Goal: Task Accomplishment & Management: Manage account settings

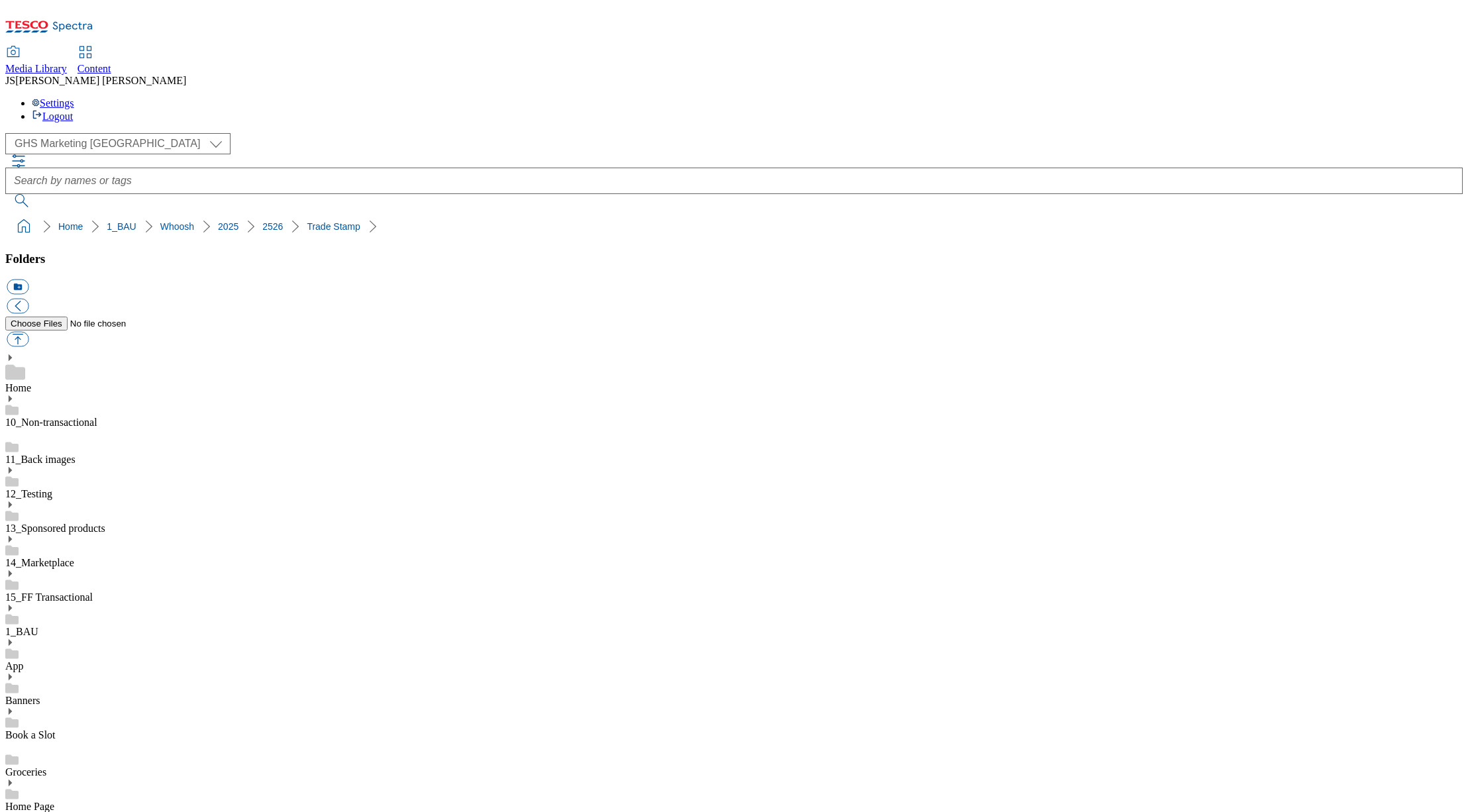
select select "flare-ghs-mktg"
click at [111, 47] on link "Content" at bounding box center [95, 61] width 34 height 28
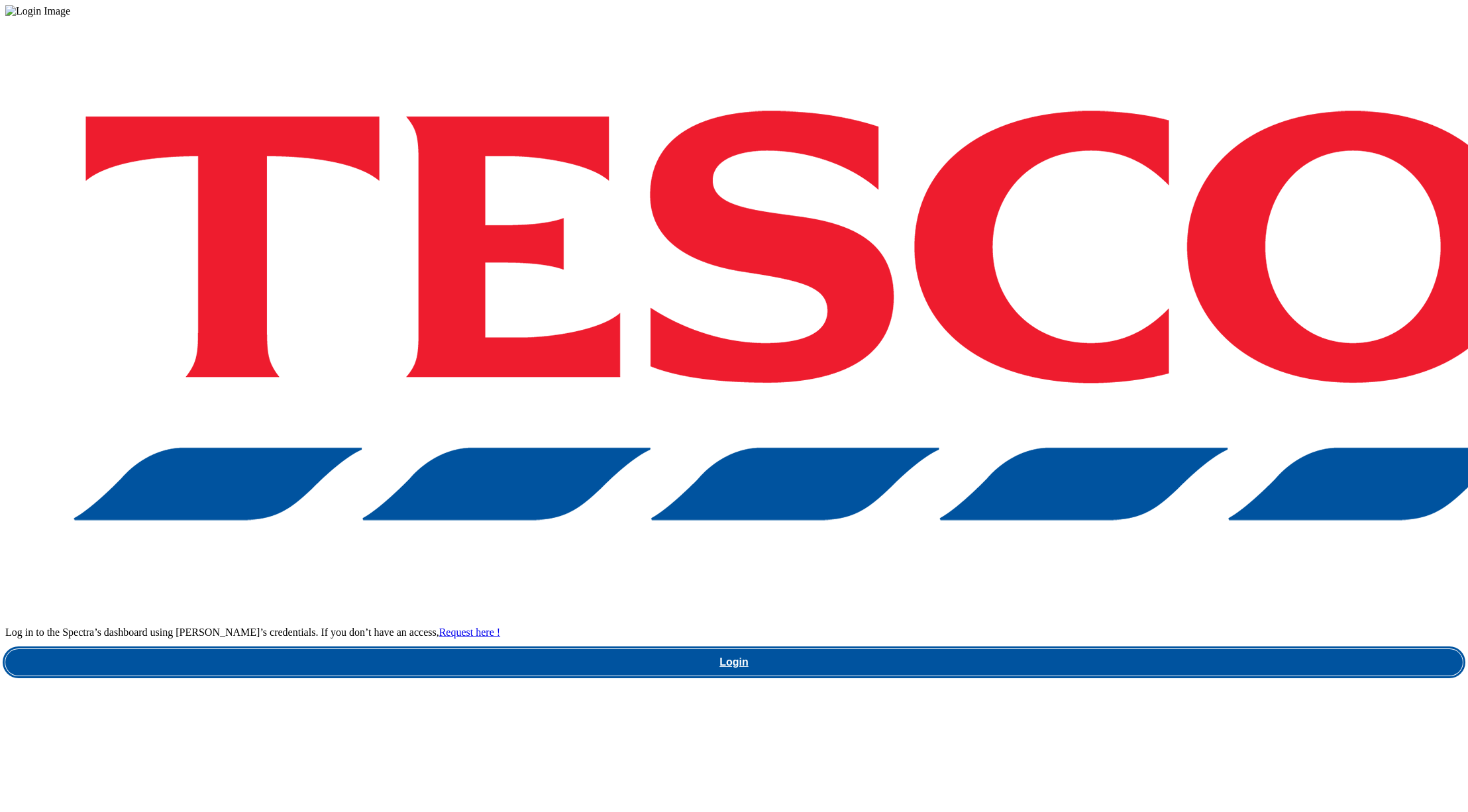
click at [1066, 649] on link "Login" at bounding box center [734, 662] width 1458 height 27
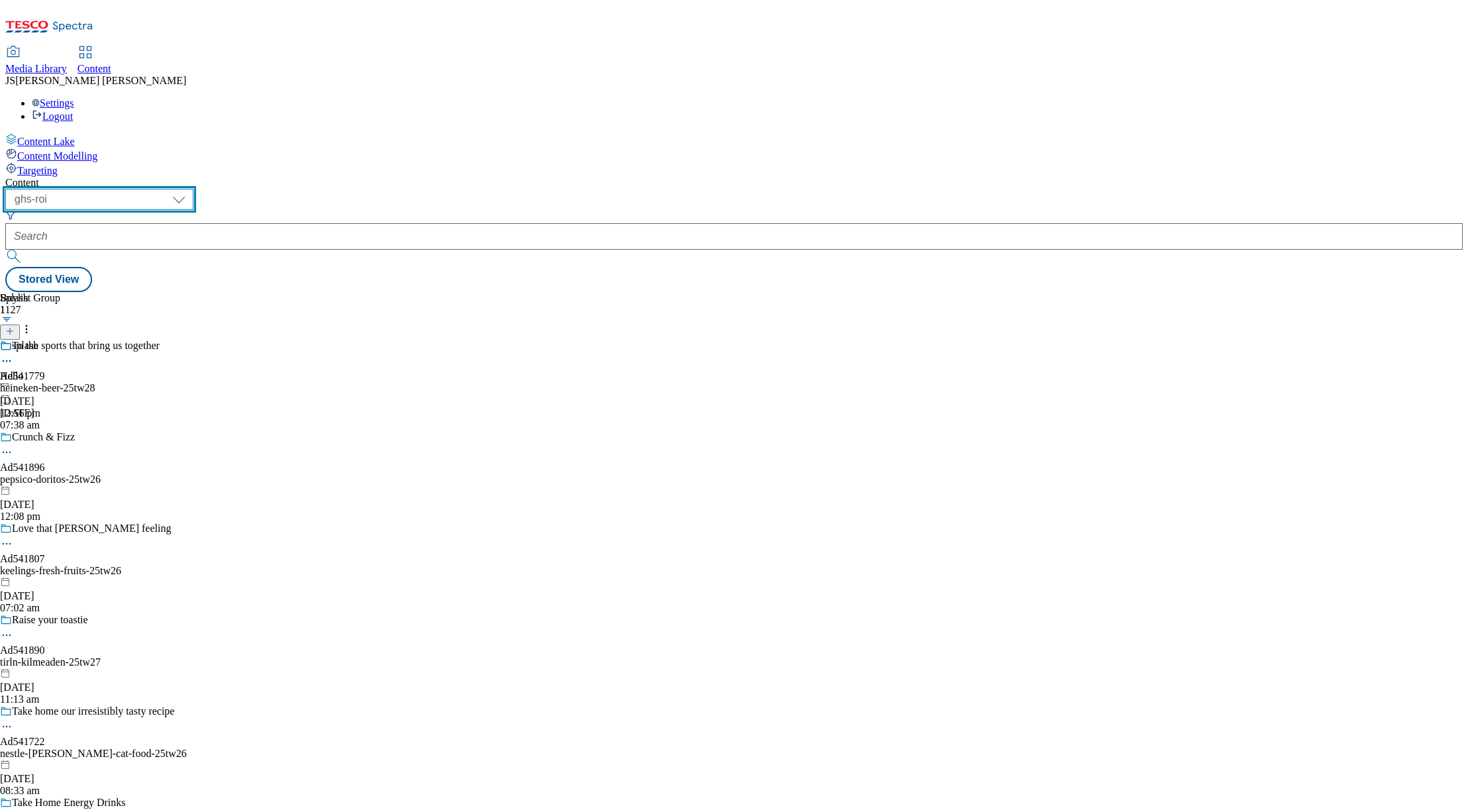
click at [194, 189] on select "ghs-roi ghs-[GEOGRAPHIC_DATA] ighs-cz ighs-hu ighs-sk phones-uk" at bounding box center [100, 199] width 188 height 21
select select "ghs-[GEOGRAPHIC_DATA]"
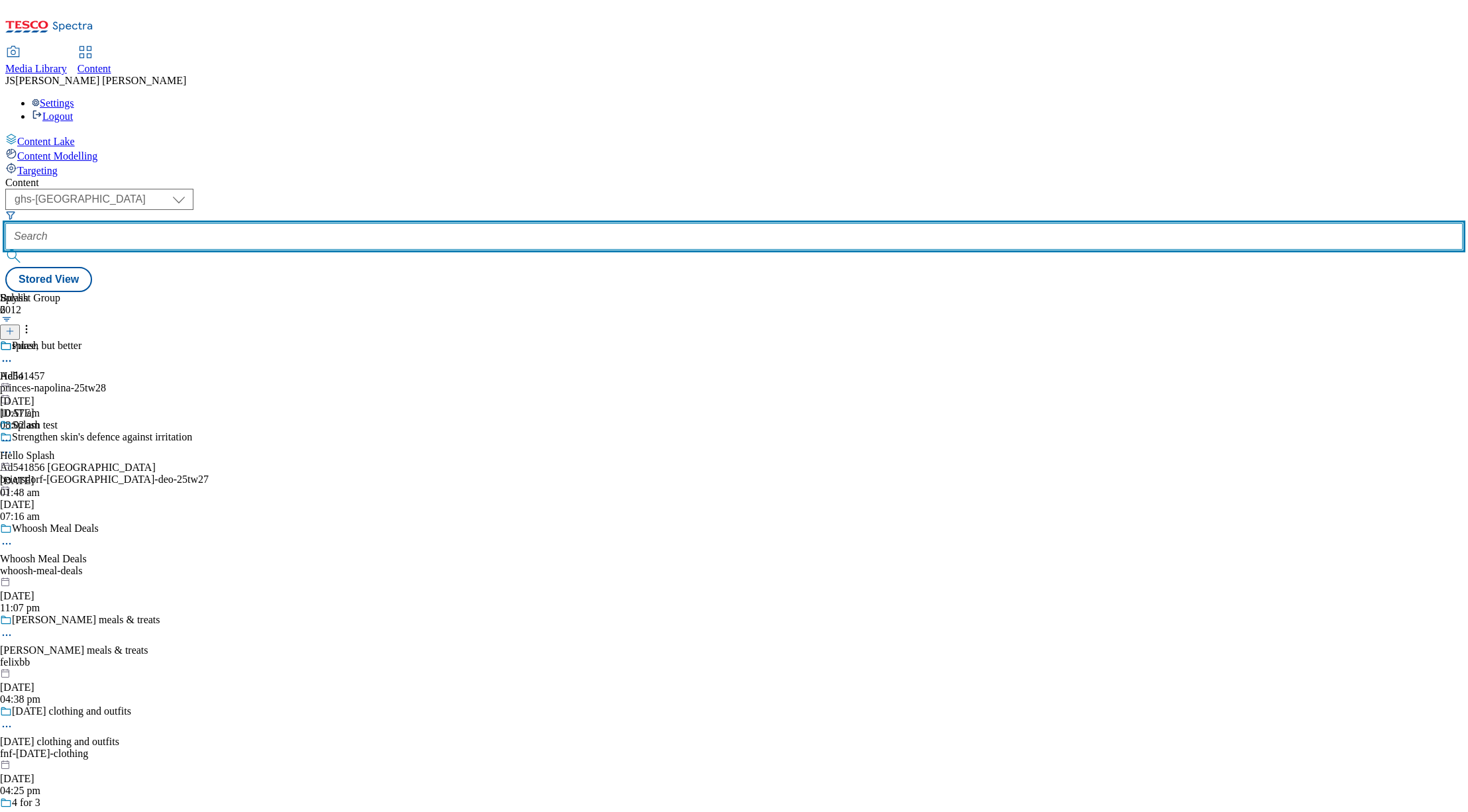
click at [322, 223] on input "text" at bounding box center [734, 236] width 1458 height 27
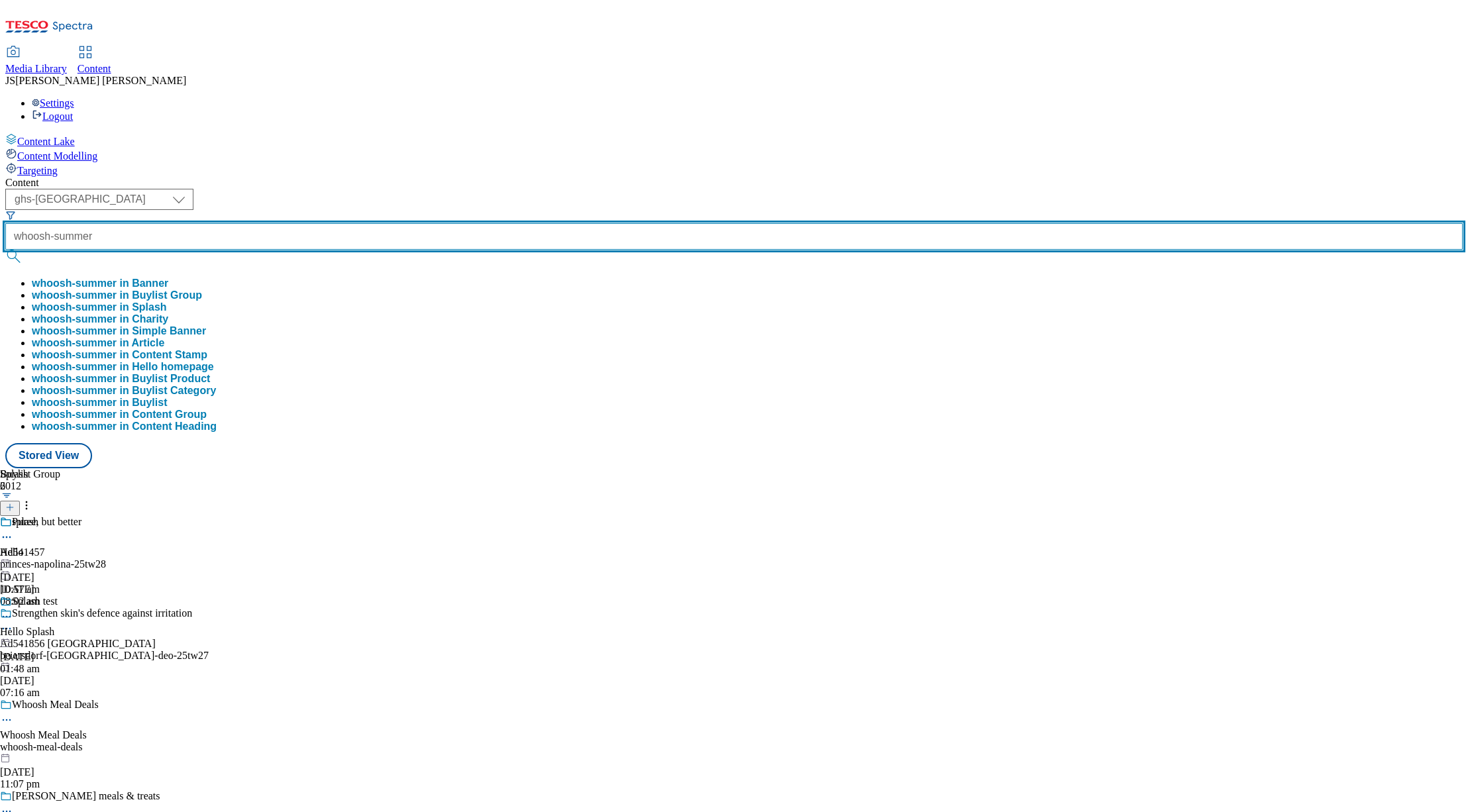
type input "whoosh-summer"
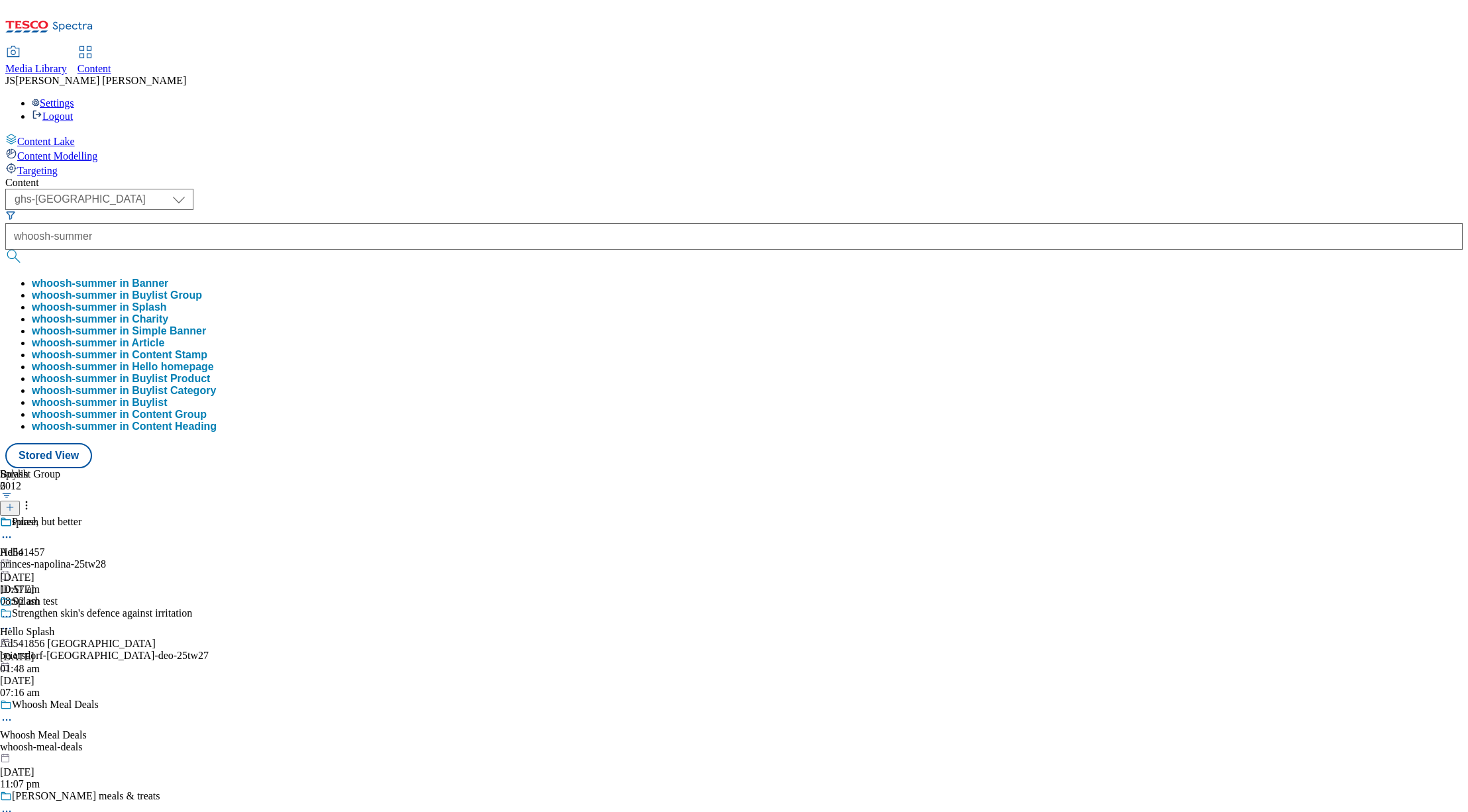
click at [202, 290] on button "whoosh-summer in Buylist Group" at bounding box center [116, 295] width 170 height 12
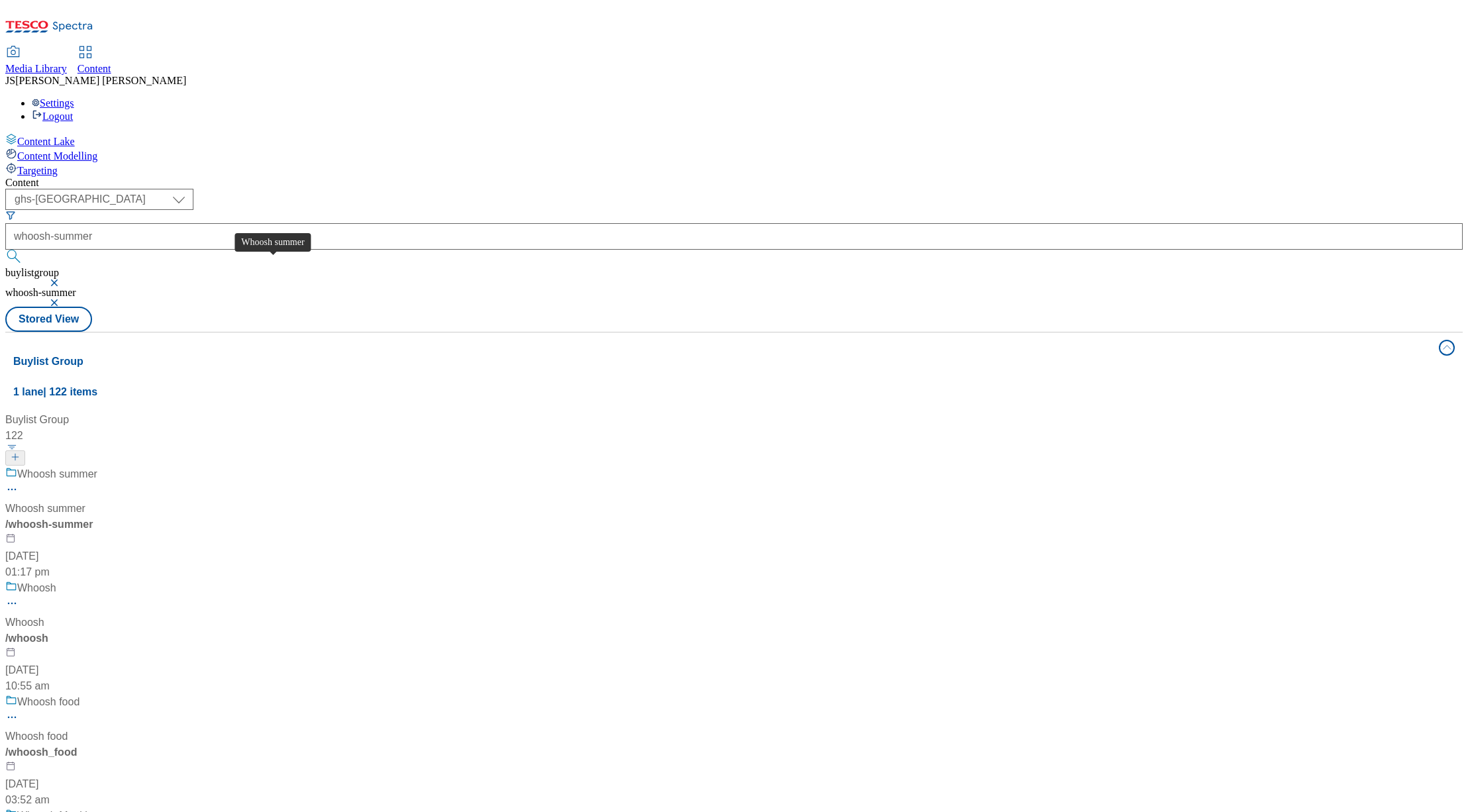
click at [97, 466] on div "Whoosh summer" at bounding box center [57, 474] width 80 height 16
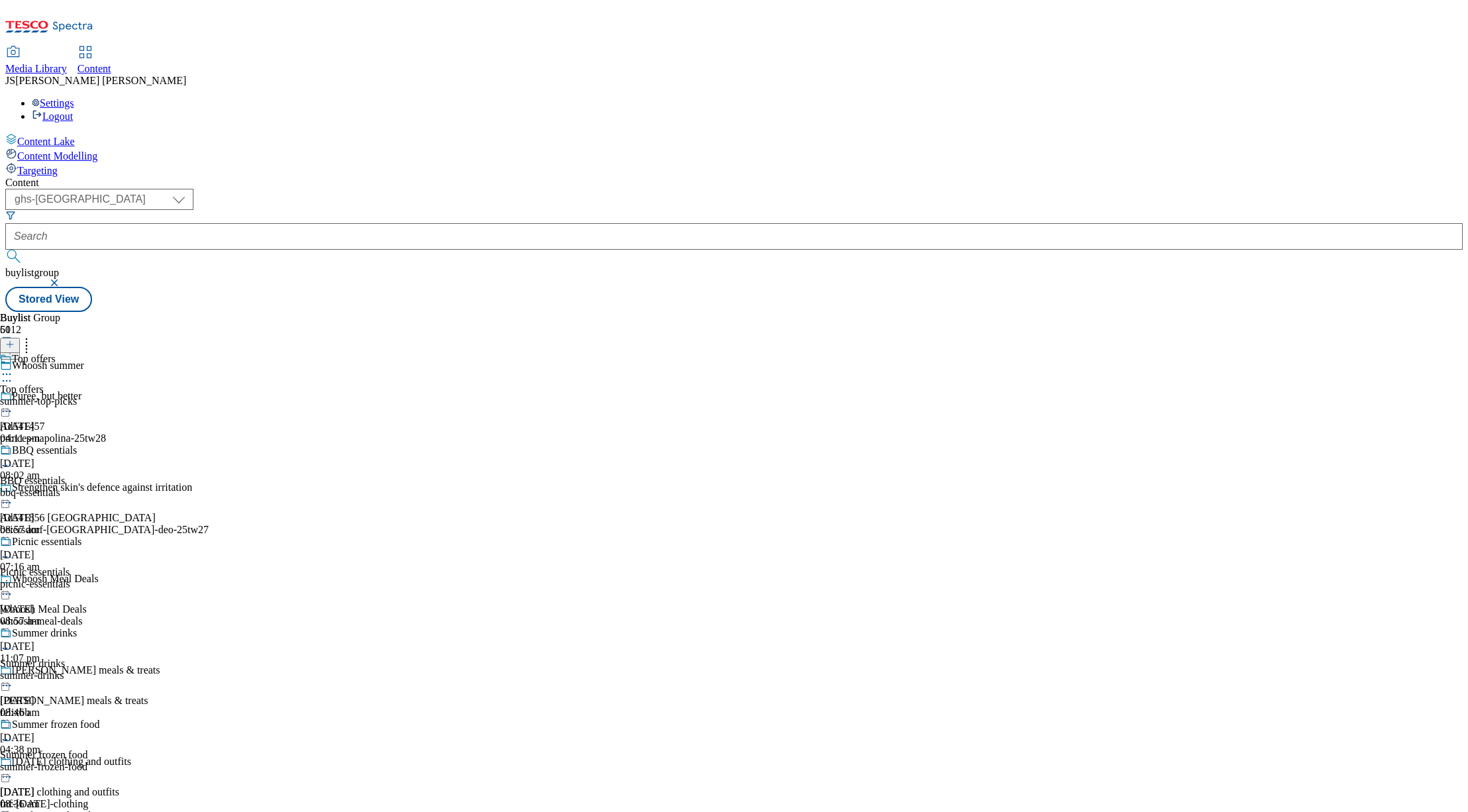
scroll to position [776, 0]
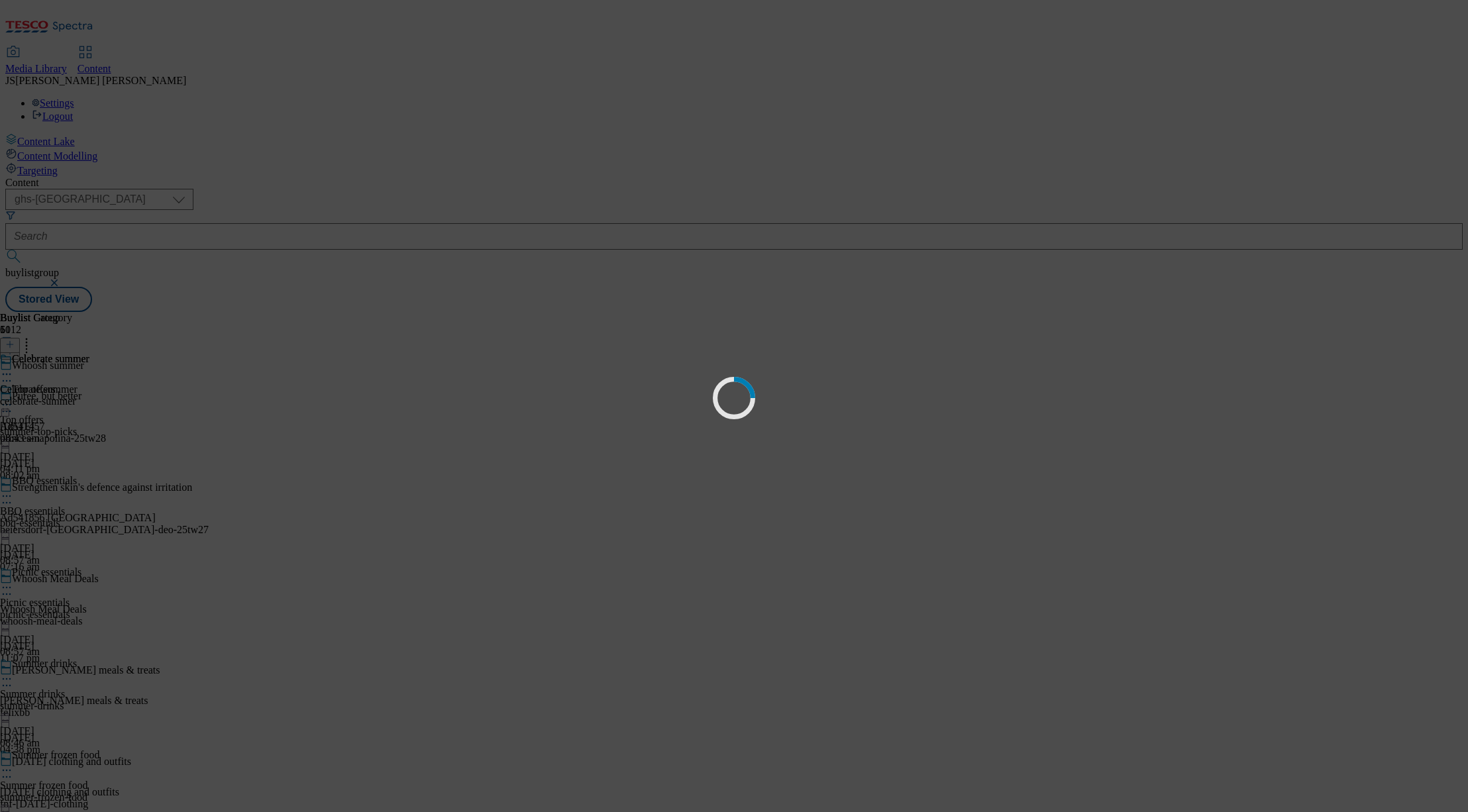
scroll to position [0, 0]
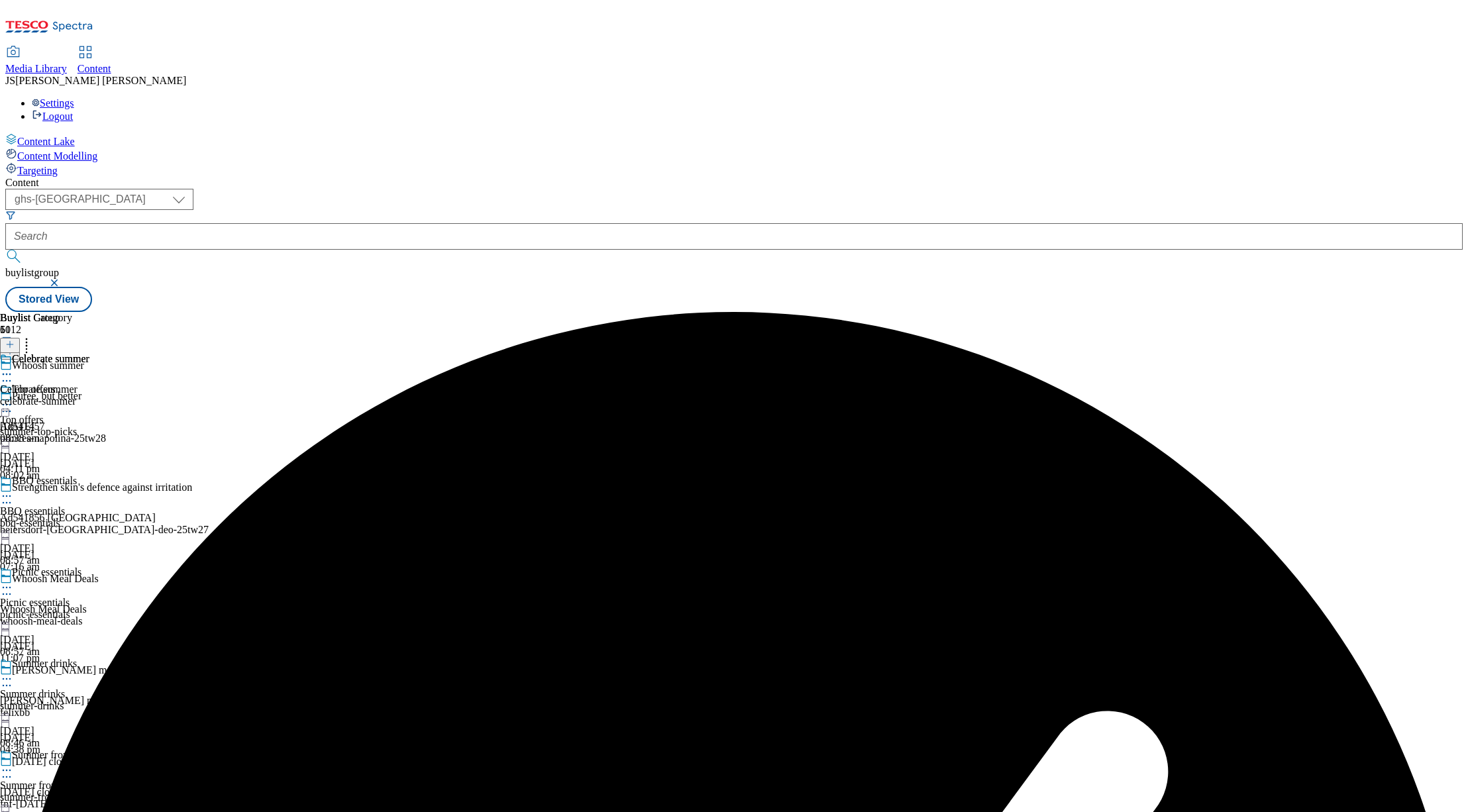
click at [13, 368] on icon at bounding box center [7, 374] width 13 height 13
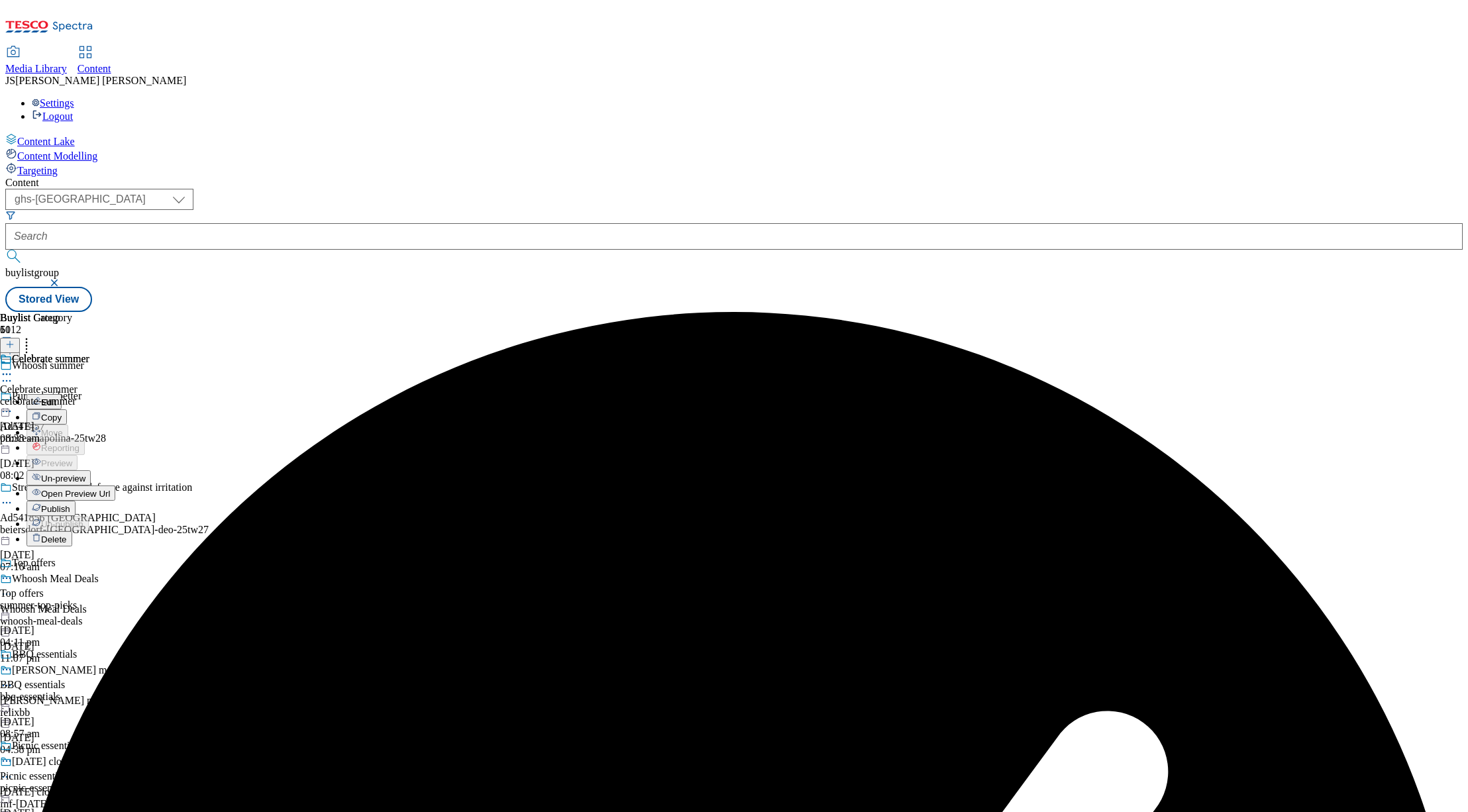
click at [86, 474] on span "Un-preview" at bounding box center [63, 479] width 45 height 9
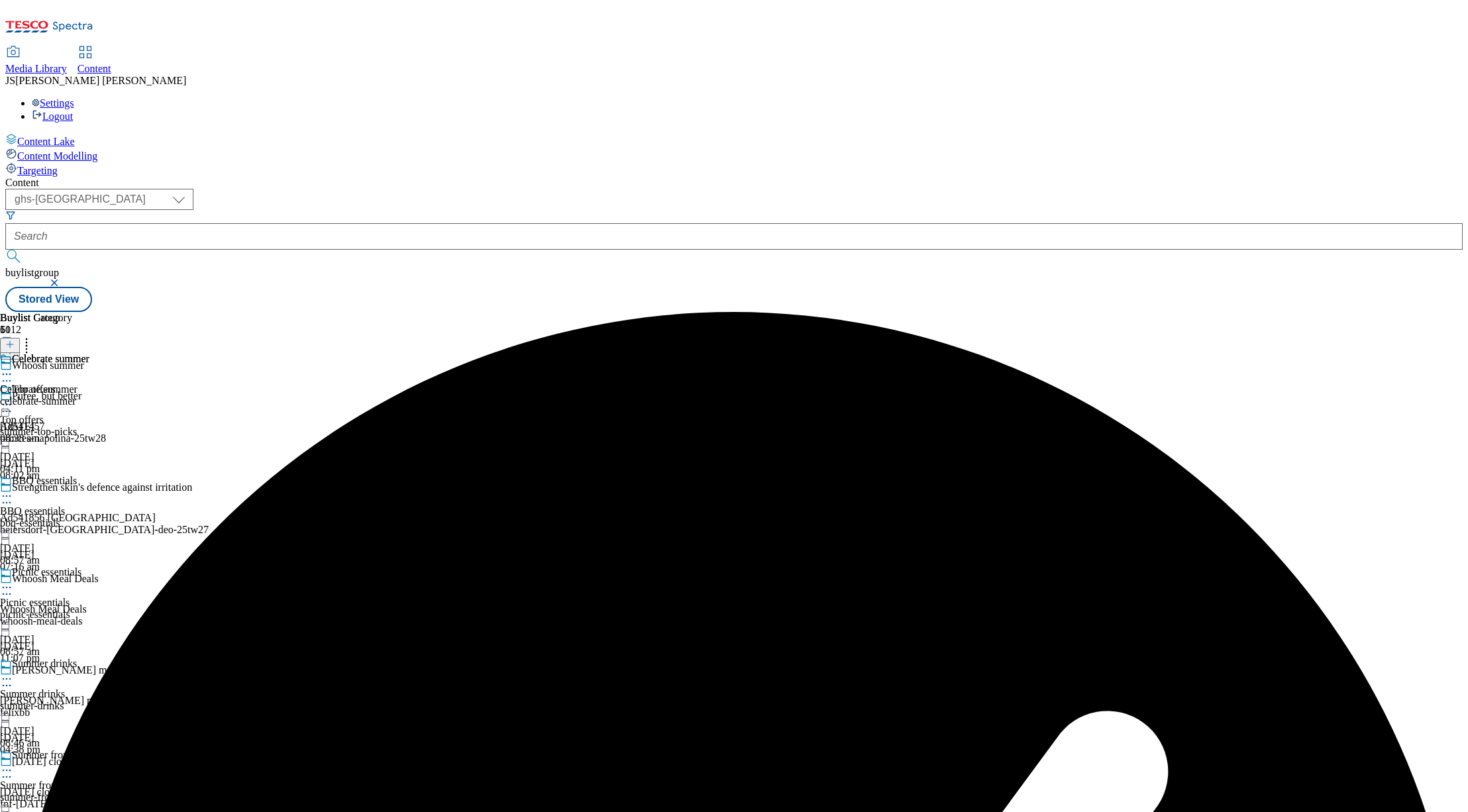
click at [89, 395] on div "celebrate-summer" at bounding box center [45, 401] width 89 height 12
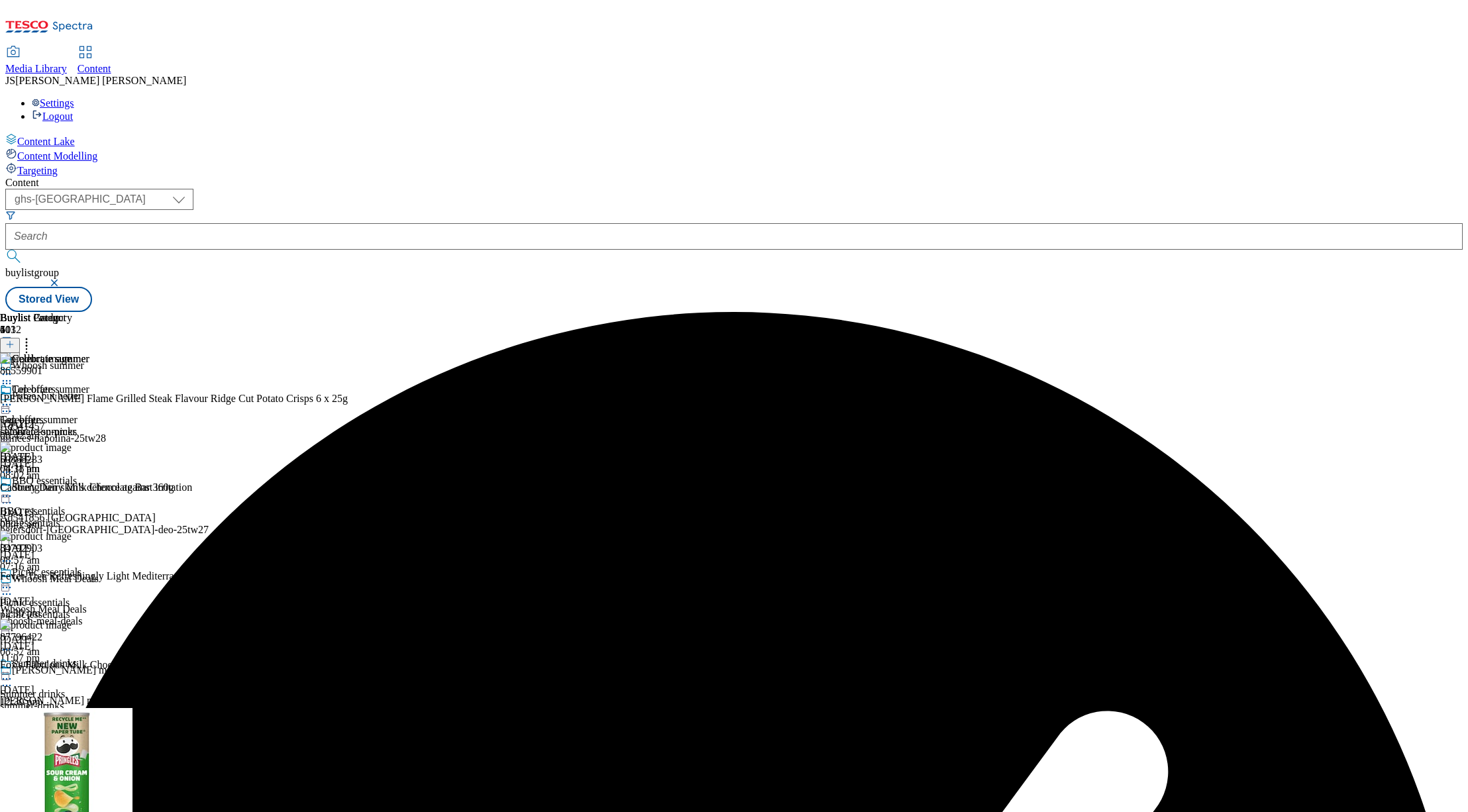
click at [33, 335] on icon at bounding box center [27, 342] width 13 height 13
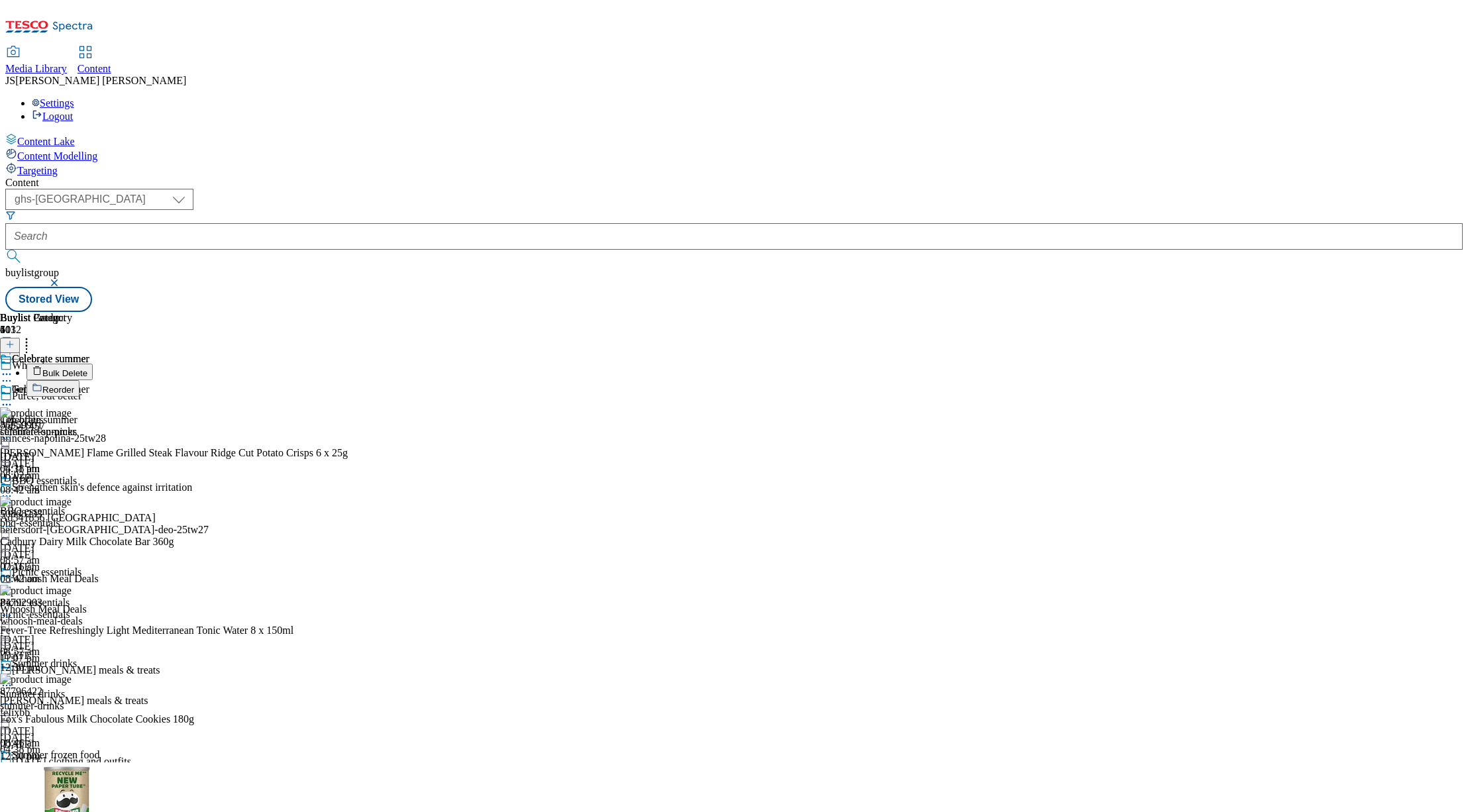
click at [87, 368] on span "Bulk Delete" at bounding box center [65, 373] width 45 height 9
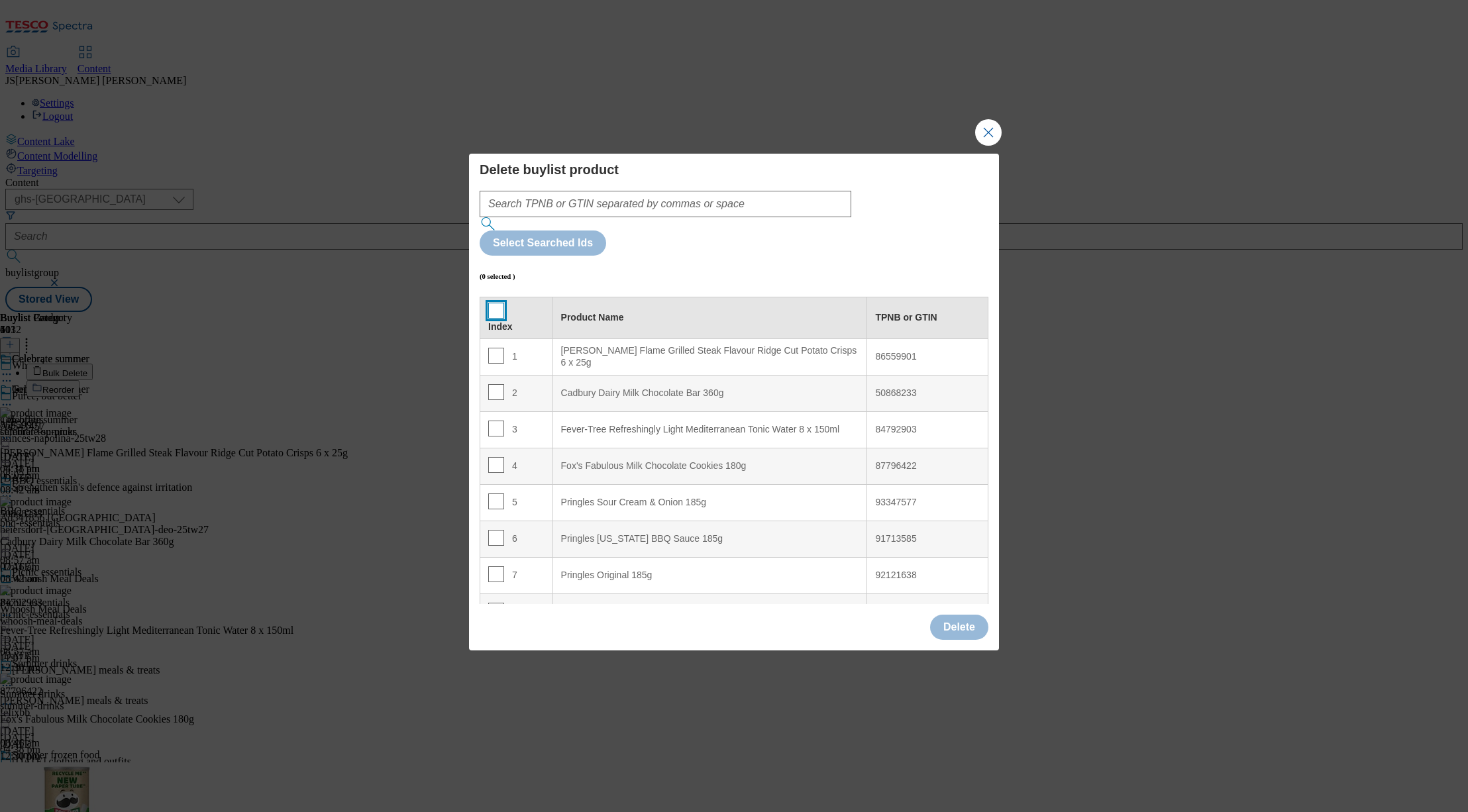
click at [496, 303] on input "Modal" at bounding box center [496, 311] width 16 height 16
checkbox input "true"
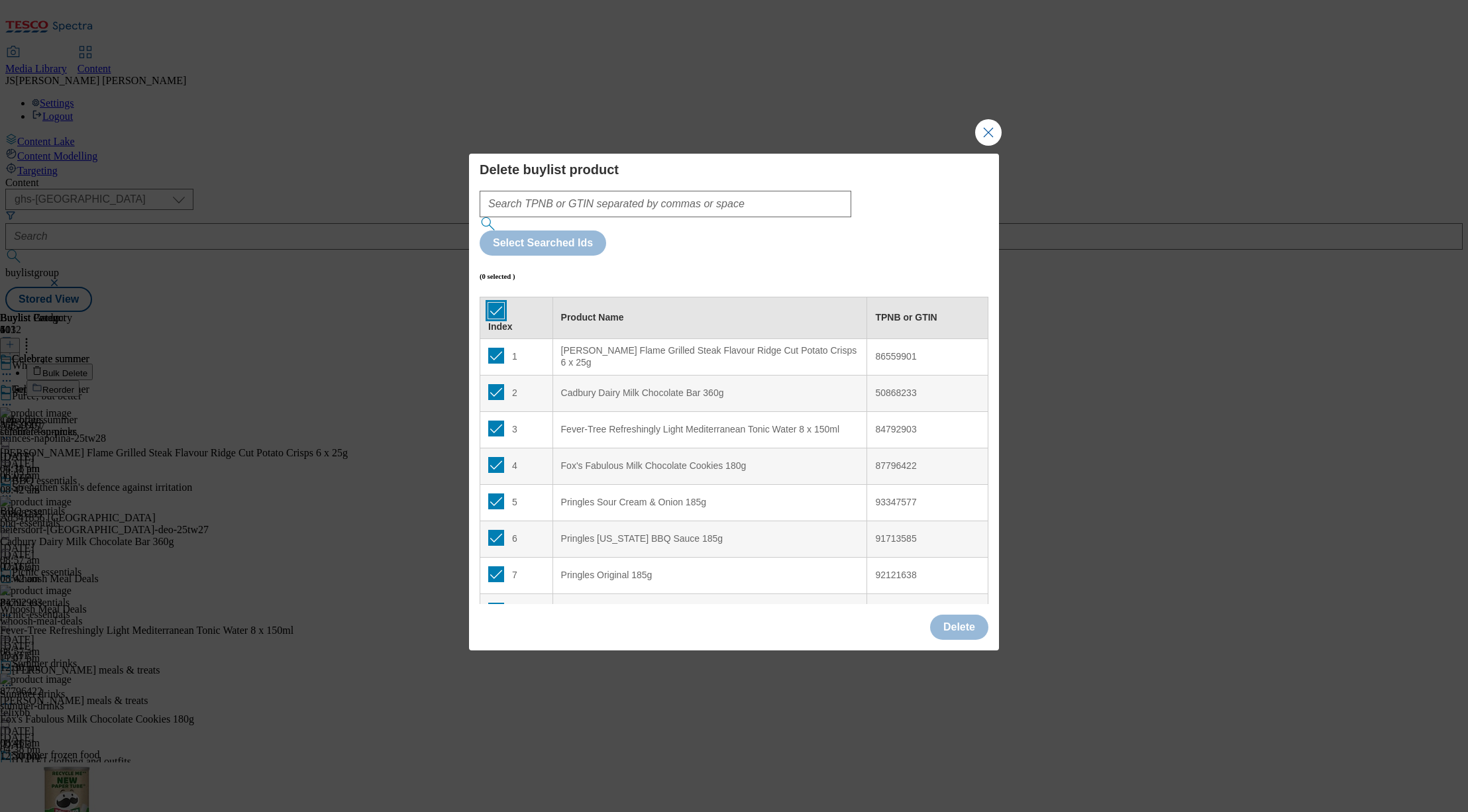
checkbox input "true"
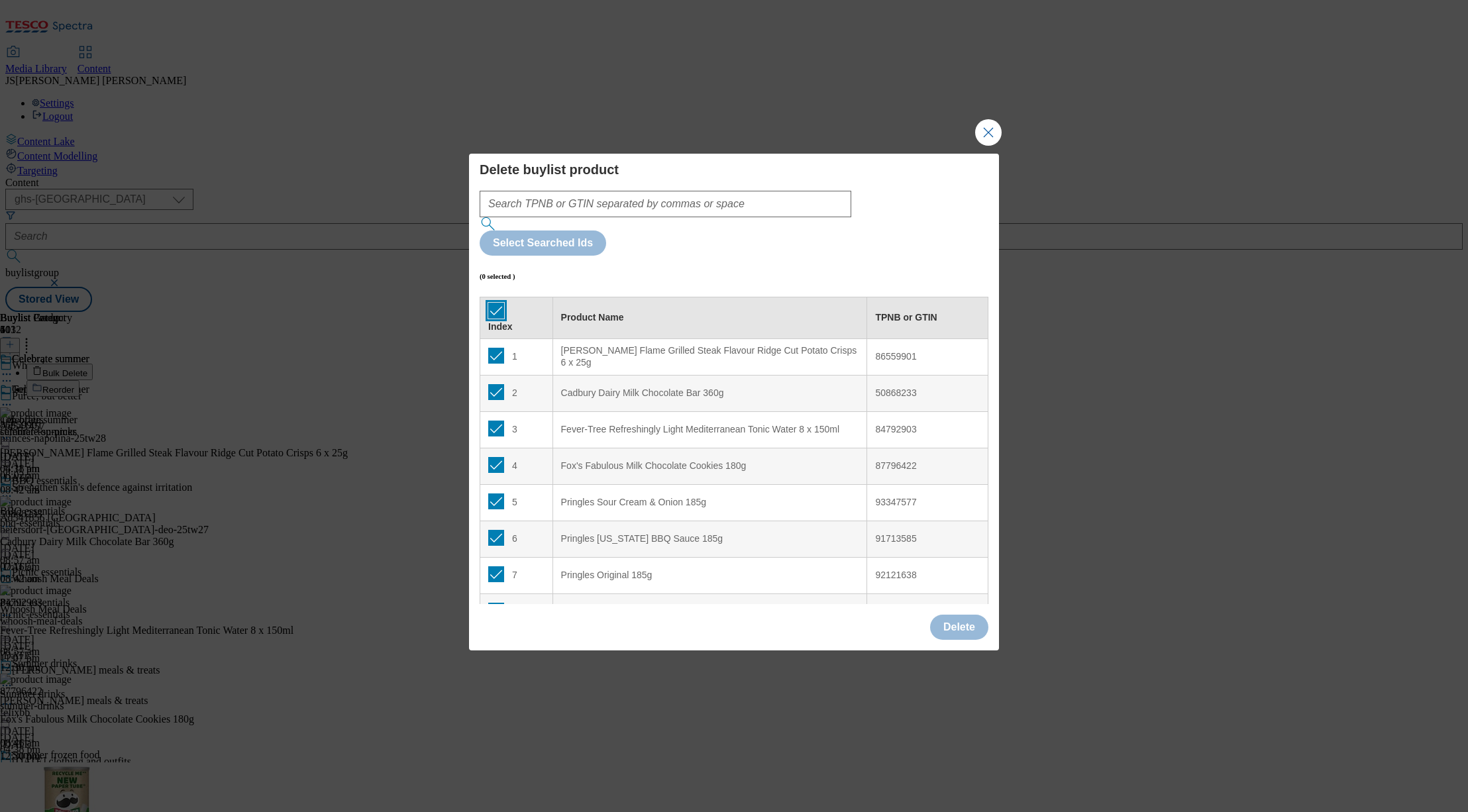
checkbox input "true"
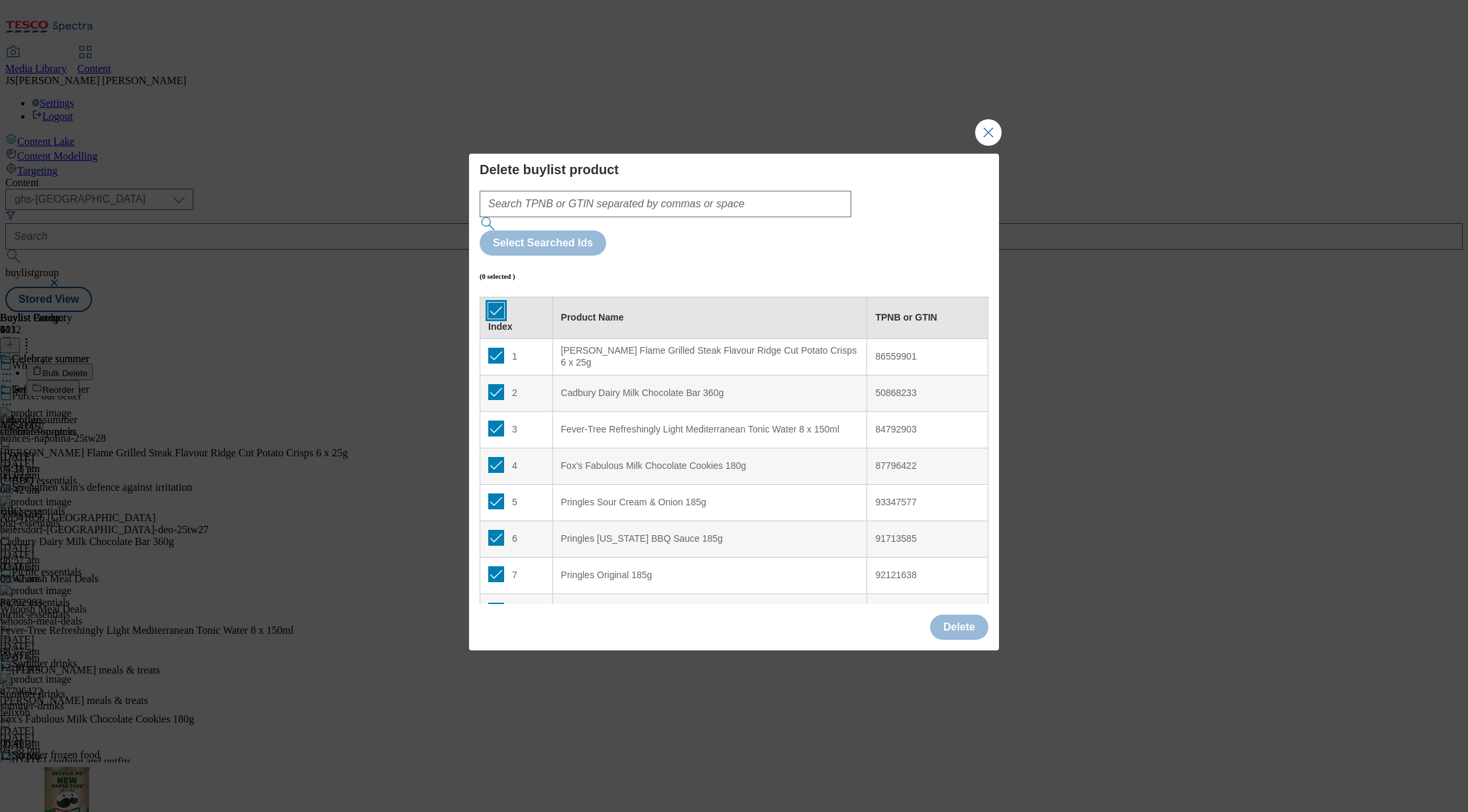
checkbox input "true"
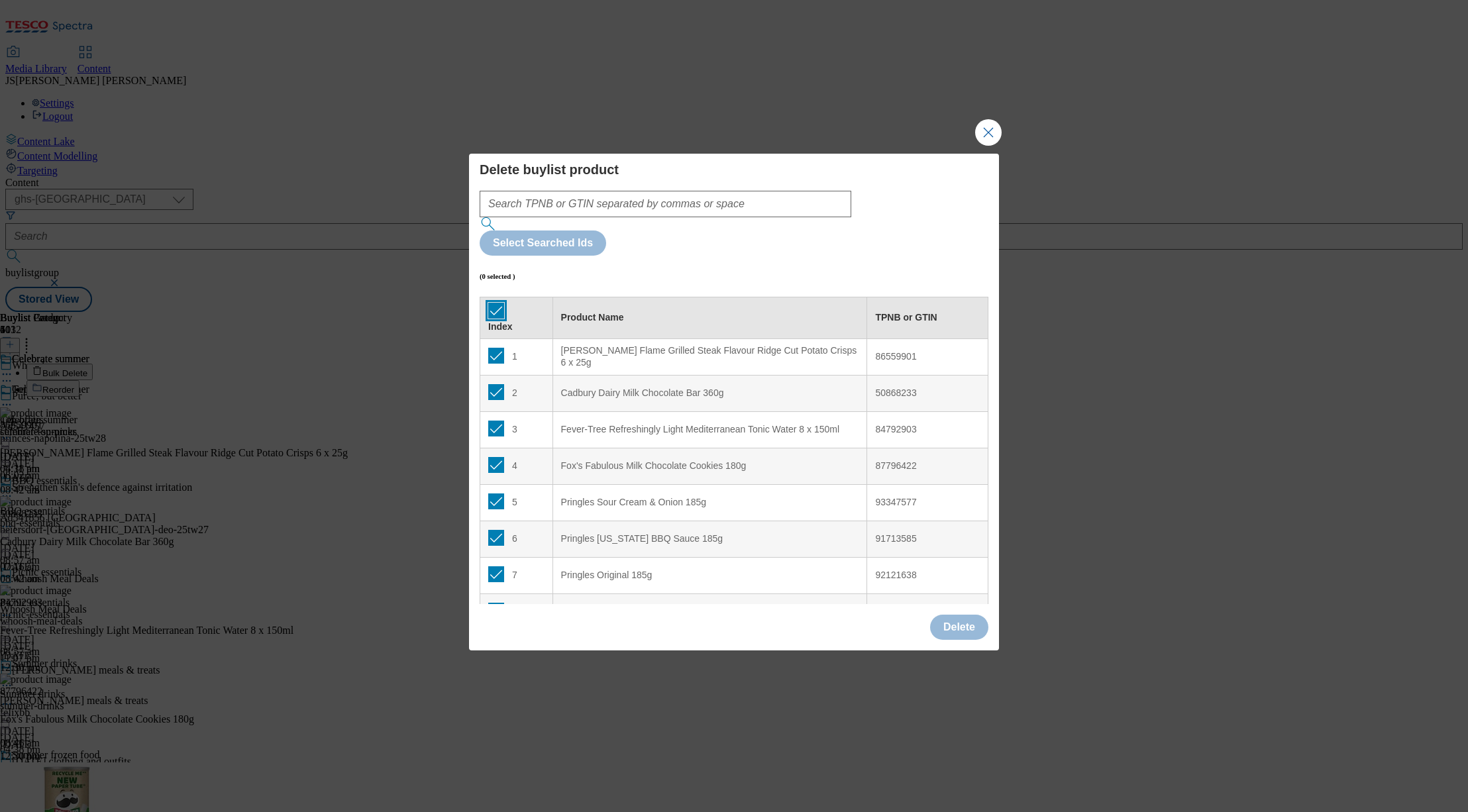
checkbox input "true"
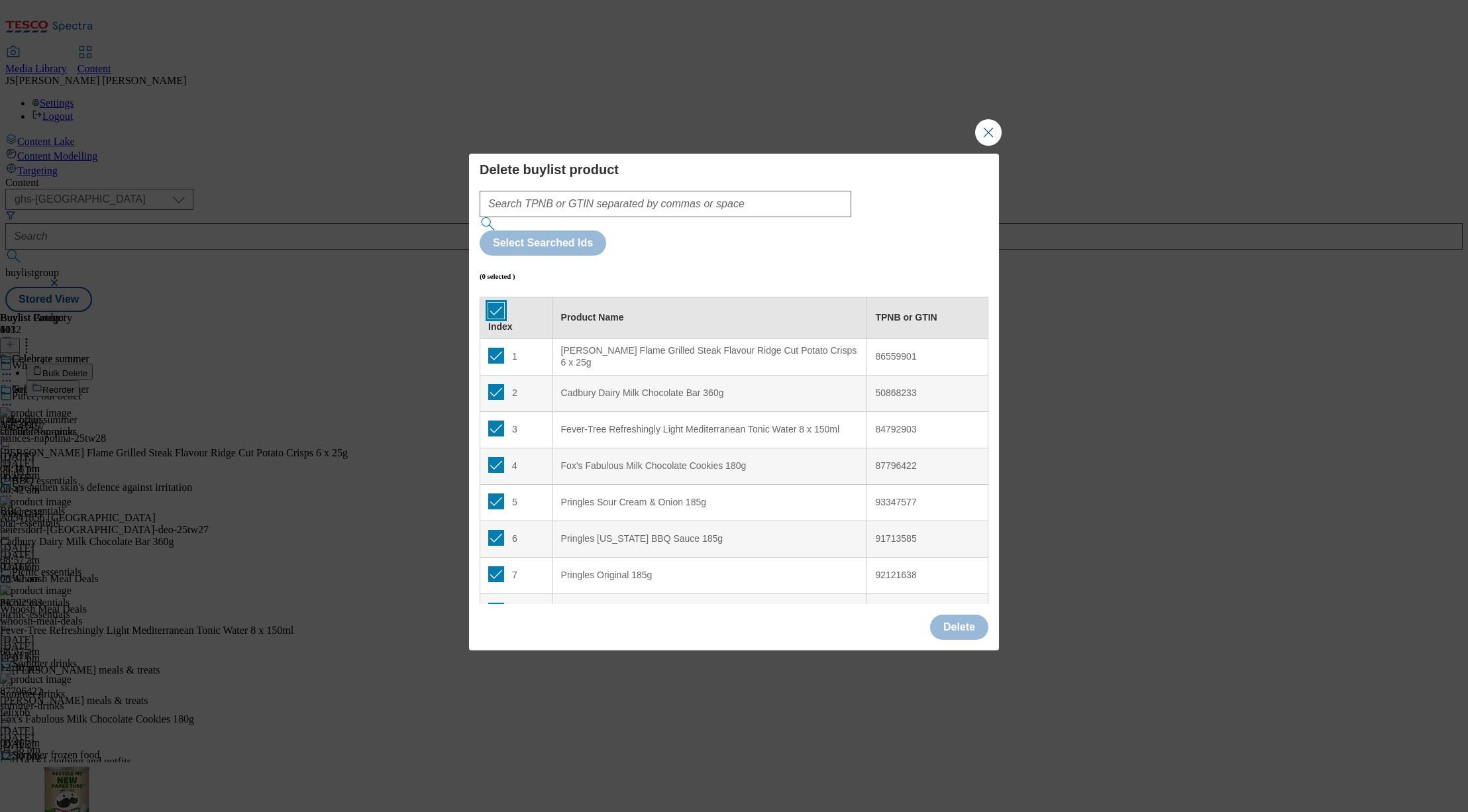
checkbox input "true"
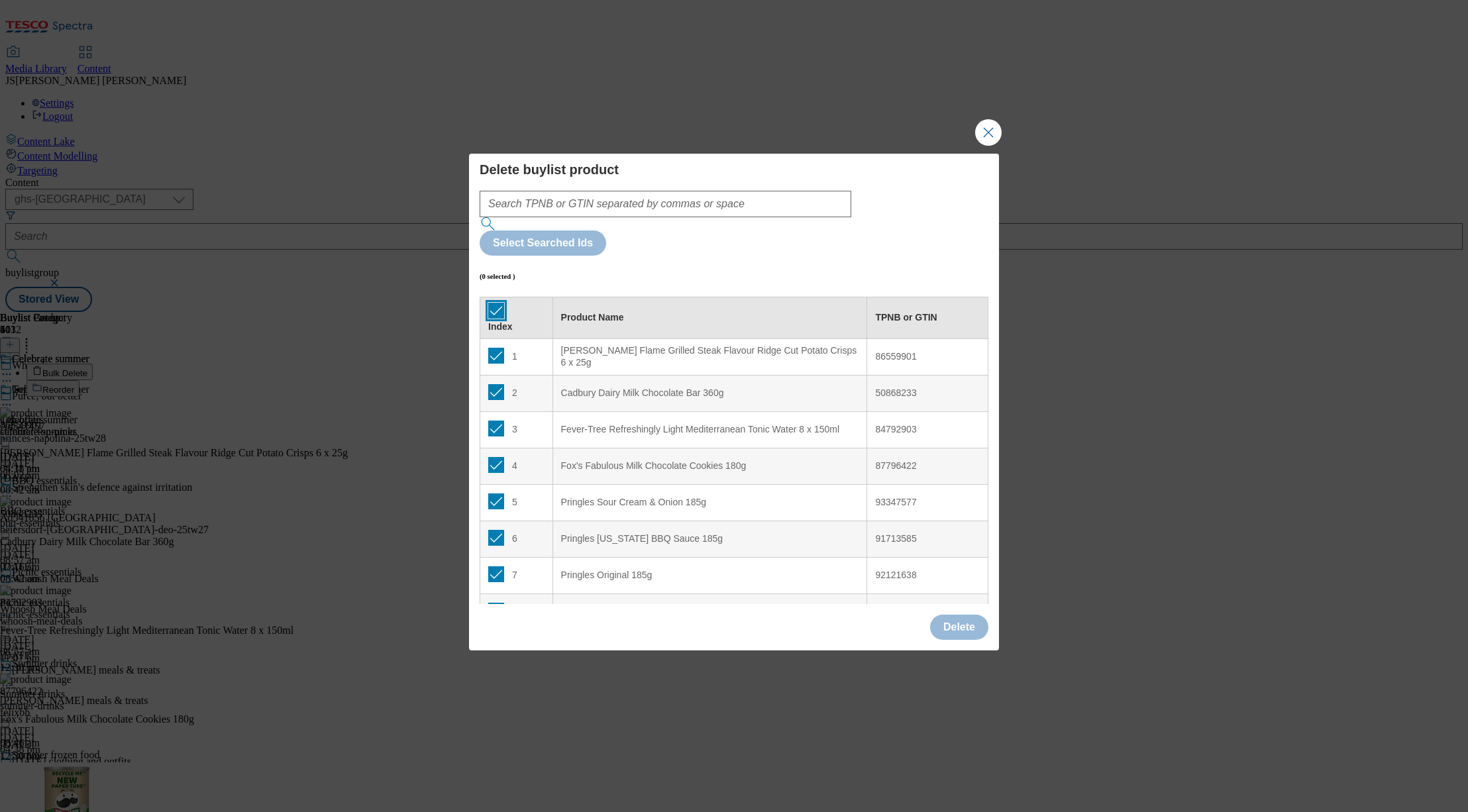
checkbox input "true"
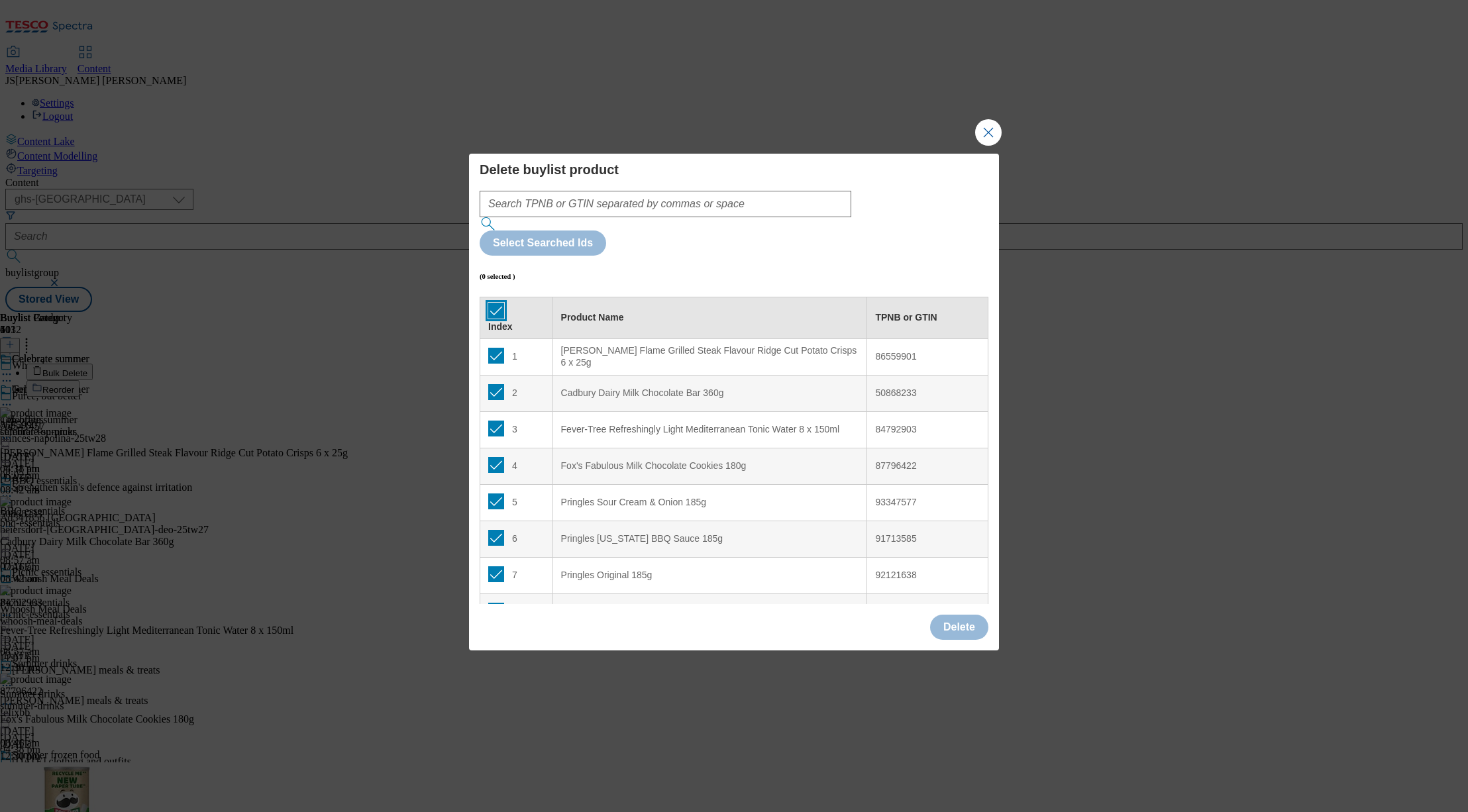
checkbox input "true"
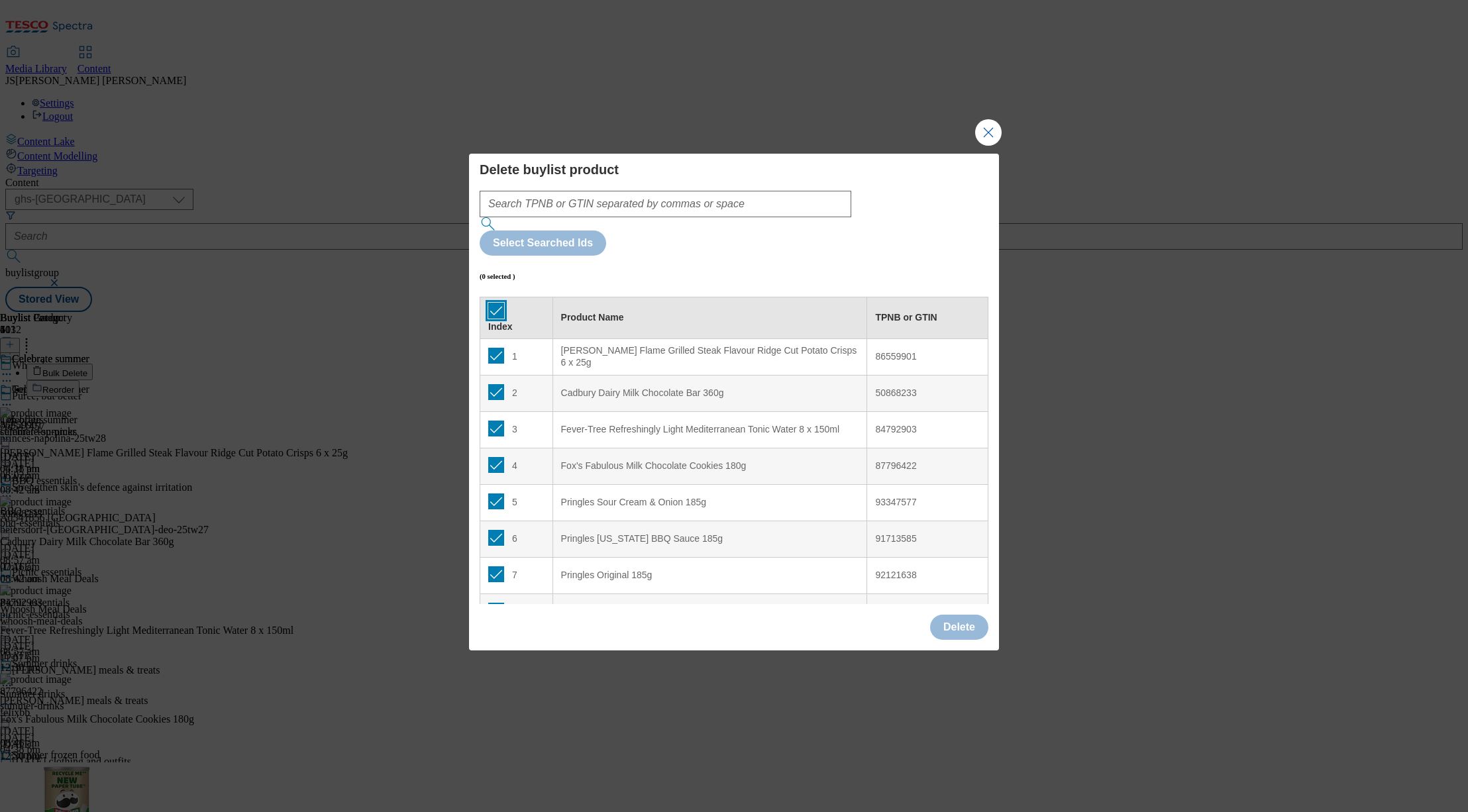
checkbox input "true"
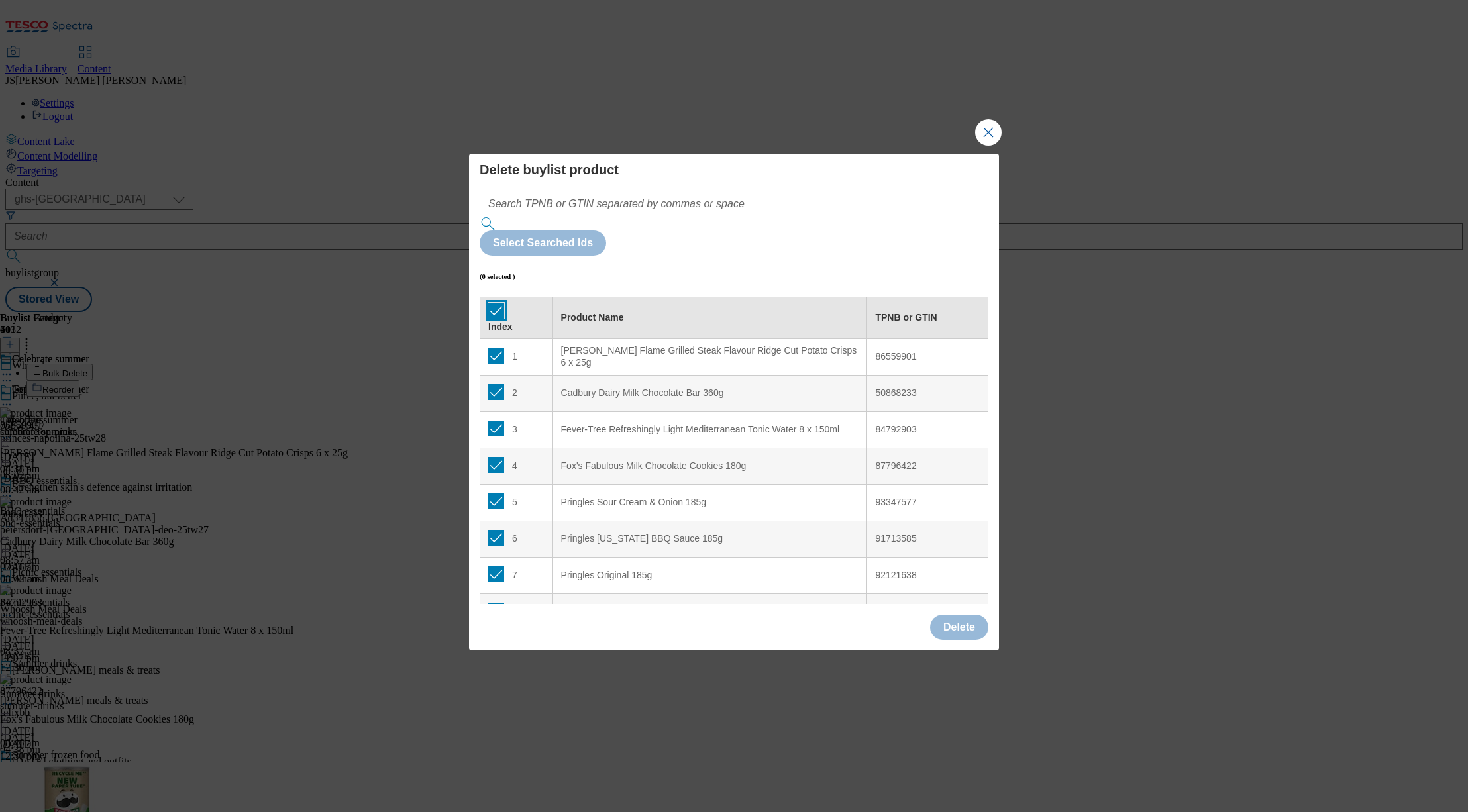
checkbox input "true"
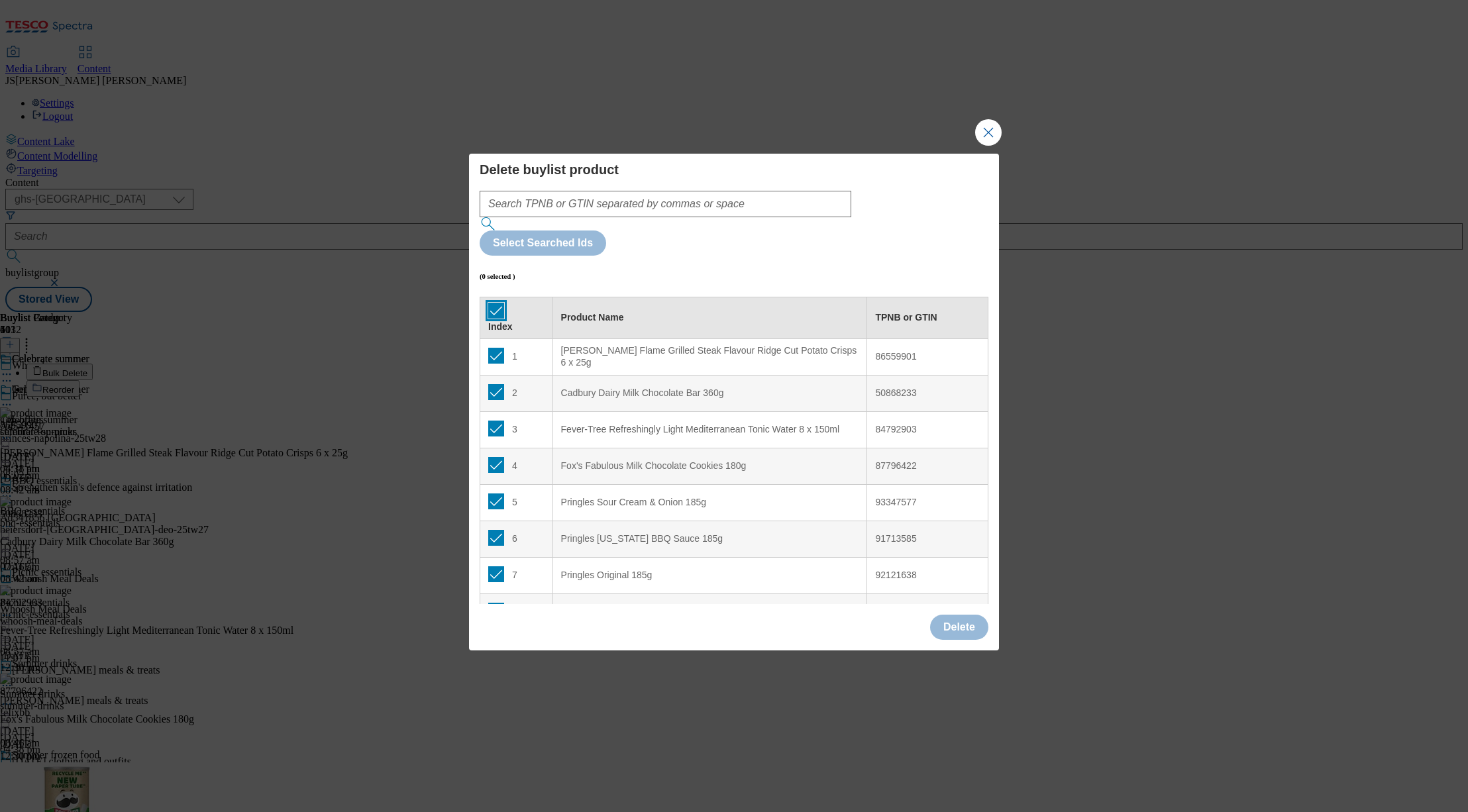
checkbox input "true"
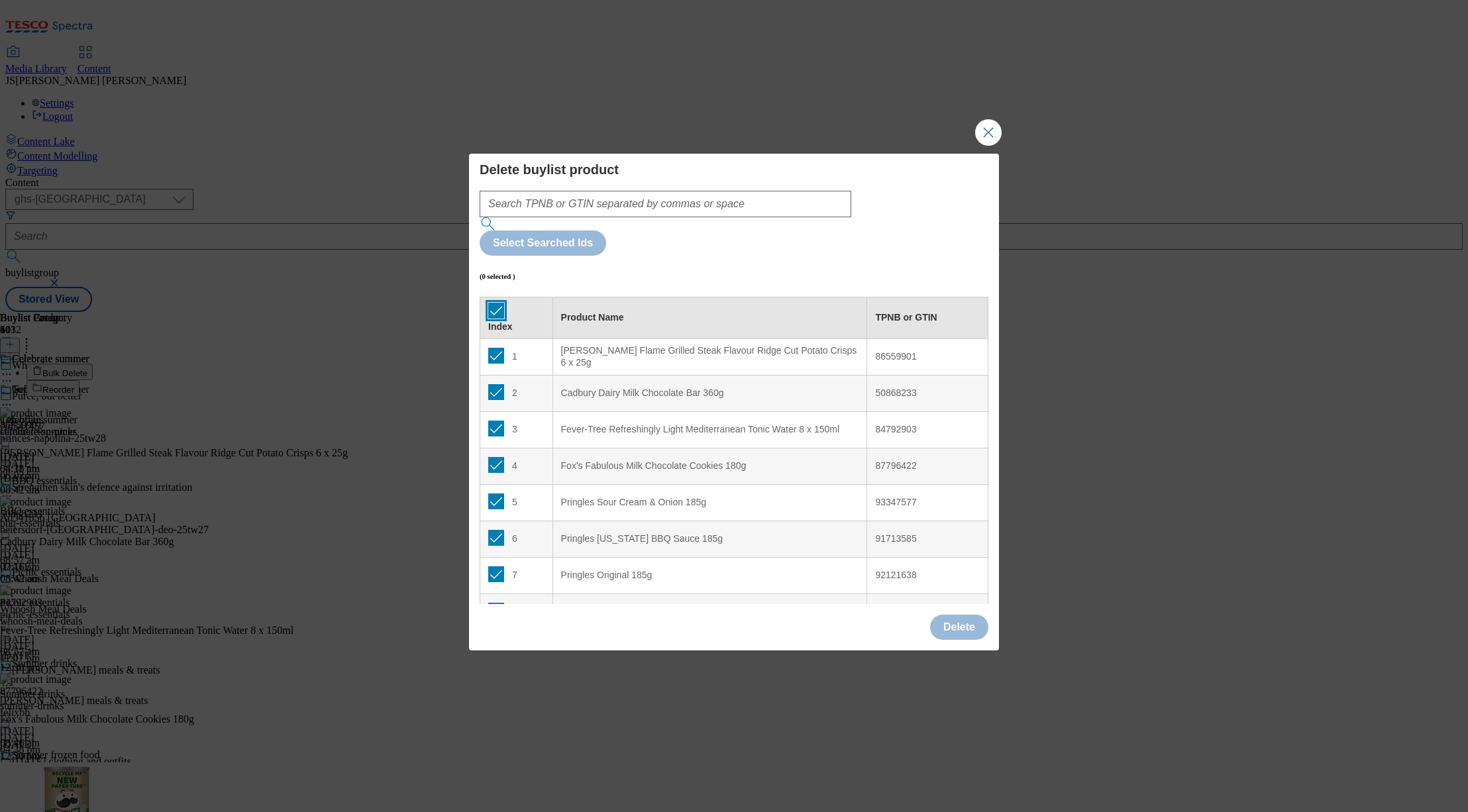
checkbox input "true"
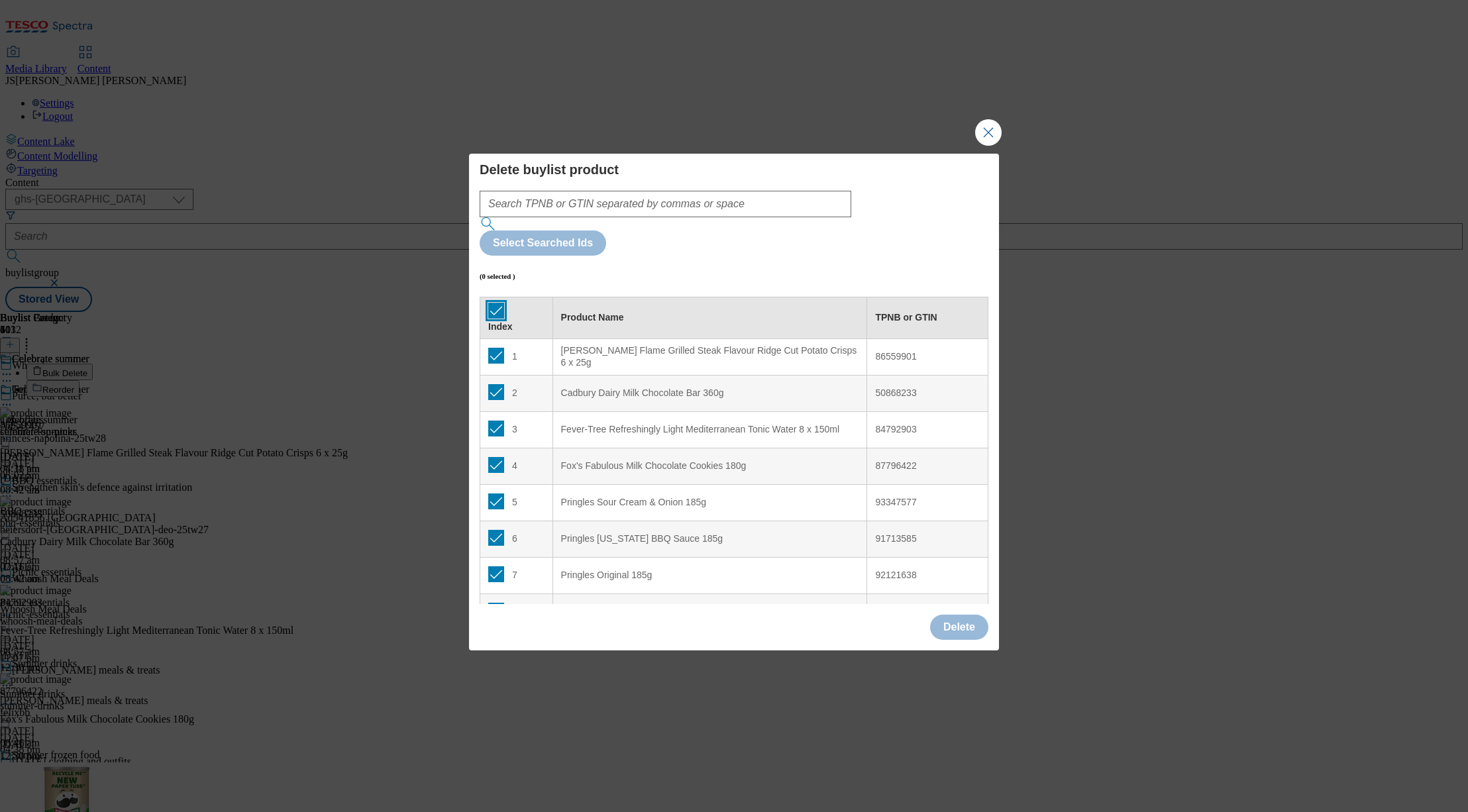
checkbox input "true"
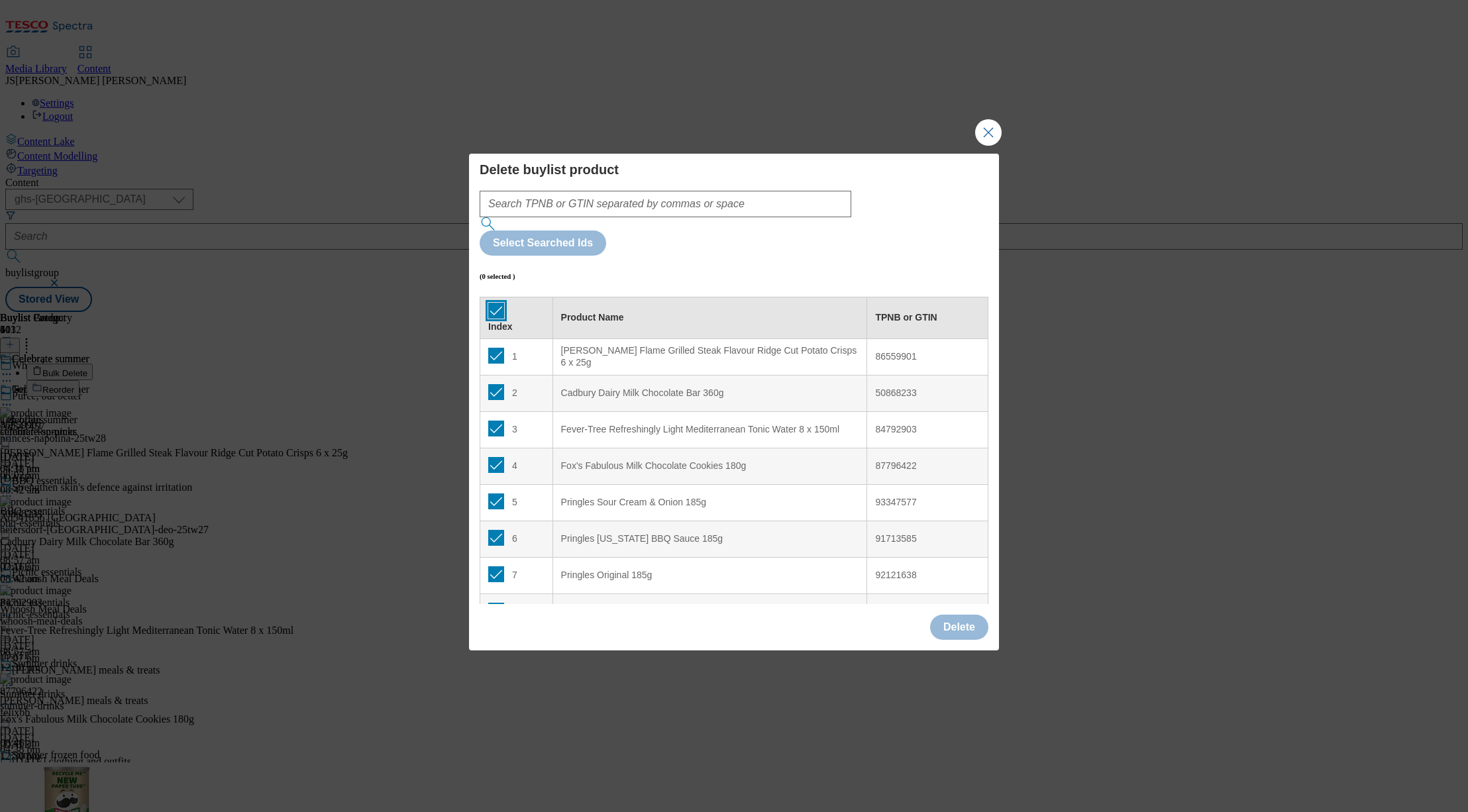
checkbox input "true"
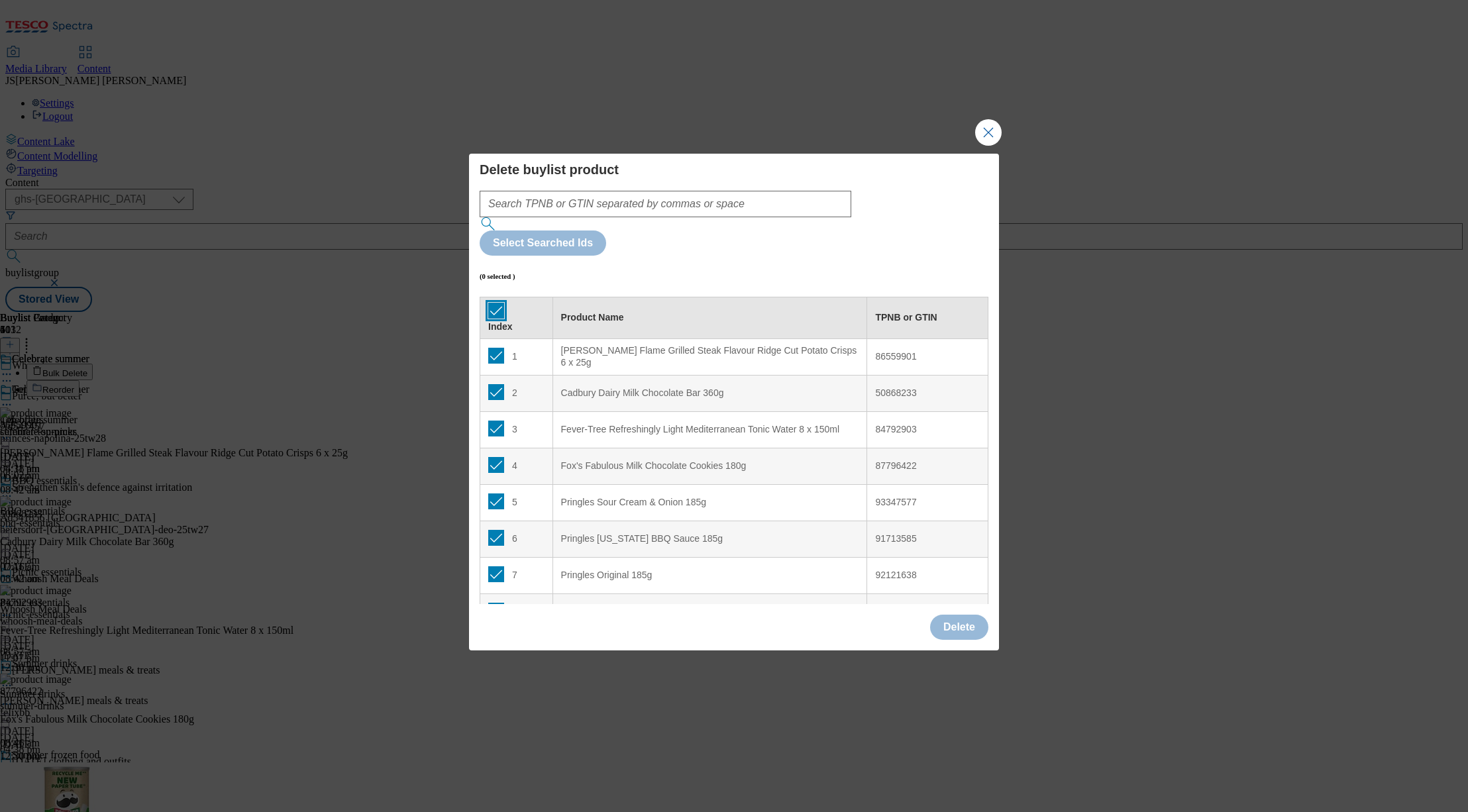
checkbox input "true"
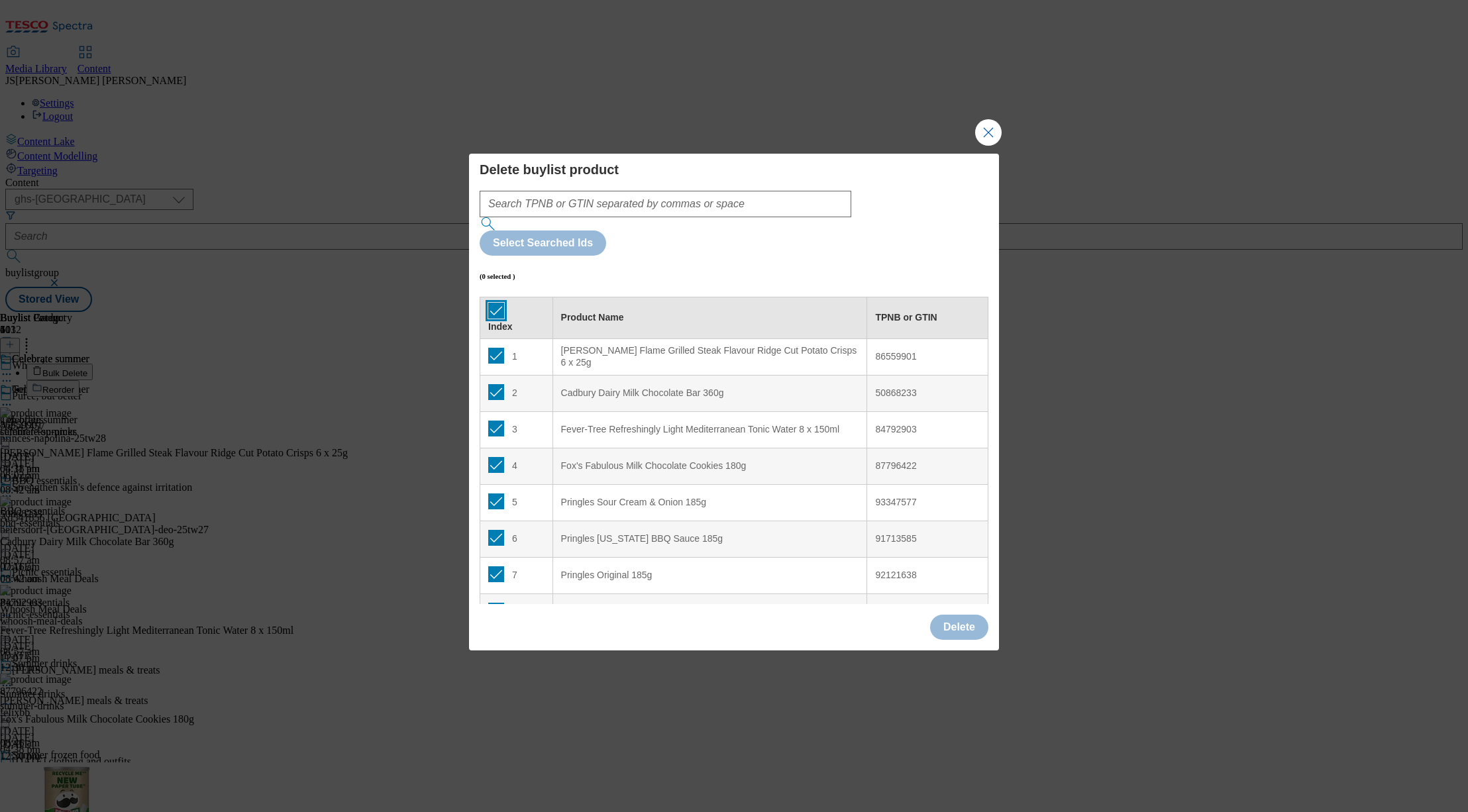
checkbox input "true"
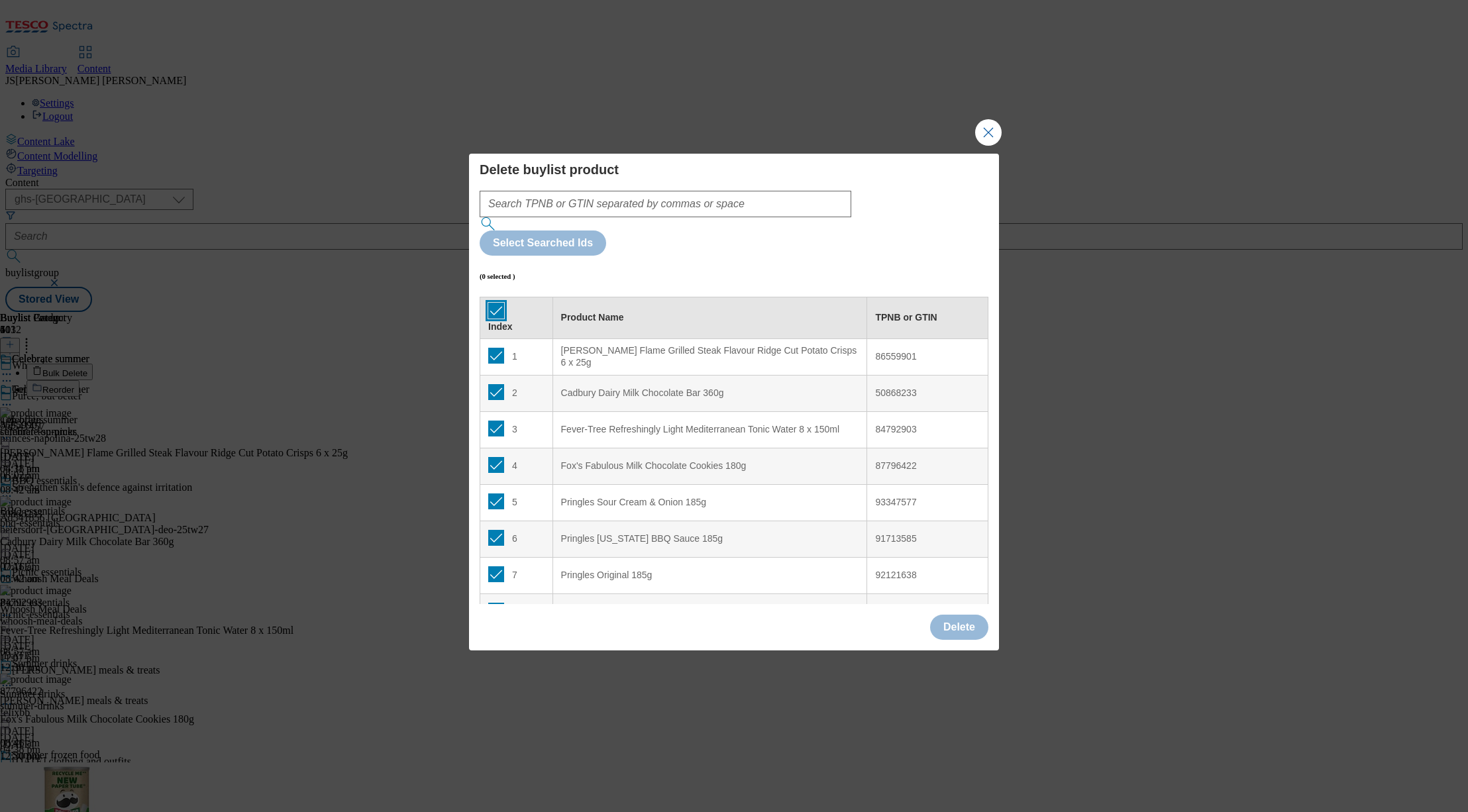
checkbox input "true"
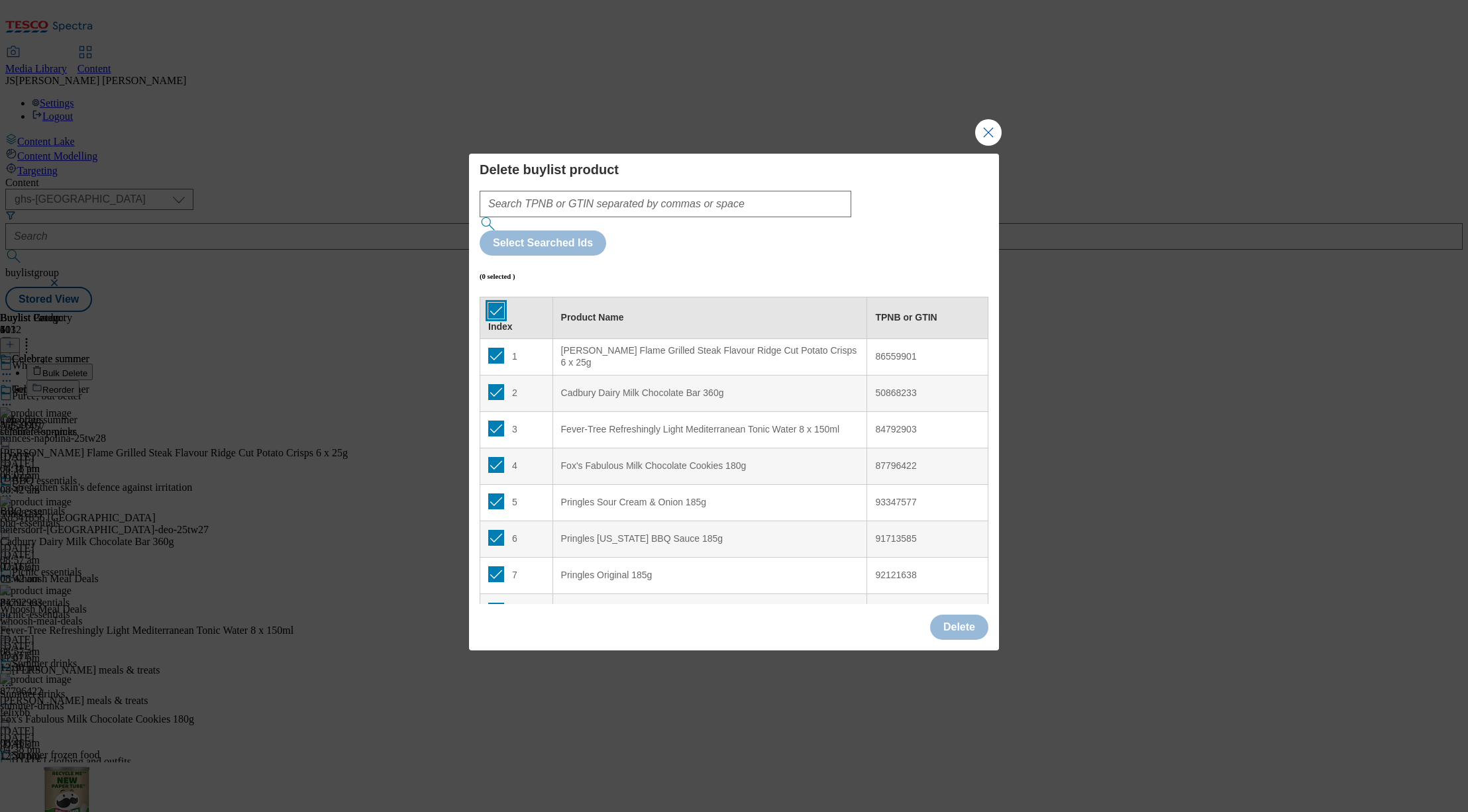
checkbox input "true"
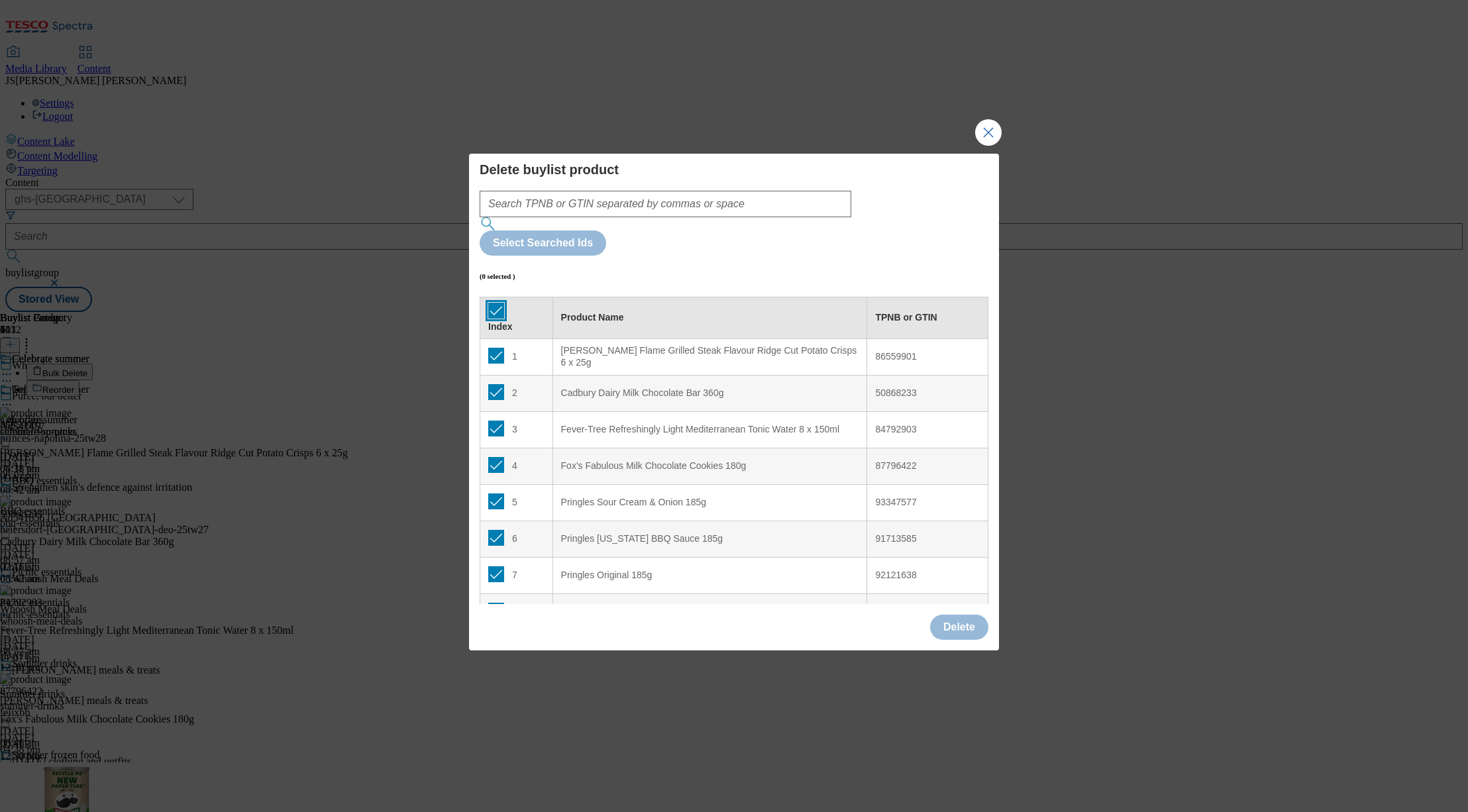
checkbox input "true"
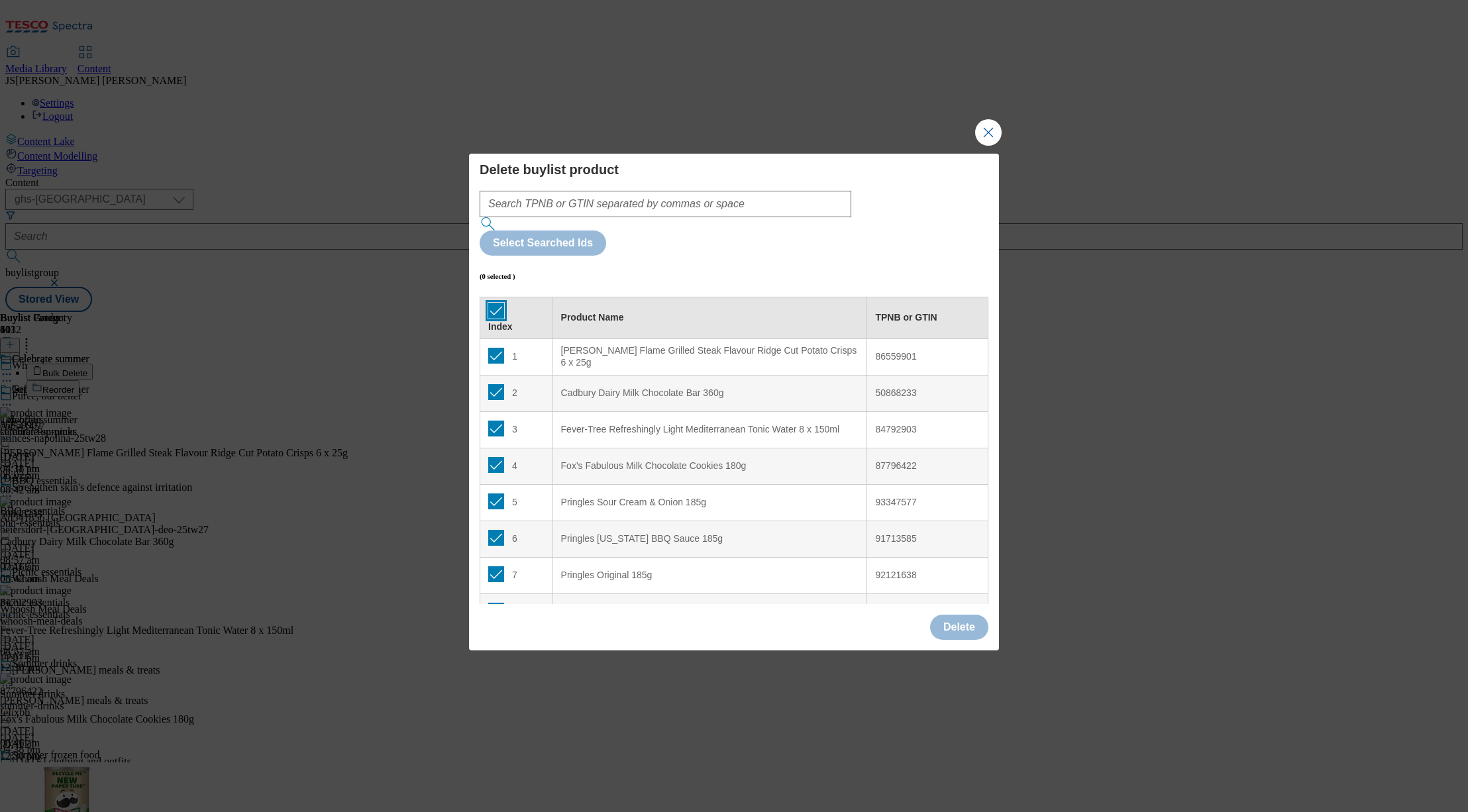
checkbox input "true"
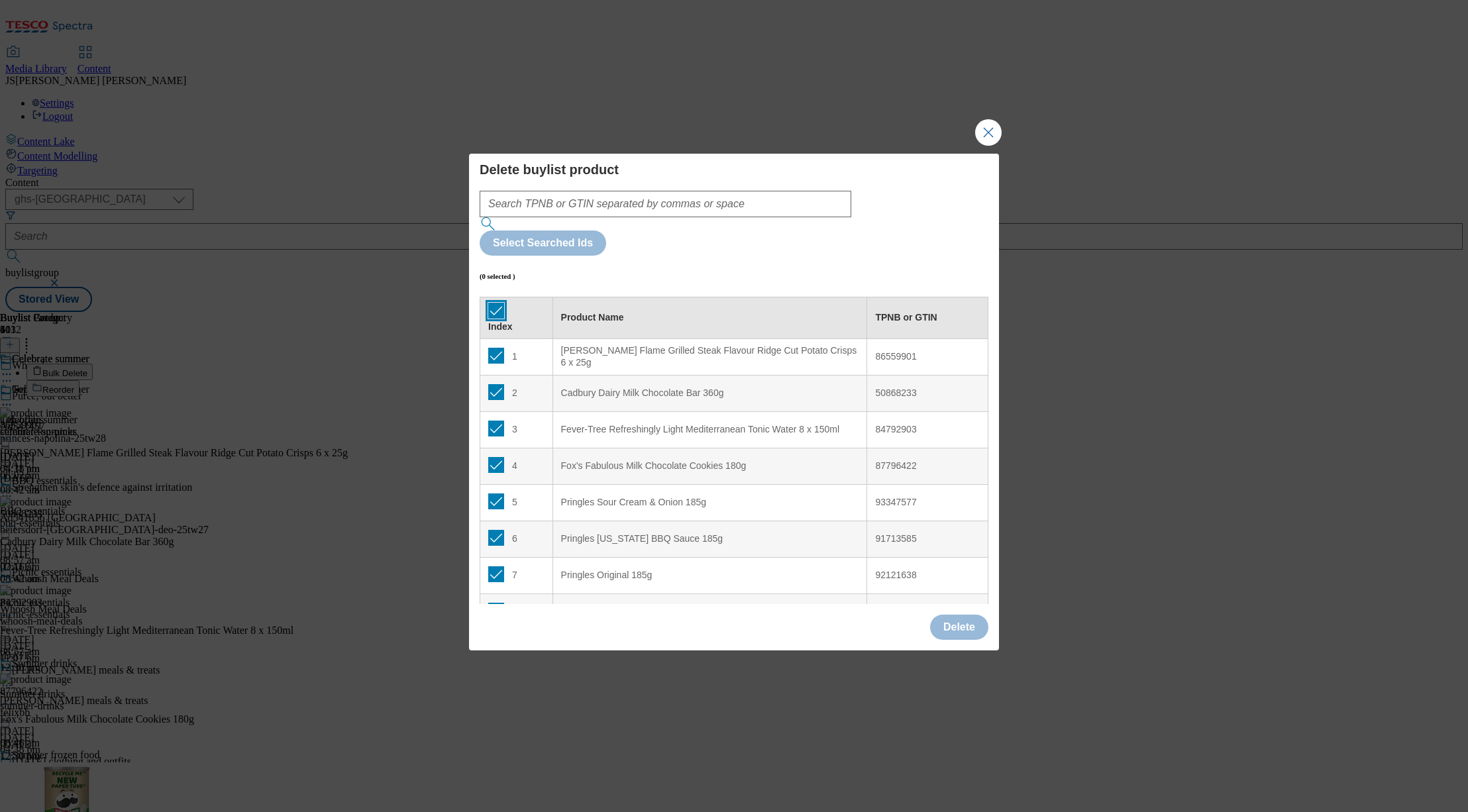
checkbox input "true"
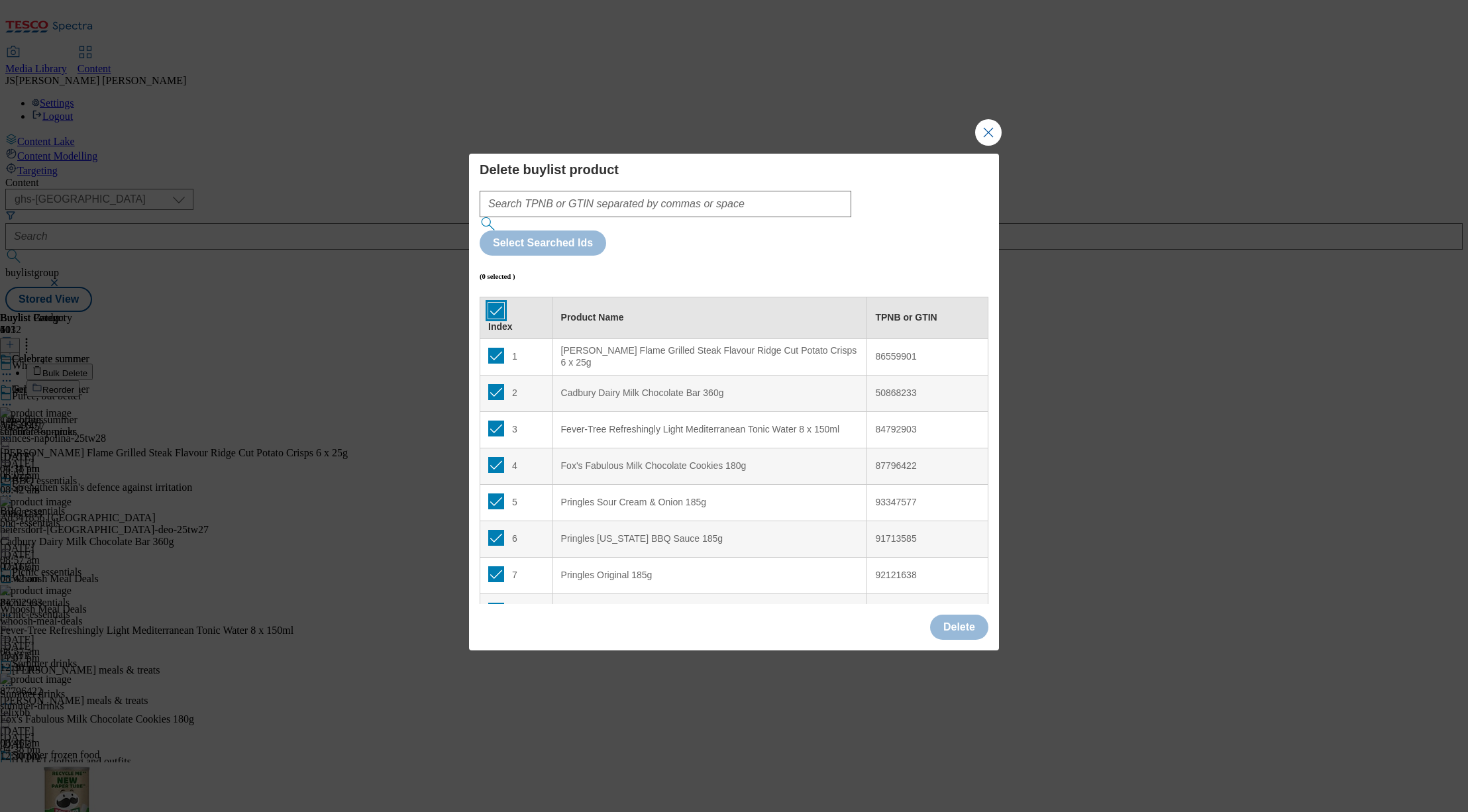
checkbox input "true"
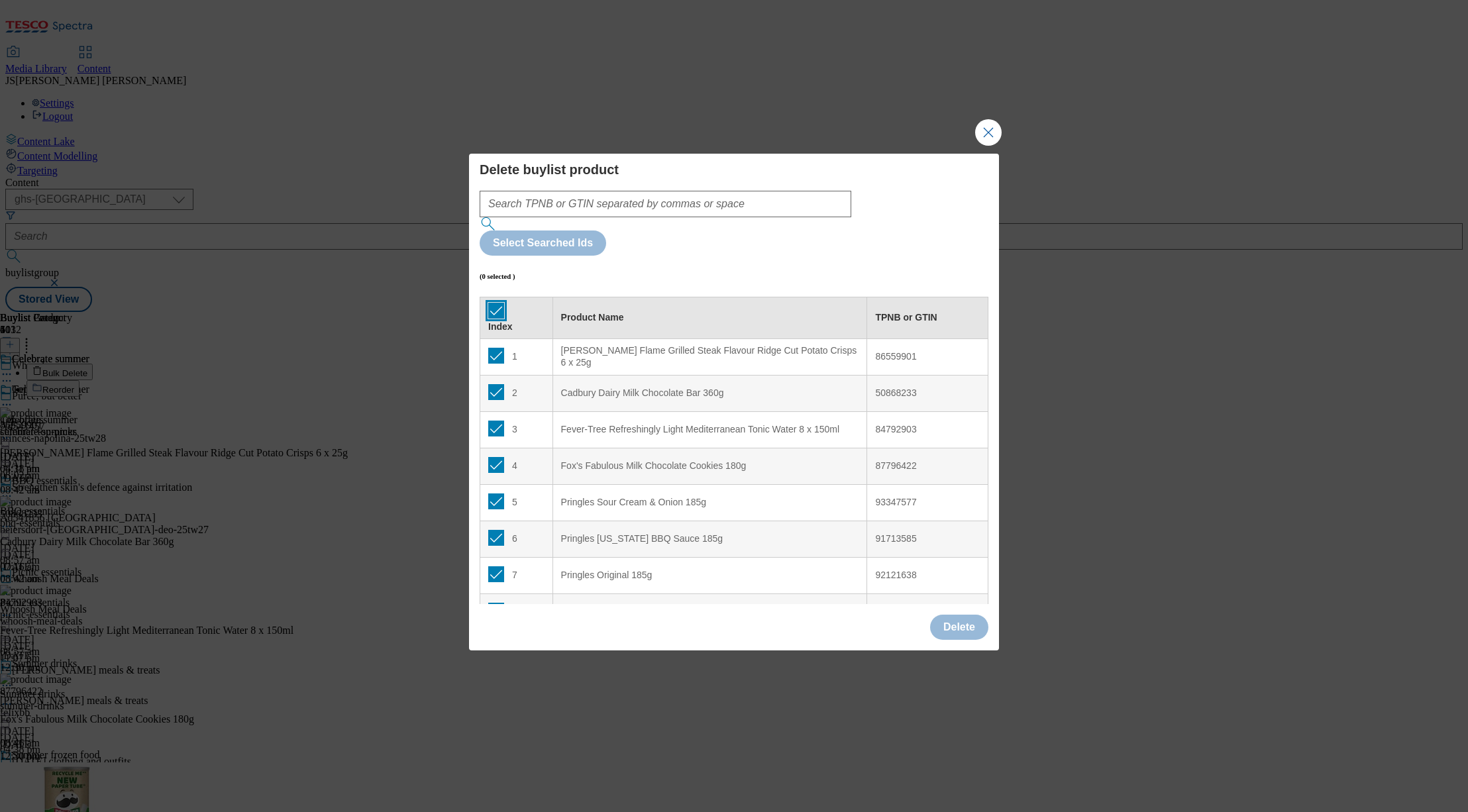
checkbox input "true"
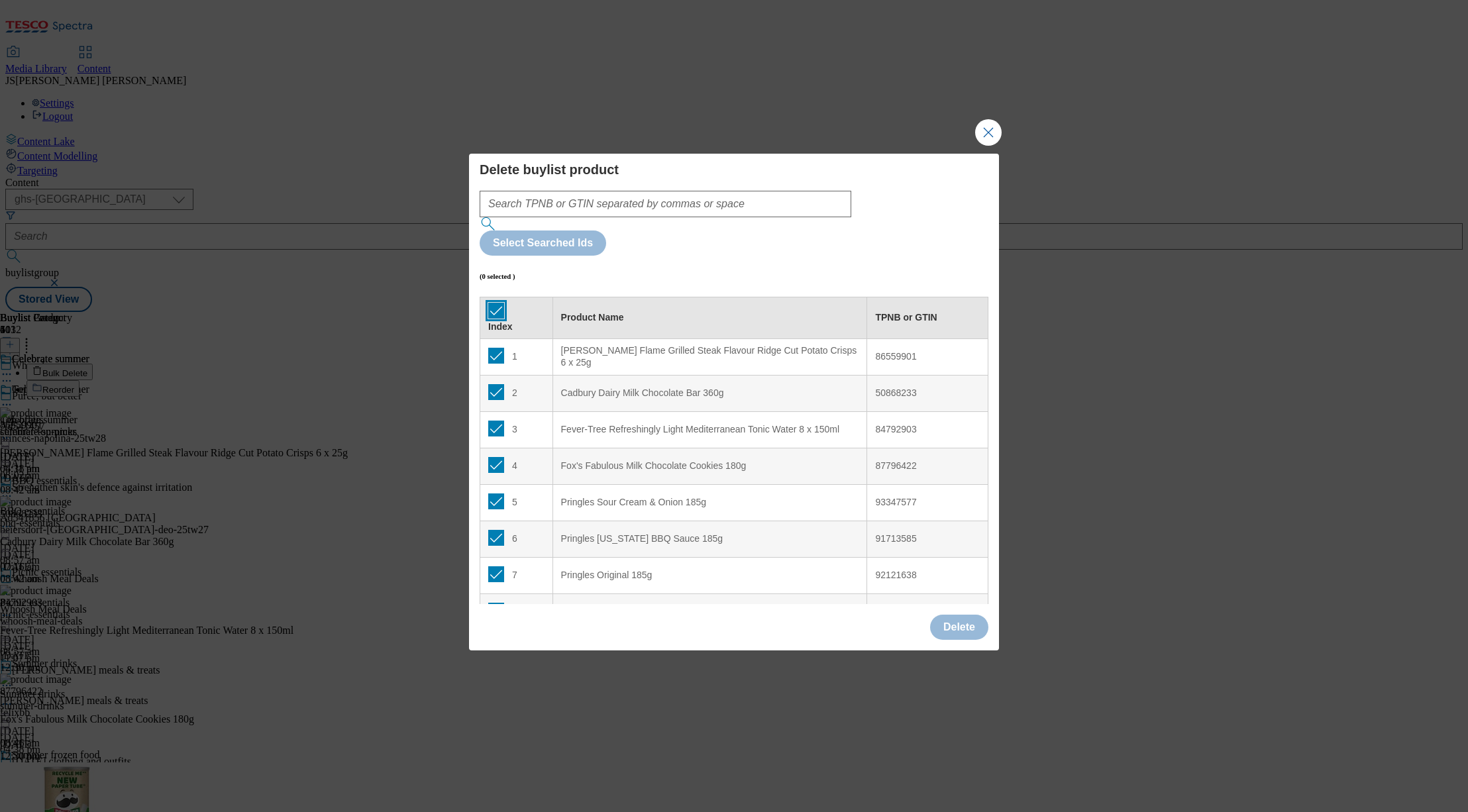
checkbox input "true"
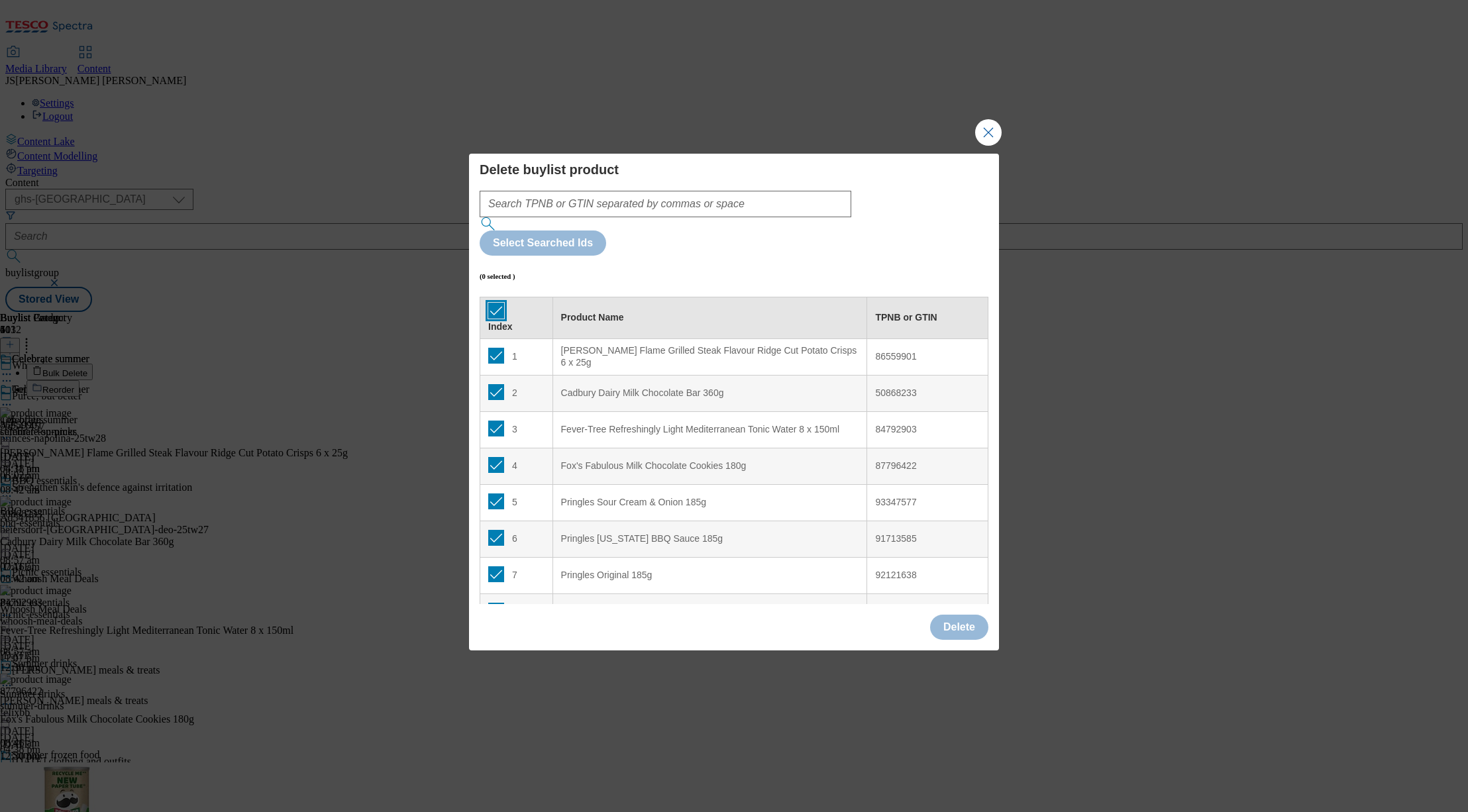
checkbox input "true"
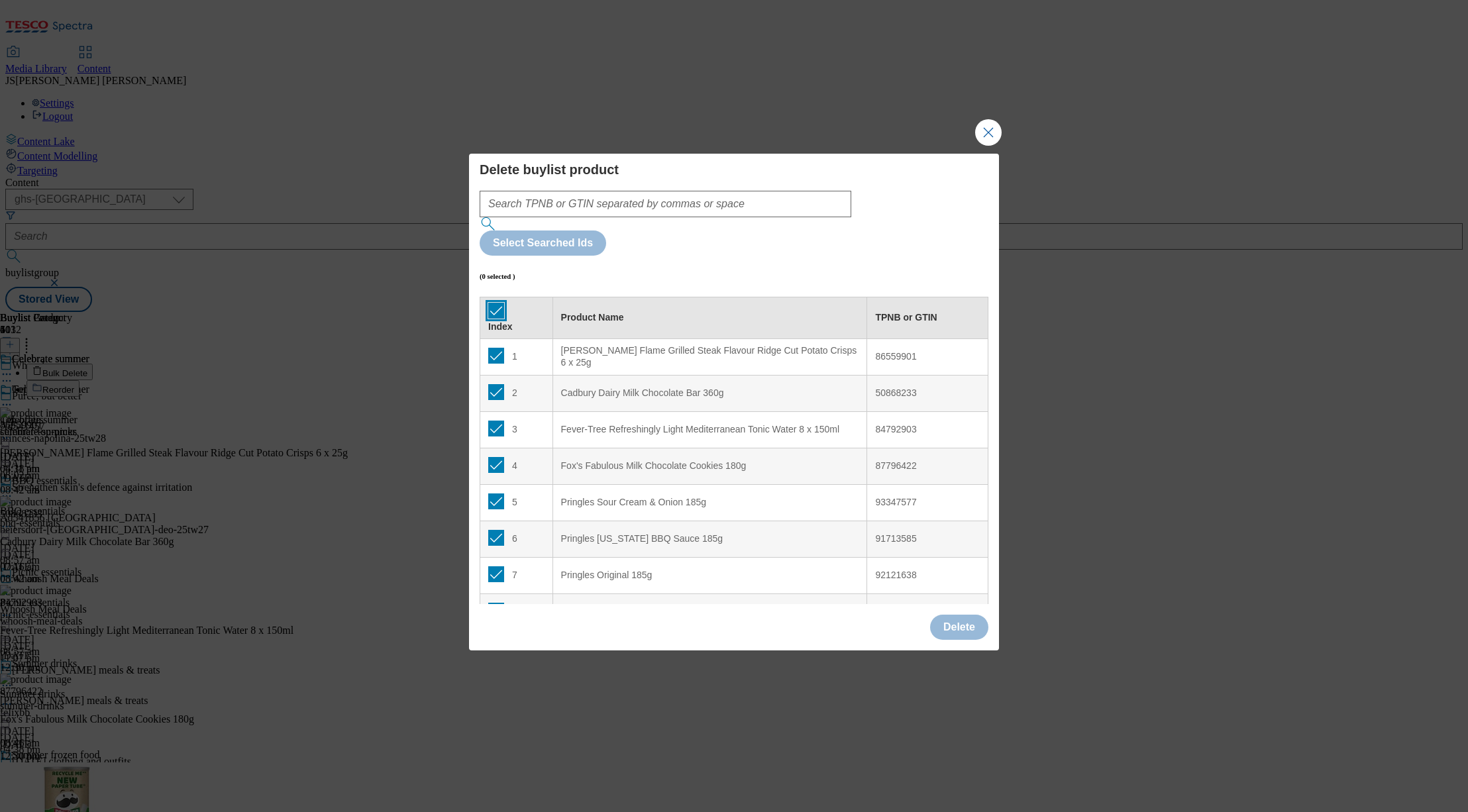
checkbox input "true"
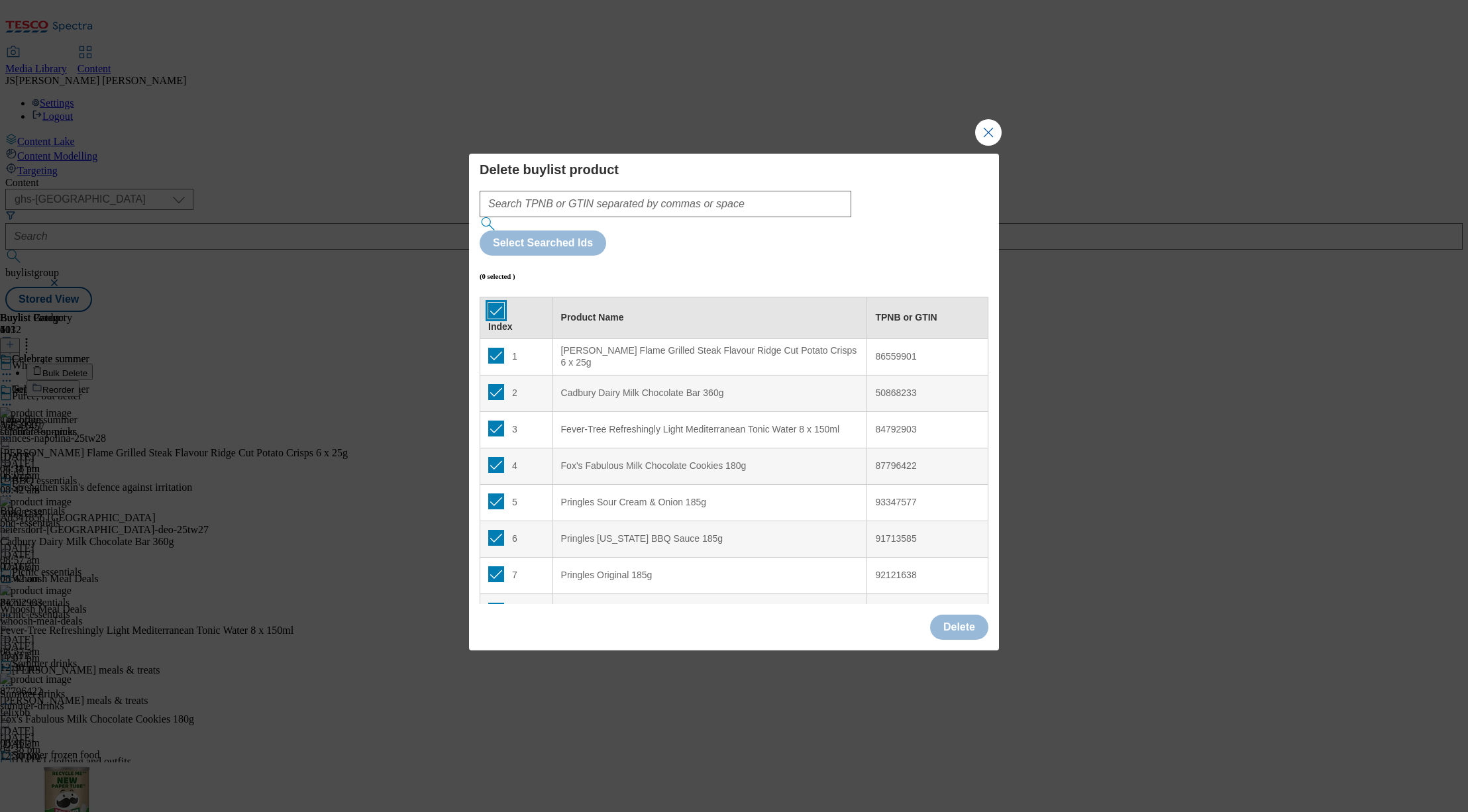
checkbox input "true"
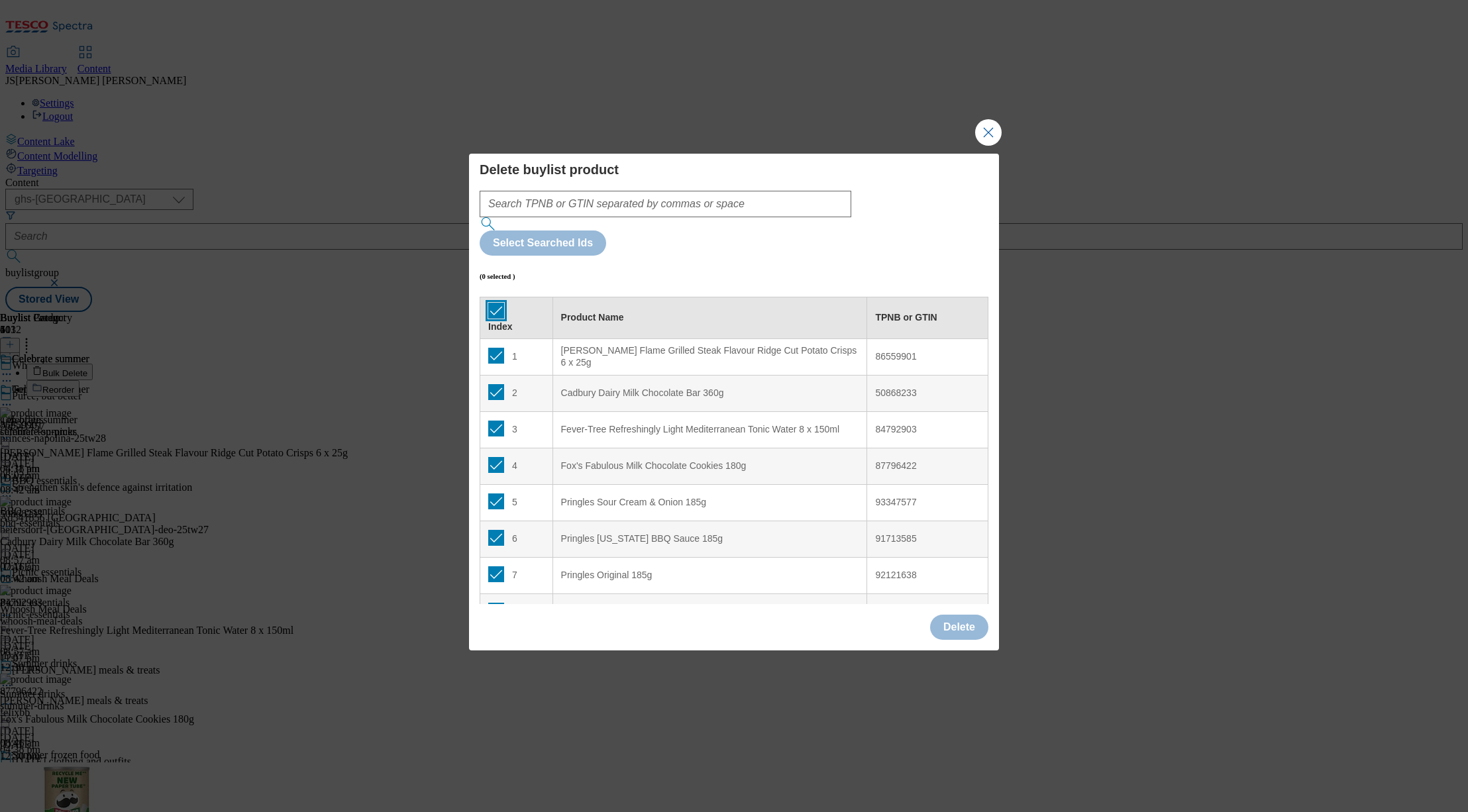
checkbox input "true"
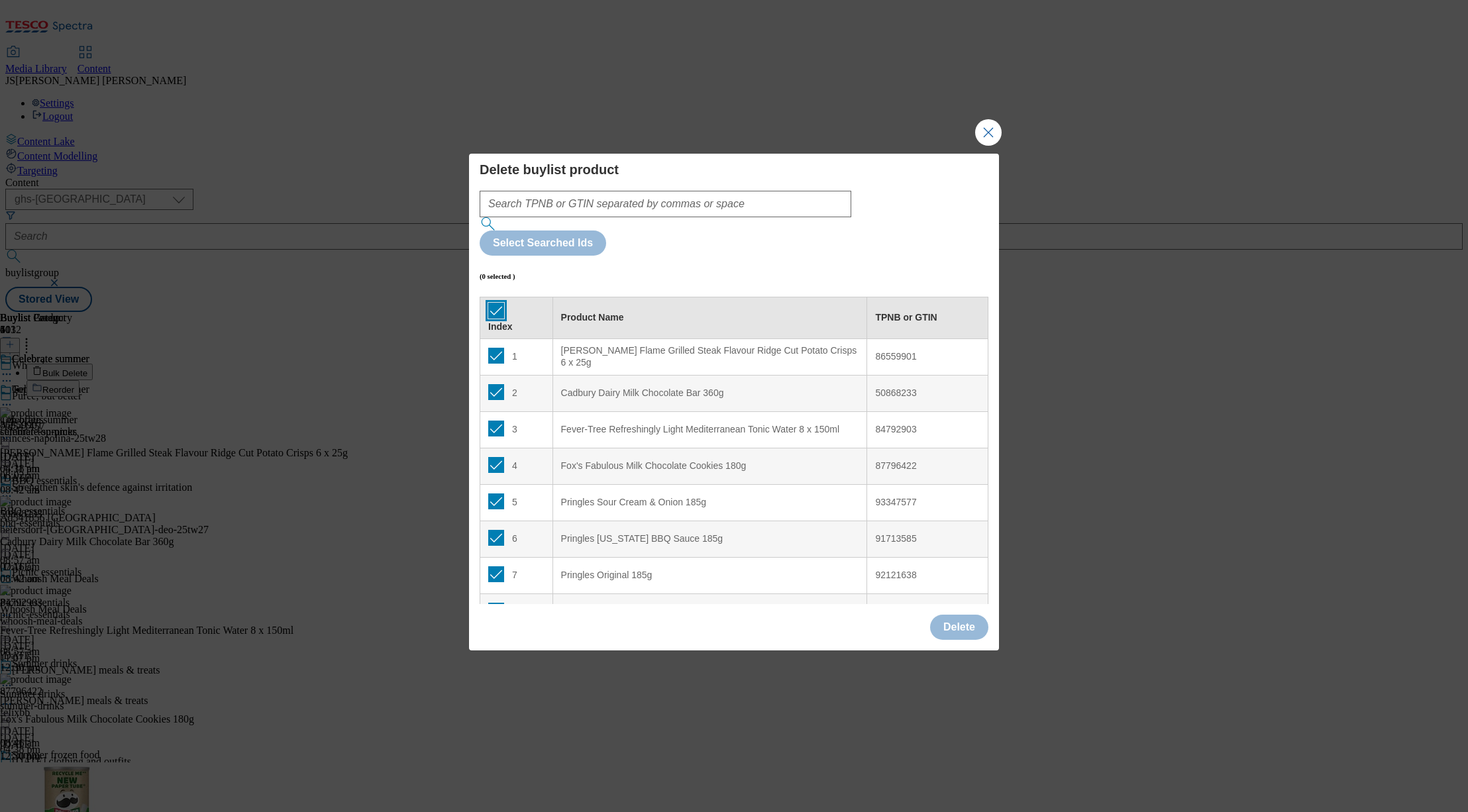
checkbox input "true"
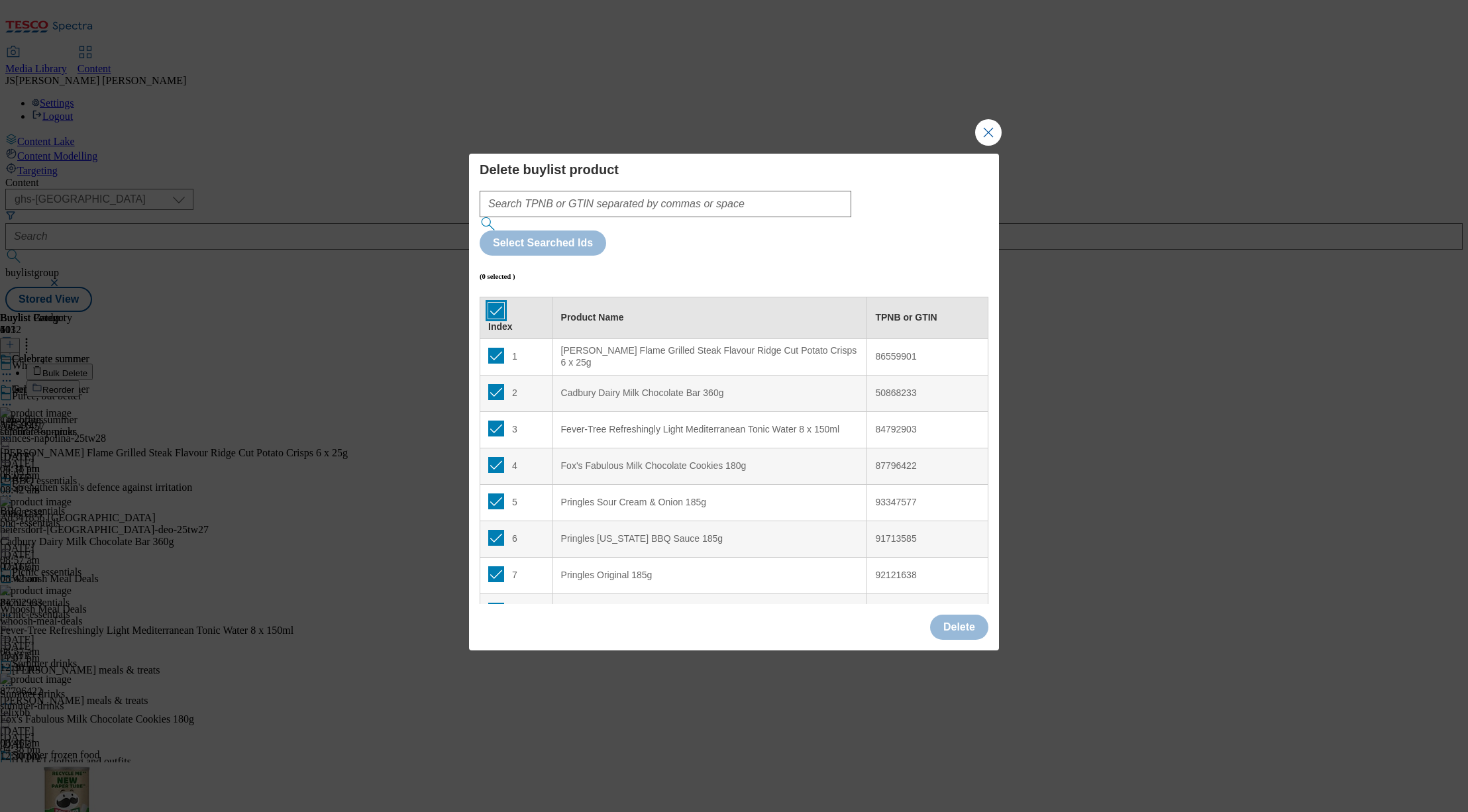
checkbox input "true"
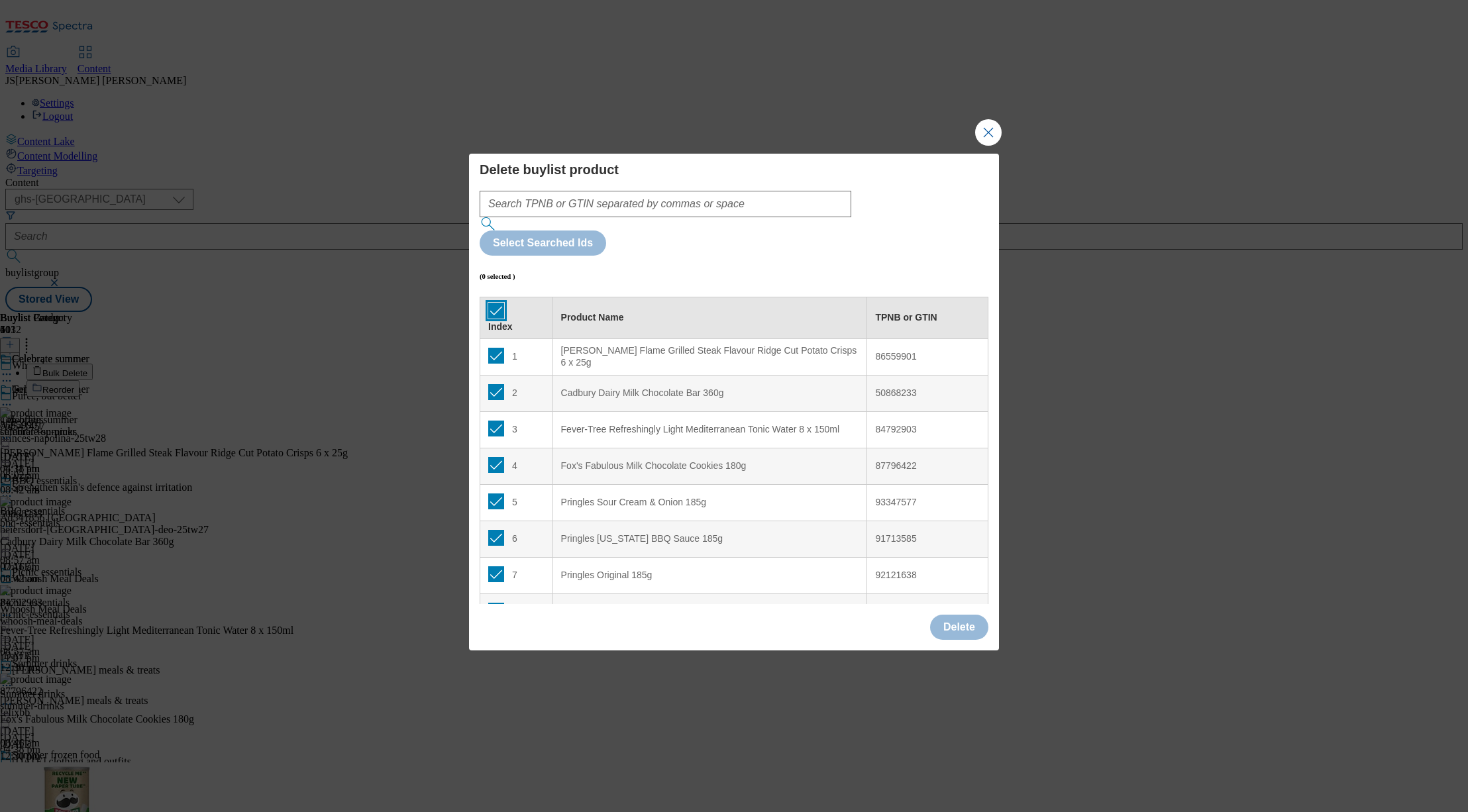
checkbox input "true"
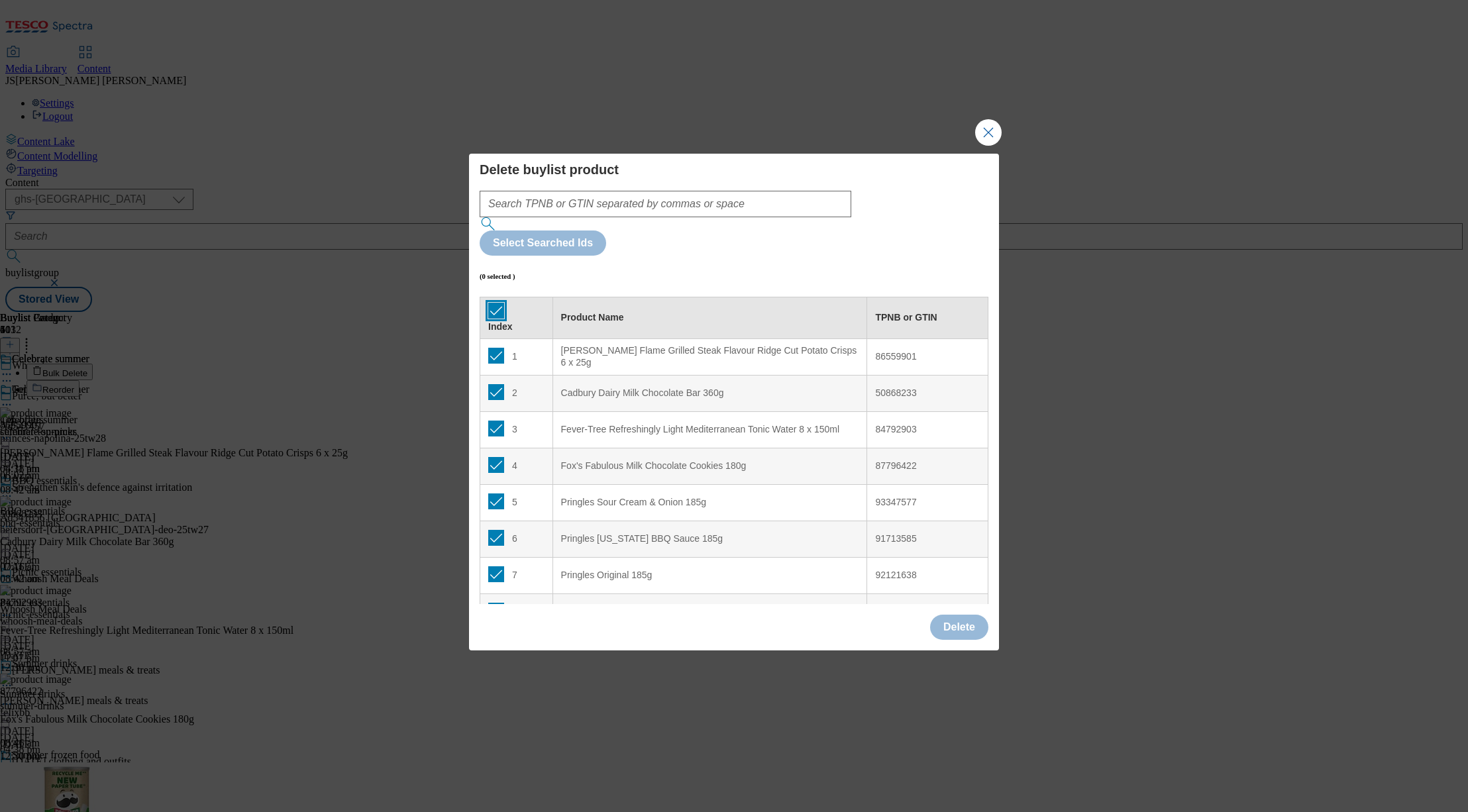
checkbox input "true"
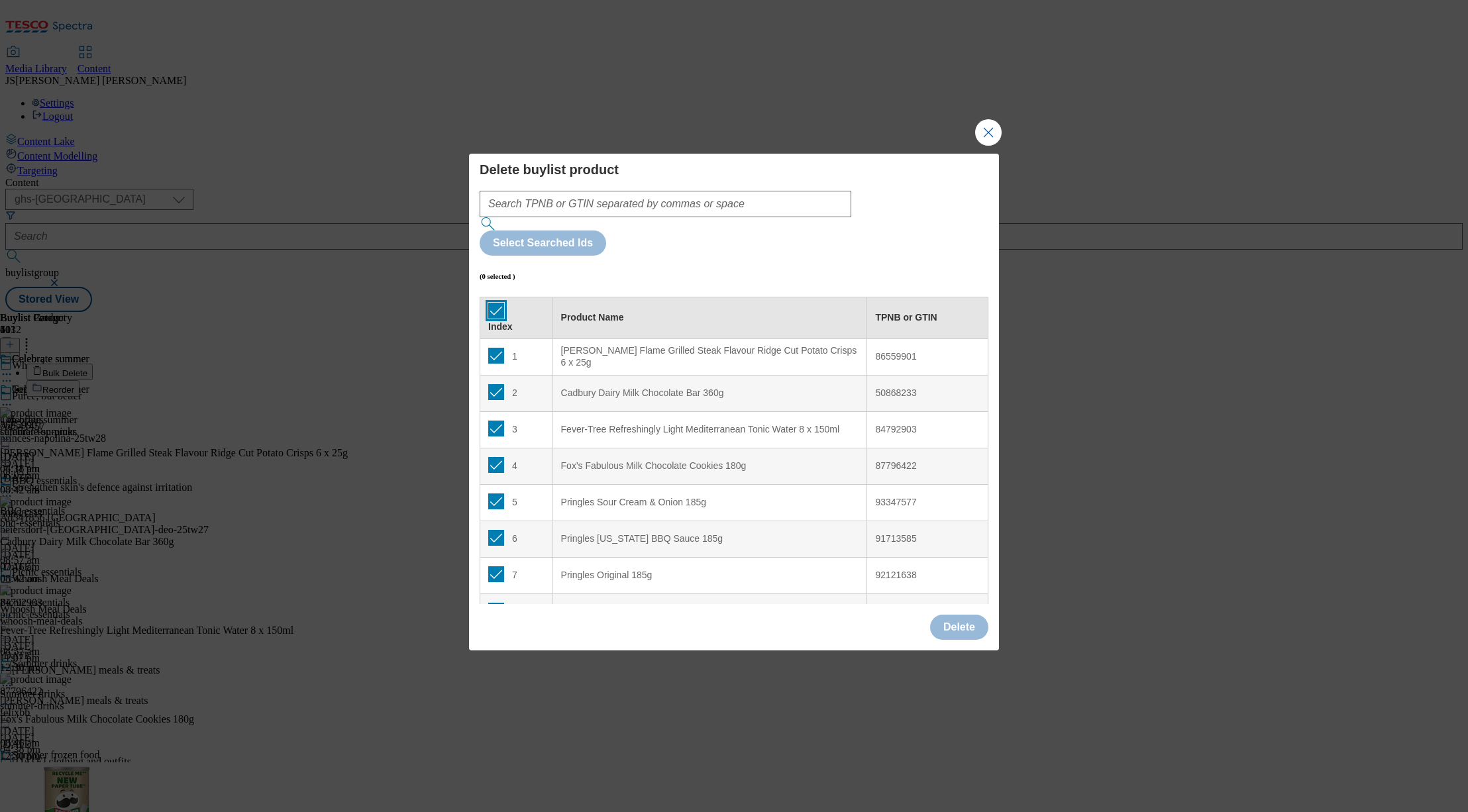
checkbox input "true"
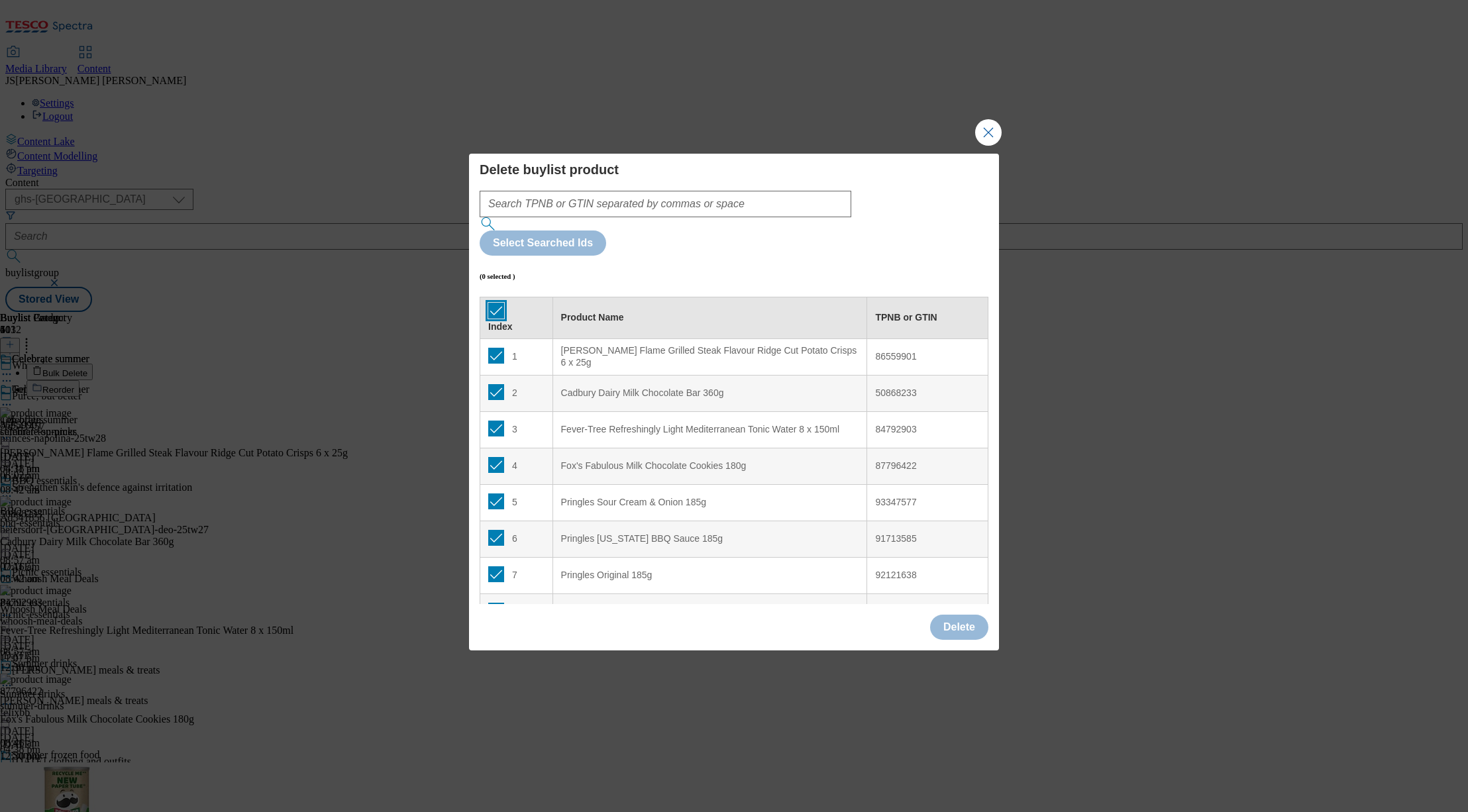
checkbox input "true"
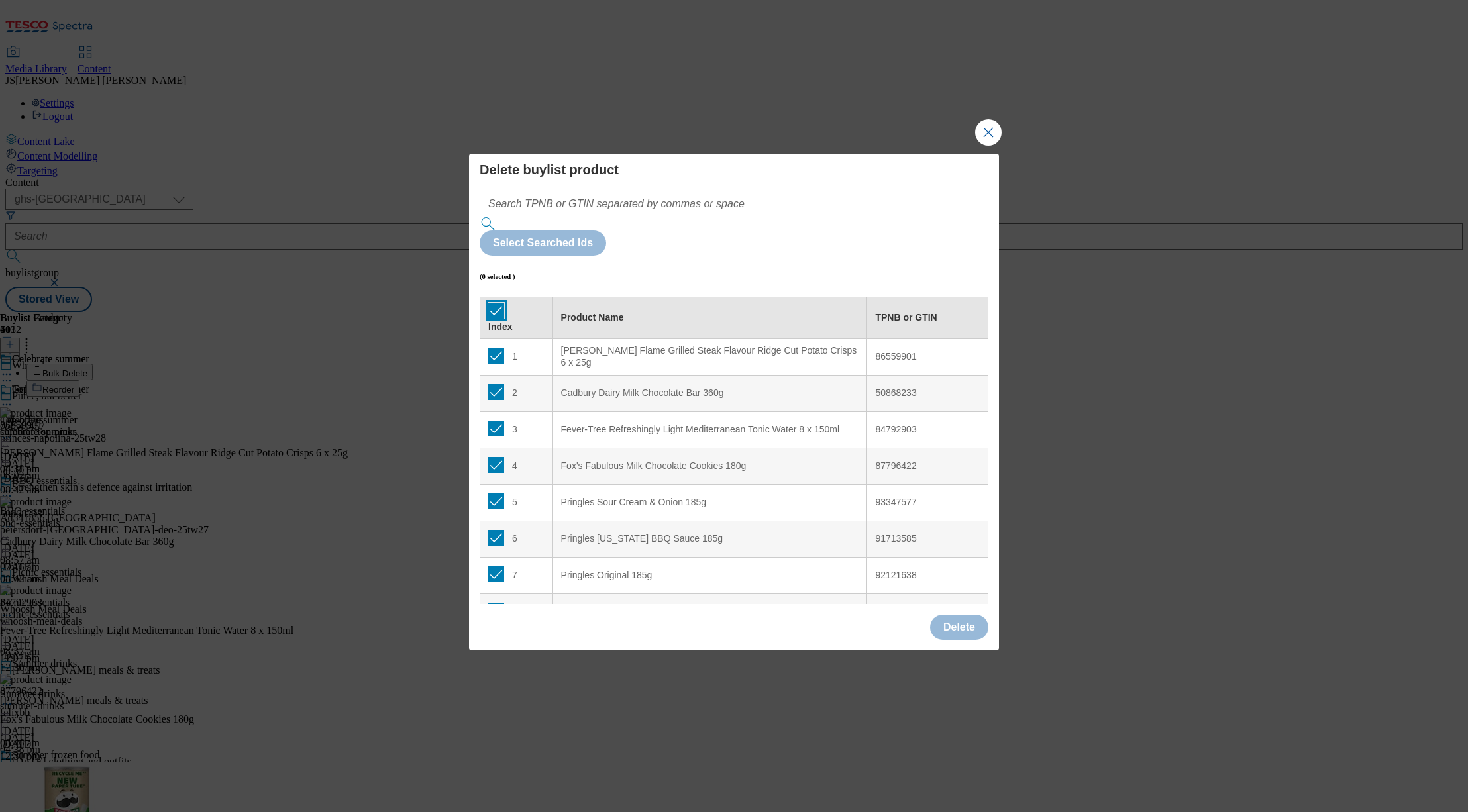
checkbox input "true"
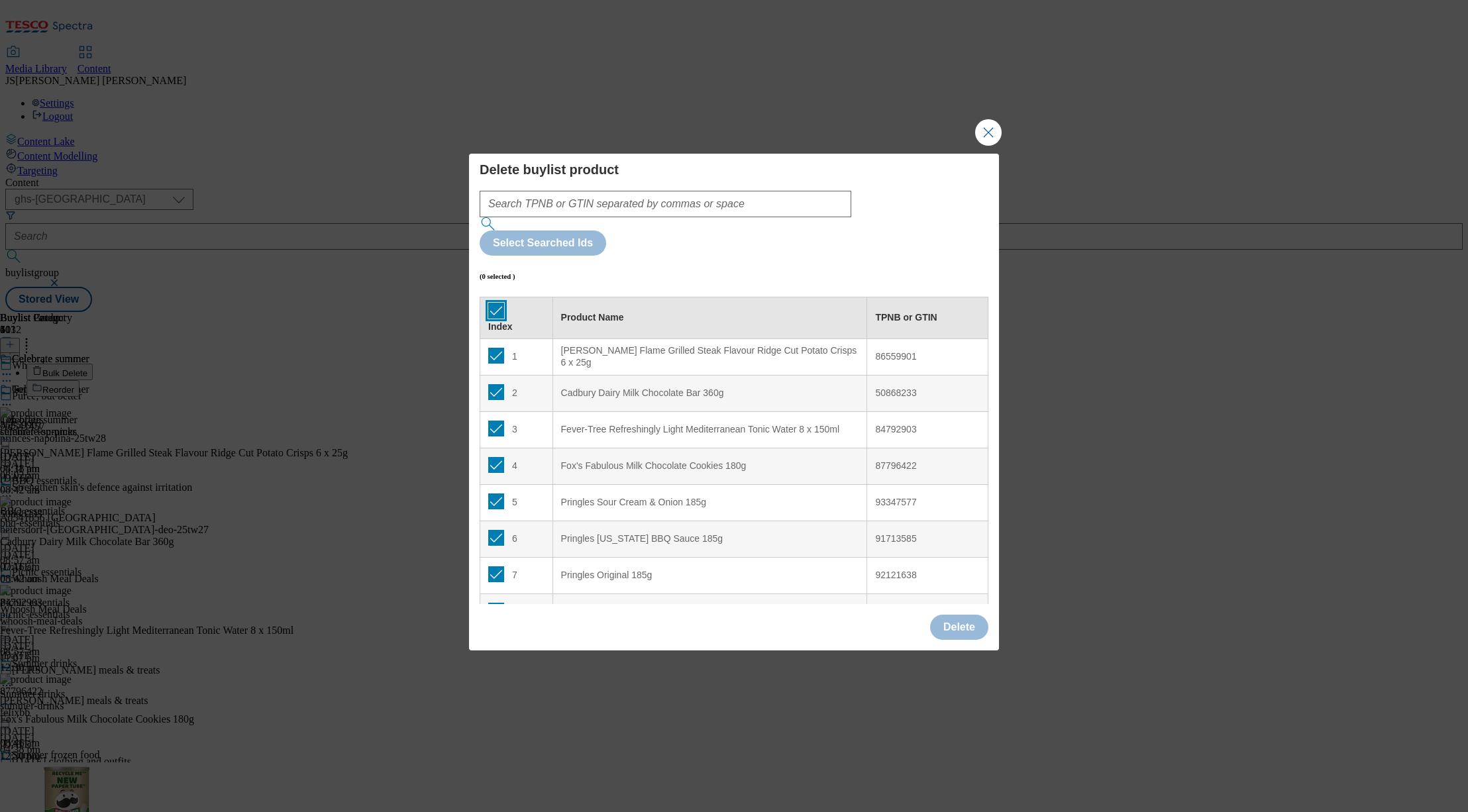
checkbox input "true"
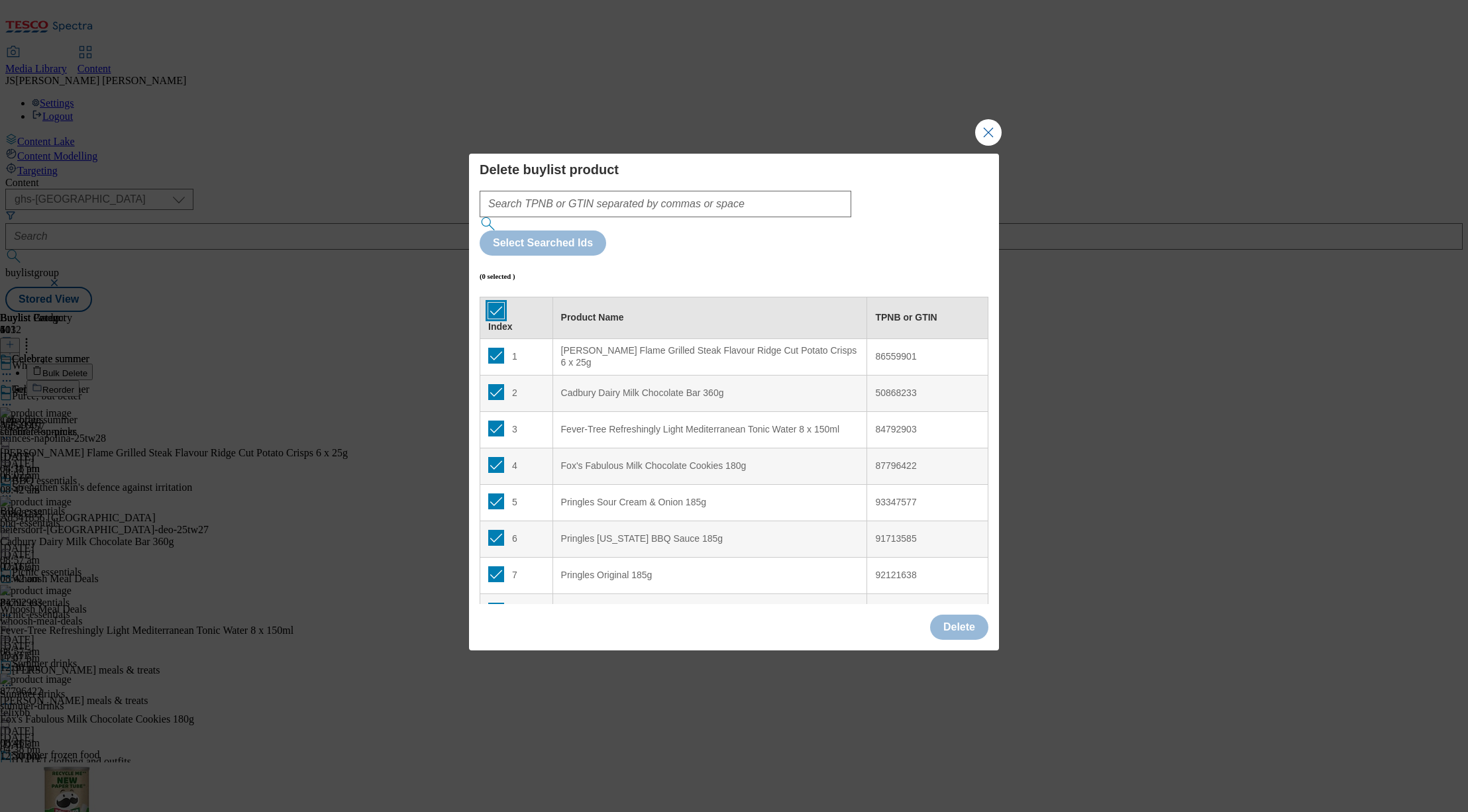
checkbox input "true"
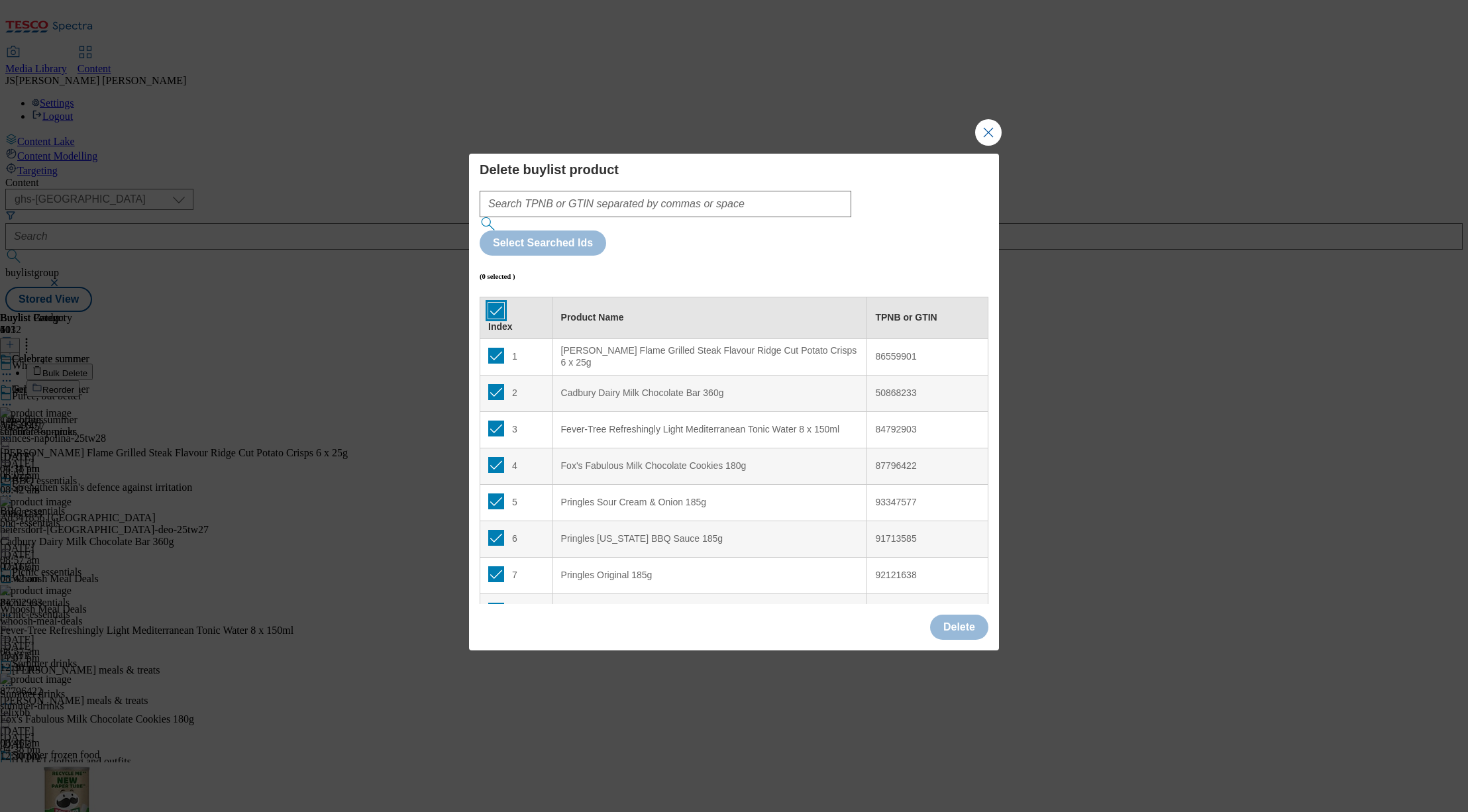
checkbox input "true"
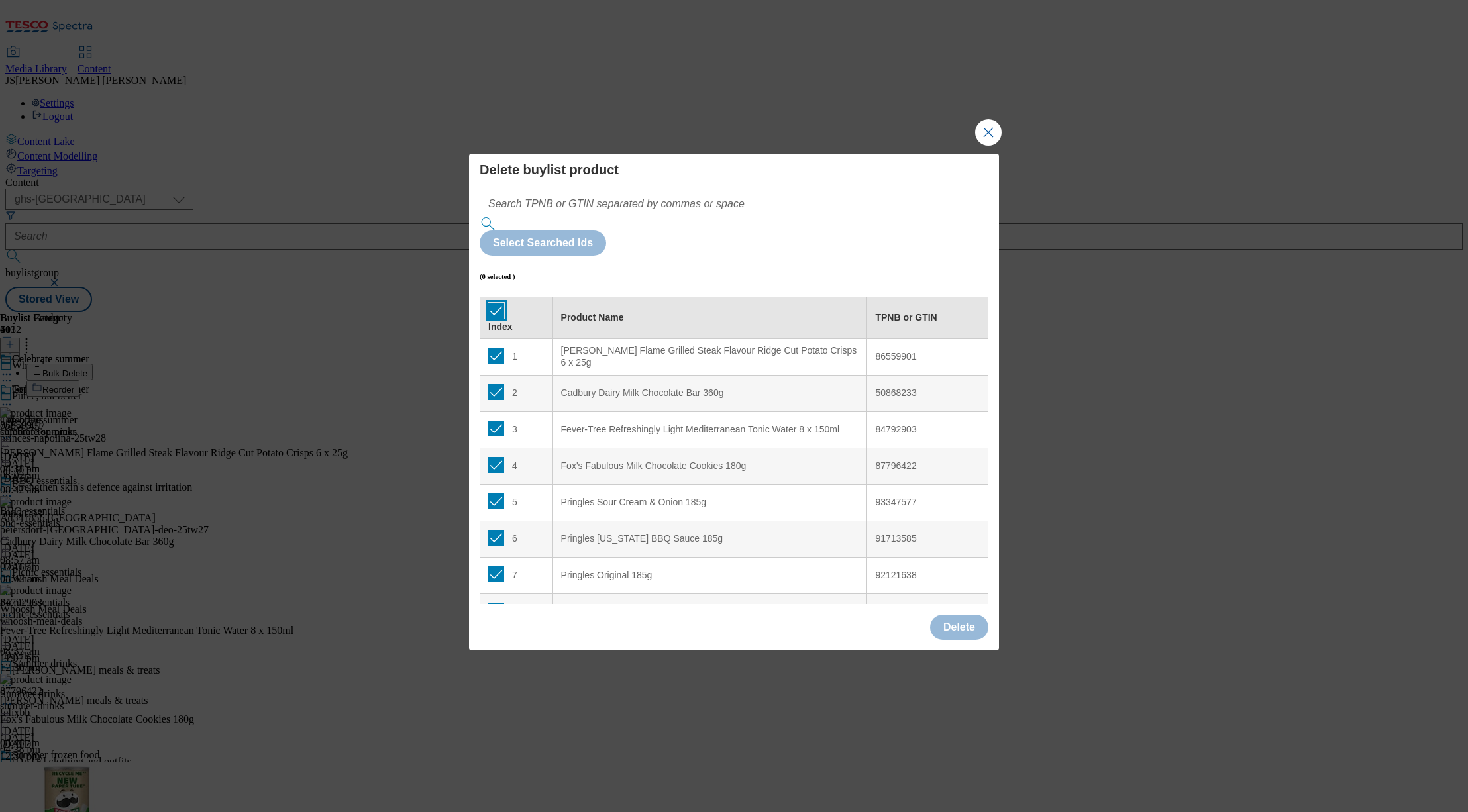
checkbox input "true"
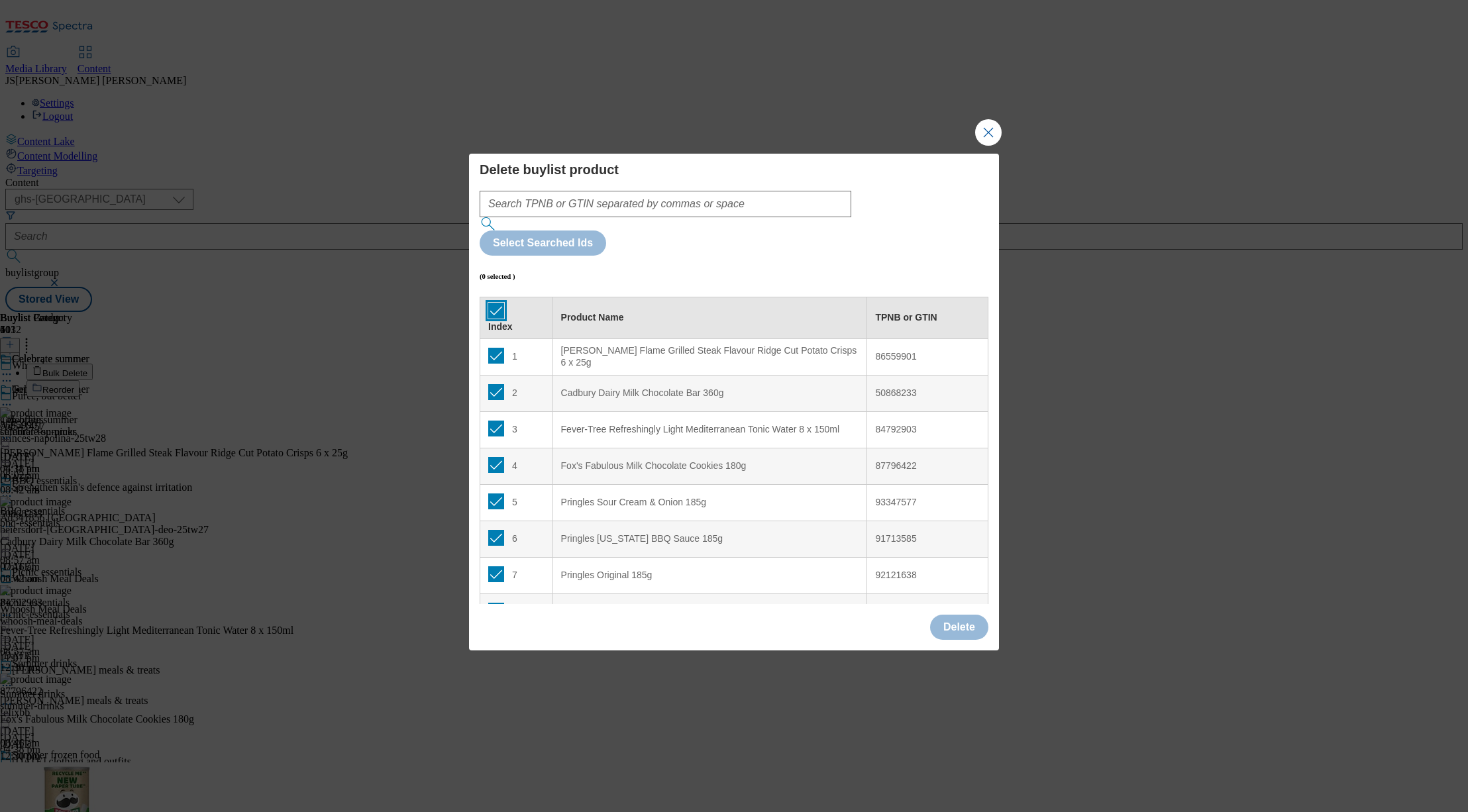
checkbox input "true"
click at [956, 614] on button "Delete" at bounding box center [959, 627] width 58 height 25
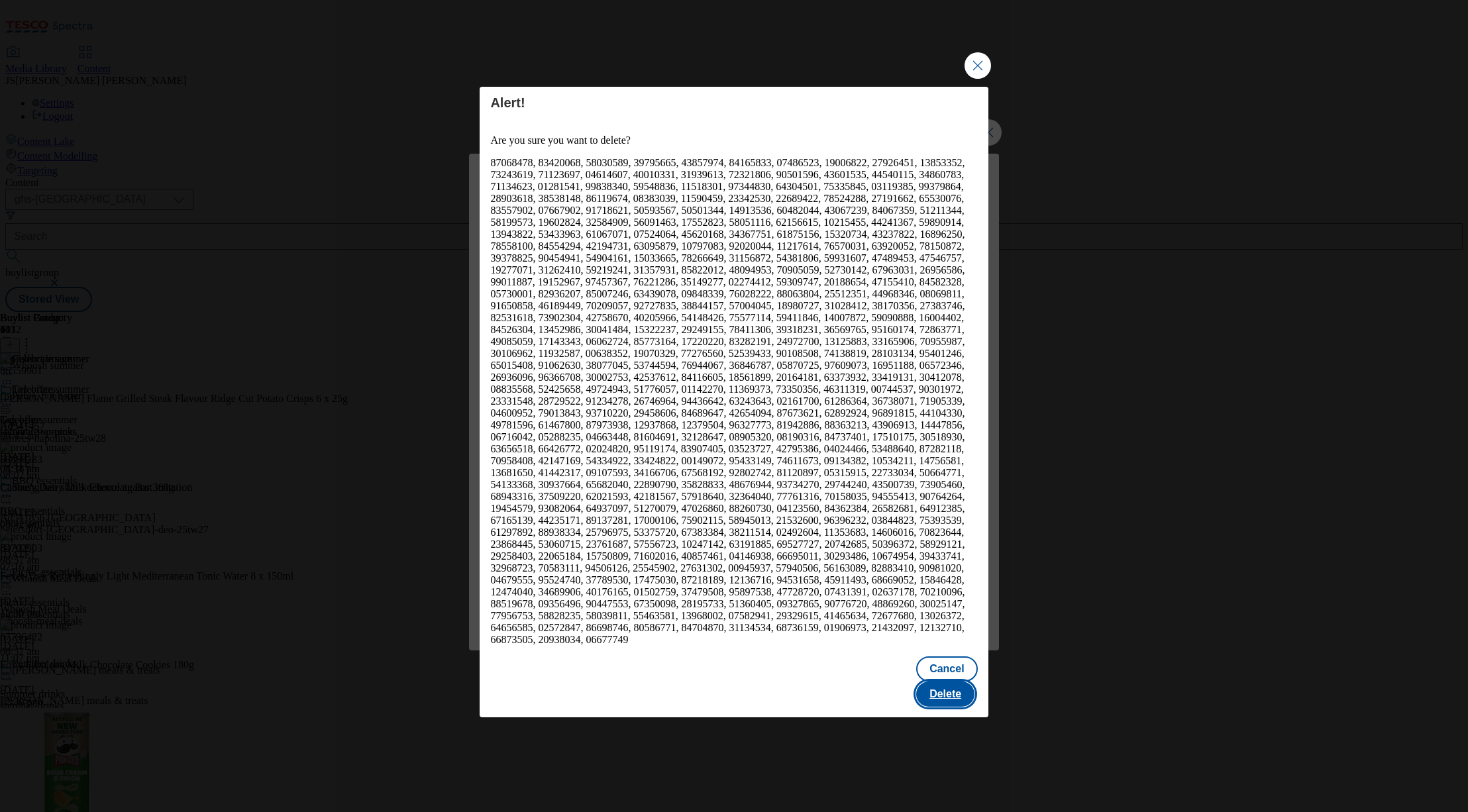
click at [960, 681] on button "Delete" at bounding box center [944, 693] width 58 height 25
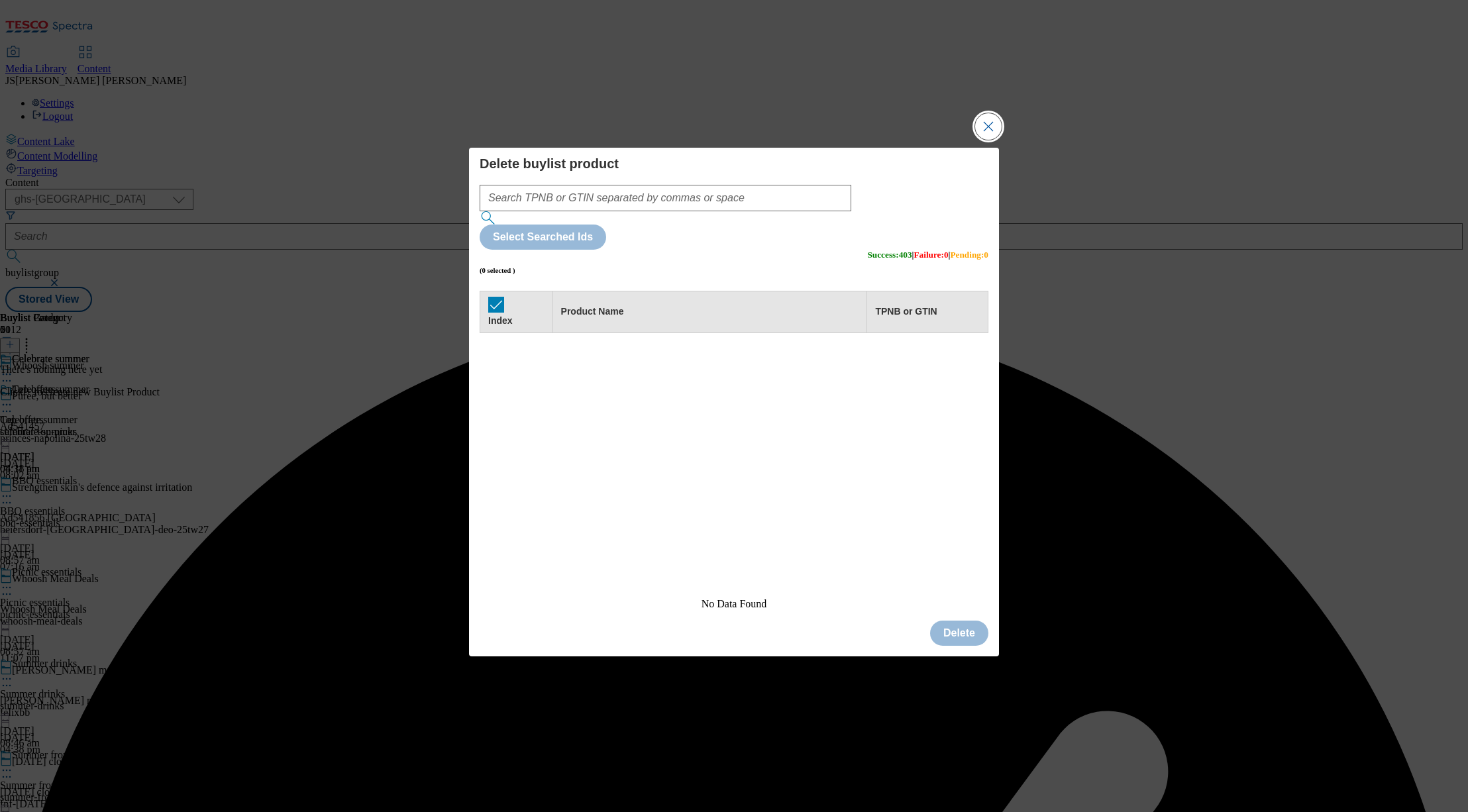
click at [975, 140] on button "Close Modal" at bounding box center [988, 126] width 27 height 27
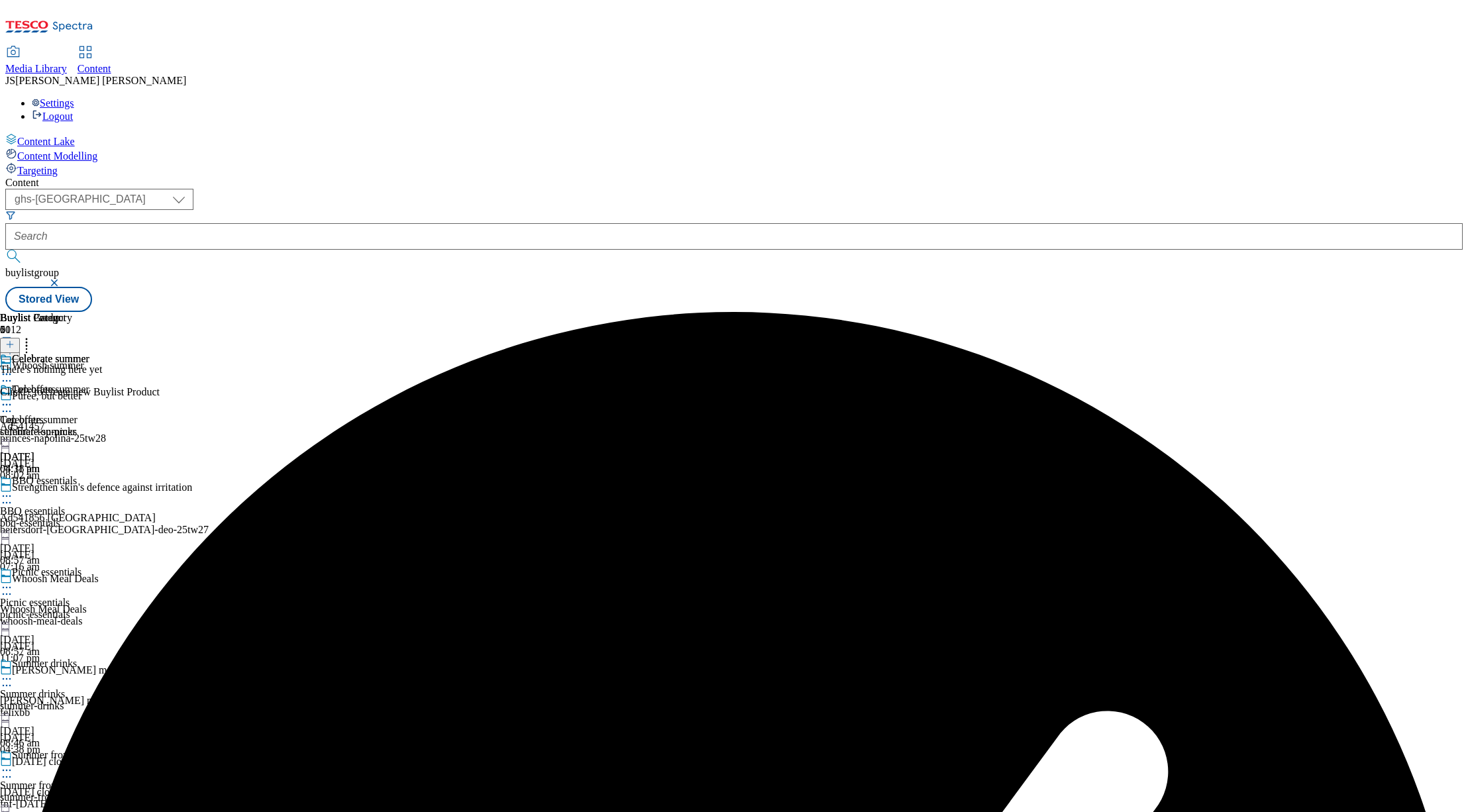
click at [20, 338] on button at bounding box center [10, 346] width 20 height 15
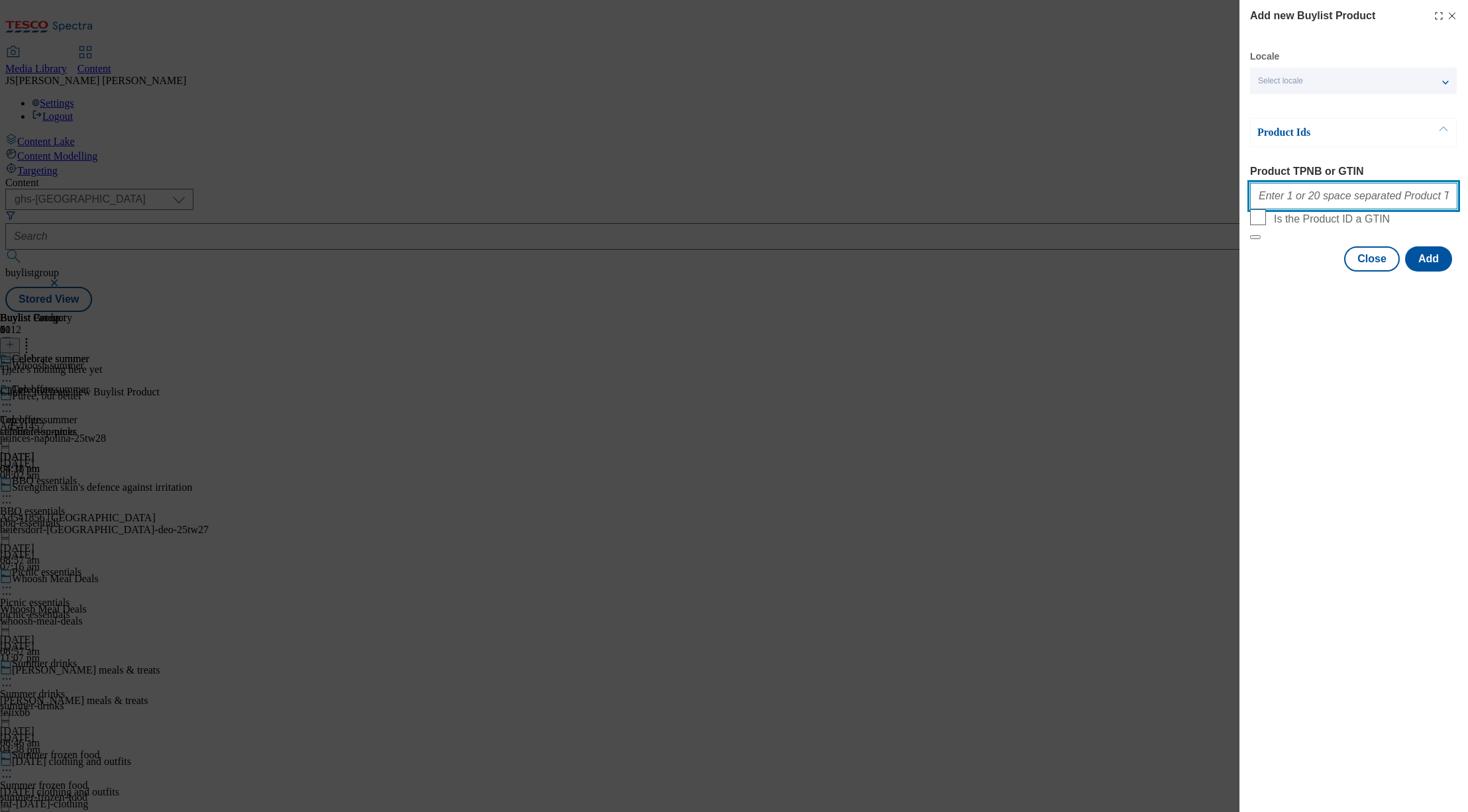
click at [1293, 201] on input "Product TPNB or GTIN" at bounding box center [1354, 196] width 207 height 27
paste input "51261958 93045001 96175850 92337049 91385040 93429826 57587145 92124140 5495908…"
click at [1430, 272] on button "Add" at bounding box center [1429, 258] width 48 height 25
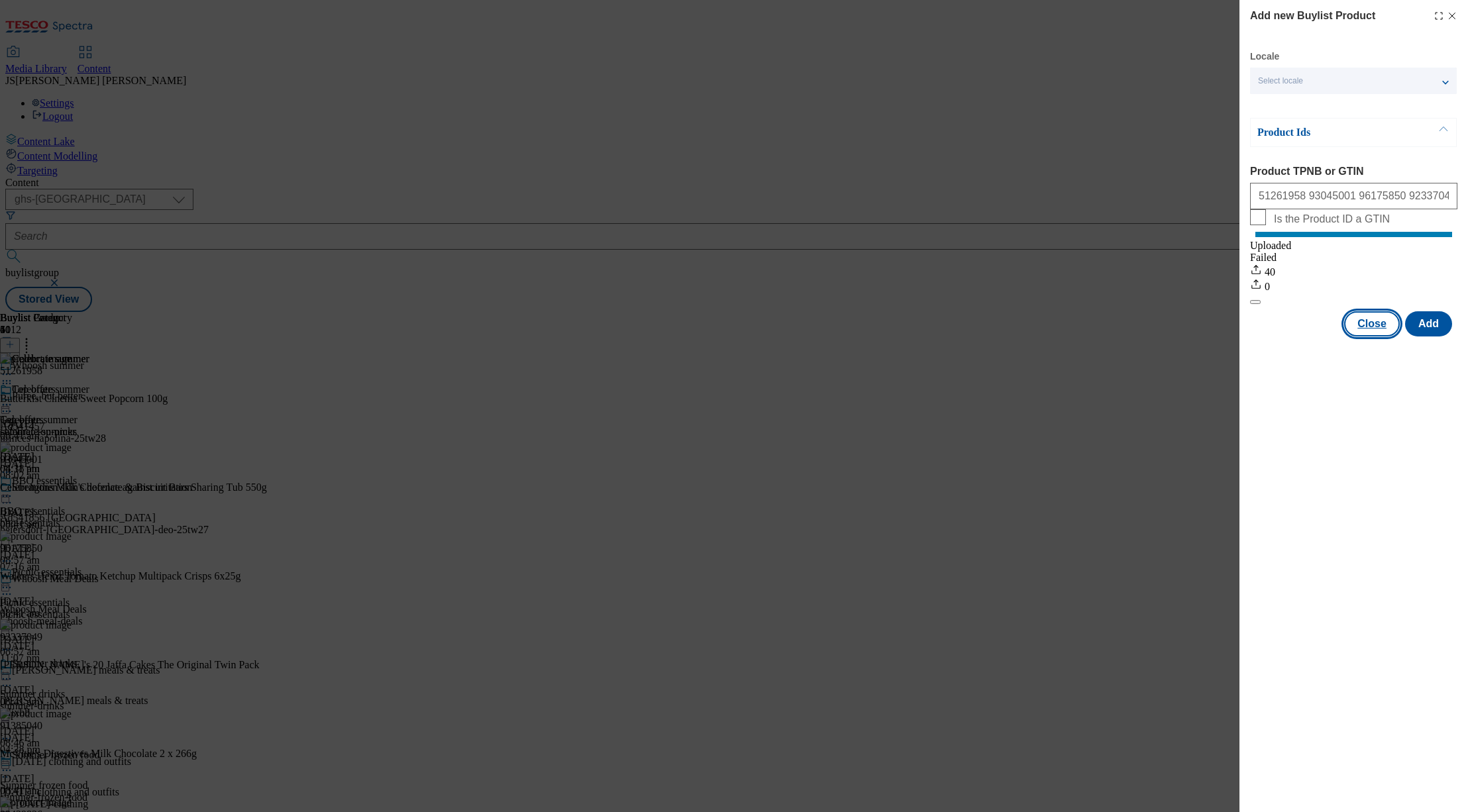
click at [1368, 336] on button "Close" at bounding box center [1372, 324] width 56 height 25
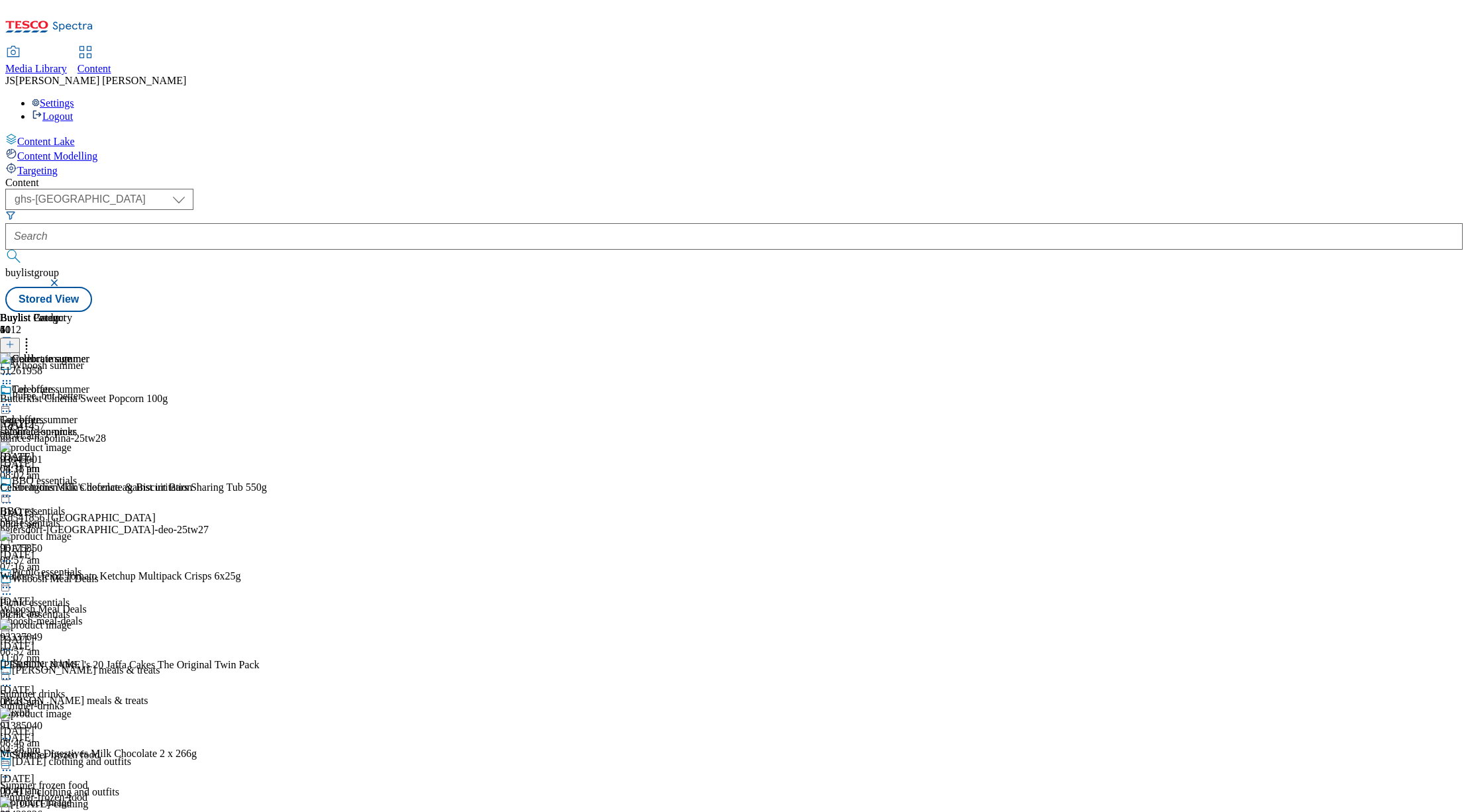
click at [13, 368] on icon at bounding box center [7, 374] width 13 height 13
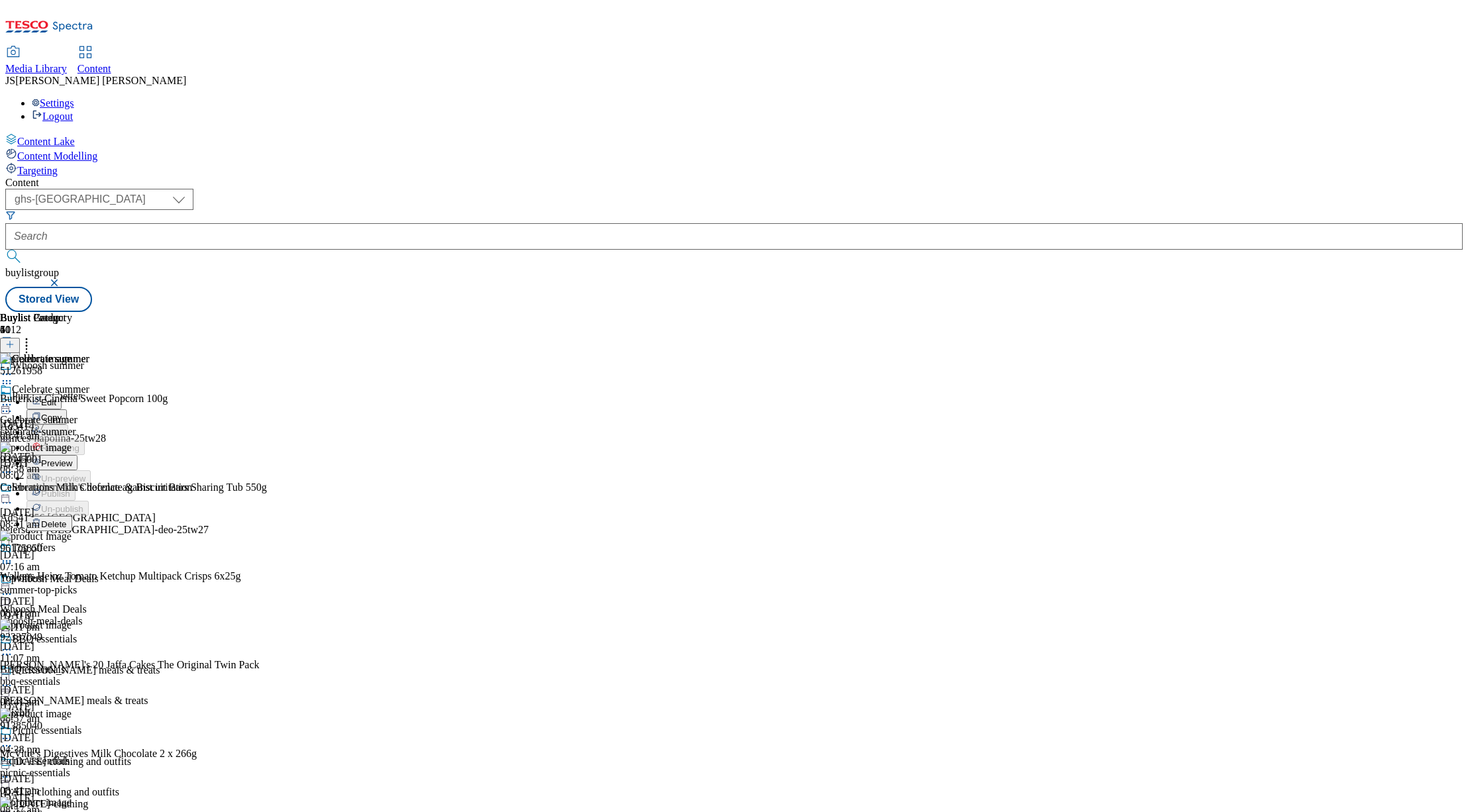
click at [56, 397] on span "Edit" at bounding box center [48, 402] width 15 height 9
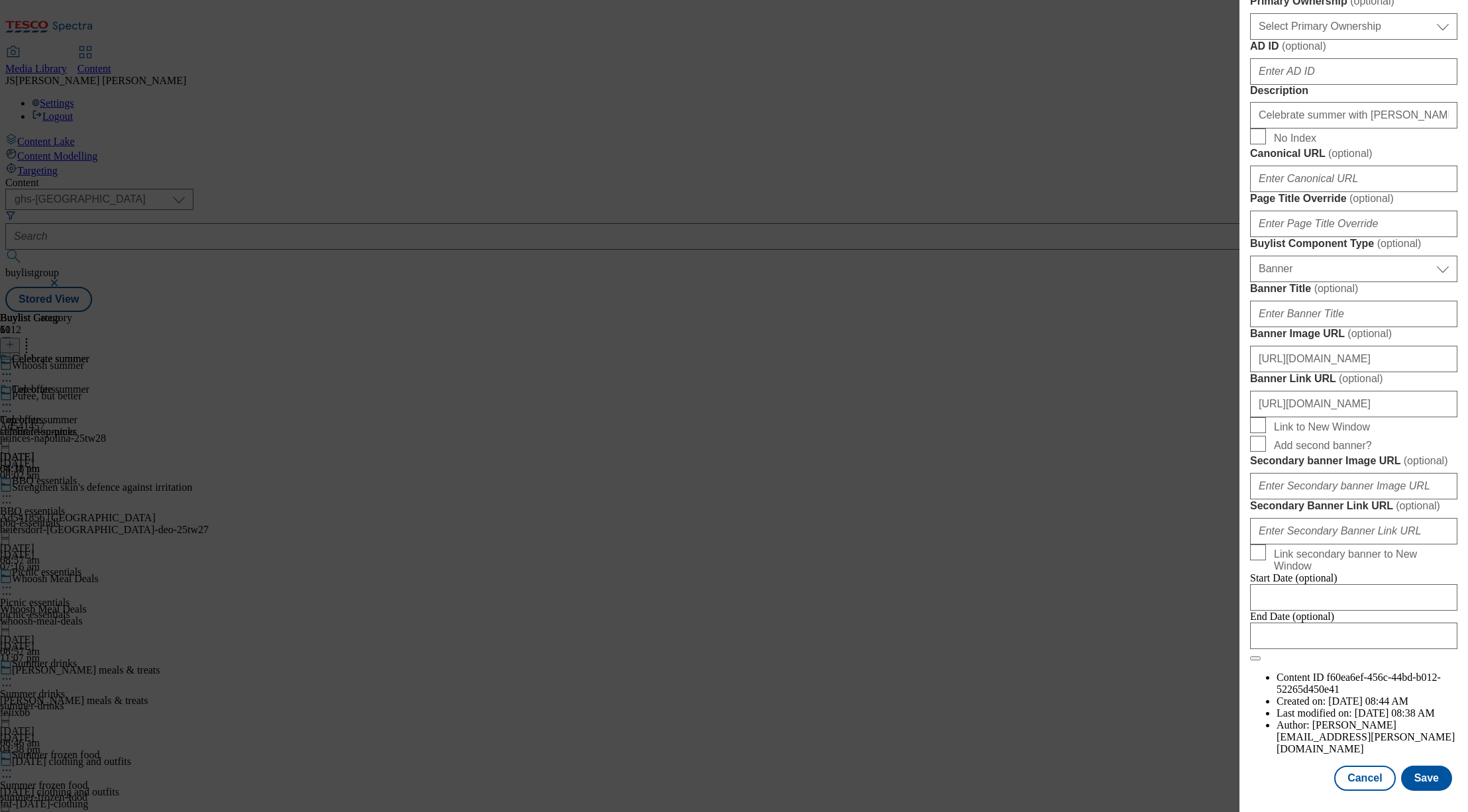
scroll to position [1174, 0]
click at [1425, 774] on button "Save" at bounding box center [1427, 778] width 51 height 25
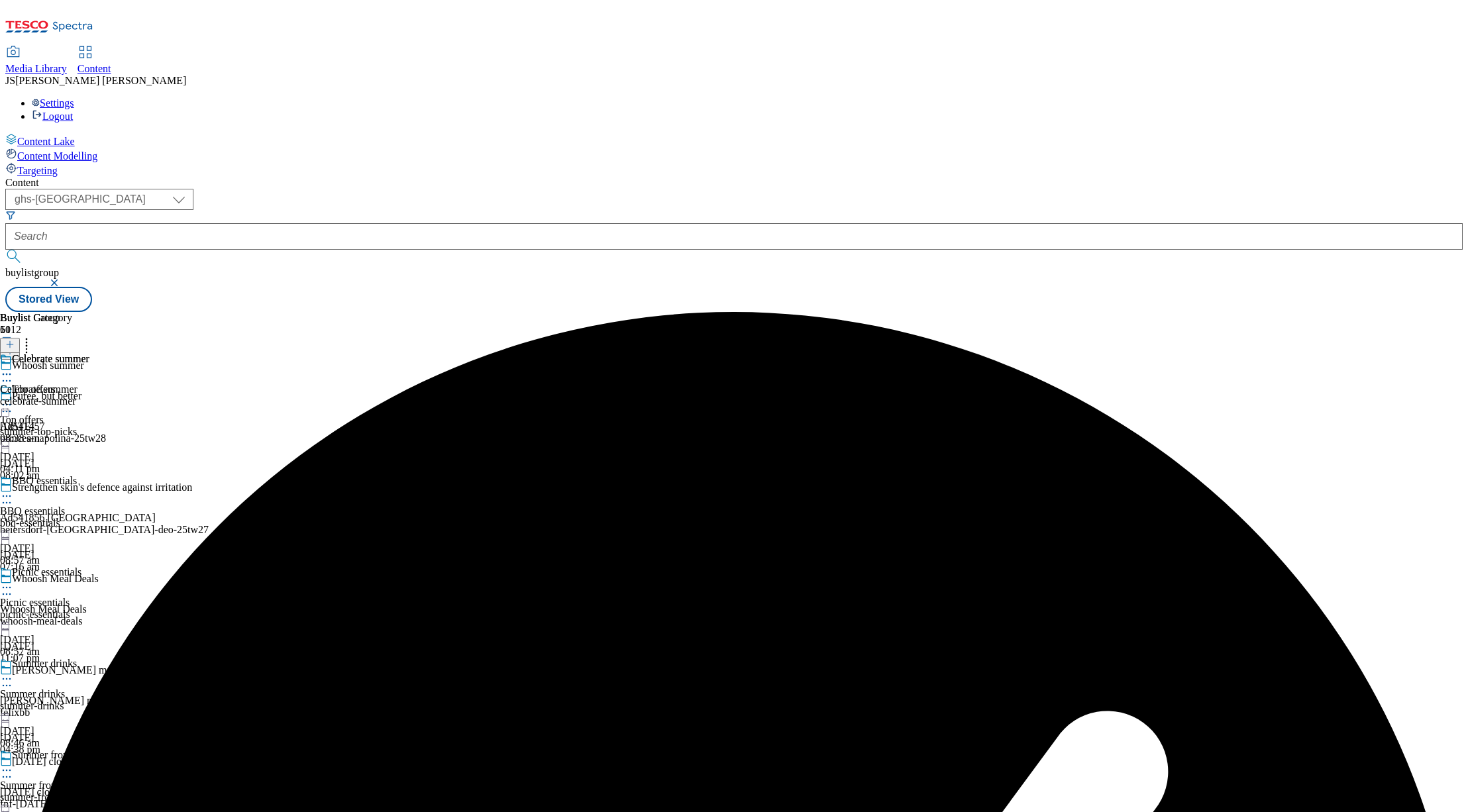
click at [13, 368] on icon at bounding box center [7, 374] width 13 height 13
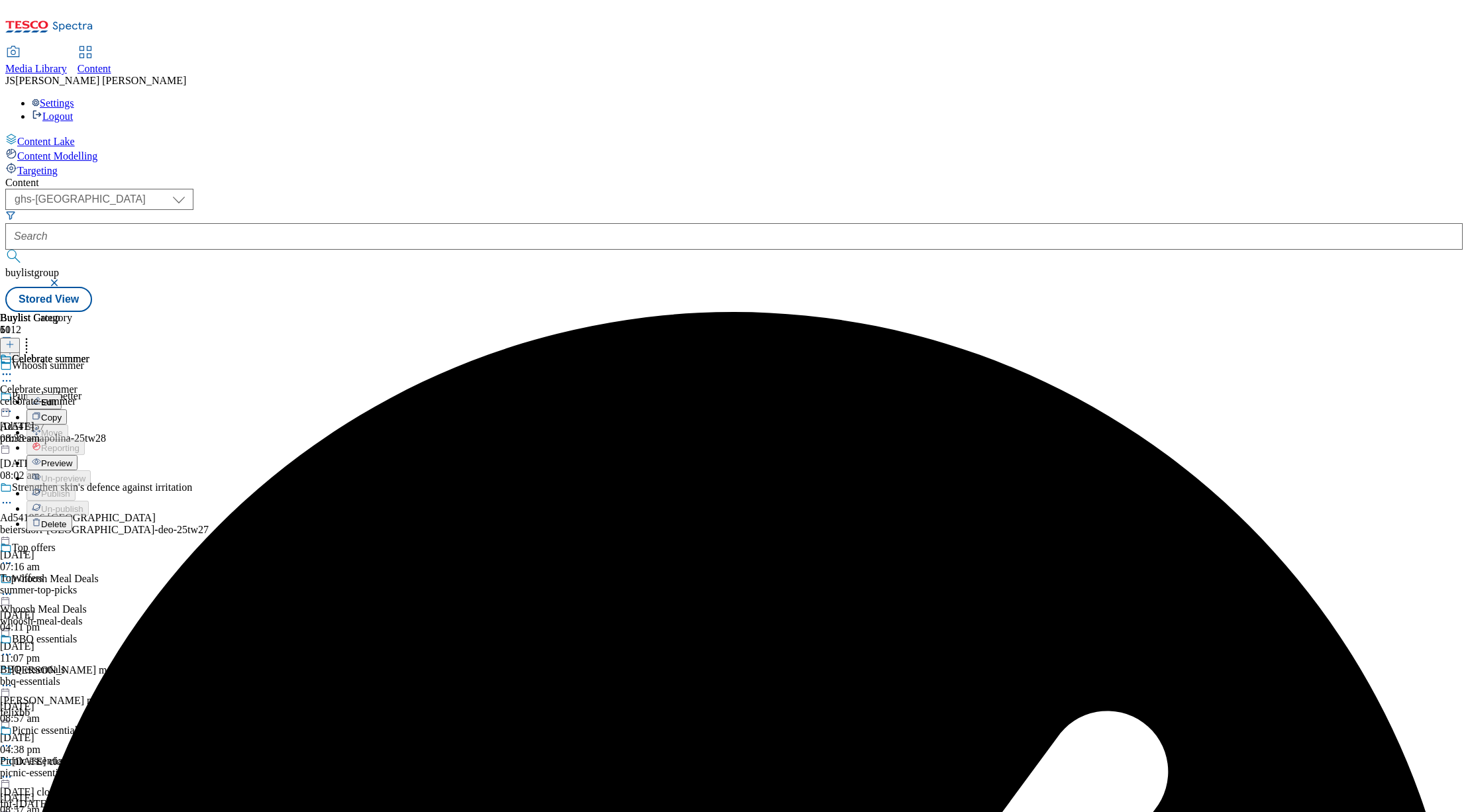
click at [72, 458] on span "Preview" at bounding box center [56, 463] width 31 height 9
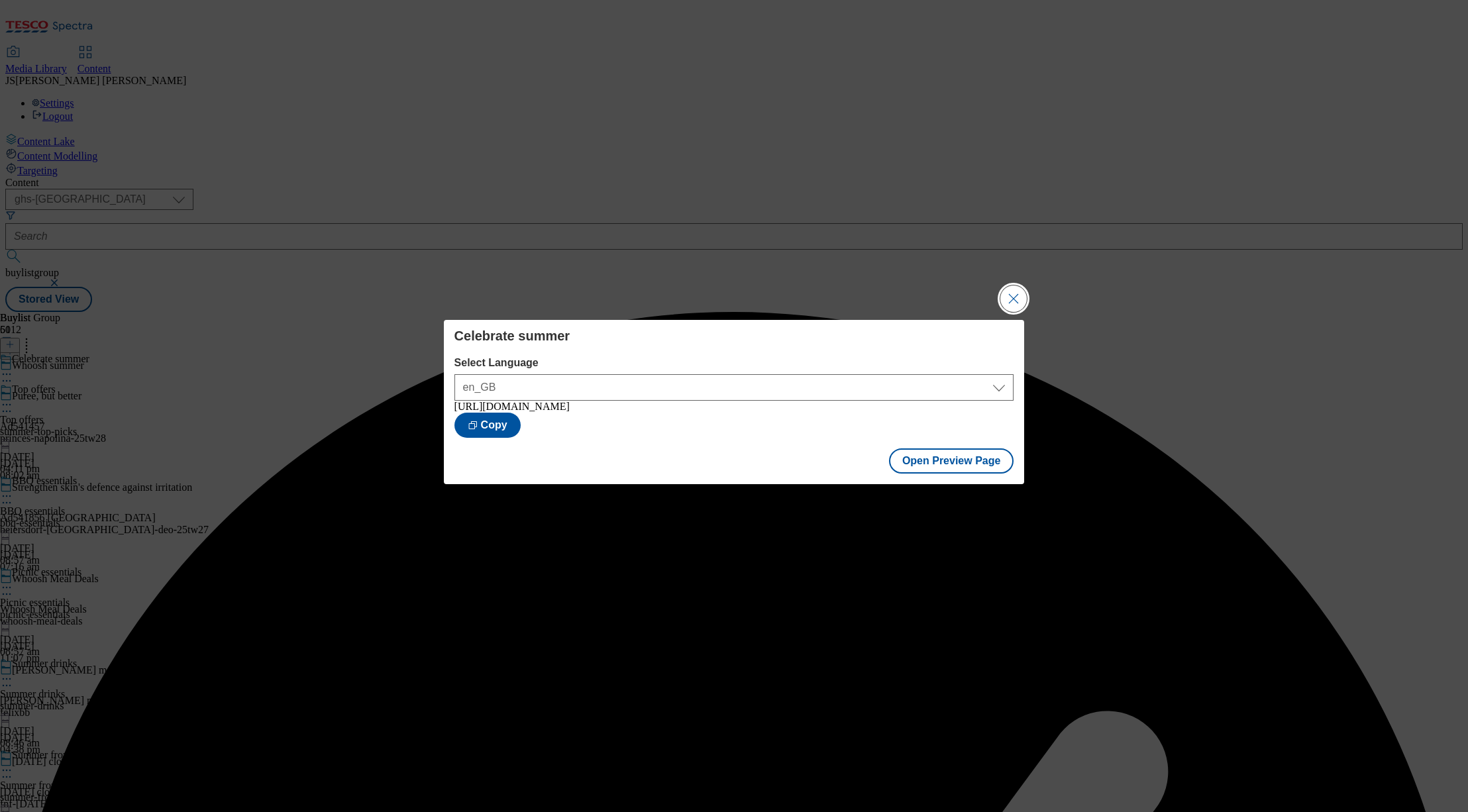
click at [1006, 292] on button "Close Modal" at bounding box center [1014, 299] width 27 height 27
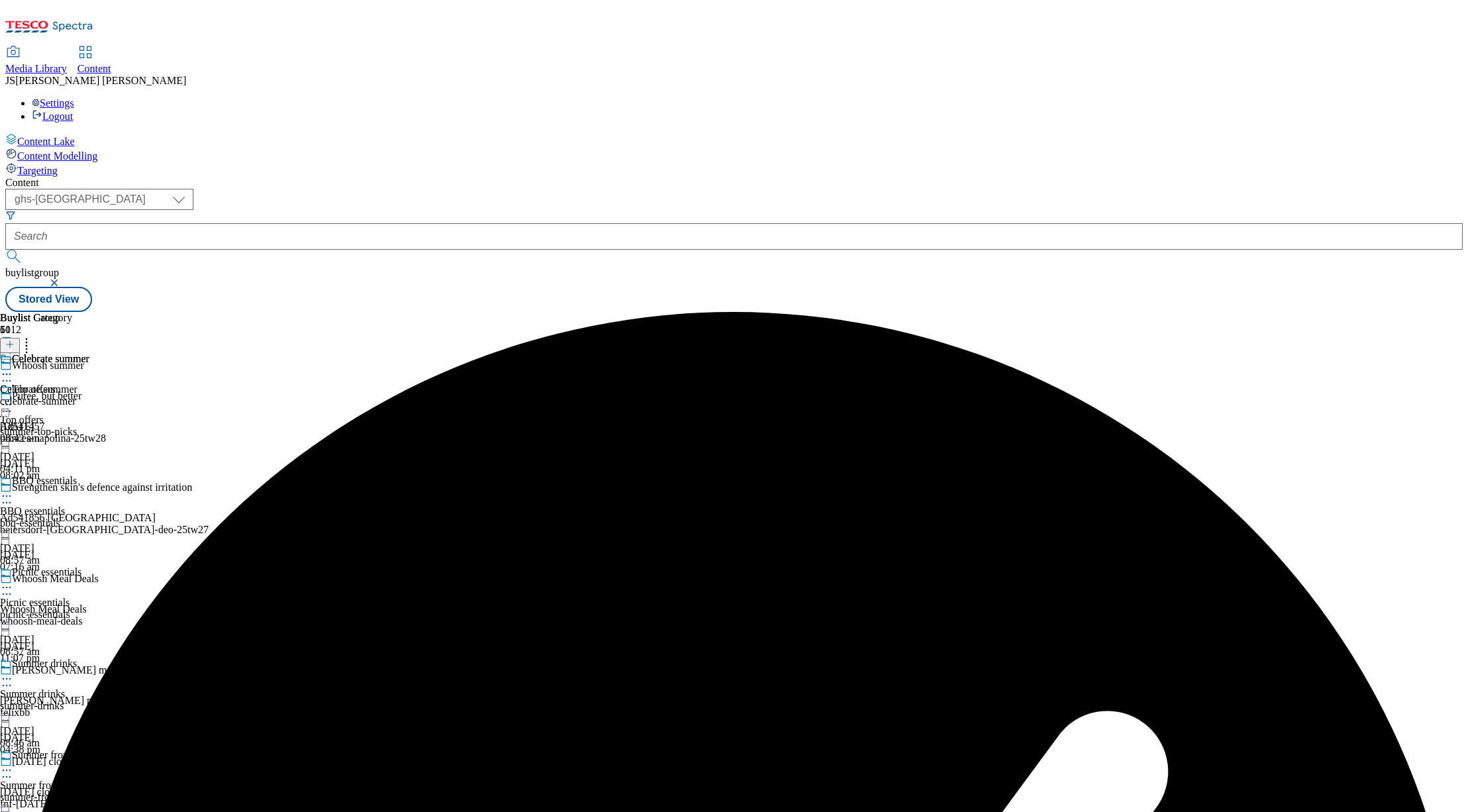
click at [13, 368] on icon at bounding box center [7, 374] width 13 height 13
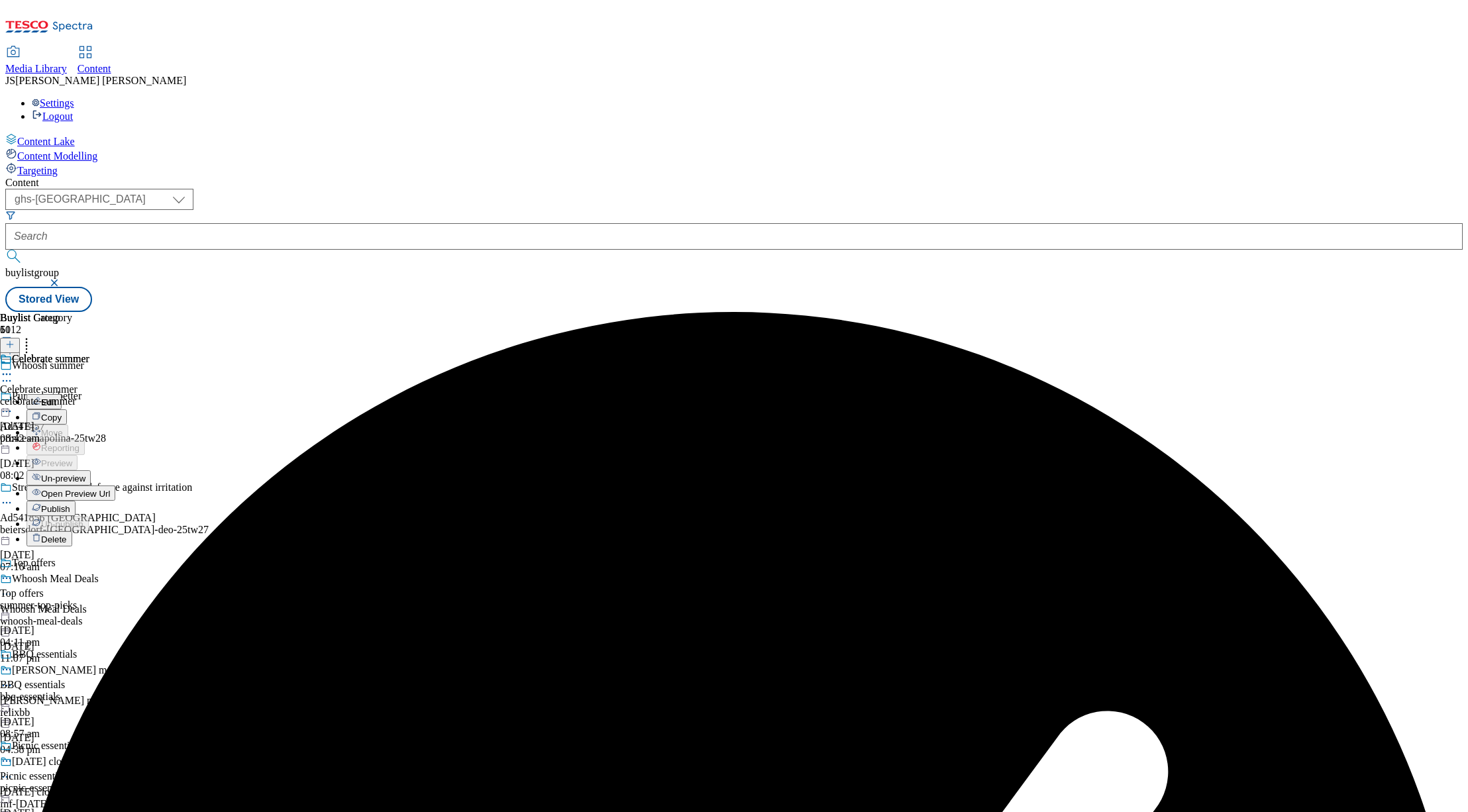
click at [70, 504] on span "Publish" at bounding box center [55, 509] width 29 height 9
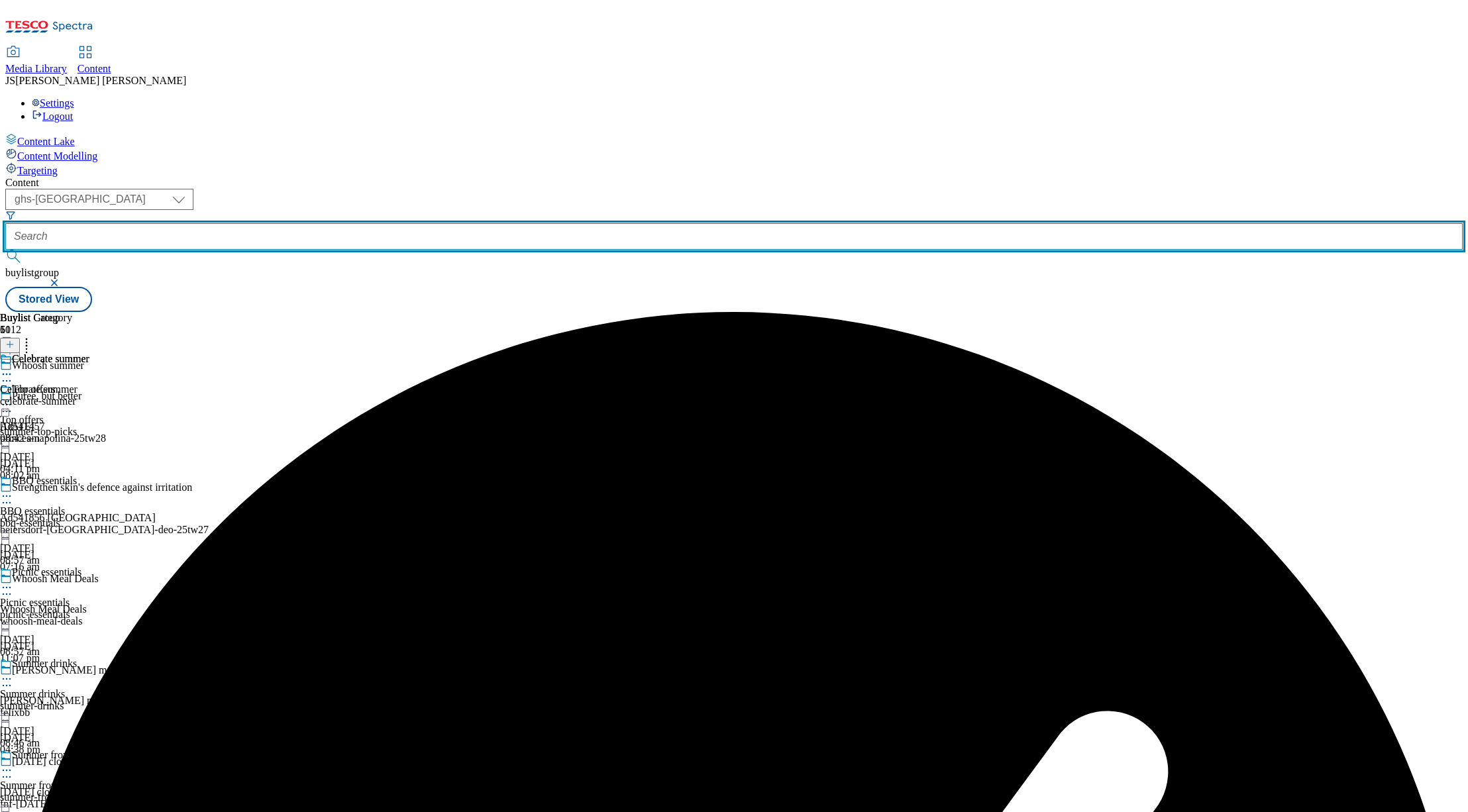
click at [325, 223] on input "text" at bounding box center [734, 236] width 1458 height 27
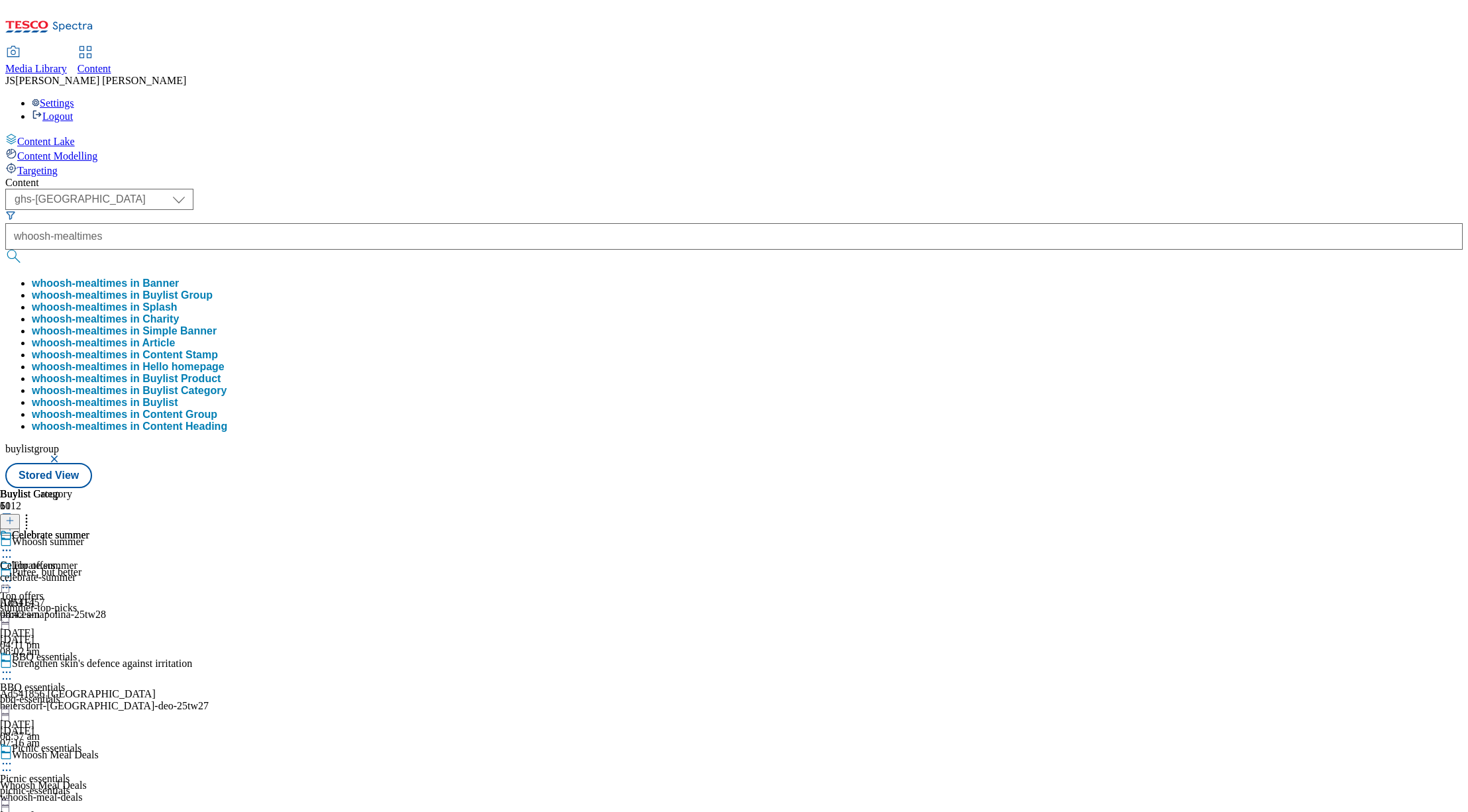
click at [213, 290] on button "whoosh-mealtimes in Buylist Group" at bounding box center [122, 295] width 181 height 12
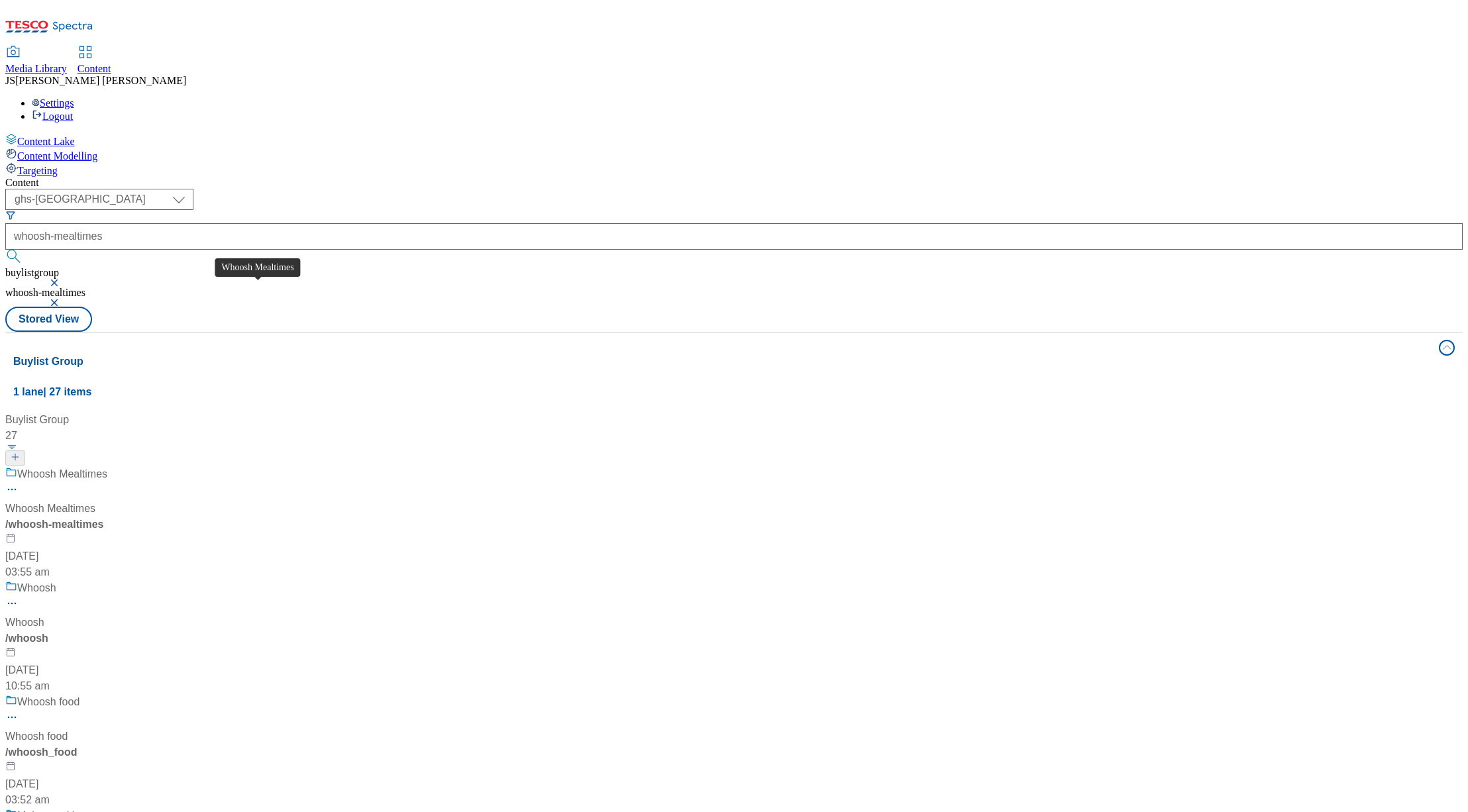
click at [95, 500] on span "Whoosh Mealtimes" at bounding box center [50, 508] width 90 height 16
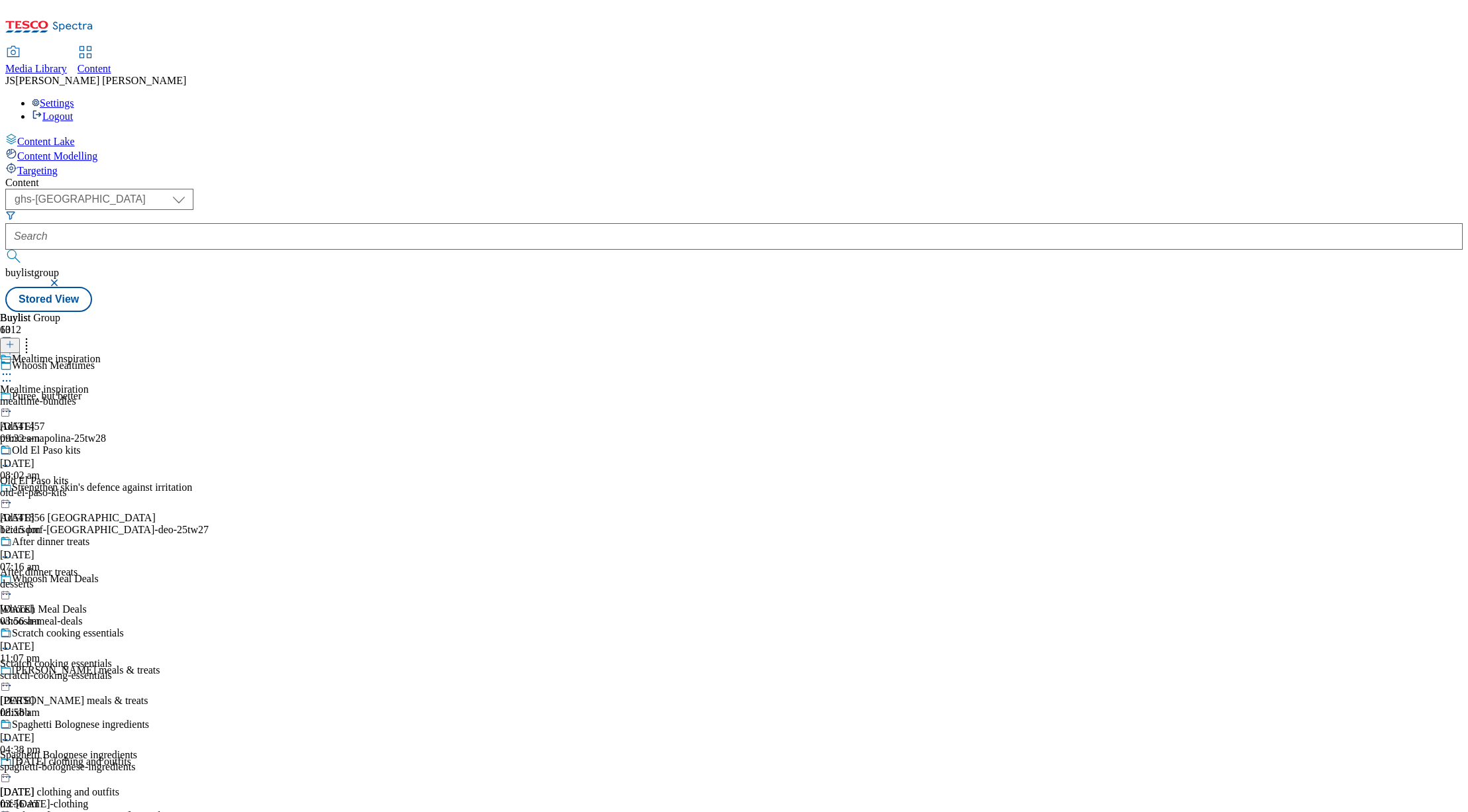
scroll to position [688, 0]
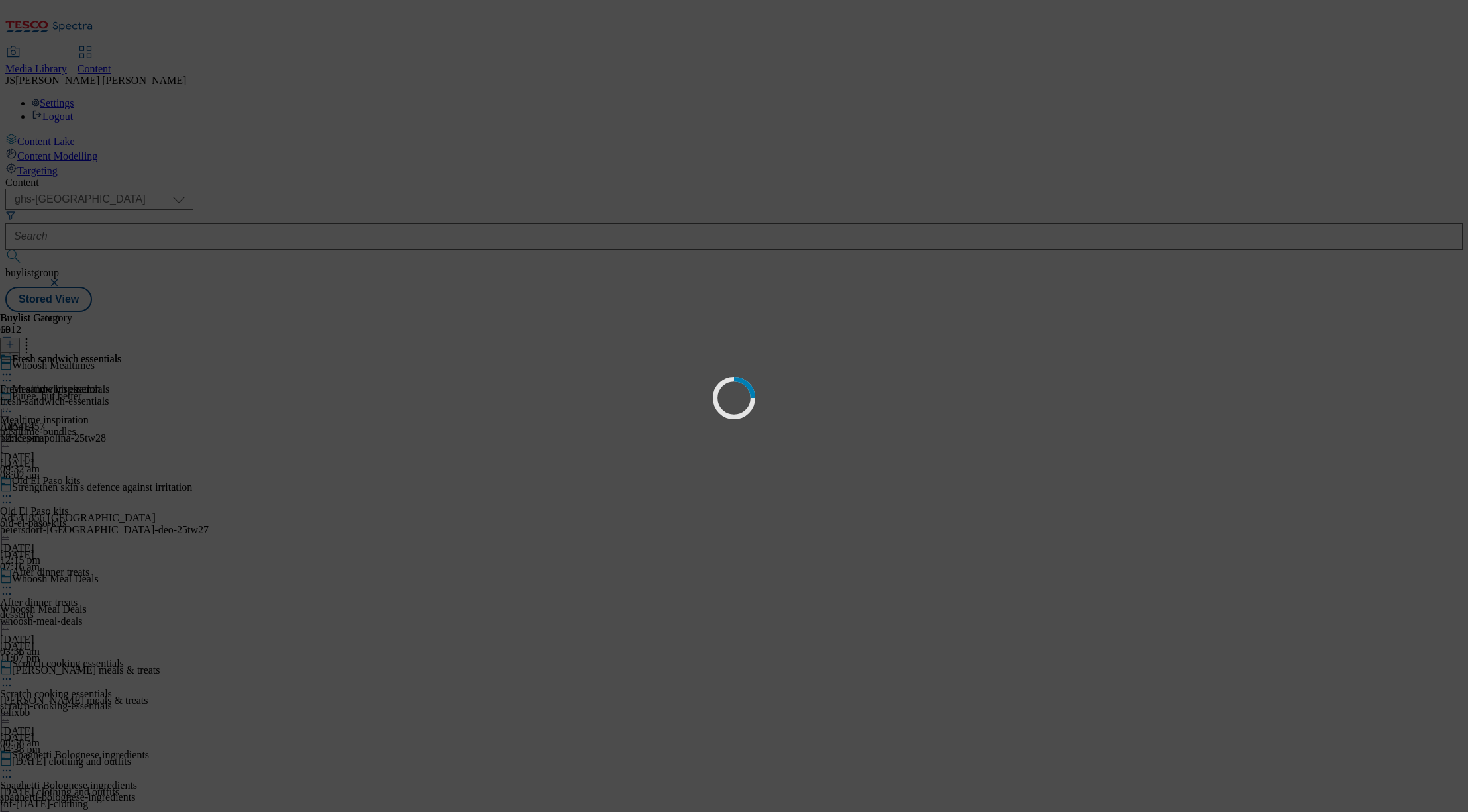
scroll to position [17, 0]
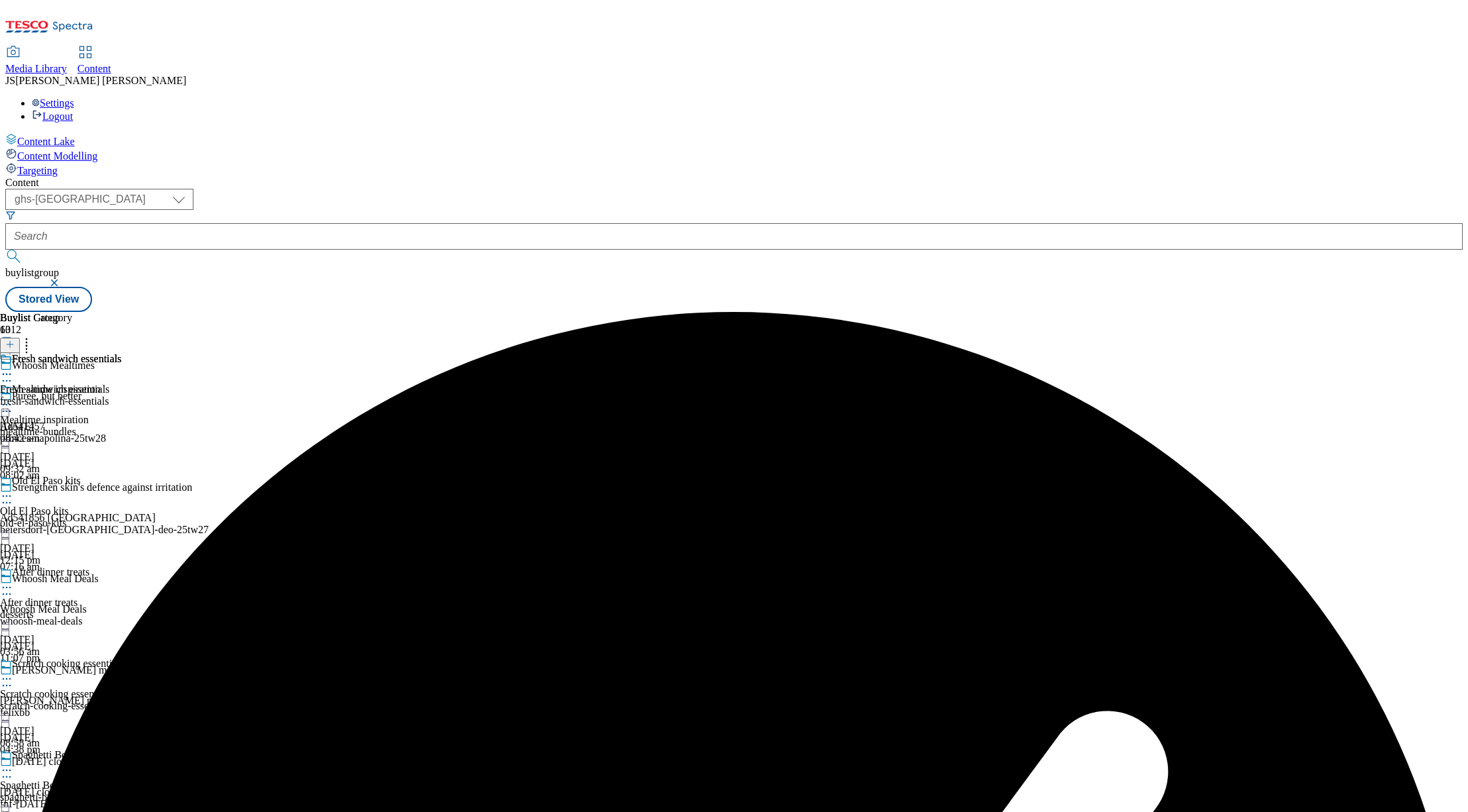
click at [13, 368] on icon at bounding box center [7, 374] width 13 height 13
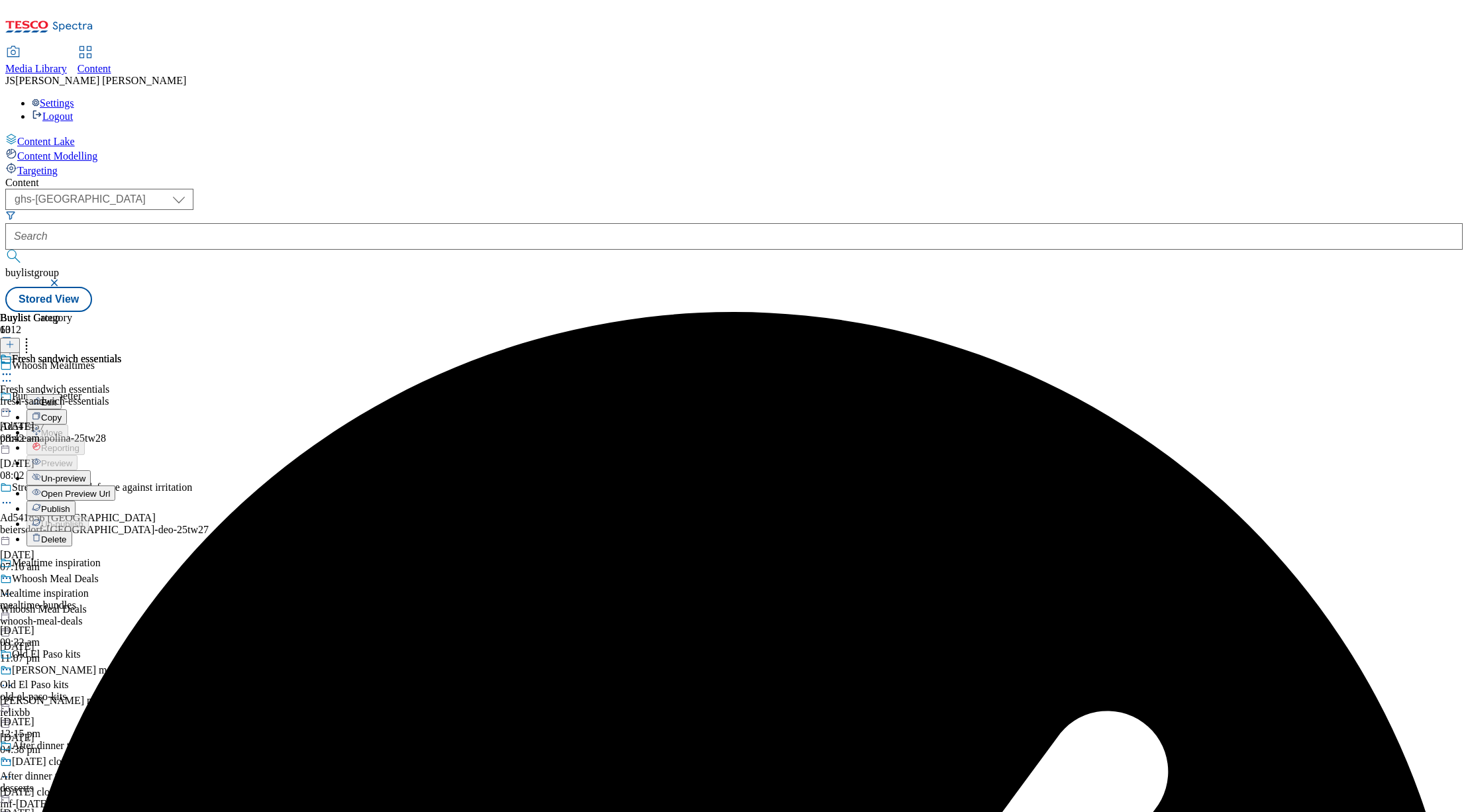
click at [86, 474] on span "Un-preview" at bounding box center [63, 479] width 45 height 9
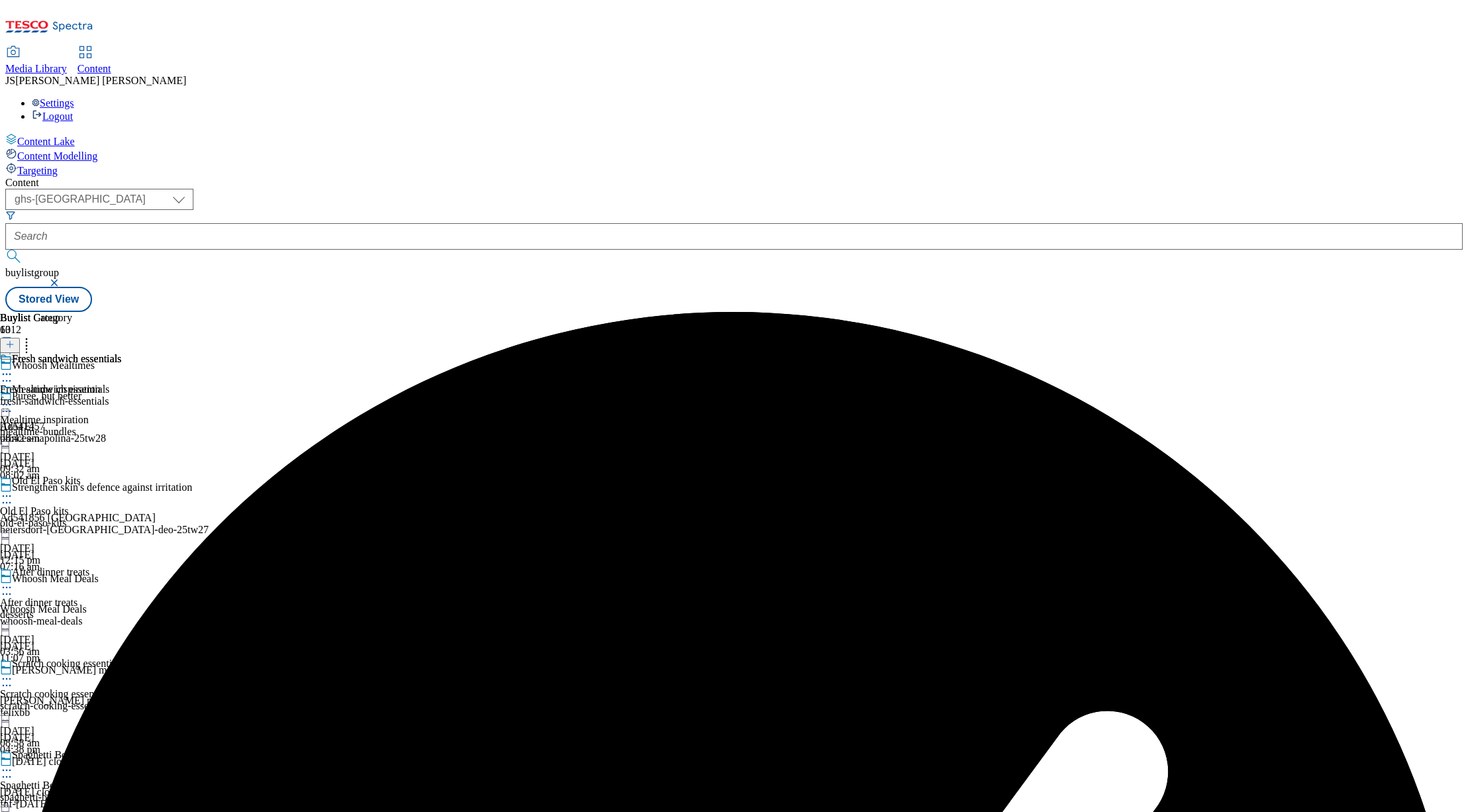
click at [122, 395] on div "fresh-sandwich-essentials" at bounding box center [61, 401] width 122 height 12
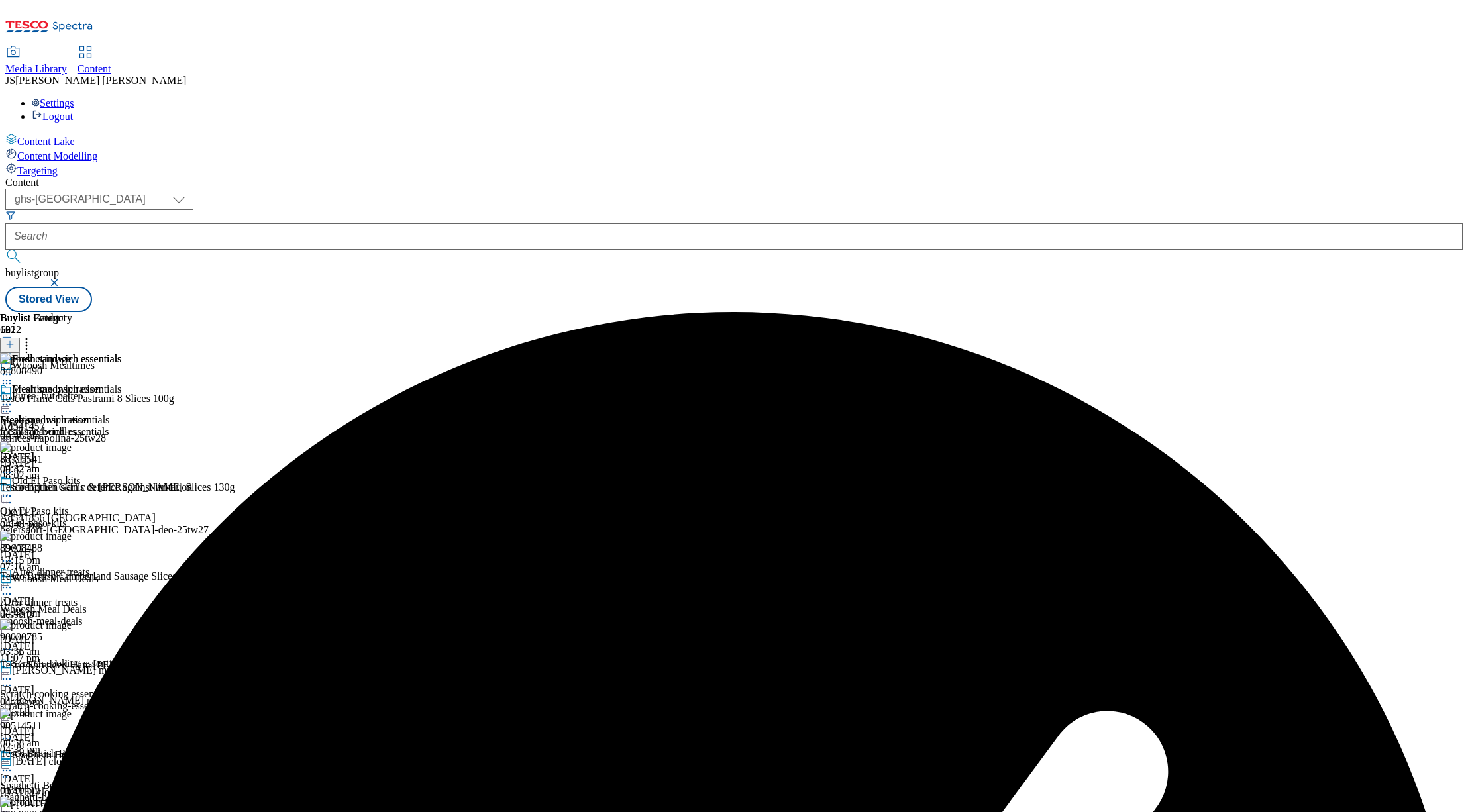
click at [20, 338] on button at bounding box center [10, 346] width 20 height 15
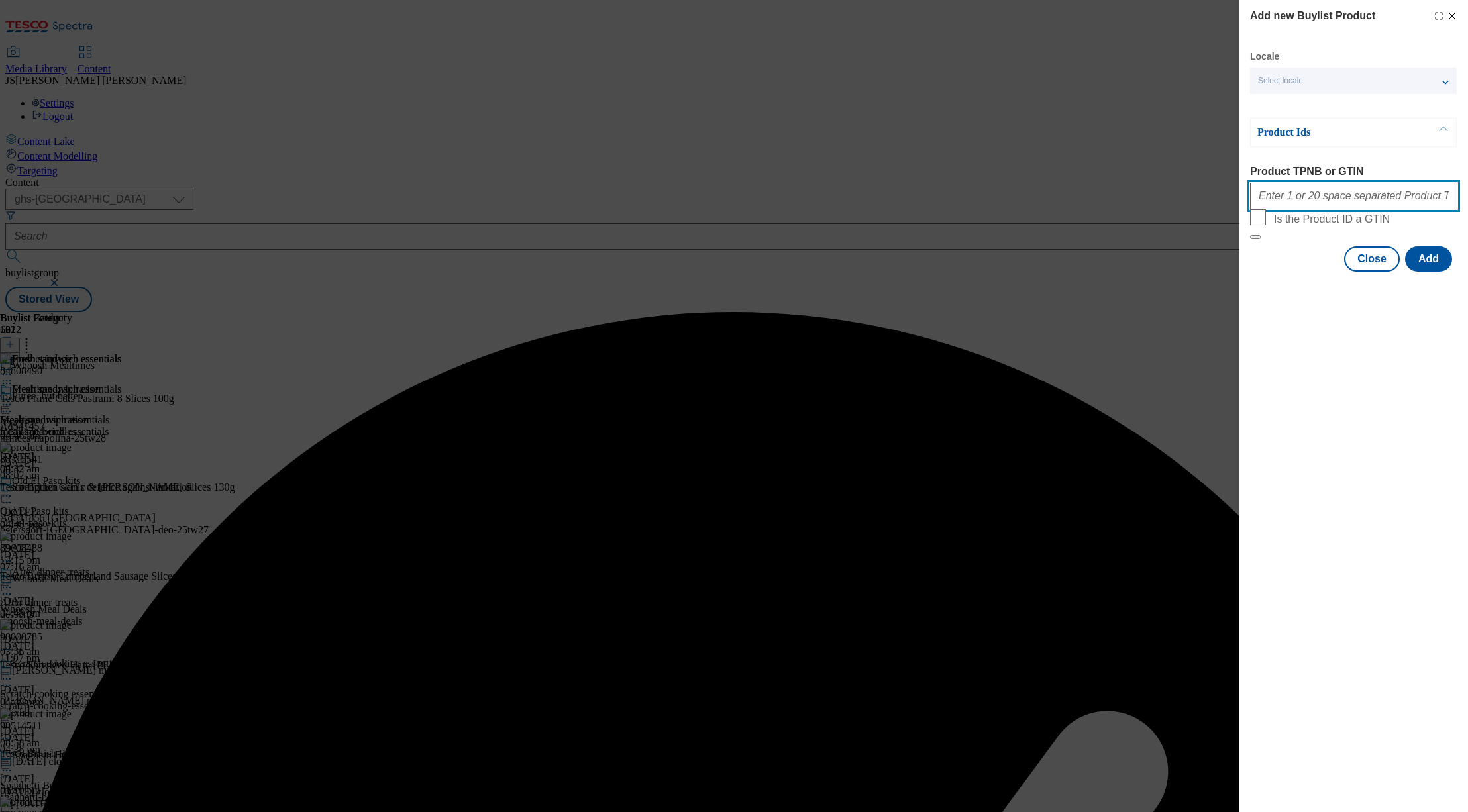
click at [1274, 200] on input "Product TPNB or GTIN" at bounding box center [1354, 196] width 207 height 27
paste input "92202756 93947408 92922013 52993426 52195737"
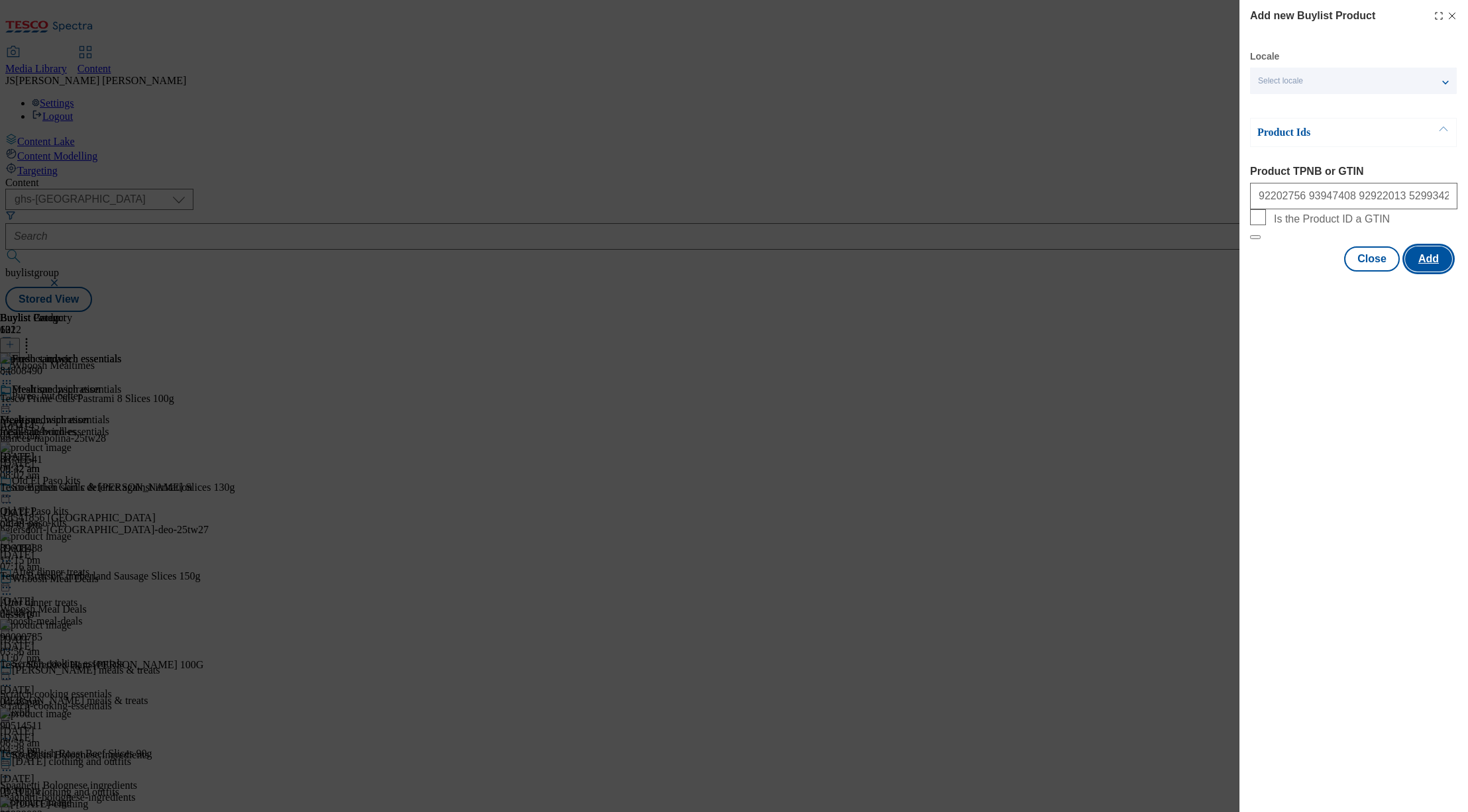
click at [1425, 272] on button "Add" at bounding box center [1429, 258] width 48 height 25
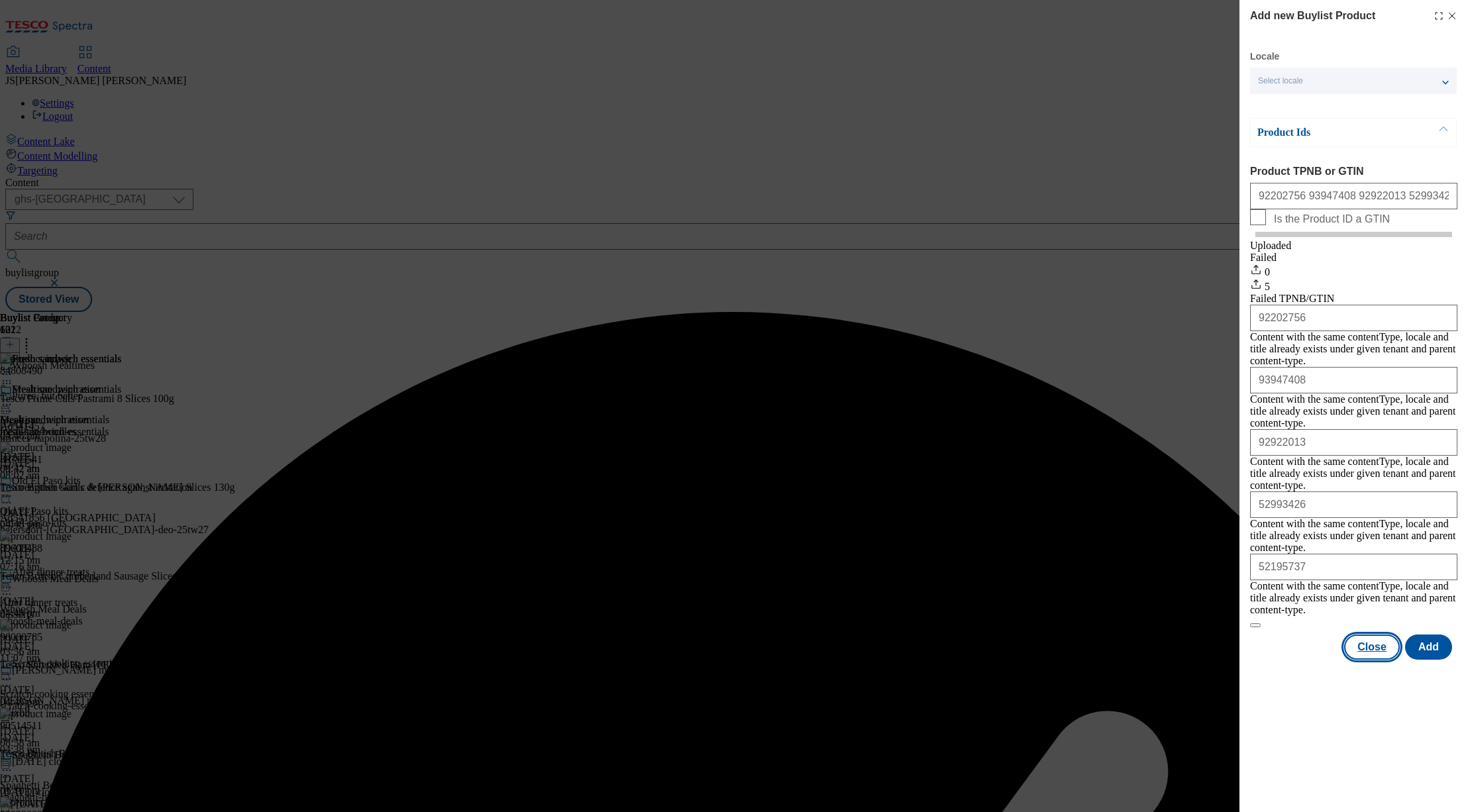
click at [1376, 634] on button "Close" at bounding box center [1372, 647] width 56 height 25
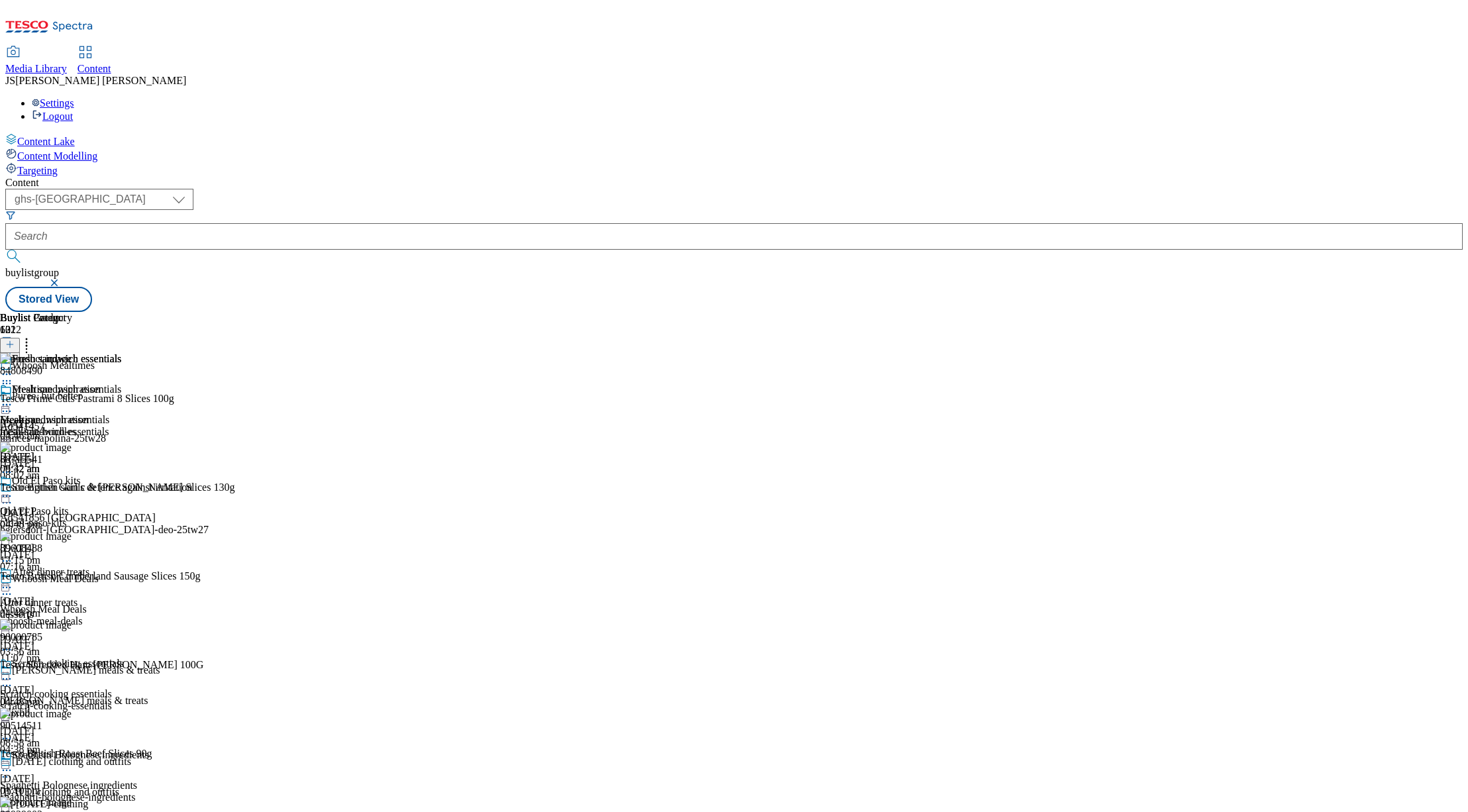
click at [33, 335] on icon at bounding box center [27, 342] width 13 height 13
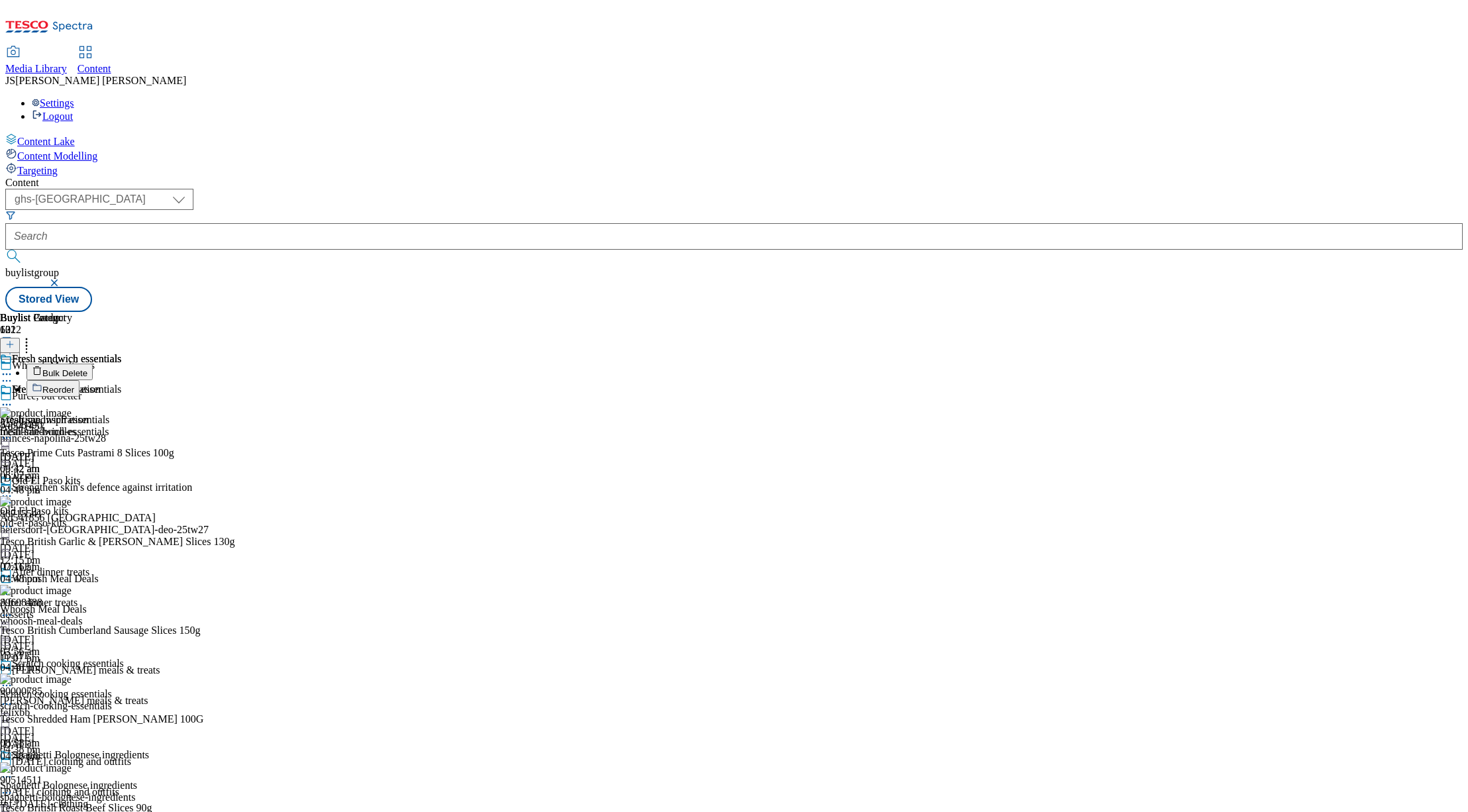
click at [80, 380] on button "Reorder" at bounding box center [53, 387] width 53 height 16
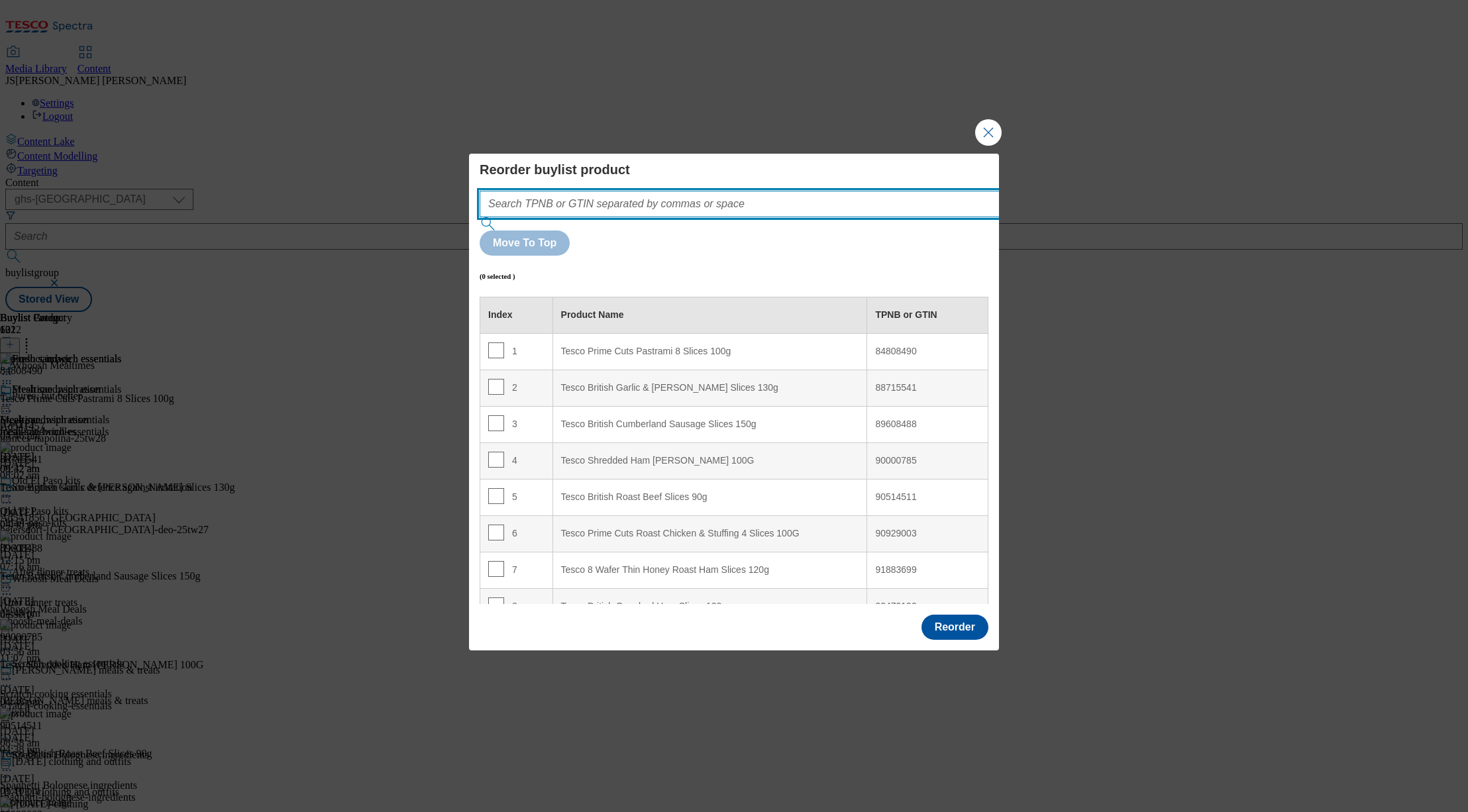
click at [629, 217] on input "Modal" at bounding box center [759, 204] width 560 height 27
paste input "92202756 93947408 92922013 52993426 52195737"
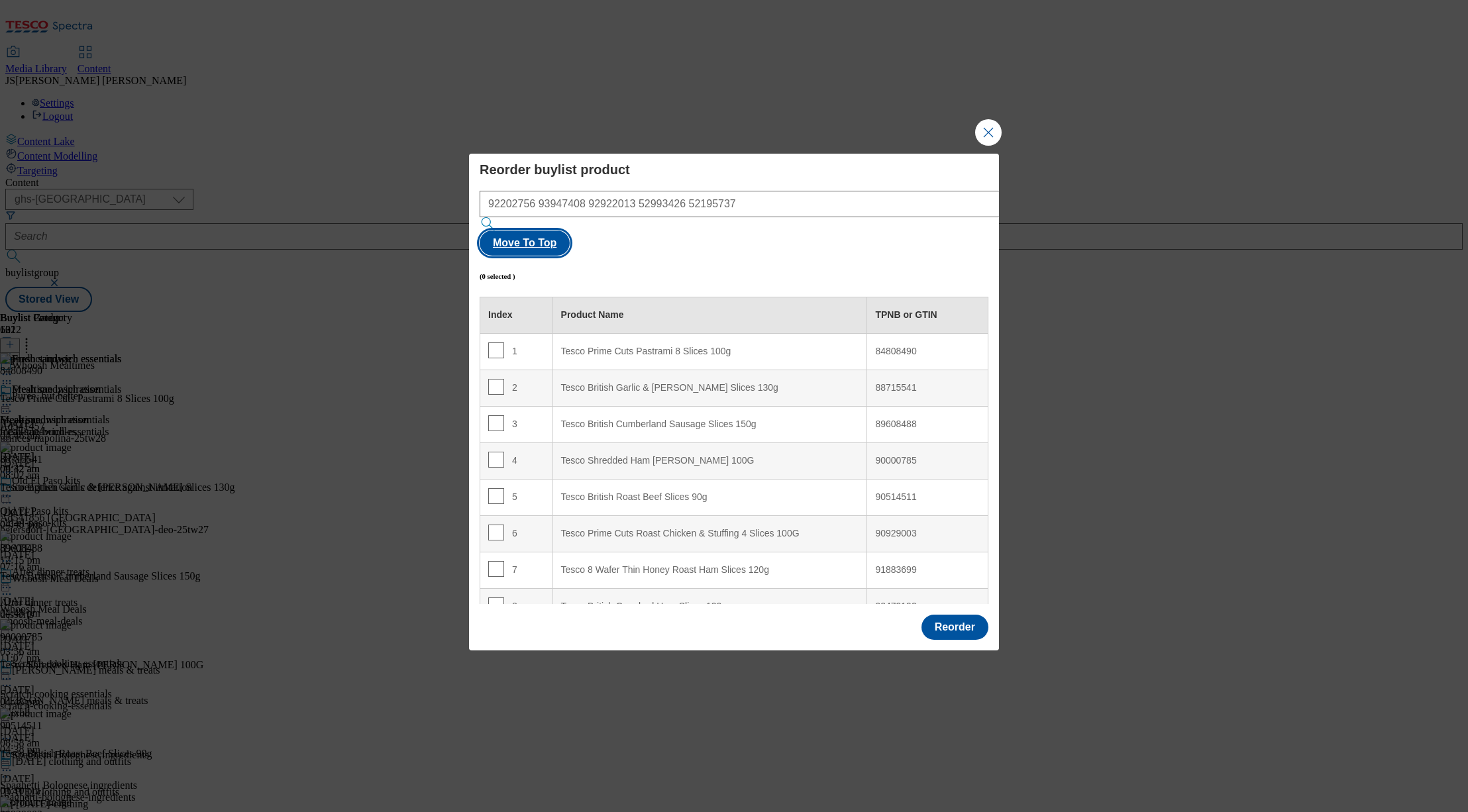
click at [570, 232] on button "Move To Top" at bounding box center [524, 243] width 90 height 25
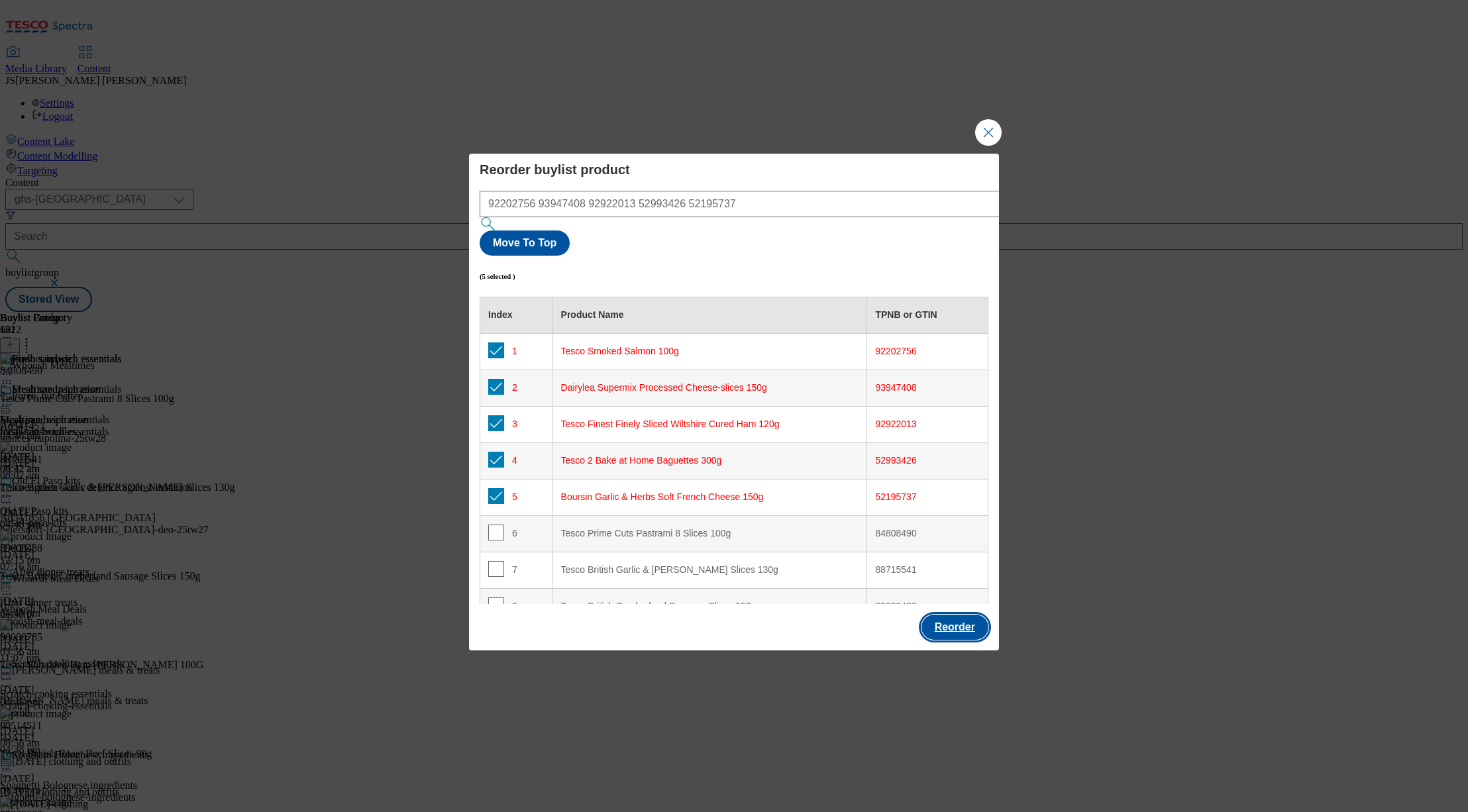
click at [944, 614] on button "Reorder" at bounding box center [955, 627] width 67 height 25
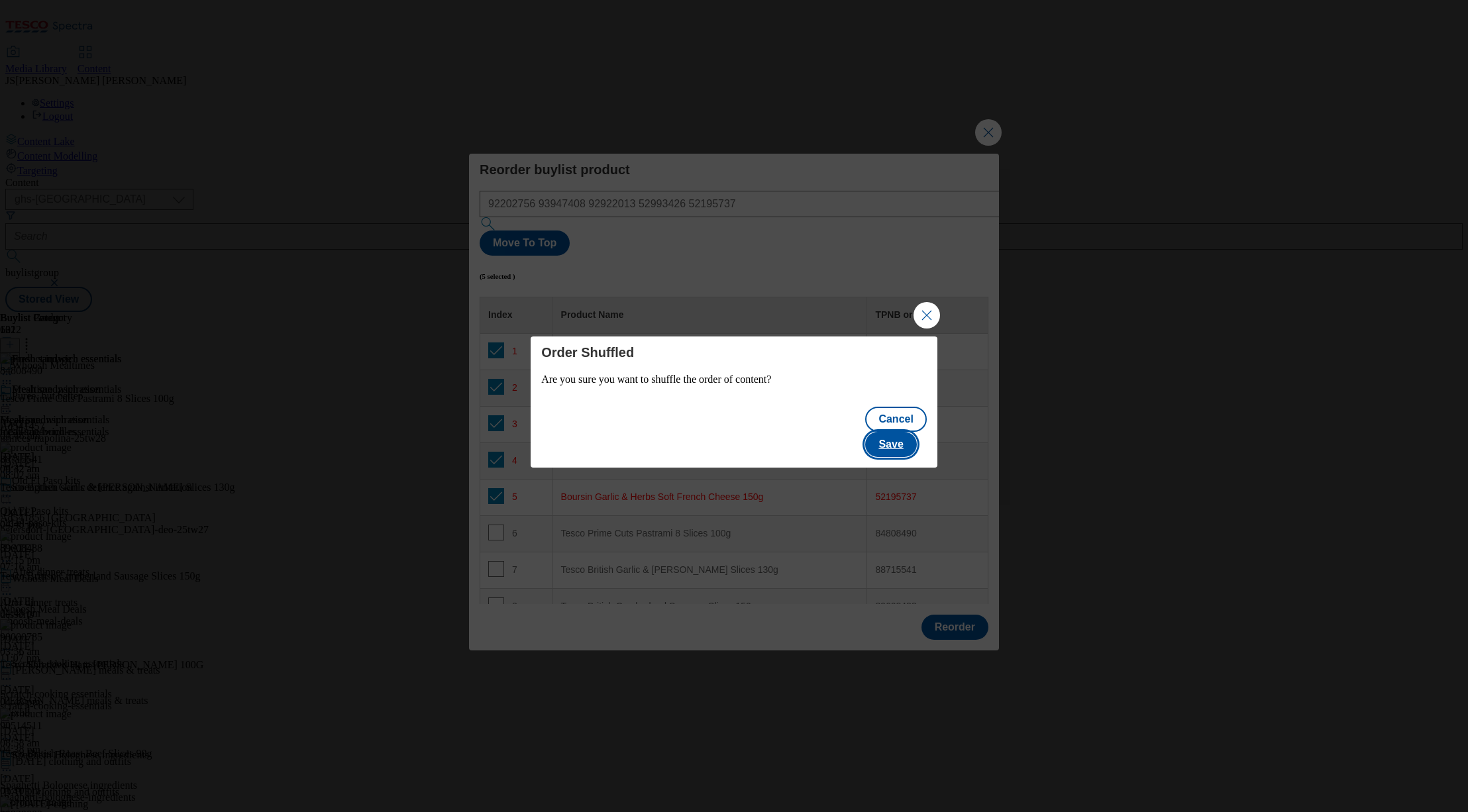
click at [894, 432] on button "Save" at bounding box center [891, 444] width 51 height 25
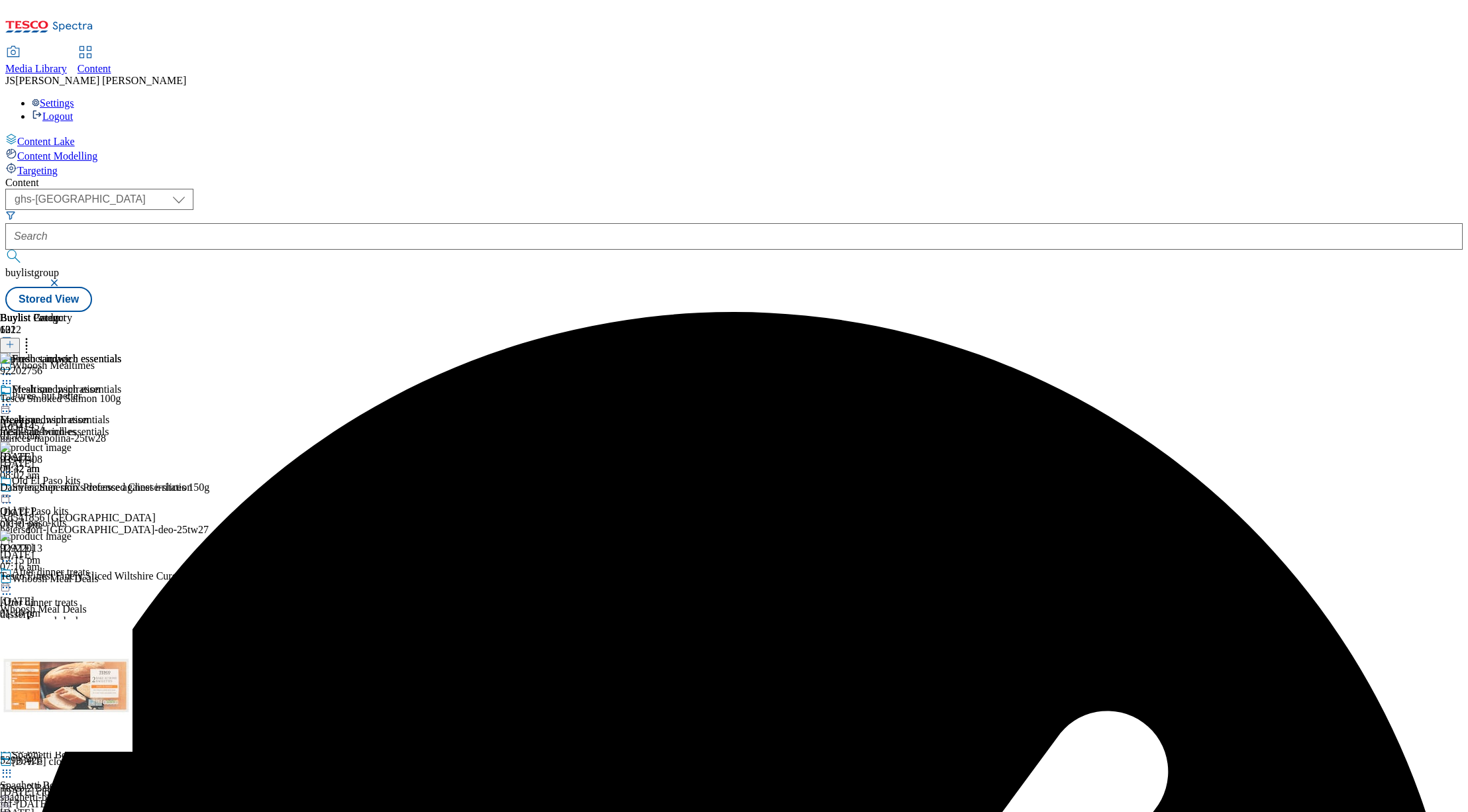
click at [8, 373] on circle at bounding box center [7, 374] width 2 height 2
click at [72, 458] on span "Preview" at bounding box center [56, 463] width 31 height 9
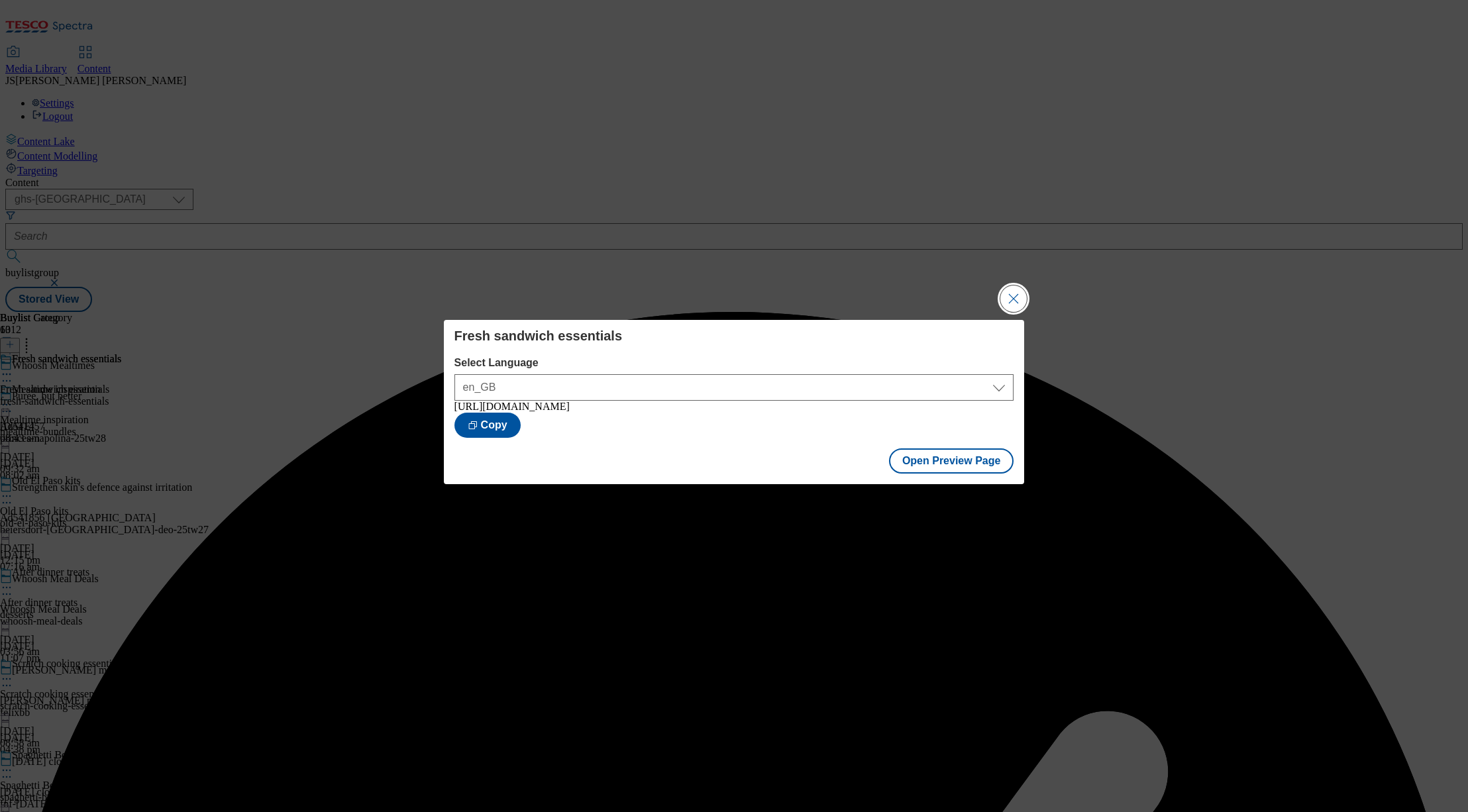
click at [1023, 293] on button "Close Modal" at bounding box center [1014, 299] width 27 height 27
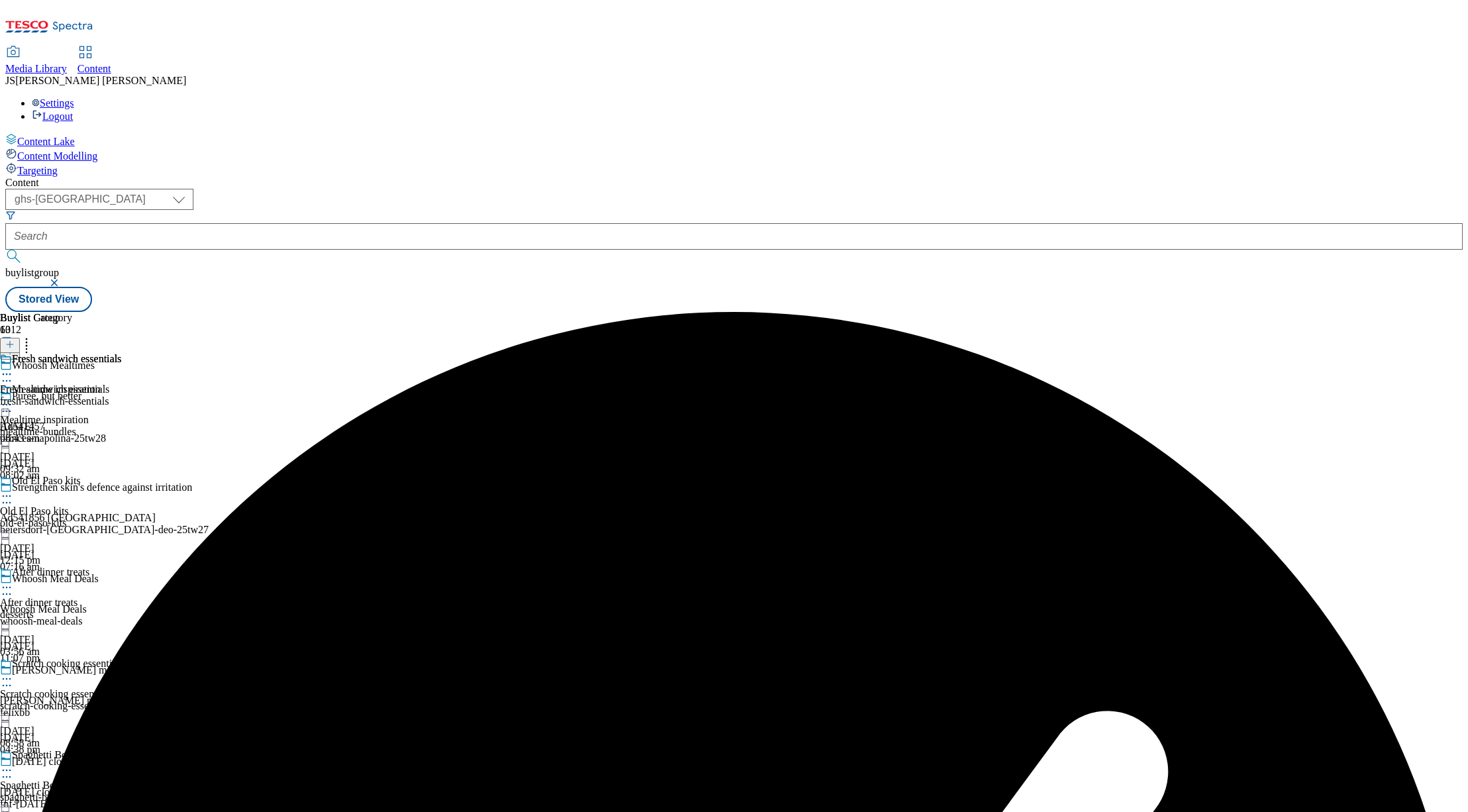
click at [8, 373] on circle at bounding box center [7, 374] width 2 height 2
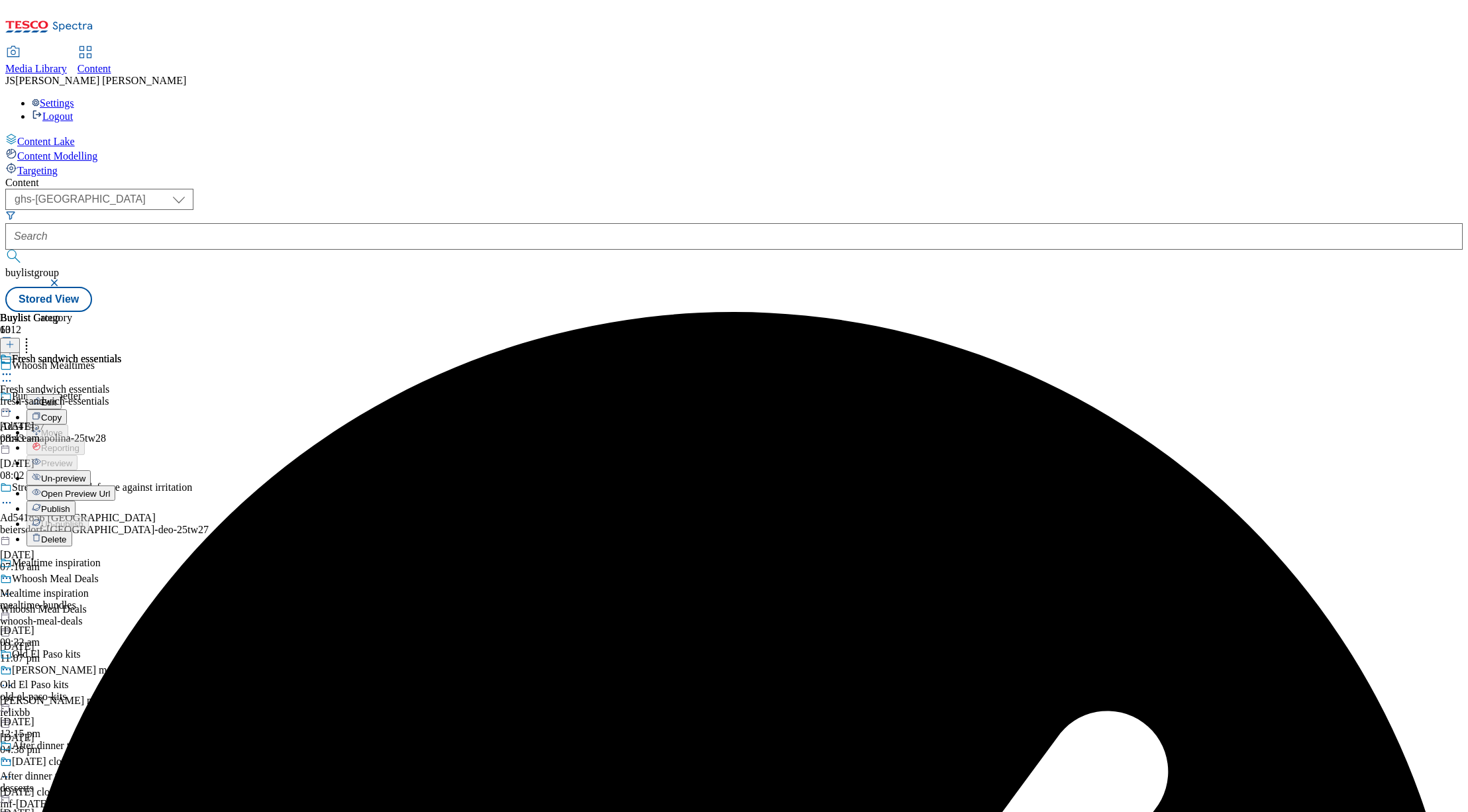
click at [70, 504] on span "Publish" at bounding box center [55, 509] width 29 height 9
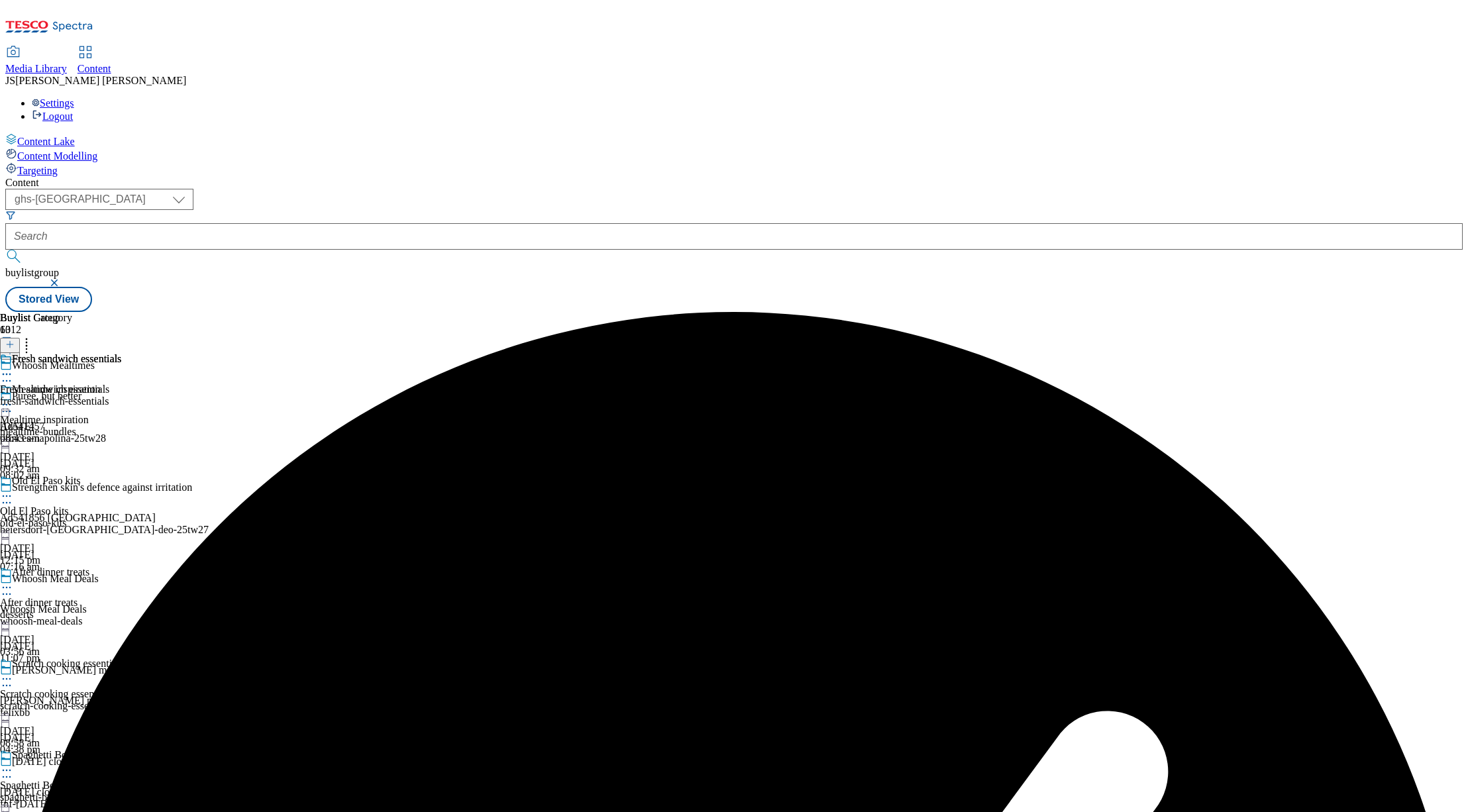
click at [13, 368] on icon at bounding box center [7, 374] width 13 height 13
click at [1102, 312] on div "Buylist Group 6012 Whoosh Mealtimes Puree, but better Ad541457 princes-napolina…" at bounding box center [734, 312] width 1458 height 0
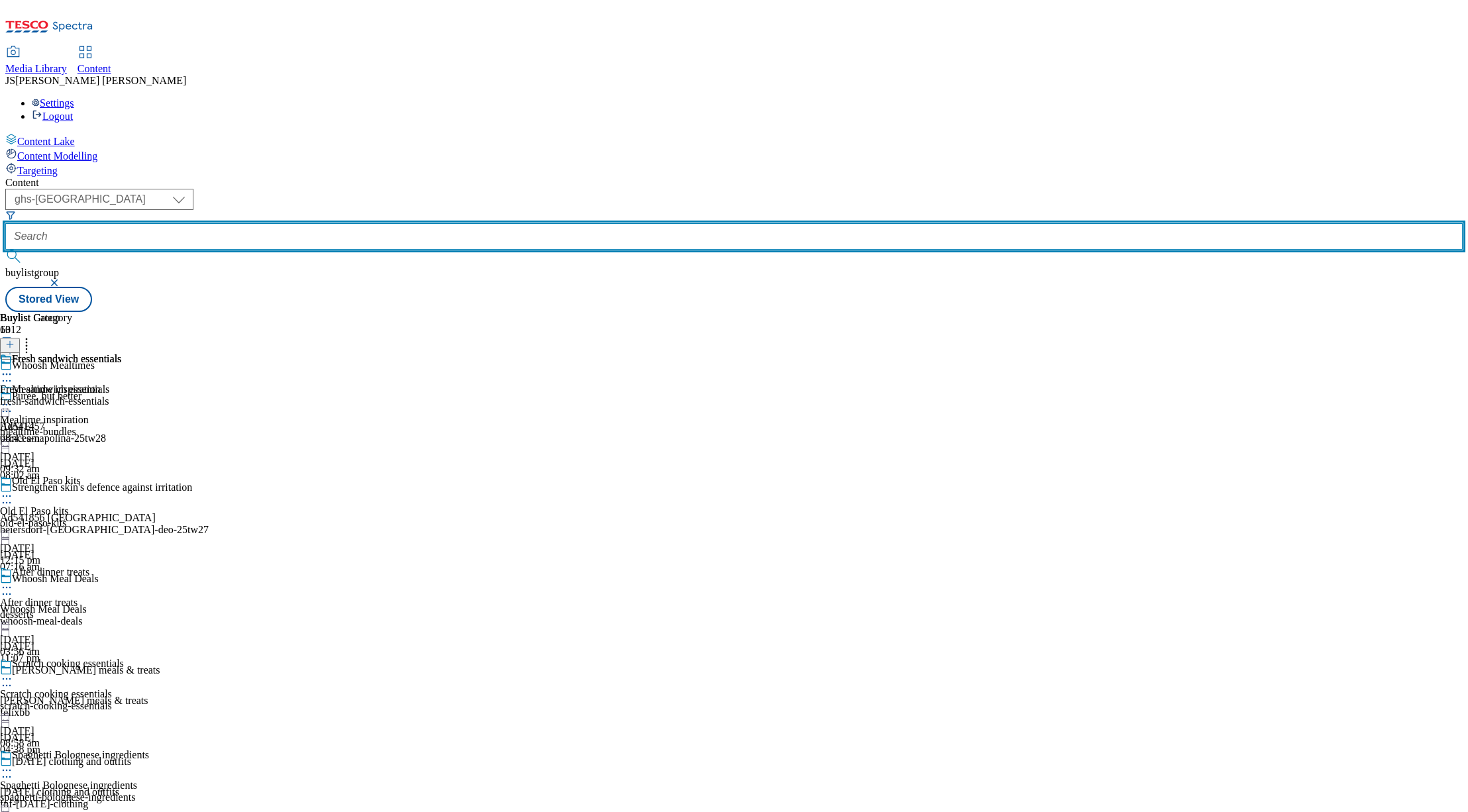
click at [305, 223] on input "text" at bounding box center [734, 236] width 1458 height 27
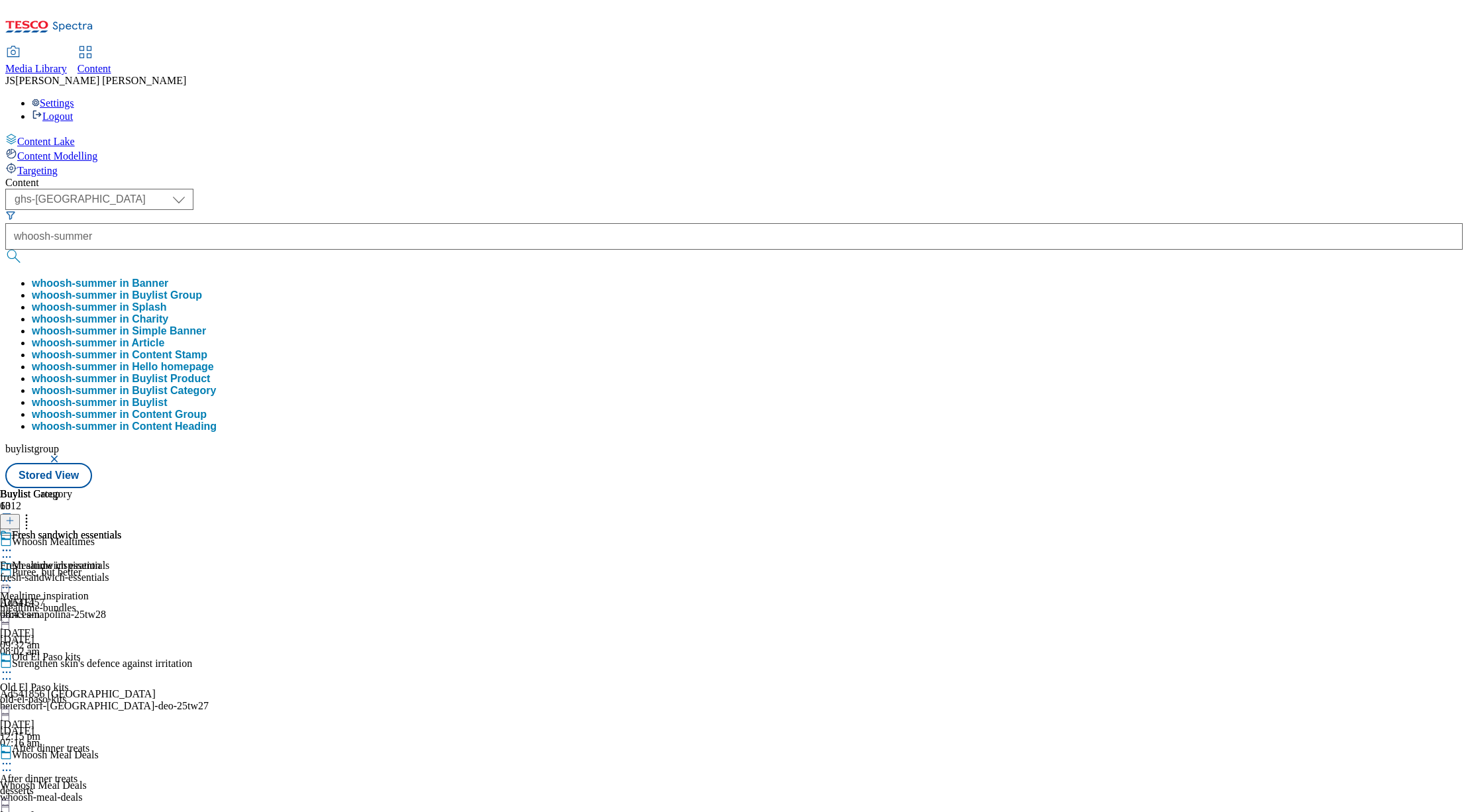
click at [202, 290] on button "whoosh-summer in Buylist Group" at bounding box center [116, 295] width 170 height 12
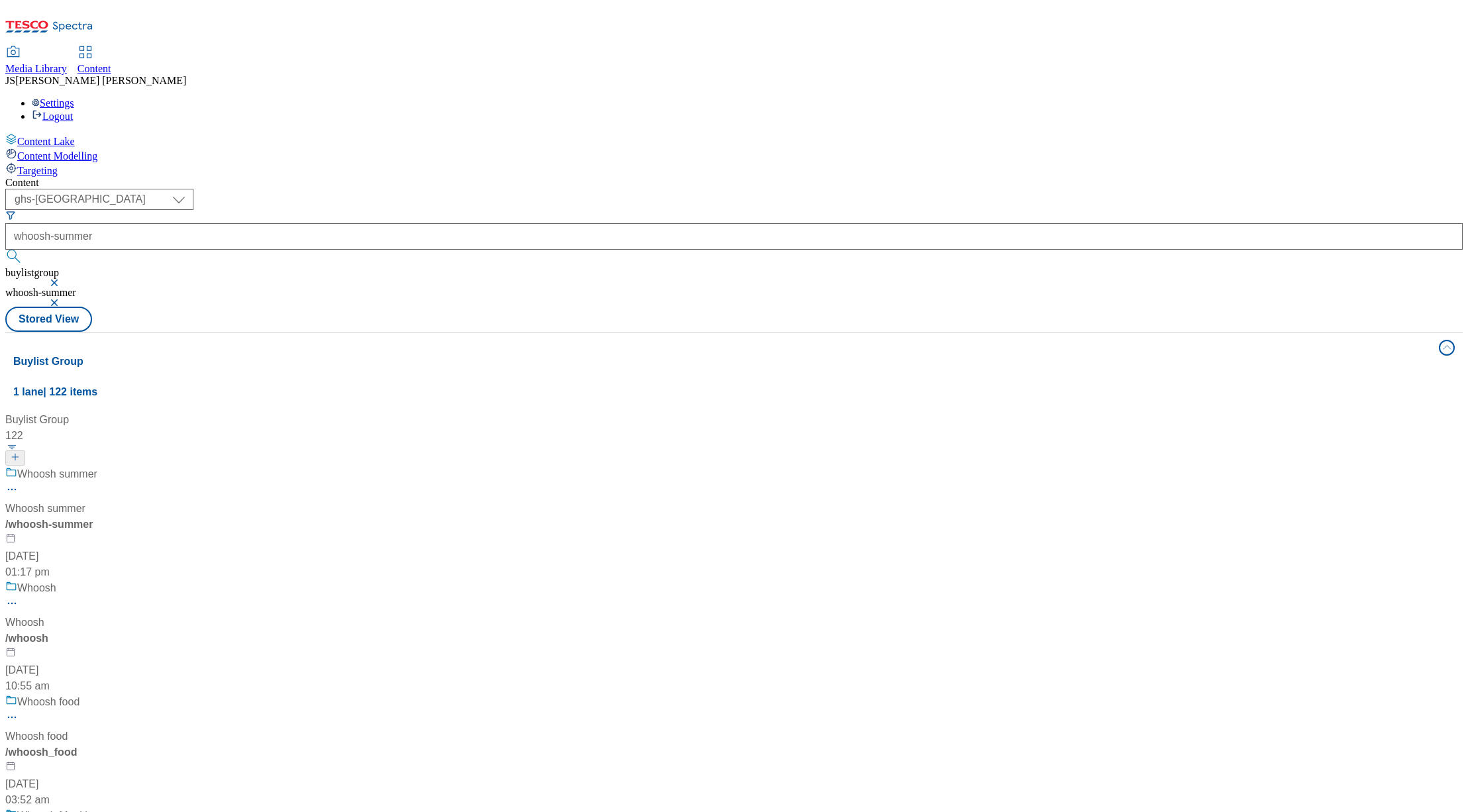
click at [171, 517] on div "/ whoosh-summer" at bounding box center [88, 524] width 165 height 16
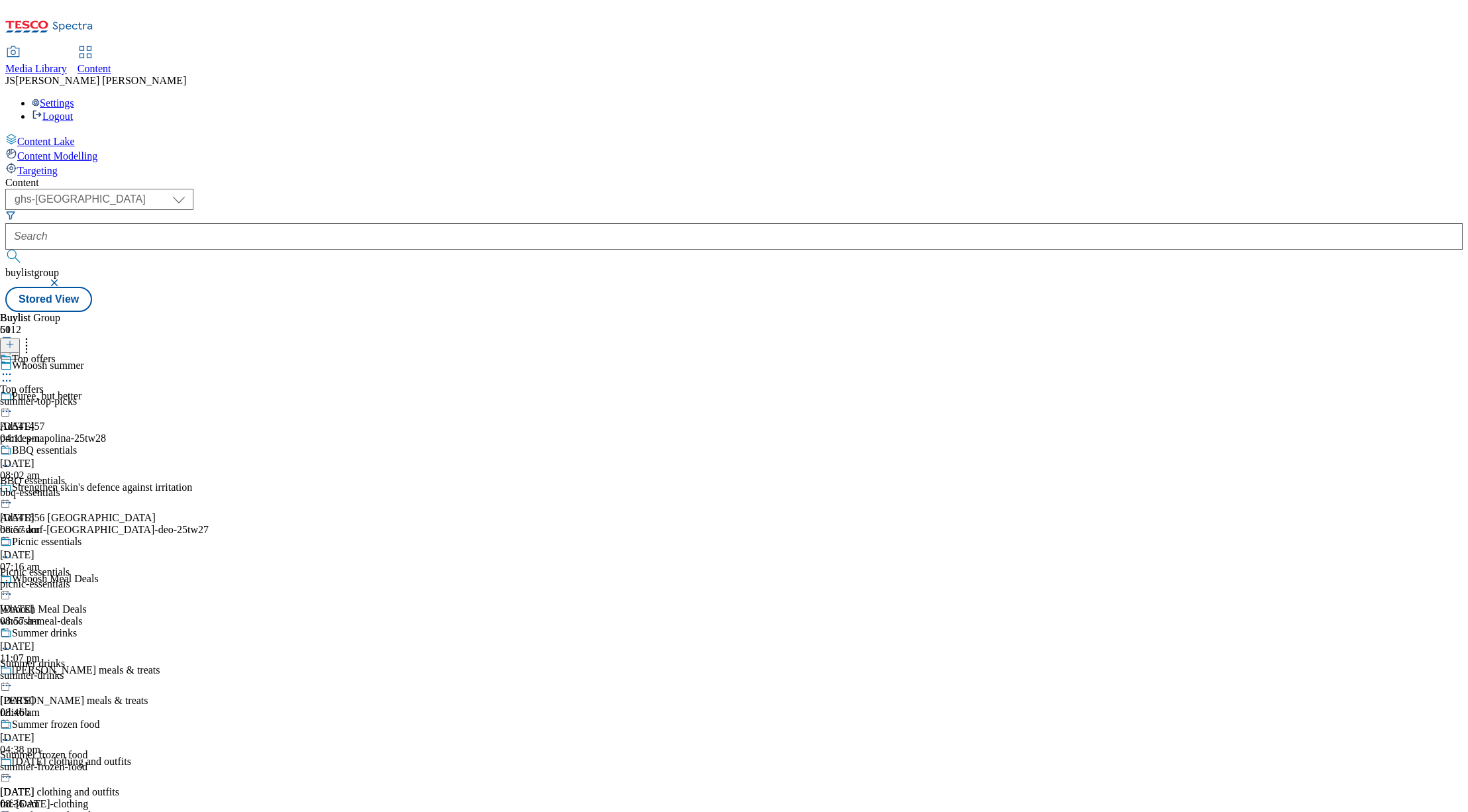
click at [110, 353] on div "Top offers Top offers summer-top-picks [DATE] 04:11 pm" at bounding box center [55, 399] width 110 height 91
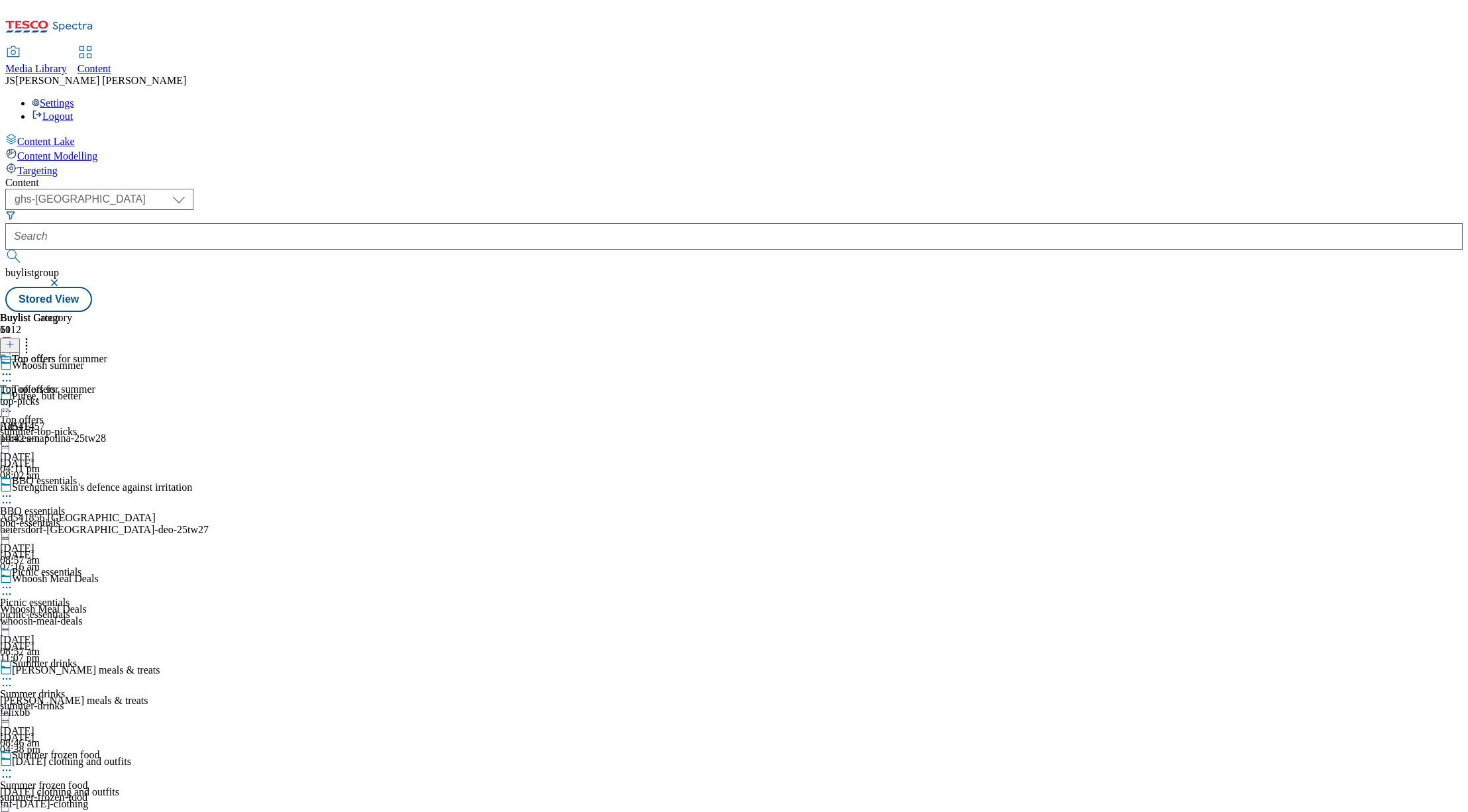
click at [13, 398] on icon at bounding box center [7, 405] width 13 height 13
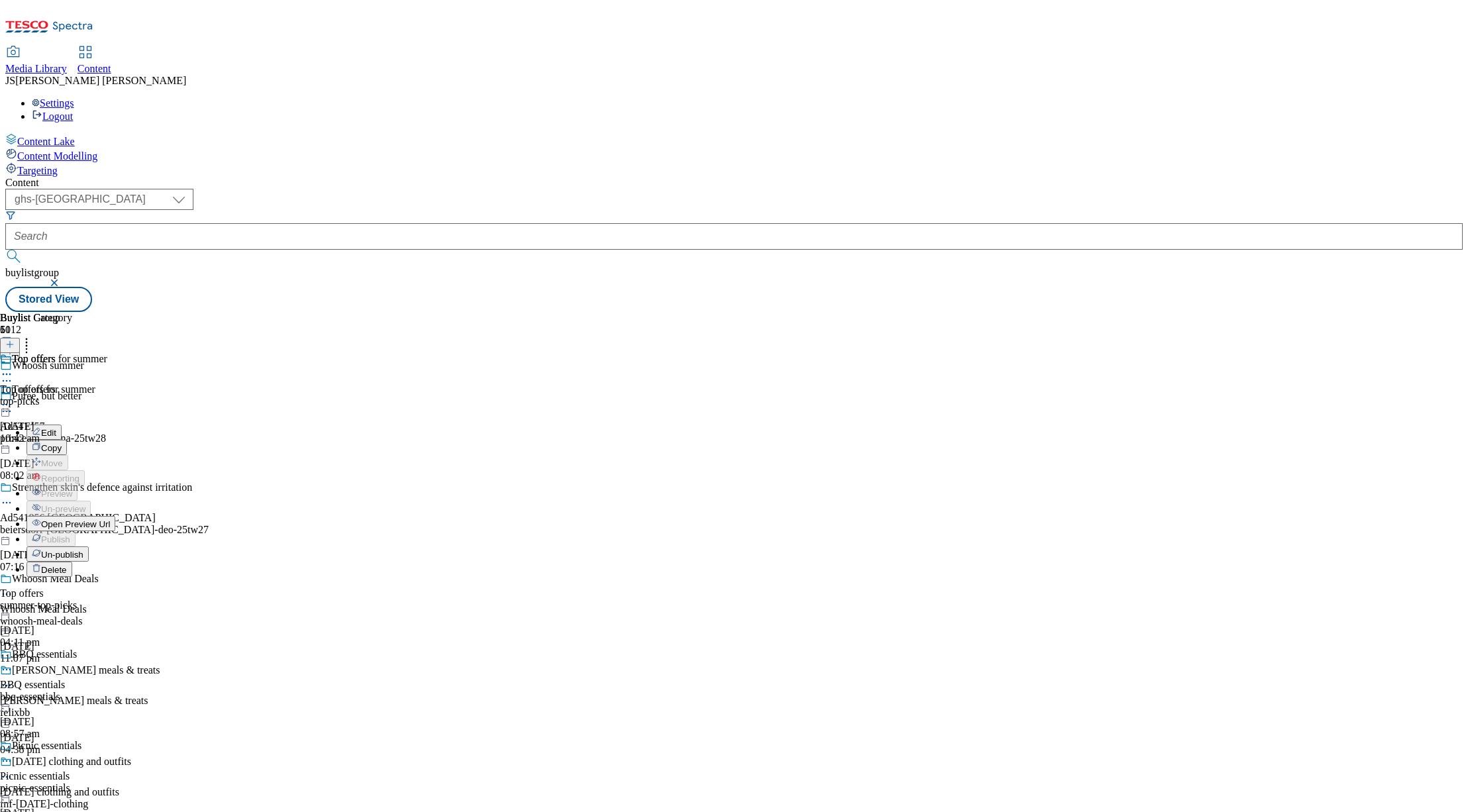
click at [84, 550] on span "Un-publish" at bounding box center [62, 555] width 43 height 9
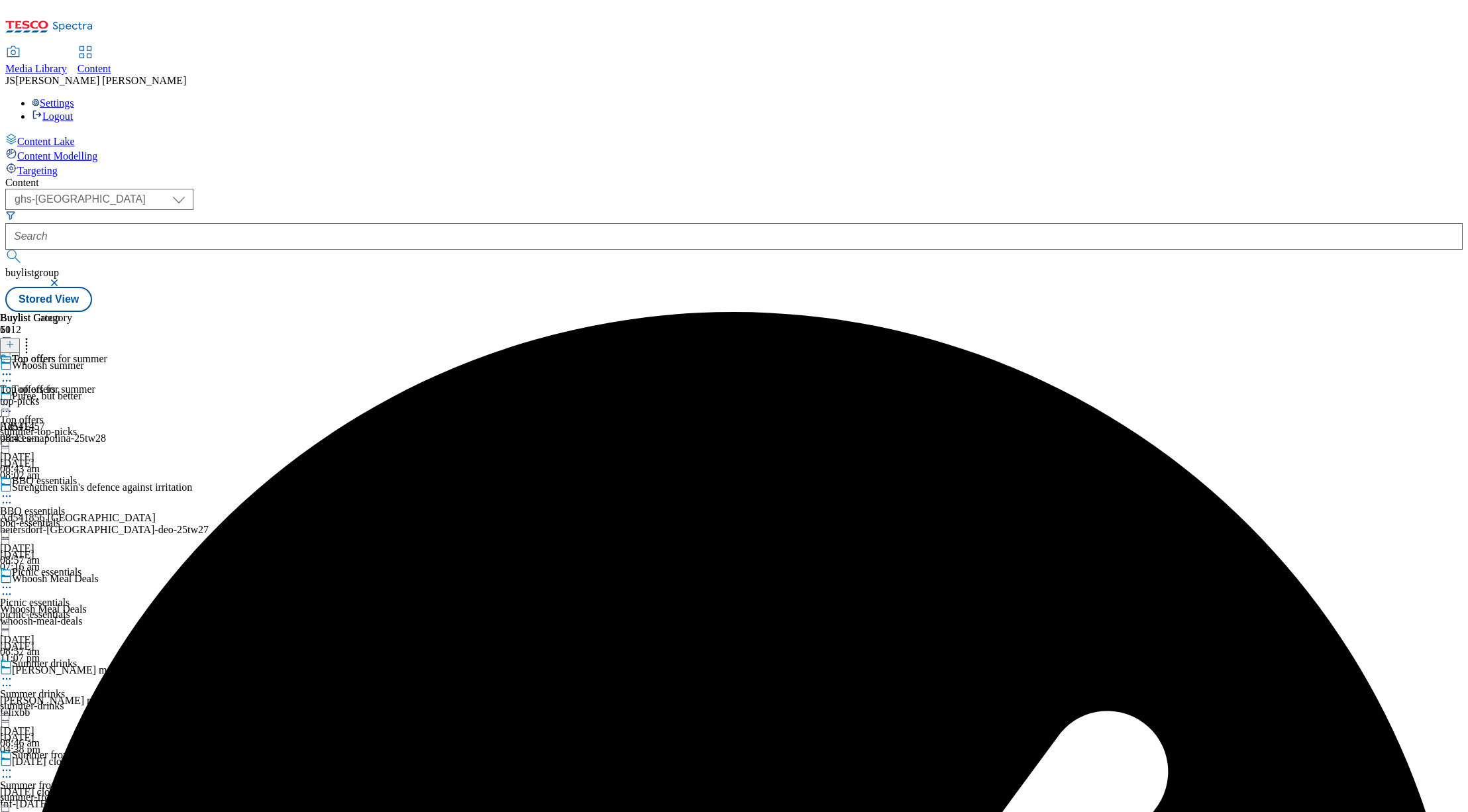
click at [8, 404] on circle at bounding box center [7, 405] width 2 height 2
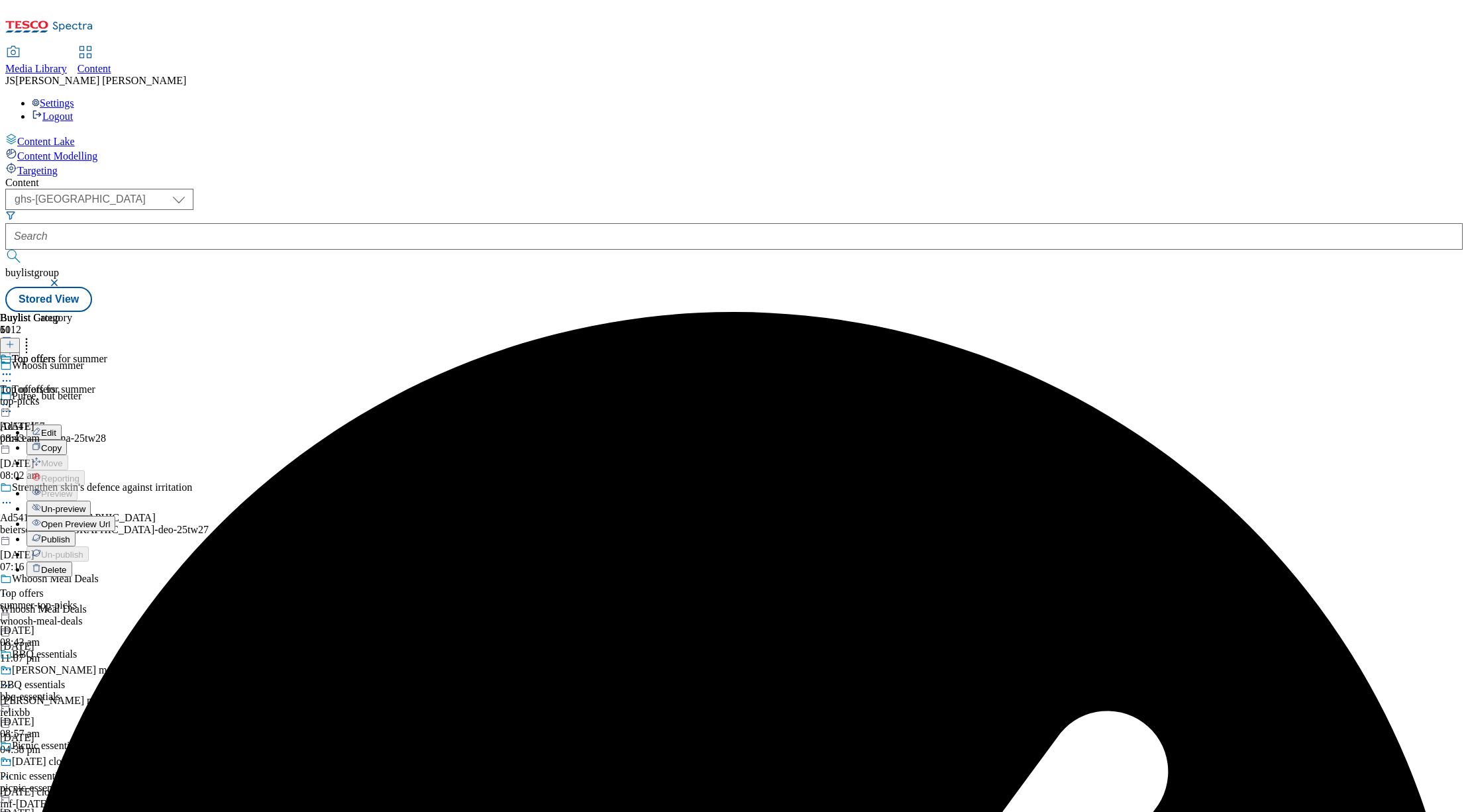
click at [86, 504] on span "Un-preview" at bounding box center [63, 509] width 45 height 9
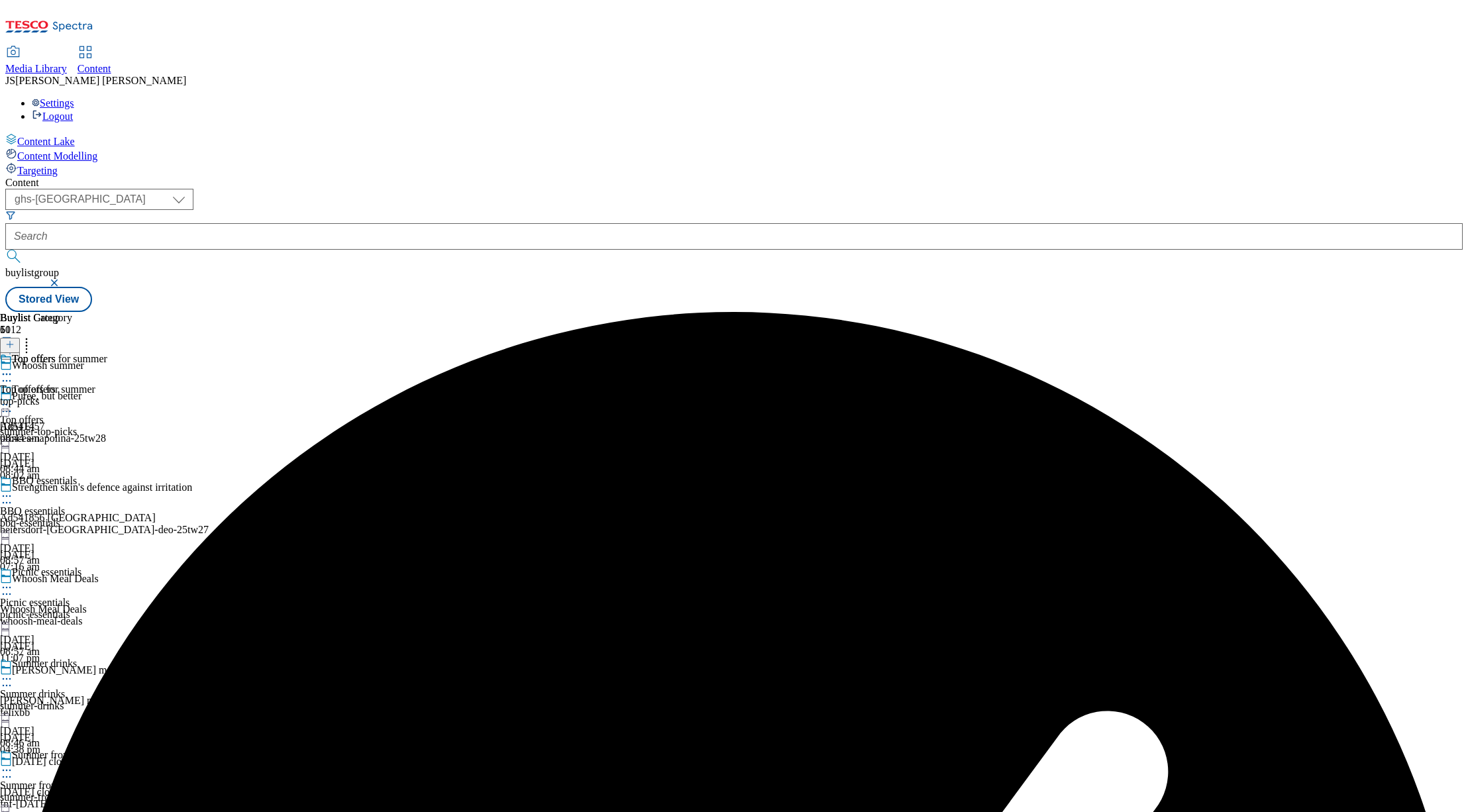
click at [110, 425] on div "summer-top-picks" at bounding box center [55, 431] width 110 height 12
click at [107, 395] on div "top-picks" at bounding box center [53, 401] width 107 height 12
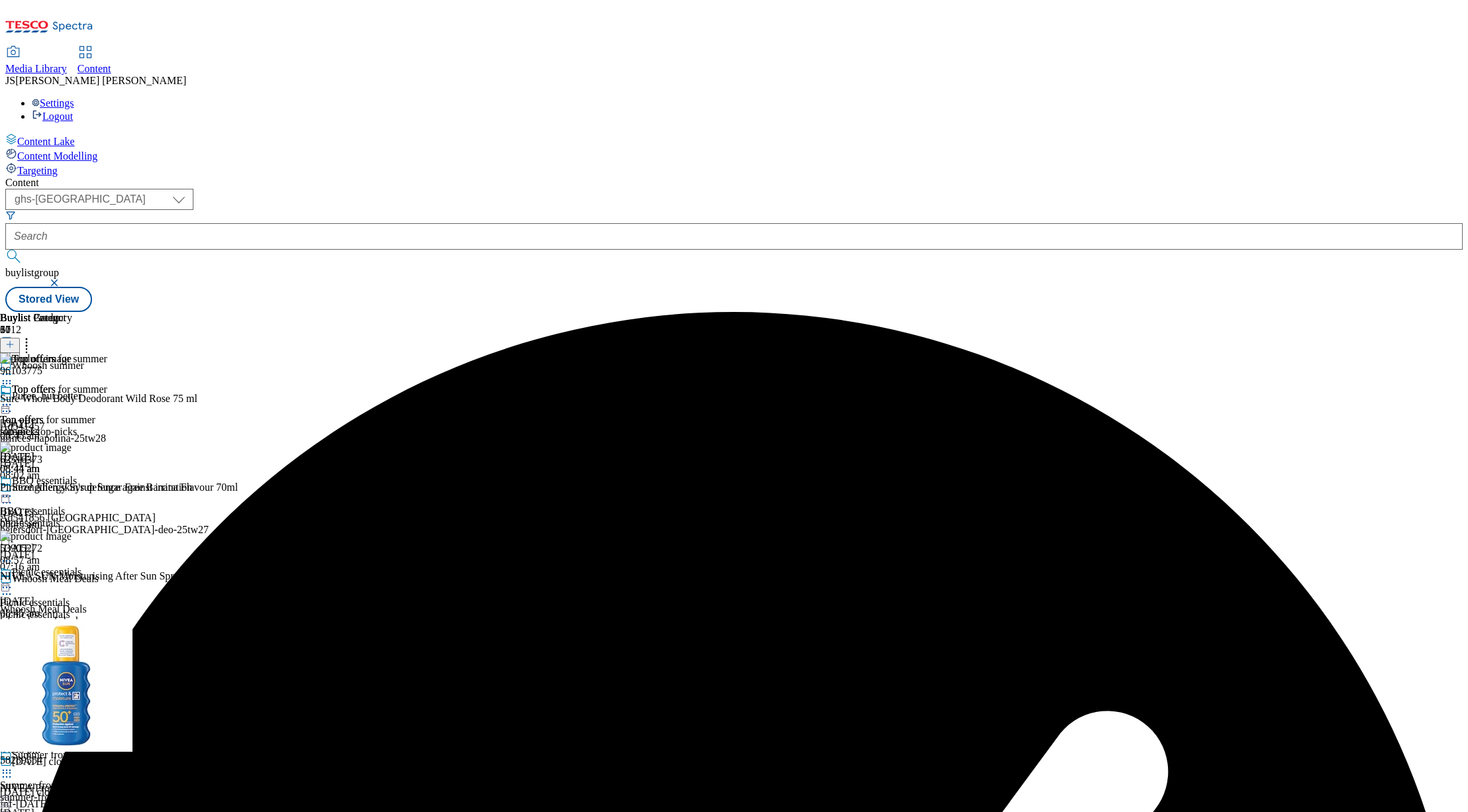
click at [33, 335] on icon at bounding box center [27, 342] width 13 height 13
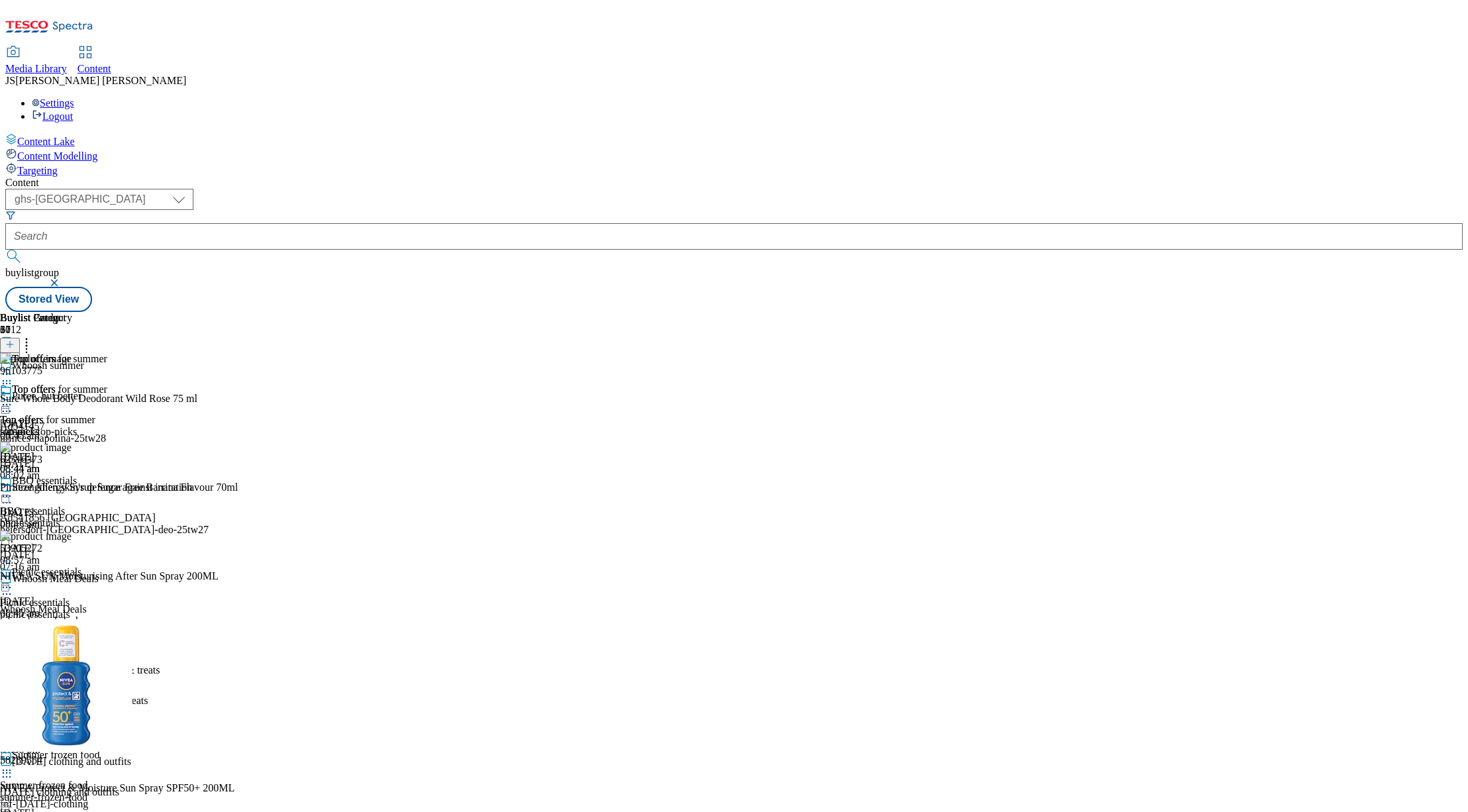
drag, startPoint x: 1185, startPoint y: 177, endPoint x: 1122, endPoint y: 161, distance: 65.0
click at [1185, 312] on div "Buylist Group 6012 Whoosh summer Puree, but better Ad541457 princes-napolina-25…" at bounding box center [734, 312] width 1458 height 0
click at [14, 340] on icon at bounding box center [10, 345] width 10 height 9
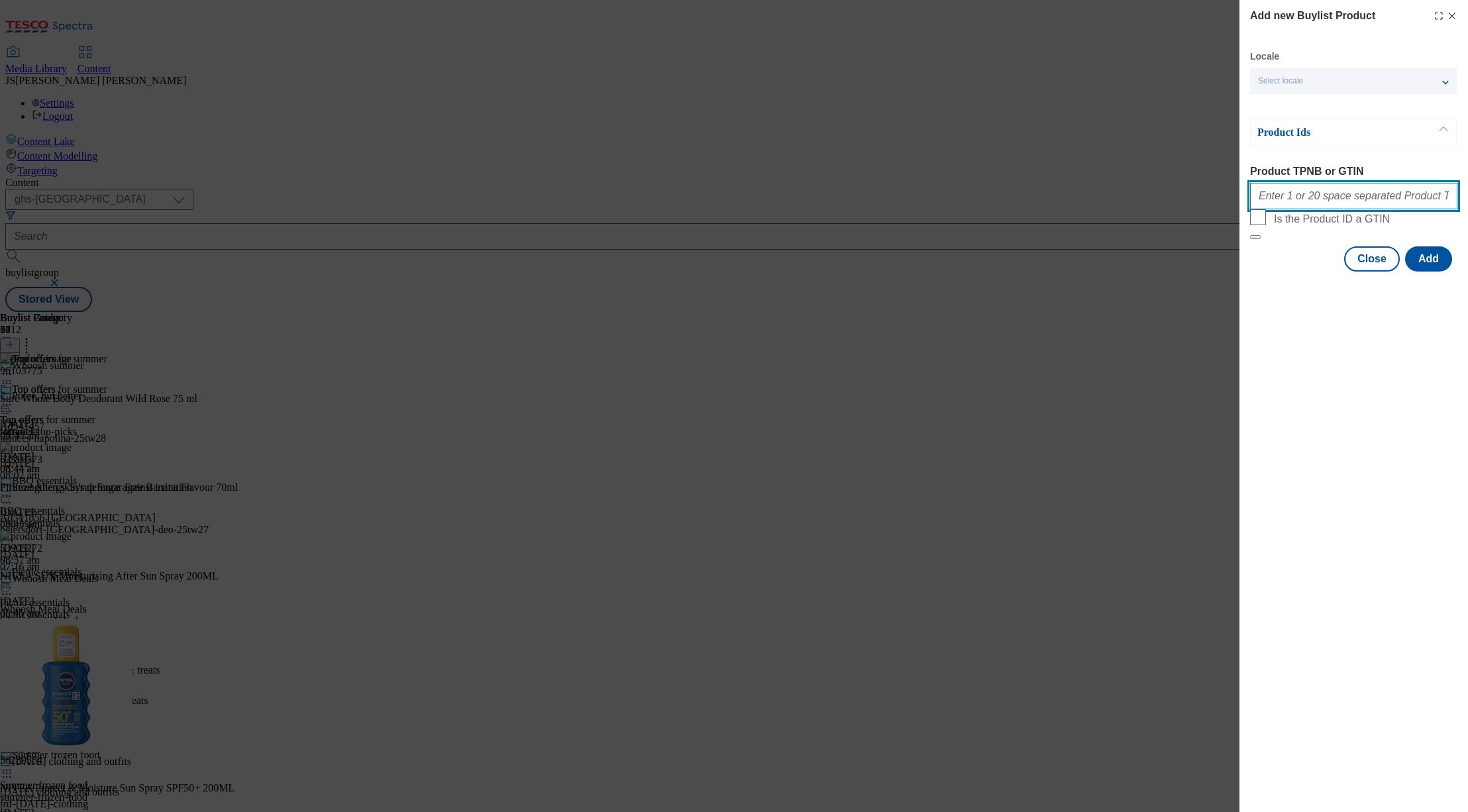
click at [1279, 200] on input "Product TPNB or GTIN" at bounding box center [1354, 196] width 207 height 27
paste input "93429861 92487562 94043693 84792903 65470756 89615502 96304474 90984754 5657437…"
click at [1427, 272] on button "Add" at bounding box center [1429, 258] width 48 height 25
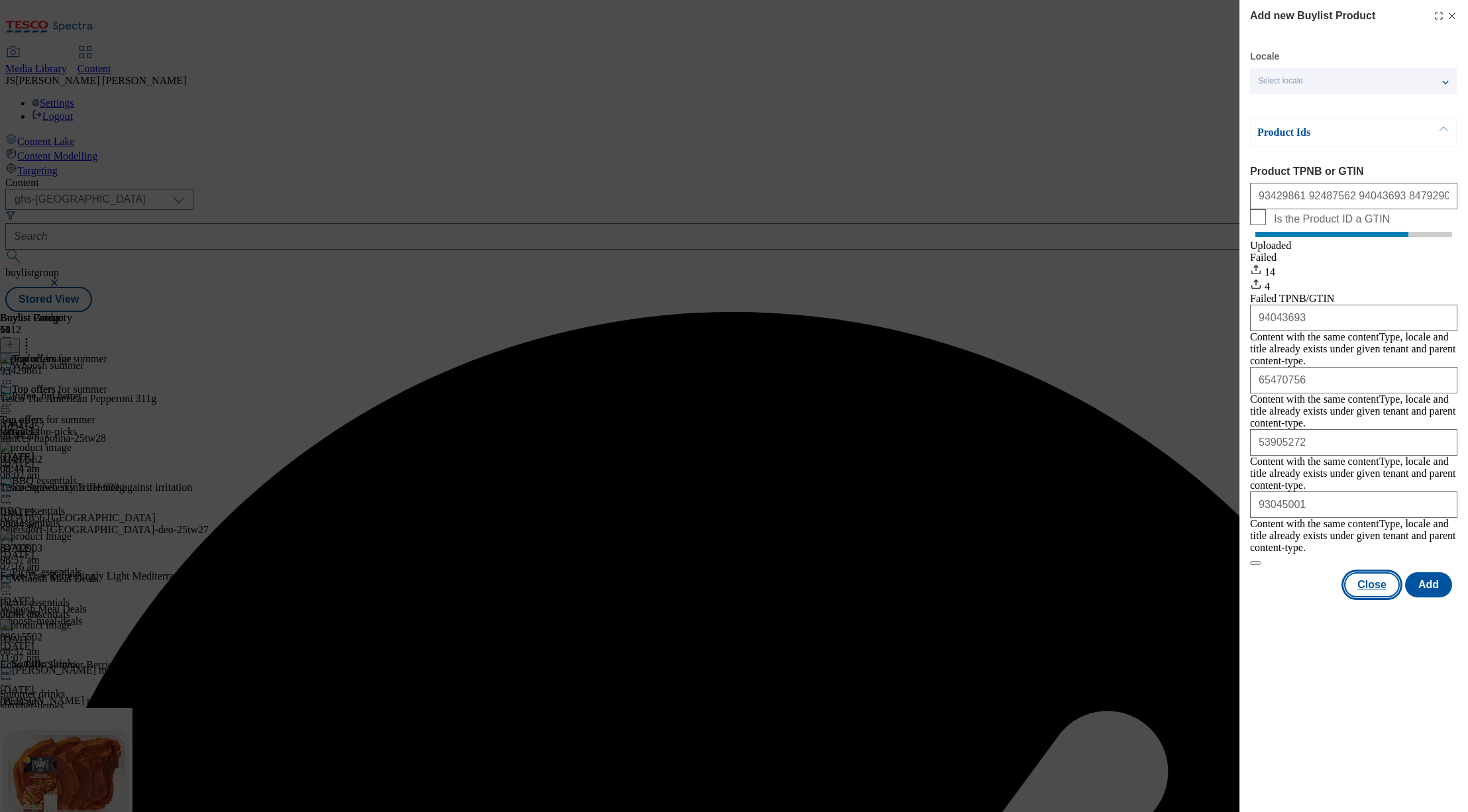
click at [1372, 572] on button "Close" at bounding box center [1372, 584] width 56 height 25
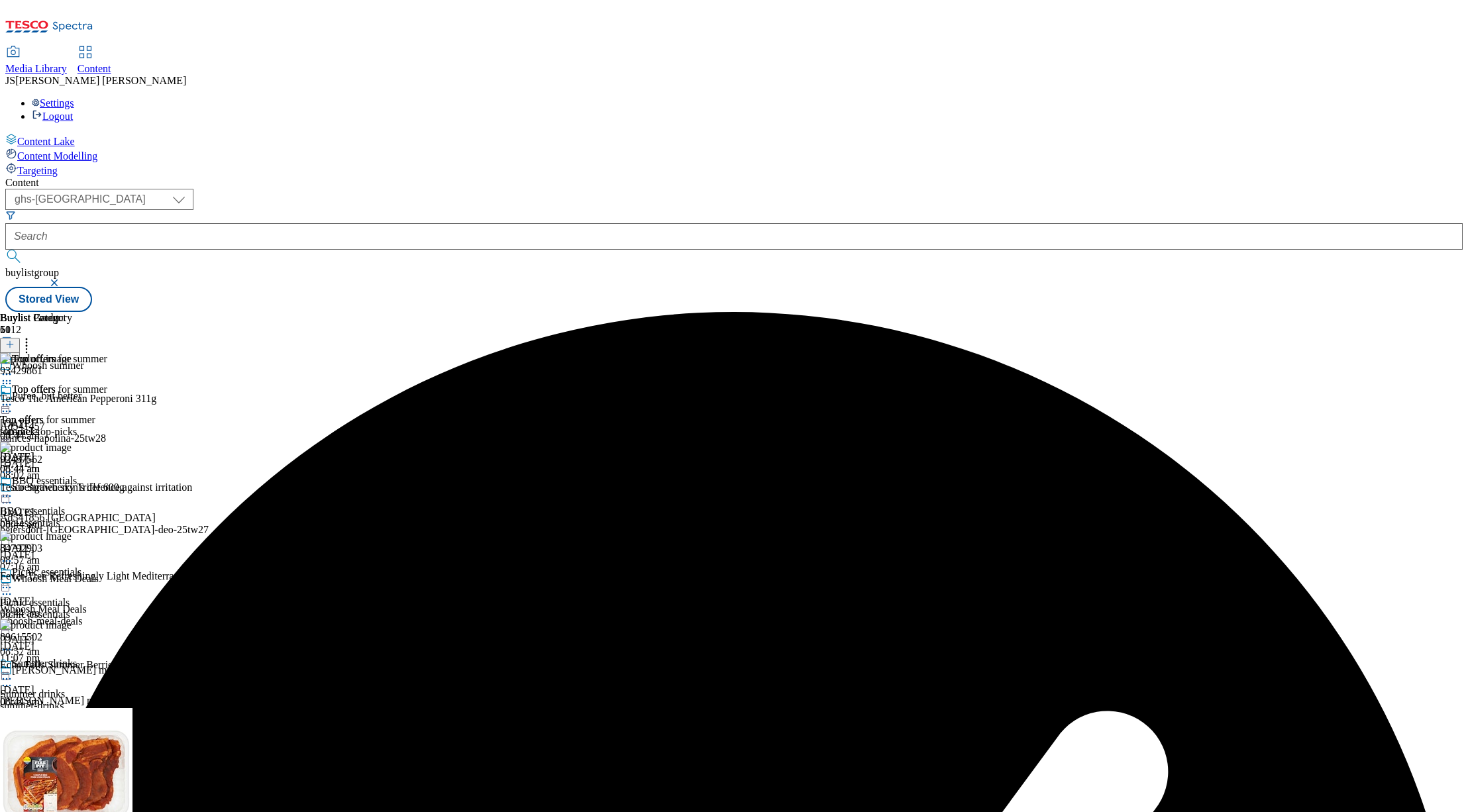
click at [33, 335] on icon at bounding box center [27, 342] width 13 height 13
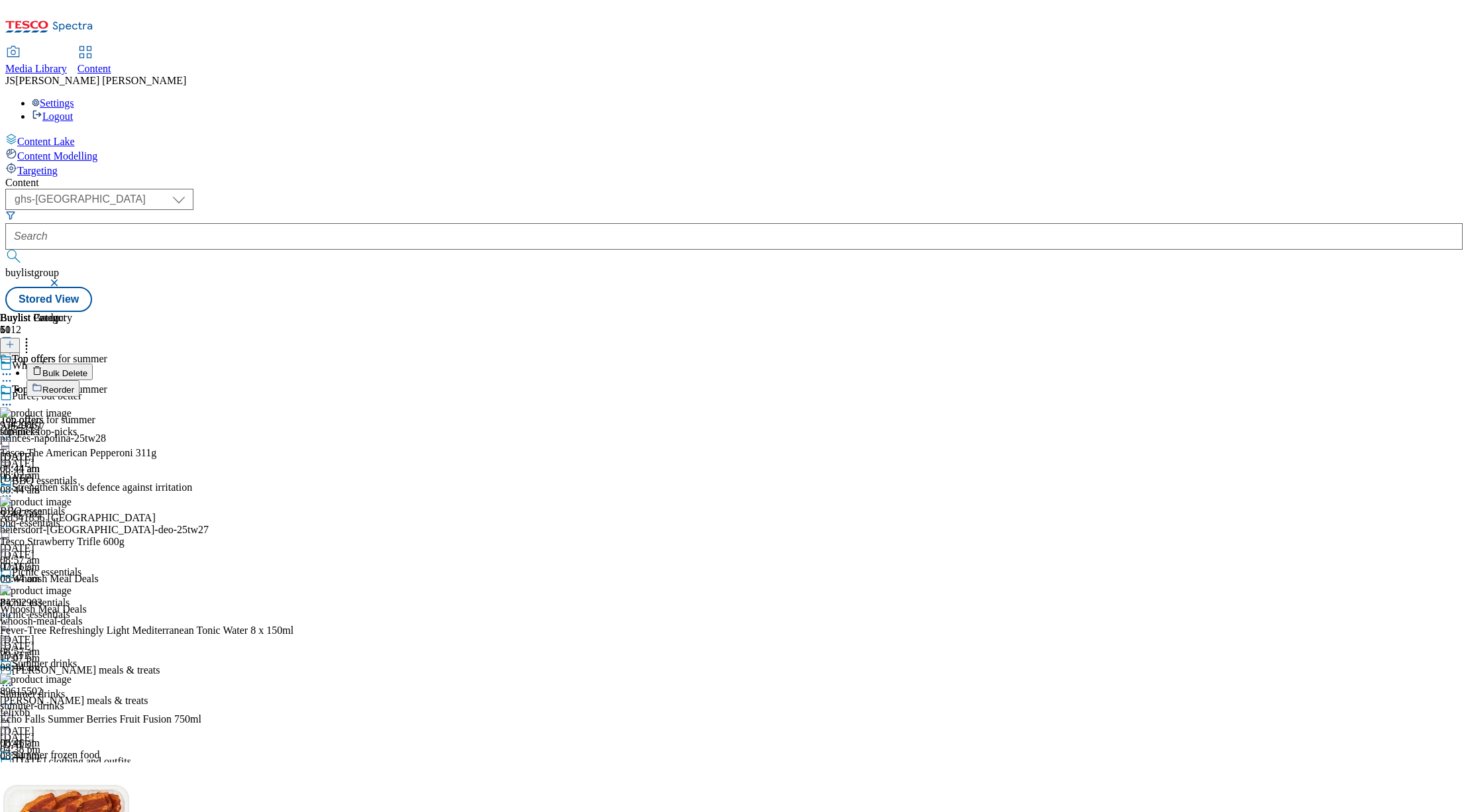
click at [80, 380] on button "Reorder" at bounding box center [53, 387] width 53 height 16
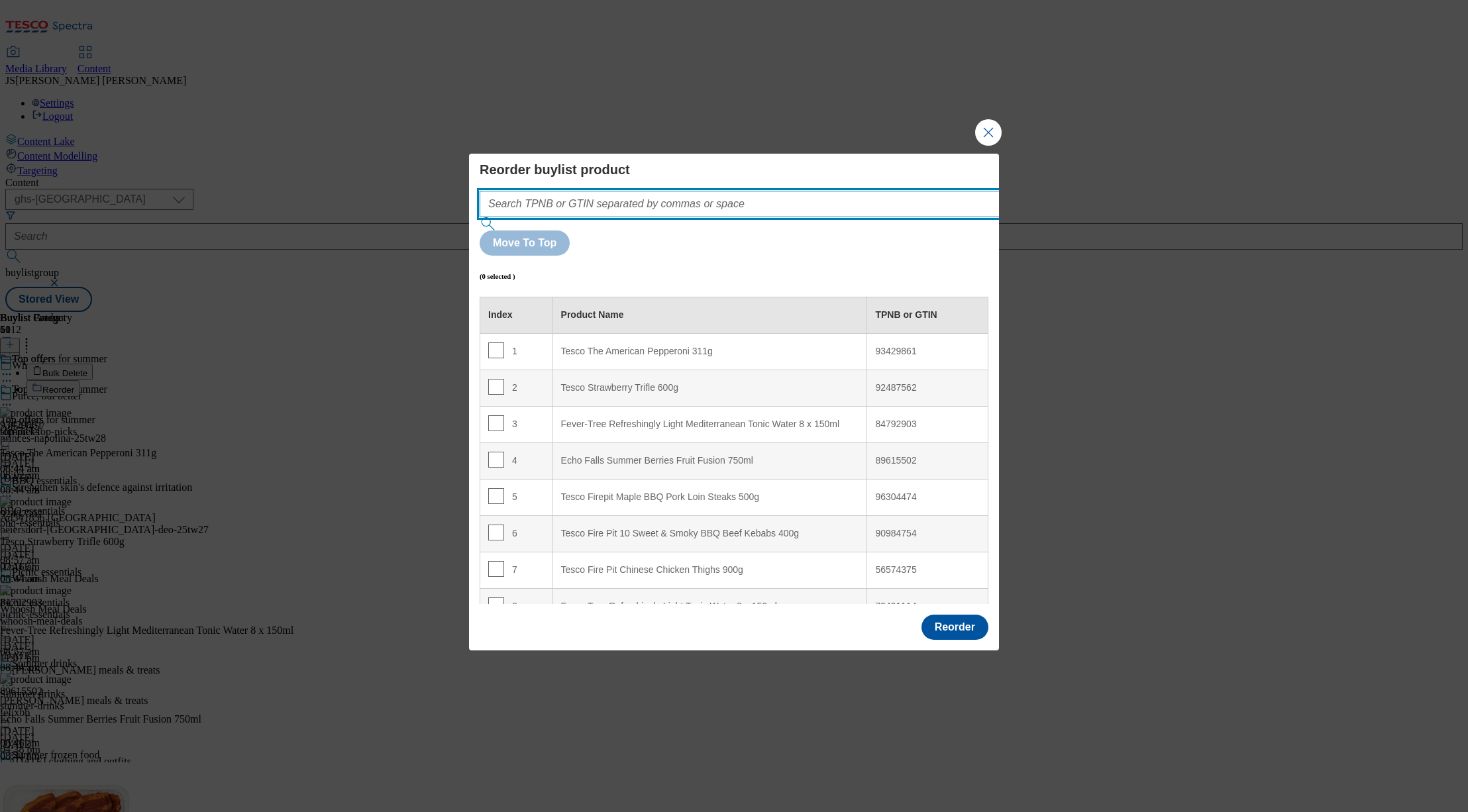
click at [629, 217] on input "Modal" at bounding box center [759, 204] width 560 height 27
paste input "93429861 92487562 94043693 84792903 65470756 89615502 96304474 90984754 5657437…"
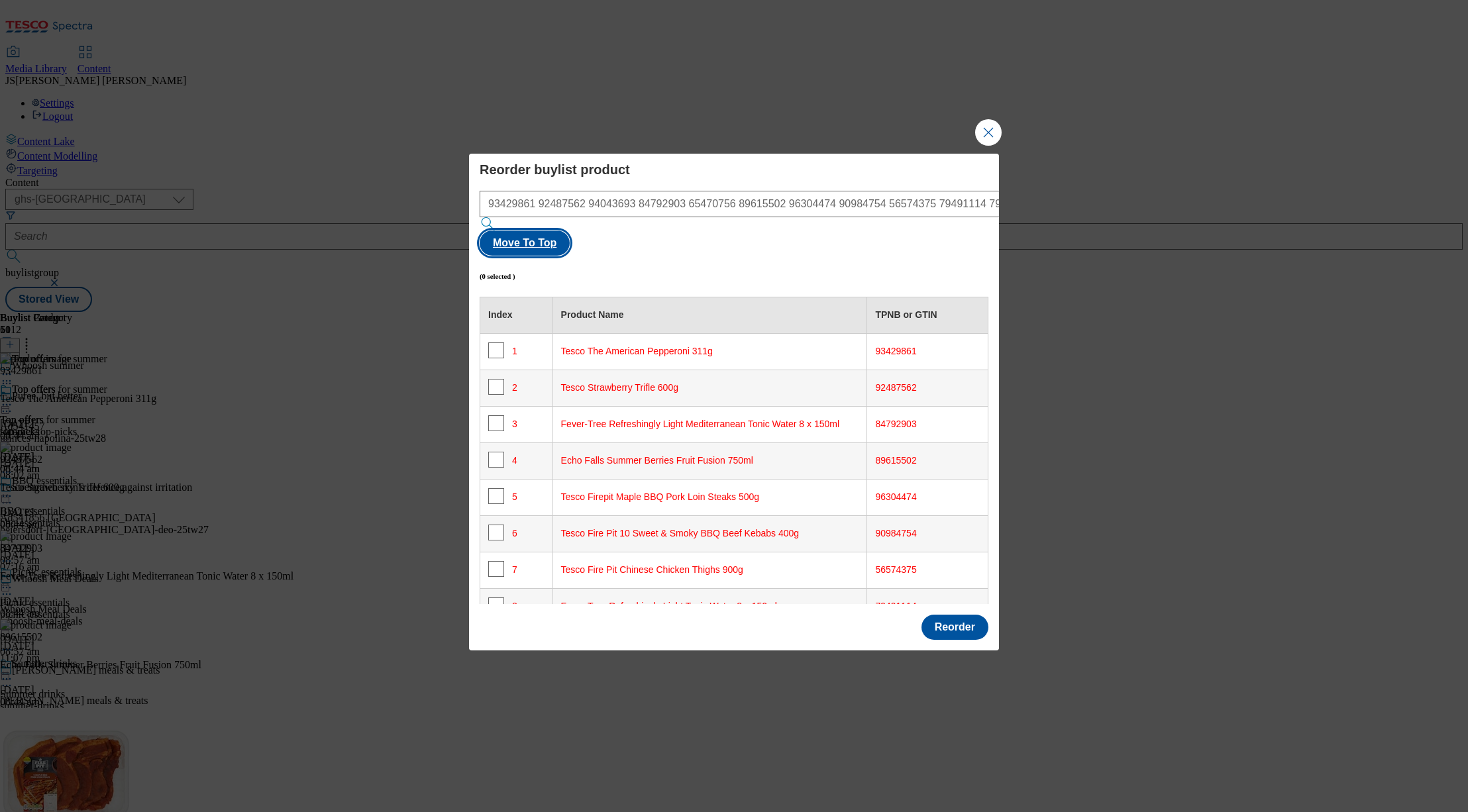
click at [570, 233] on button "Move To Top" at bounding box center [524, 243] width 90 height 25
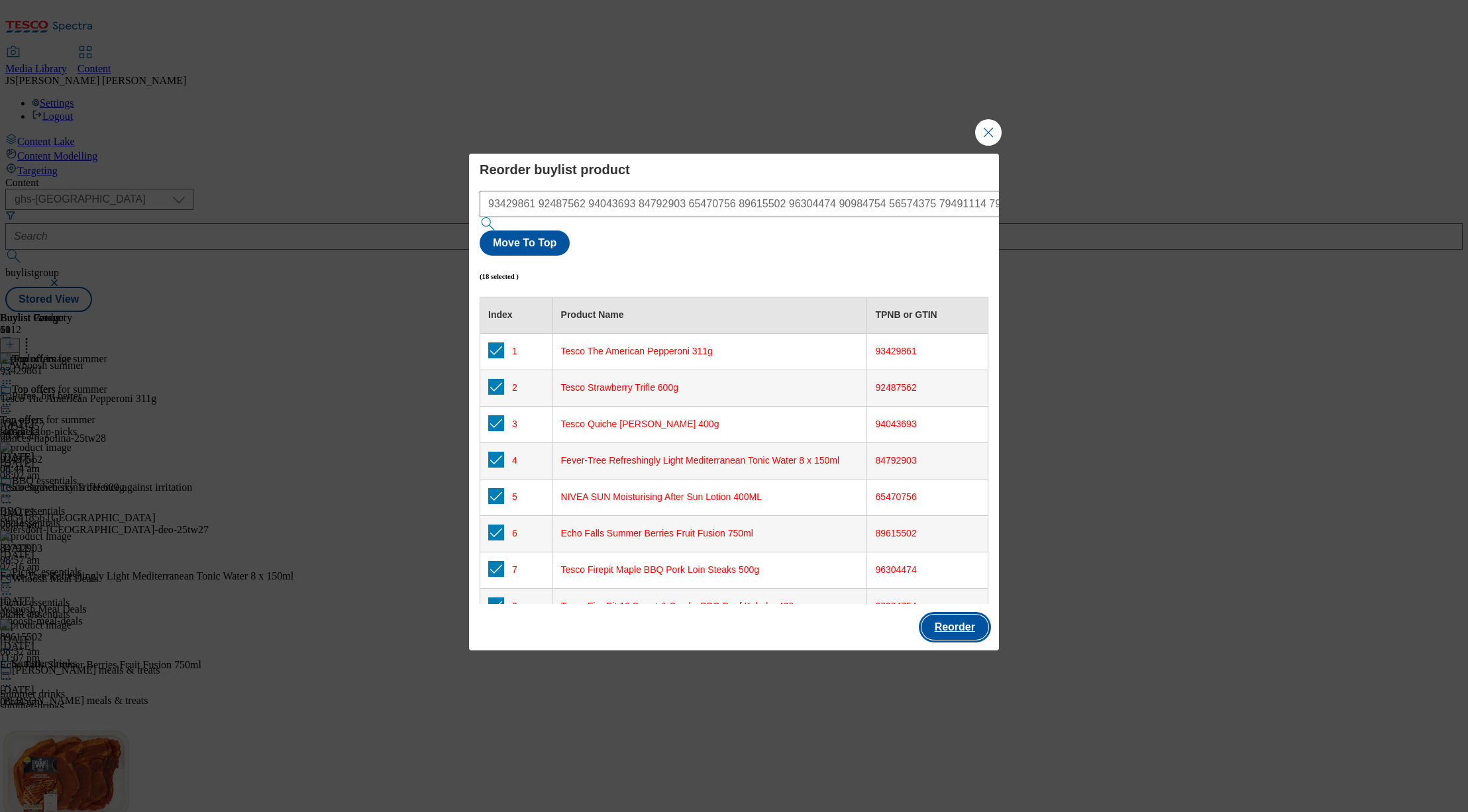
click at [950, 614] on button "Reorder" at bounding box center [955, 627] width 67 height 25
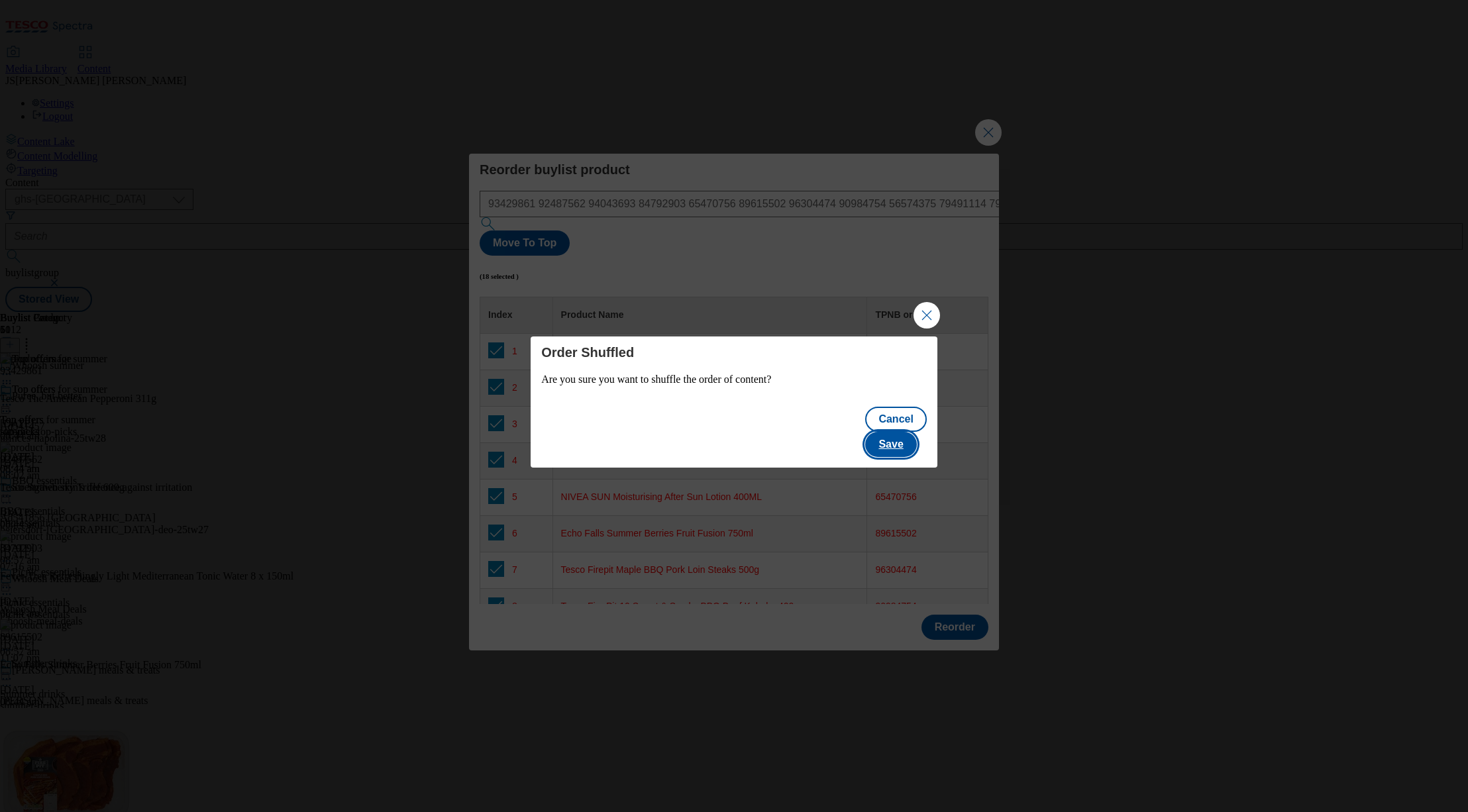
click at [900, 439] on button "Save" at bounding box center [891, 444] width 51 height 25
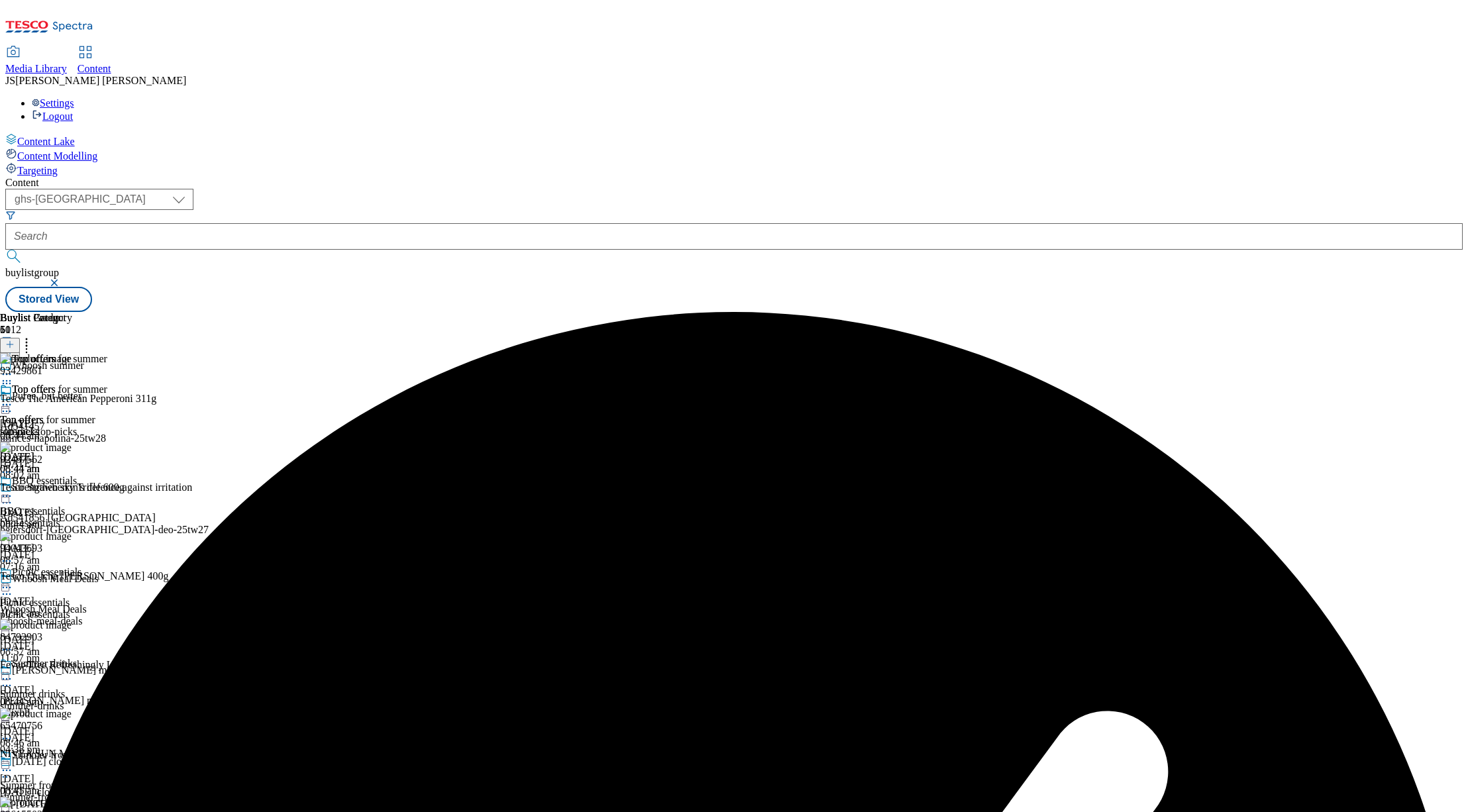
click at [13, 398] on icon at bounding box center [7, 405] width 13 height 13
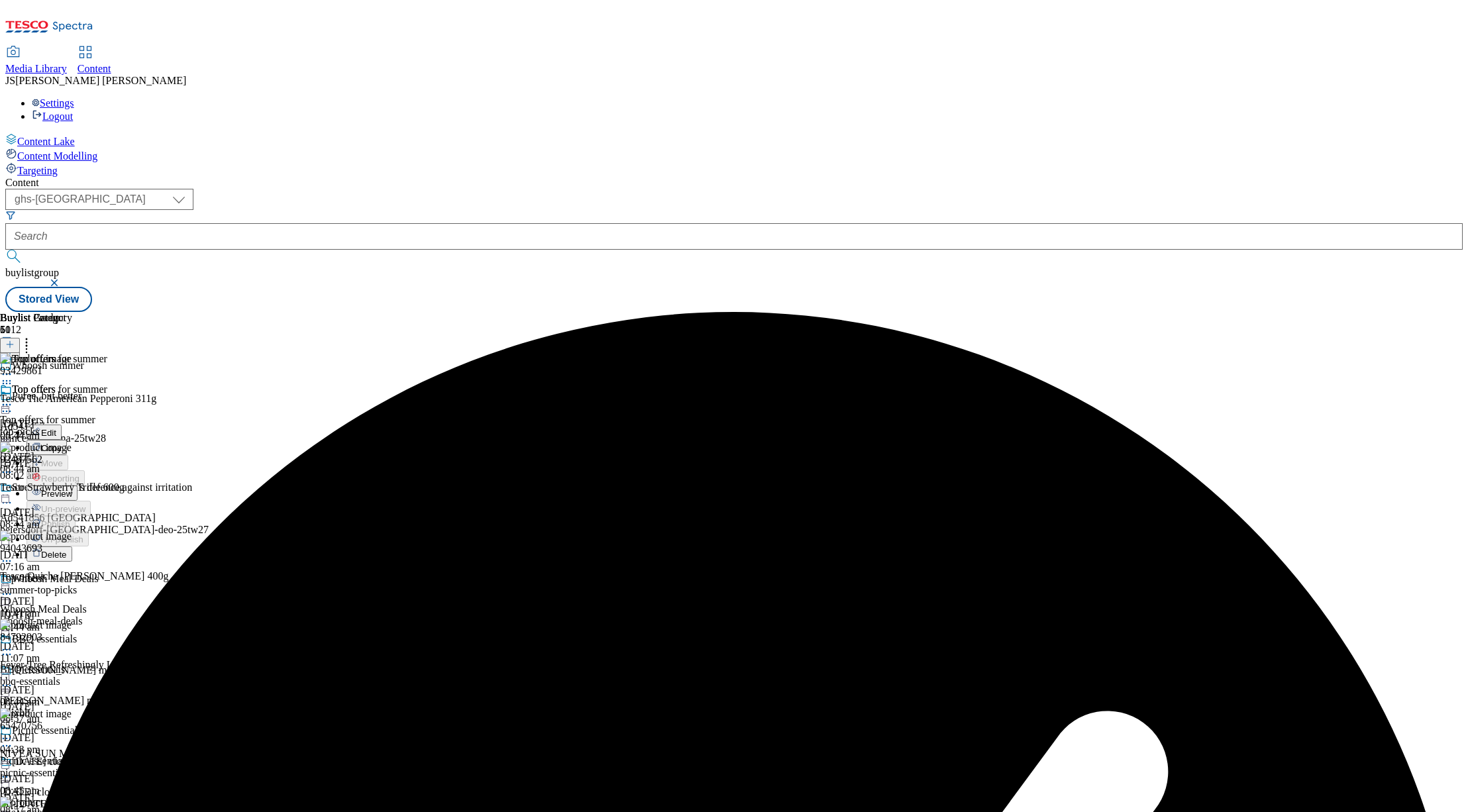
click at [56, 427] on span "Edit" at bounding box center [48, 432] width 15 height 9
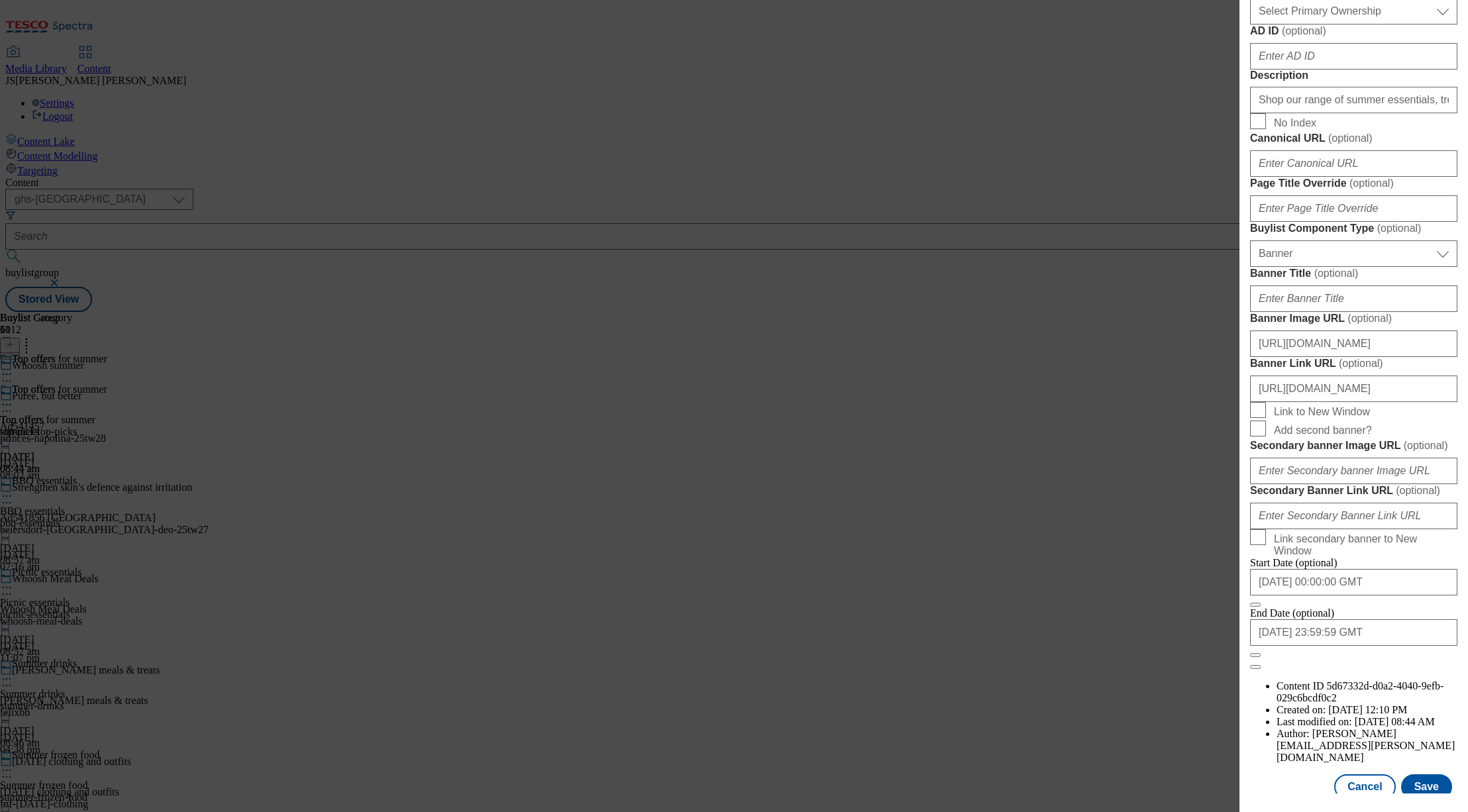
scroll to position [1174, 0]
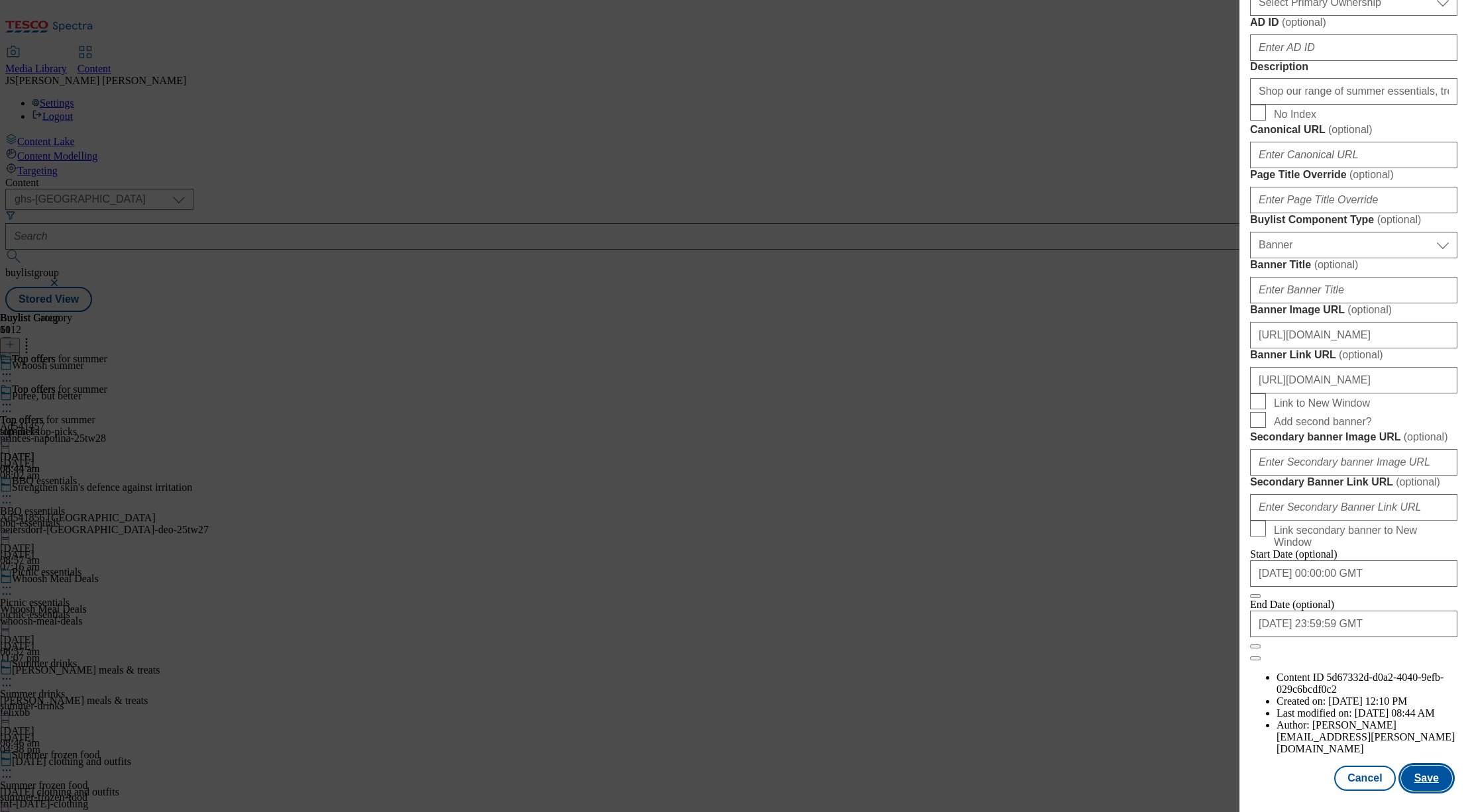
click at [1431, 771] on button "Save" at bounding box center [1427, 778] width 51 height 25
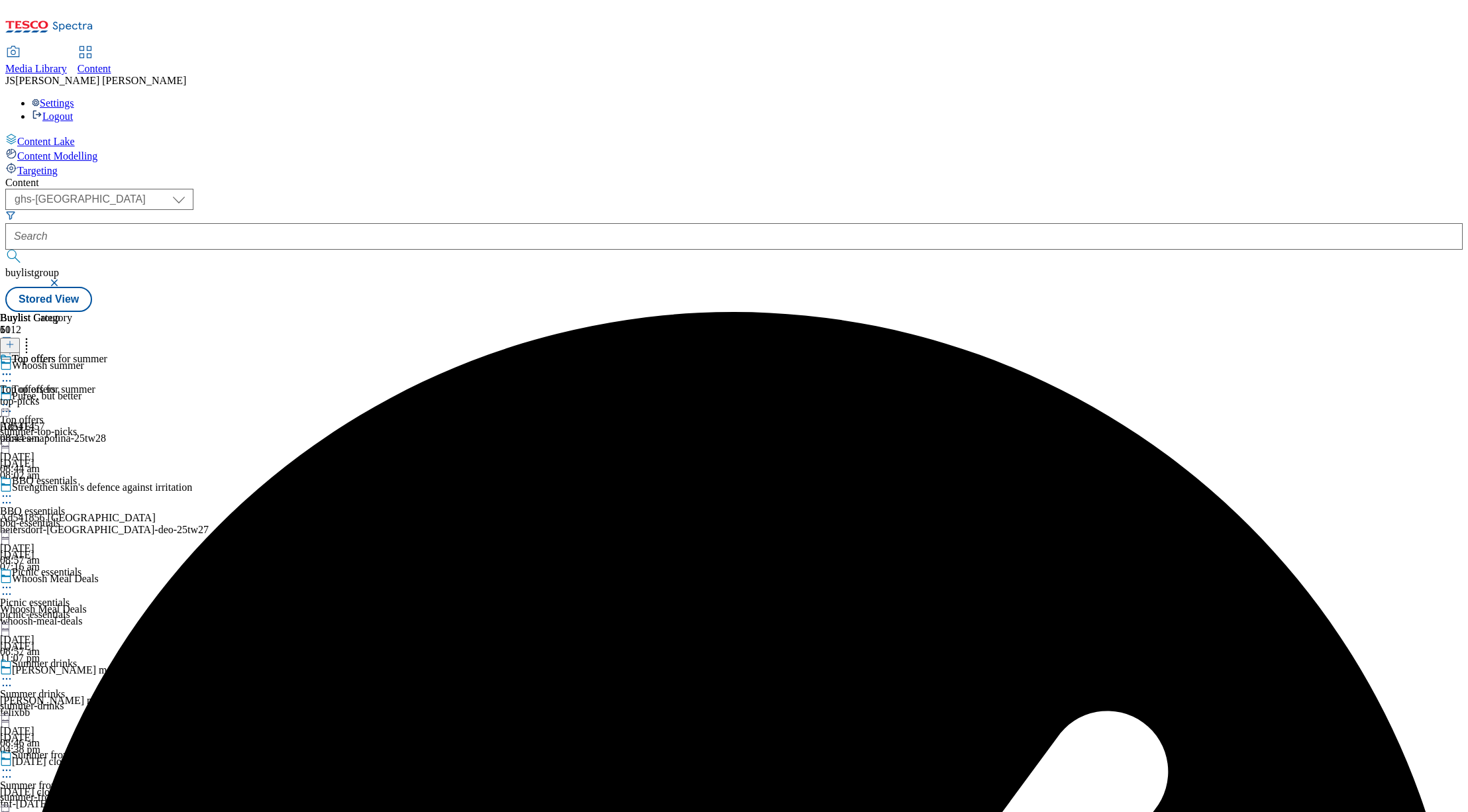
click at [8, 404] on circle at bounding box center [7, 405] width 2 height 2
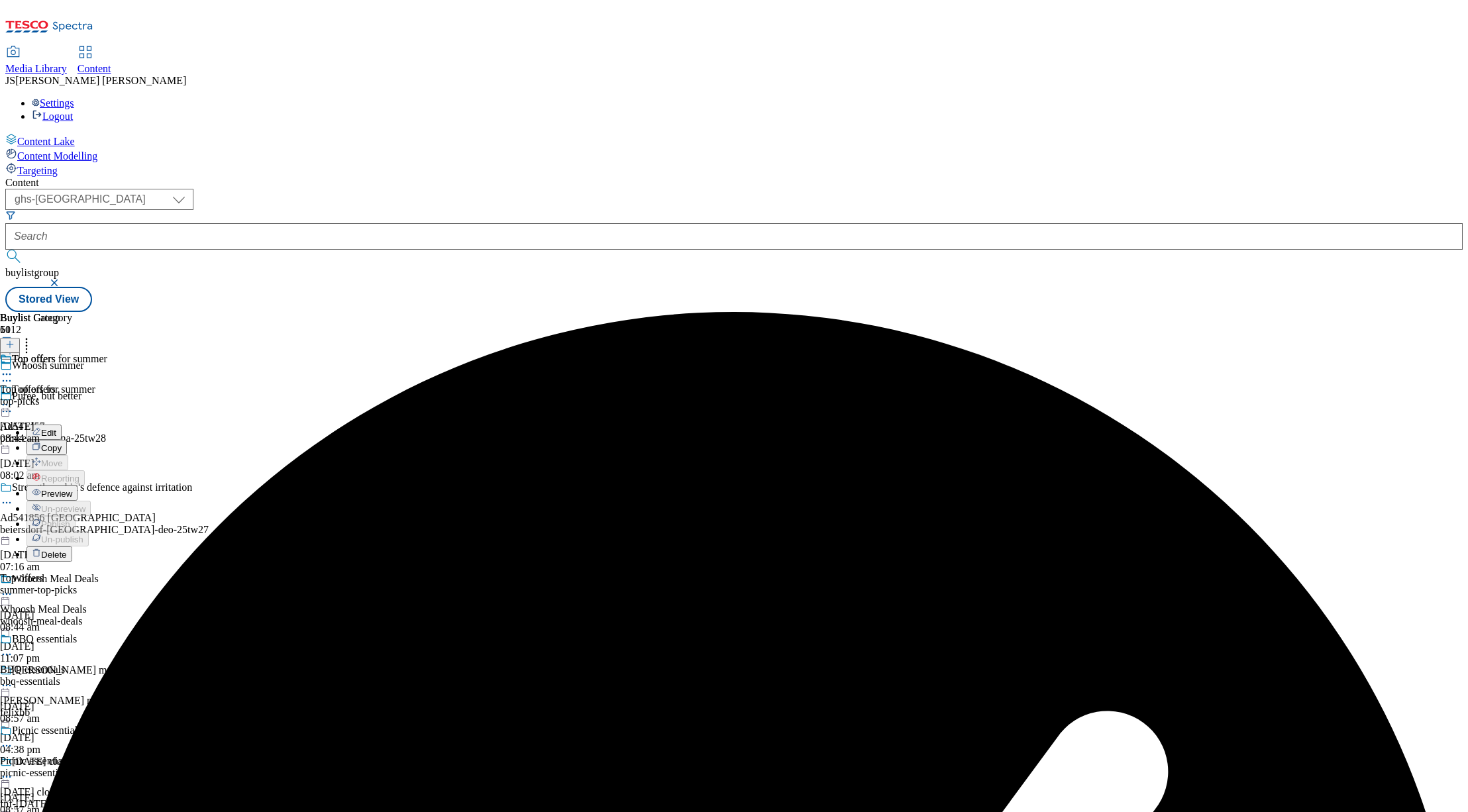
click at [72, 489] on span "Preview" at bounding box center [56, 494] width 31 height 9
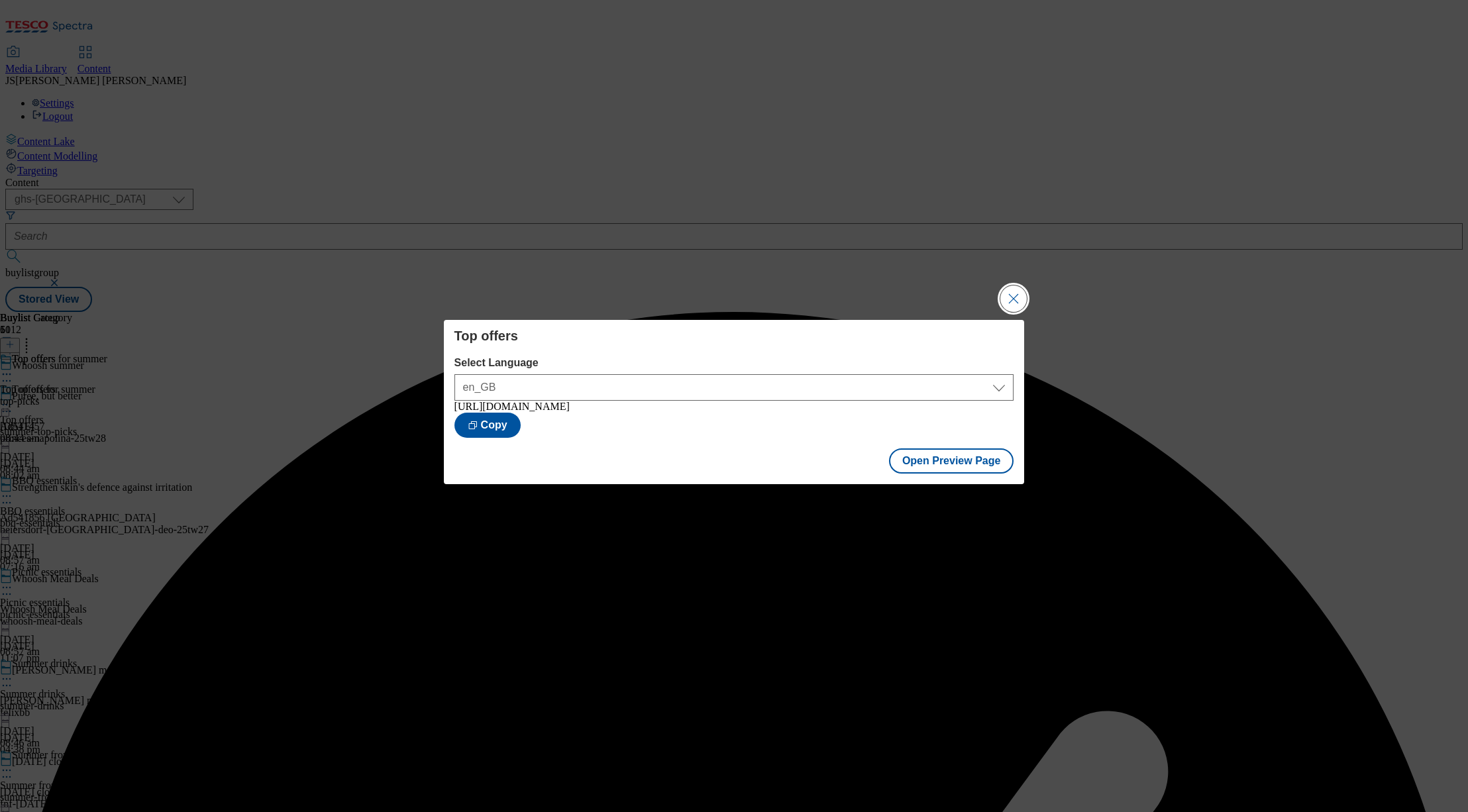
click at [1020, 296] on button "Close Modal" at bounding box center [1014, 299] width 27 height 27
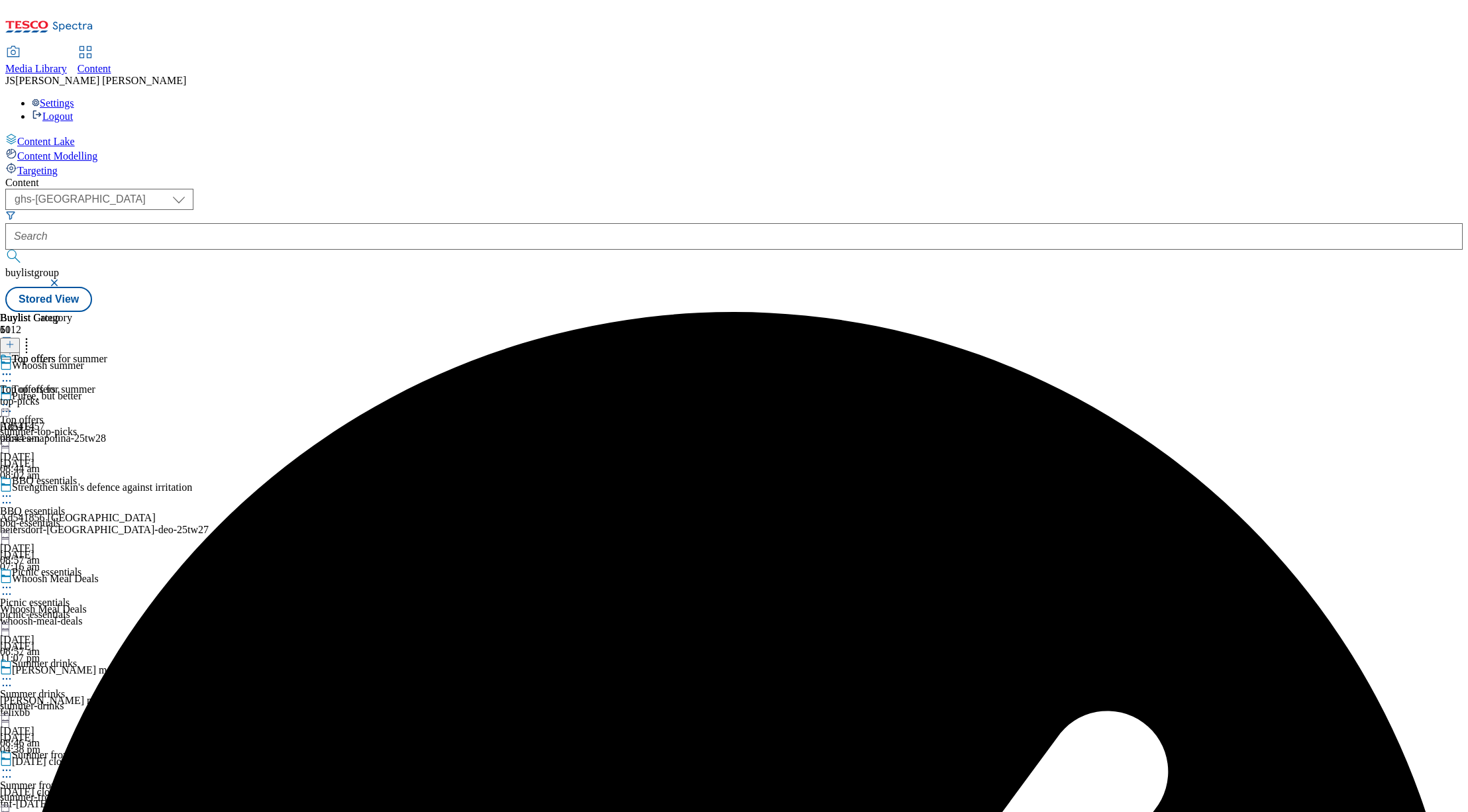
click at [13, 398] on icon at bounding box center [7, 405] width 13 height 13
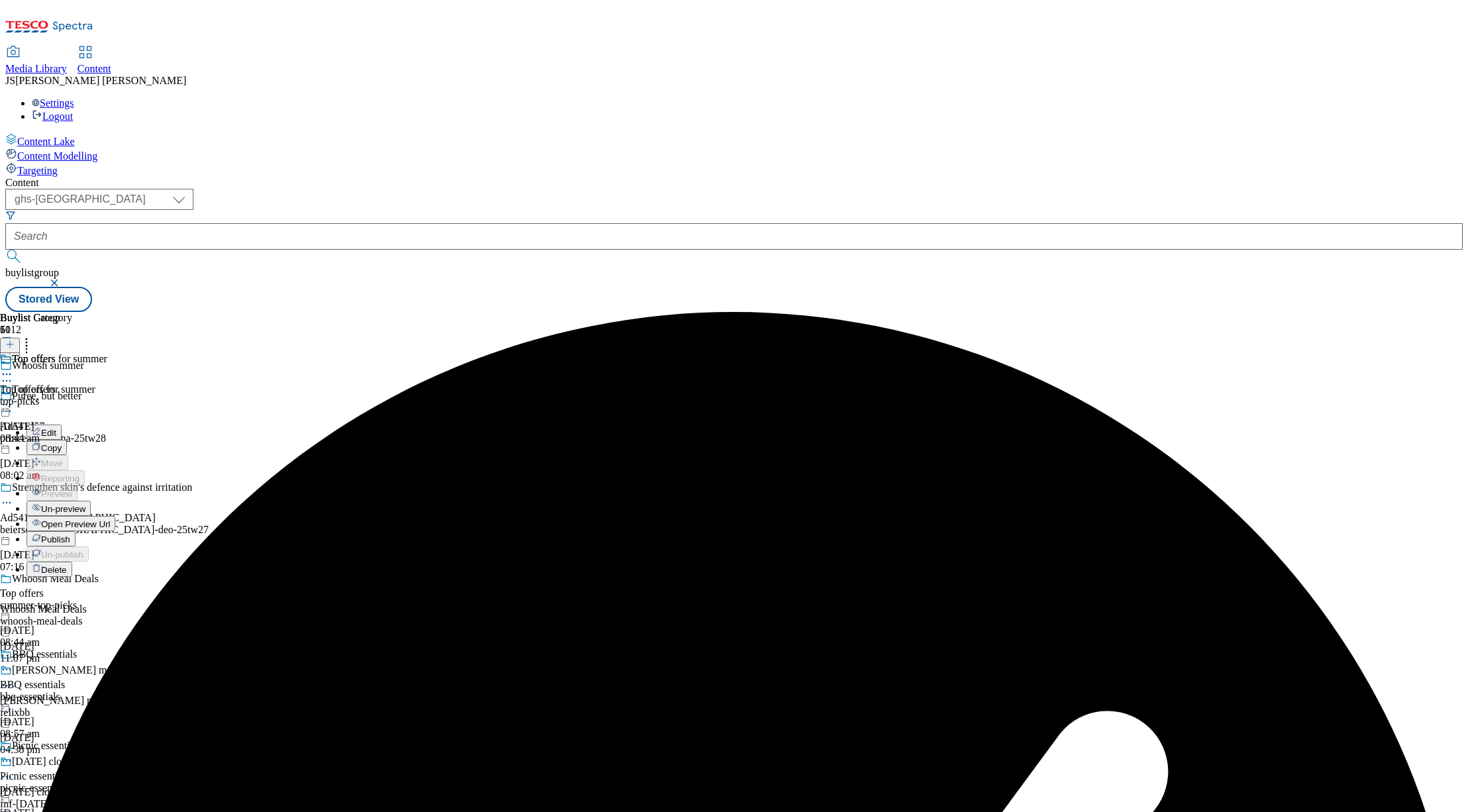
click at [70, 535] on span "Publish" at bounding box center [55, 539] width 29 height 9
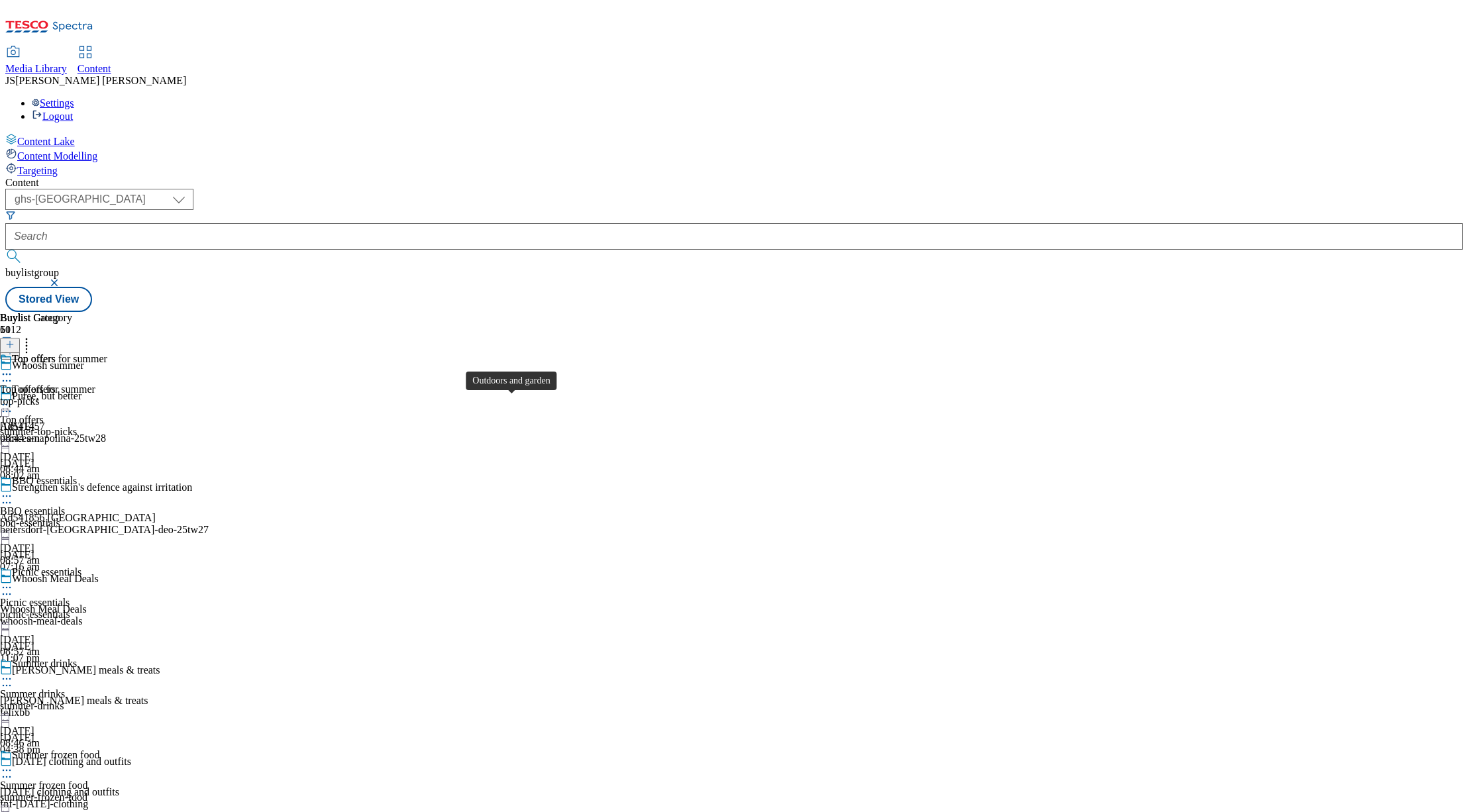
scroll to position [339, 0]
click at [110, 700] on div "summer-drinks" at bounding box center [55, 706] width 110 height 12
click at [13, 672] on icon at bounding box center [7, 679] width 13 height 13
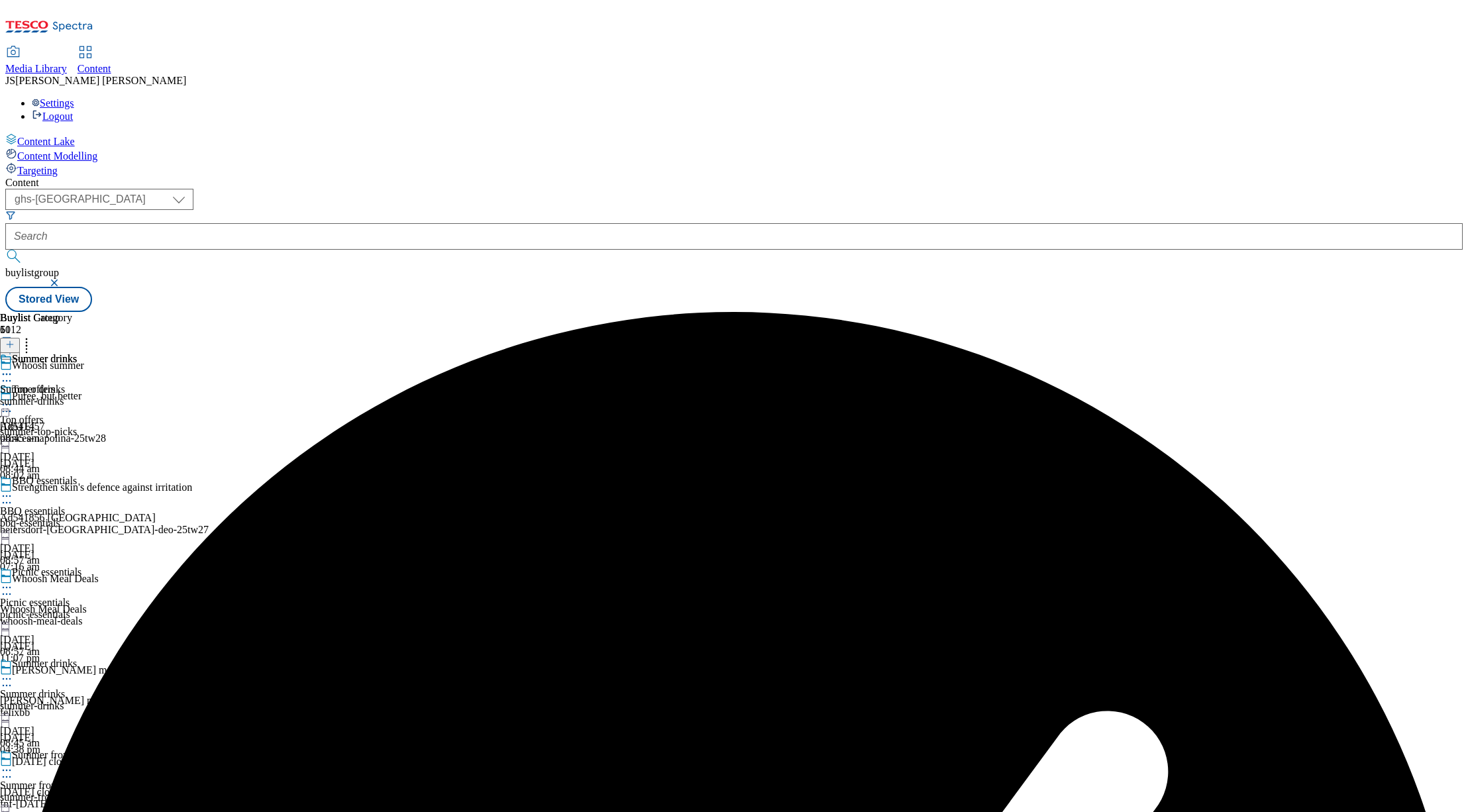
click at [13, 368] on icon at bounding box center [7, 374] width 13 height 13
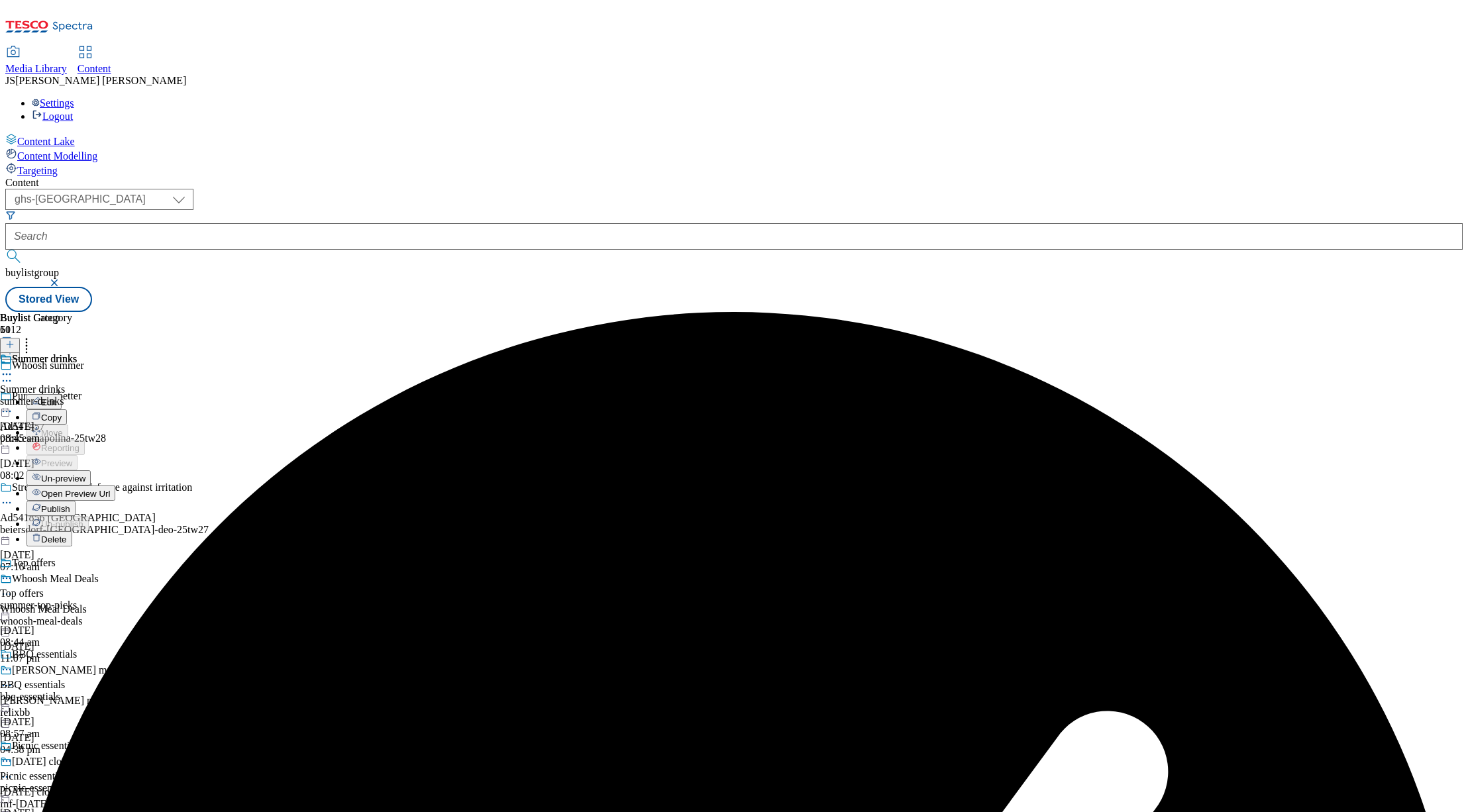
click at [115, 470] on li "Un-preview" at bounding box center [70, 478] width 88 height 15
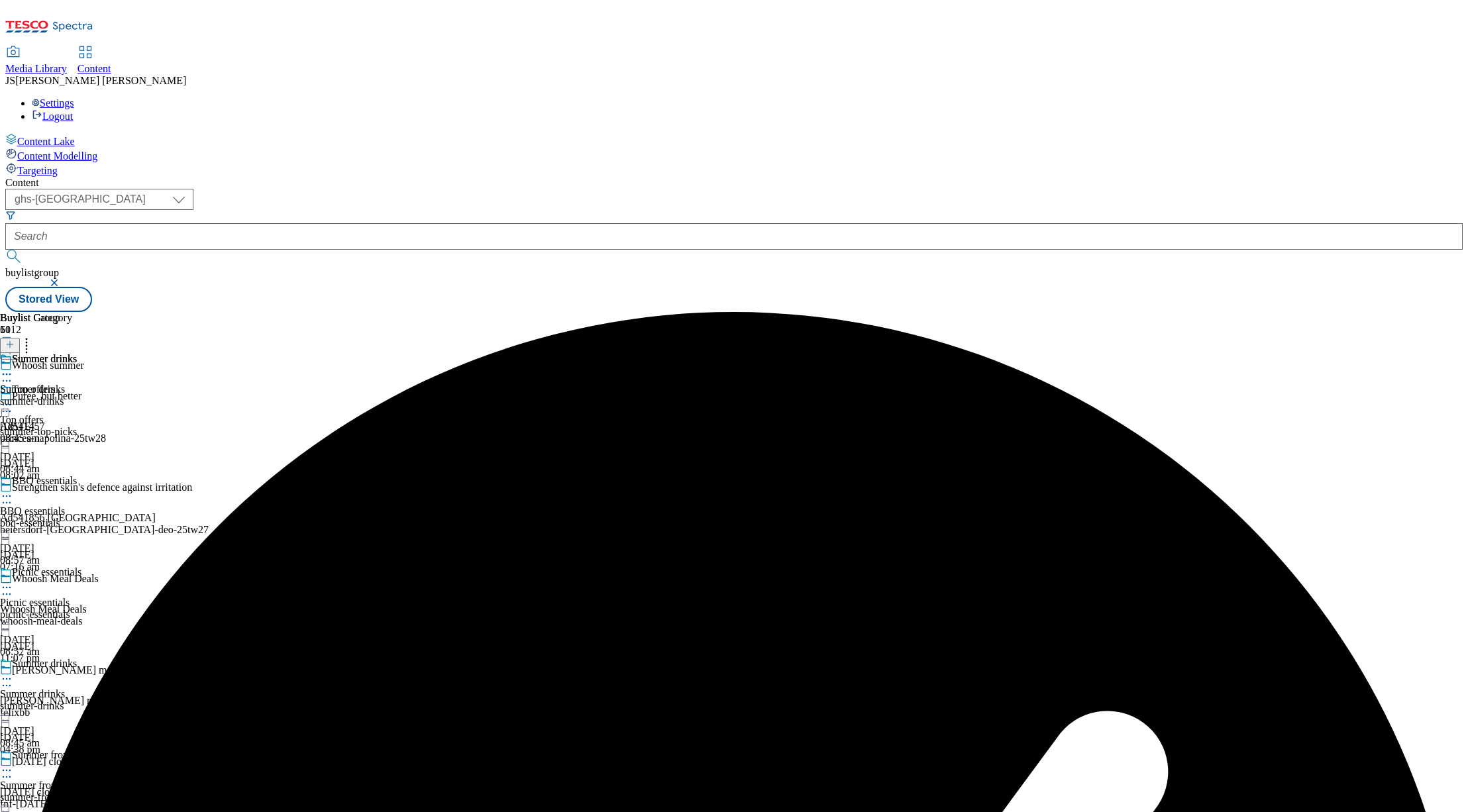
click at [8, 373] on circle at bounding box center [7, 374] width 2 height 2
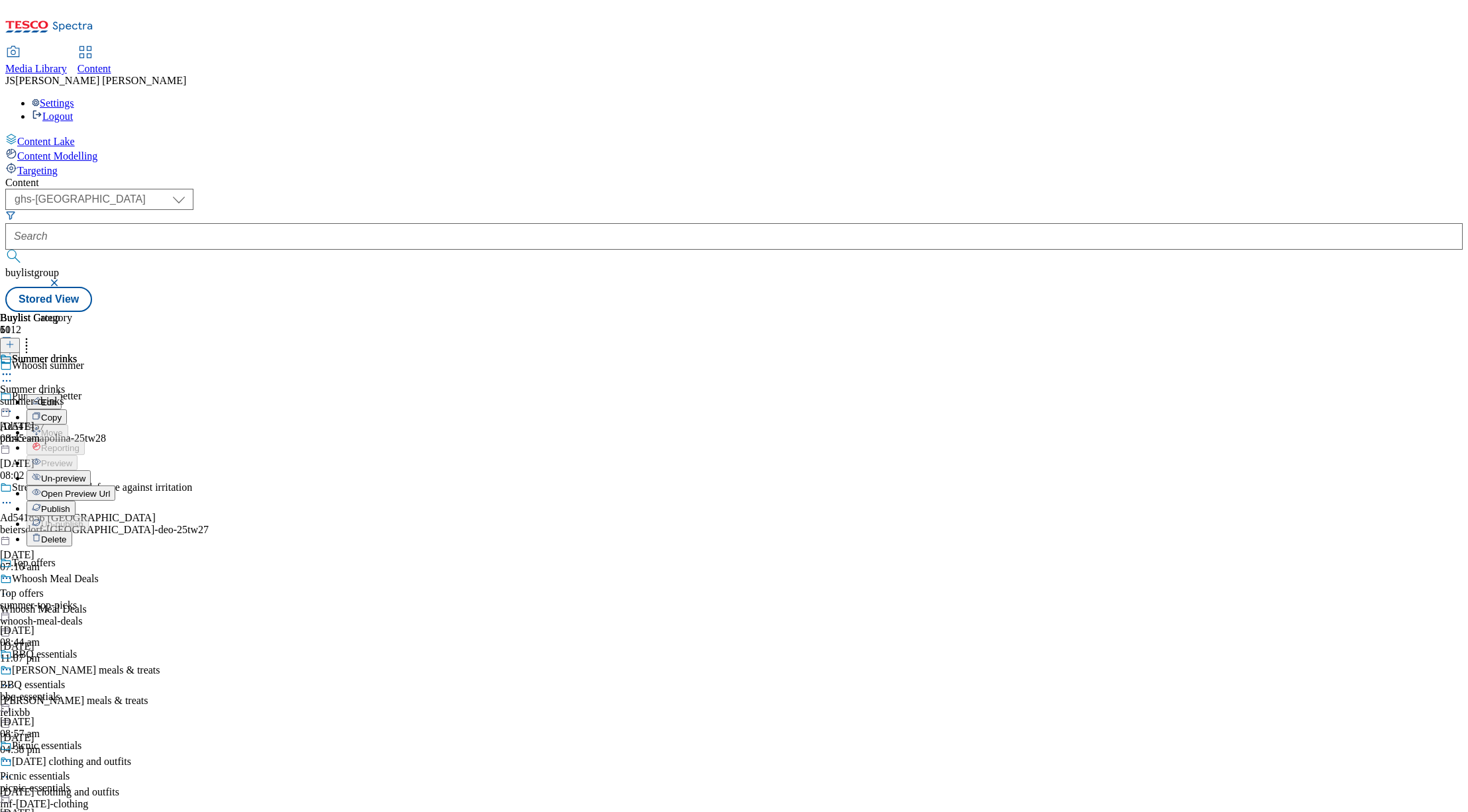
click at [86, 474] on span "Un-preview" at bounding box center [63, 479] width 45 height 9
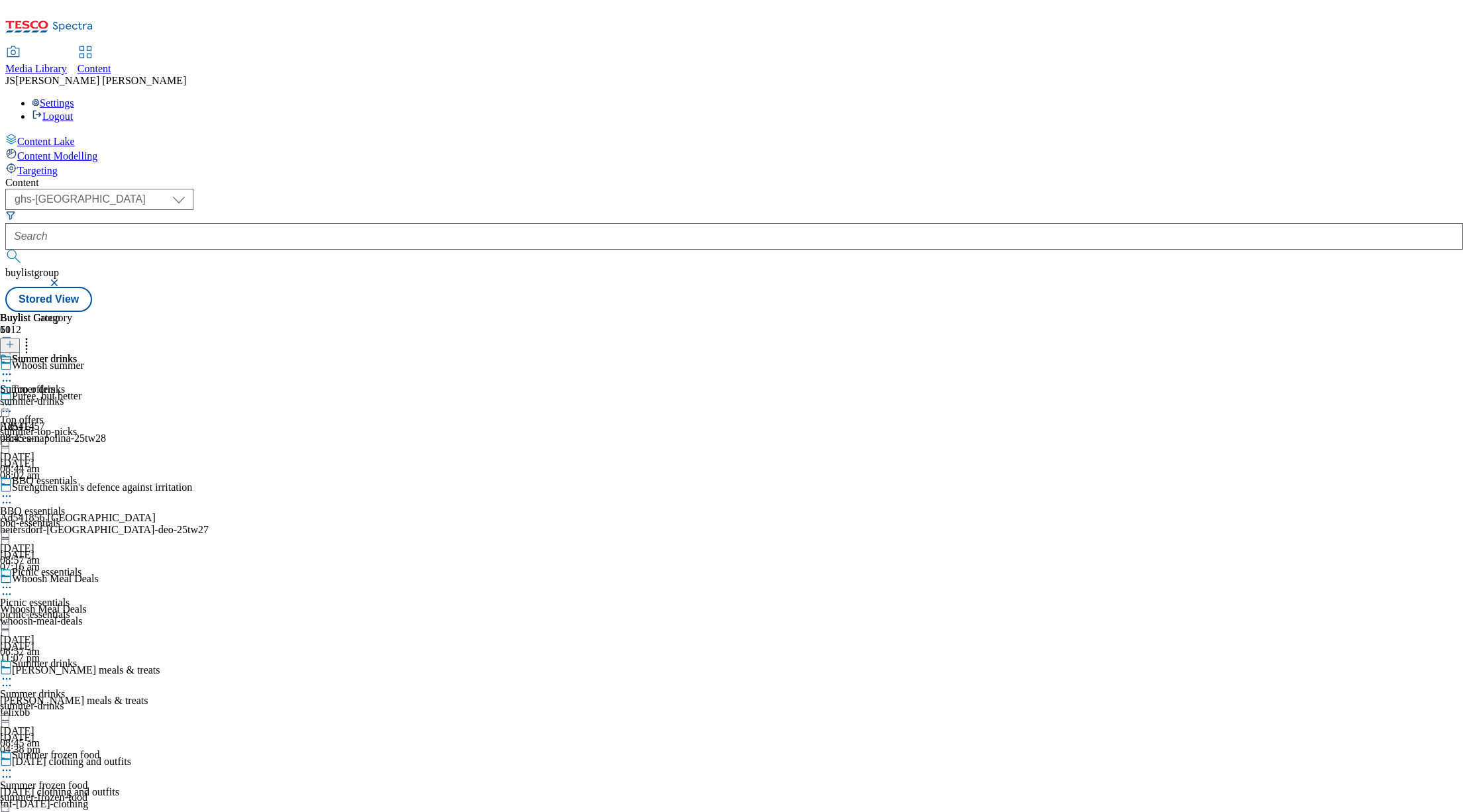
click at [77, 353] on div "Summer drinks Summer drinks summer-drinks [DATE] 08:45 am" at bounding box center [38, 399] width 77 height 91
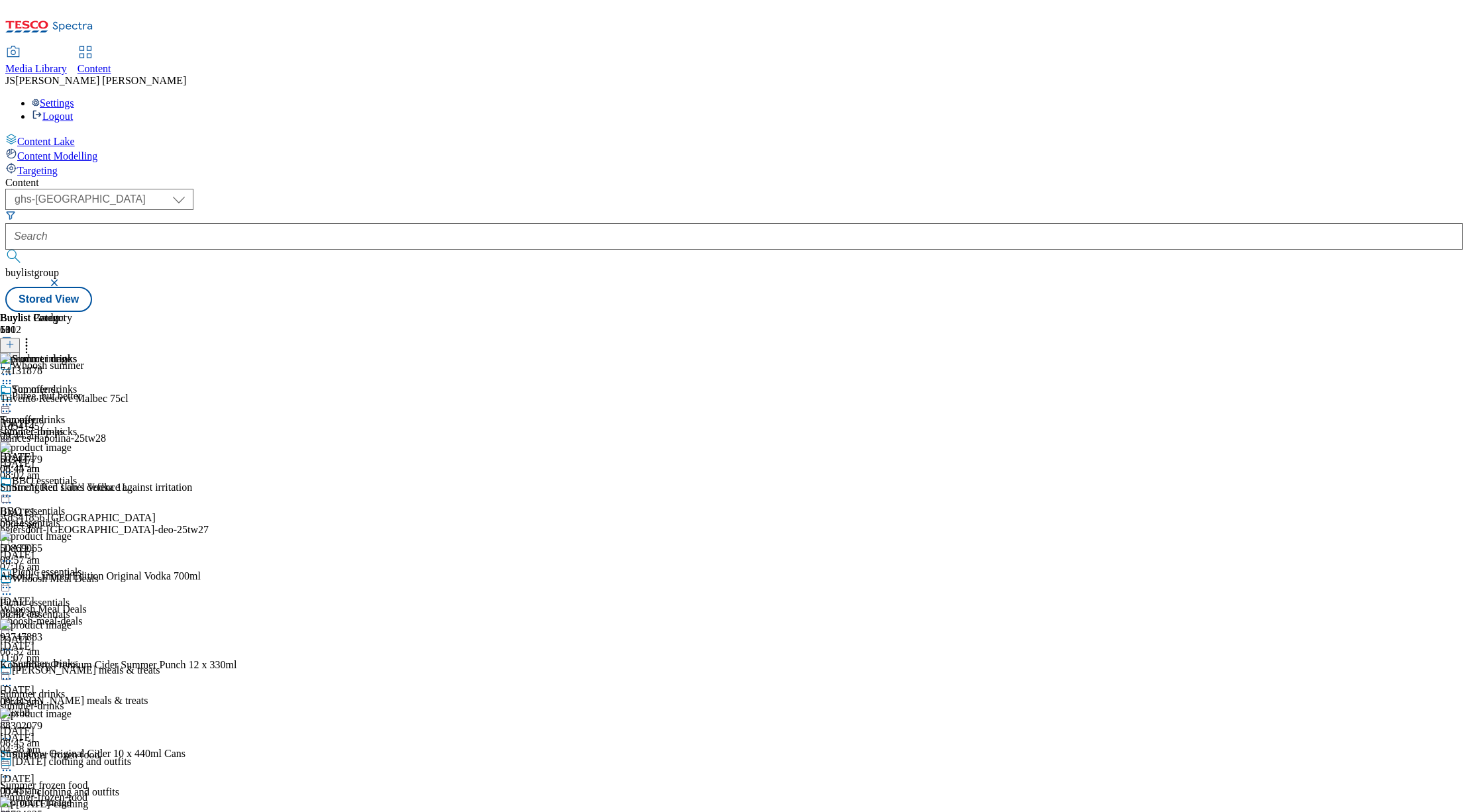
click at [33, 335] on icon at bounding box center [27, 342] width 13 height 13
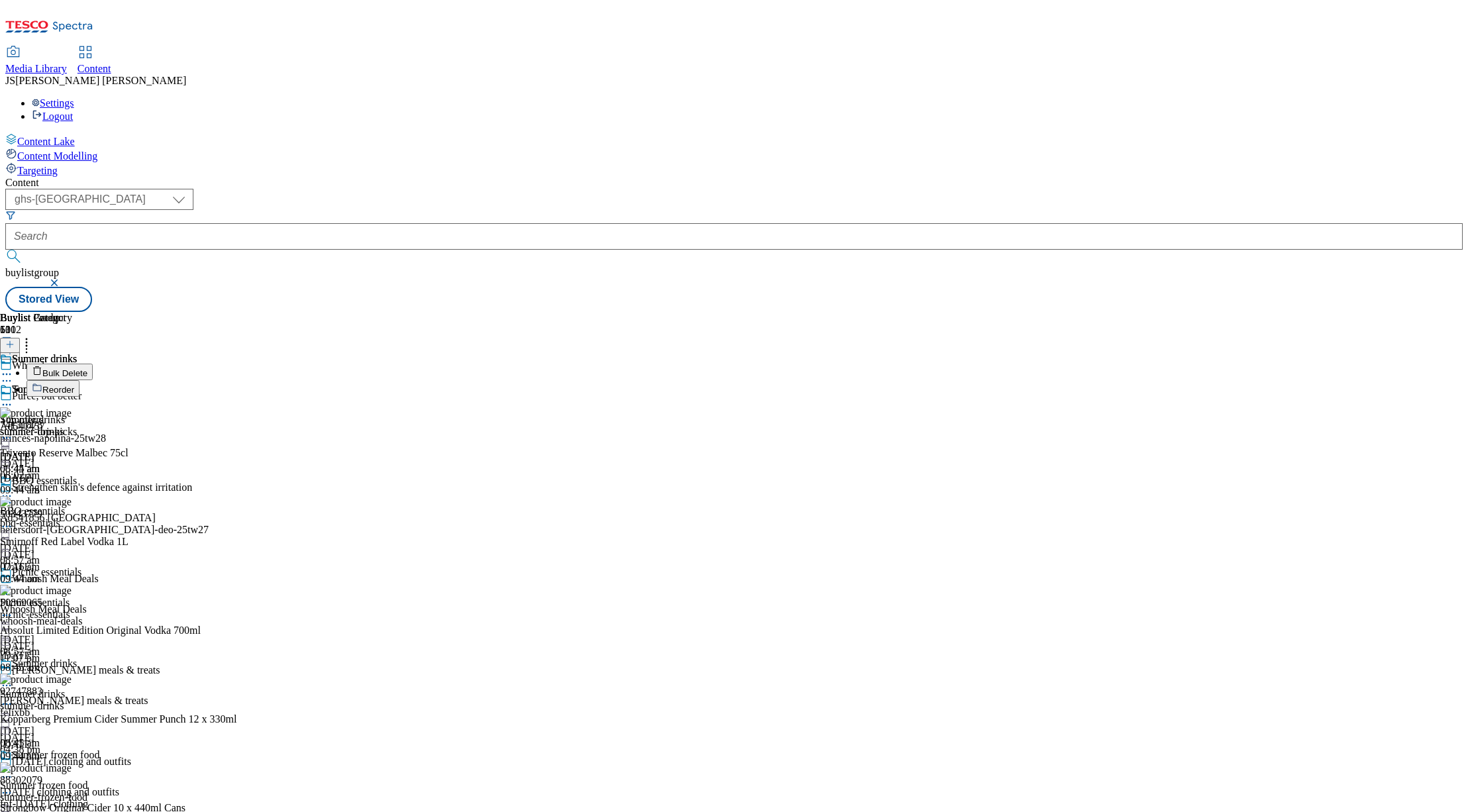
click at [93, 364] on button "Bulk Delete" at bounding box center [60, 371] width 67 height 16
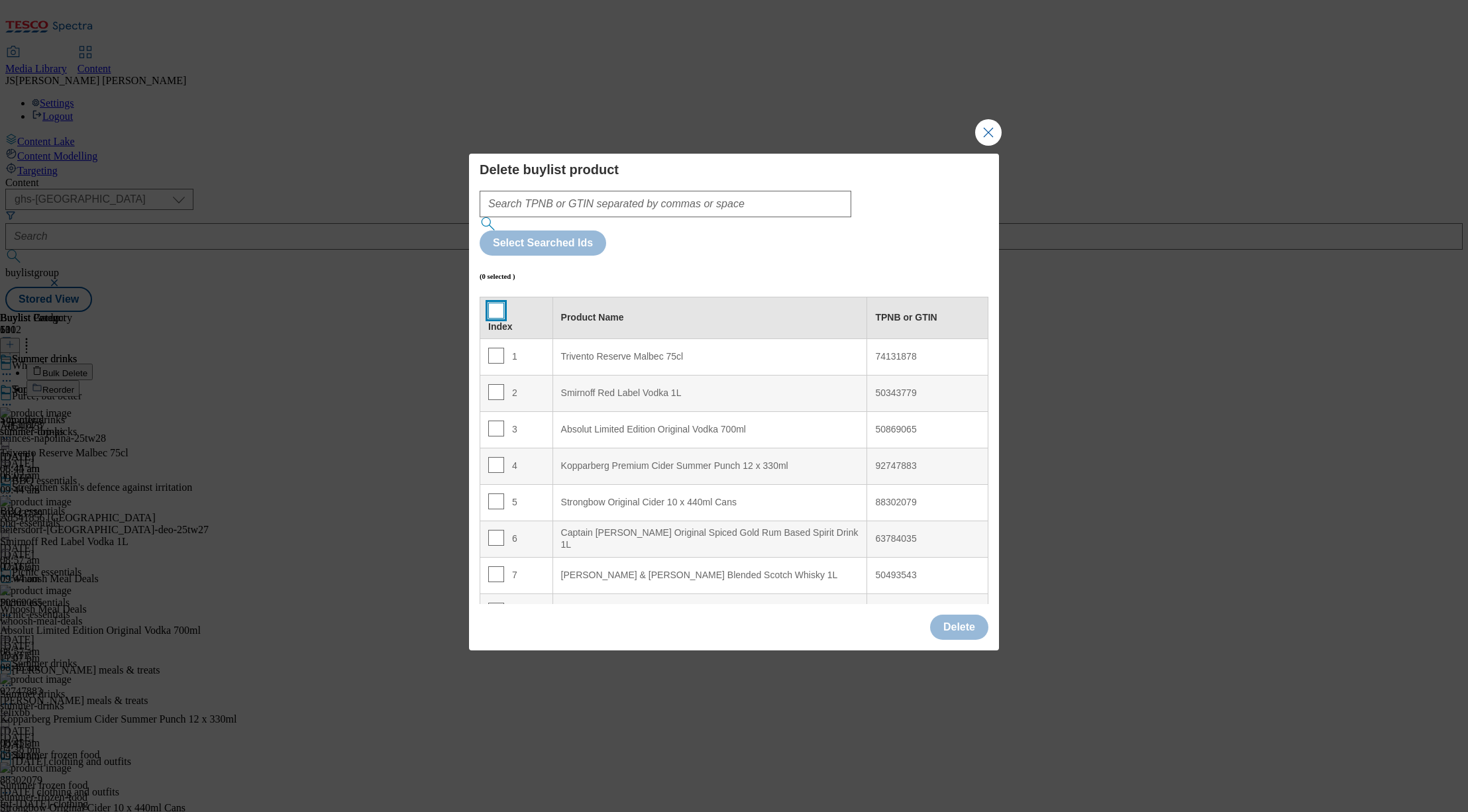
click at [499, 303] on input "Modal" at bounding box center [496, 311] width 16 height 16
click at [967, 614] on button "Delete" at bounding box center [959, 627] width 58 height 25
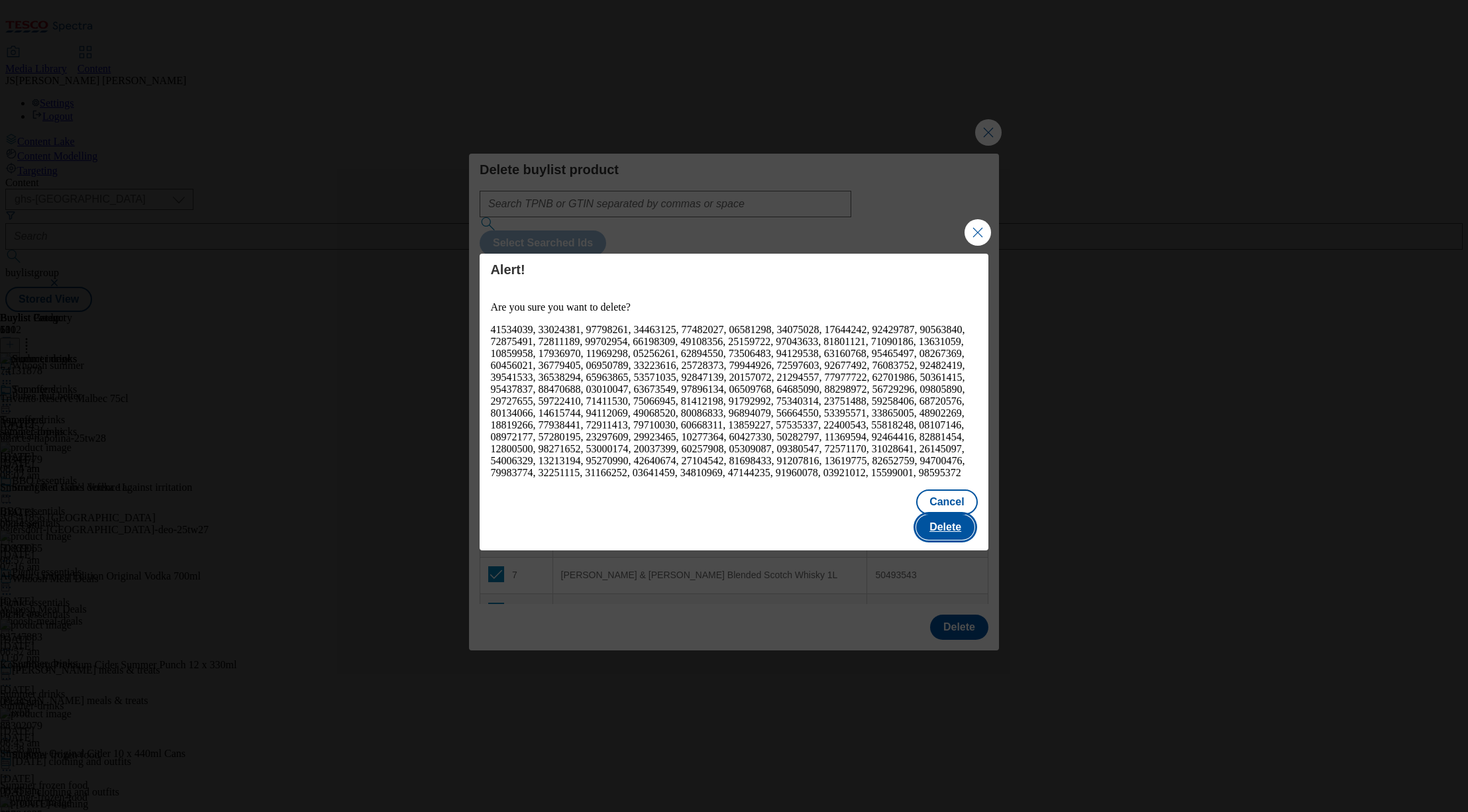
click at [944, 516] on button "Delete" at bounding box center [944, 527] width 58 height 25
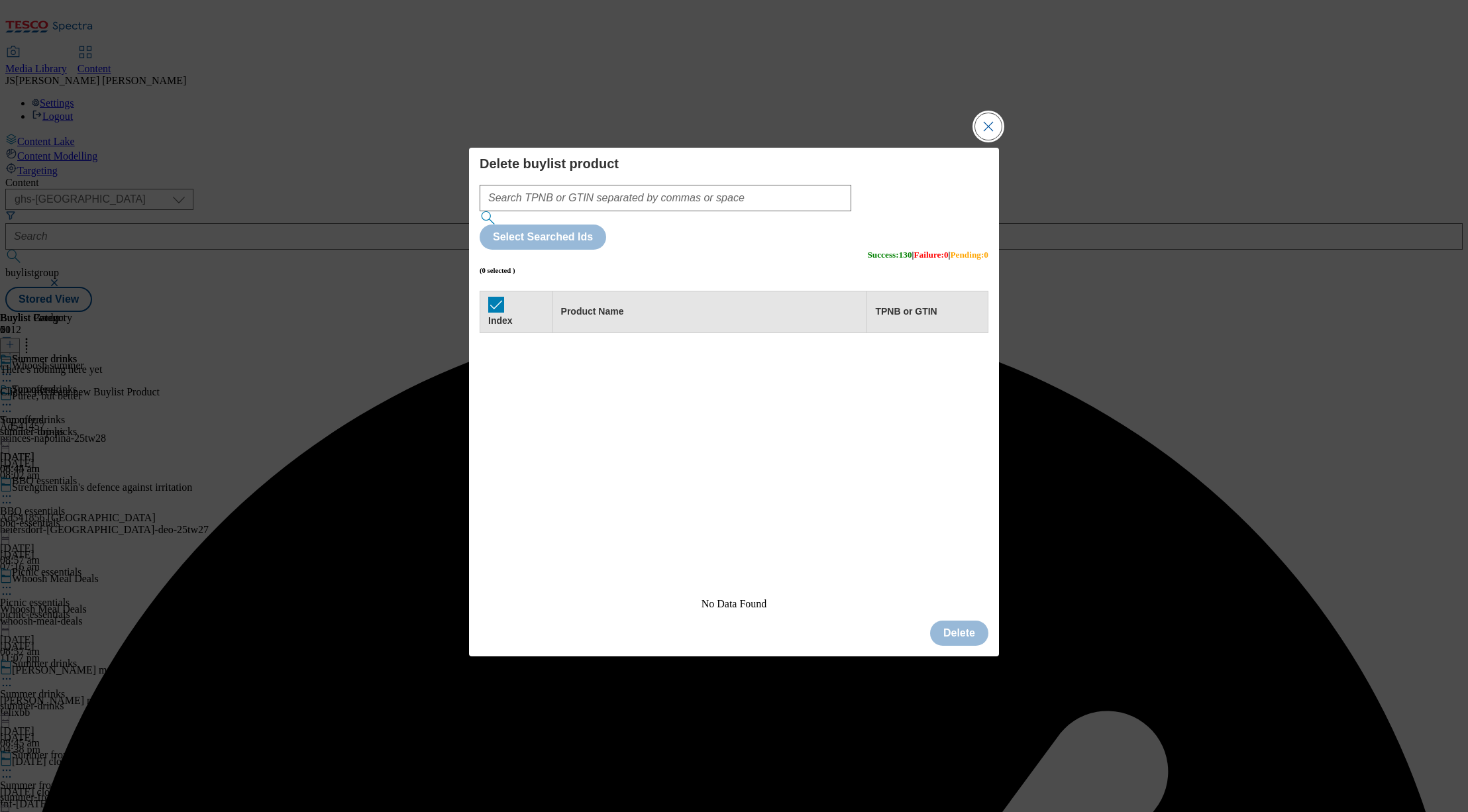
click at [984, 140] on button "Close Modal" at bounding box center [988, 126] width 27 height 27
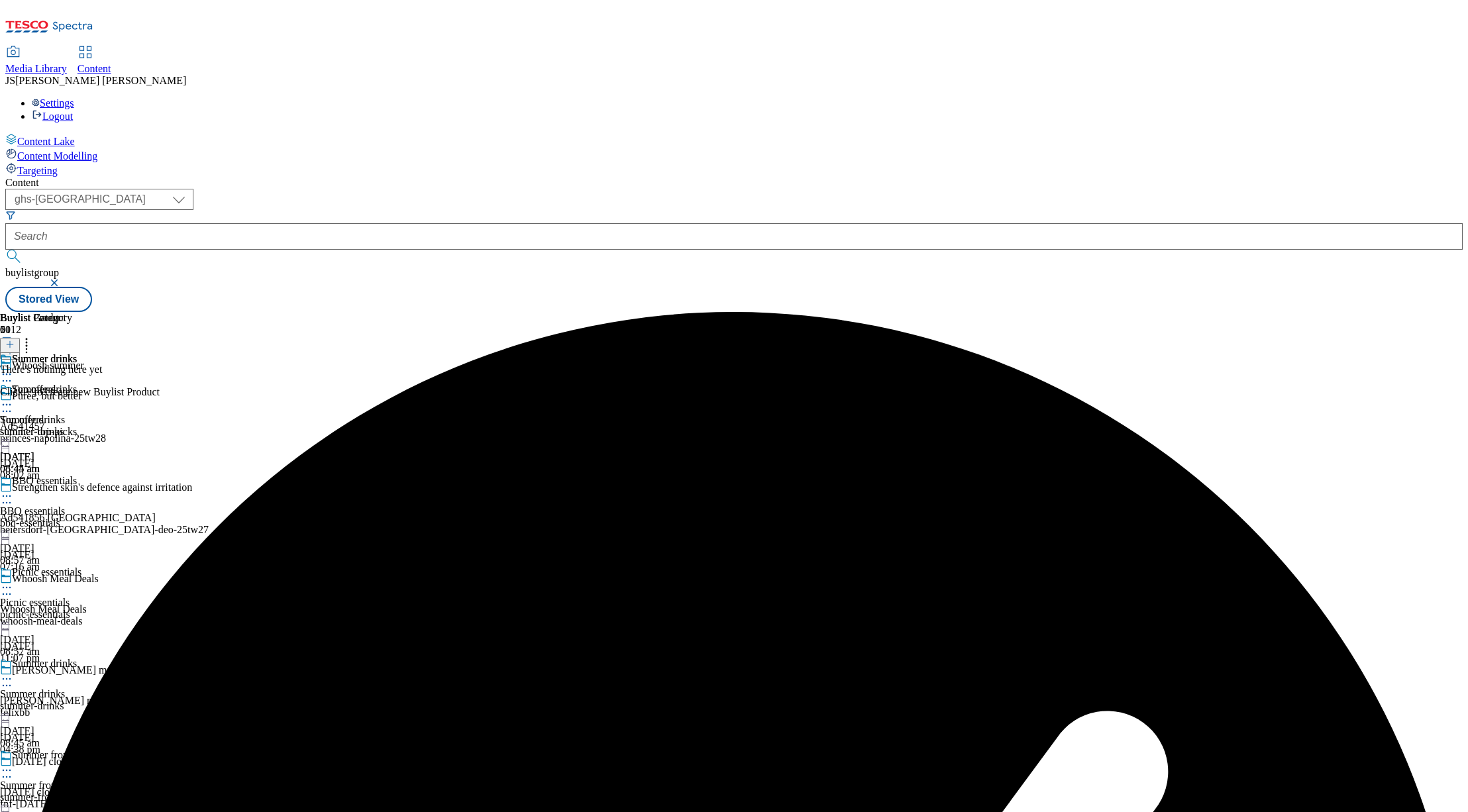
click at [14, 340] on icon at bounding box center [10, 345] width 10 height 9
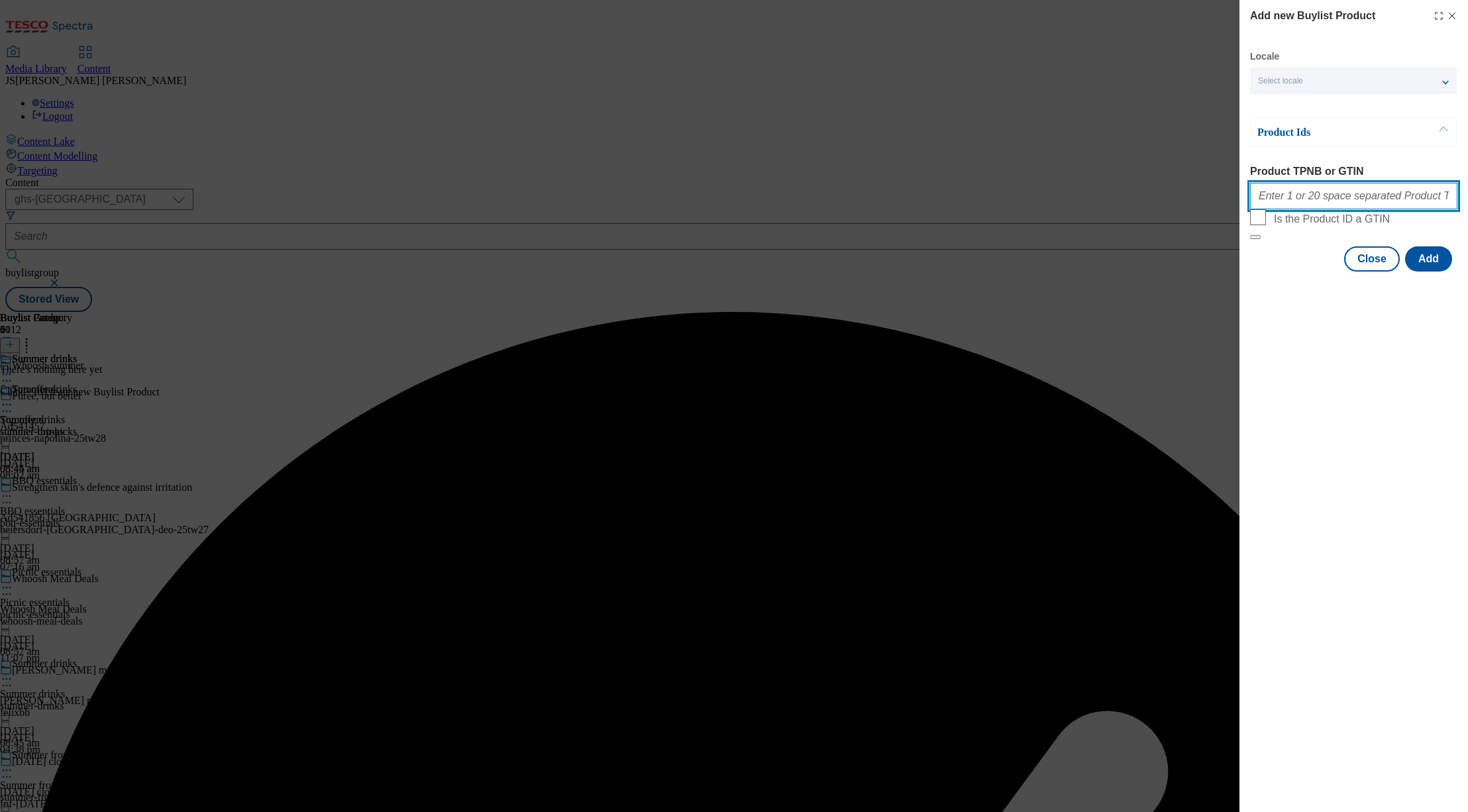
click at [1293, 198] on input "Product TPNB or GTIN" at bounding box center [1354, 196] width 207 height 27
paste input "52429439 50848009 92664709 61361003 74131878 89615502 71926409 91828334 5023406…"
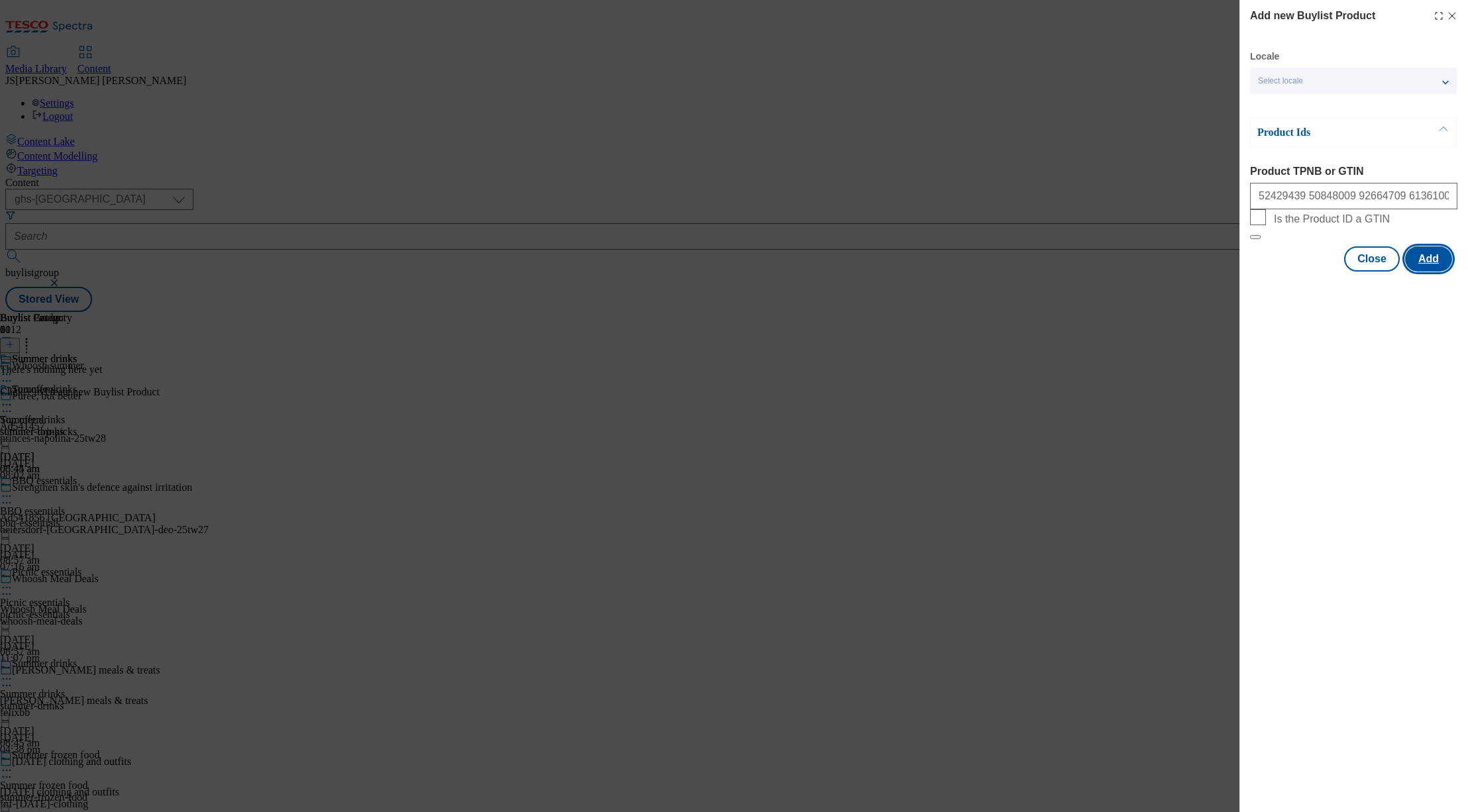
click at [1419, 272] on button "Add" at bounding box center [1429, 258] width 48 height 25
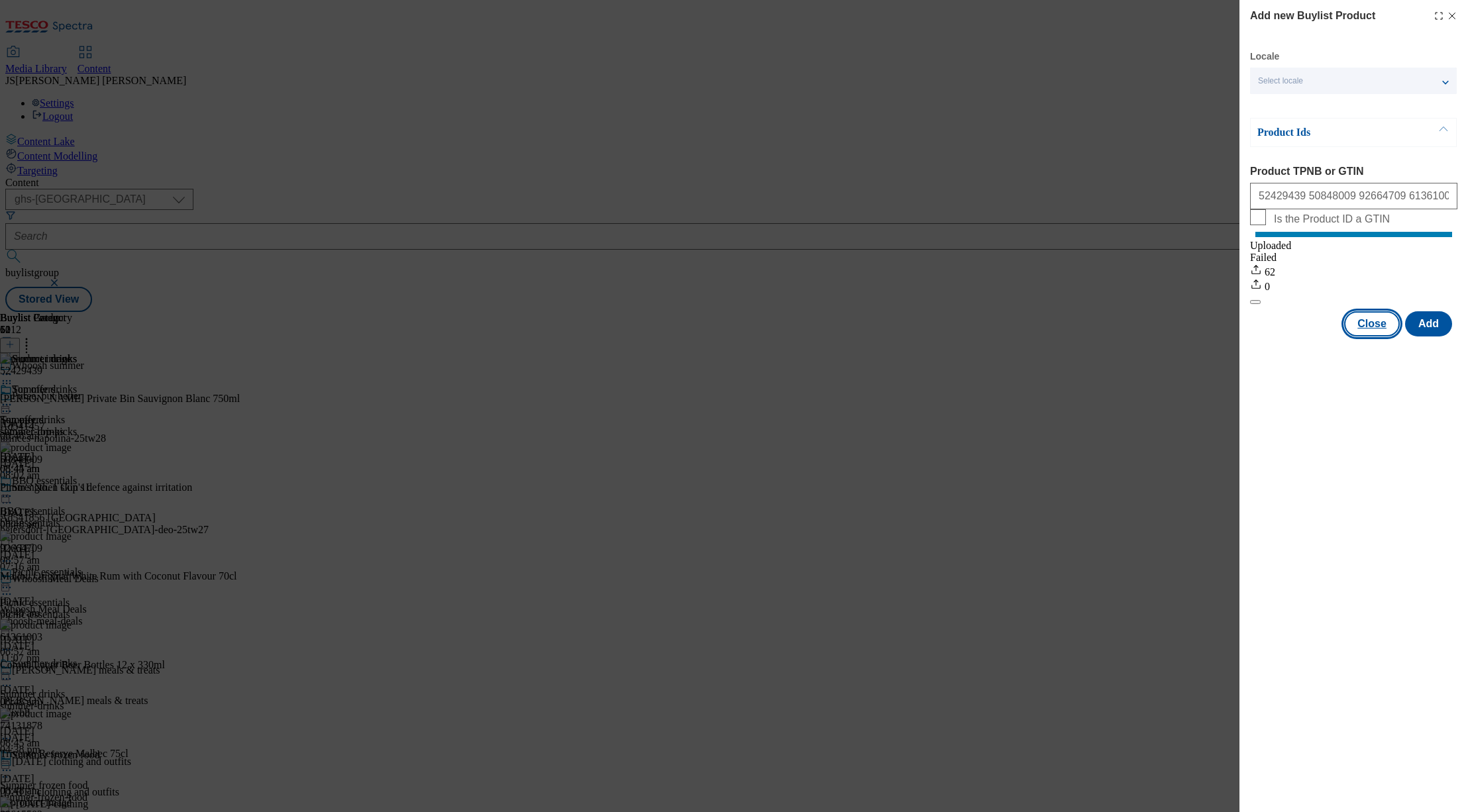
click at [1368, 336] on button "Close" at bounding box center [1372, 324] width 56 height 25
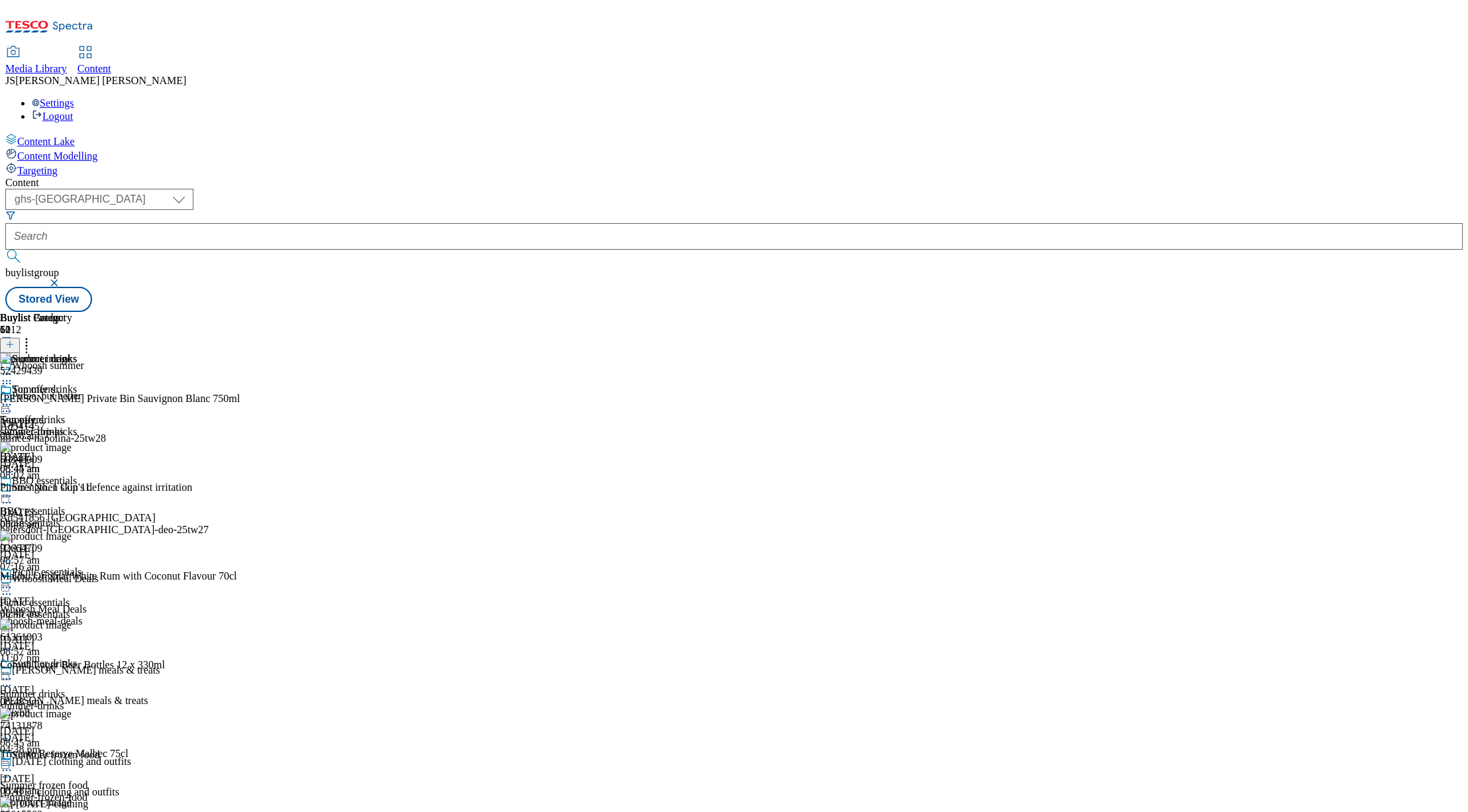
click at [13, 368] on icon at bounding box center [7, 374] width 13 height 13
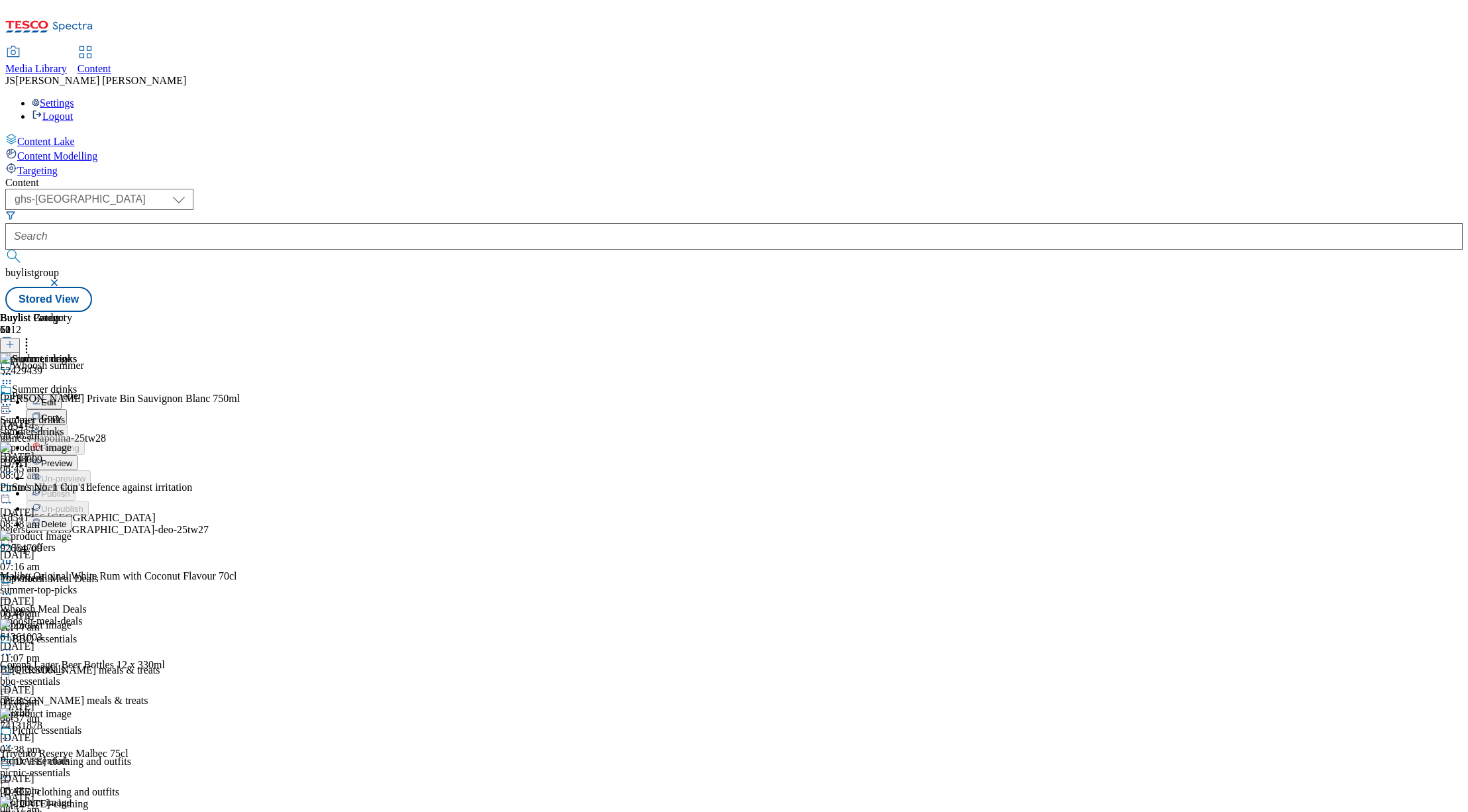
click at [56, 397] on span "Edit" at bounding box center [48, 402] width 15 height 9
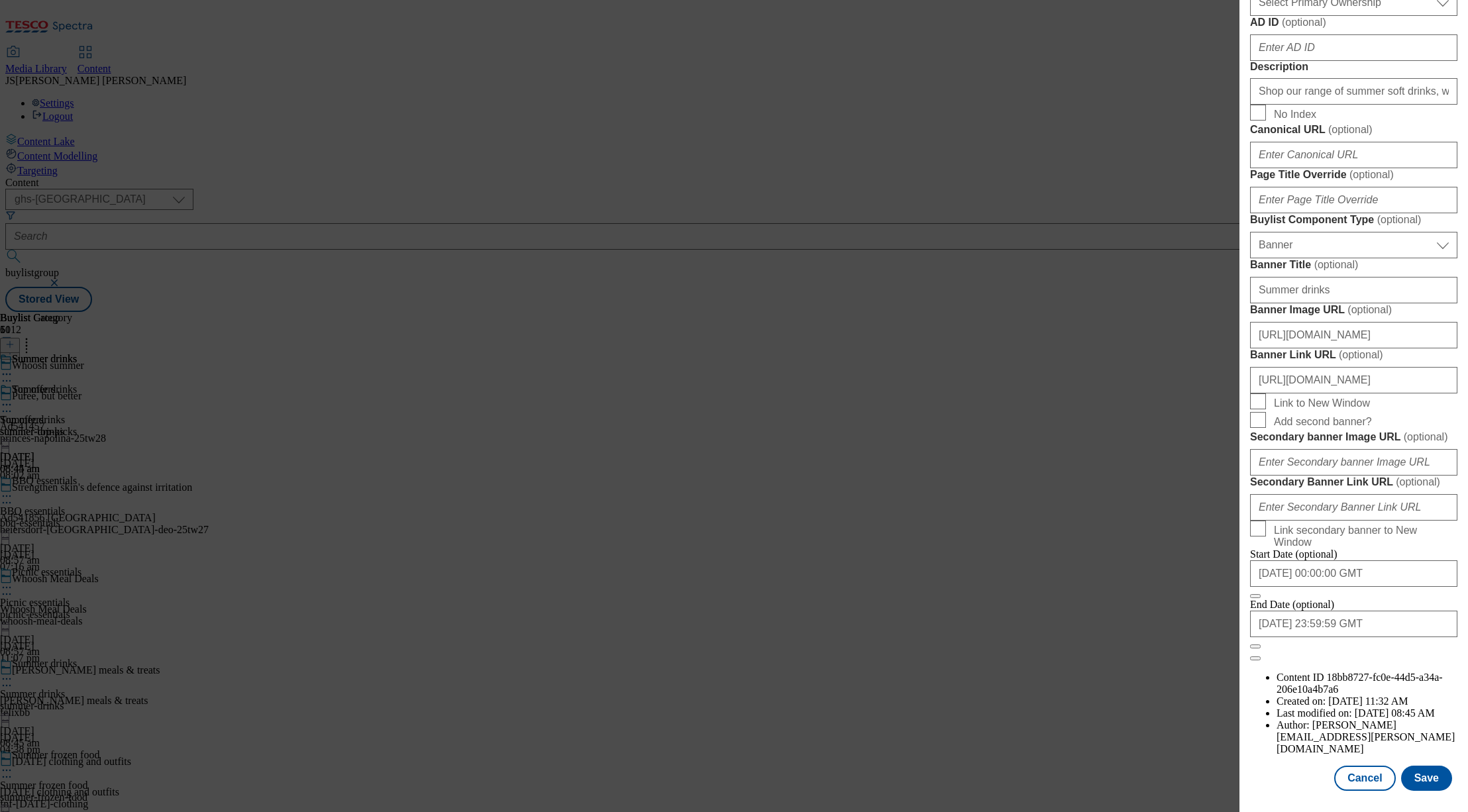
scroll to position [1174, 0]
click at [1420, 774] on button "Save" at bounding box center [1427, 778] width 51 height 25
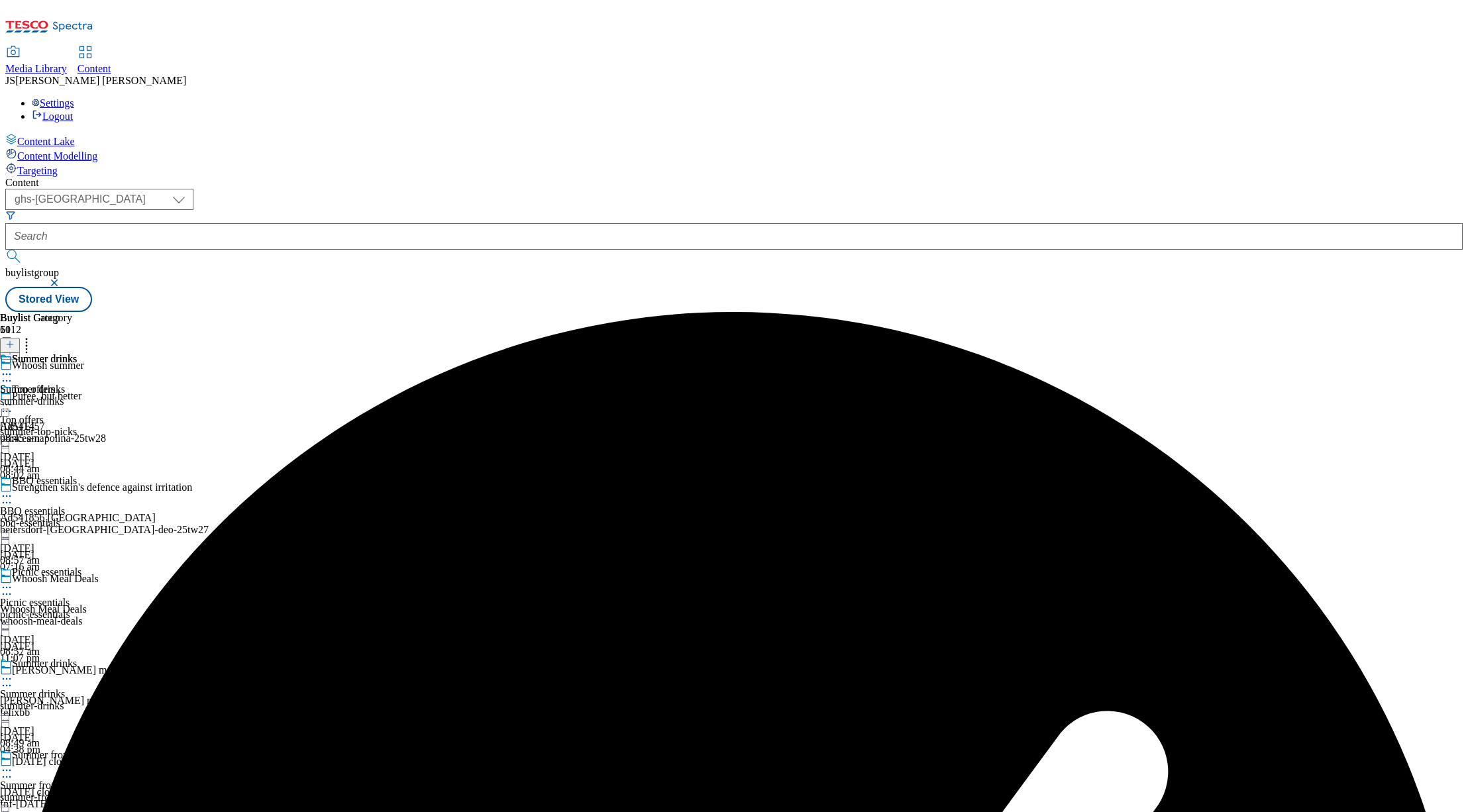
click at [13, 368] on icon at bounding box center [7, 374] width 13 height 13
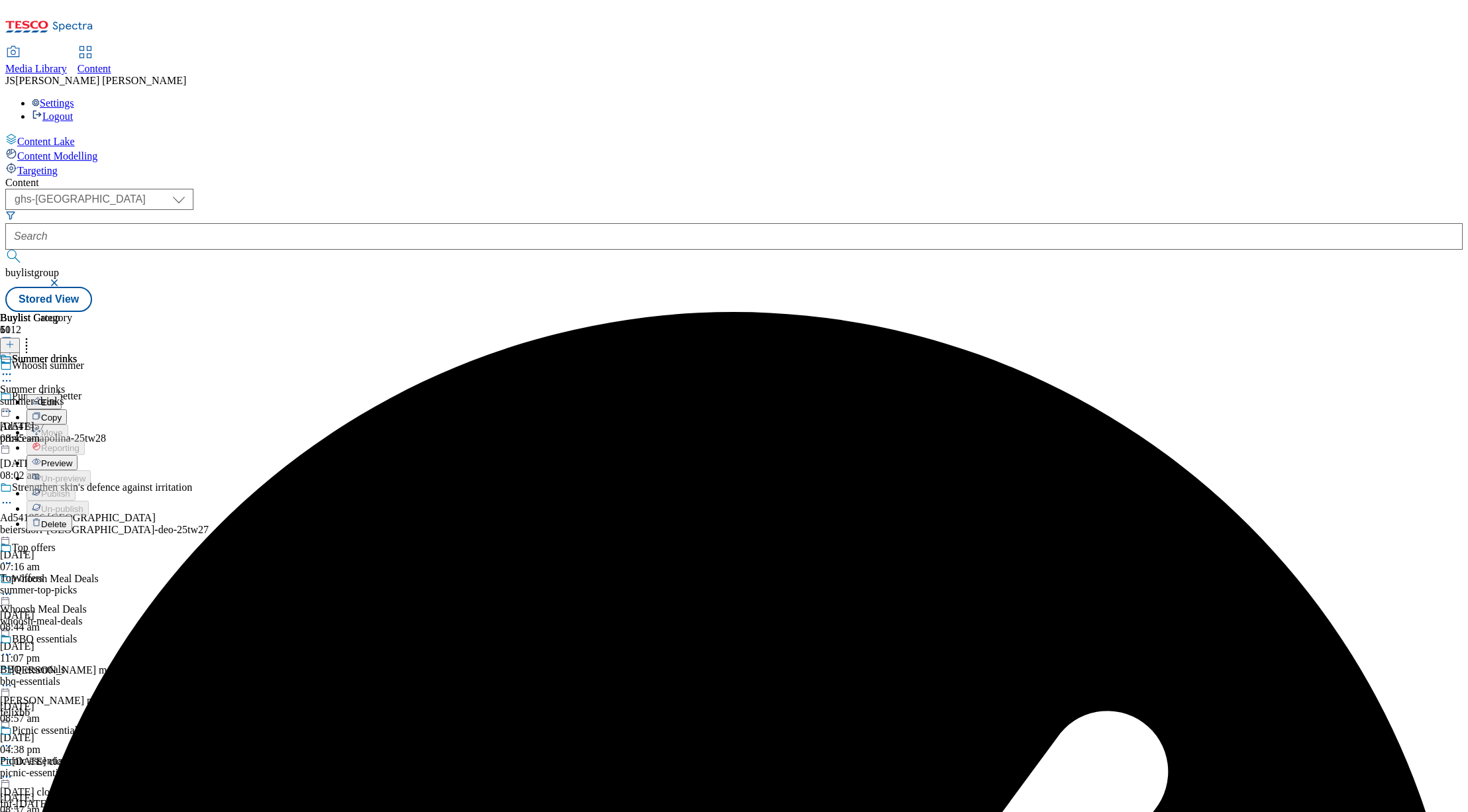
click at [78, 455] on button "Preview" at bounding box center [52, 463] width 51 height 15
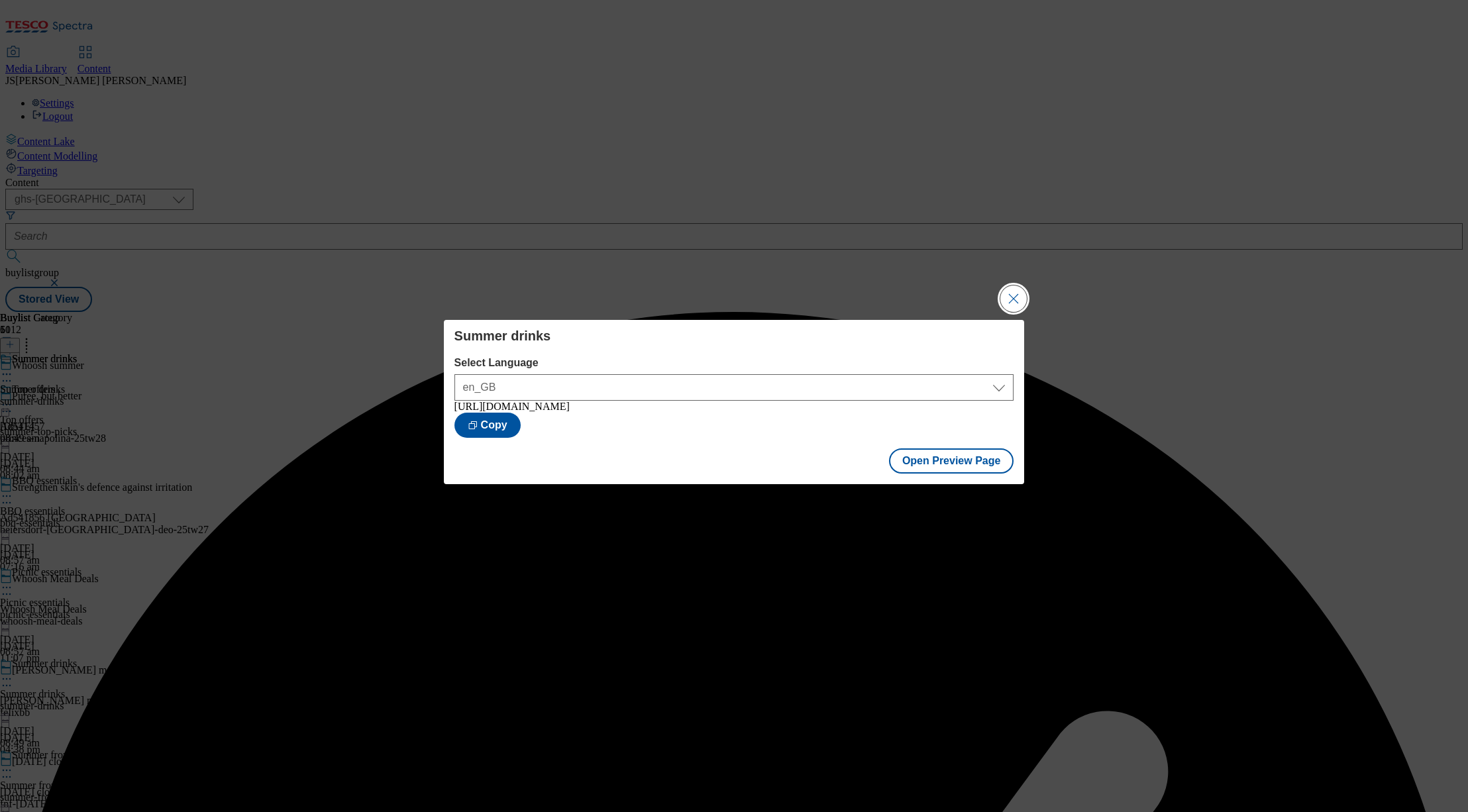
click at [1001, 294] on button "Close Modal" at bounding box center [1014, 299] width 27 height 27
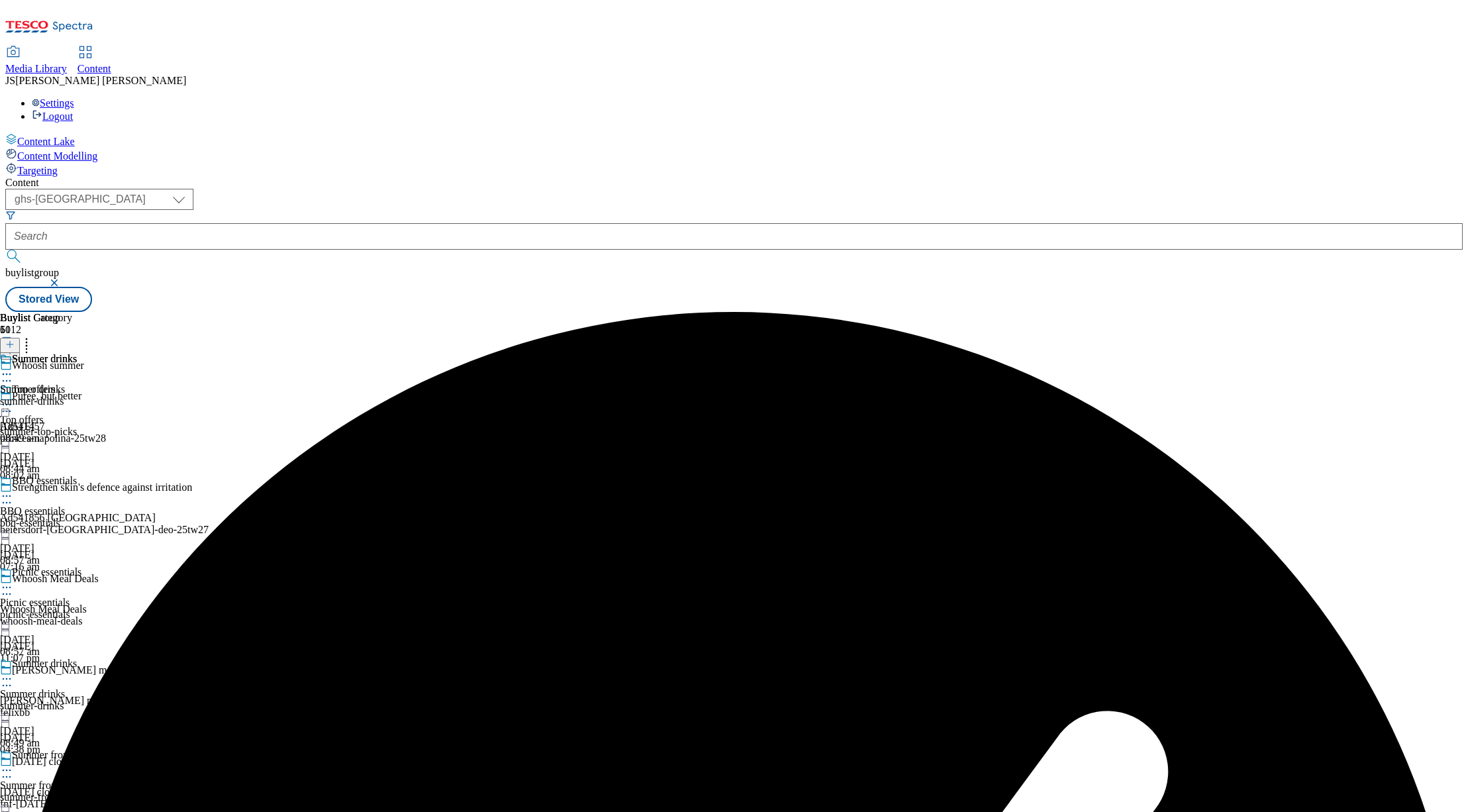
click at [13, 368] on icon at bounding box center [7, 374] width 13 height 13
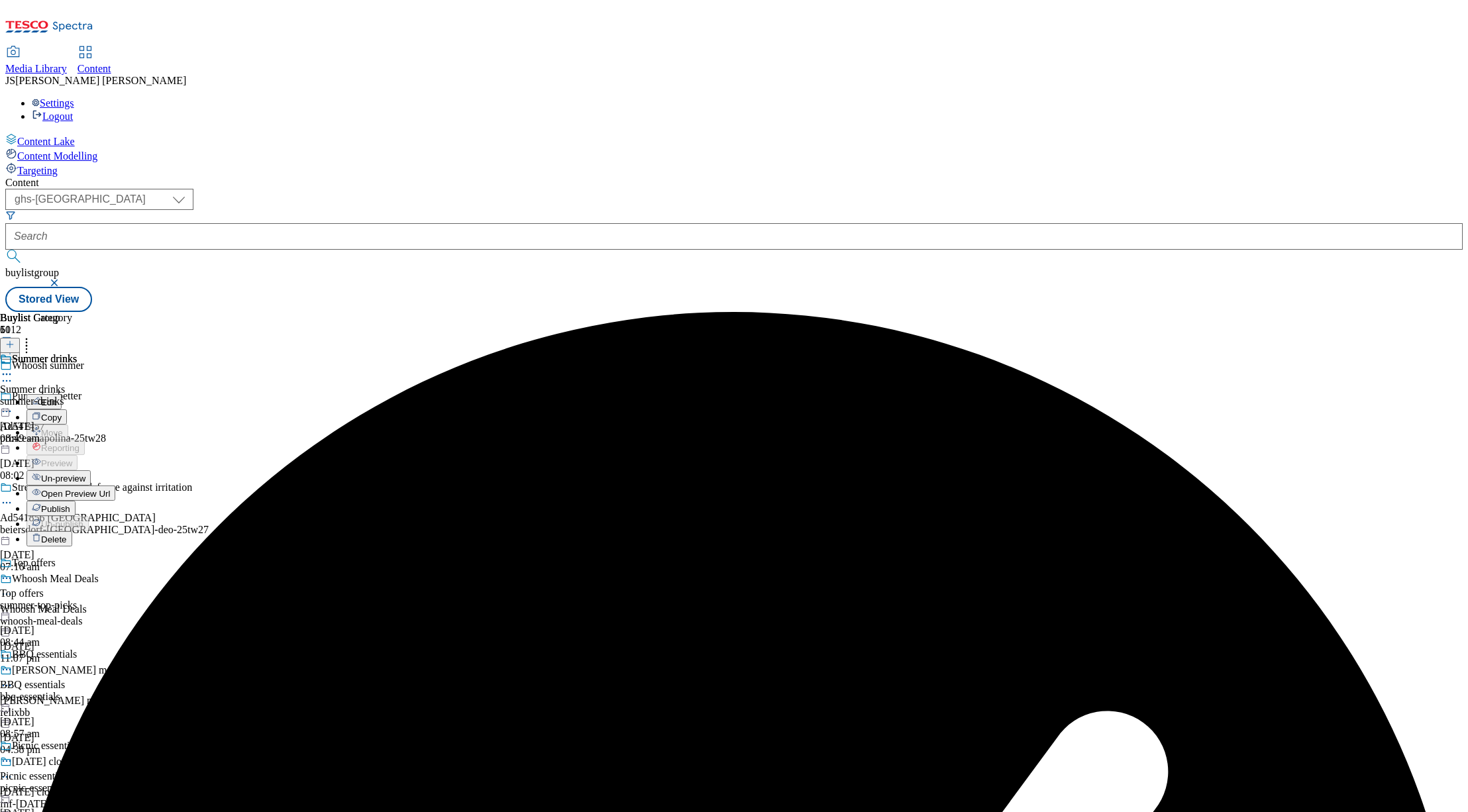
click at [70, 504] on span "Publish" at bounding box center [55, 509] width 29 height 9
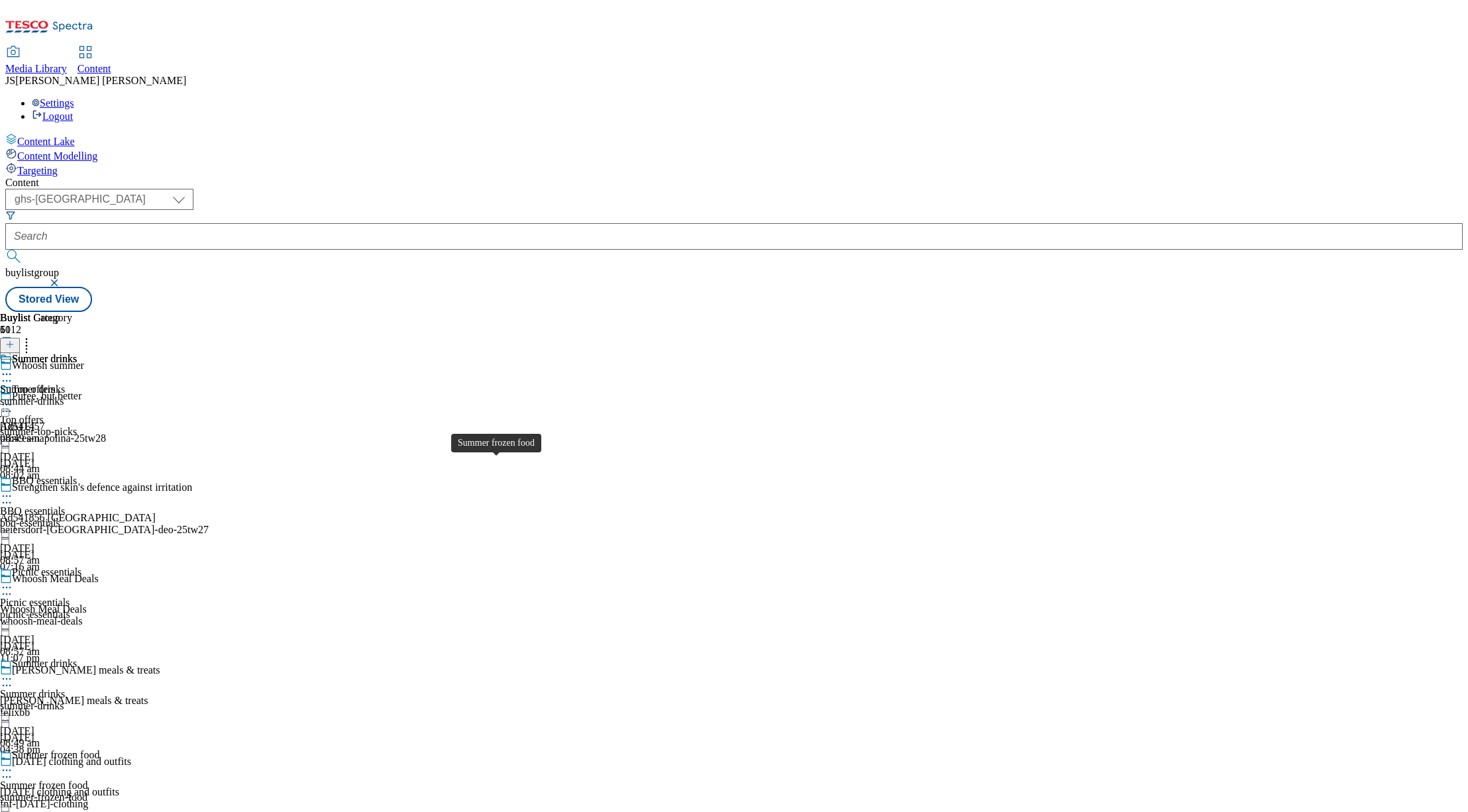
click at [87, 780] on span "Summer frozen food" at bounding box center [44, 785] width 87 height 12
click at [13, 764] on icon at bounding box center [7, 770] width 13 height 13
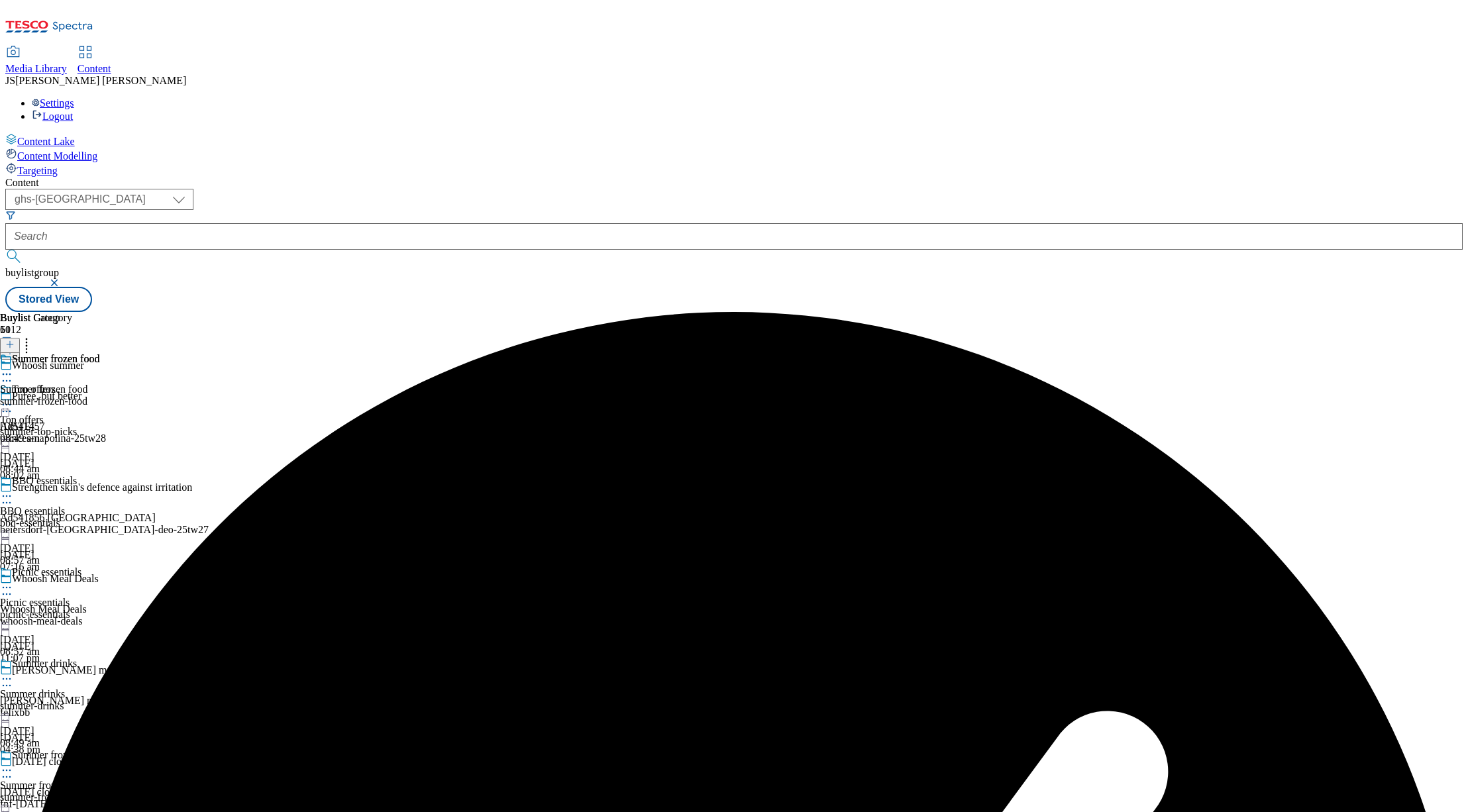
click at [13, 368] on icon at bounding box center [7, 374] width 13 height 13
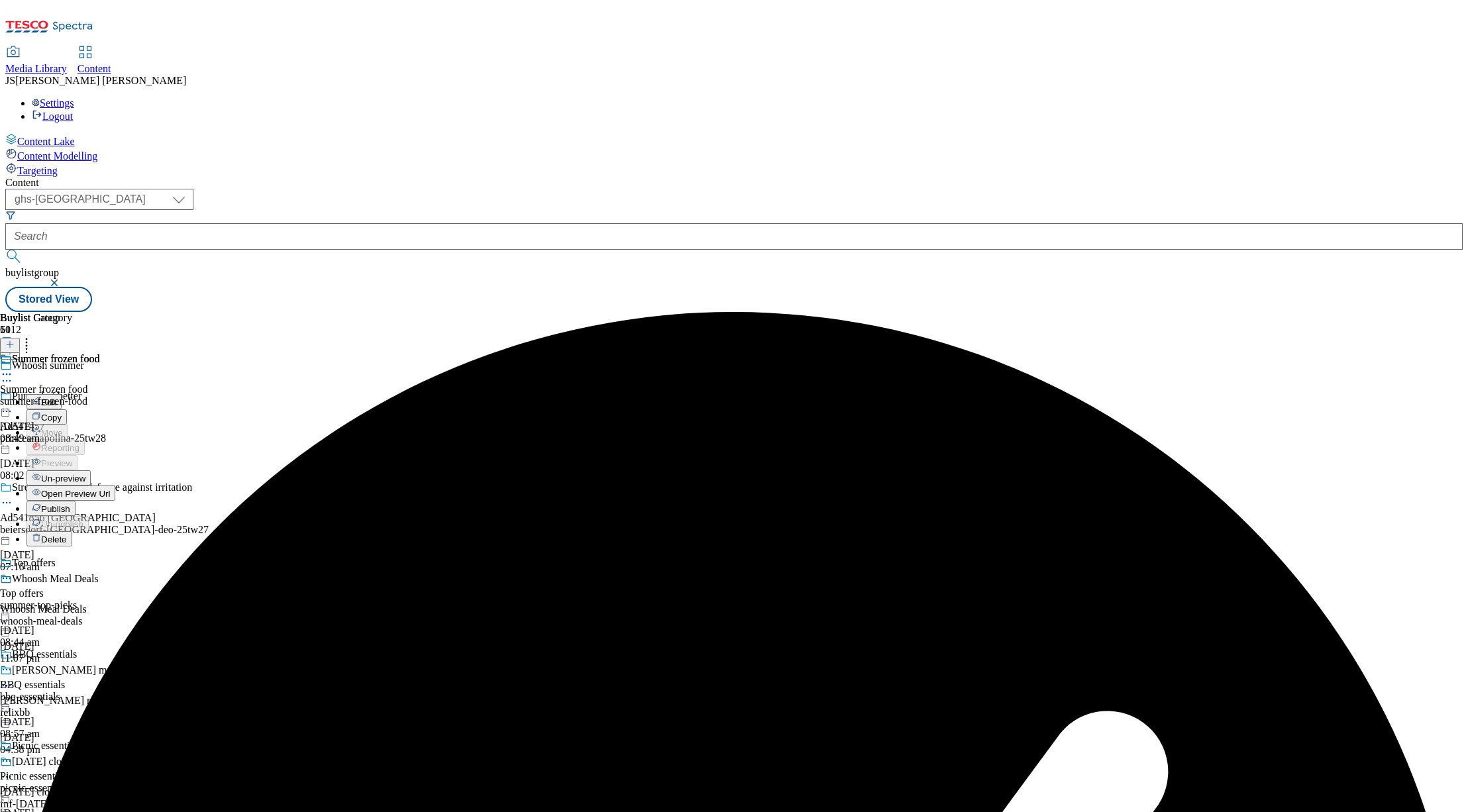
click at [86, 474] on span "Un-preview" at bounding box center [63, 479] width 45 height 9
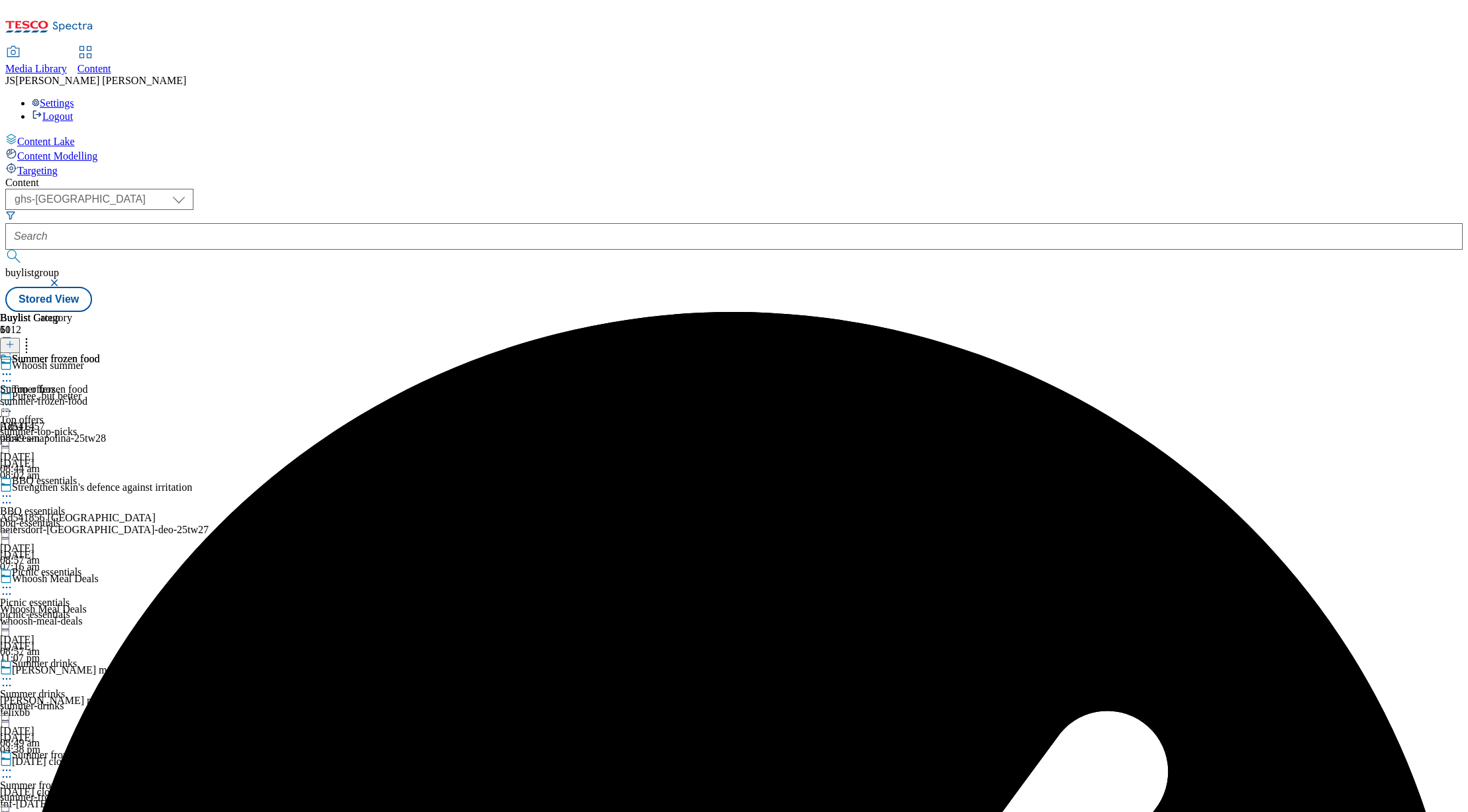
click at [100, 353] on div "Summer frozen food Summer frozen food summer-frozen-food [DATE] 08:49 am" at bounding box center [49, 399] width 100 height 91
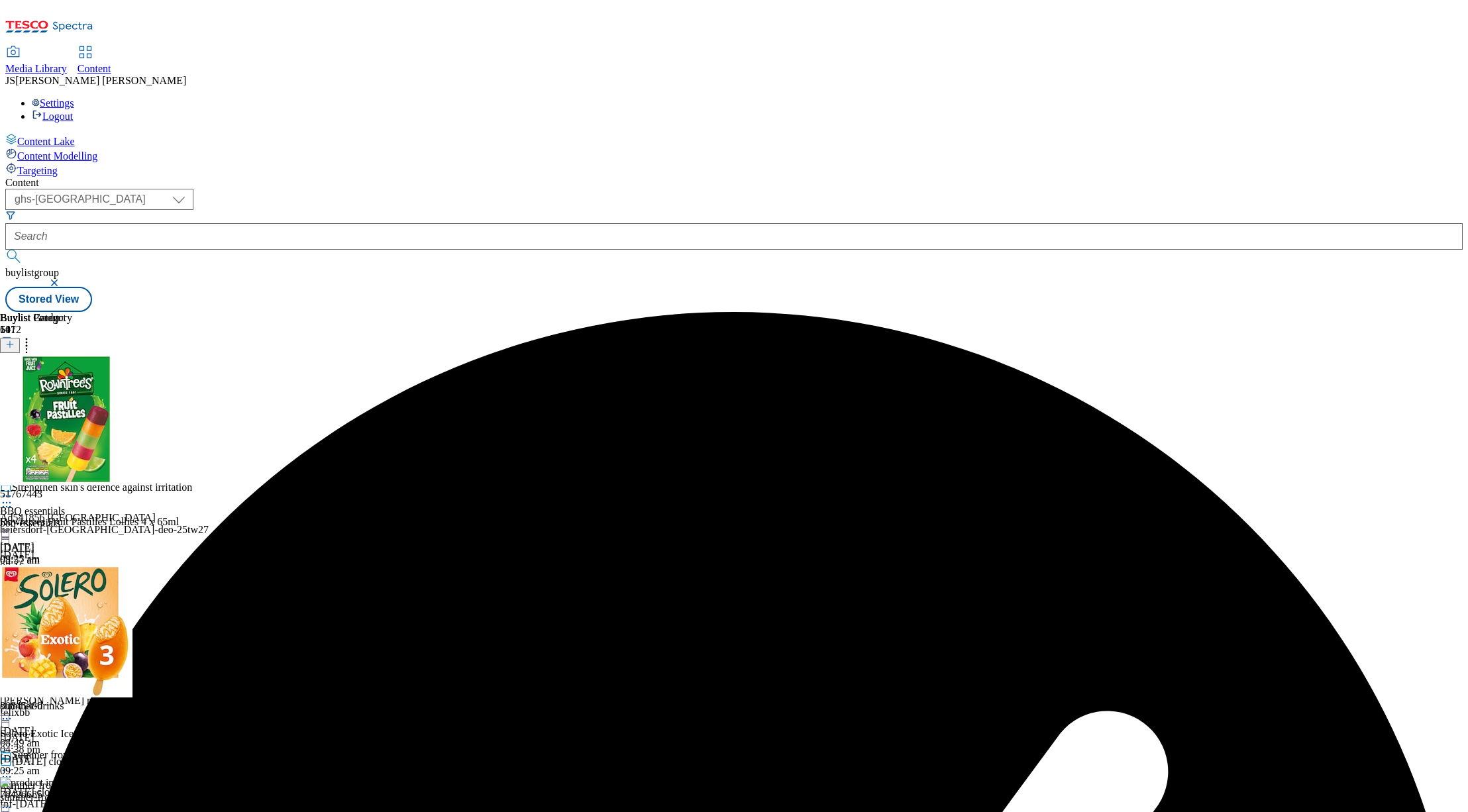
click at [14, 340] on icon at bounding box center [10, 345] width 10 height 9
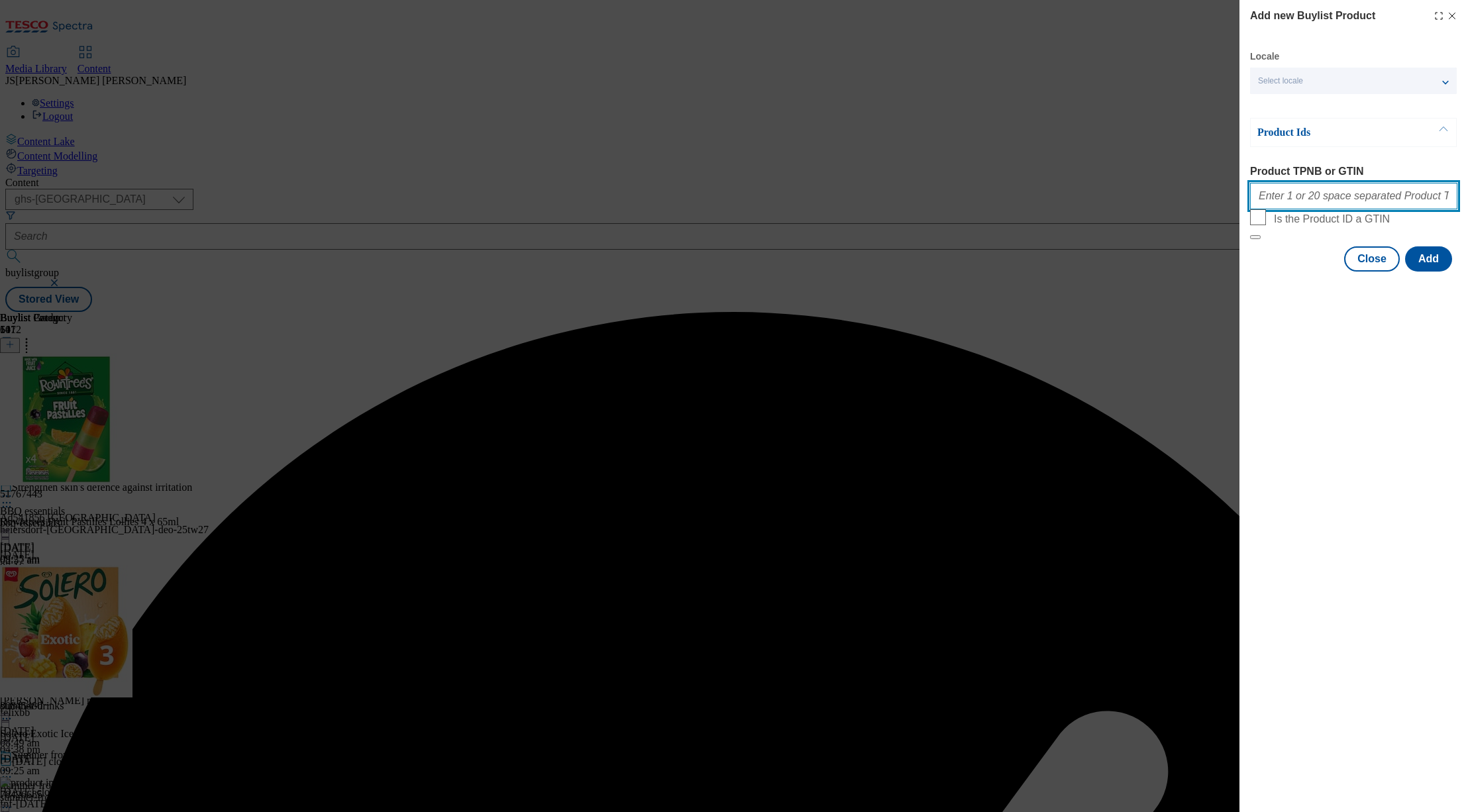
click at [1261, 196] on input "Product TPNB or GTIN" at bounding box center [1354, 196] width 207 height 27
paste input "91574380 90859696 80845480"
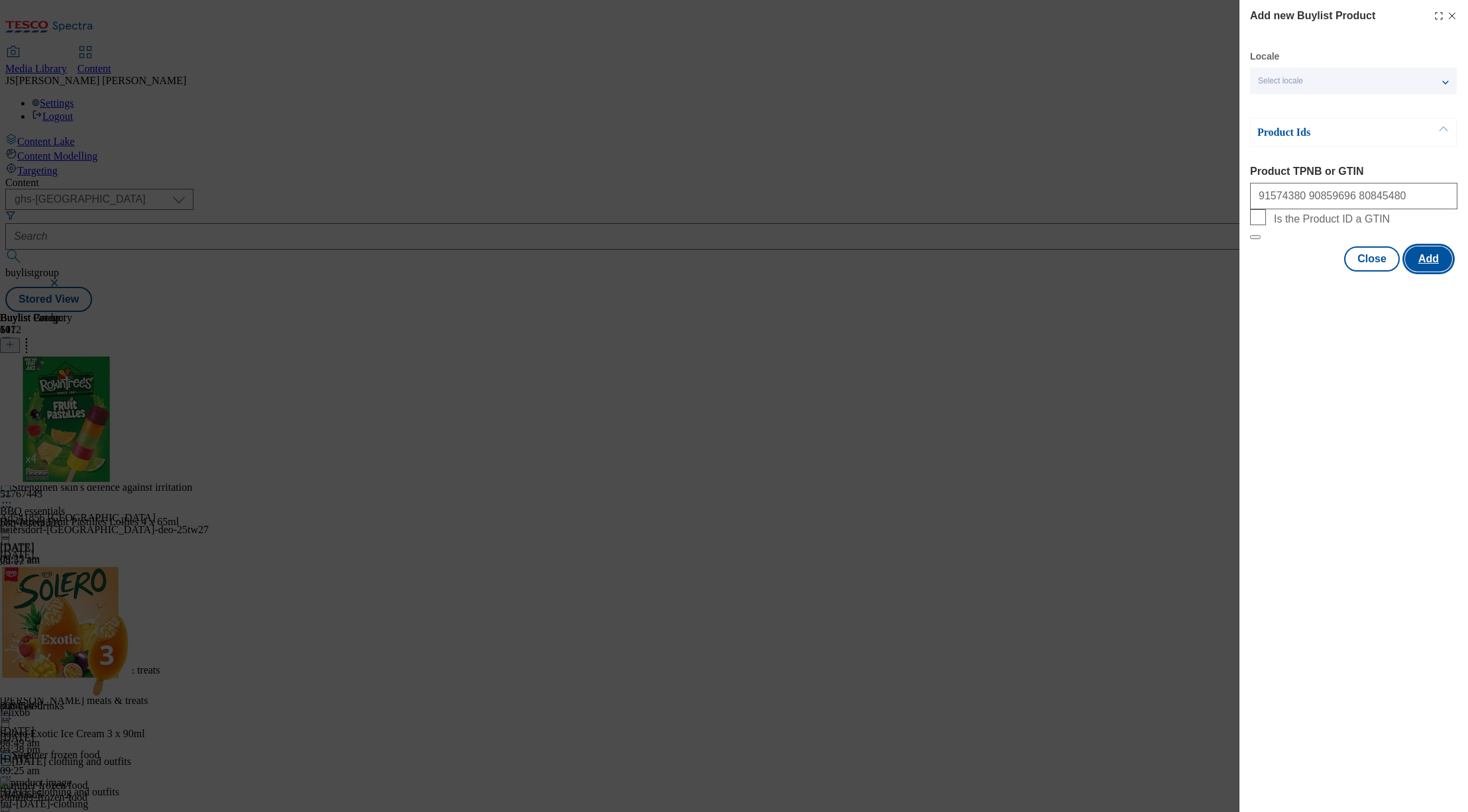
click at [1427, 272] on button "Add" at bounding box center [1429, 258] width 48 height 25
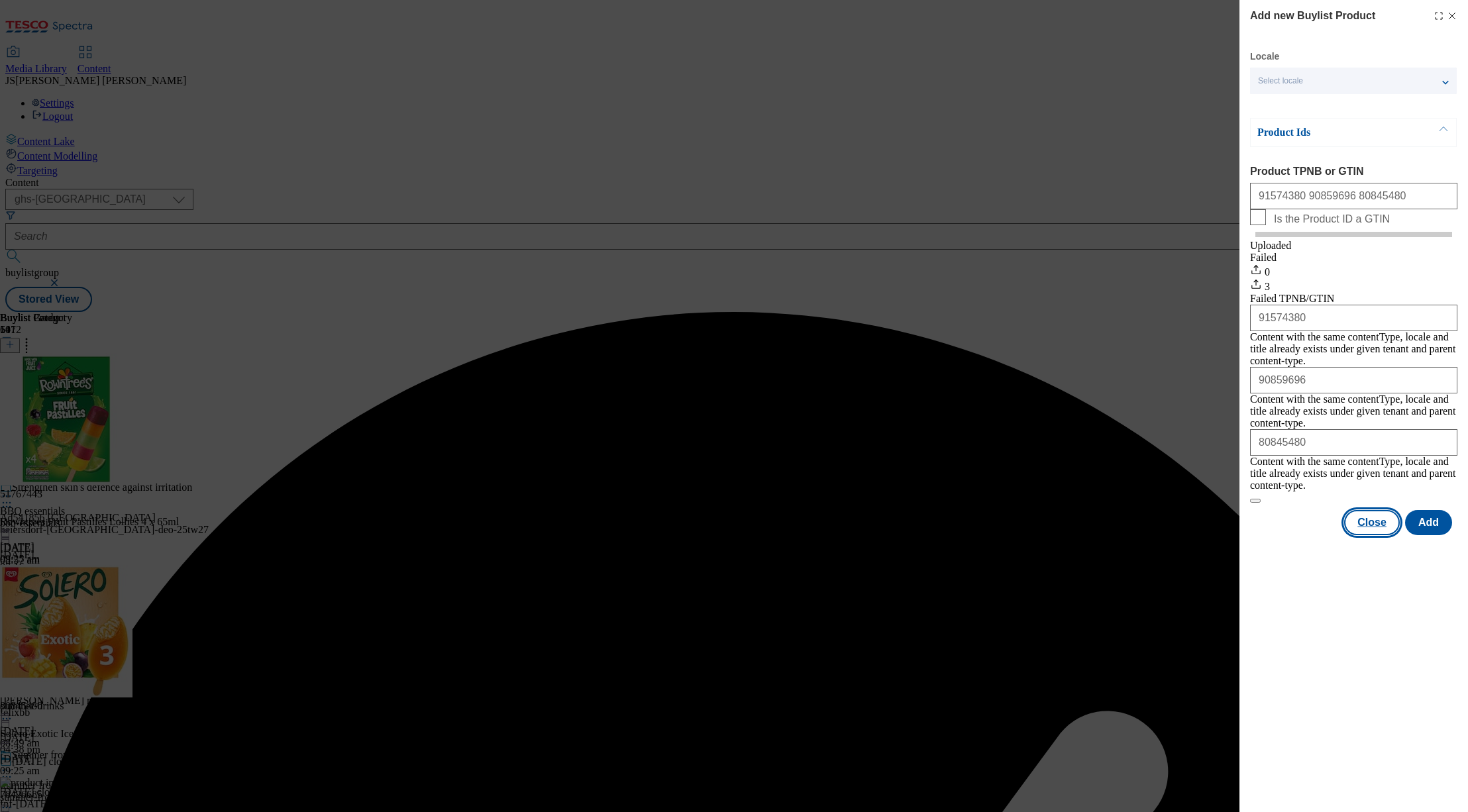
drag, startPoint x: 1373, startPoint y: 503, endPoint x: 1285, endPoint y: 432, distance: 113.1
click at [1373, 510] on button "Close" at bounding box center [1372, 522] width 56 height 25
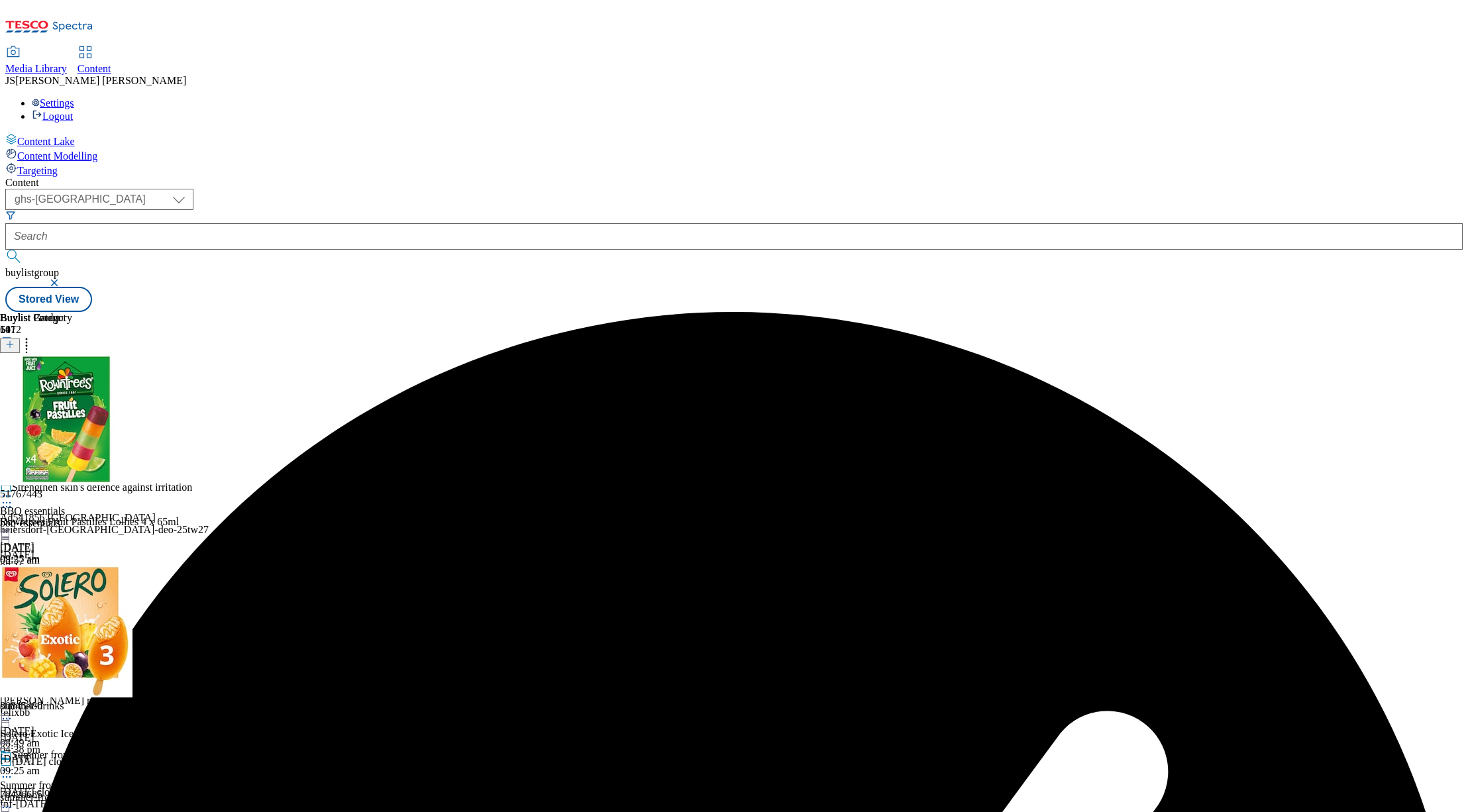
click at [33, 335] on icon at bounding box center [27, 342] width 13 height 13
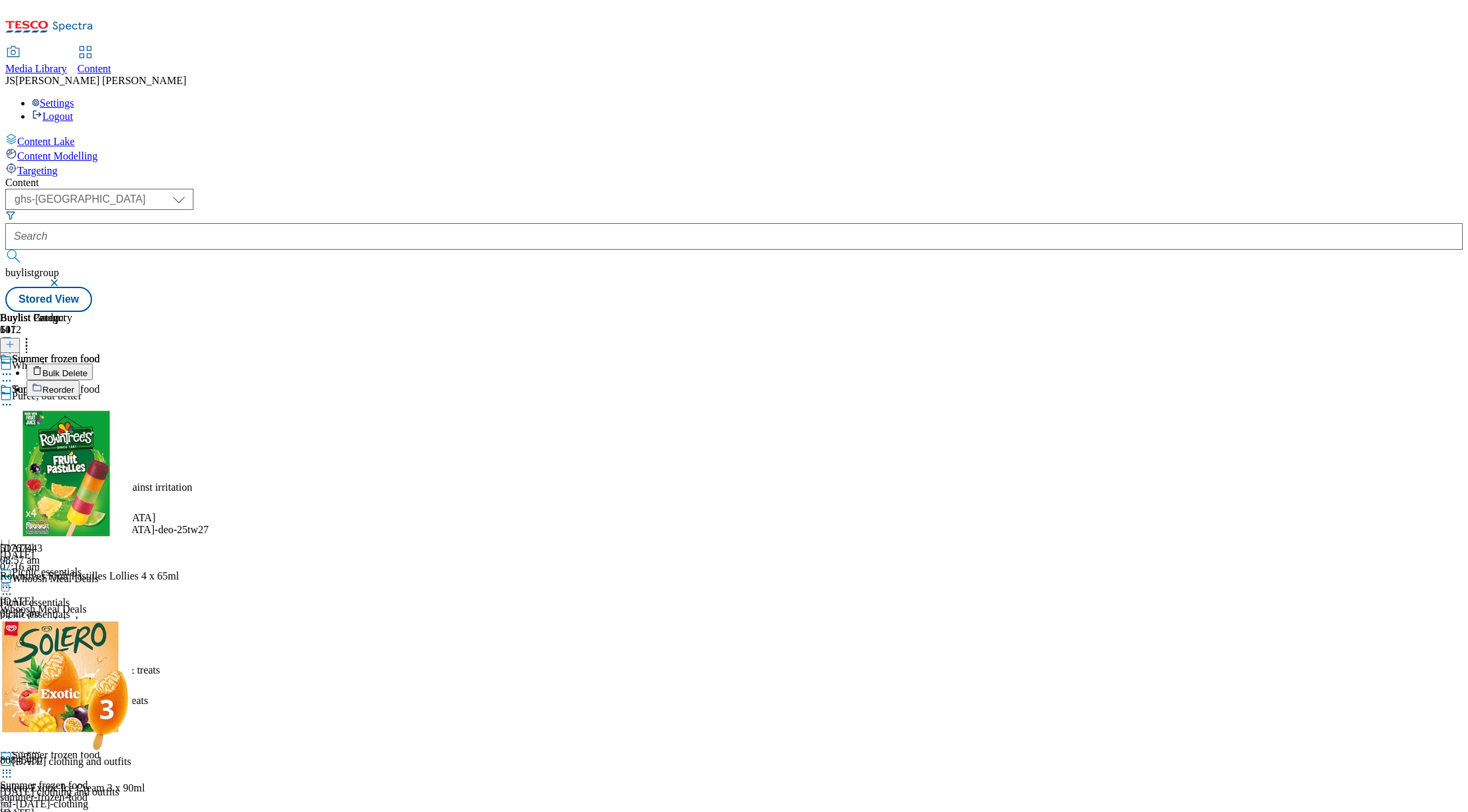
click at [74, 385] on span "Reorder" at bounding box center [58, 389] width 31 height 9
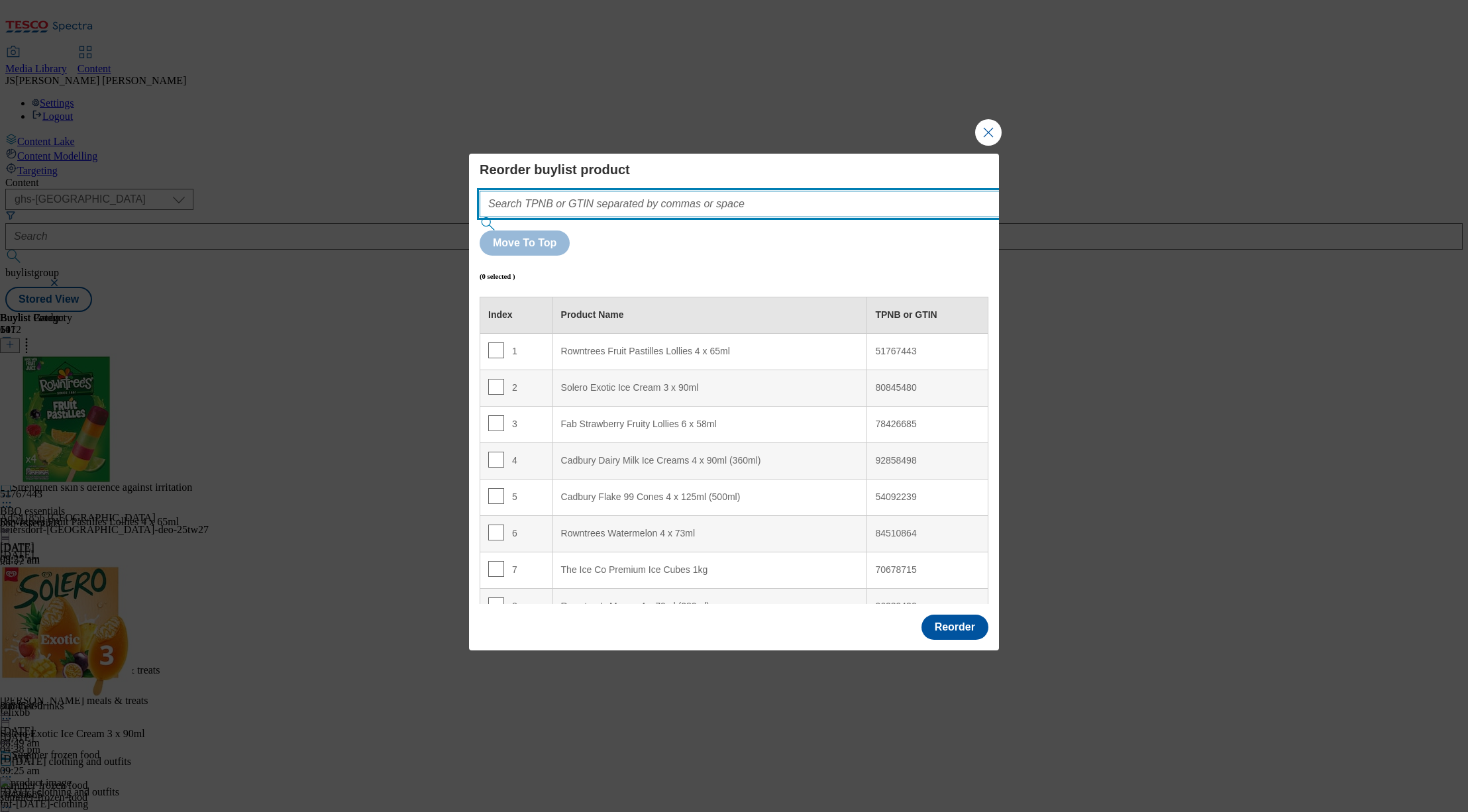
click at [668, 217] on input "Modal" at bounding box center [759, 204] width 560 height 27
paste input "91574380 90859696 80845480"
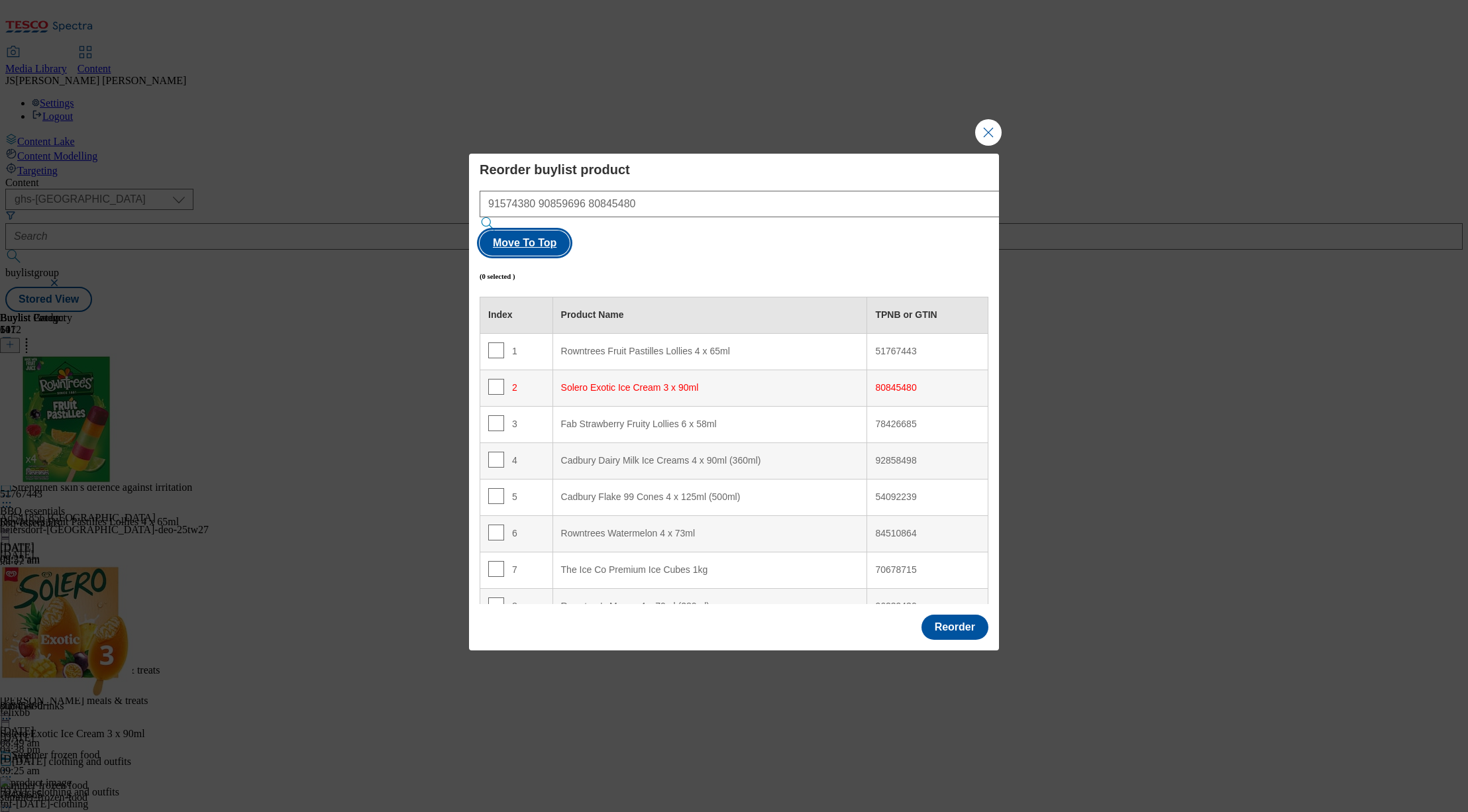
click at [570, 234] on button "Move To Top" at bounding box center [524, 243] width 90 height 25
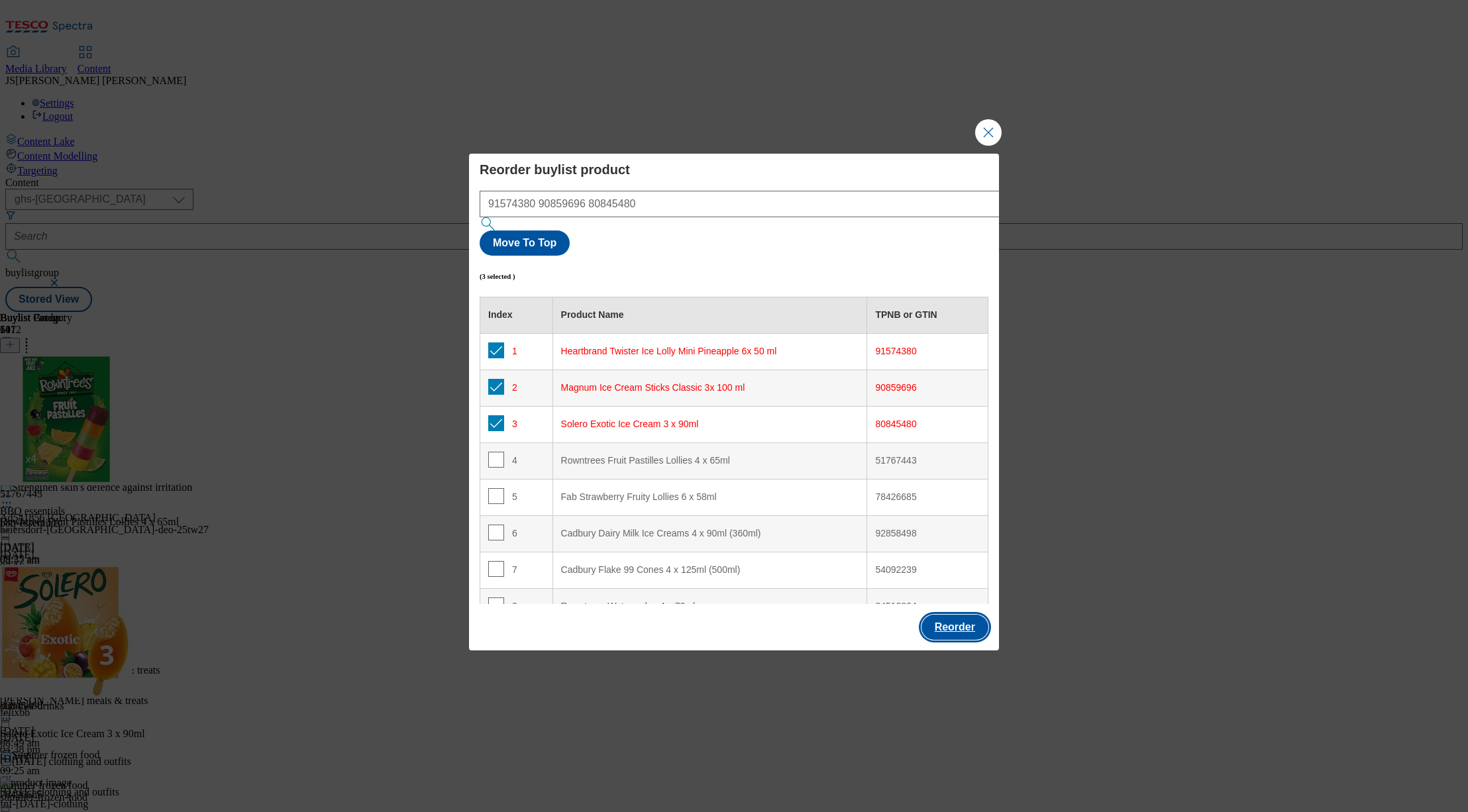
click at [950, 614] on button "Reorder" at bounding box center [955, 627] width 67 height 25
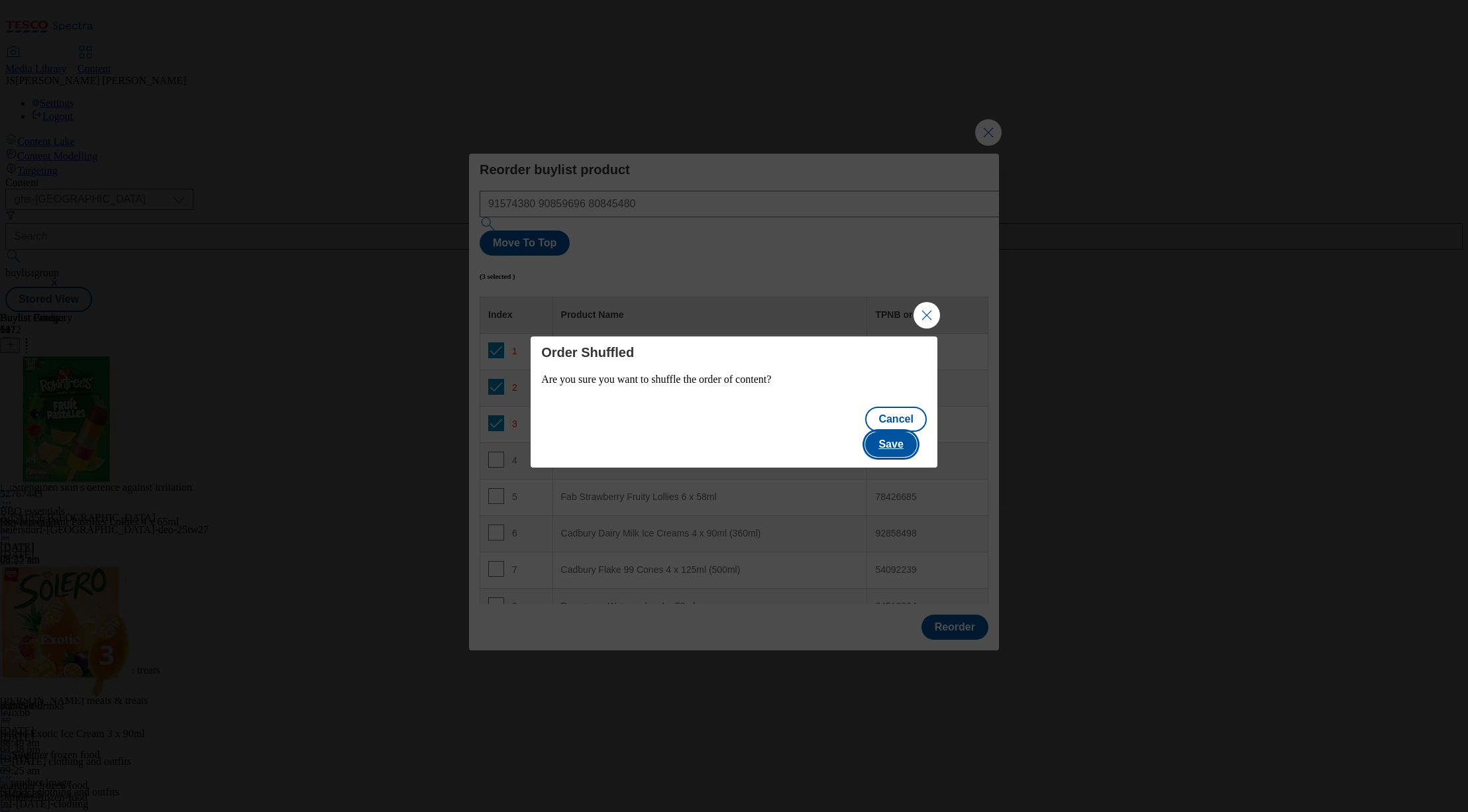
click at [907, 432] on button "Save" at bounding box center [891, 444] width 51 height 25
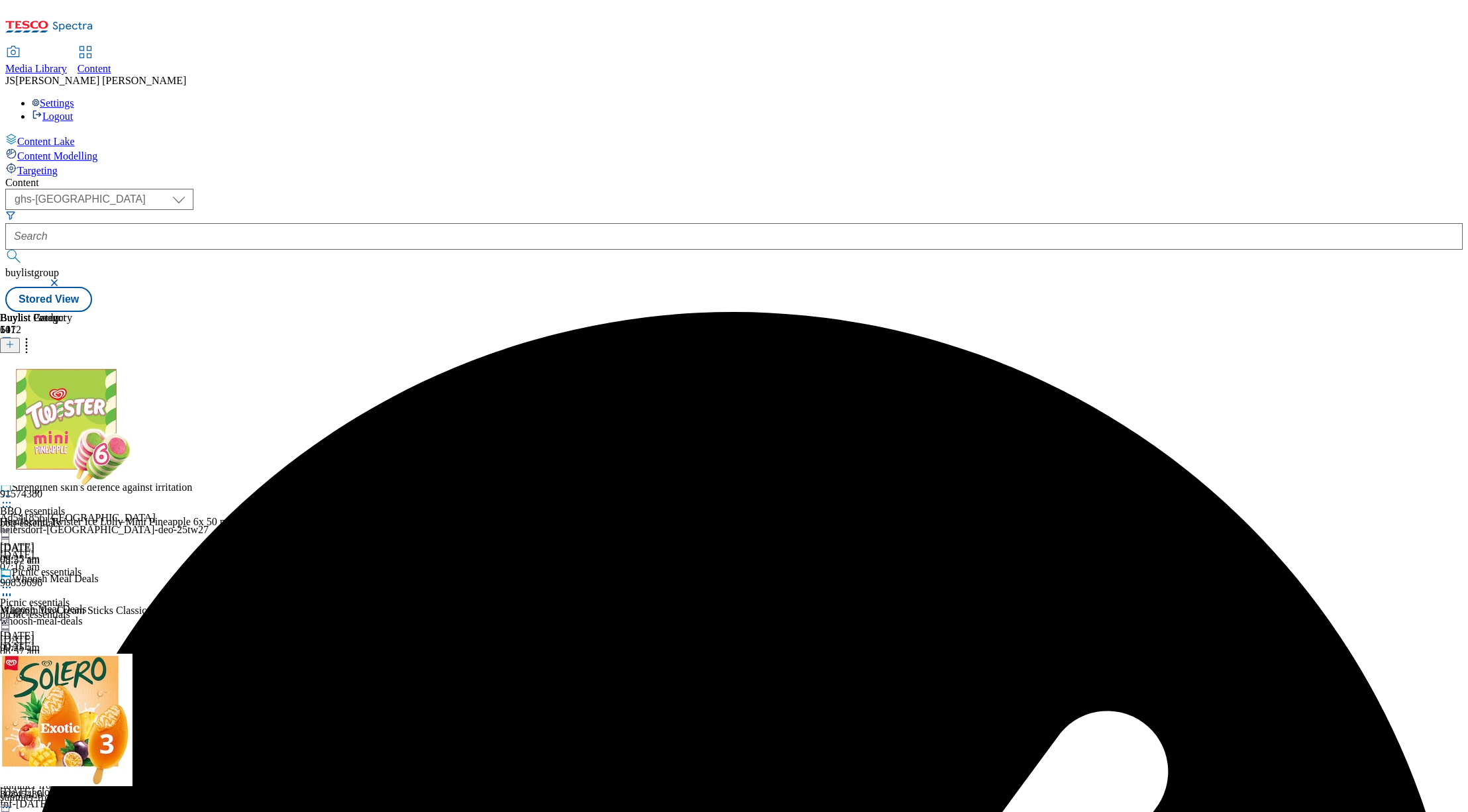
click at [8, 373] on circle at bounding box center [7, 374] width 2 height 2
click at [56, 397] on span "Edit" at bounding box center [48, 402] width 15 height 9
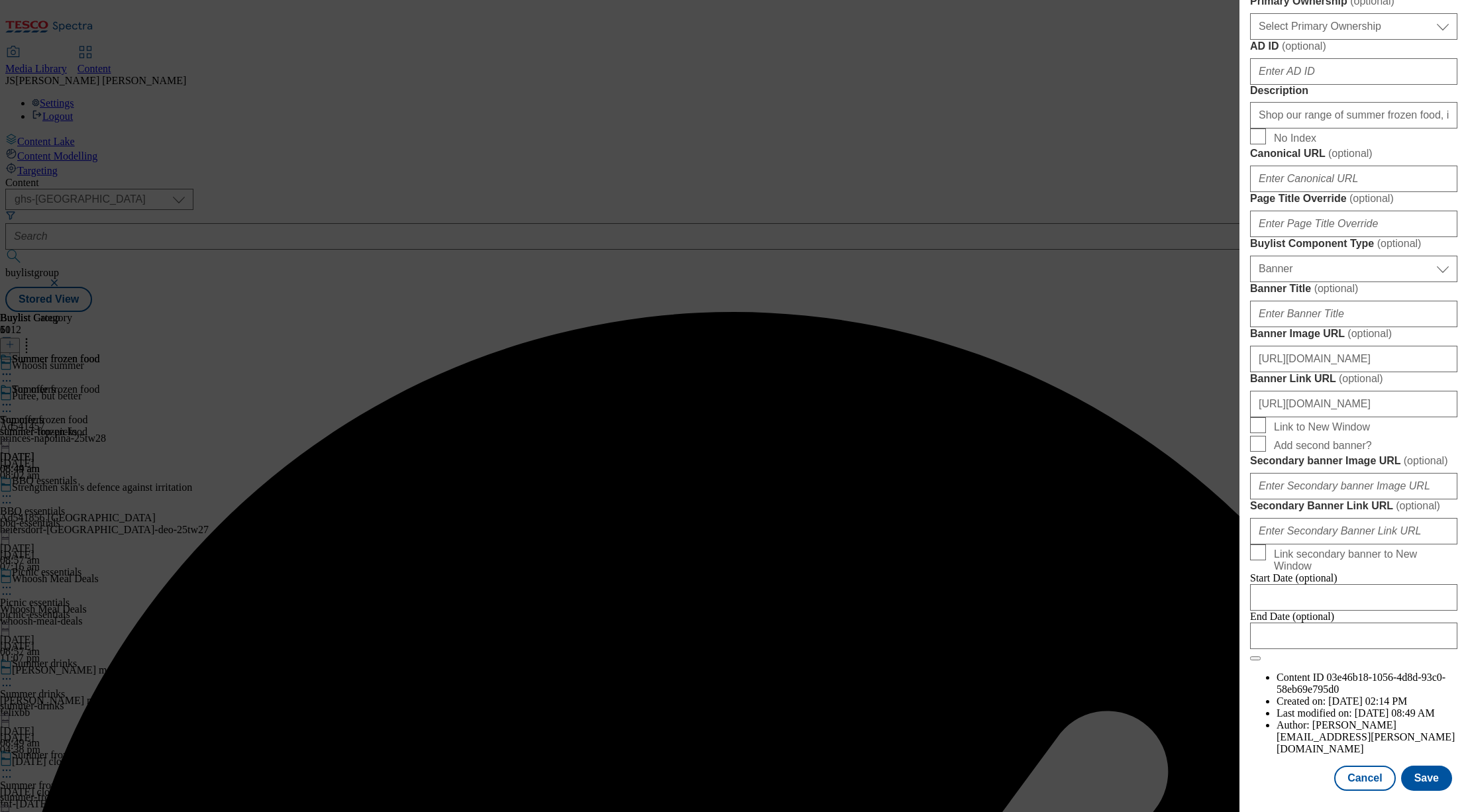
scroll to position [1174, 0]
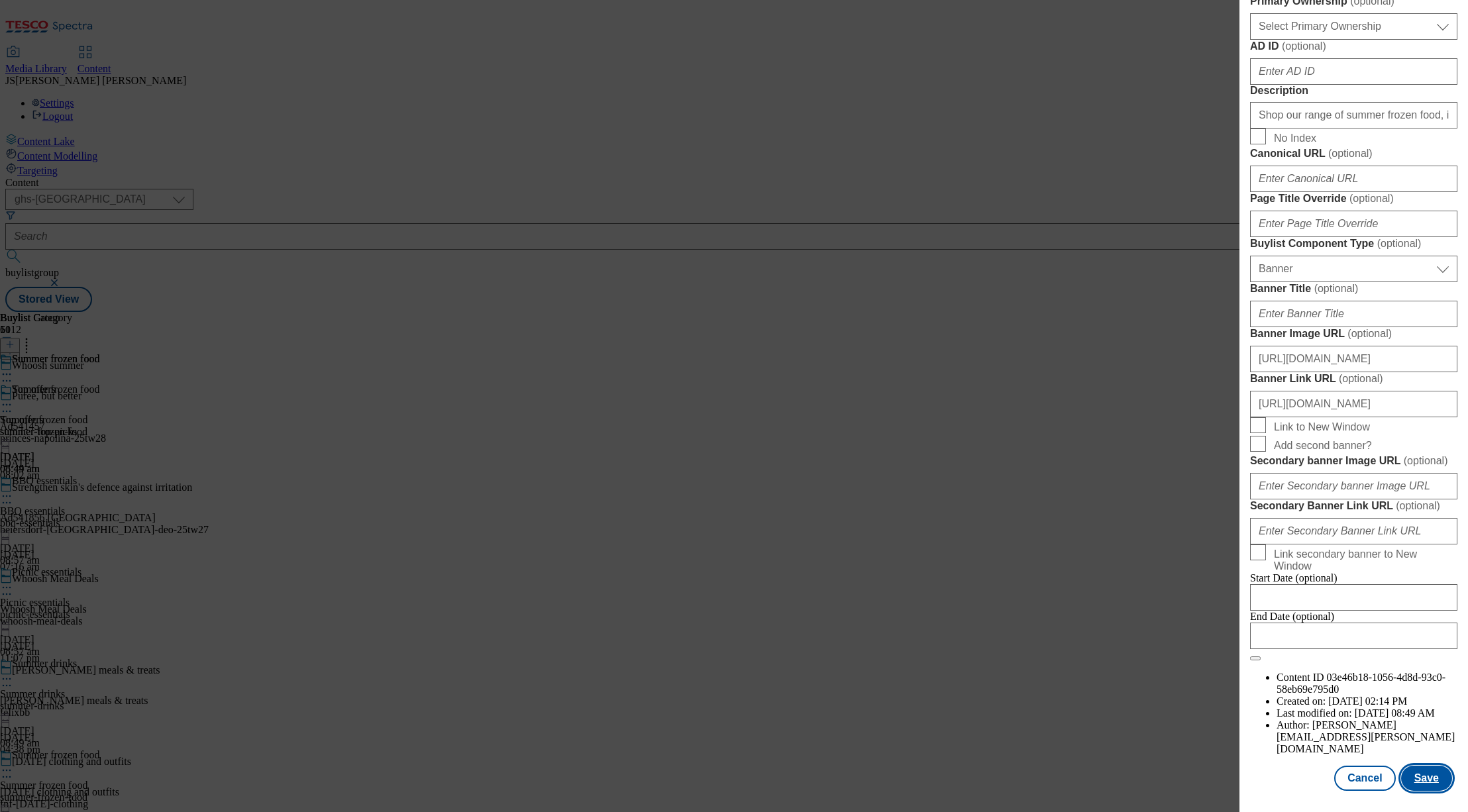
click at [1420, 778] on button "Save" at bounding box center [1427, 778] width 51 height 25
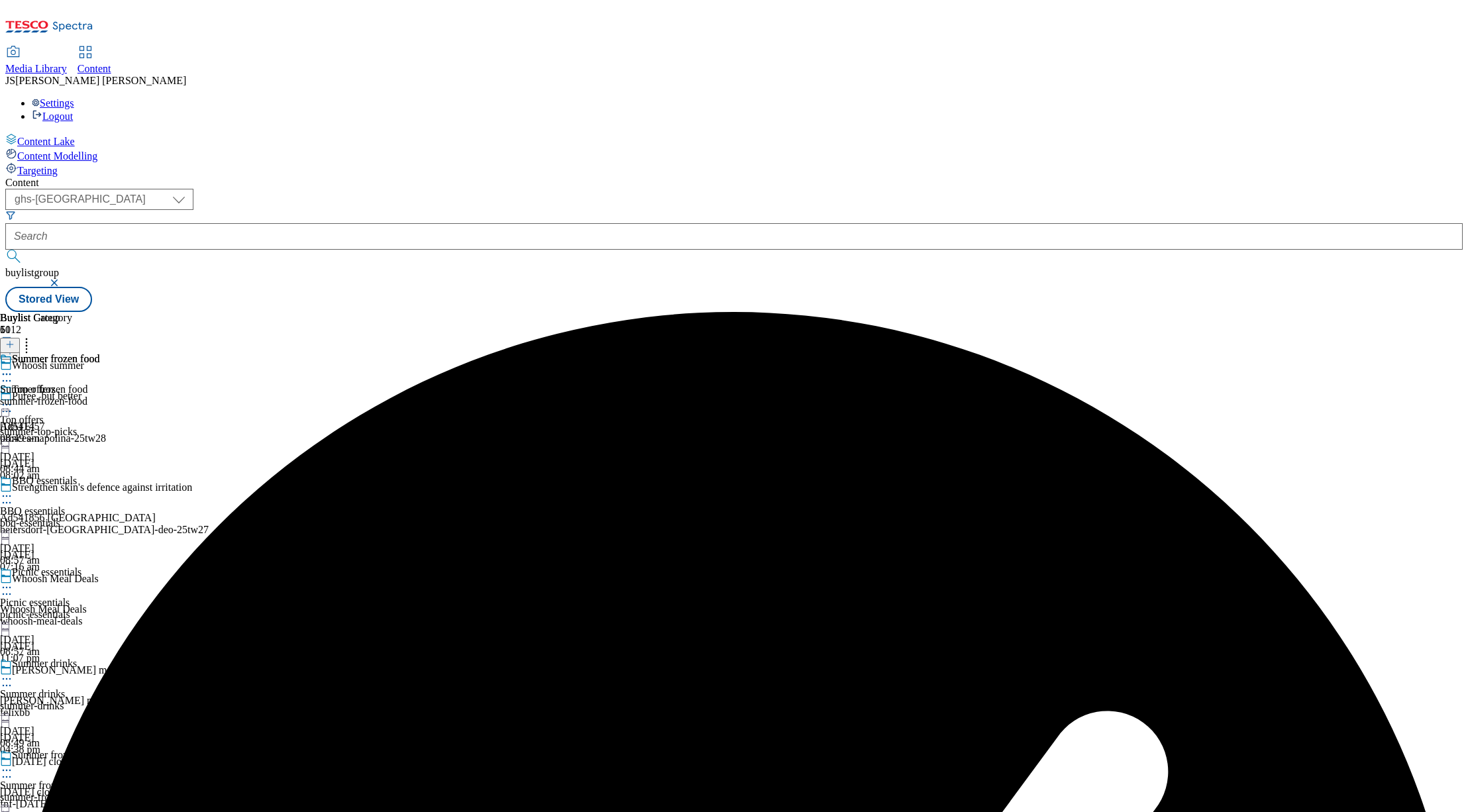
click at [13, 368] on icon at bounding box center [7, 374] width 13 height 13
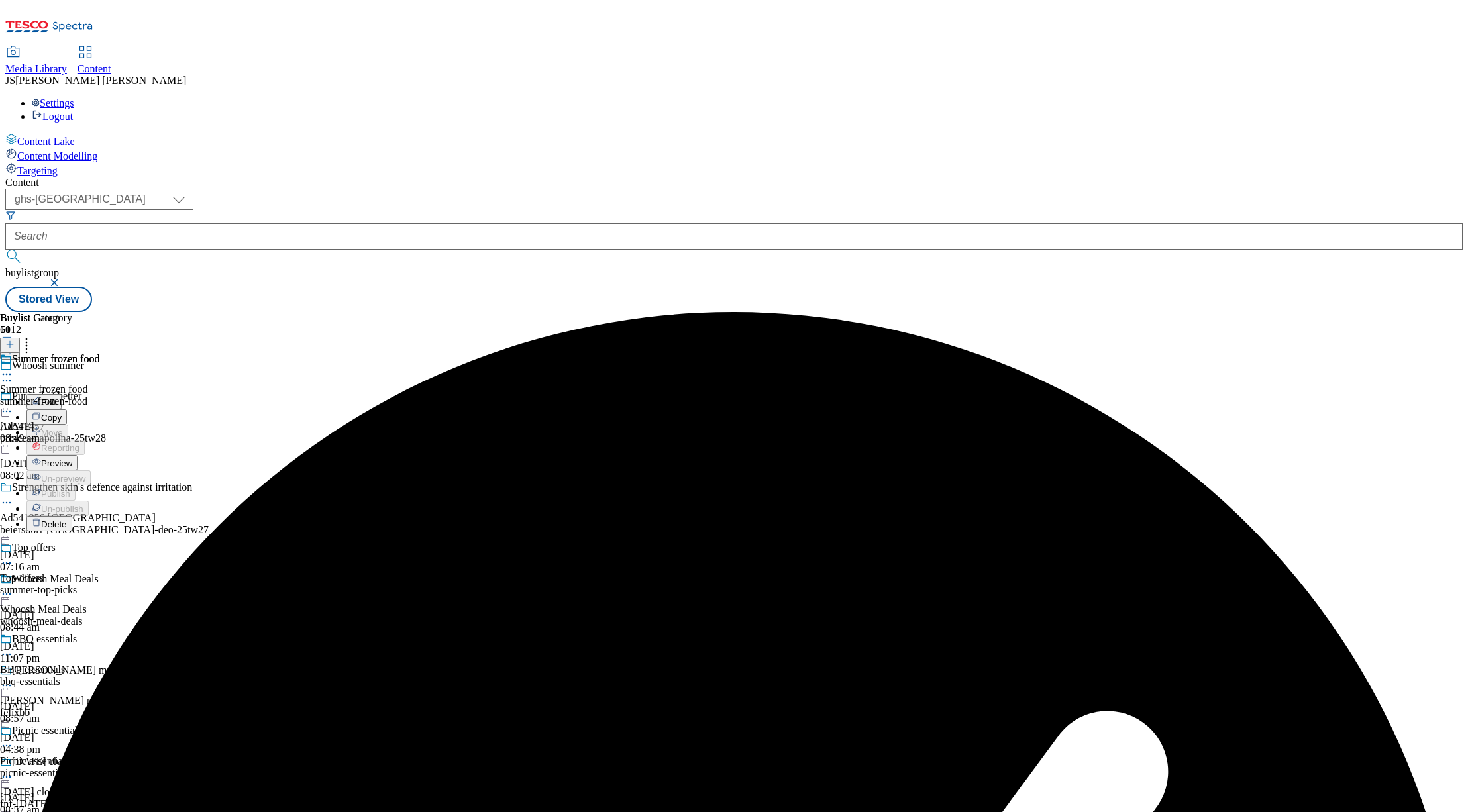
click at [72, 458] on span "Preview" at bounding box center [56, 463] width 31 height 9
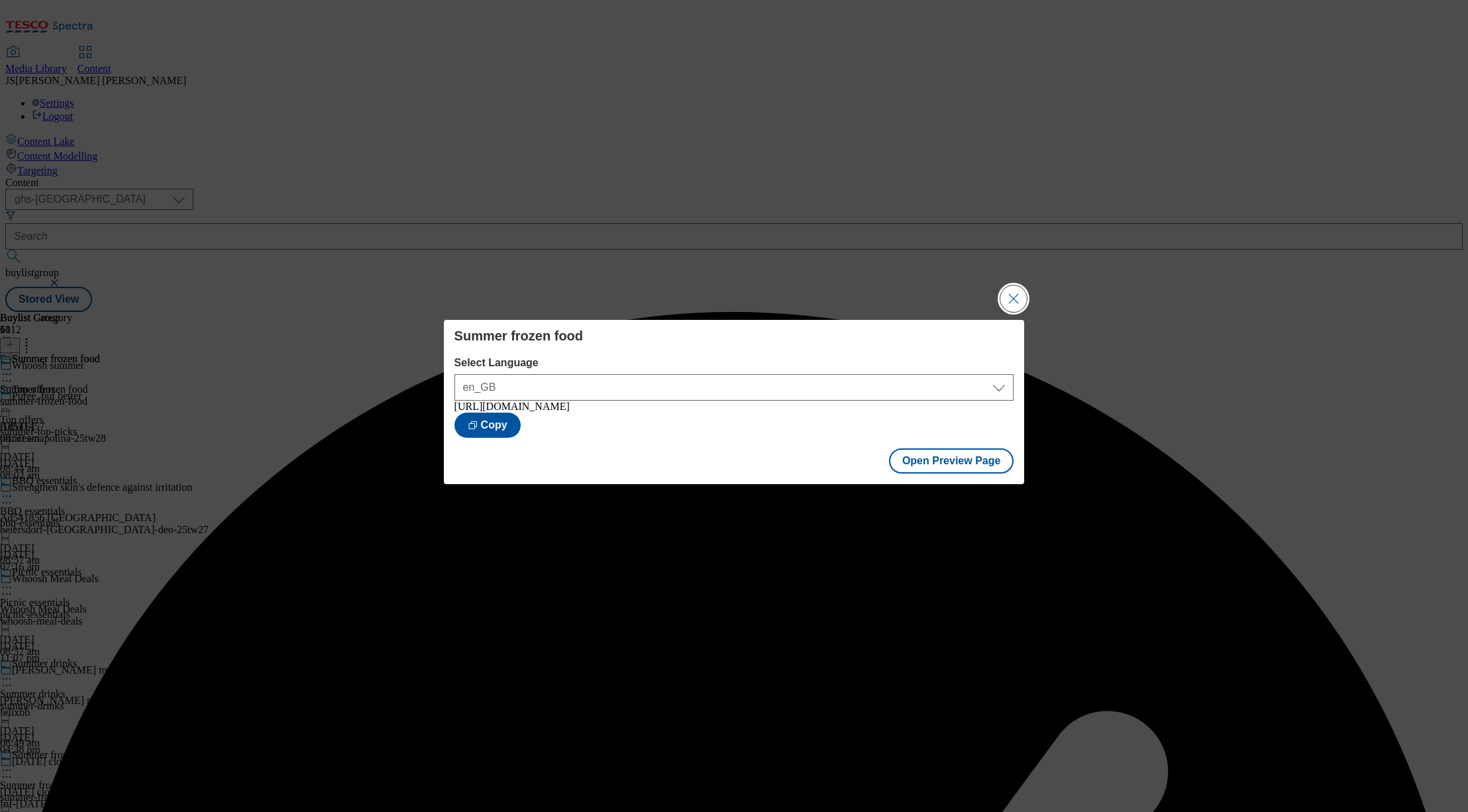
click at [1015, 293] on button "Close Modal" at bounding box center [1014, 299] width 27 height 27
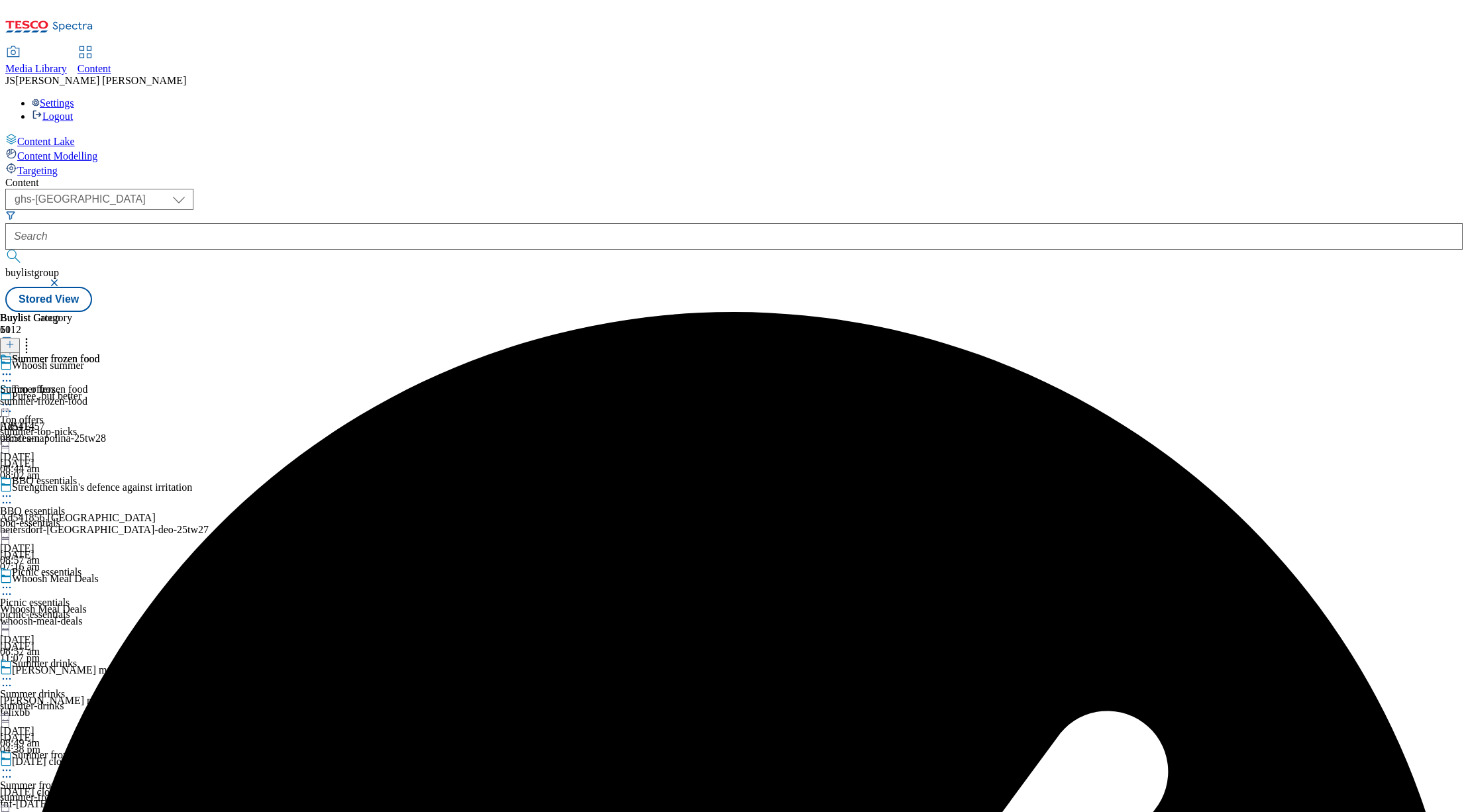
click at [13, 368] on icon at bounding box center [7, 374] width 13 height 13
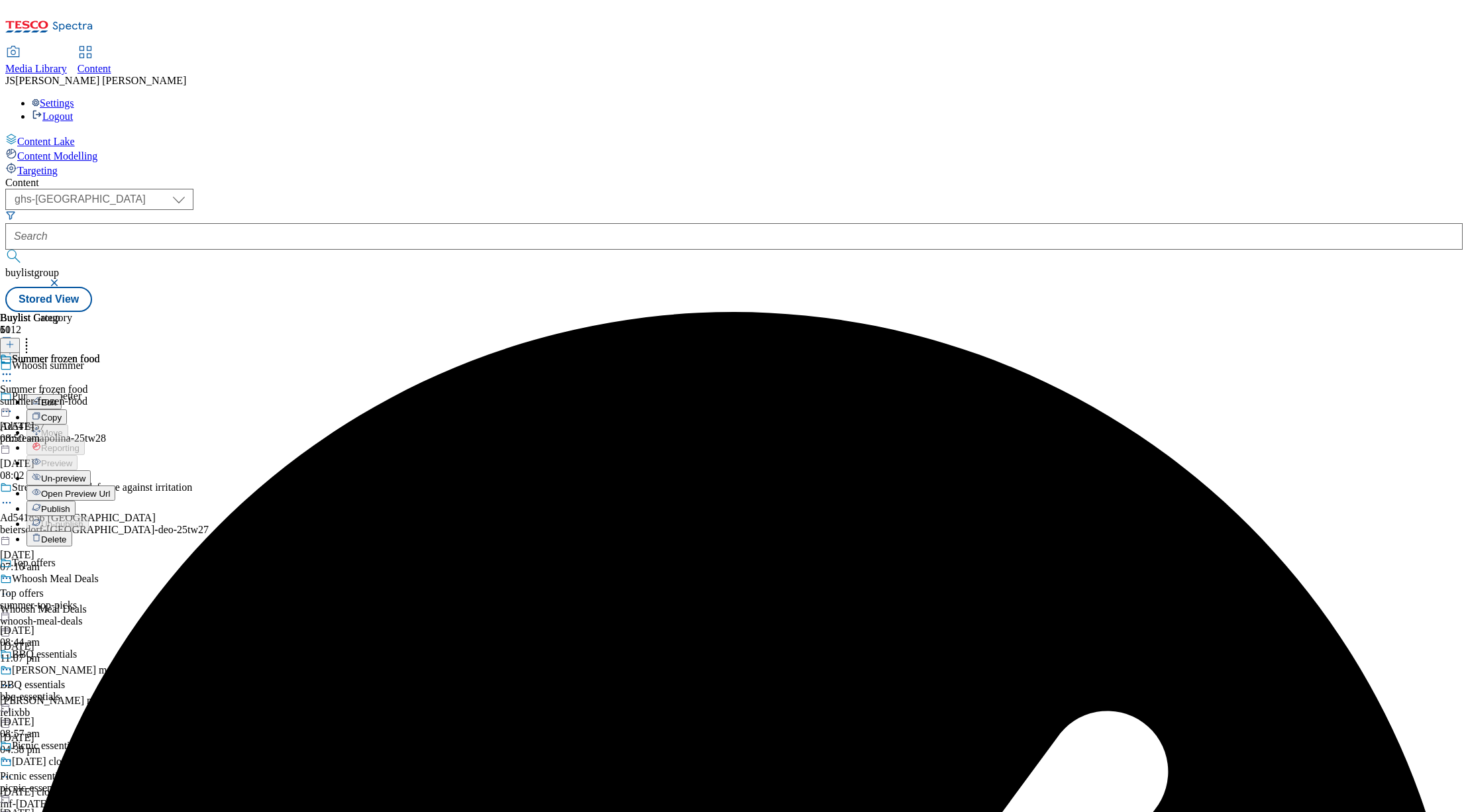
click at [70, 504] on span "Publish" at bounding box center [55, 509] width 29 height 9
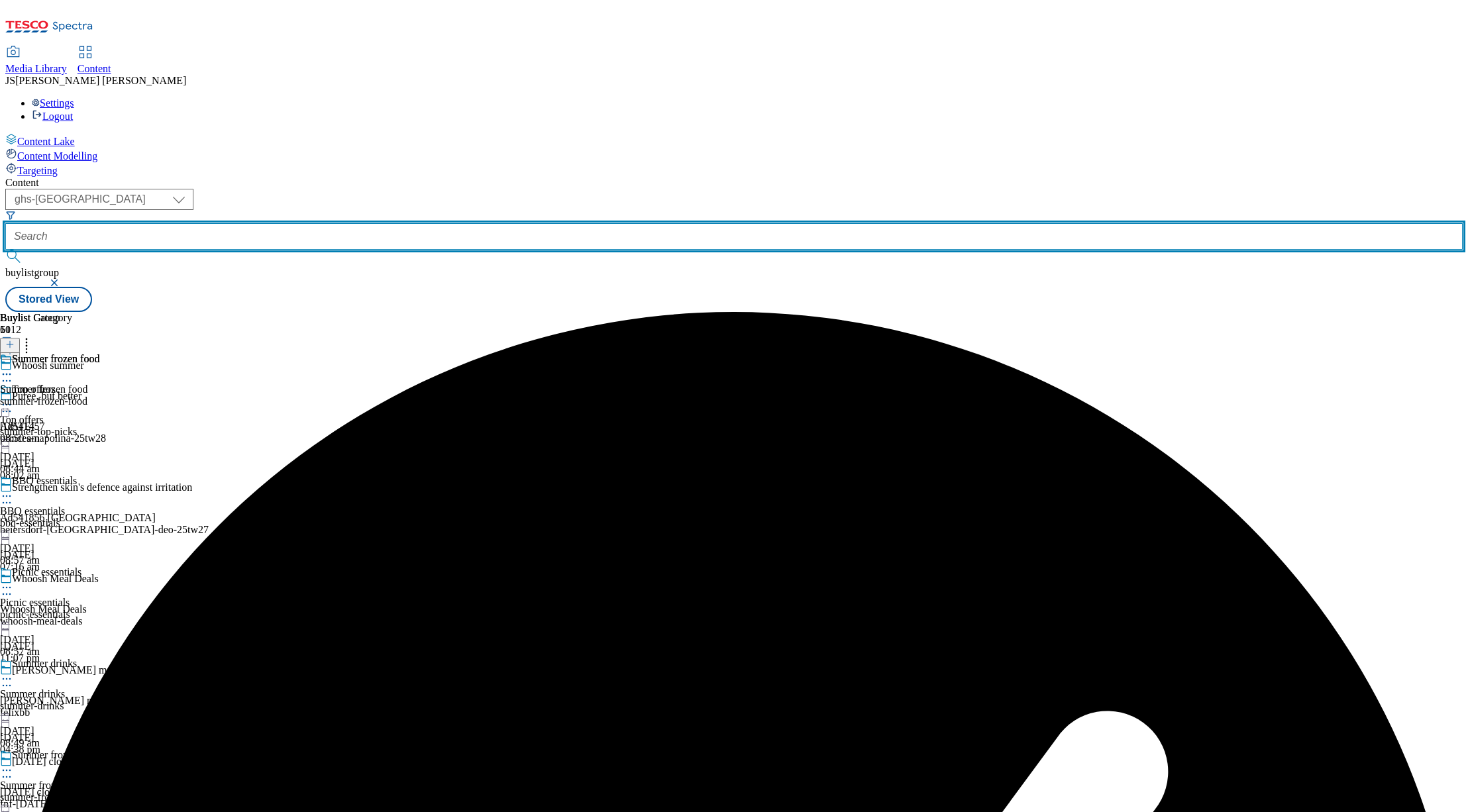
click at [325, 223] on input "text" at bounding box center [734, 236] width 1458 height 27
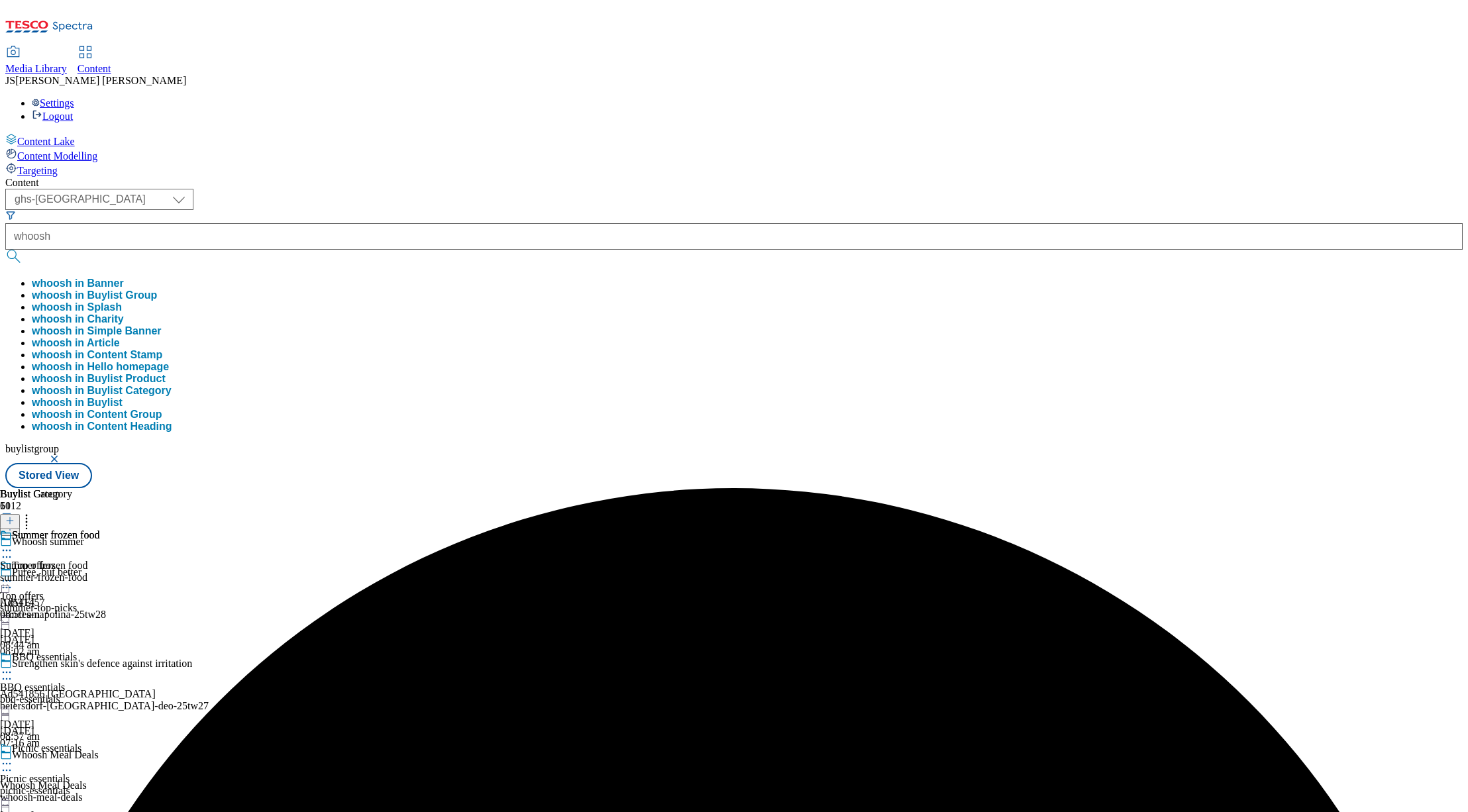
click at [157, 290] on button "whoosh in Buylist Group" at bounding box center [94, 295] width 125 height 12
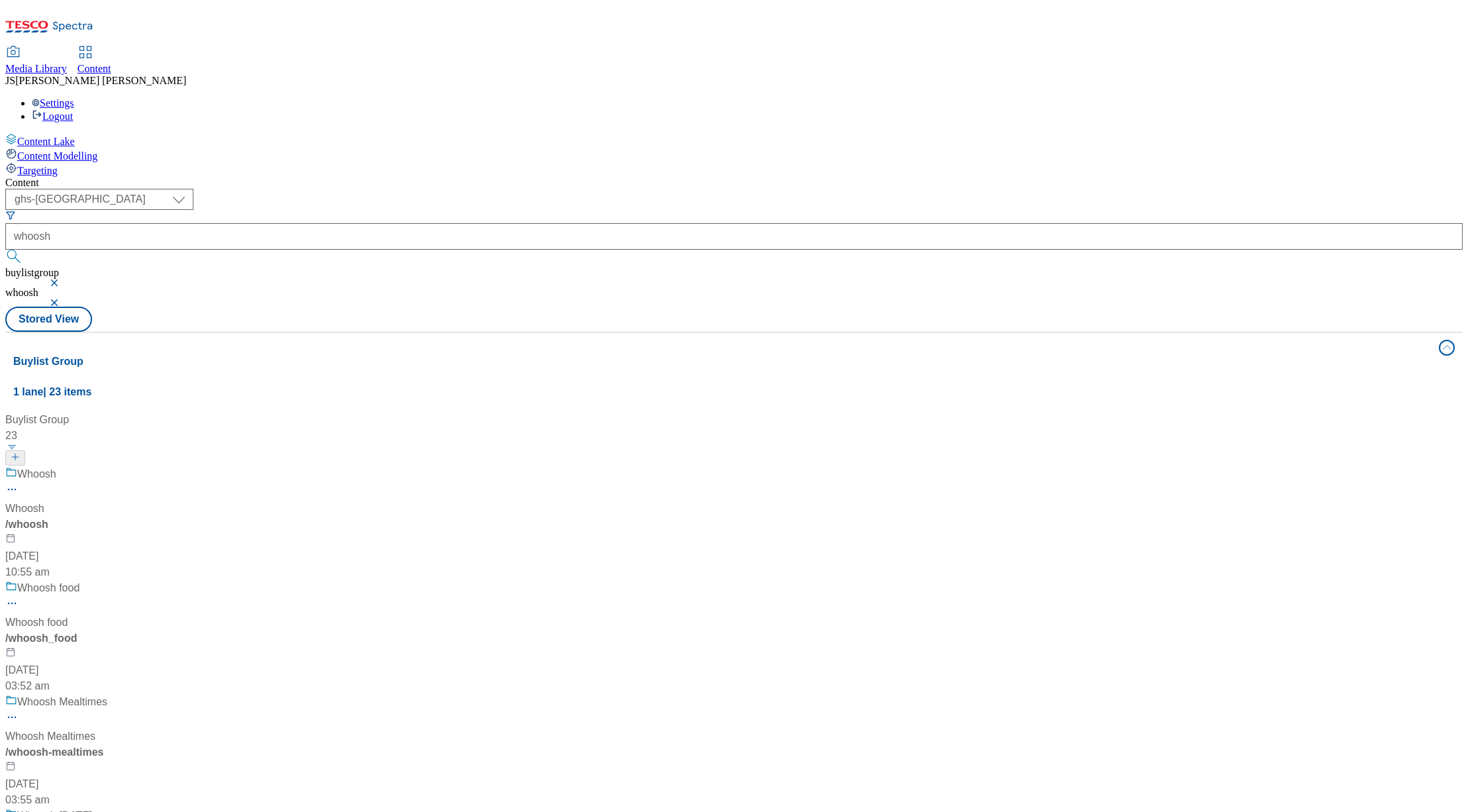
click at [175, 517] on div "/ whoosh" at bounding box center [90, 524] width 169 height 16
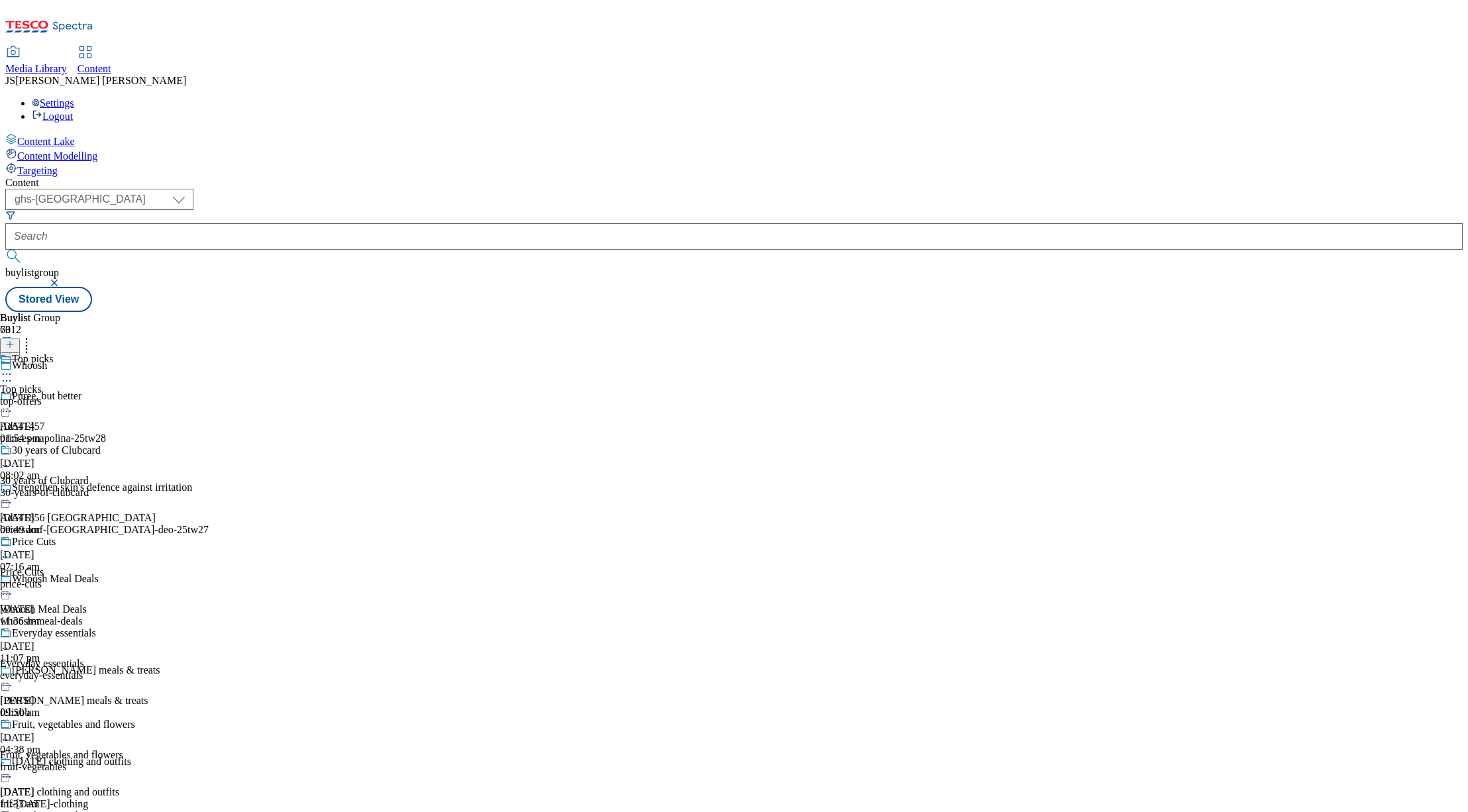
scroll to position [1157, 0]
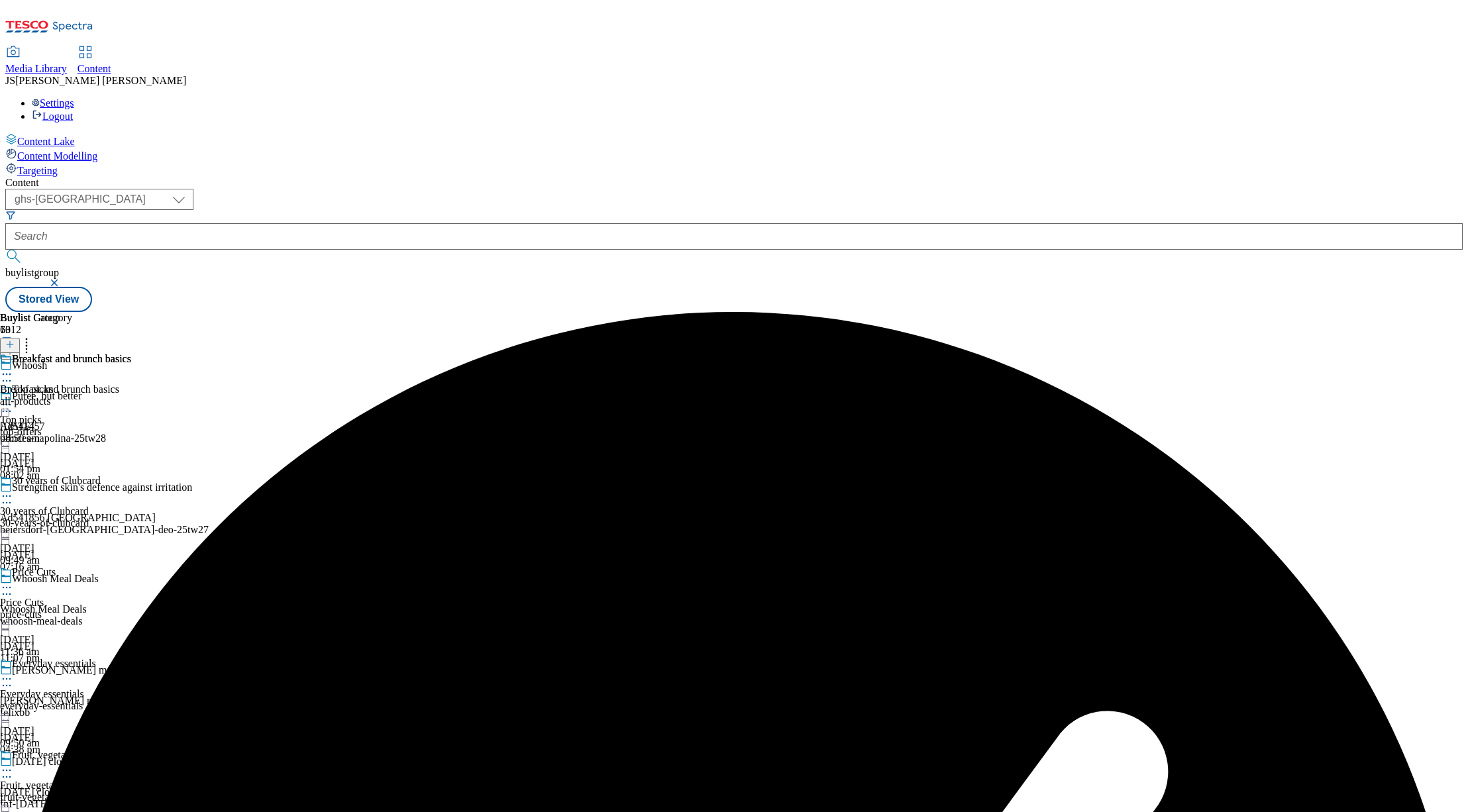
click at [11, 373] on circle at bounding box center [10, 374] width 2 height 2
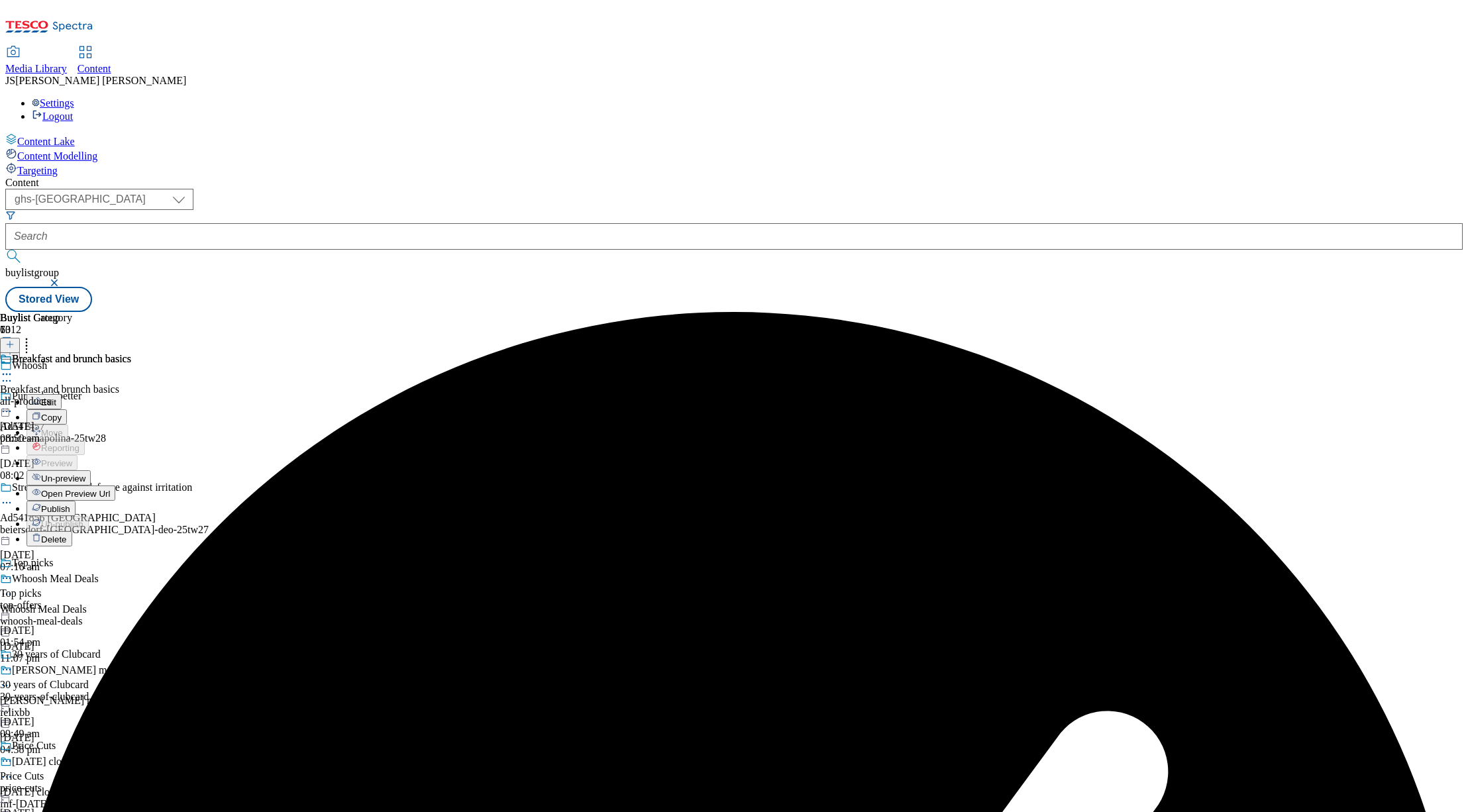
click at [86, 474] on span "Un-preview" at bounding box center [63, 479] width 45 height 9
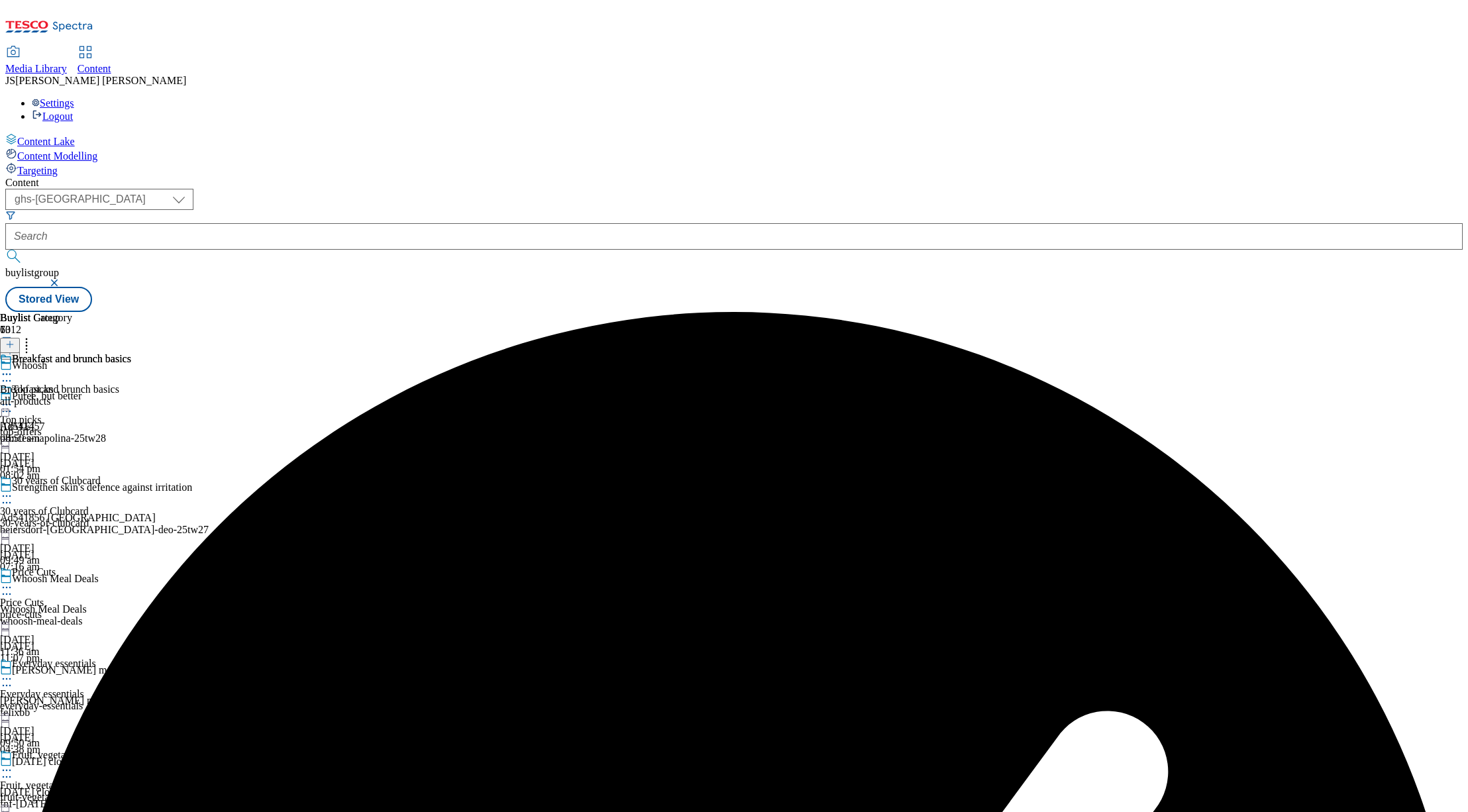
click at [131, 353] on div "Breakfast and brunch basics Breakfast and brunch basics all-products [DATE] 08:…" at bounding box center [66, 399] width 131 height 91
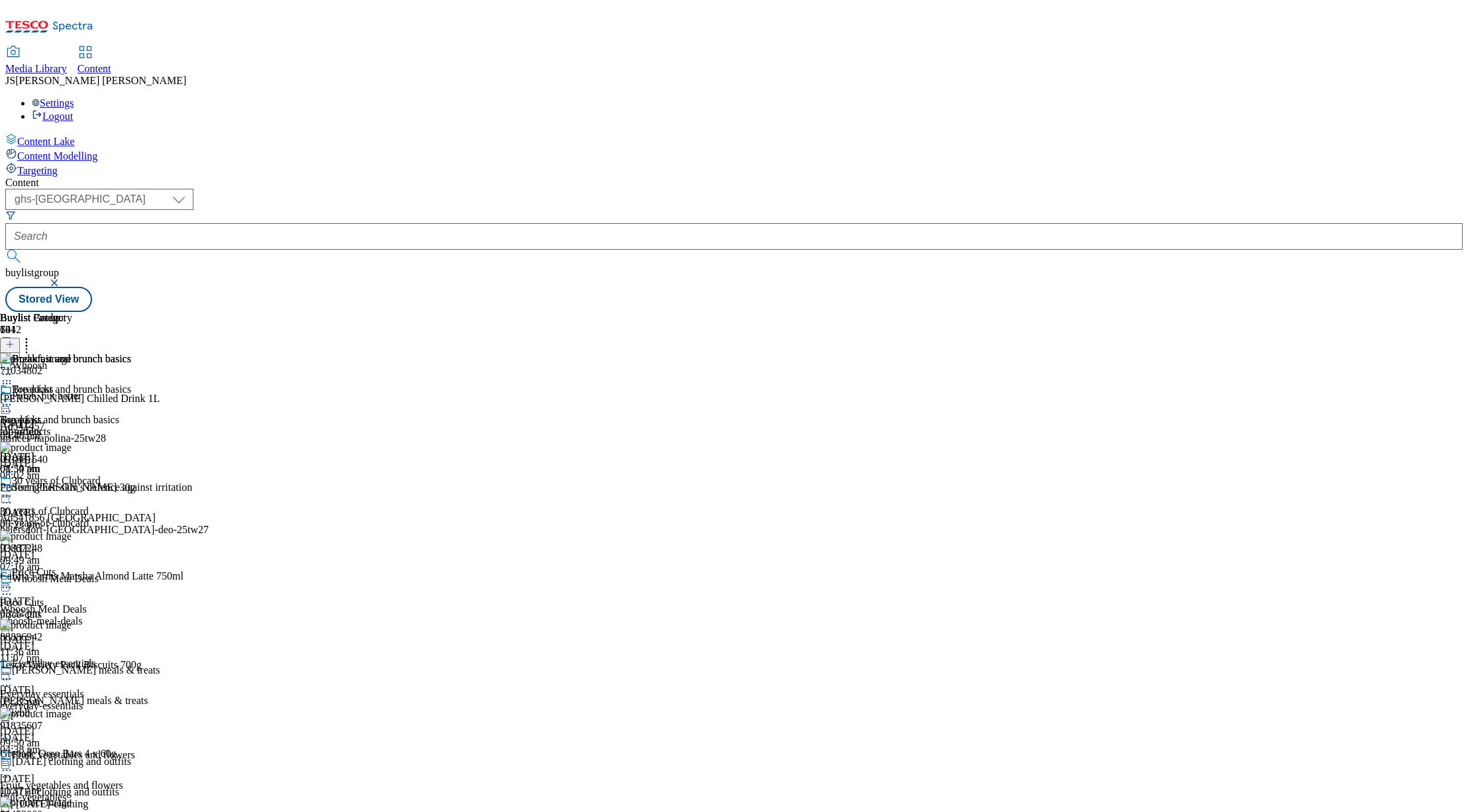
click at [10, 341] on line at bounding box center [10, 344] width 0 height 7
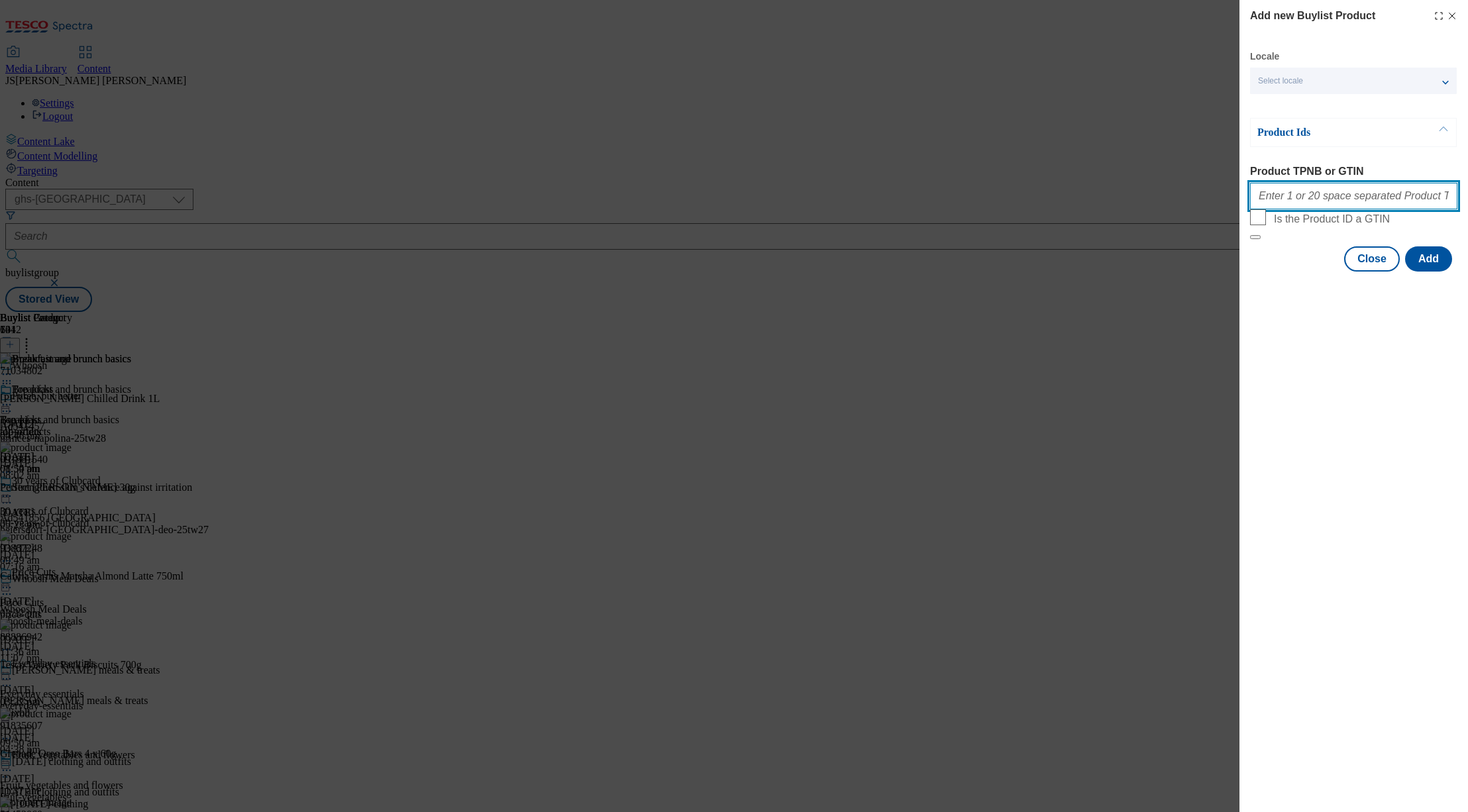
click at [1312, 204] on input "Product TPNB or GTIN" at bounding box center [1354, 196] width 207 height 27
paste input "71969220 91573409 90721041 83603376 81909565 71034802"
click at [1439, 272] on button "Add" at bounding box center [1429, 258] width 48 height 25
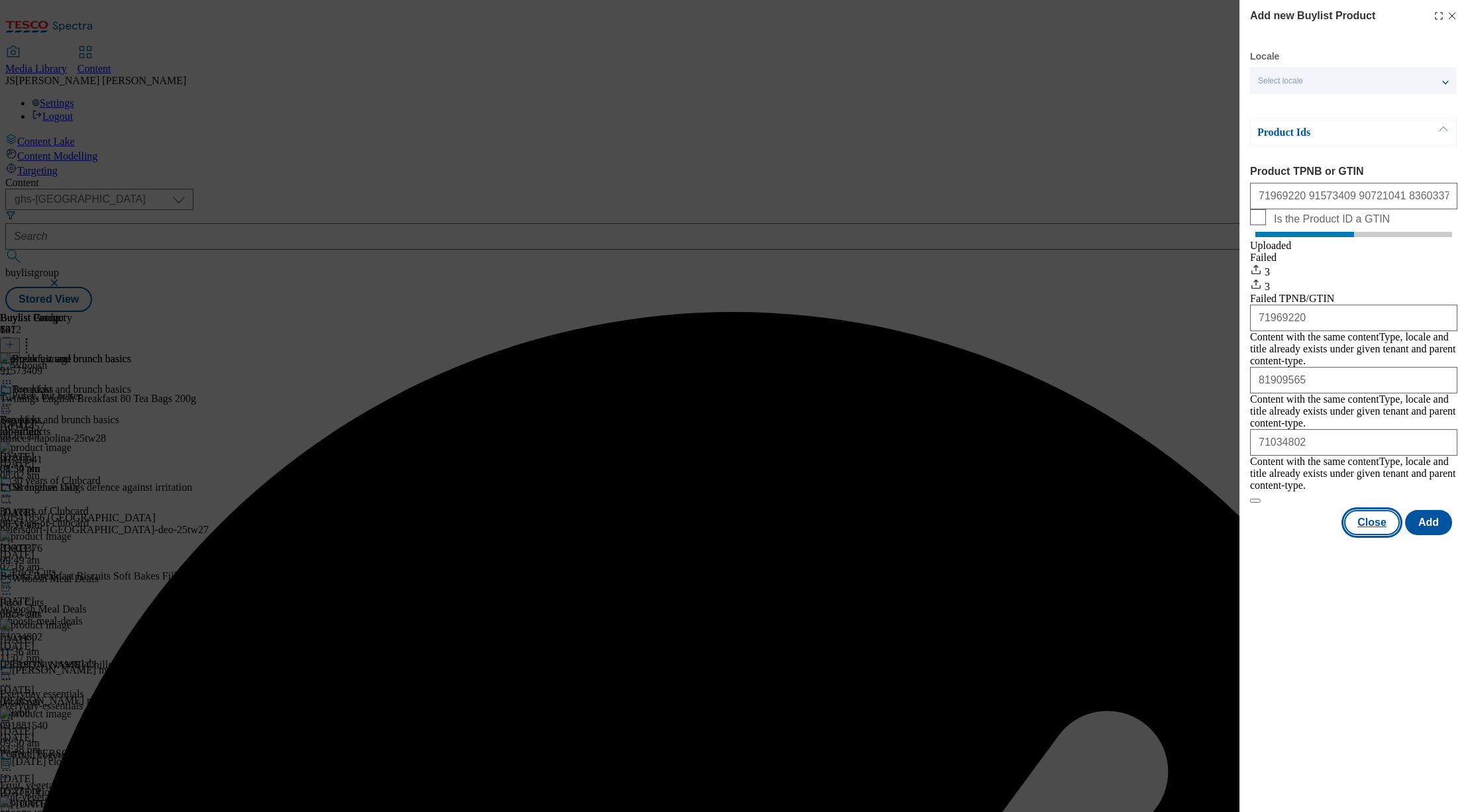
click at [1378, 510] on button "Close" at bounding box center [1372, 522] width 56 height 25
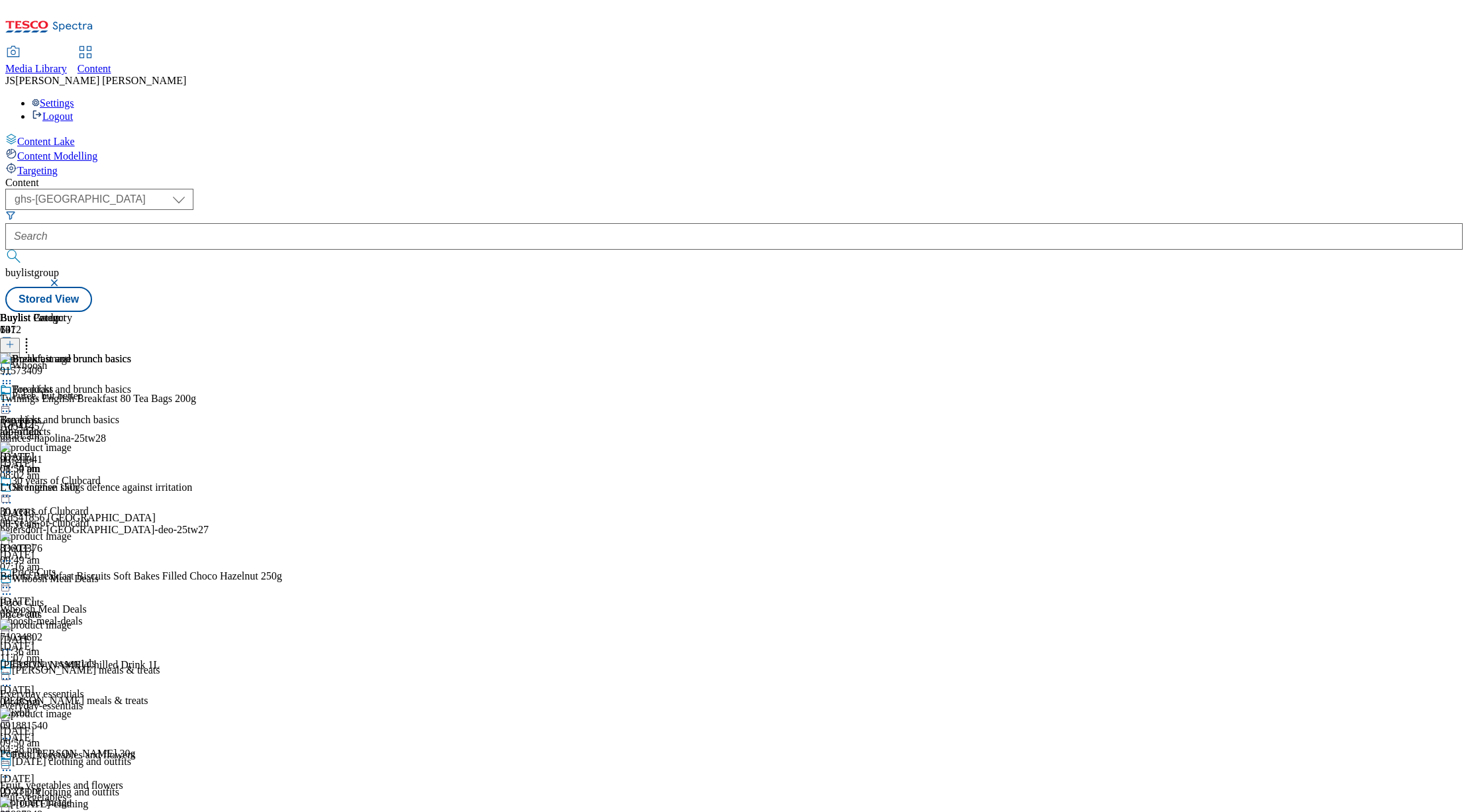
click at [33, 335] on icon at bounding box center [27, 342] width 13 height 13
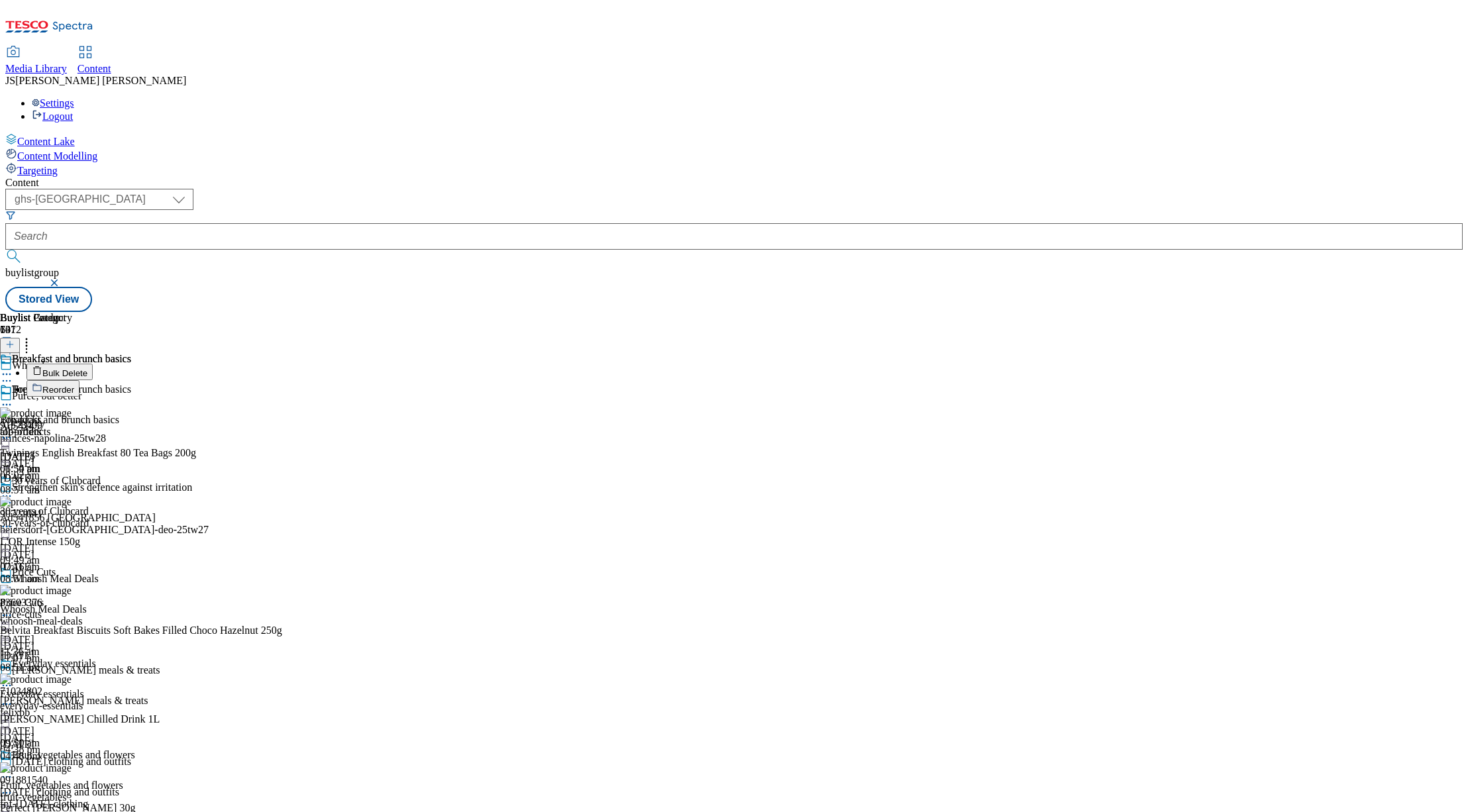
click at [74, 385] on span "Reorder" at bounding box center [58, 389] width 31 height 9
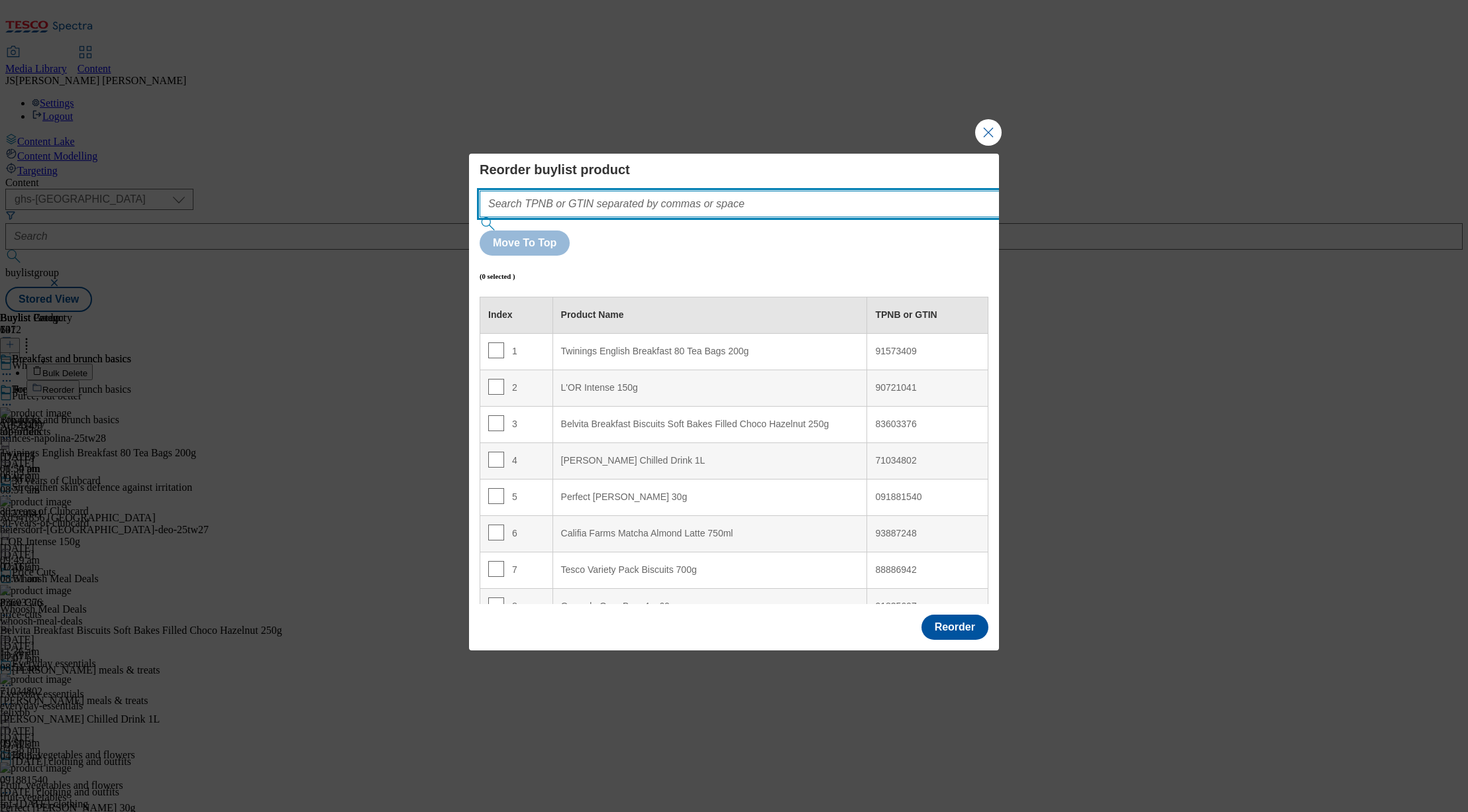
click at [612, 217] on input "Modal" at bounding box center [759, 204] width 560 height 27
paste input "71969220 91573409 90721041 83603376 81909565 71034802"
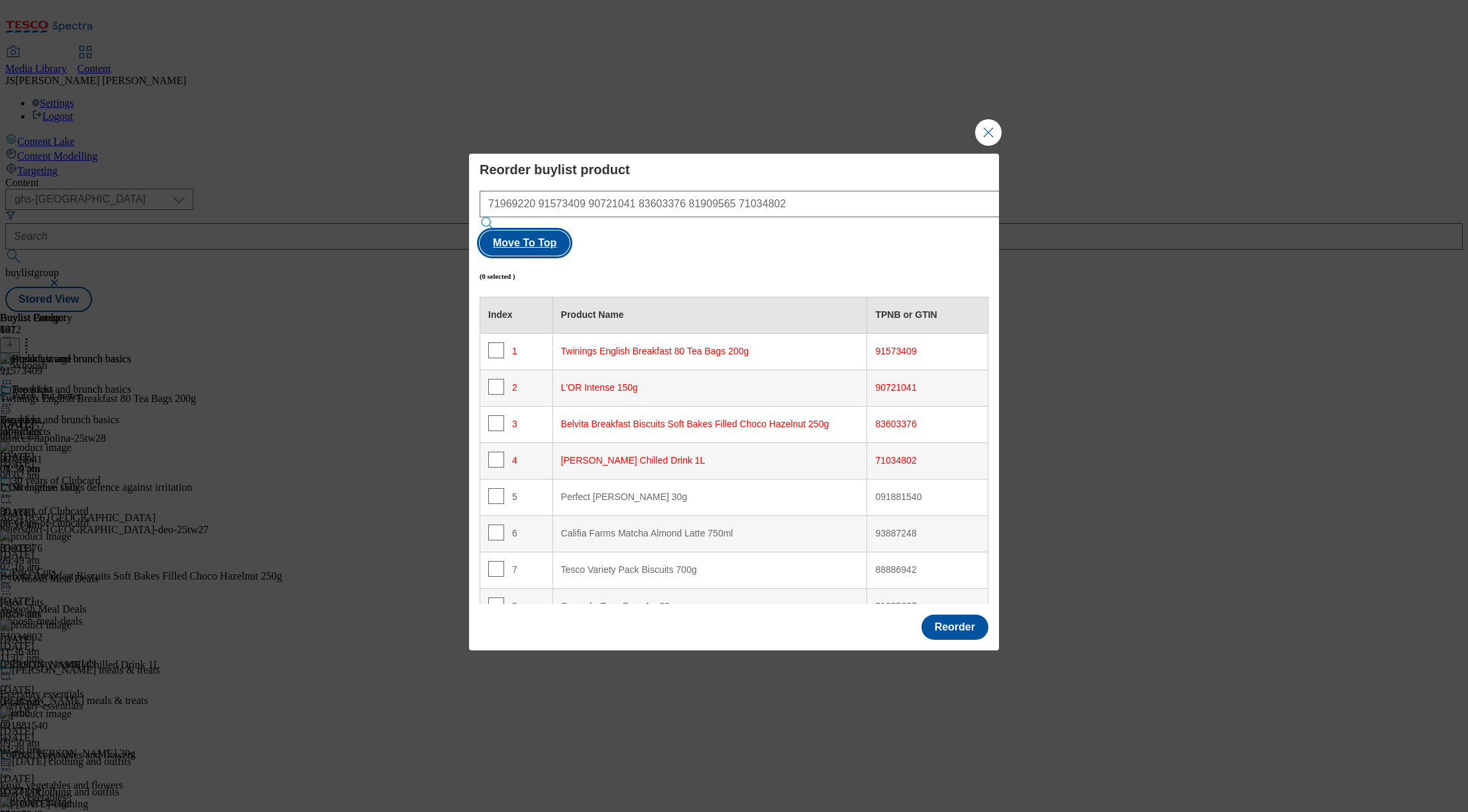
click at [570, 231] on button "Move To Top" at bounding box center [524, 243] width 90 height 25
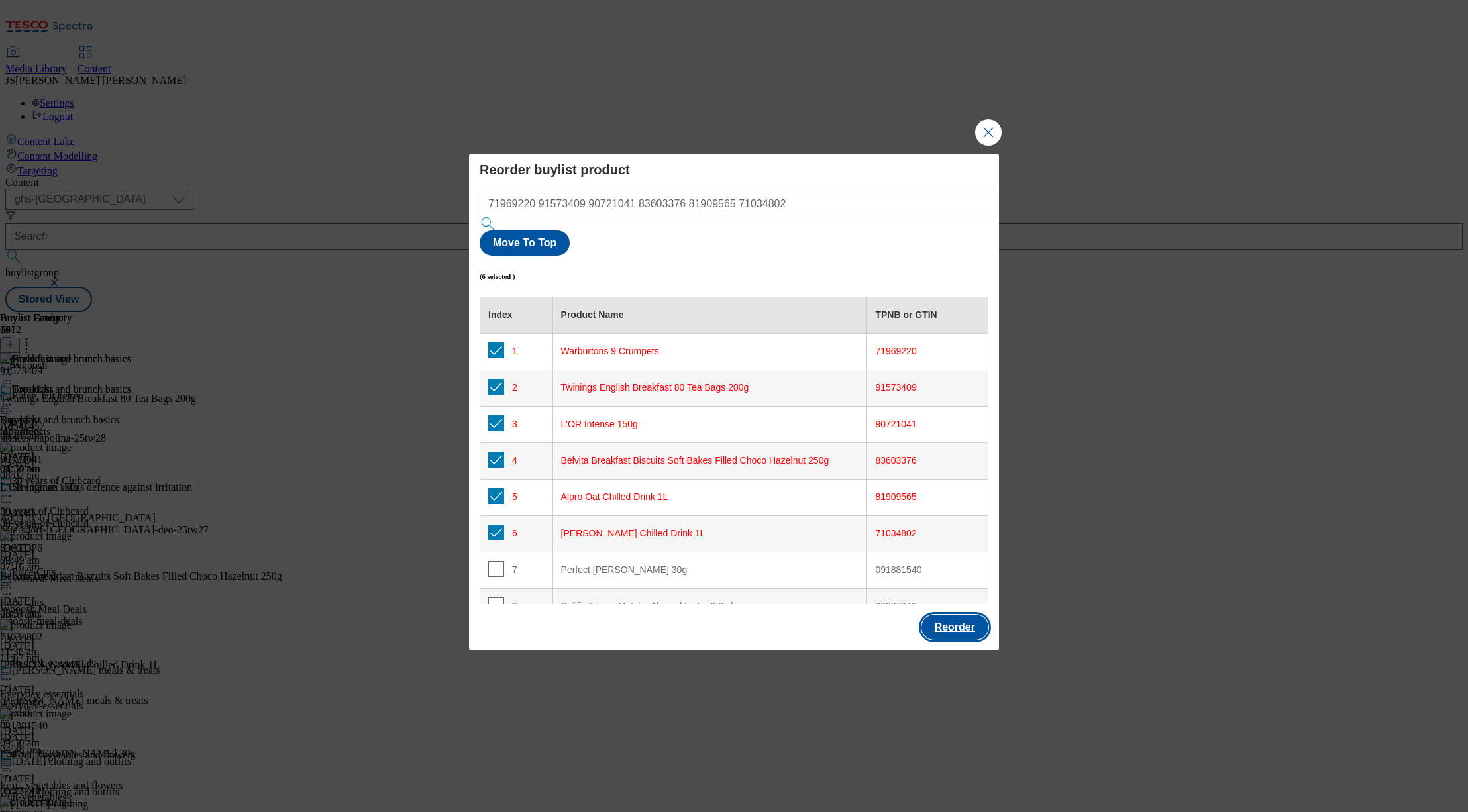
click at [956, 614] on button "Reorder" at bounding box center [955, 627] width 67 height 25
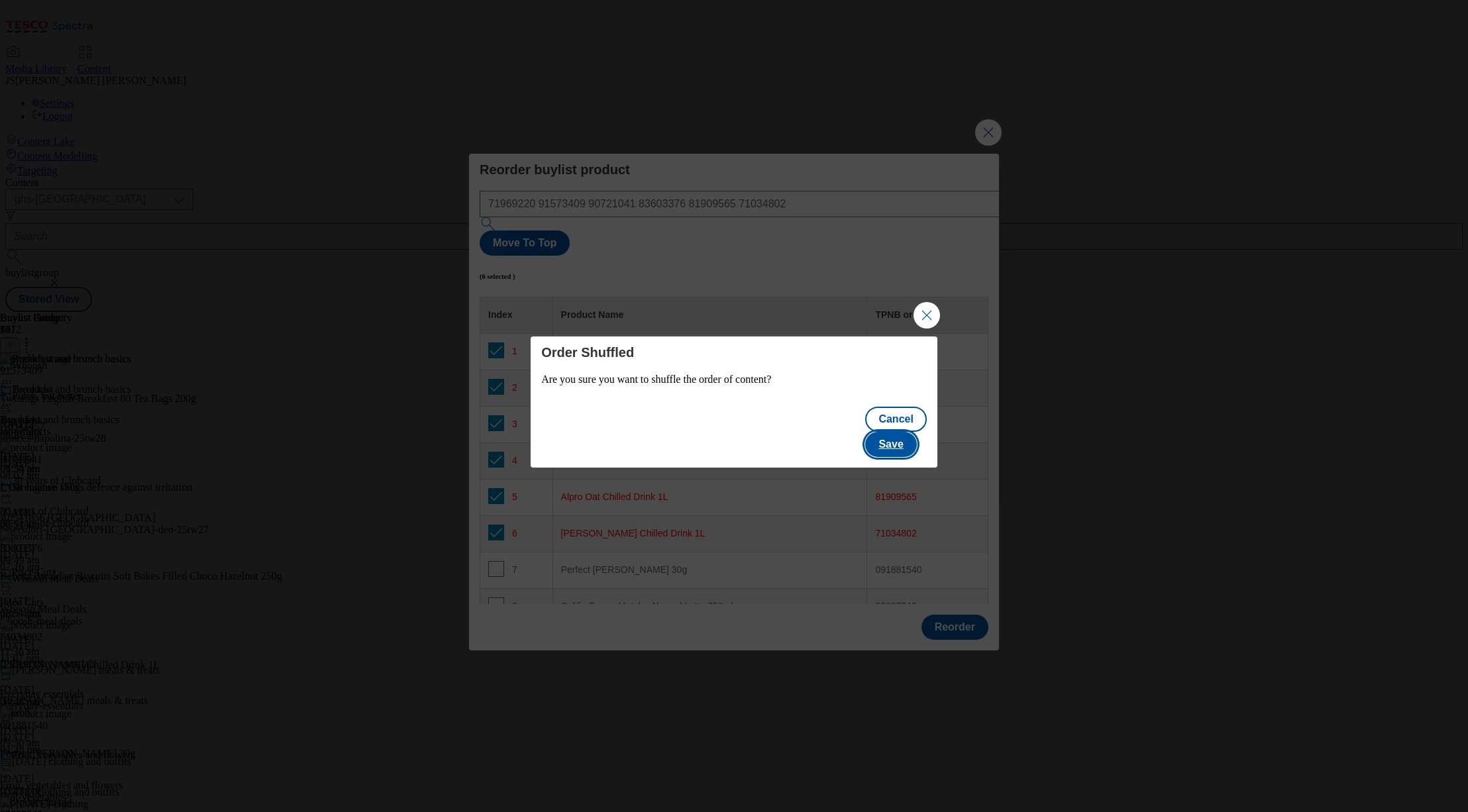
click at [900, 432] on button "Save" at bounding box center [891, 444] width 51 height 25
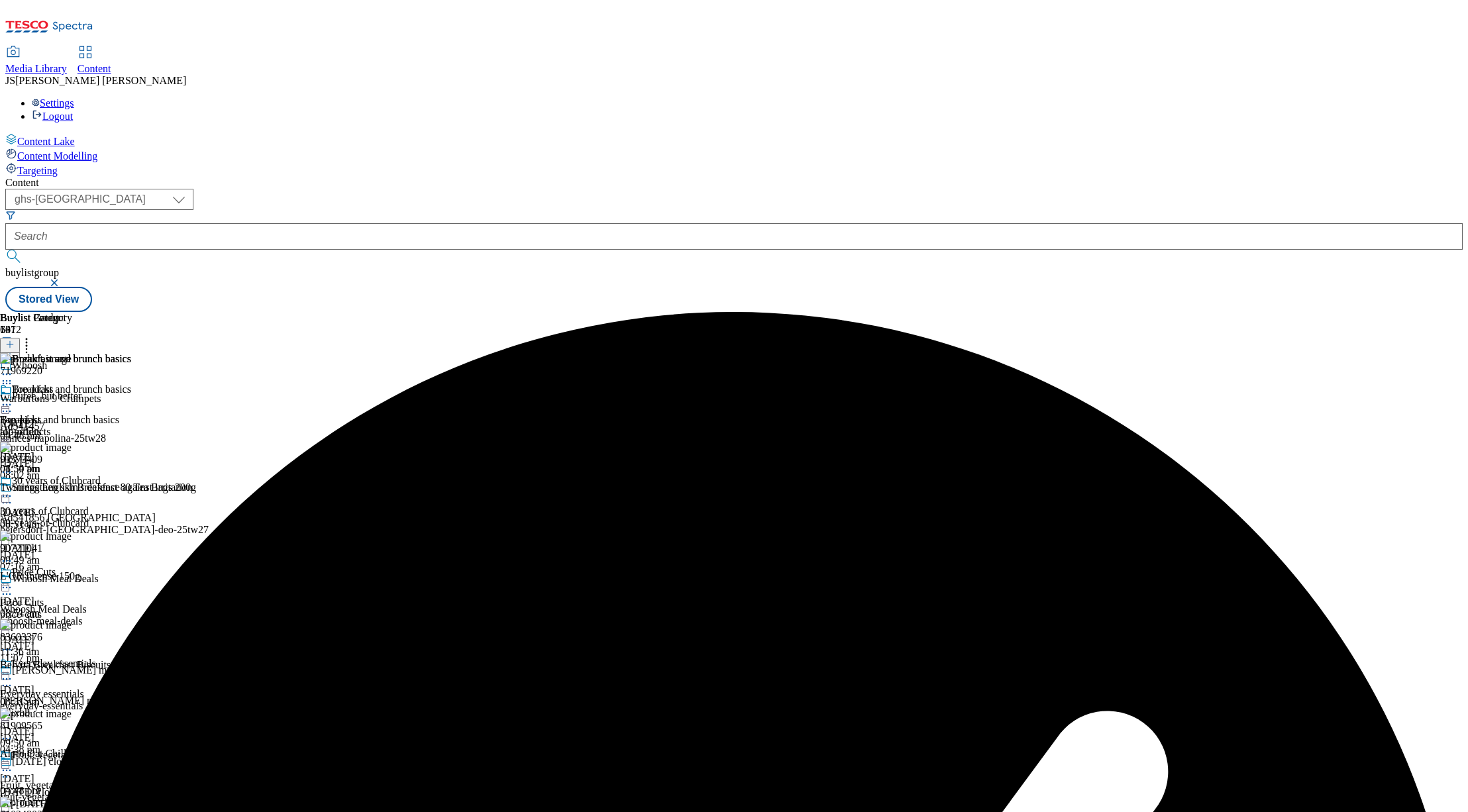
click at [13, 368] on icon at bounding box center [7, 374] width 13 height 13
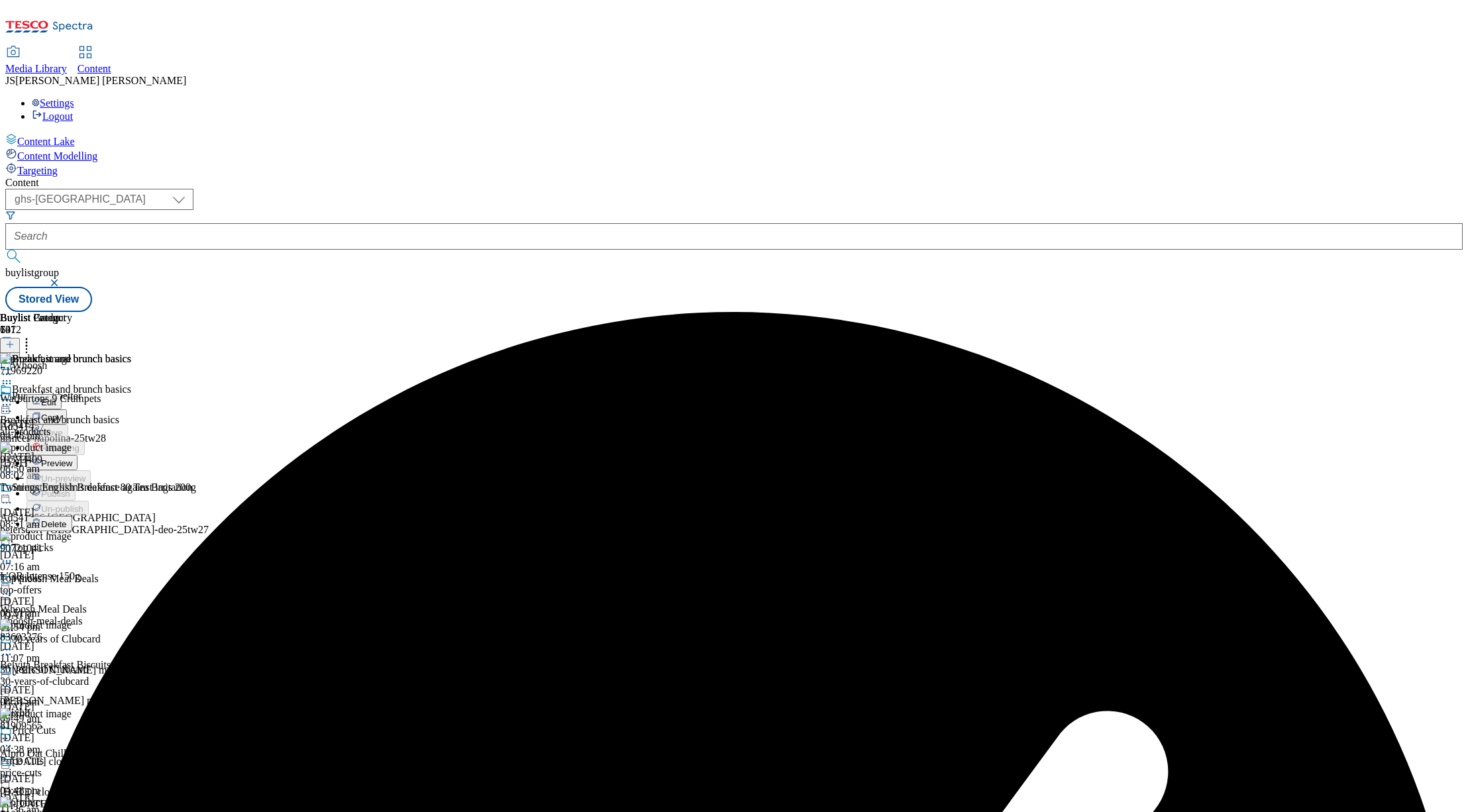
click at [62, 394] on button "Edit" at bounding box center [44, 402] width 35 height 15
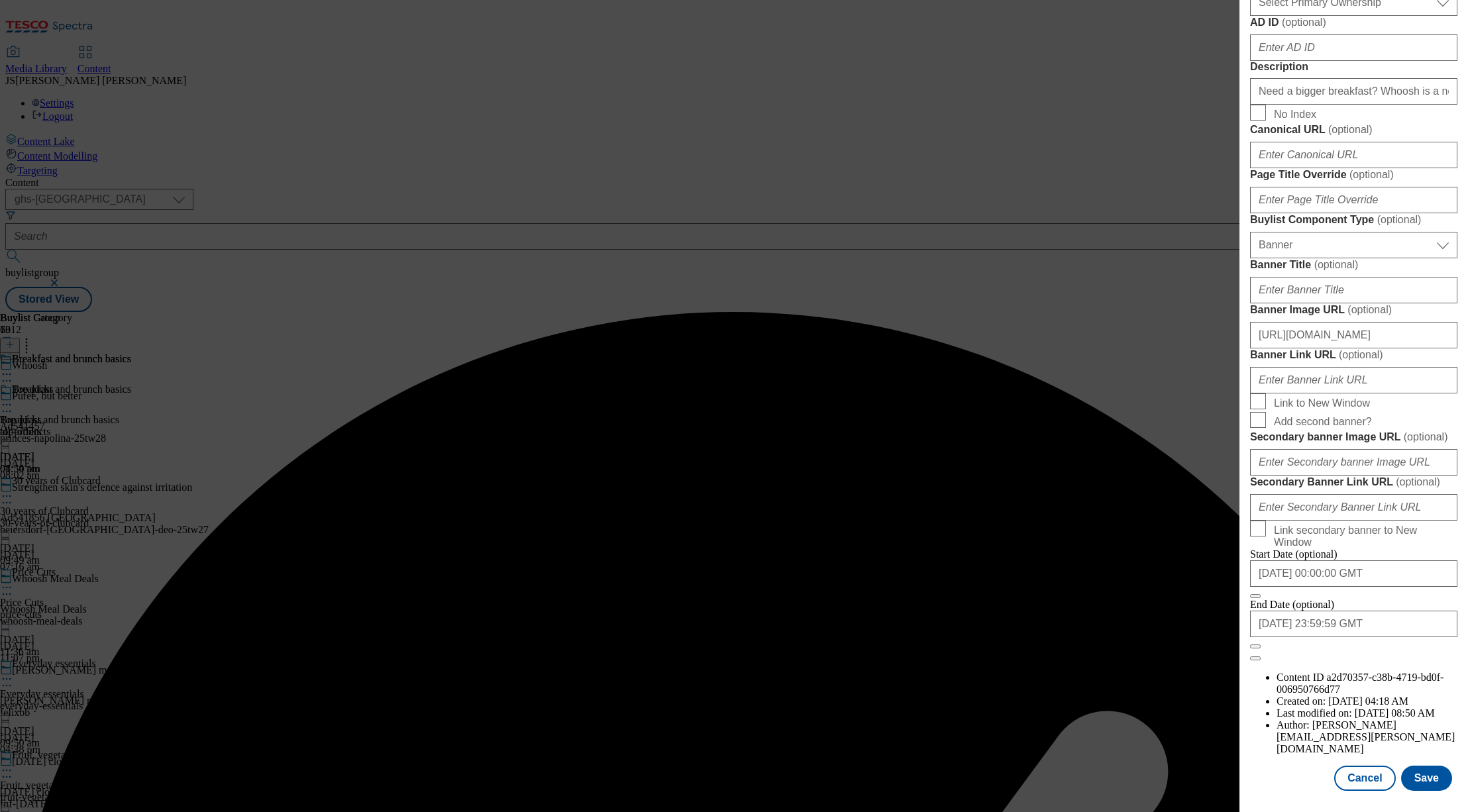
scroll to position [1174, 0]
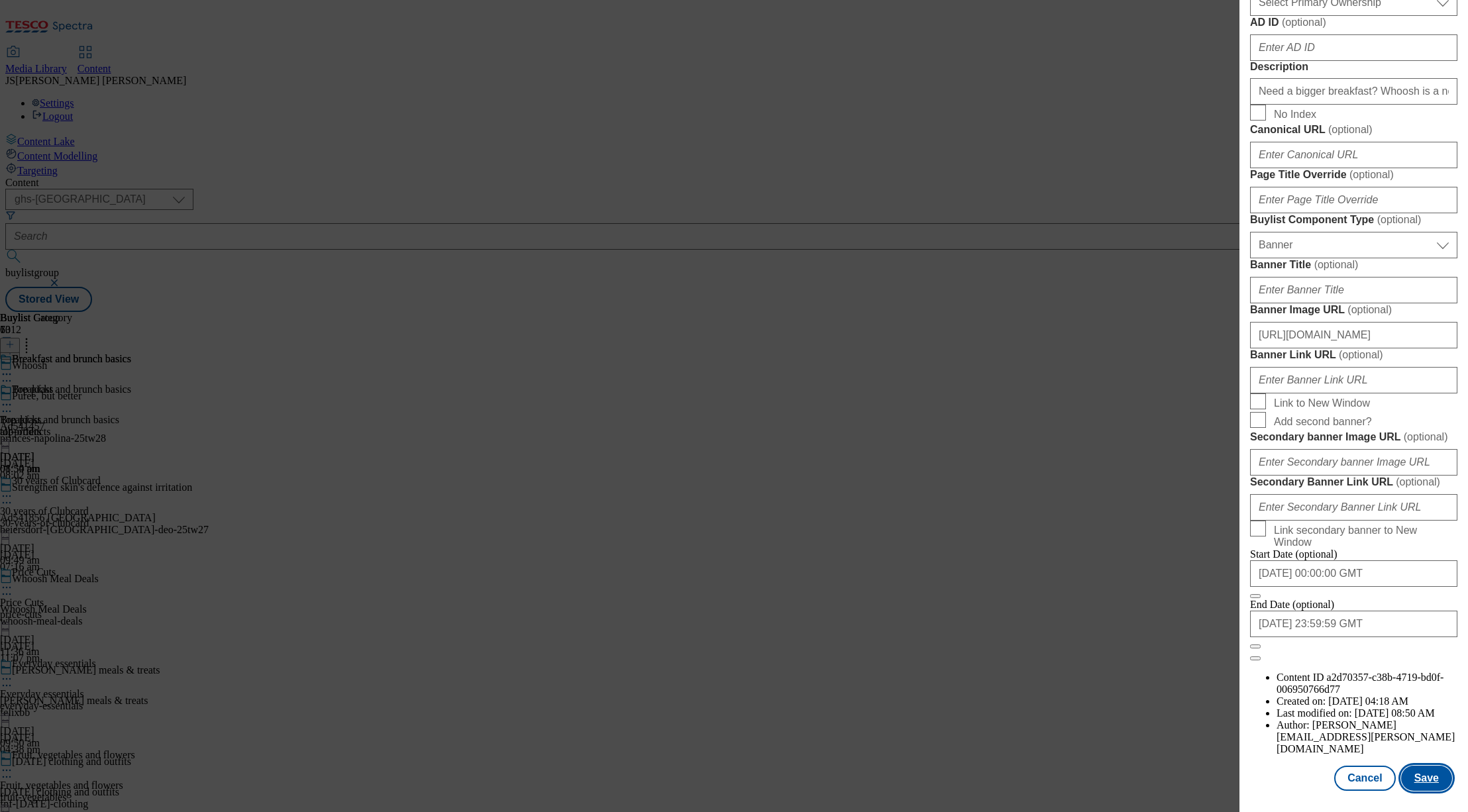
click at [1413, 770] on button "Save" at bounding box center [1427, 778] width 51 height 25
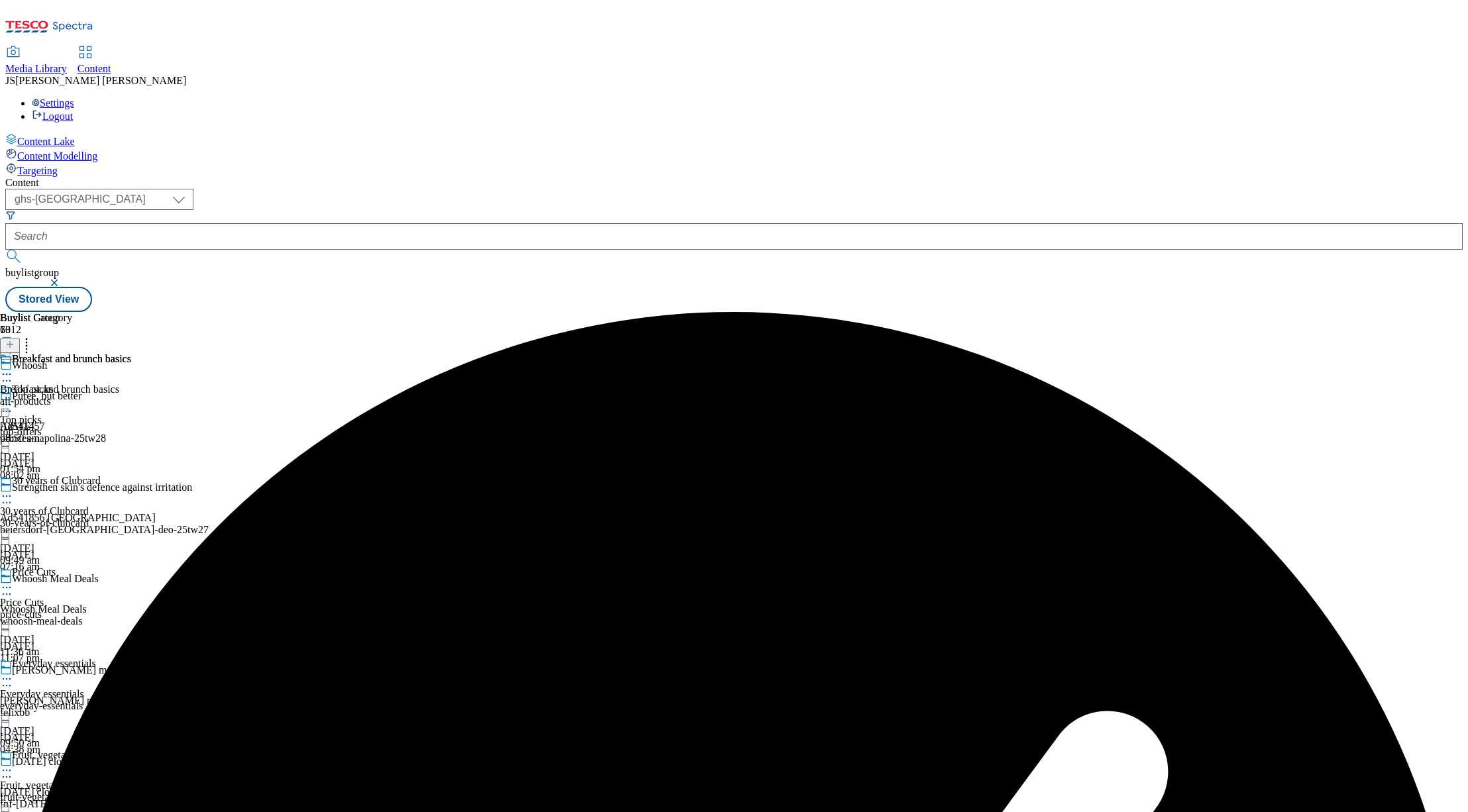
click at [13, 368] on icon at bounding box center [7, 374] width 13 height 13
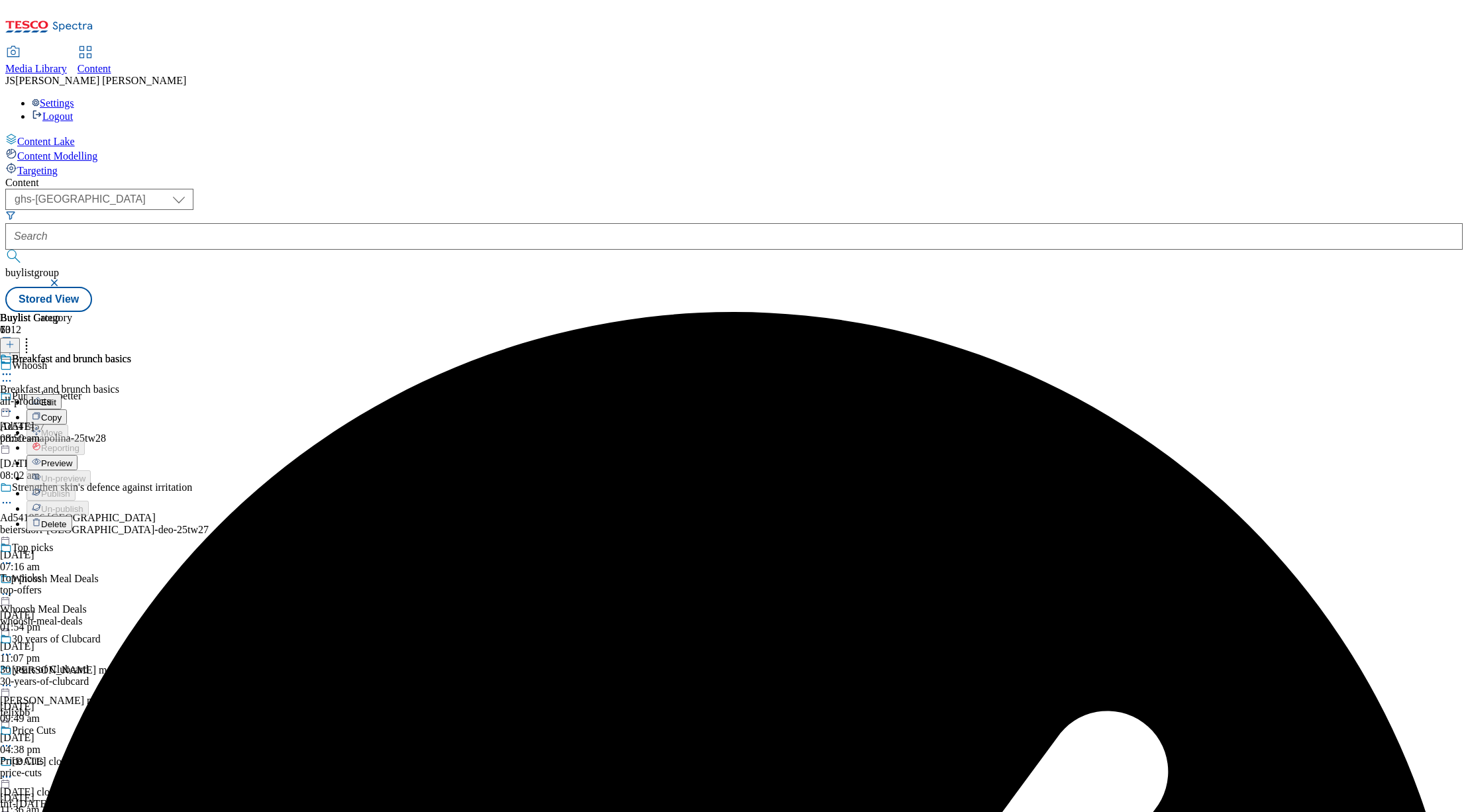
click at [72, 458] on span "Preview" at bounding box center [56, 463] width 31 height 9
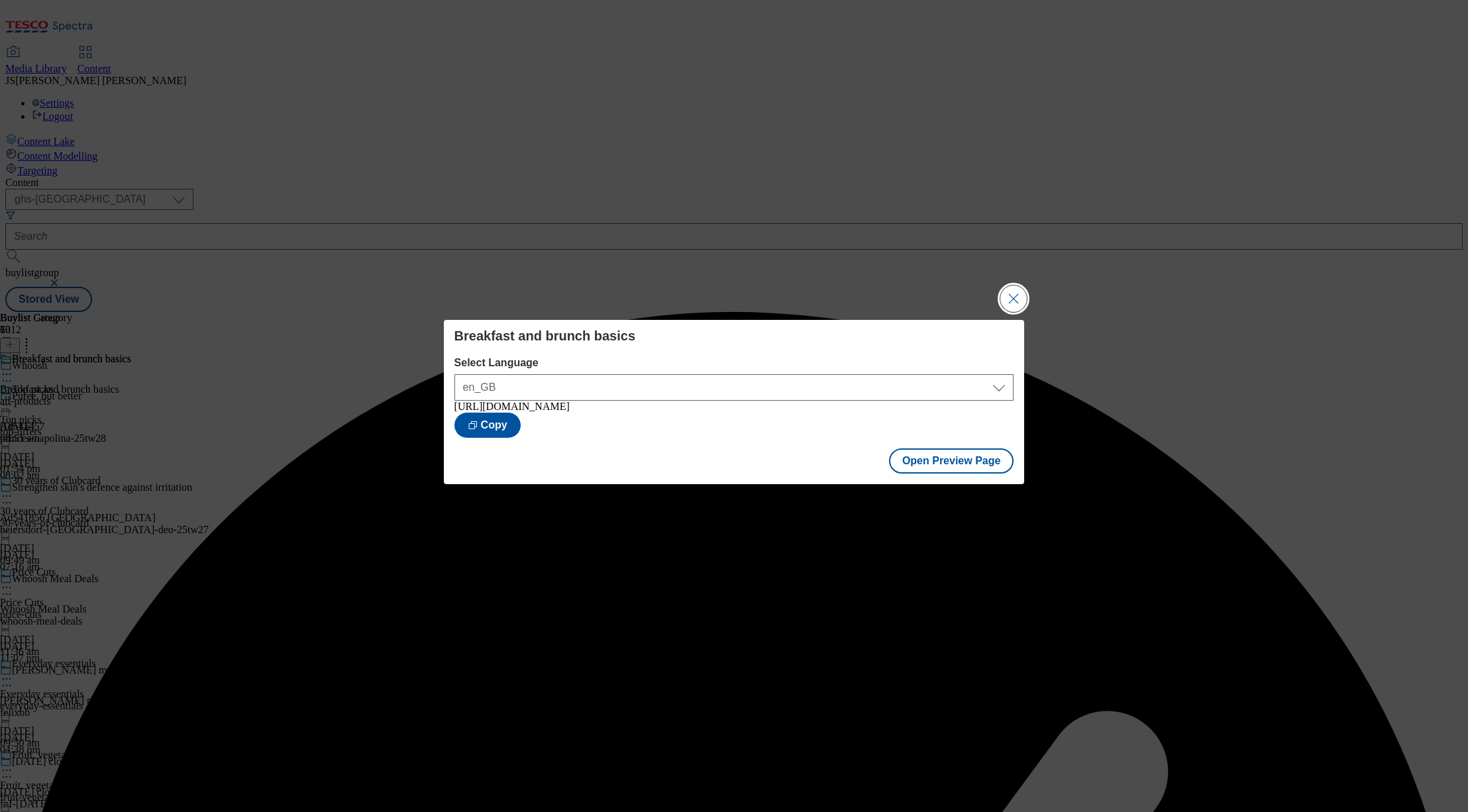
click at [1010, 299] on button "Close Modal" at bounding box center [1014, 299] width 27 height 27
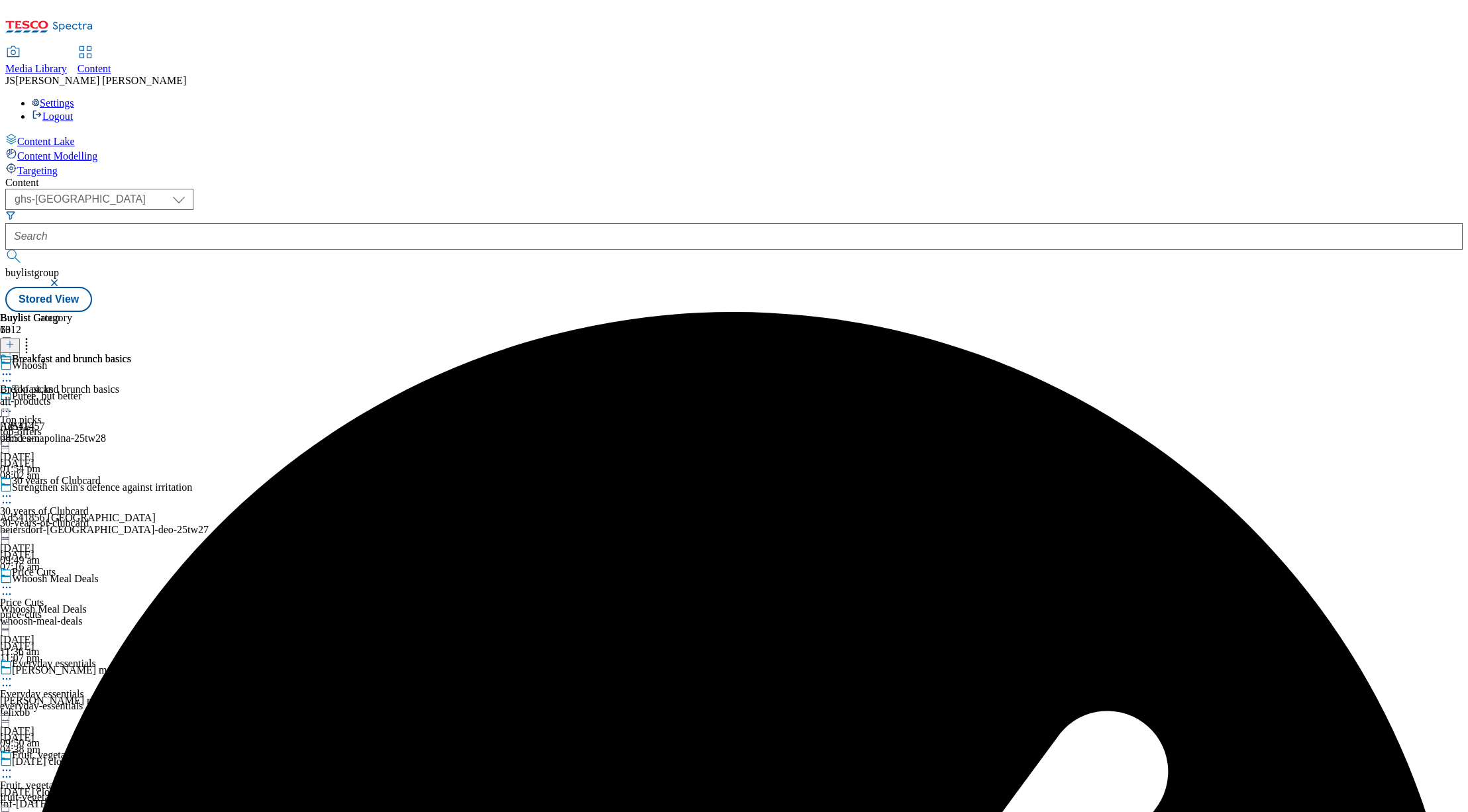
click at [13, 368] on icon at bounding box center [7, 374] width 13 height 13
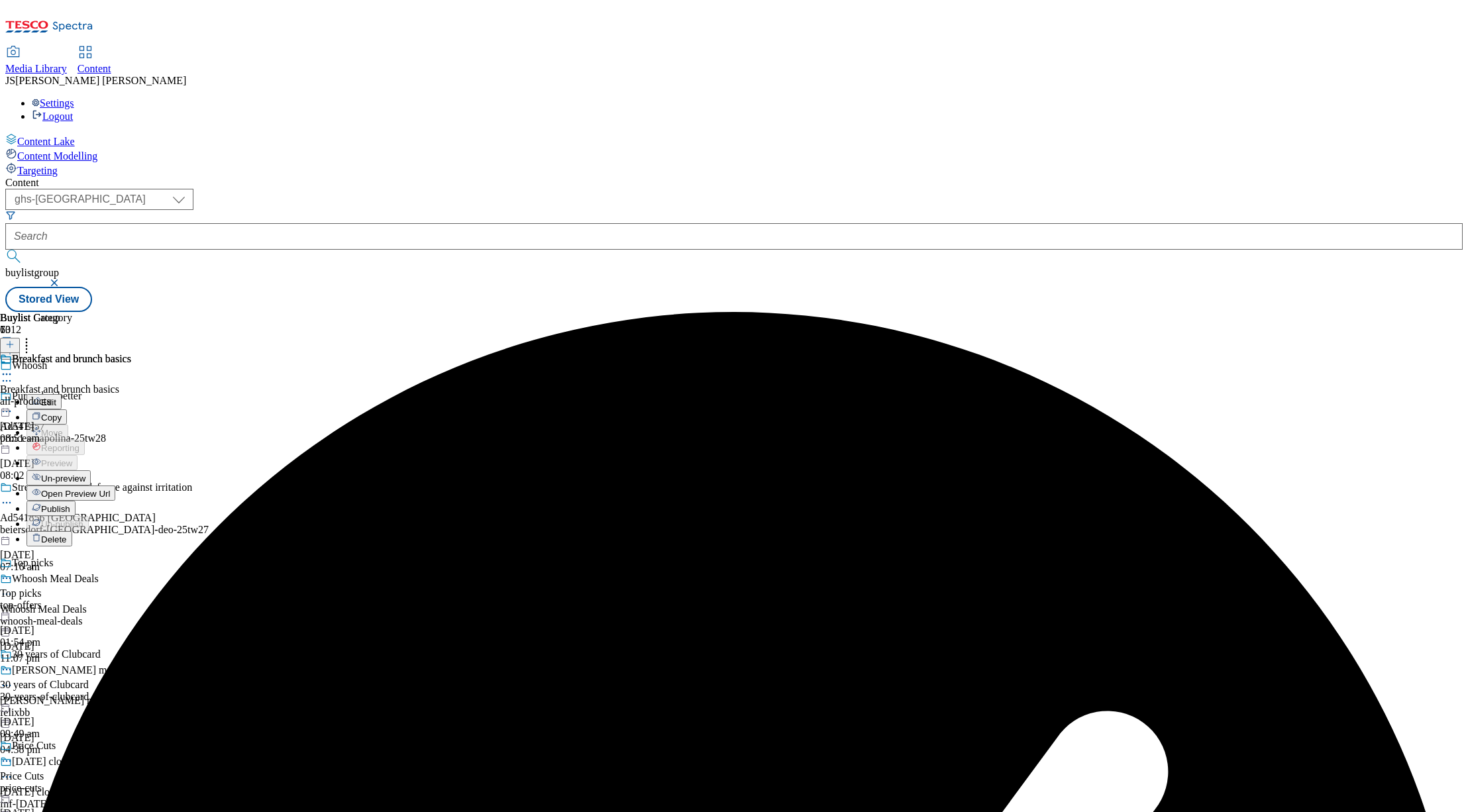
click at [70, 504] on span "Publish" at bounding box center [55, 509] width 29 height 9
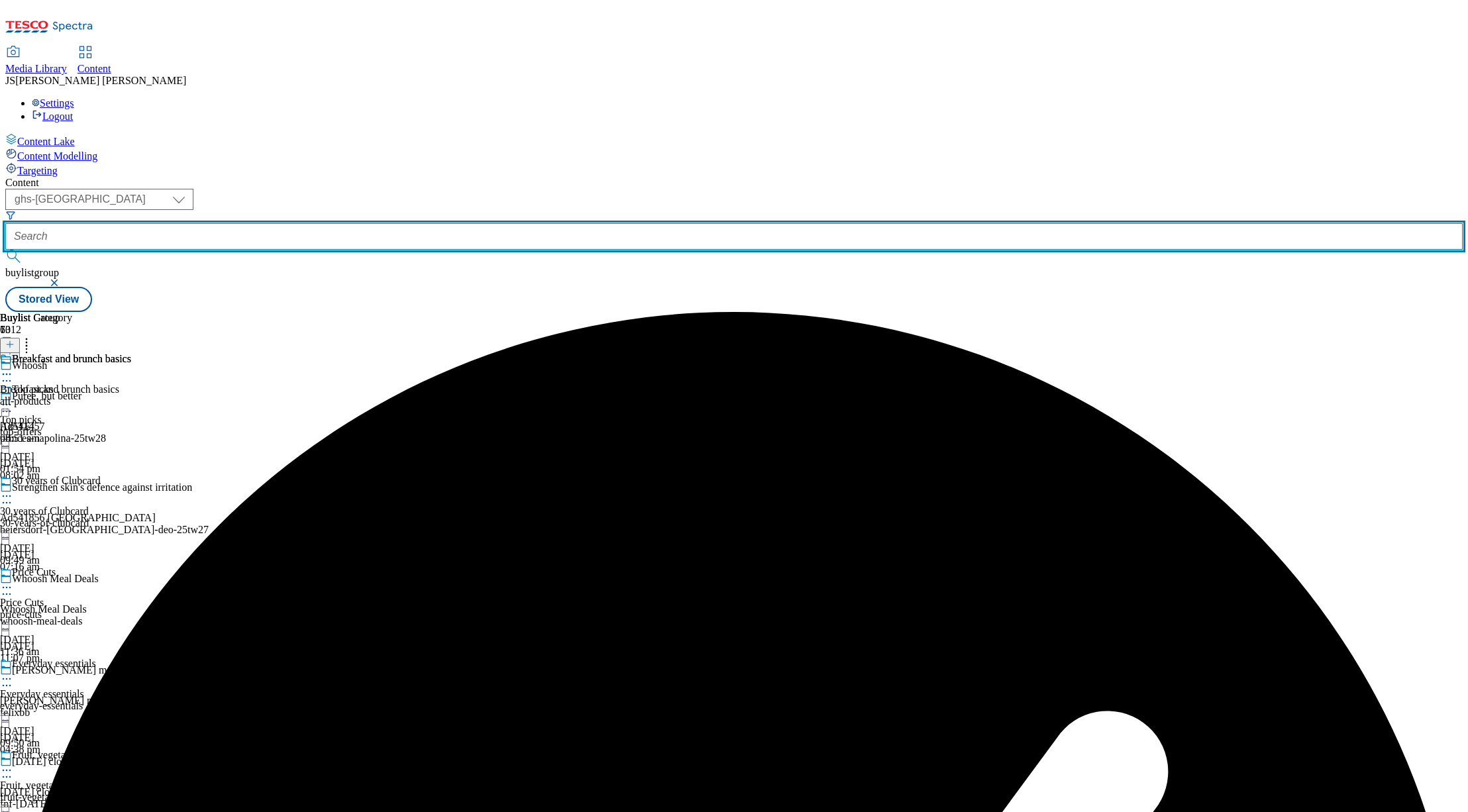
click at [337, 223] on input "text" at bounding box center [734, 236] width 1458 height 27
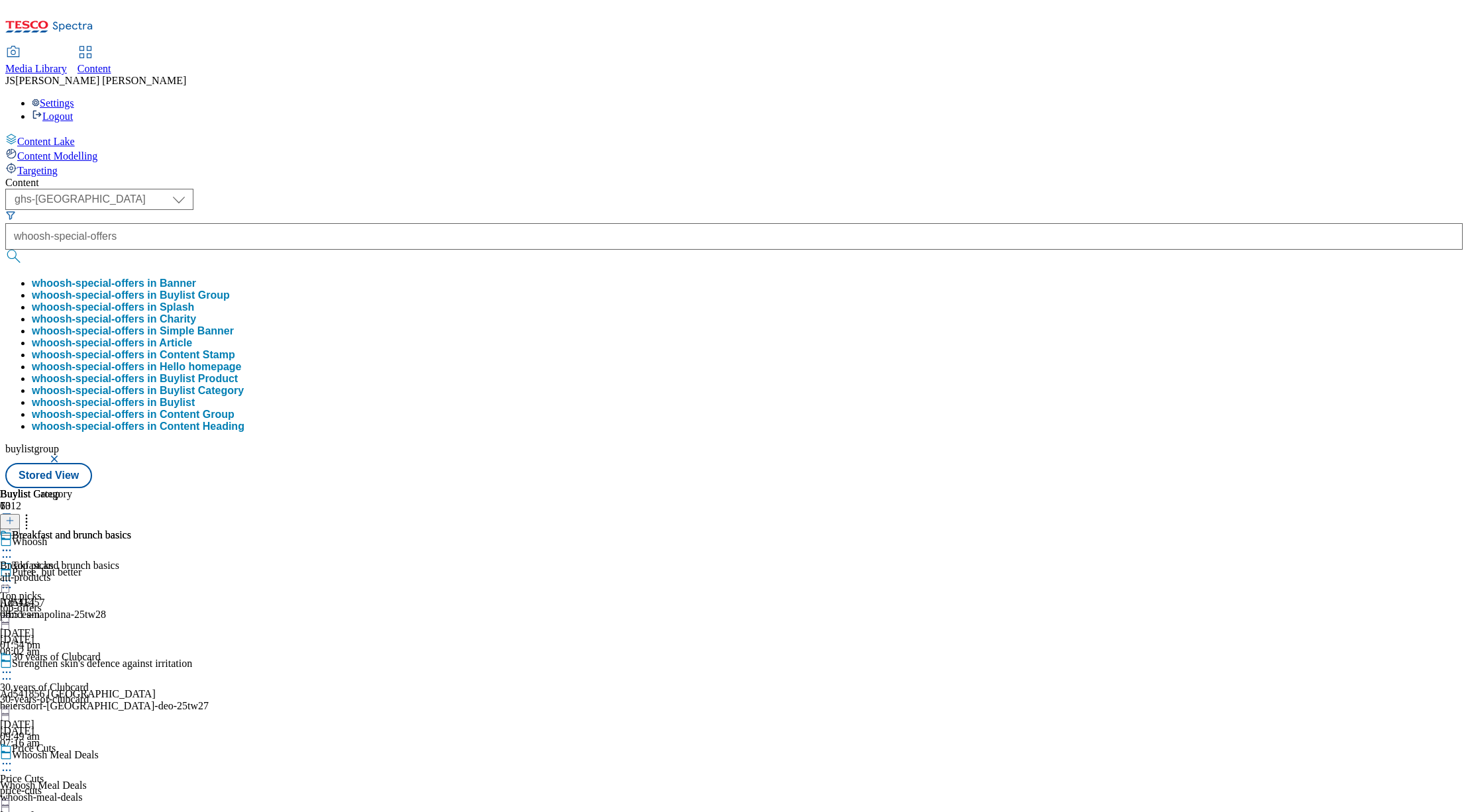
click at [230, 290] on button "whoosh-special-offers in Buylist Group" at bounding box center [130, 295] width 198 height 12
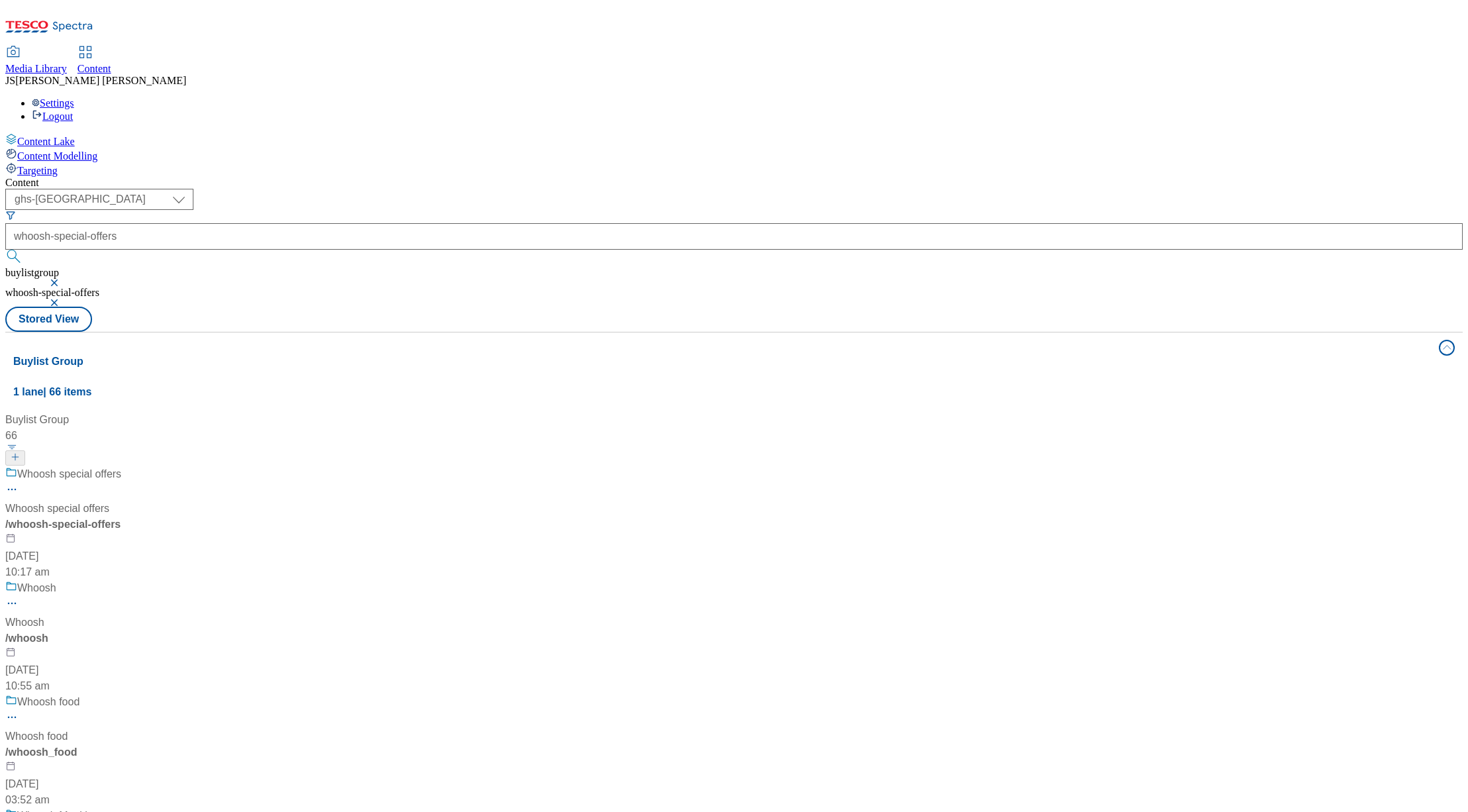
click at [175, 466] on div "Whoosh special offers Whoosh special offers / whoosh-special-offers [DATE] 10:1…" at bounding box center [90, 523] width 169 height 114
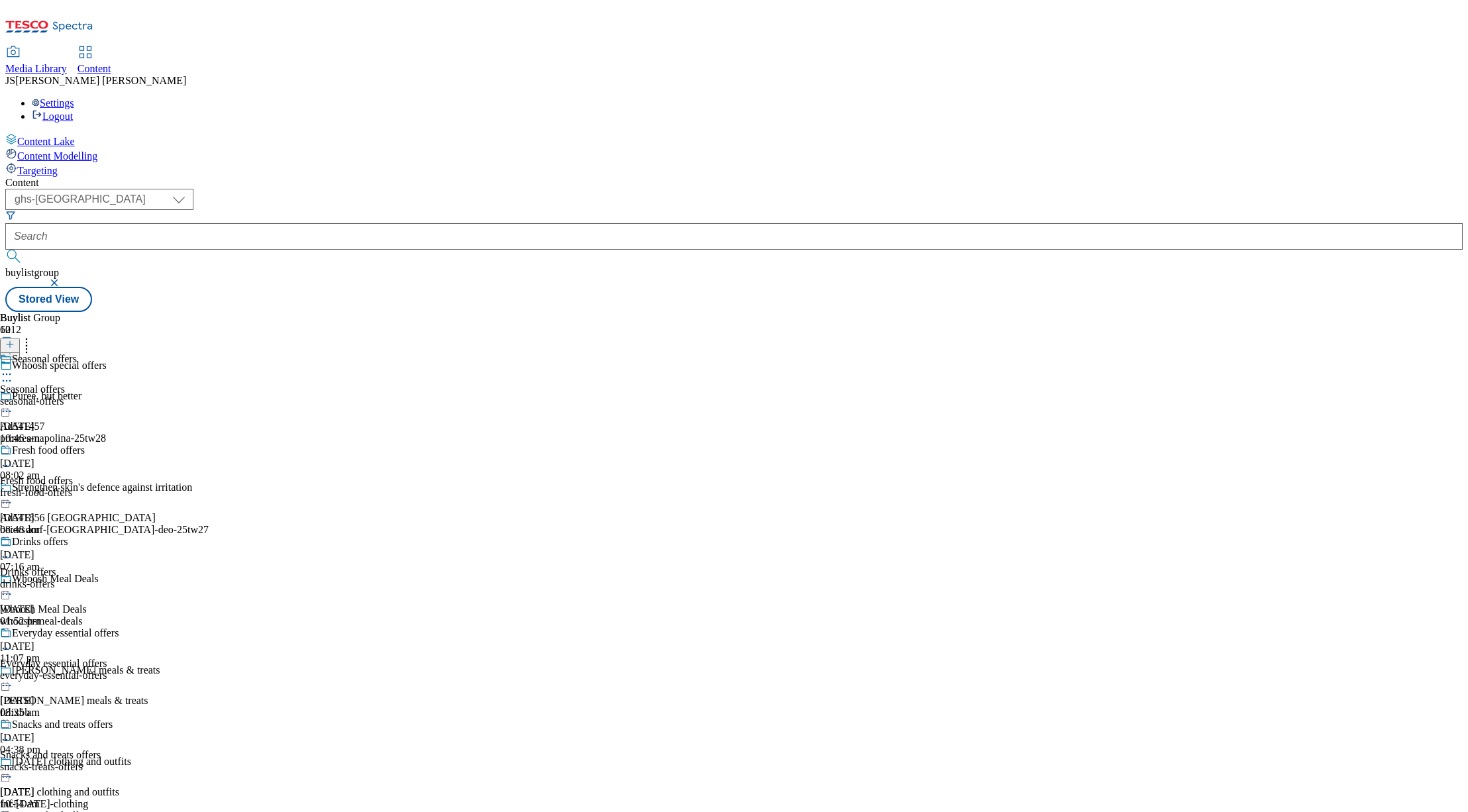
click at [226, 486] on div "fresh-food-offers" at bounding box center [113, 492] width 226 height 12
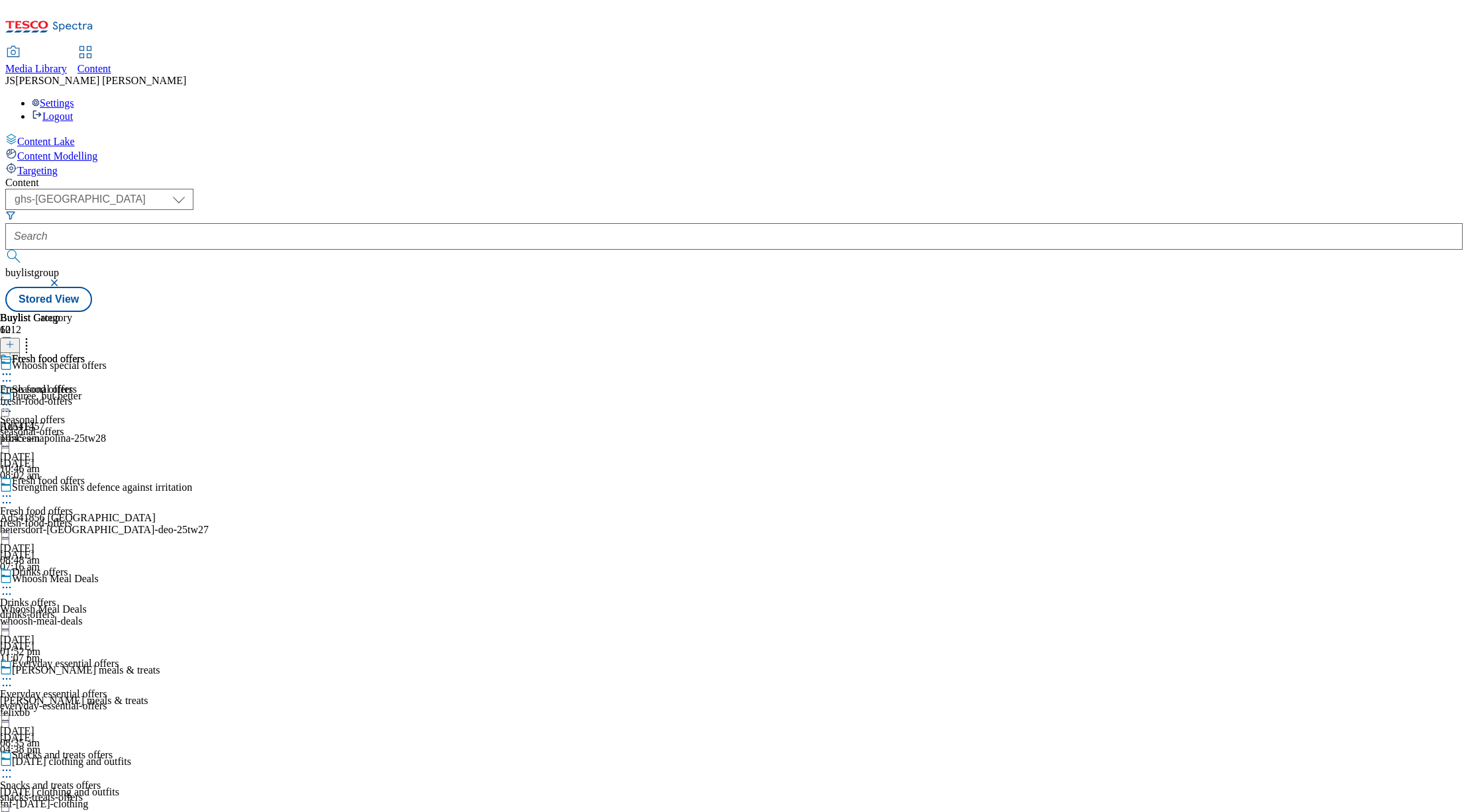
click at [13, 489] on icon at bounding box center [7, 496] width 13 height 13
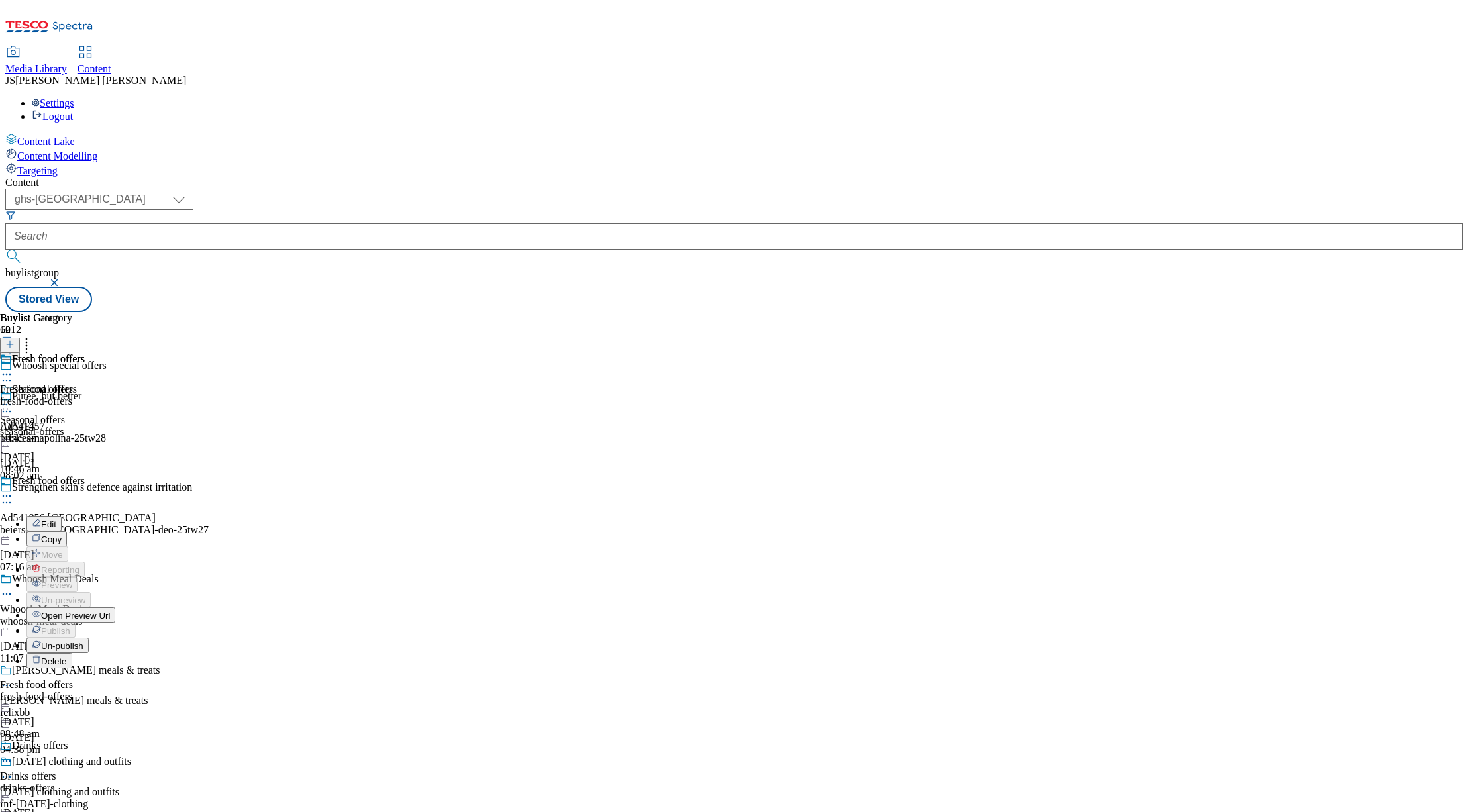
click at [84, 641] on span "Un-publish" at bounding box center [62, 646] width 43 height 9
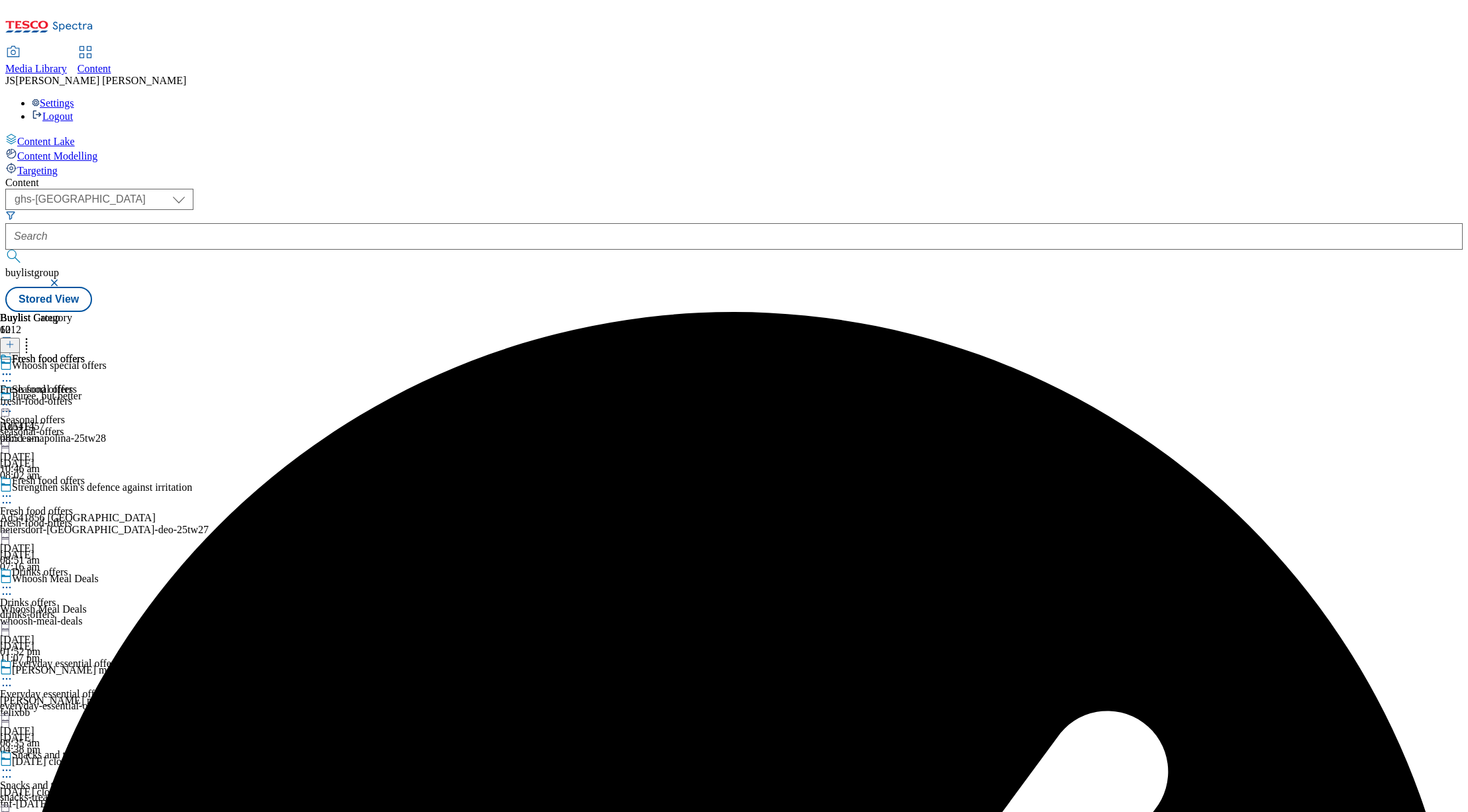
click at [13, 489] on icon at bounding box center [7, 496] width 13 height 13
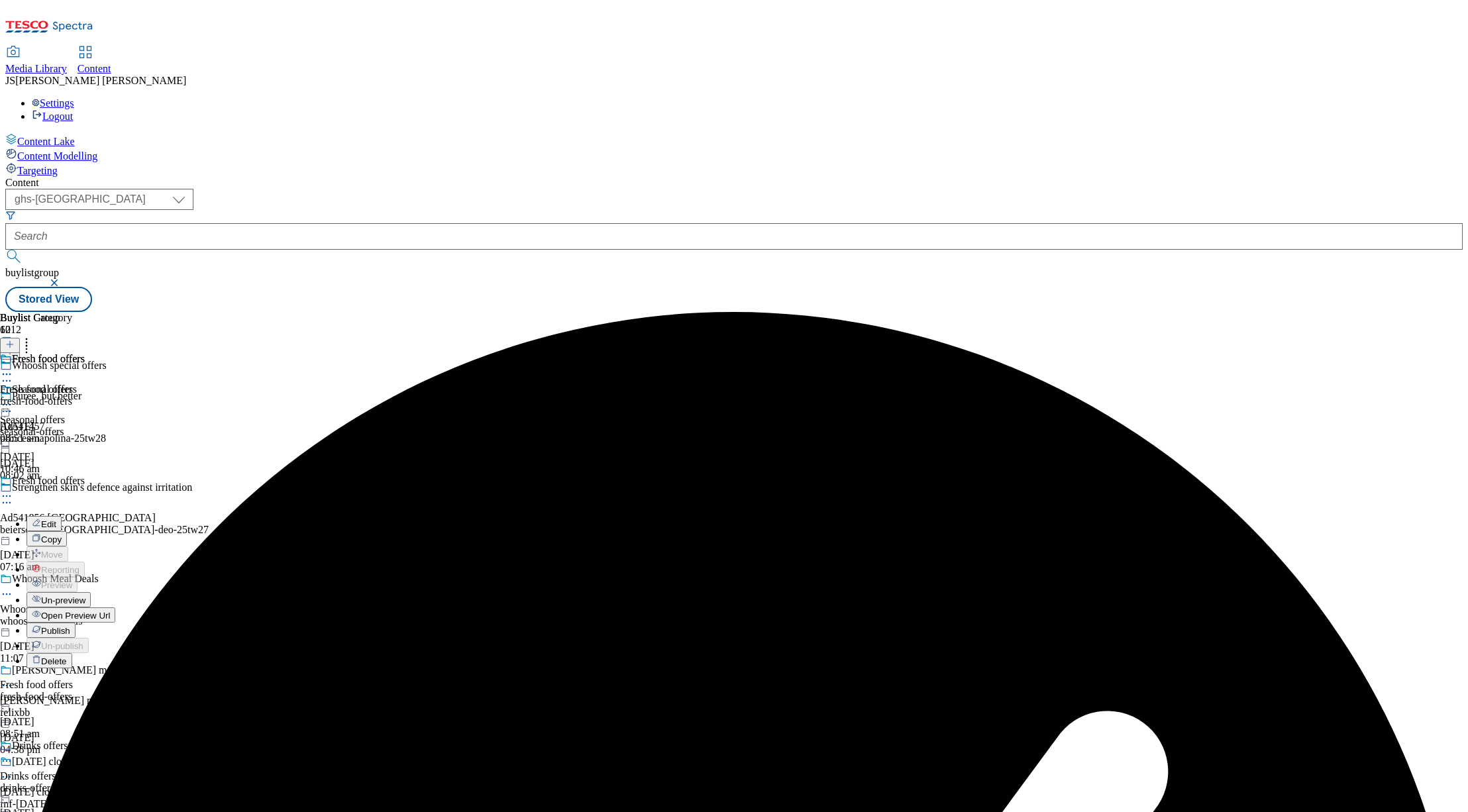
click at [86, 595] on span "Un-preview" at bounding box center [63, 600] width 45 height 9
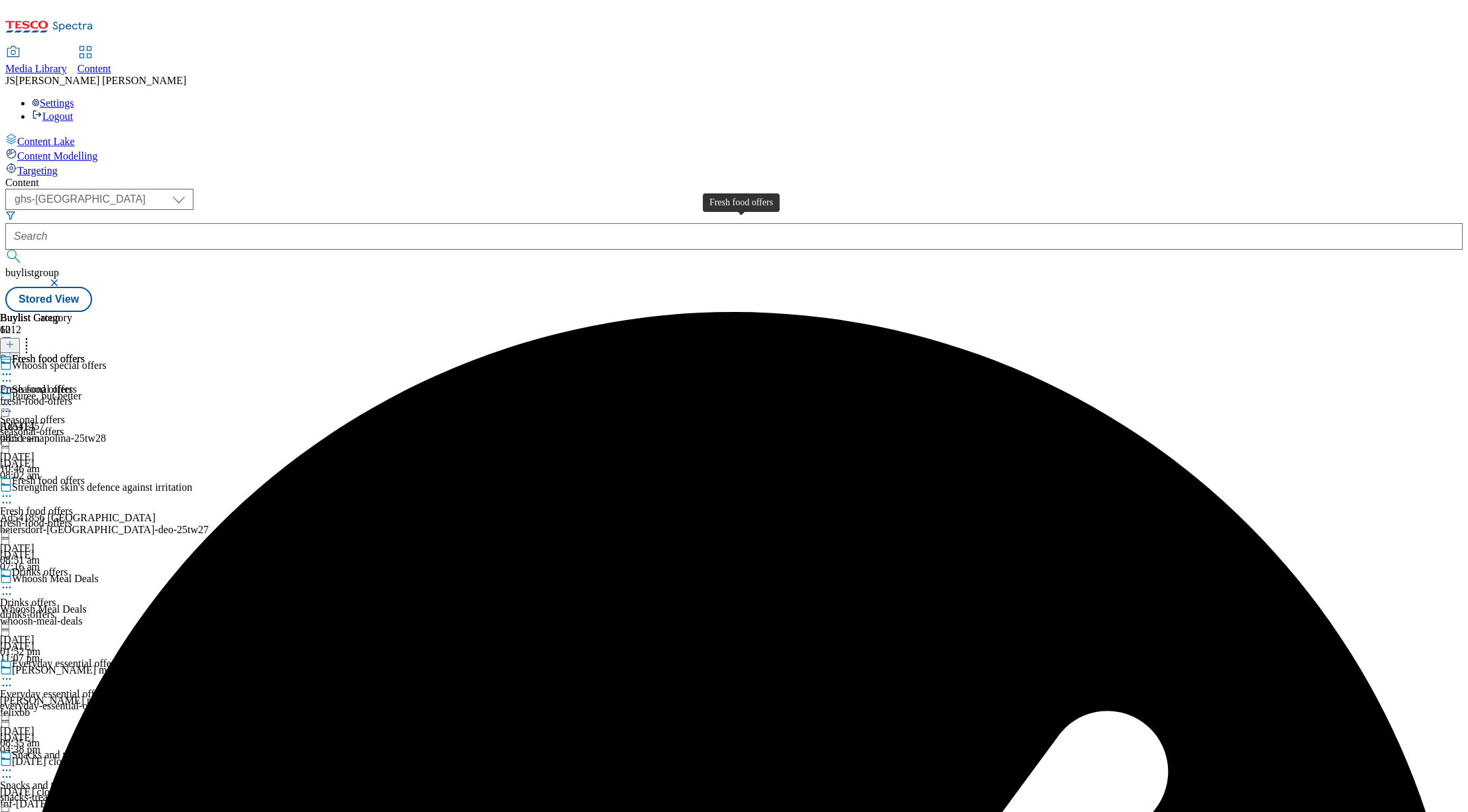
click at [73, 384] on div "Fresh food offers" at bounding box center [36, 389] width 73 height 12
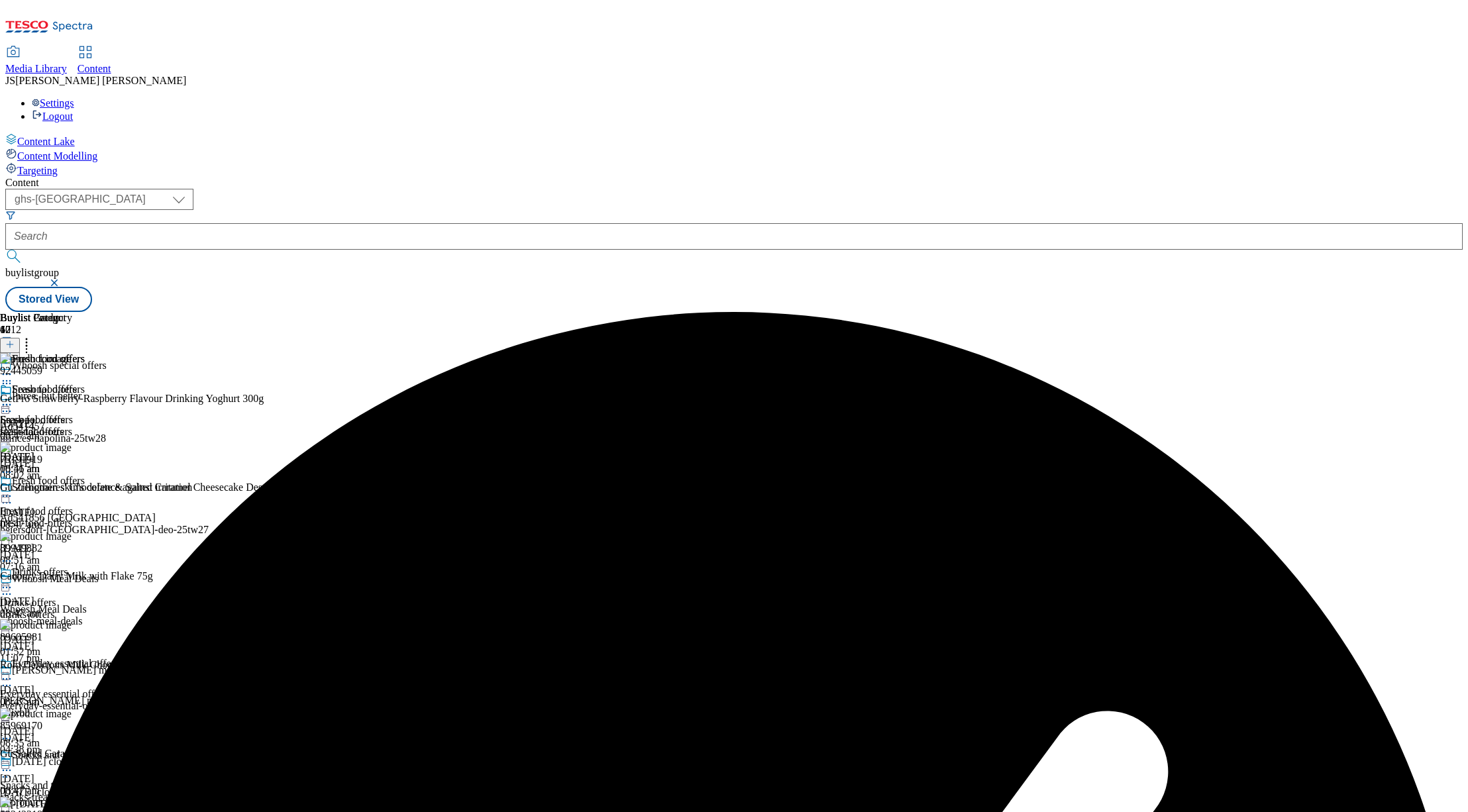
click at [28, 342] on circle at bounding box center [27, 343] width 2 height 2
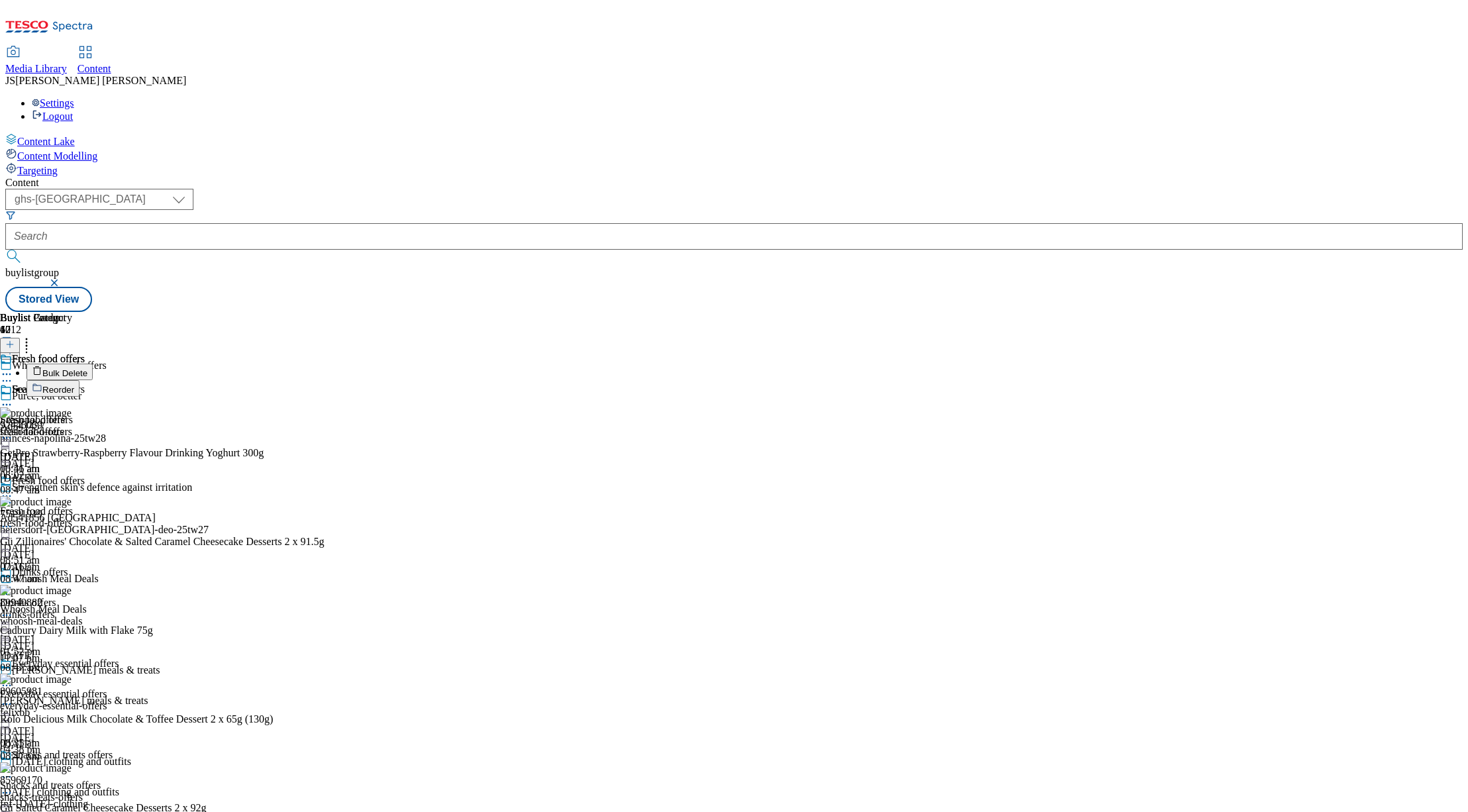
click at [74, 385] on span "Reorder" at bounding box center [58, 389] width 31 height 9
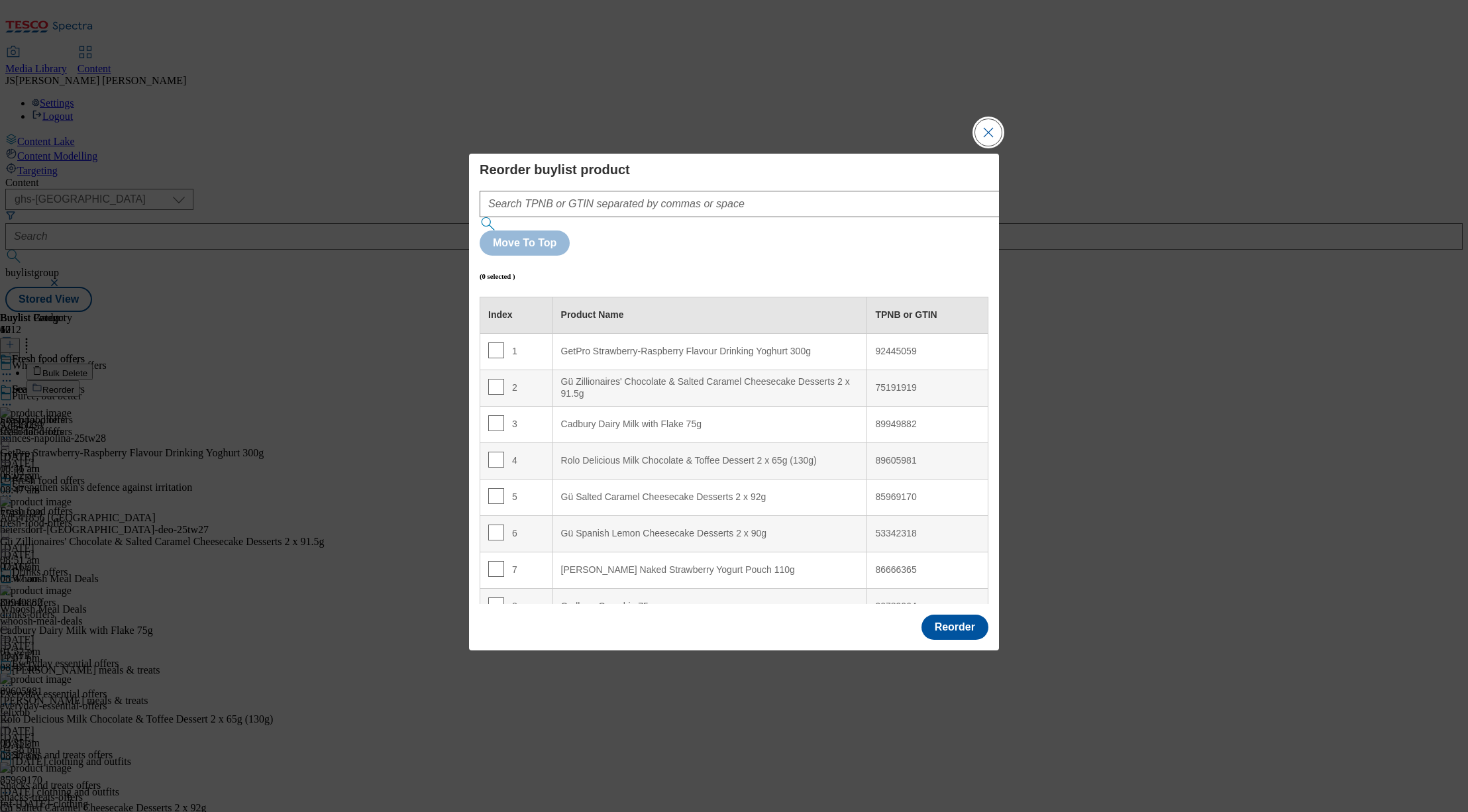
click at [986, 145] on button "Close Modal" at bounding box center [988, 133] width 27 height 27
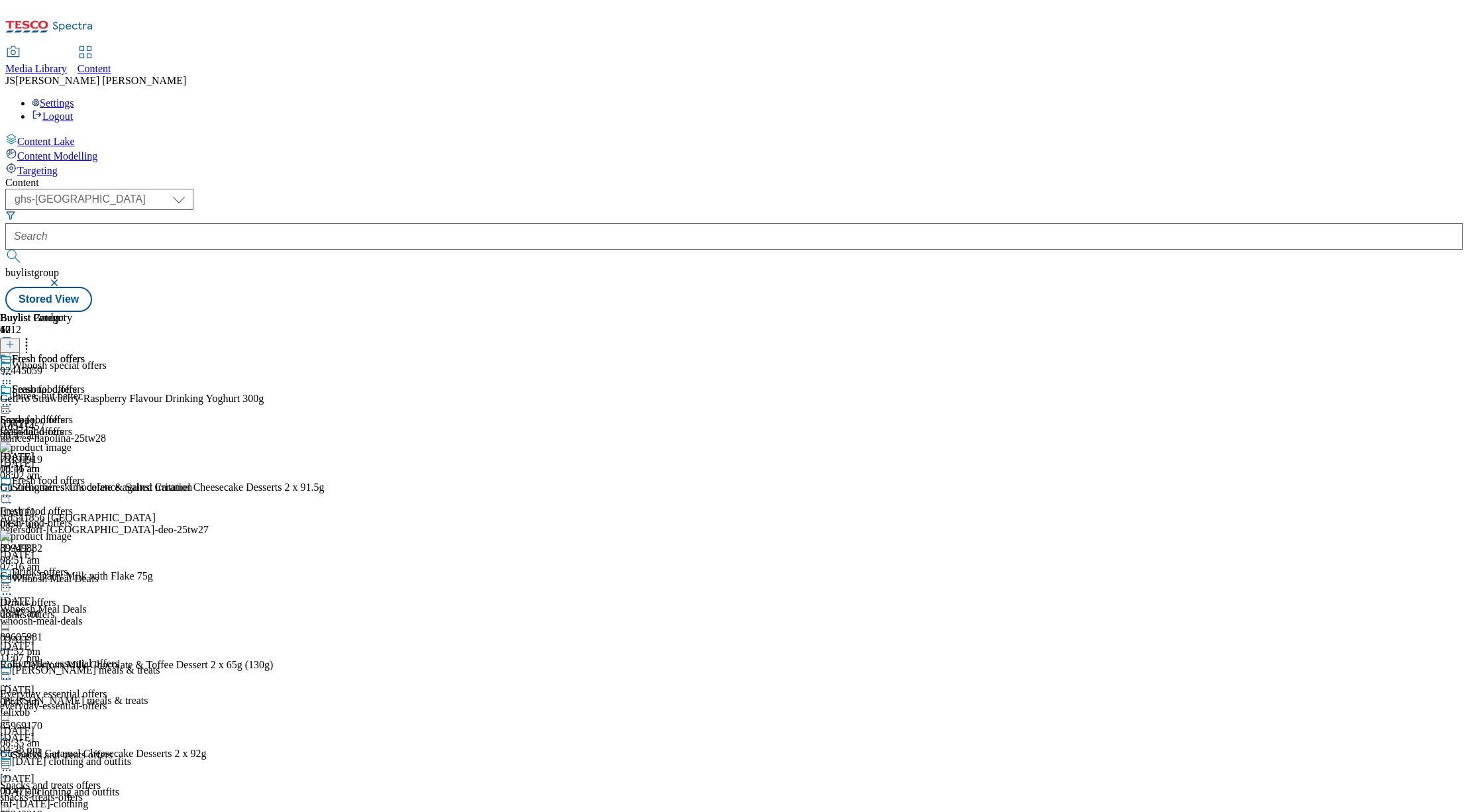
click at [33, 335] on icon at bounding box center [27, 342] width 13 height 13
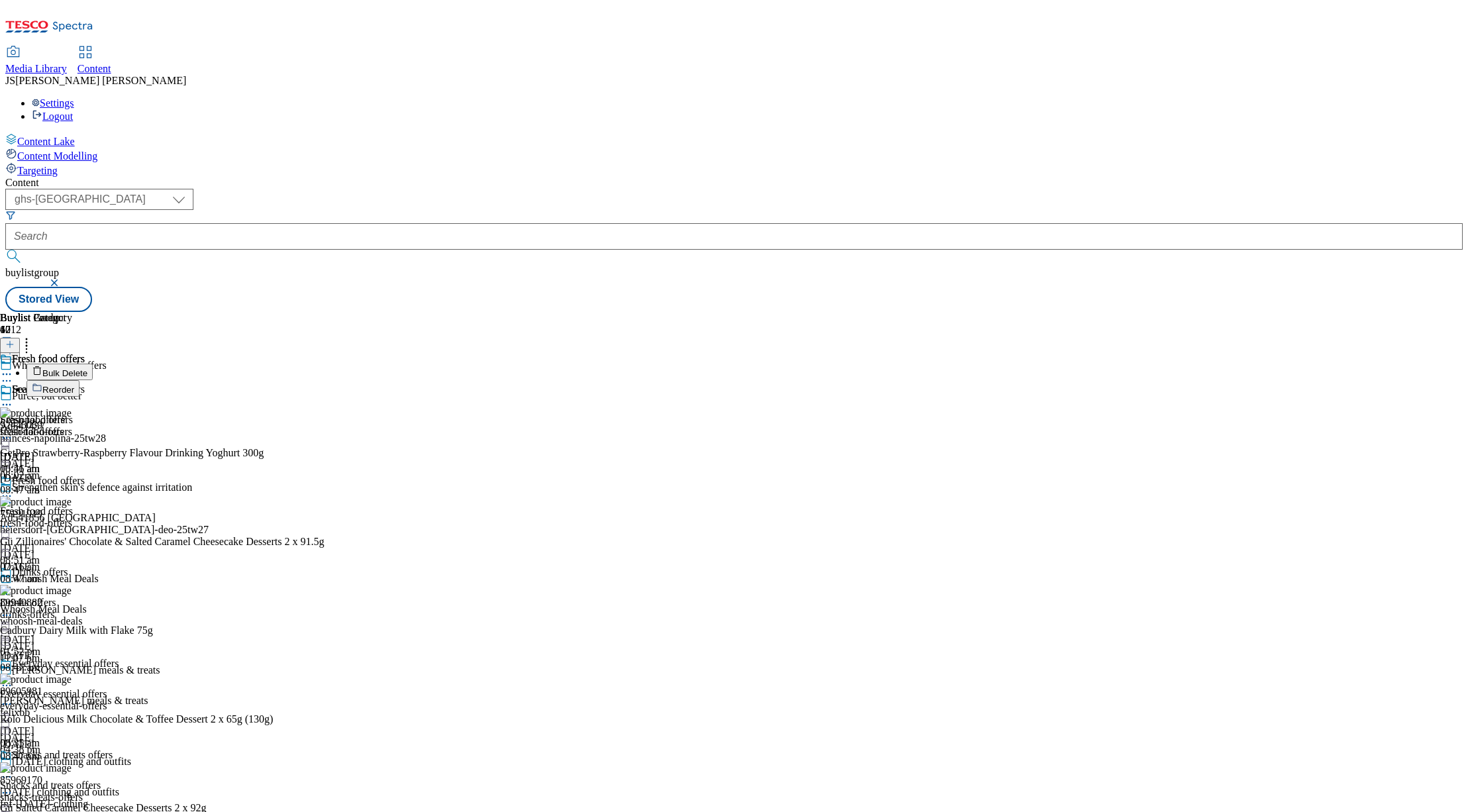
click at [87, 368] on span "Bulk Delete" at bounding box center [65, 373] width 45 height 9
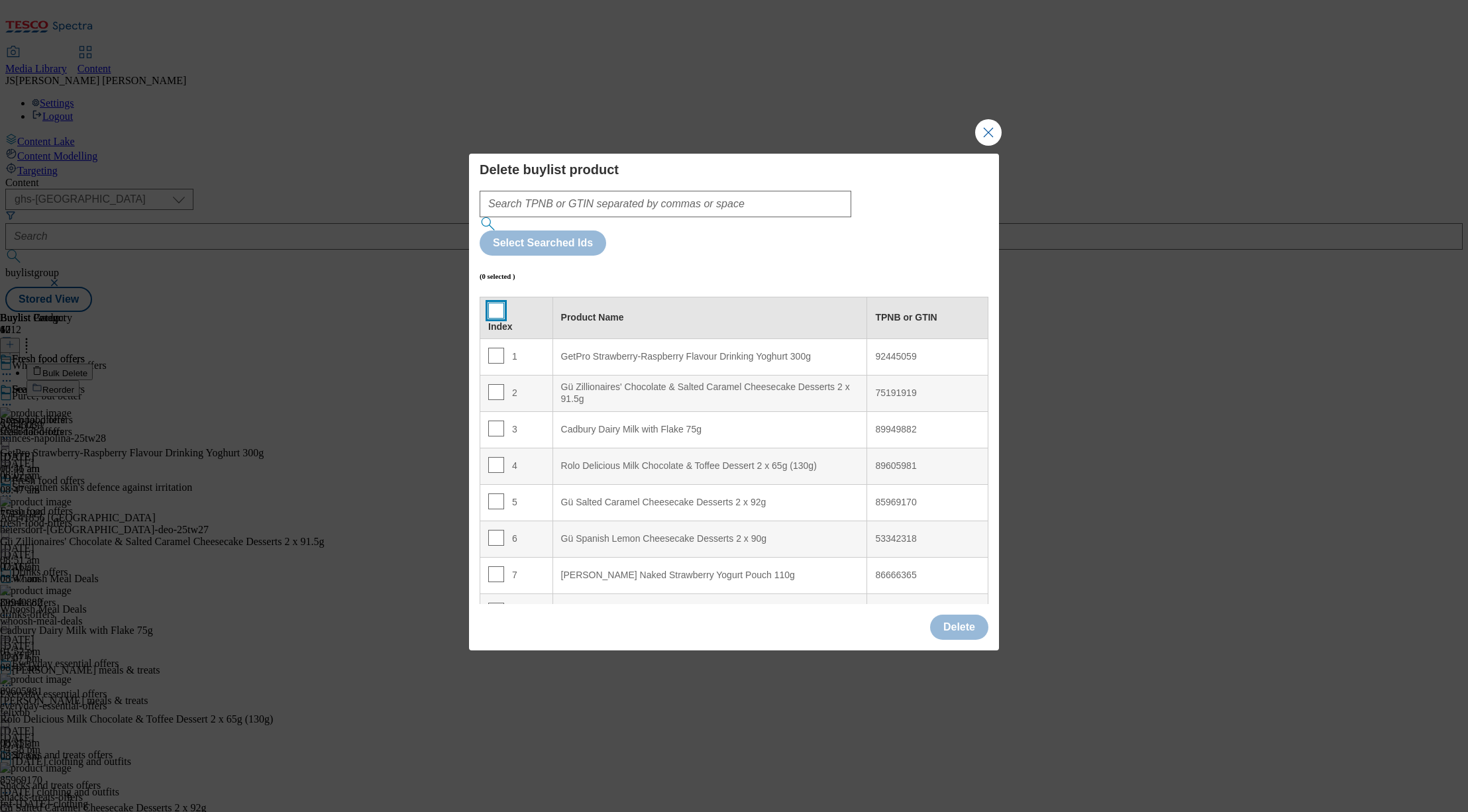
click at [491, 303] on input "Modal" at bounding box center [496, 311] width 16 height 16
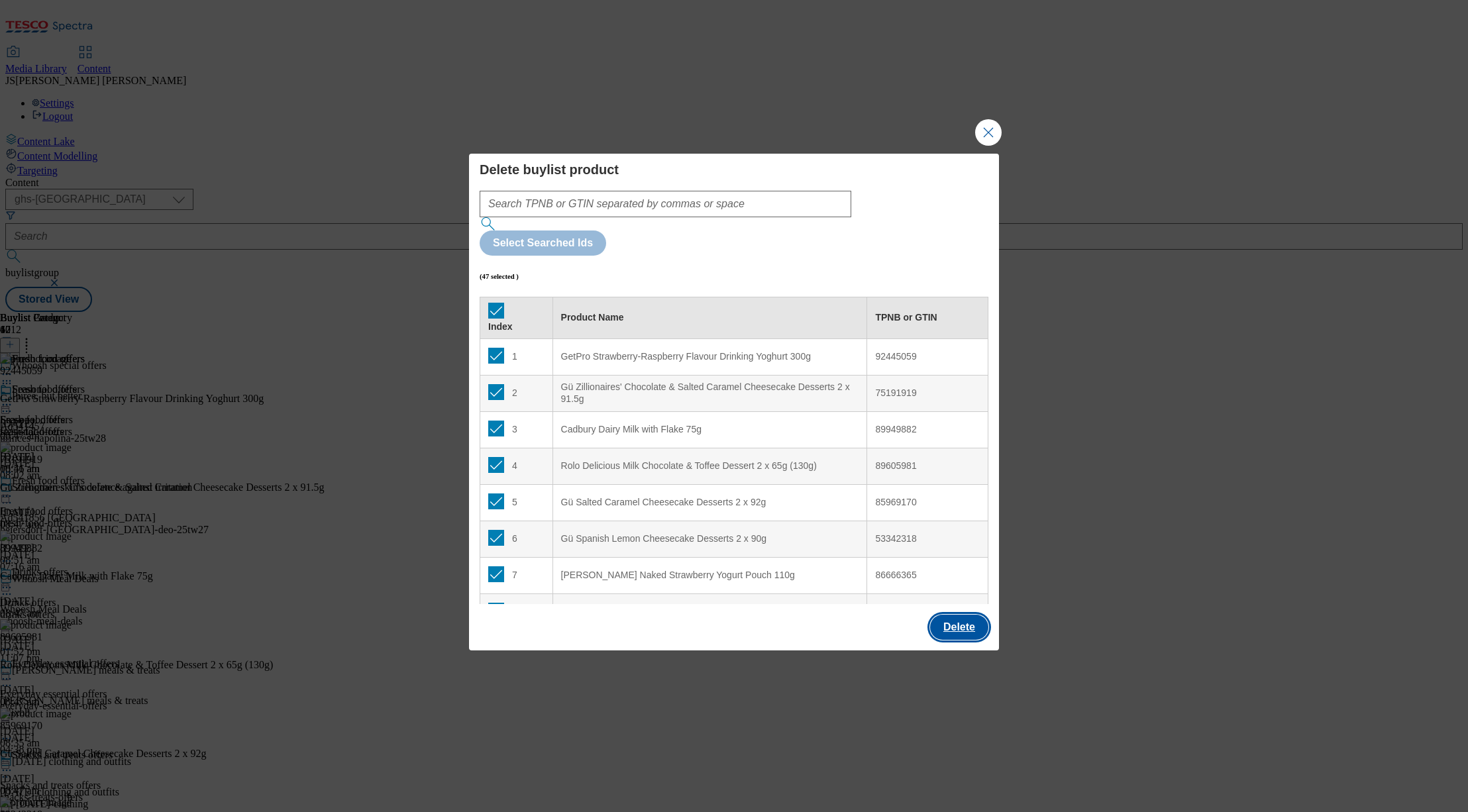
click at [962, 614] on button "Delete" at bounding box center [959, 627] width 58 height 25
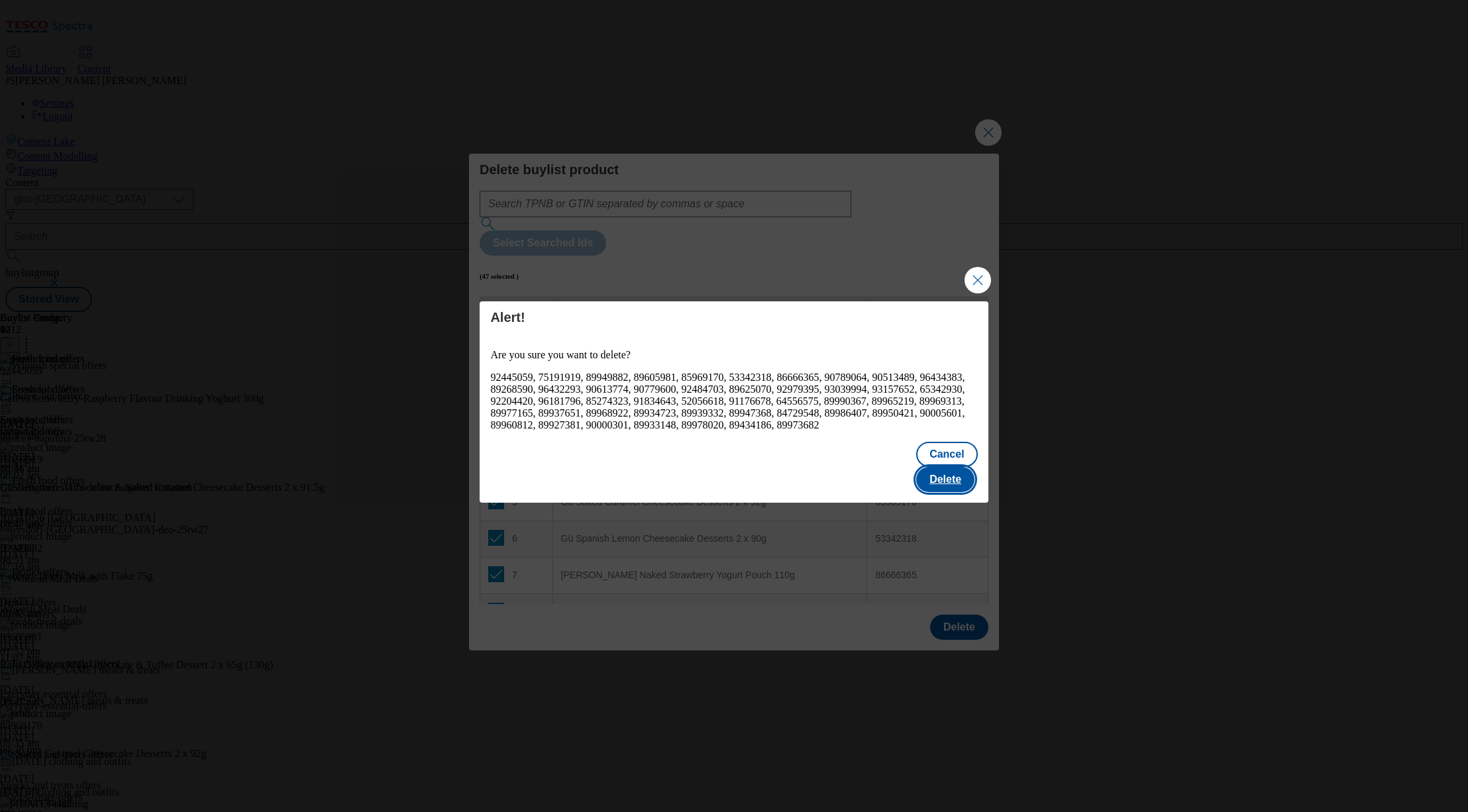
click at [966, 473] on button "Delete" at bounding box center [944, 480] width 58 height 25
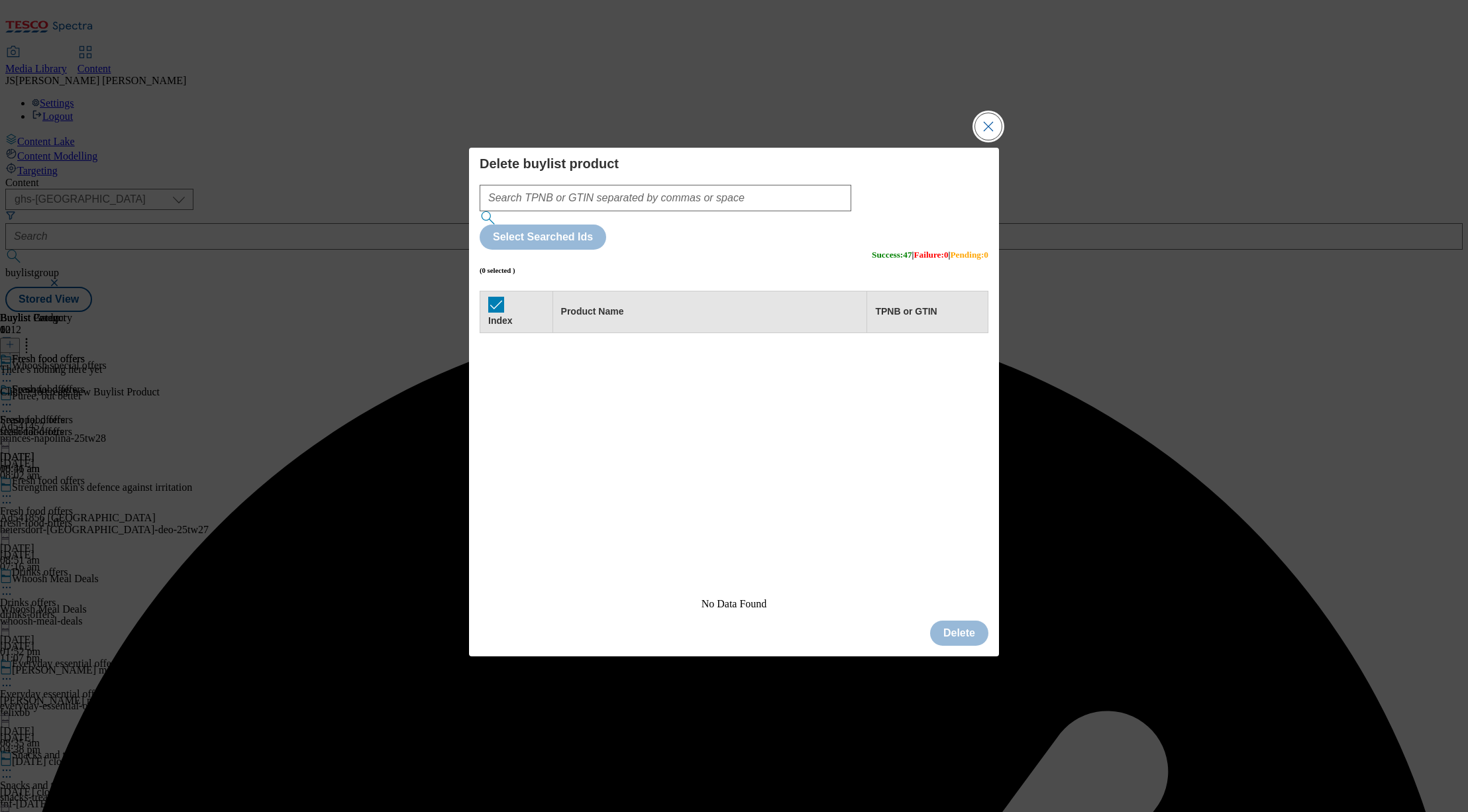
click at [992, 140] on button "Close Modal" at bounding box center [988, 126] width 27 height 27
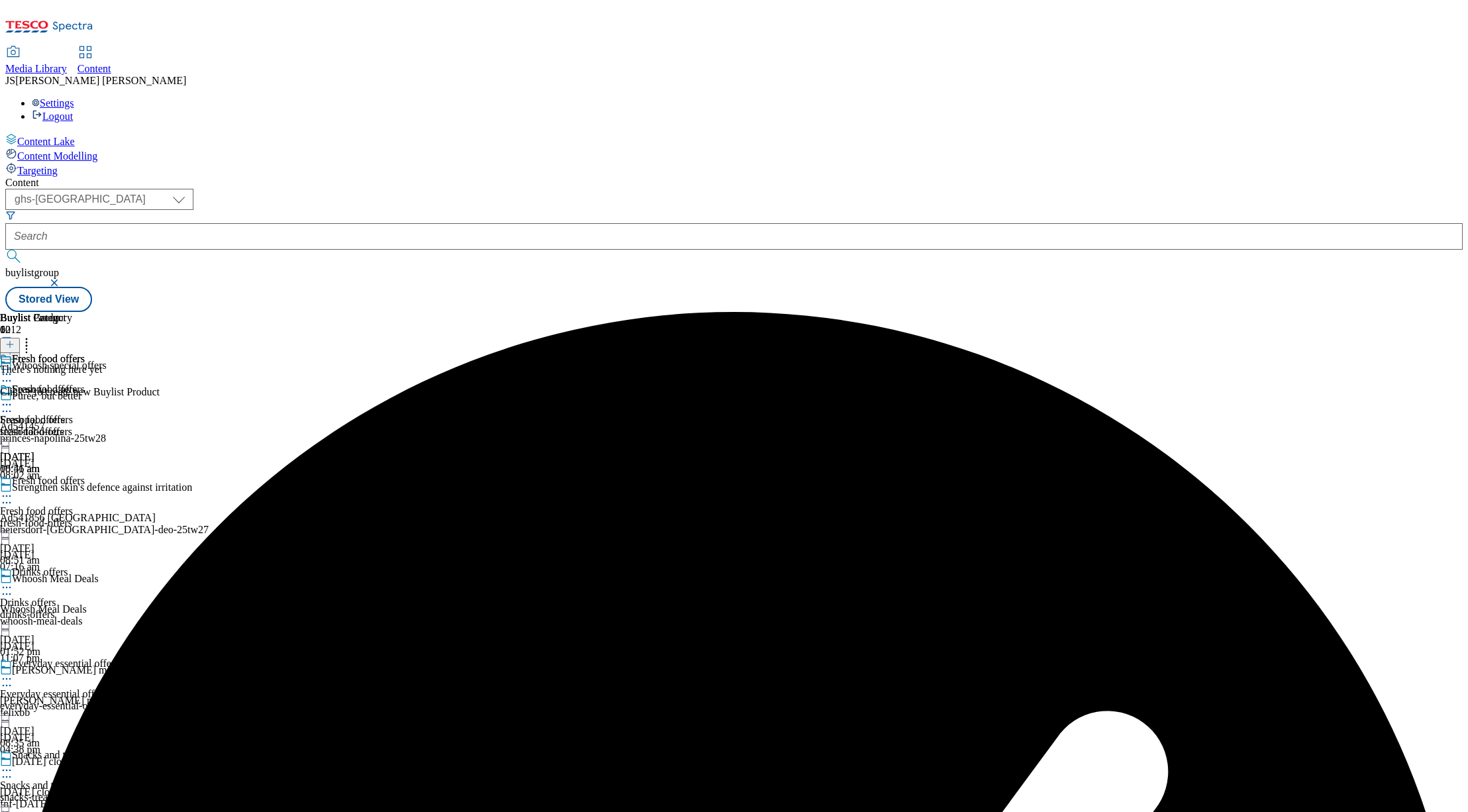
click at [14, 340] on icon at bounding box center [10, 345] width 10 height 9
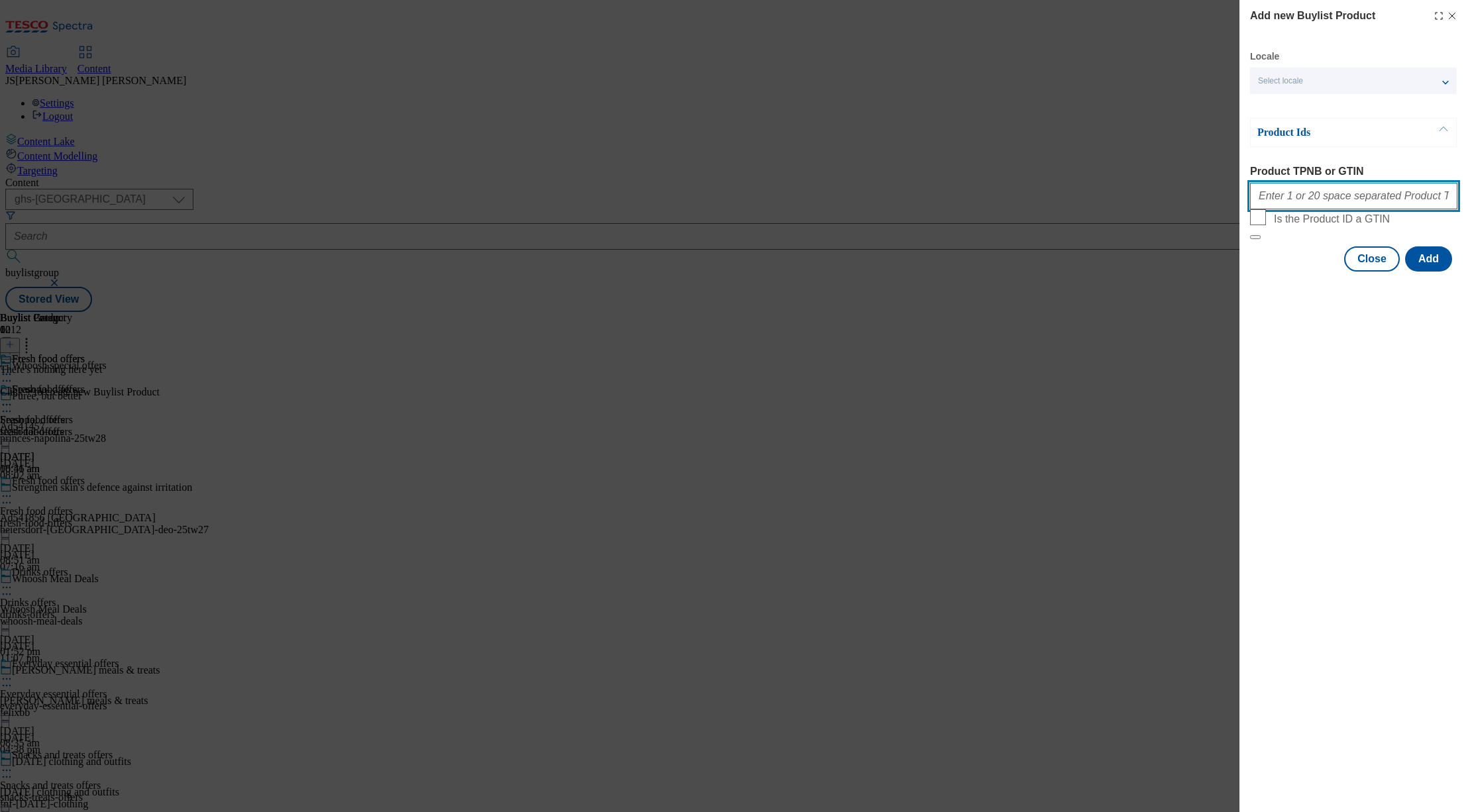
click at [1280, 194] on input "Product TPNB or GTIN" at bounding box center [1354, 196] width 207 height 27
paste input "89605981 75191919 89949882 92445059 89949882 89605981 75191919 83601842 5334231…"
click at [1428, 272] on button "Add" at bounding box center [1429, 258] width 48 height 25
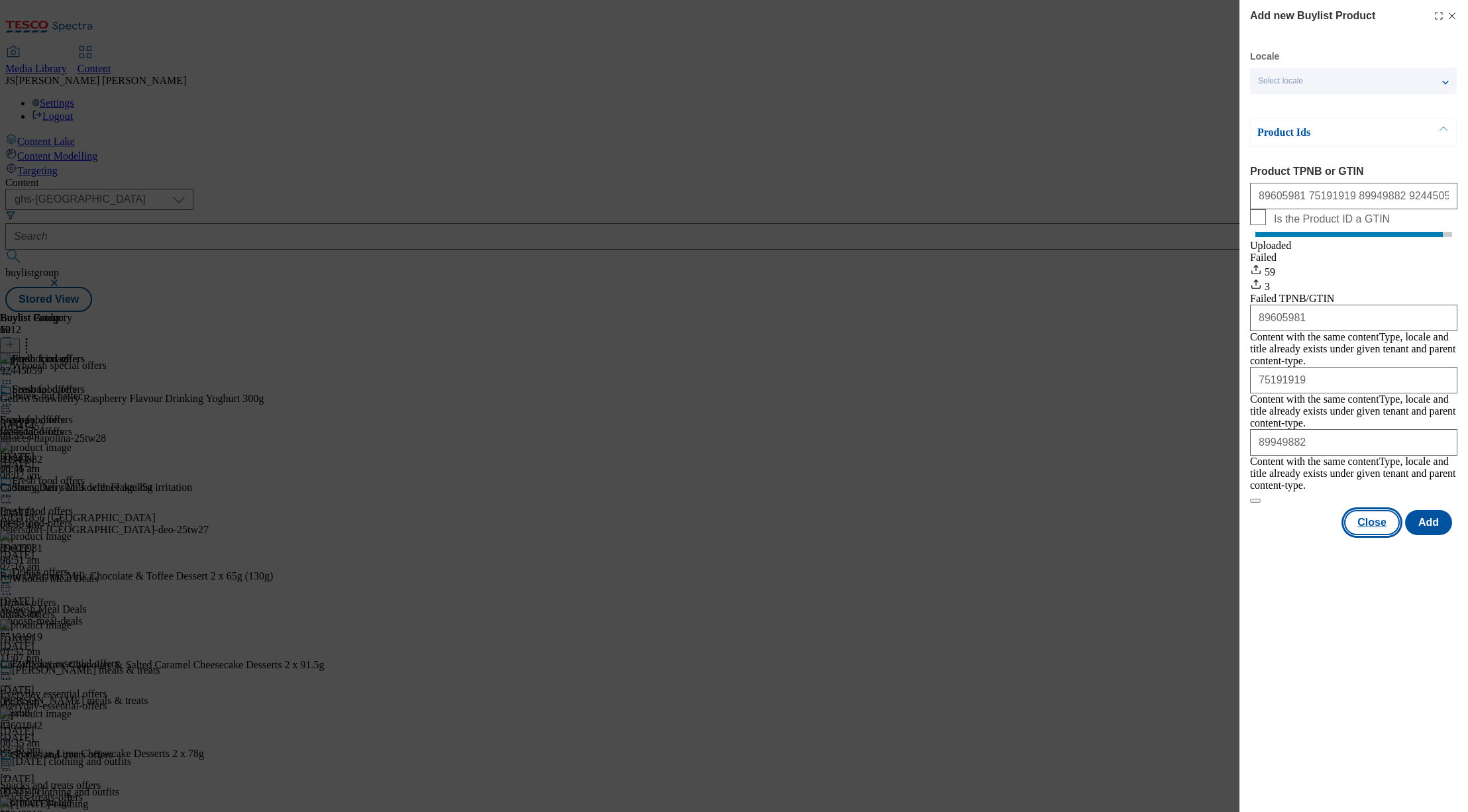
click at [1373, 510] on button "Close" at bounding box center [1372, 522] width 56 height 25
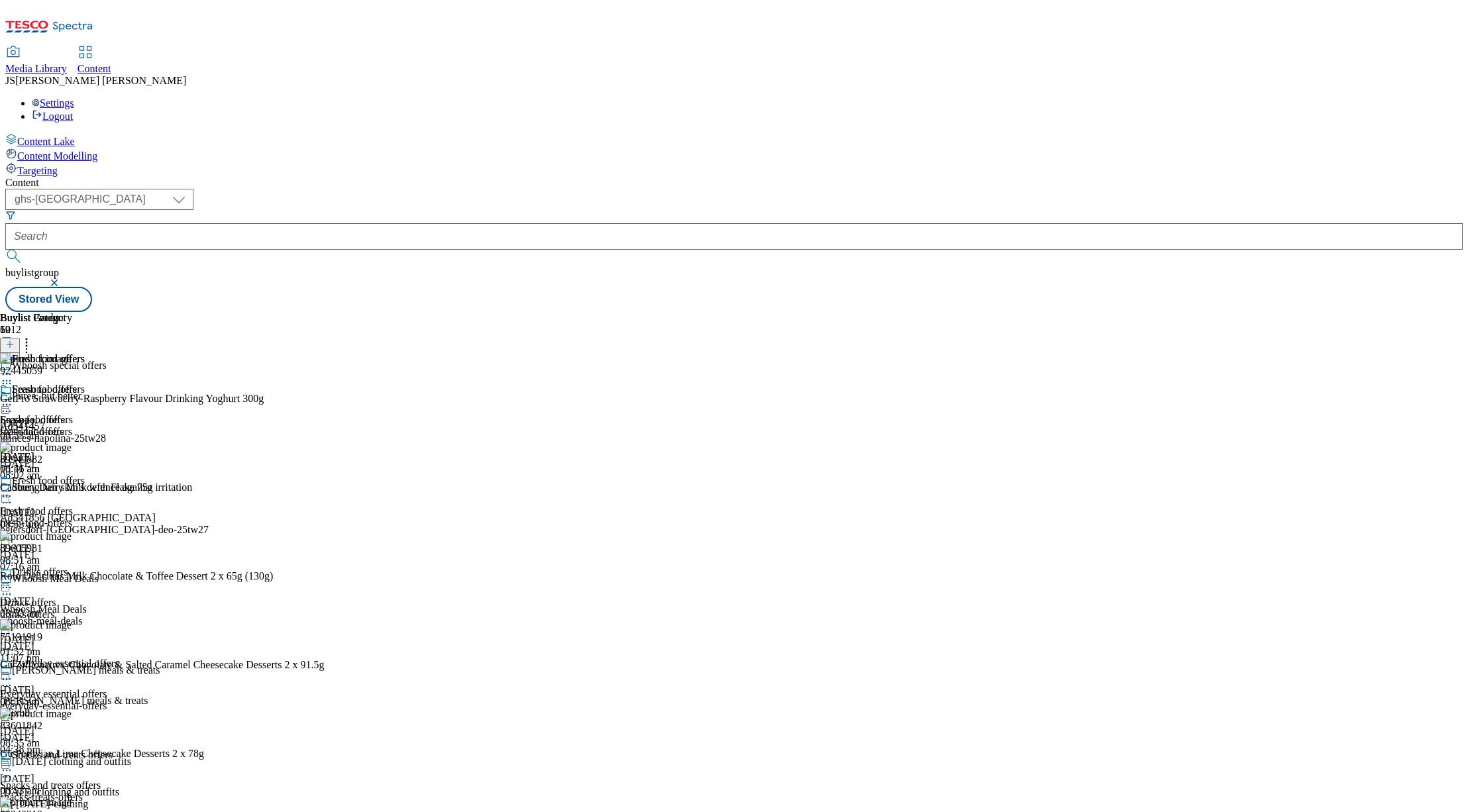
click at [33, 335] on icon at bounding box center [27, 342] width 13 height 13
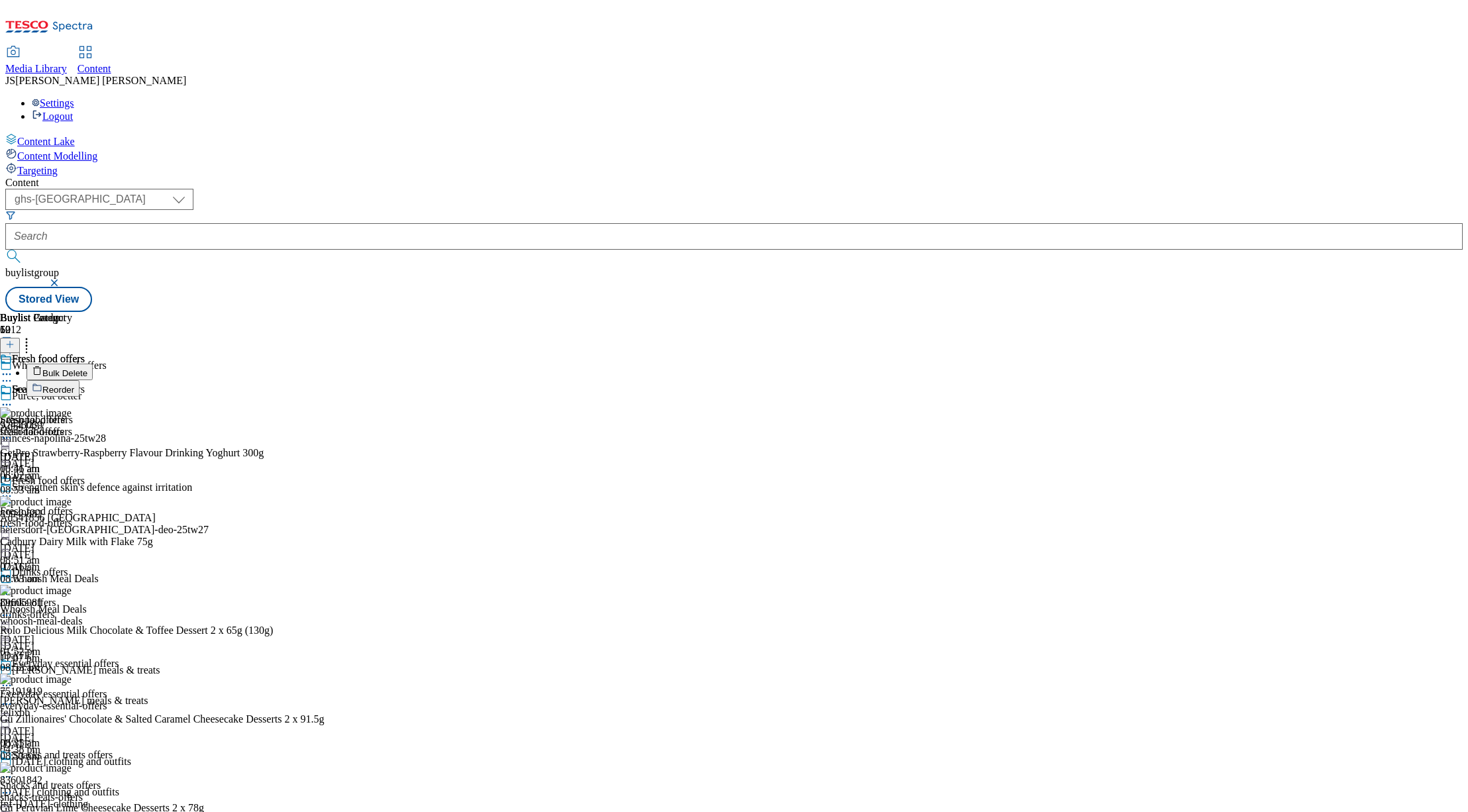
click at [74, 385] on span "Reorder" at bounding box center [58, 389] width 31 height 9
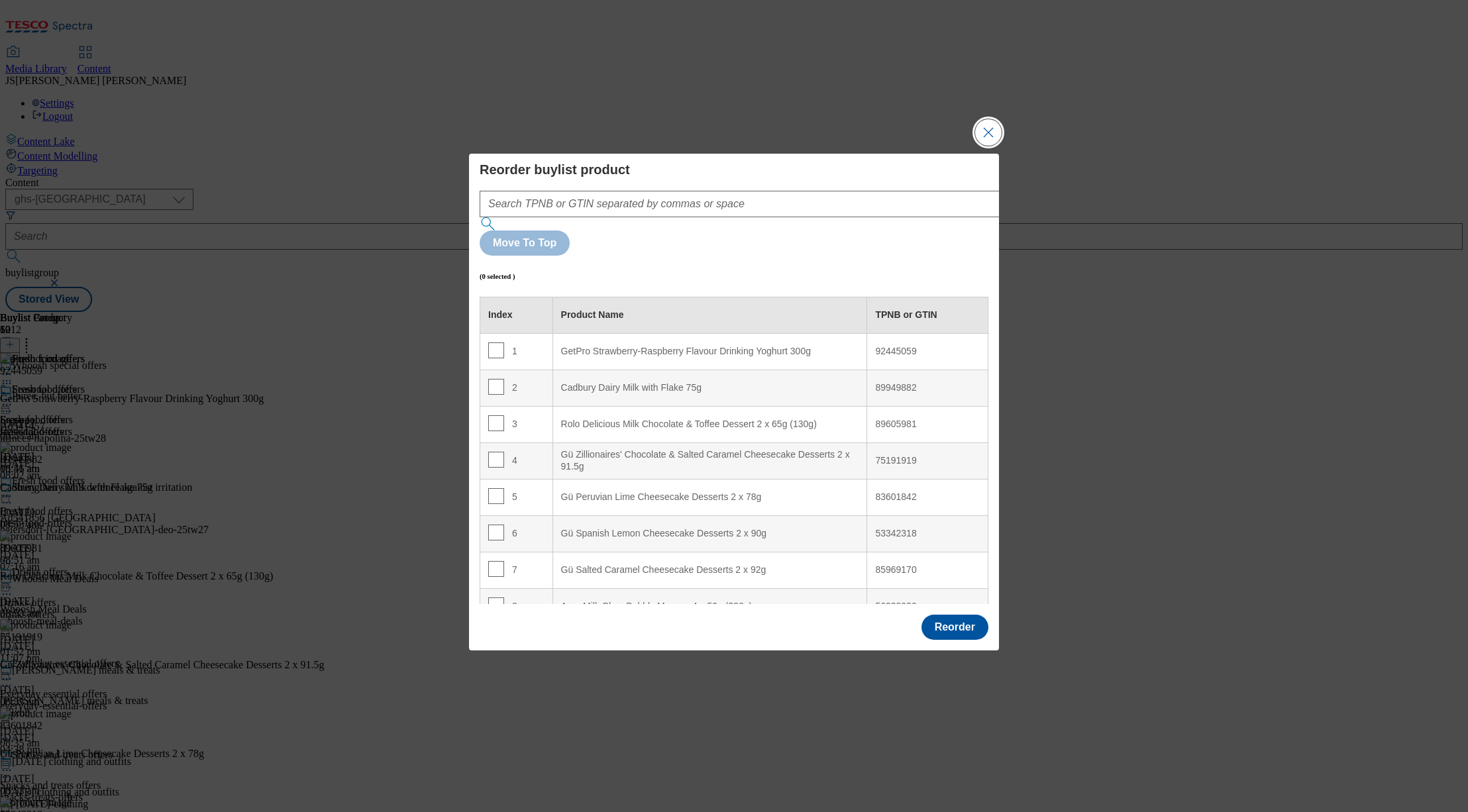
click at [990, 145] on button "Close Modal" at bounding box center [988, 133] width 27 height 27
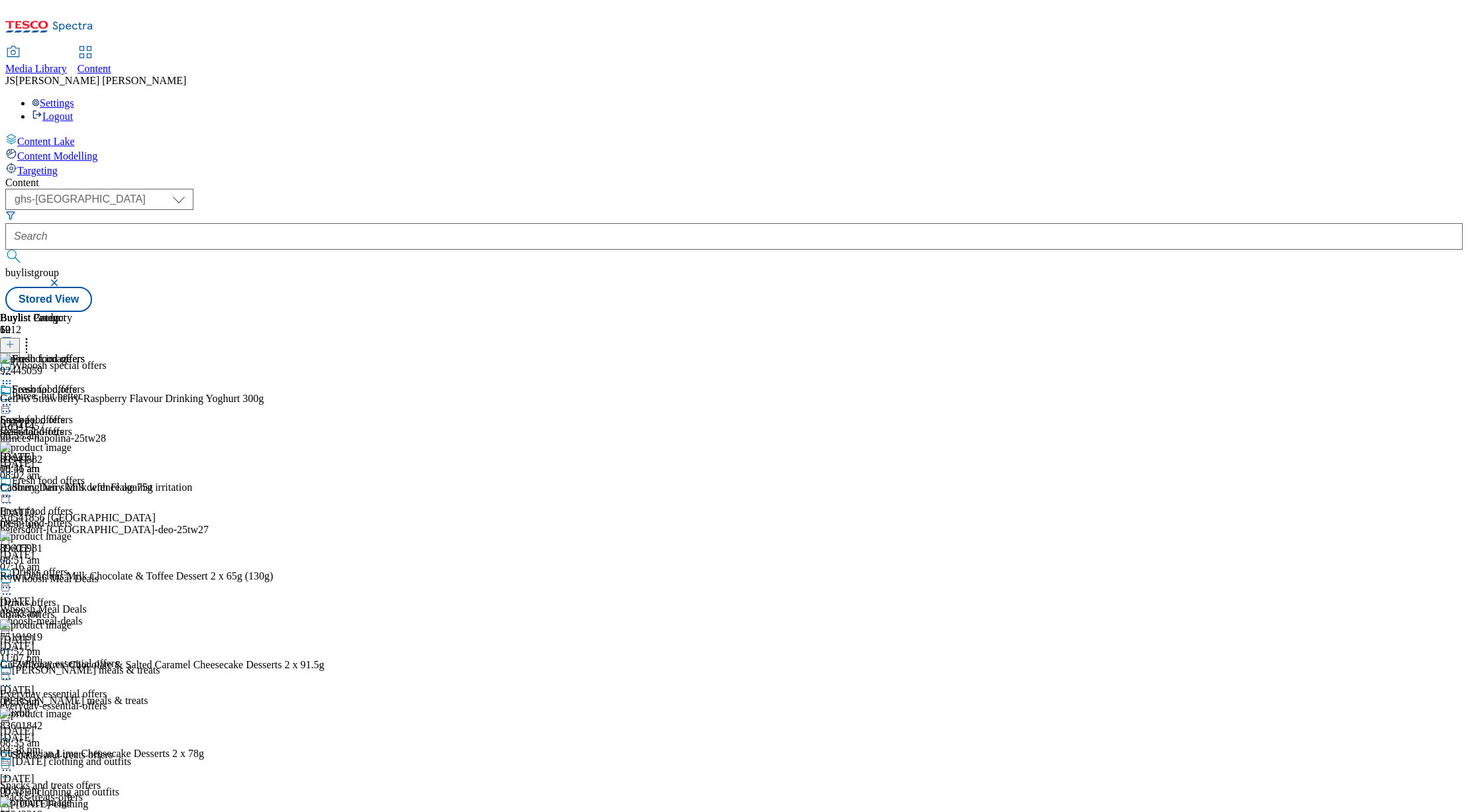
click at [13, 489] on icon at bounding box center [7, 496] width 13 height 13
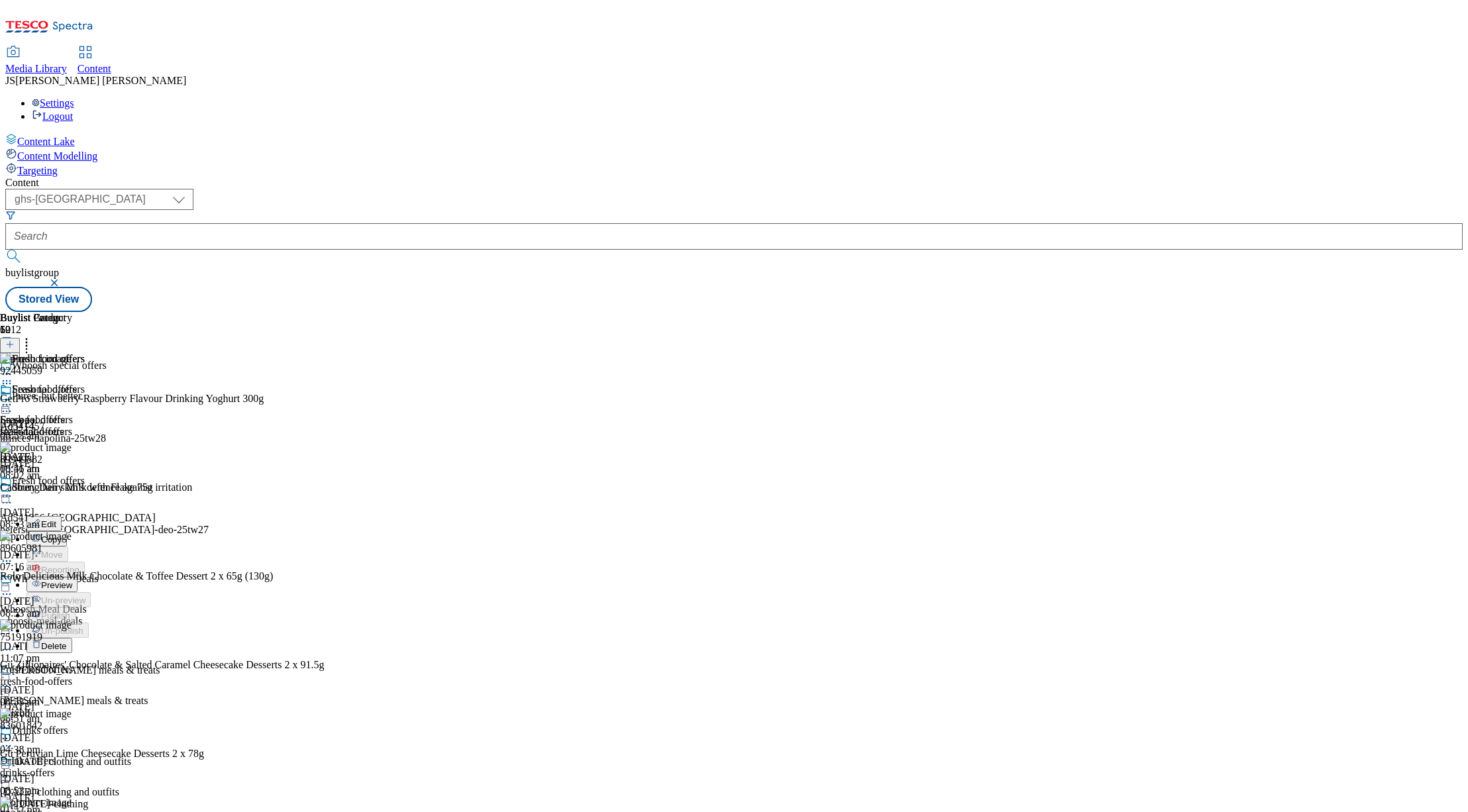
click at [56, 519] on span "Edit" at bounding box center [48, 524] width 15 height 9
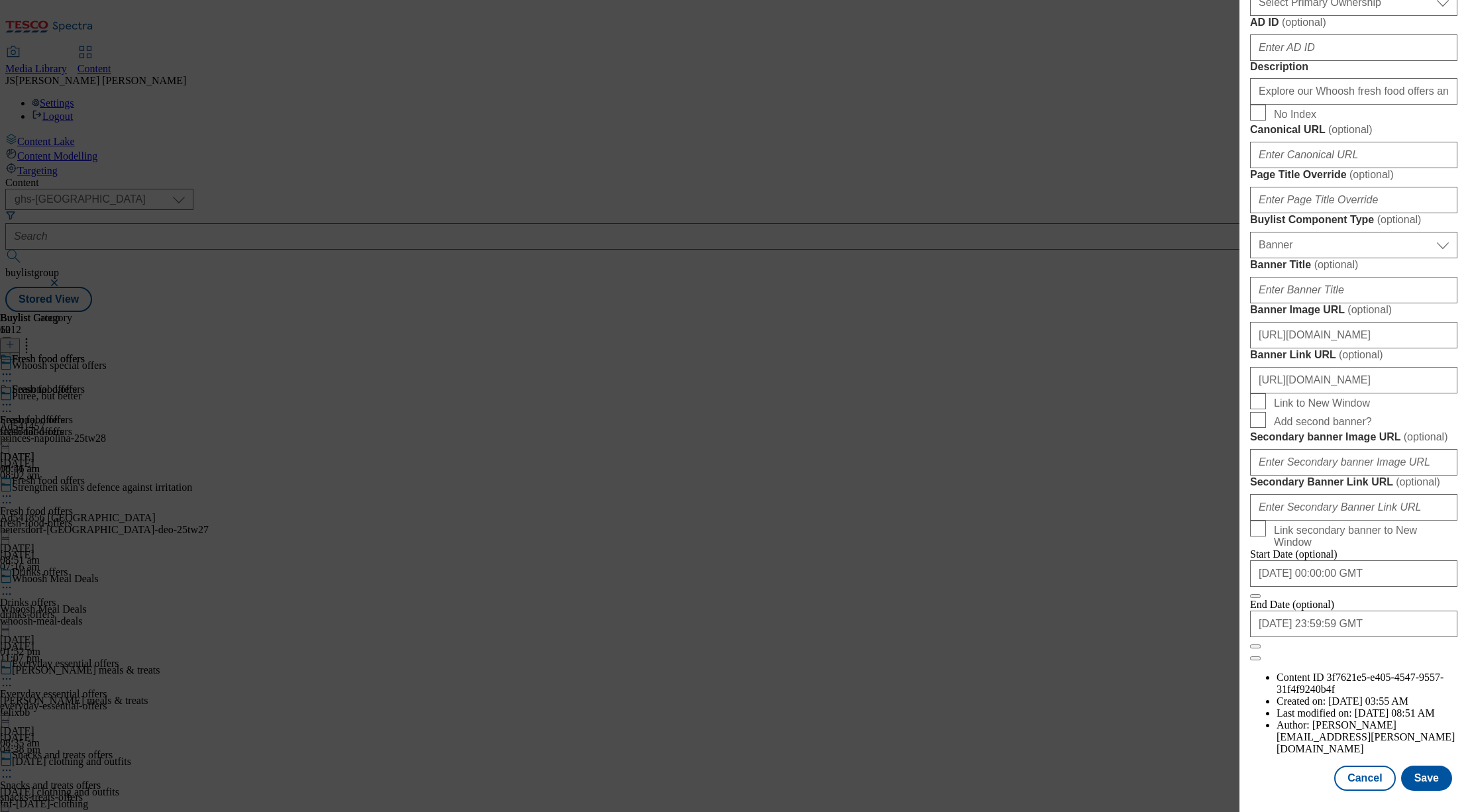
scroll to position [1174, 0]
click at [1432, 773] on button "Save" at bounding box center [1427, 778] width 51 height 25
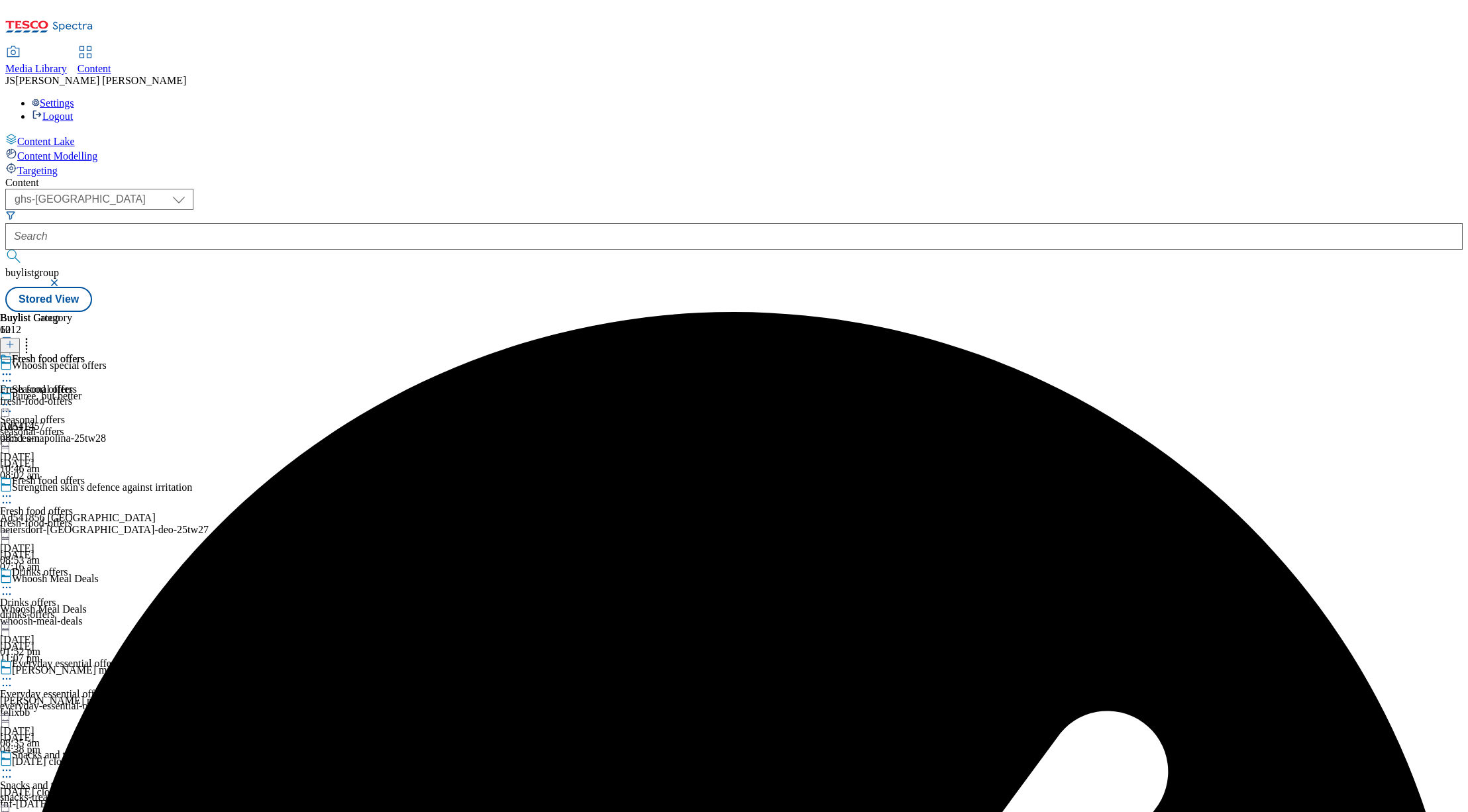
click at [13, 489] on icon at bounding box center [7, 496] width 13 height 13
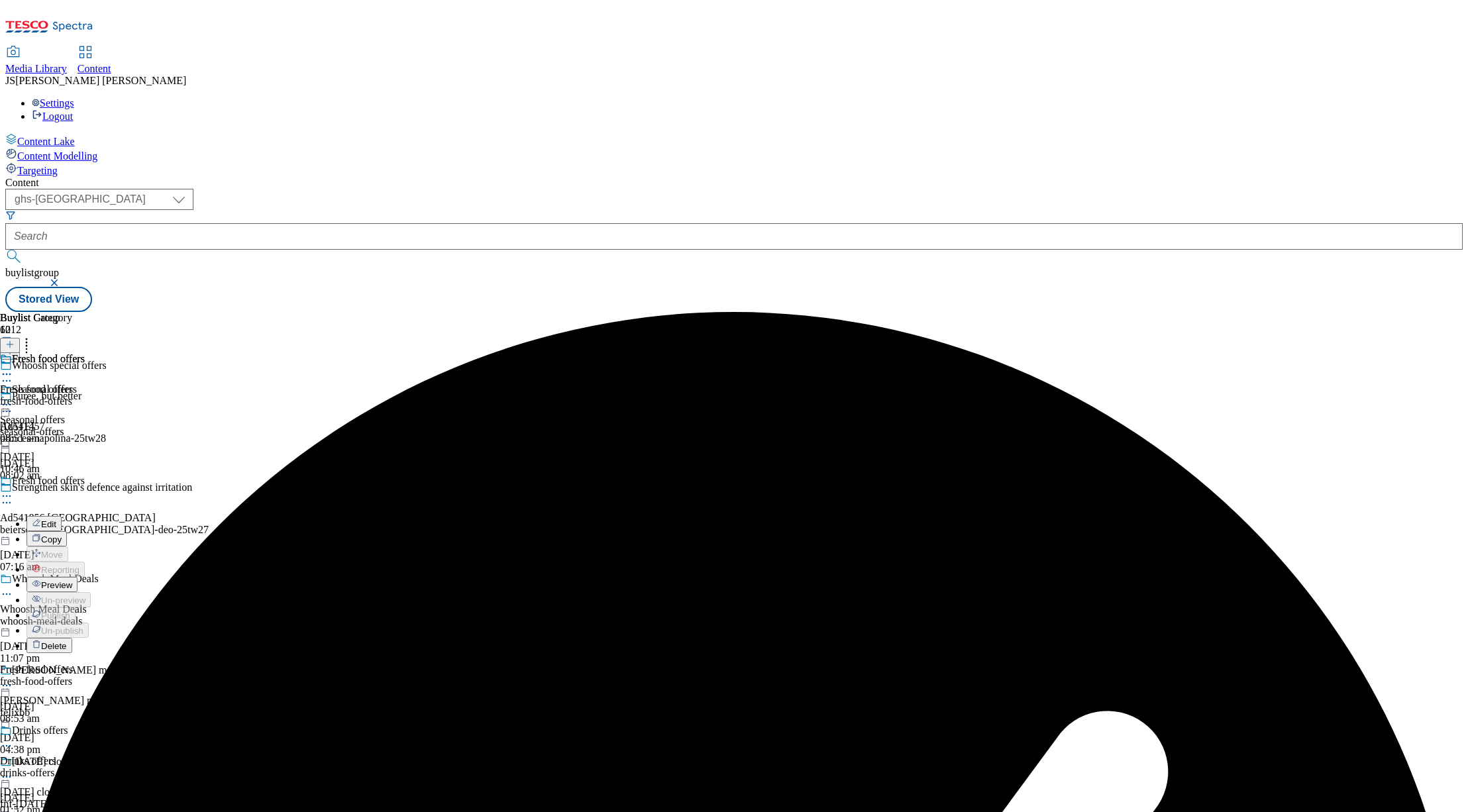
click at [72, 580] on span "Preview" at bounding box center [56, 585] width 31 height 9
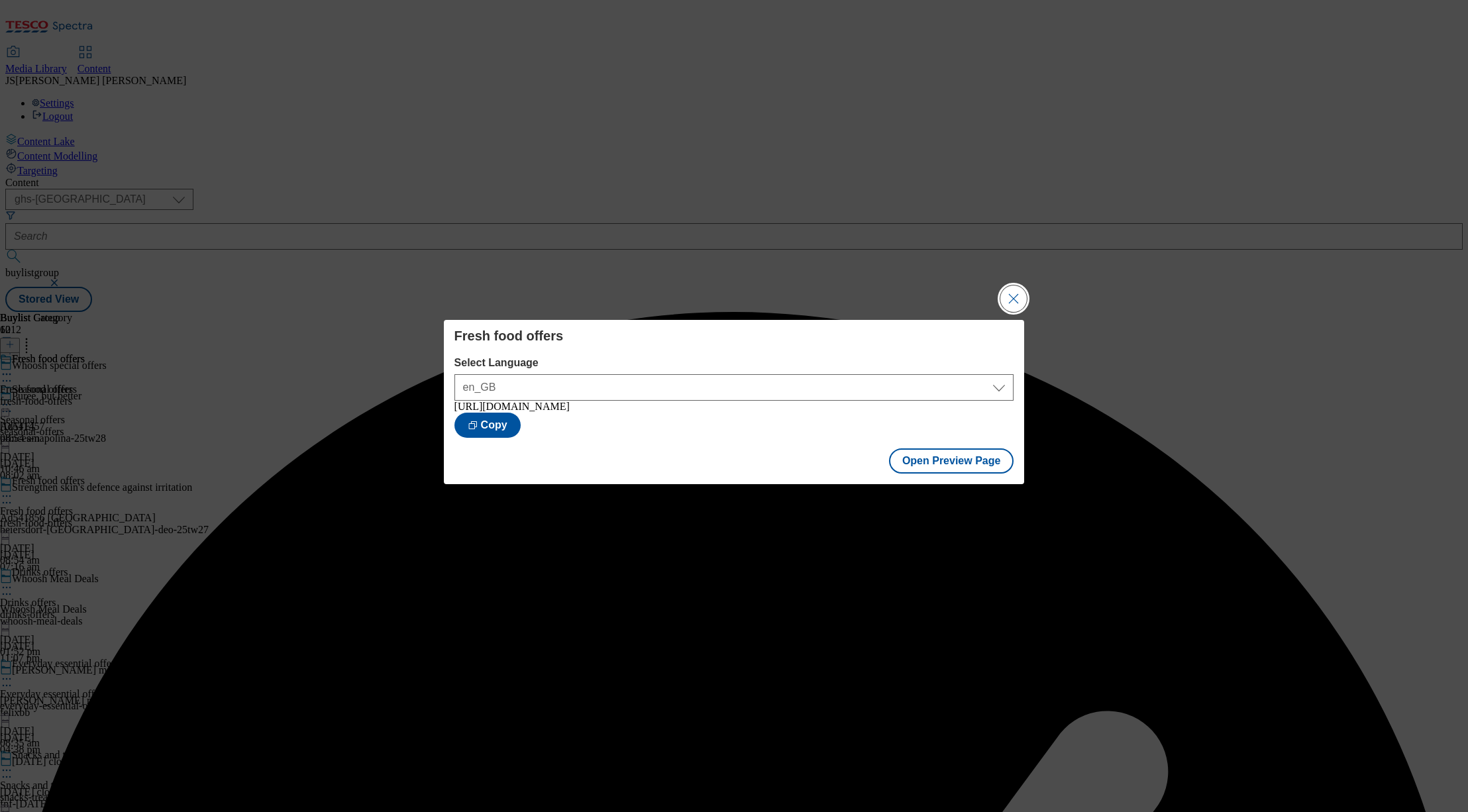
click at [1011, 296] on button "Close Modal" at bounding box center [1014, 299] width 27 height 27
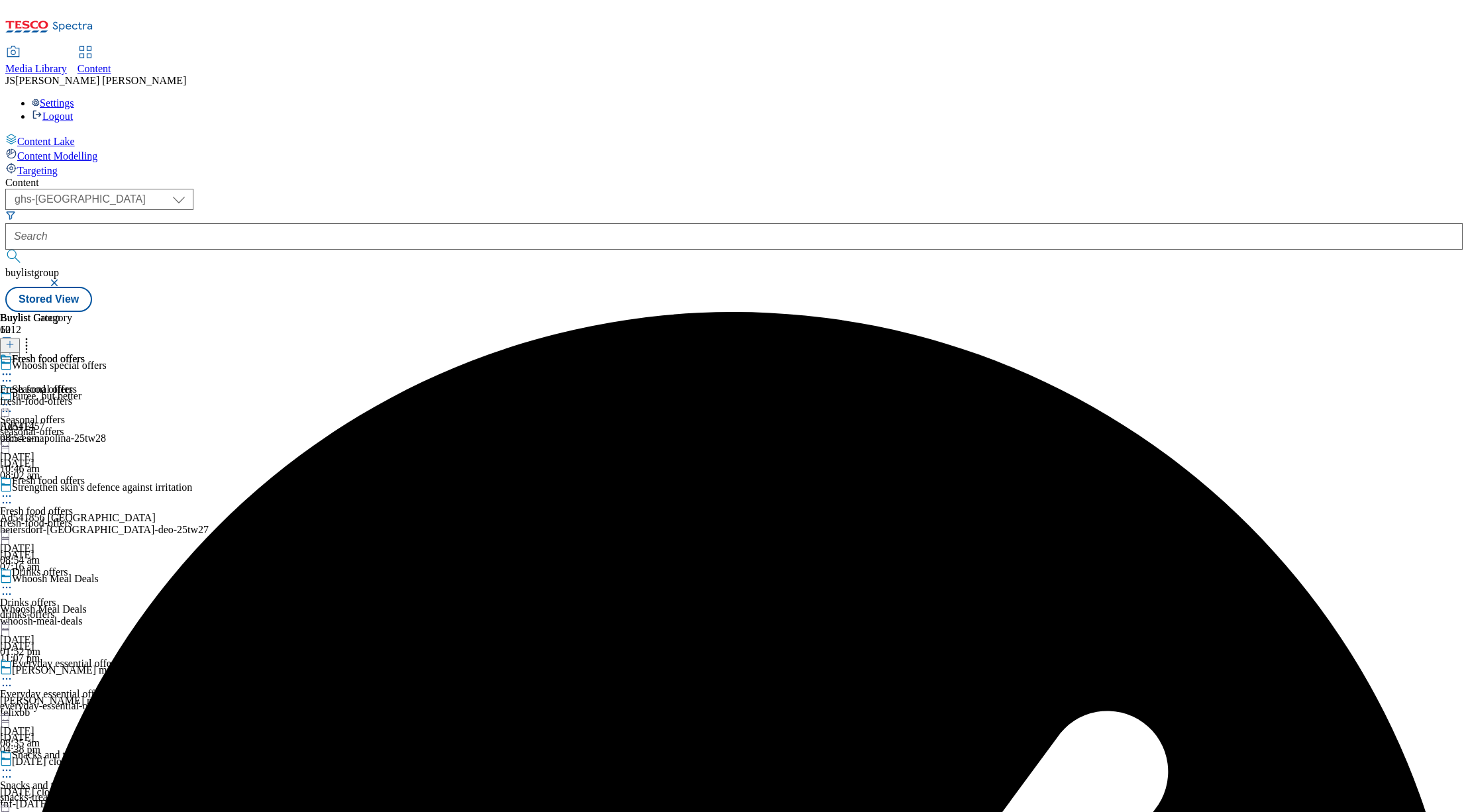
click at [13, 489] on icon at bounding box center [7, 496] width 13 height 13
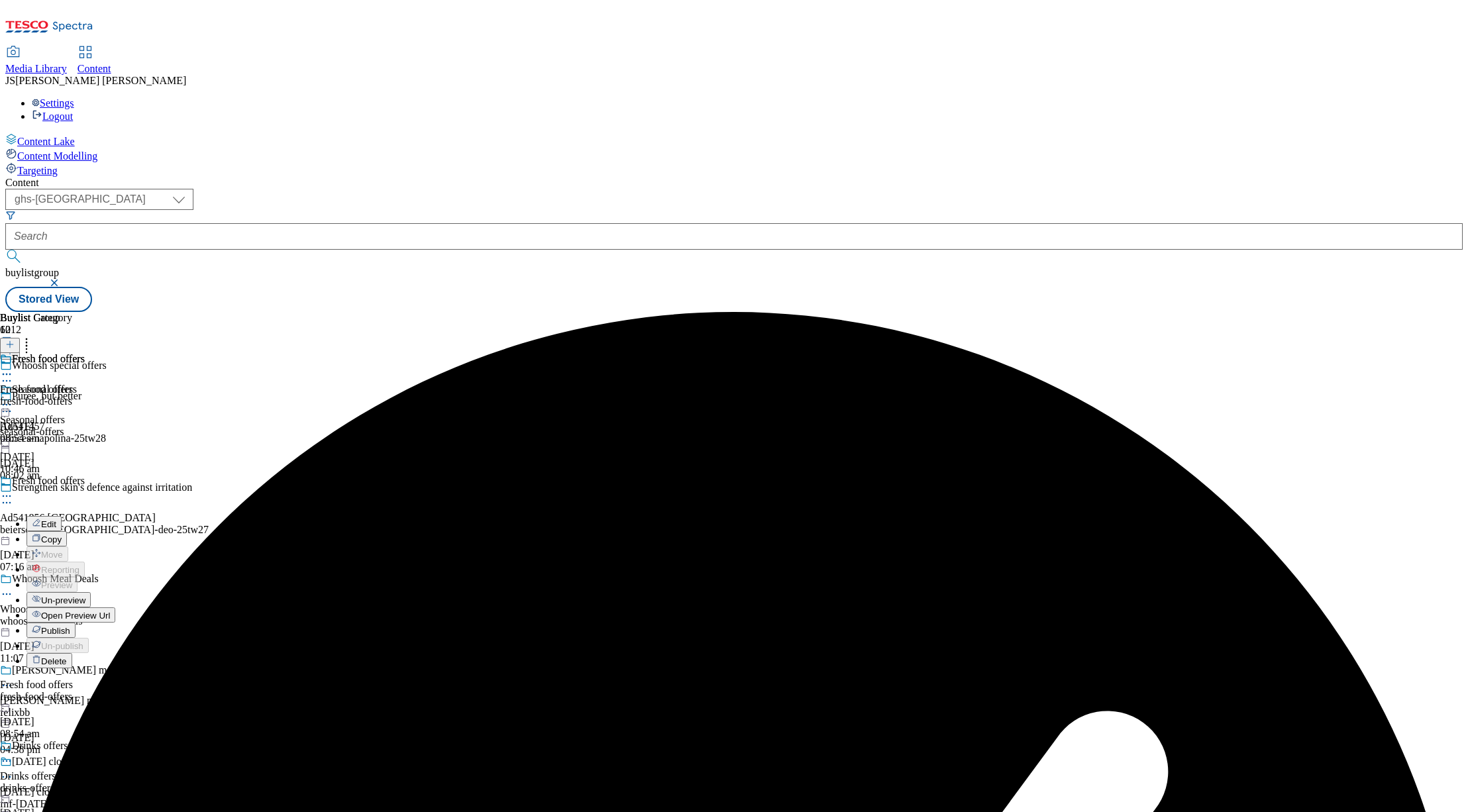
click at [70, 626] on span "Publish" at bounding box center [55, 631] width 29 height 9
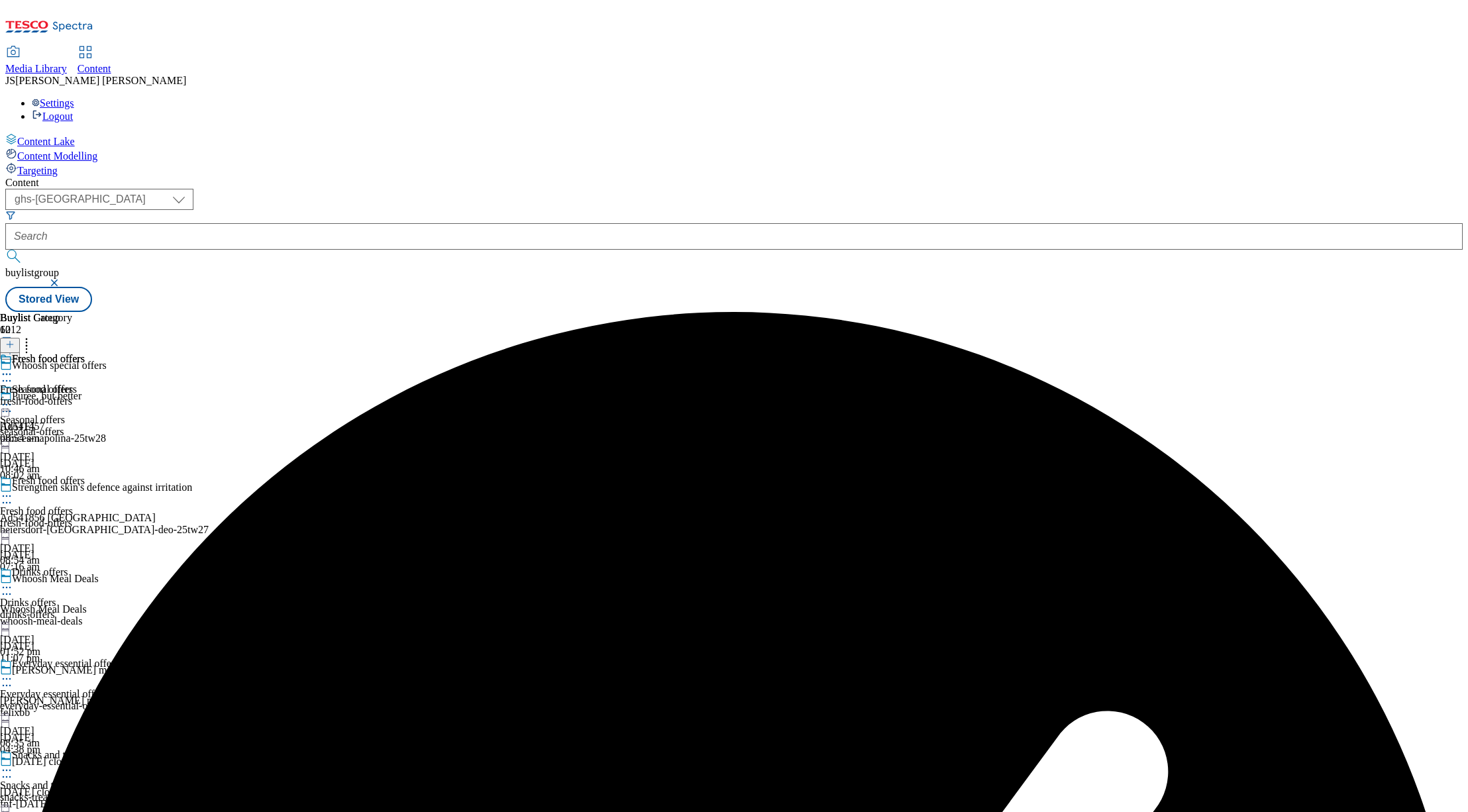
click at [226, 425] on div "seasonal-offers" at bounding box center [113, 431] width 226 height 12
click at [8, 404] on circle at bounding box center [7, 405] width 2 height 2
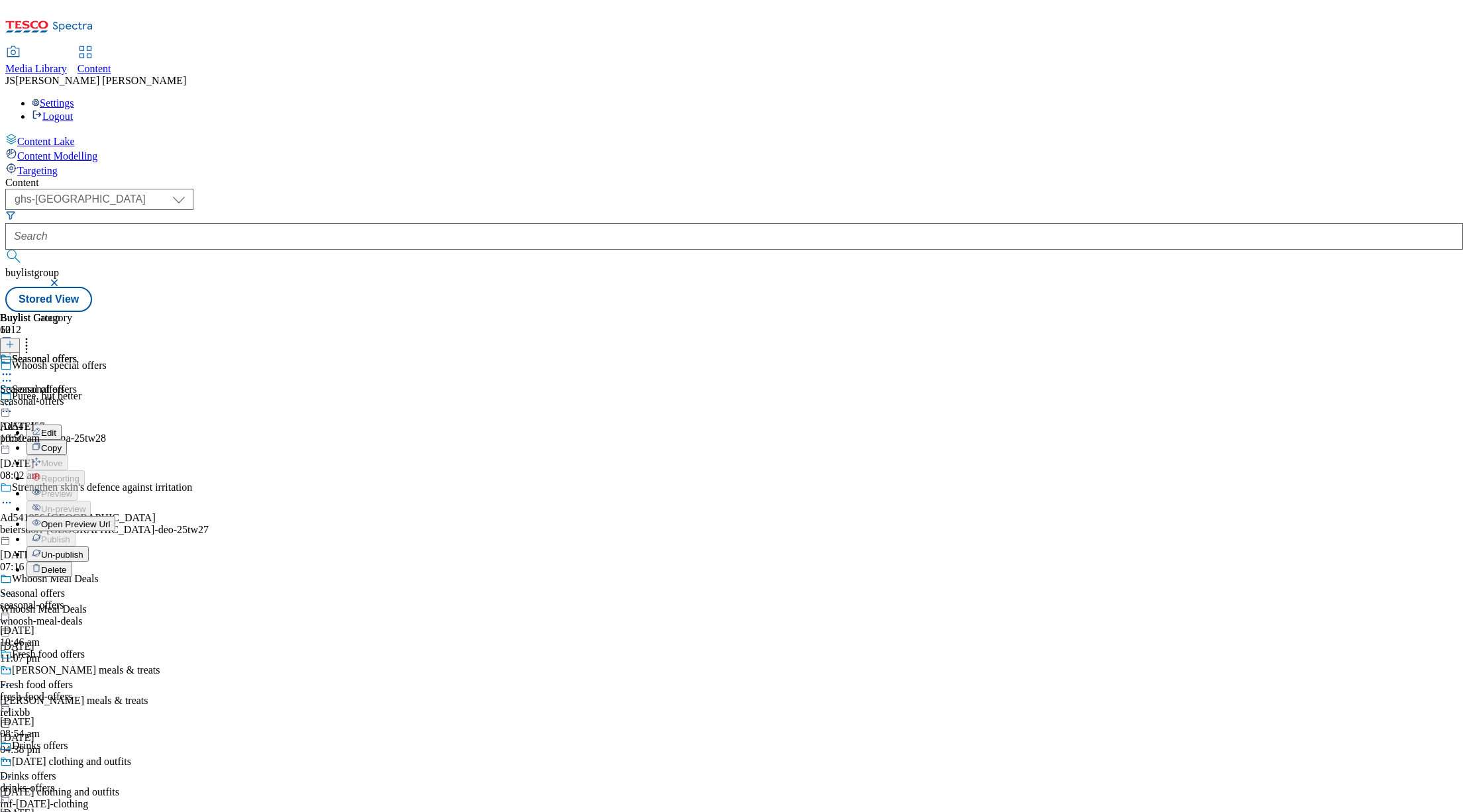
click at [84, 550] on span "Un-publish" at bounding box center [62, 555] width 43 height 9
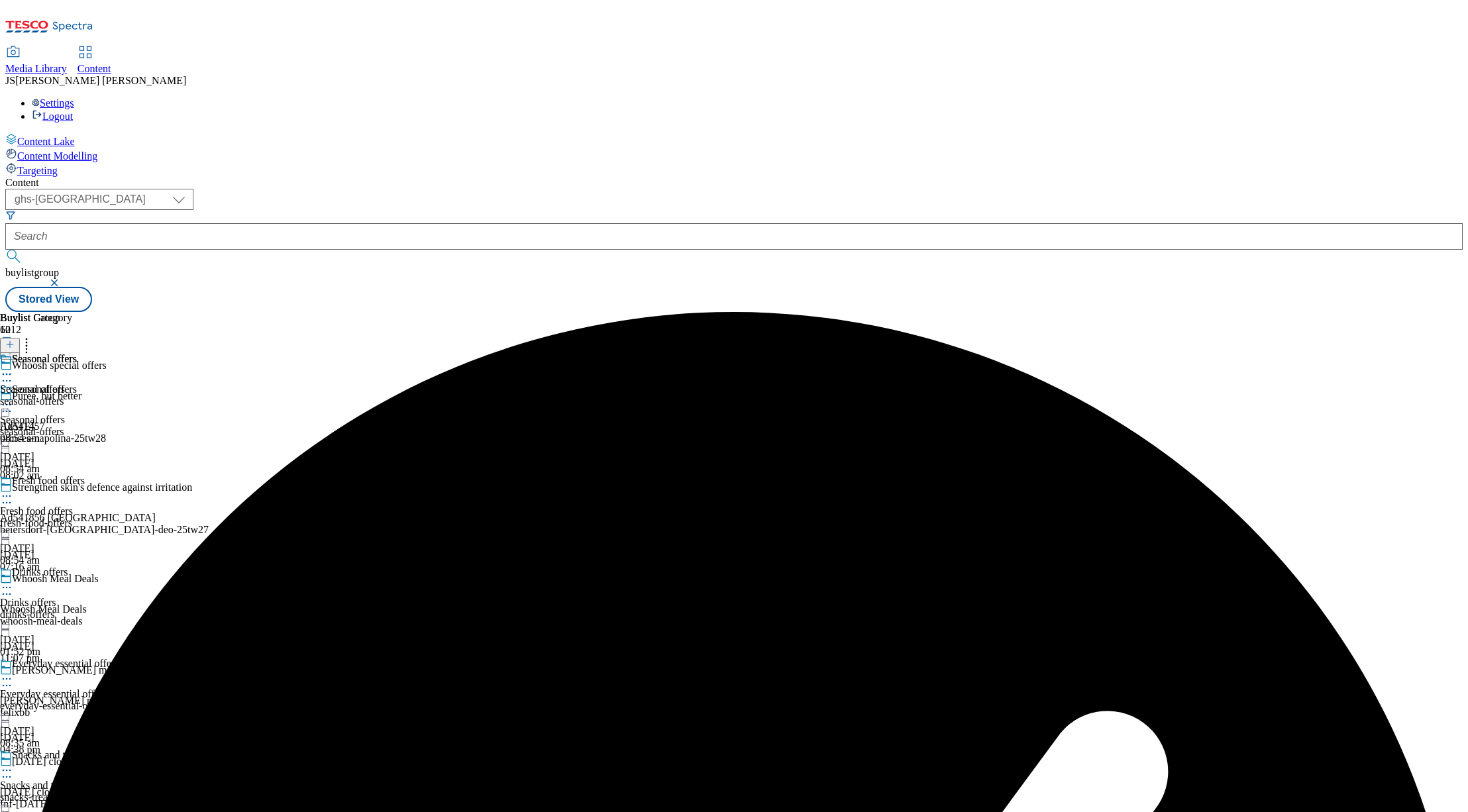
click at [13, 398] on icon at bounding box center [7, 405] width 13 height 13
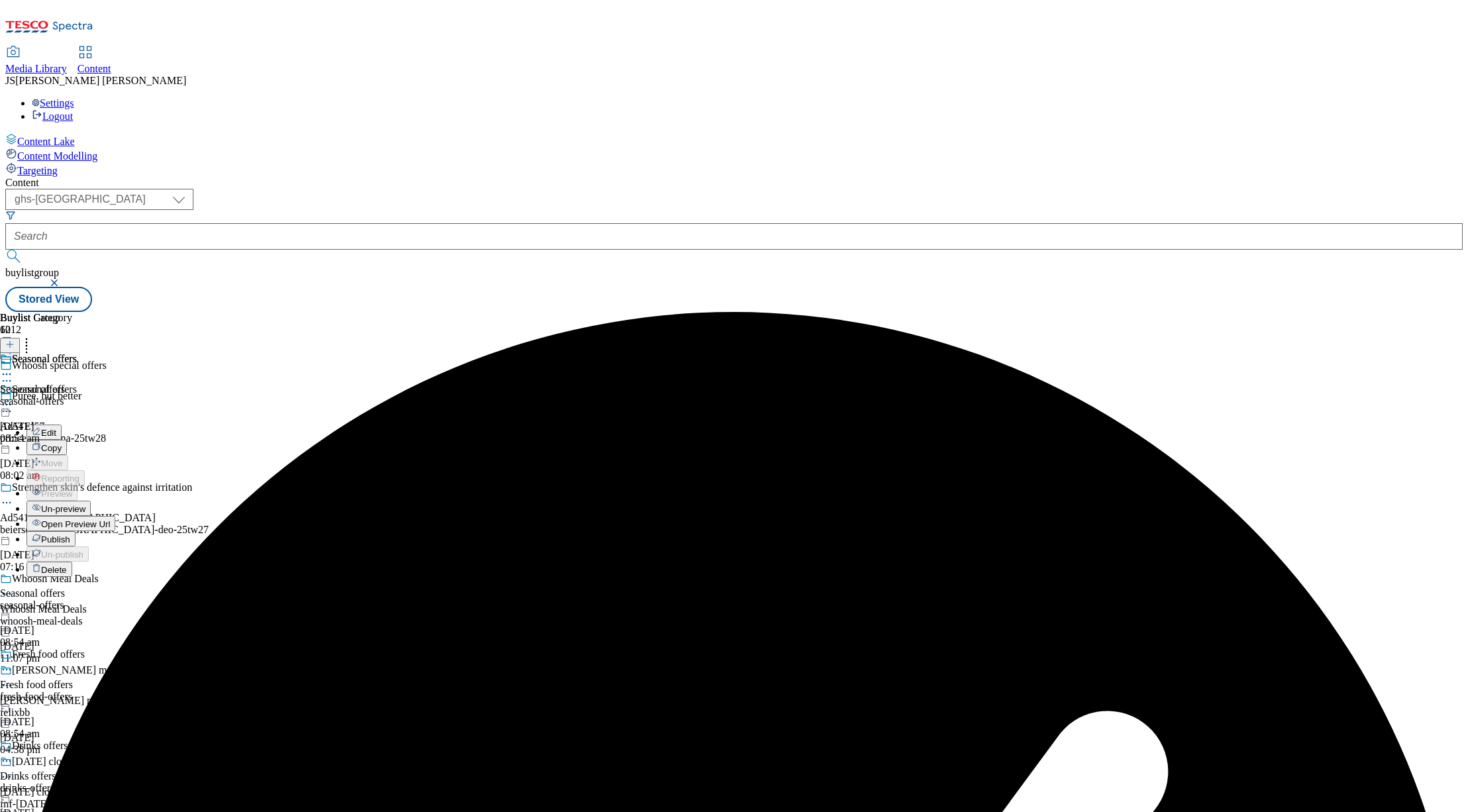
click at [86, 504] on span "Un-preview" at bounding box center [63, 509] width 45 height 9
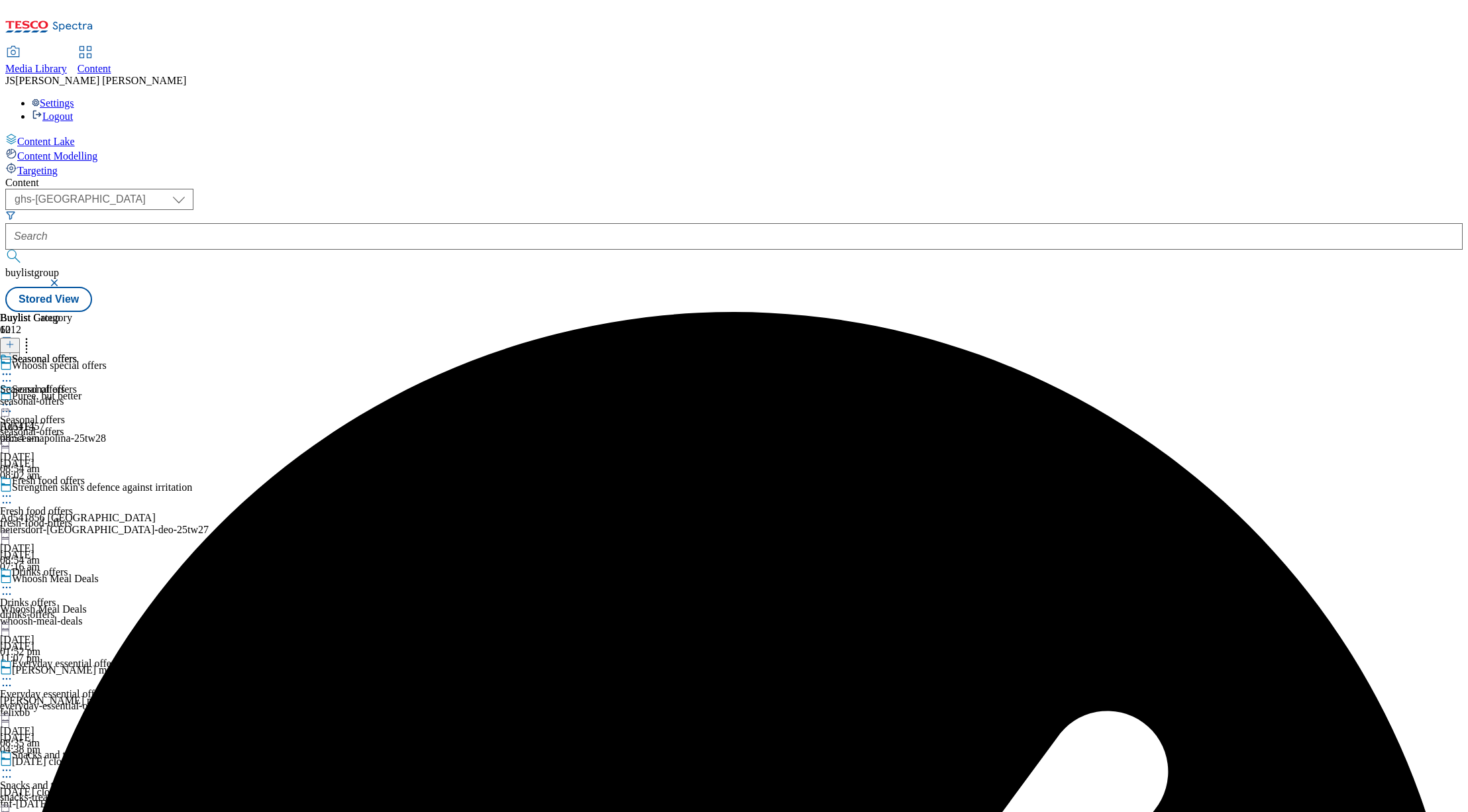
click at [77, 395] on div "seasonal-offers" at bounding box center [38, 401] width 77 height 12
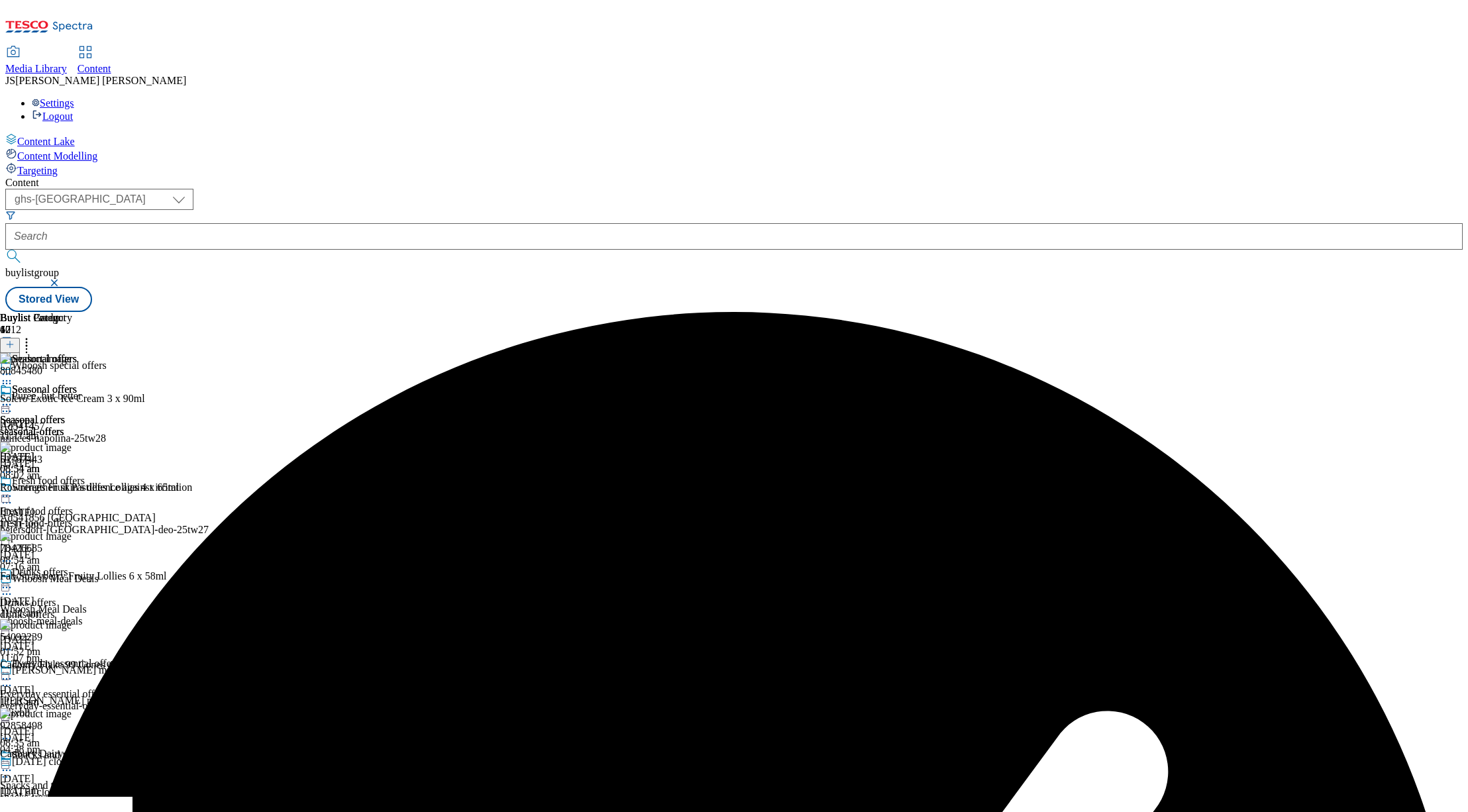
click at [20, 340] on div at bounding box center [10, 346] width 20 height 11
click at [14, 340] on icon at bounding box center [10, 345] width 10 height 9
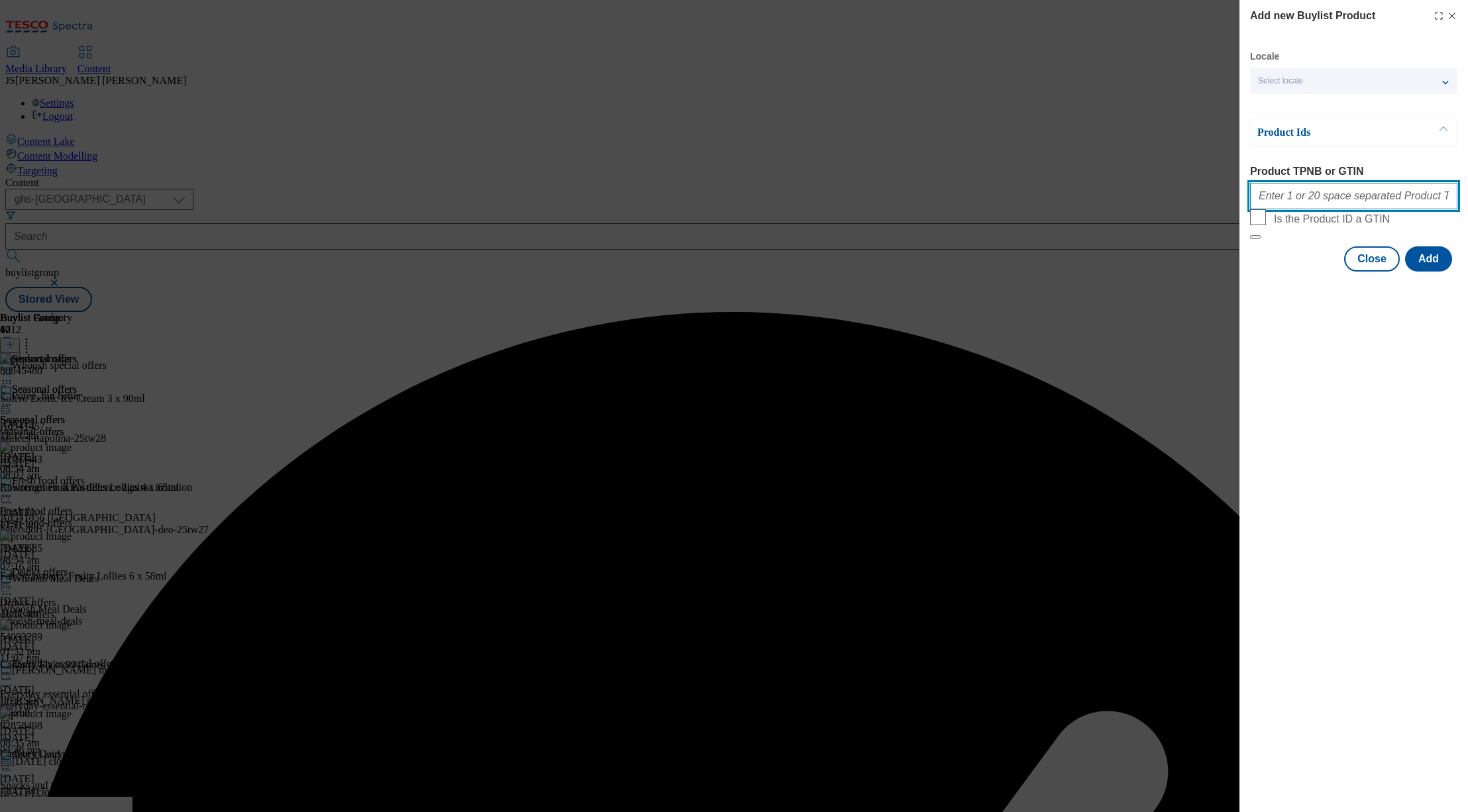
click at [1275, 198] on input "Product TPNB or GTIN" at bounding box center [1354, 196] width 207 height 27
paste input "90613774 90779600 86644224 90781084 90517767 86644351 90782470"
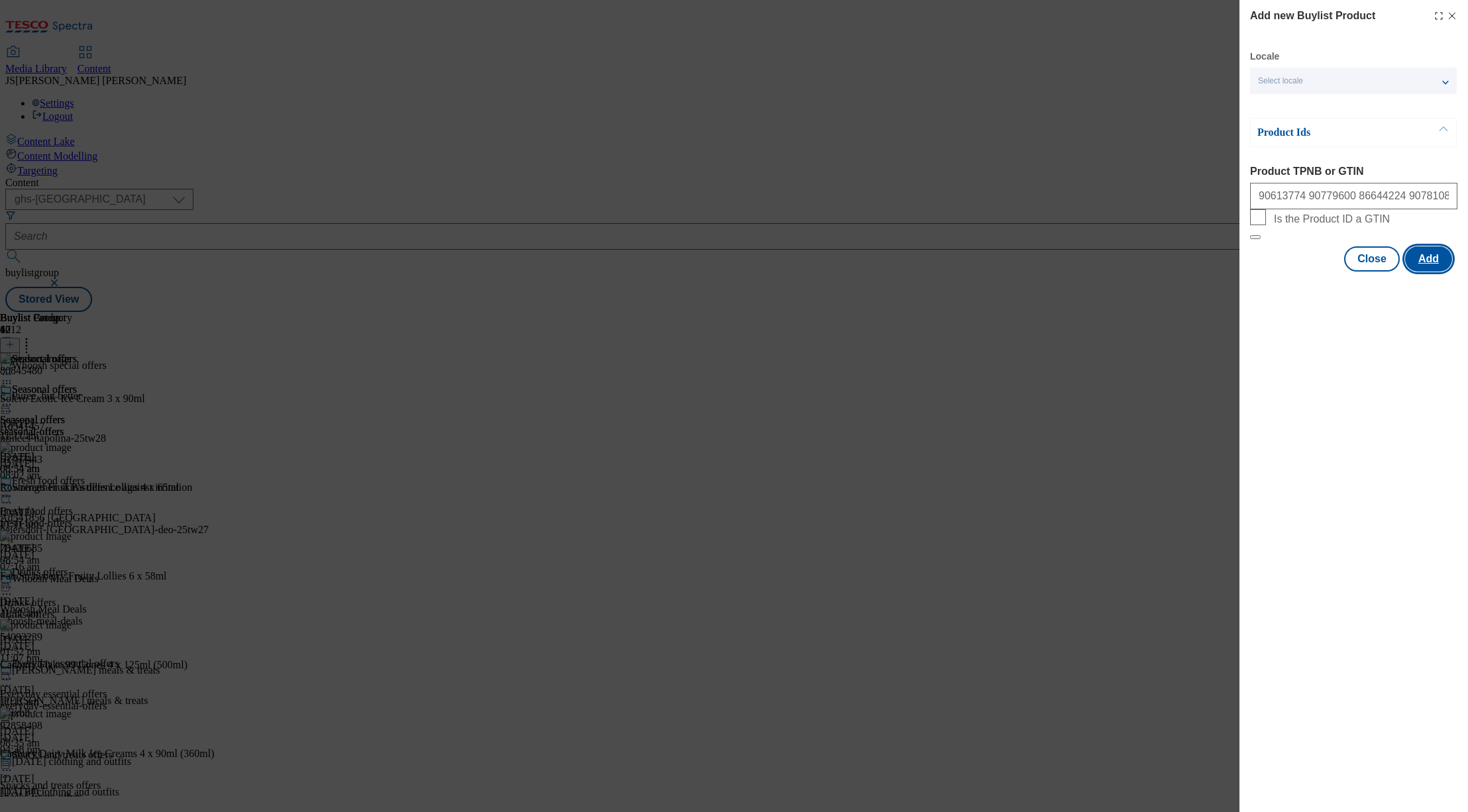
click at [1423, 272] on button "Add" at bounding box center [1429, 258] width 48 height 25
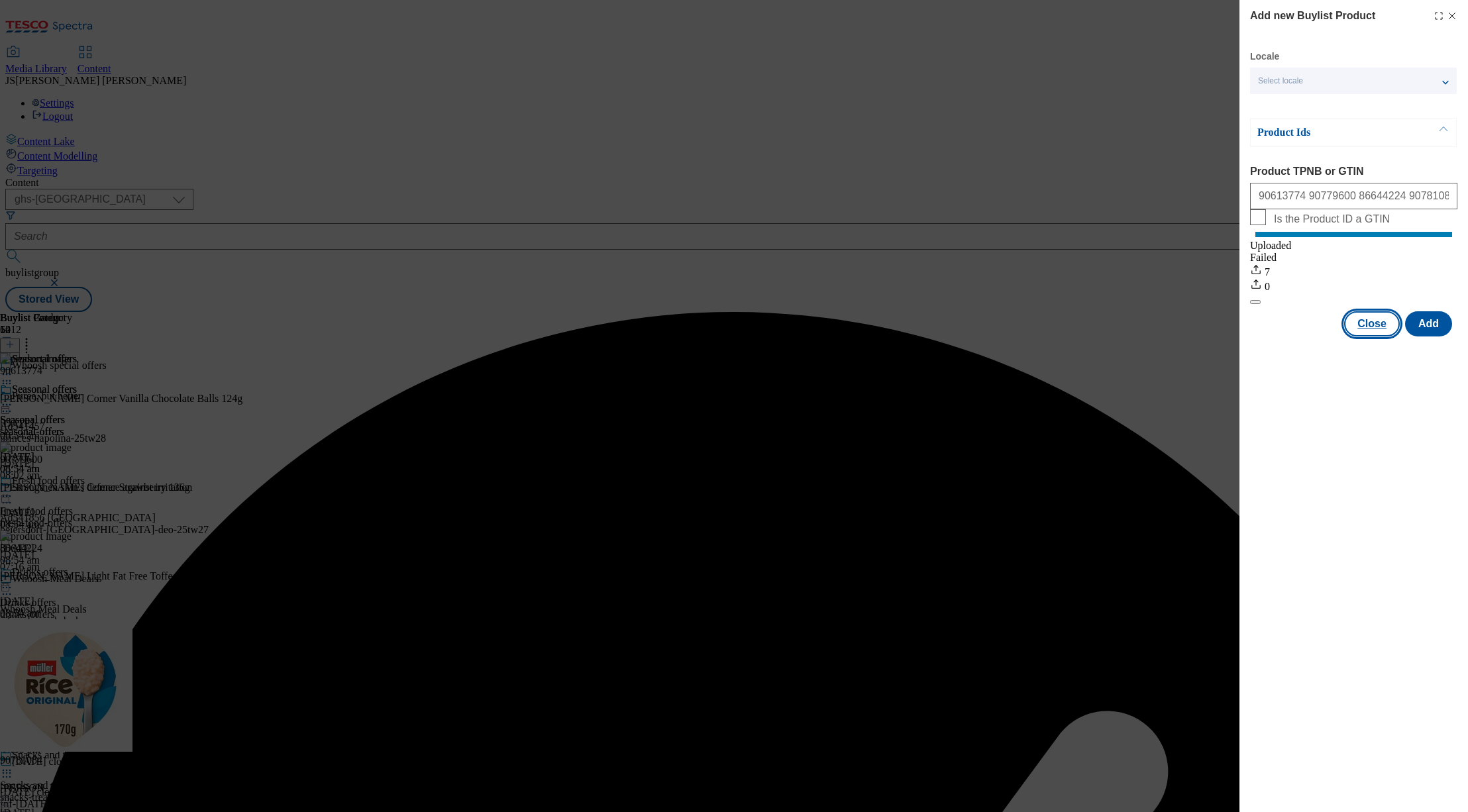
click at [1376, 332] on button "Close" at bounding box center [1372, 324] width 56 height 25
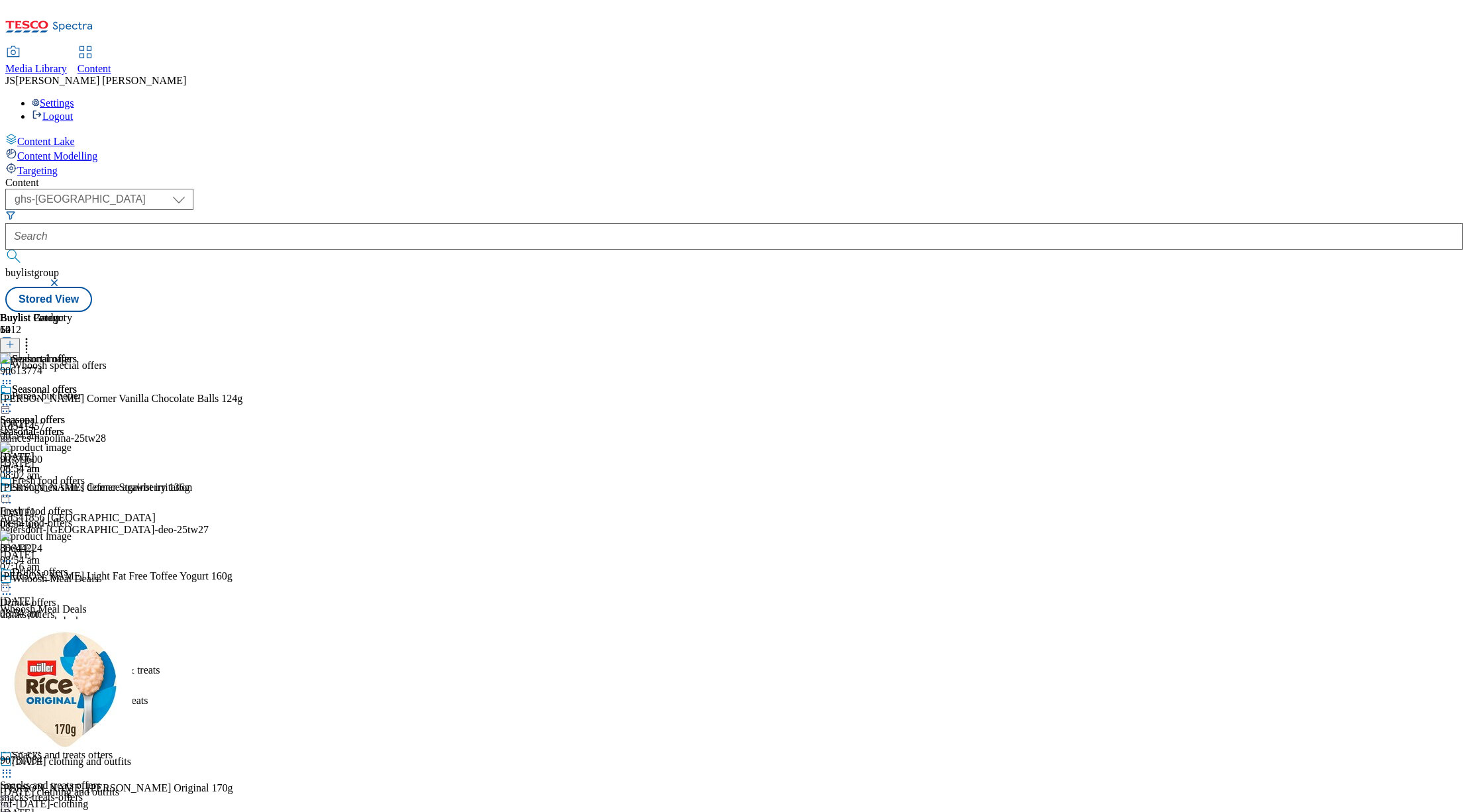
click at [33, 335] on icon at bounding box center [27, 342] width 13 height 13
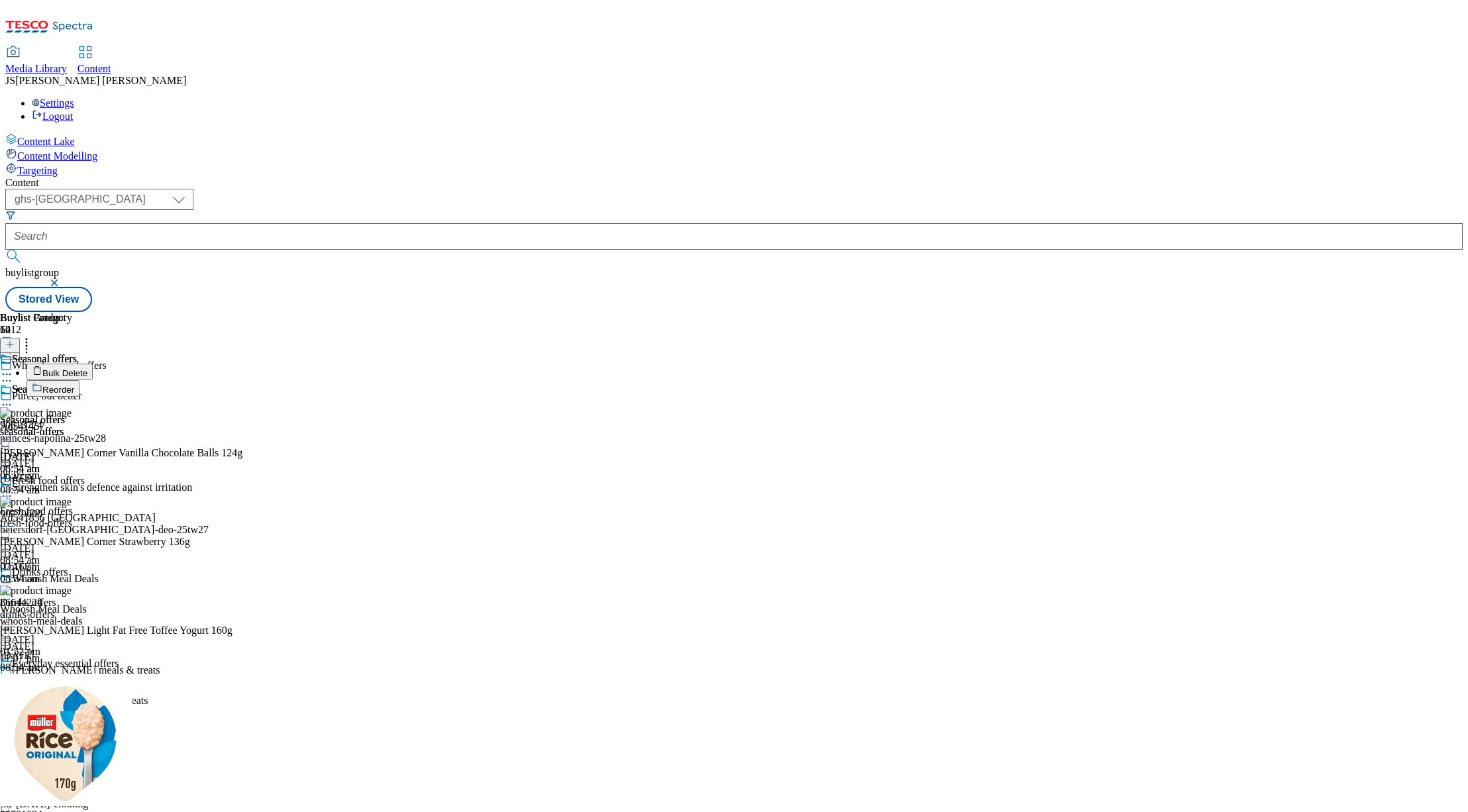
click at [74, 385] on span "Reorder" at bounding box center [58, 389] width 31 height 9
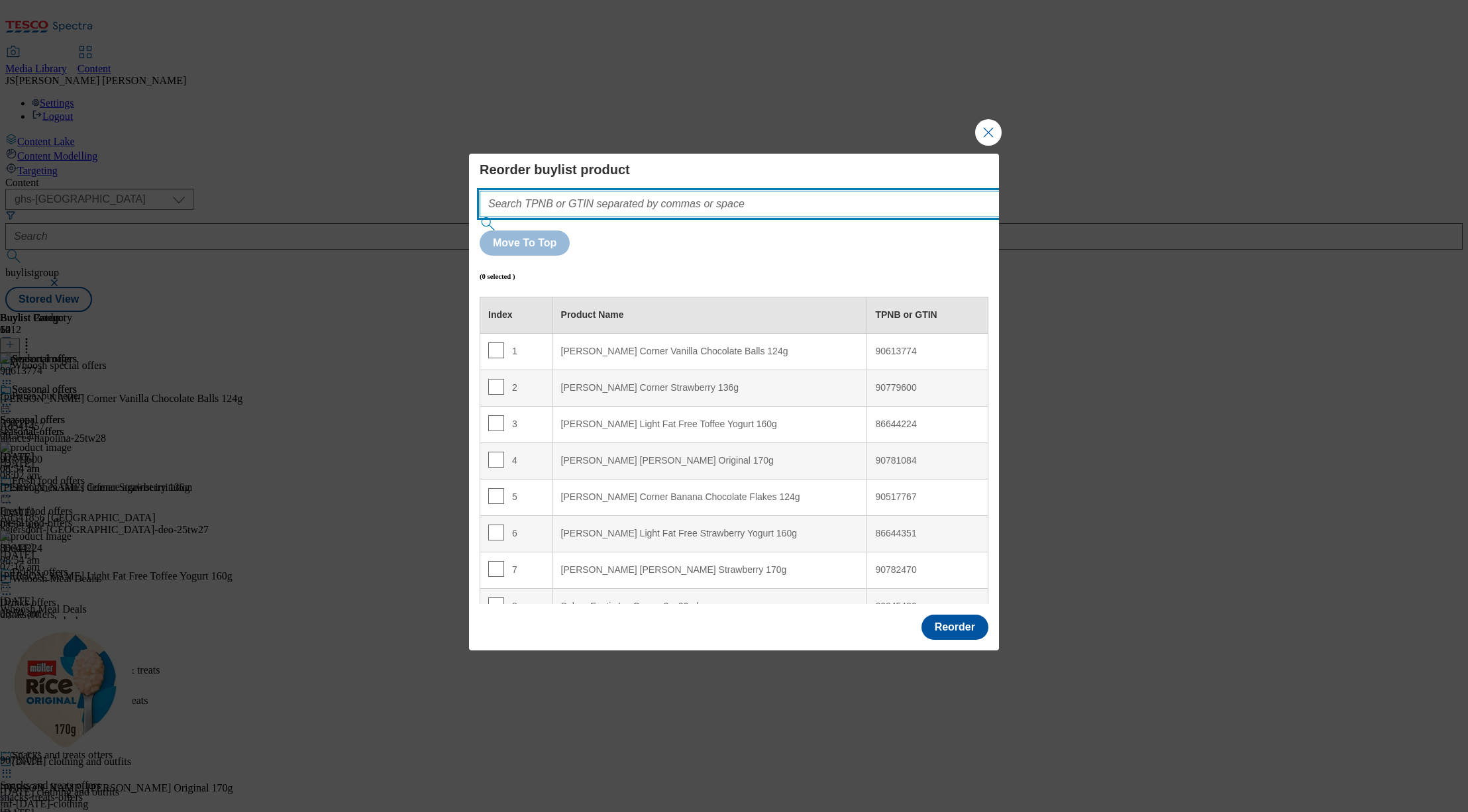
click at [628, 217] on input "Modal" at bounding box center [759, 204] width 560 height 27
paste input "90613774 90779600 86644224 90781084 90517767 86644351 90782470"
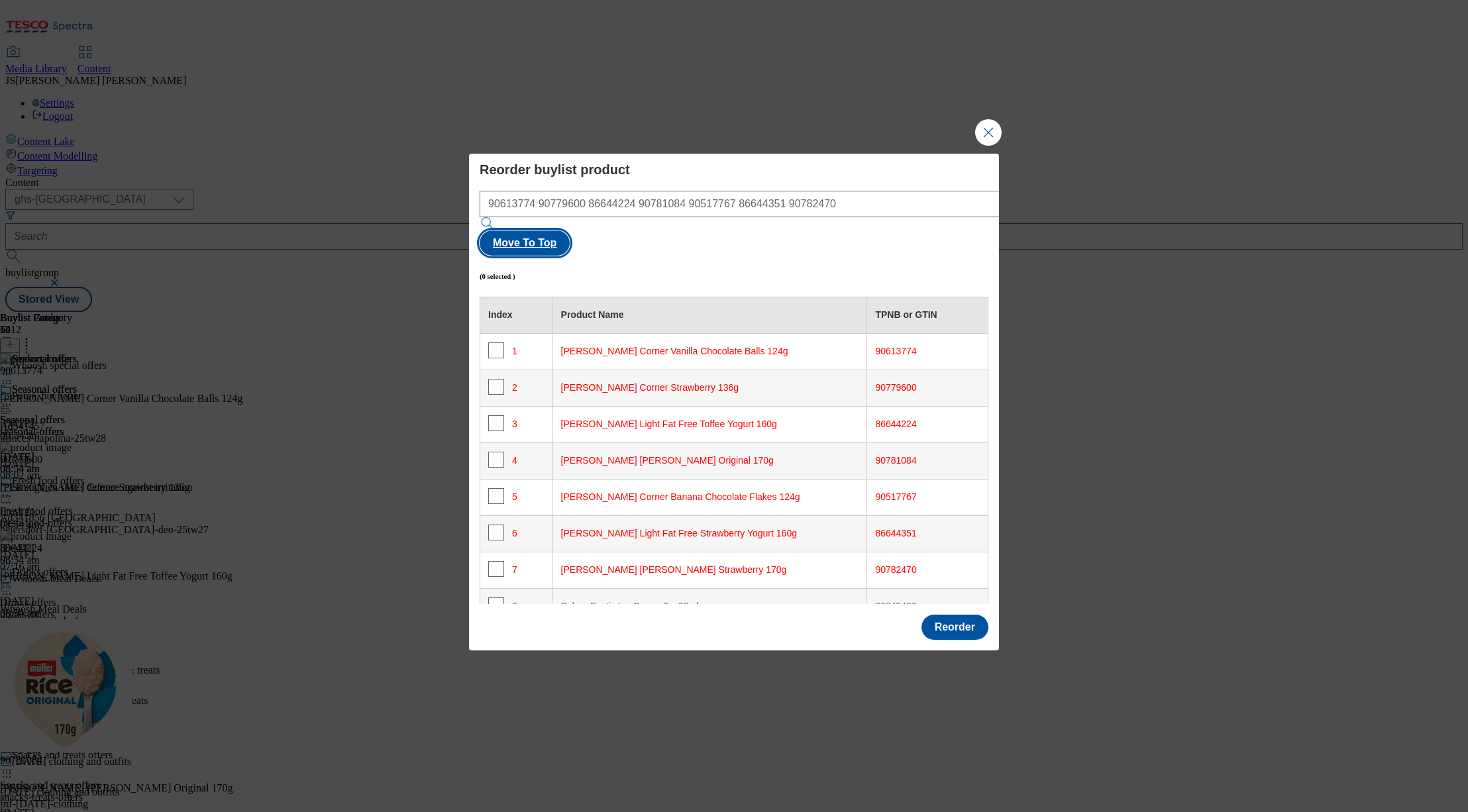
click at [570, 231] on button "Move To Top" at bounding box center [524, 243] width 90 height 25
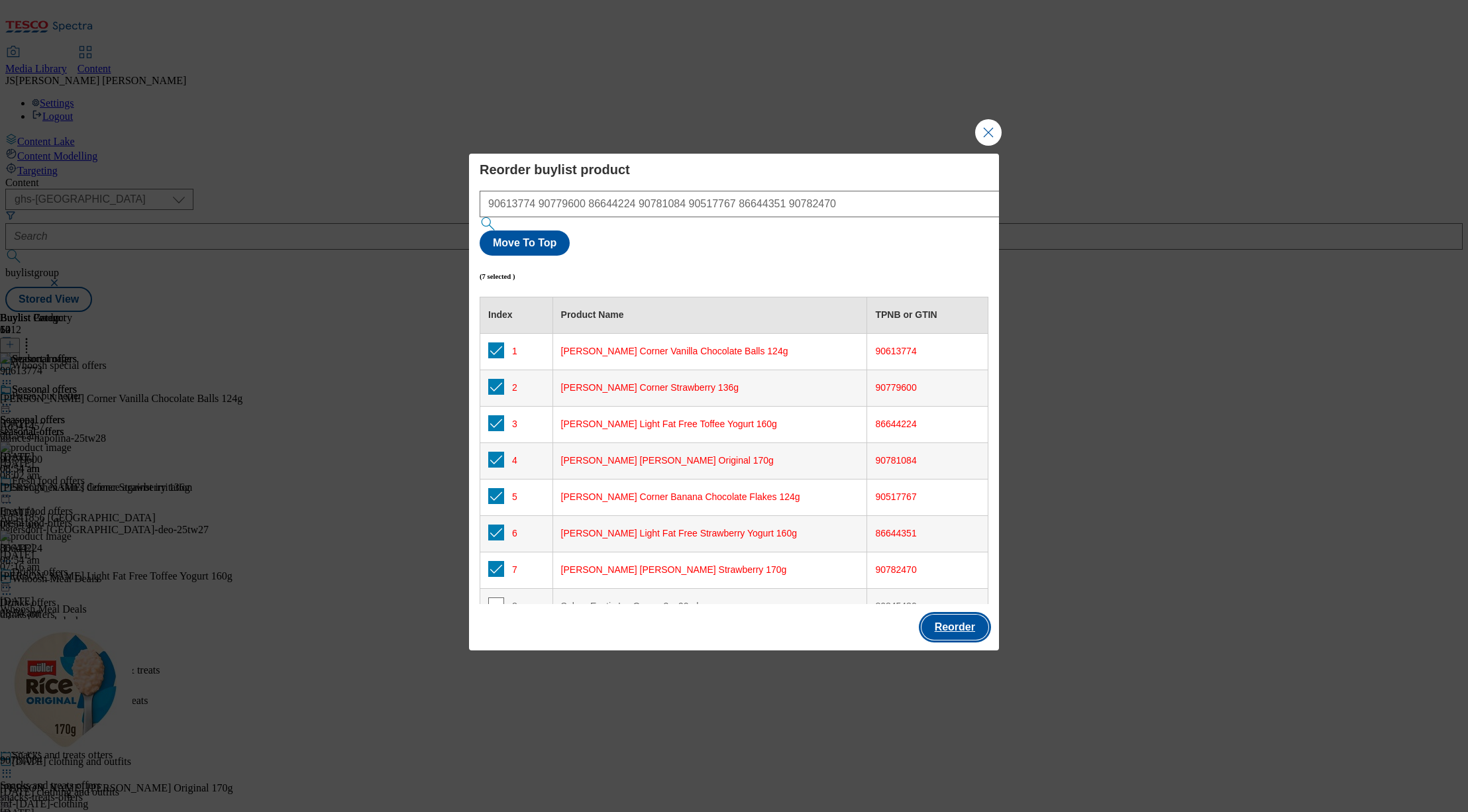
click at [966, 614] on button "Reorder" at bounding box center [955, 627] width 67 height 25
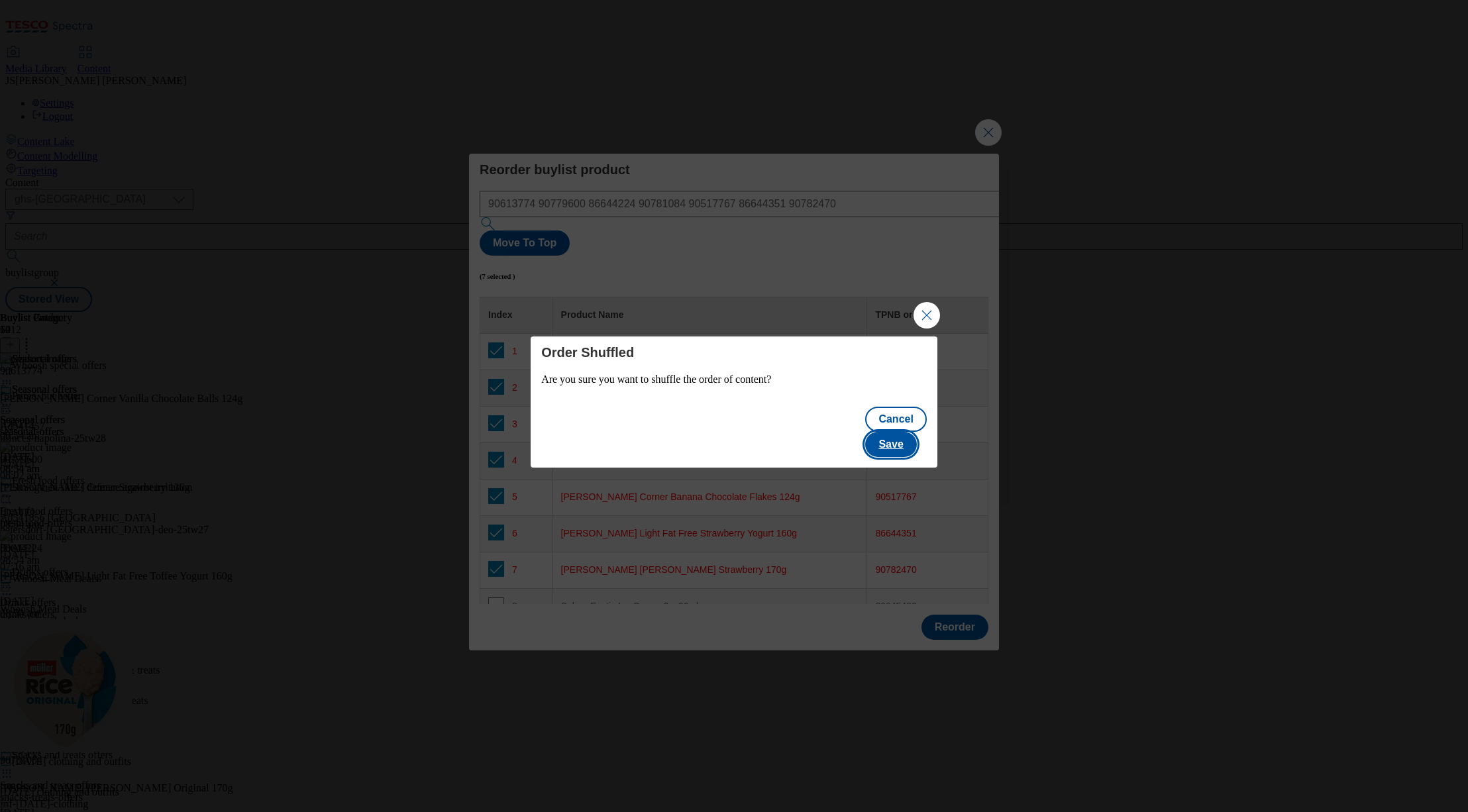
click at [914, 436] on button "Save" at bounding box center [891, 444] width 51 height 25
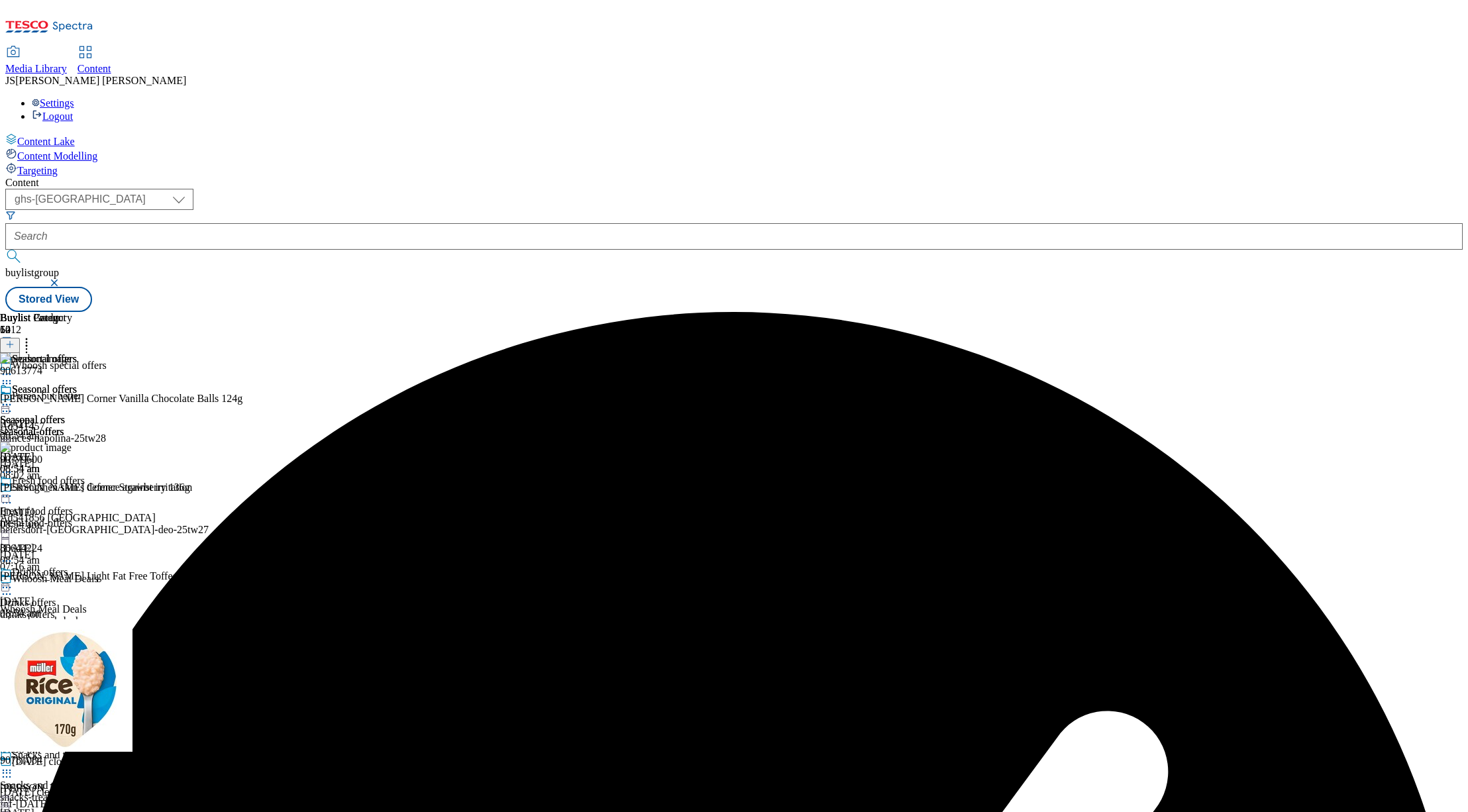
click at [5, 404] on circle at bounding box center [4, 405] width 2 height 2
click at [56, 427] on span "Edit" at bounding box center [48, 432] width 15 height 9
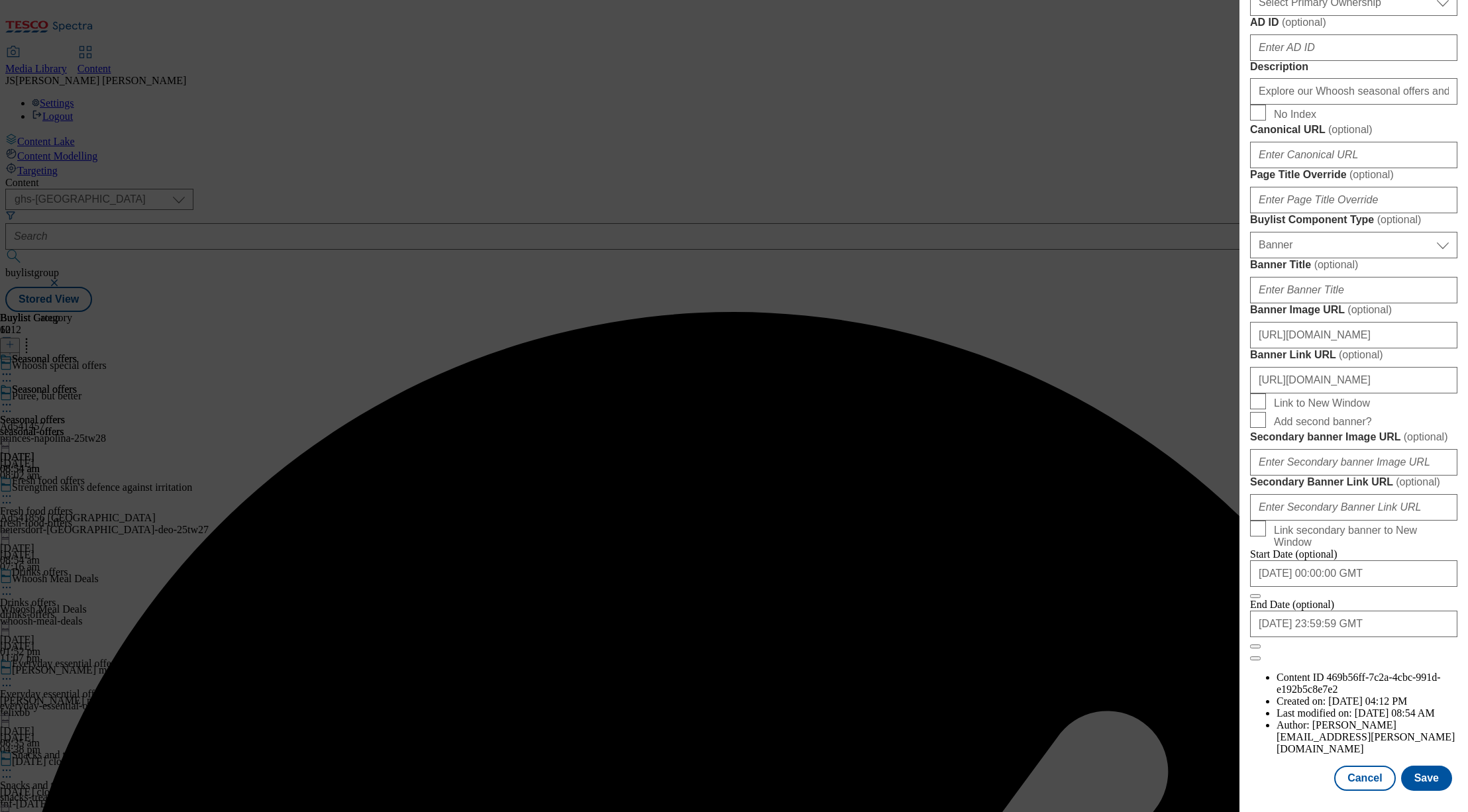
scroll to position [1174, 0]
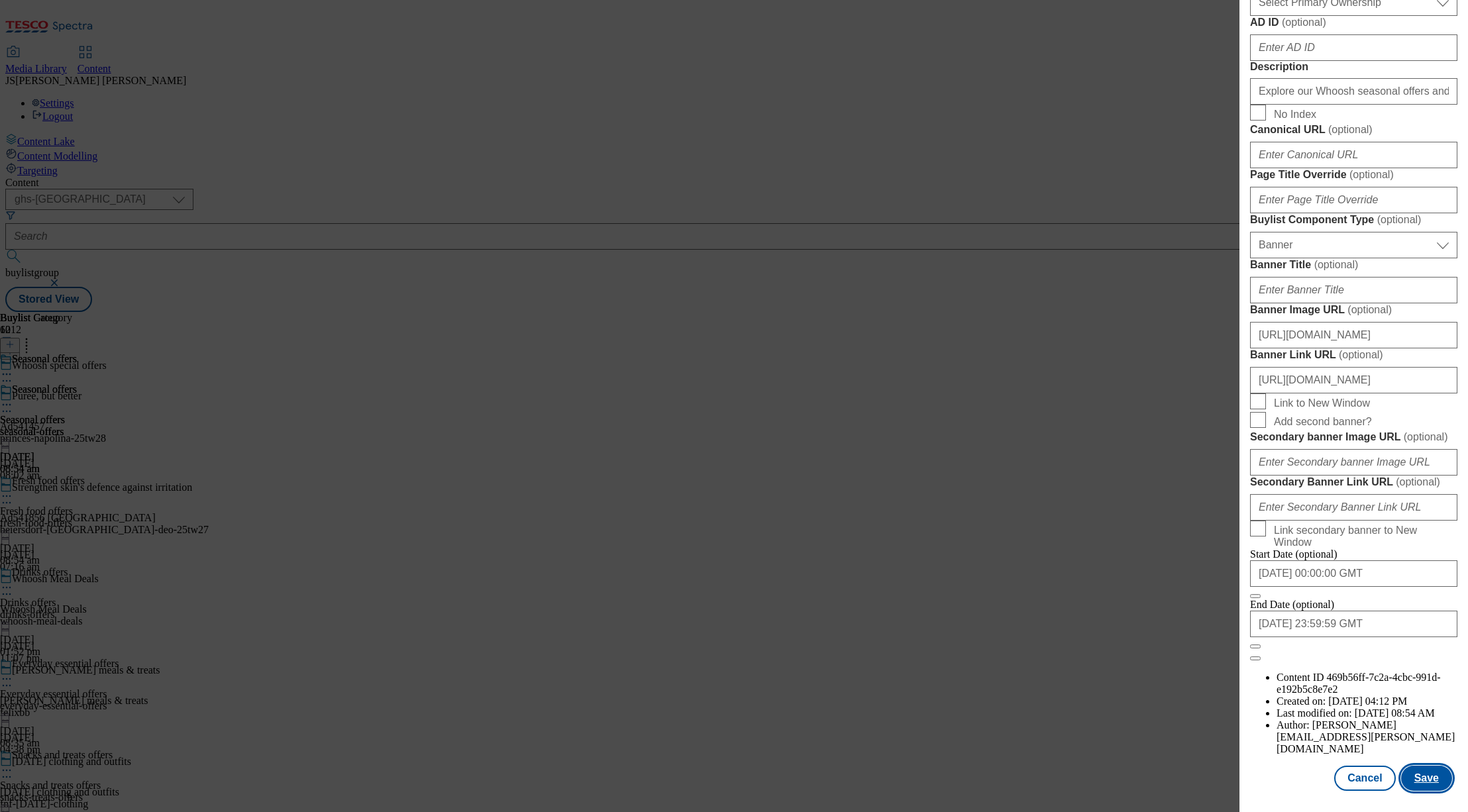
click at [1418, 775] on button "Save" at bounding box center [1427, 778] width 51 height 25
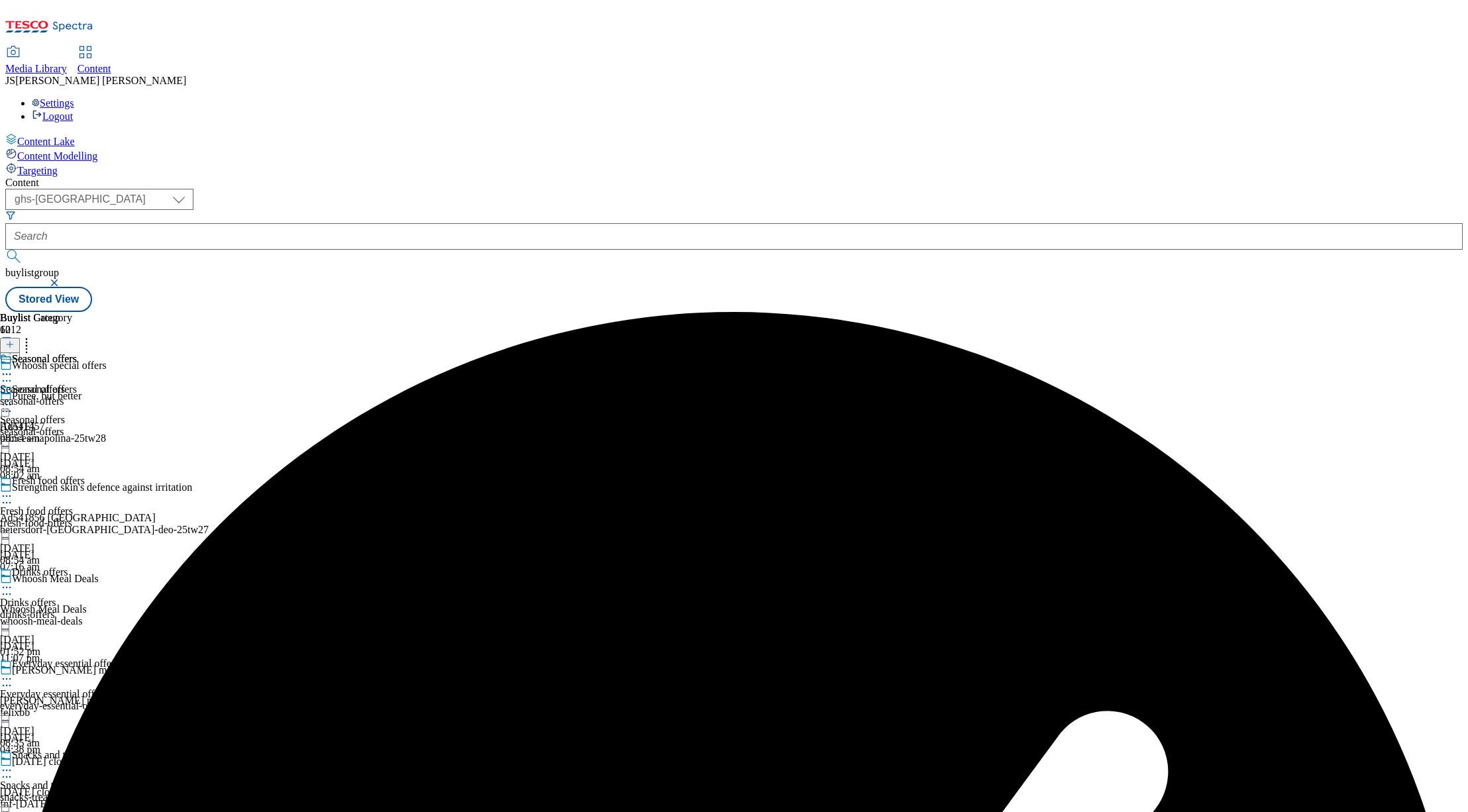
click at [13, 398] on icon at bounding box center [7, 405] width 13 height 13
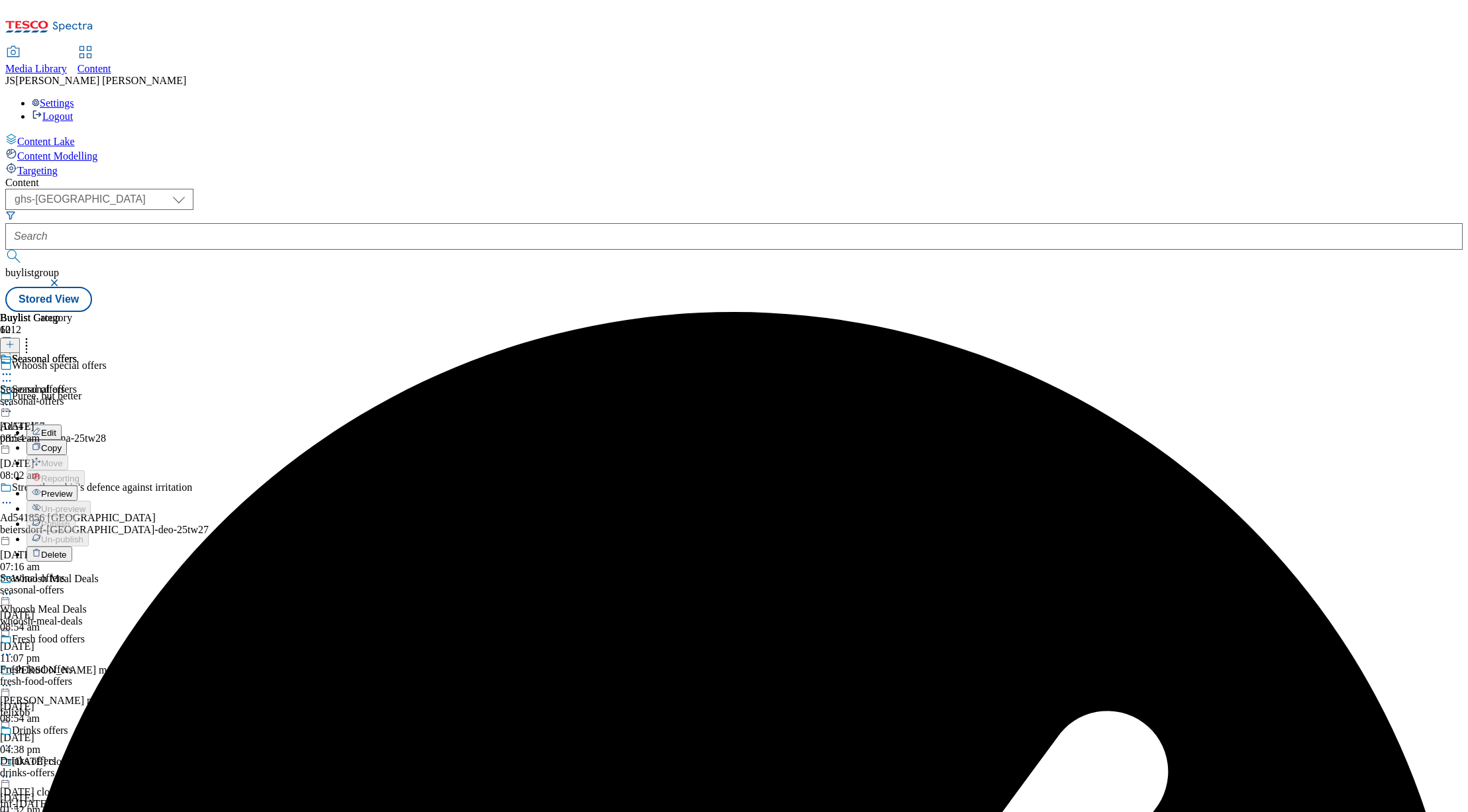
click at [72, 489] on span "Preview" at bounding box center [56, 494] width 31 height 9
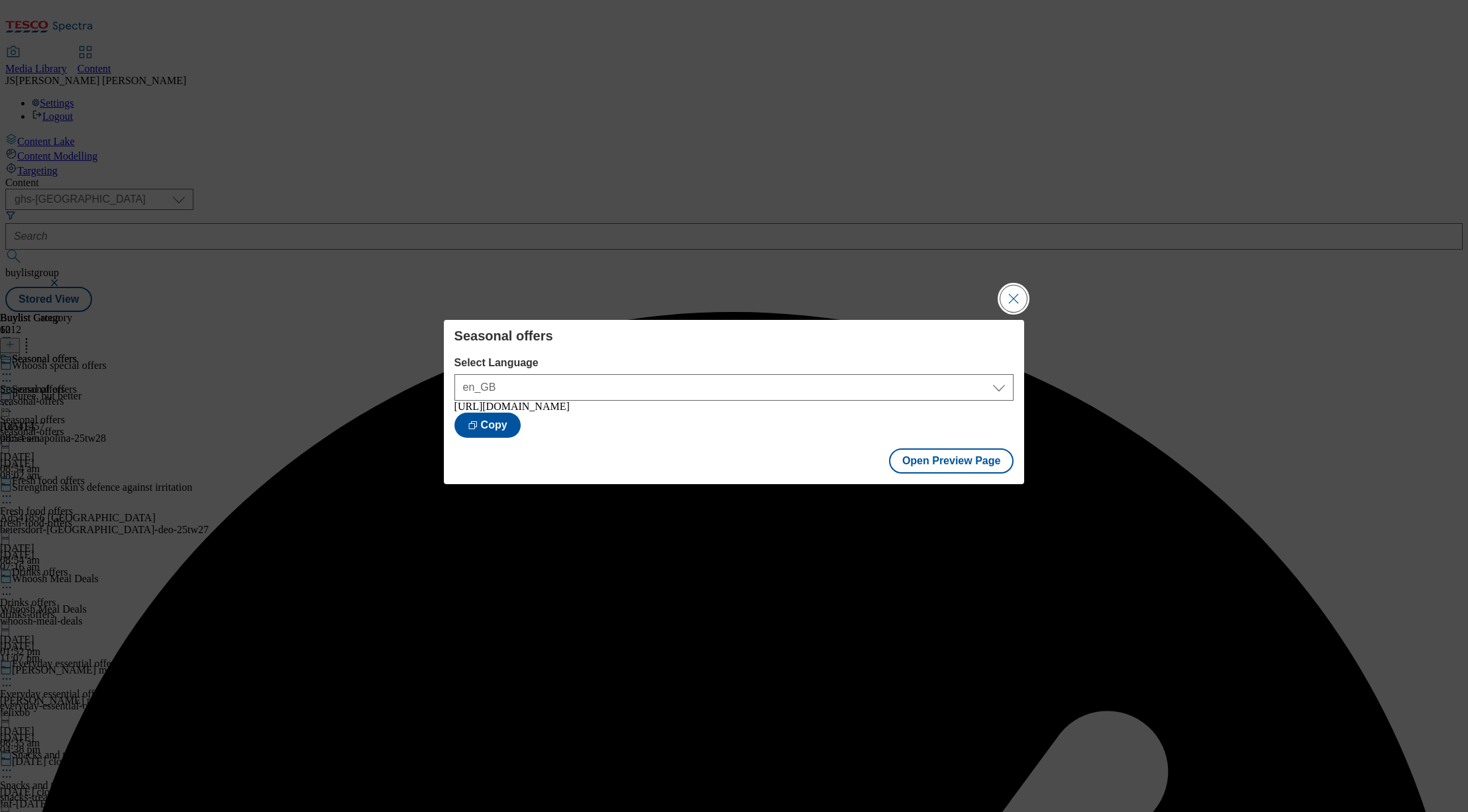
click at [1015, 298] on button "Close Modal" at bounding box center [1014, 299] width 27 height 27
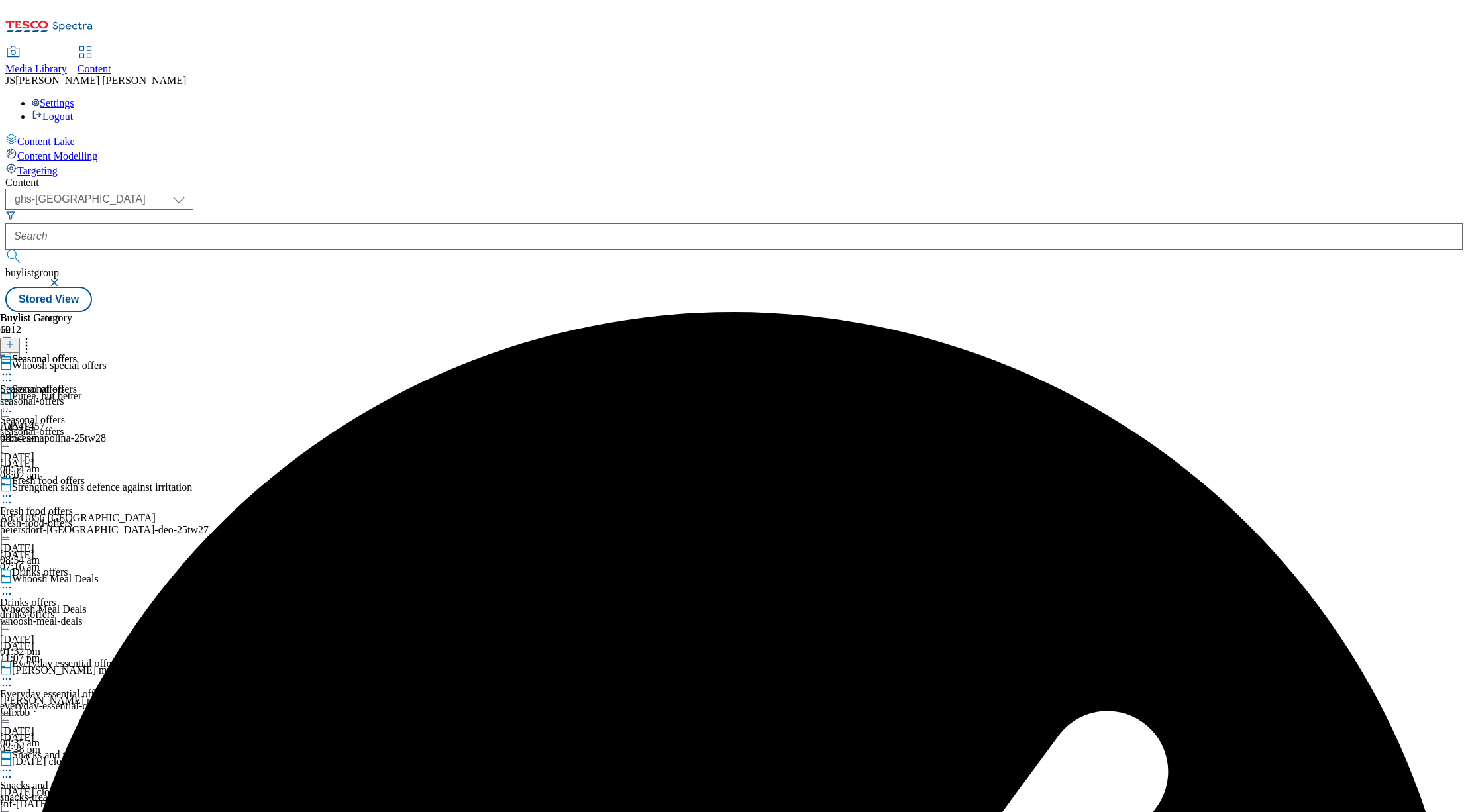
click at [13, 398] on icon at bounding box center [7, 405] width 13 height 13
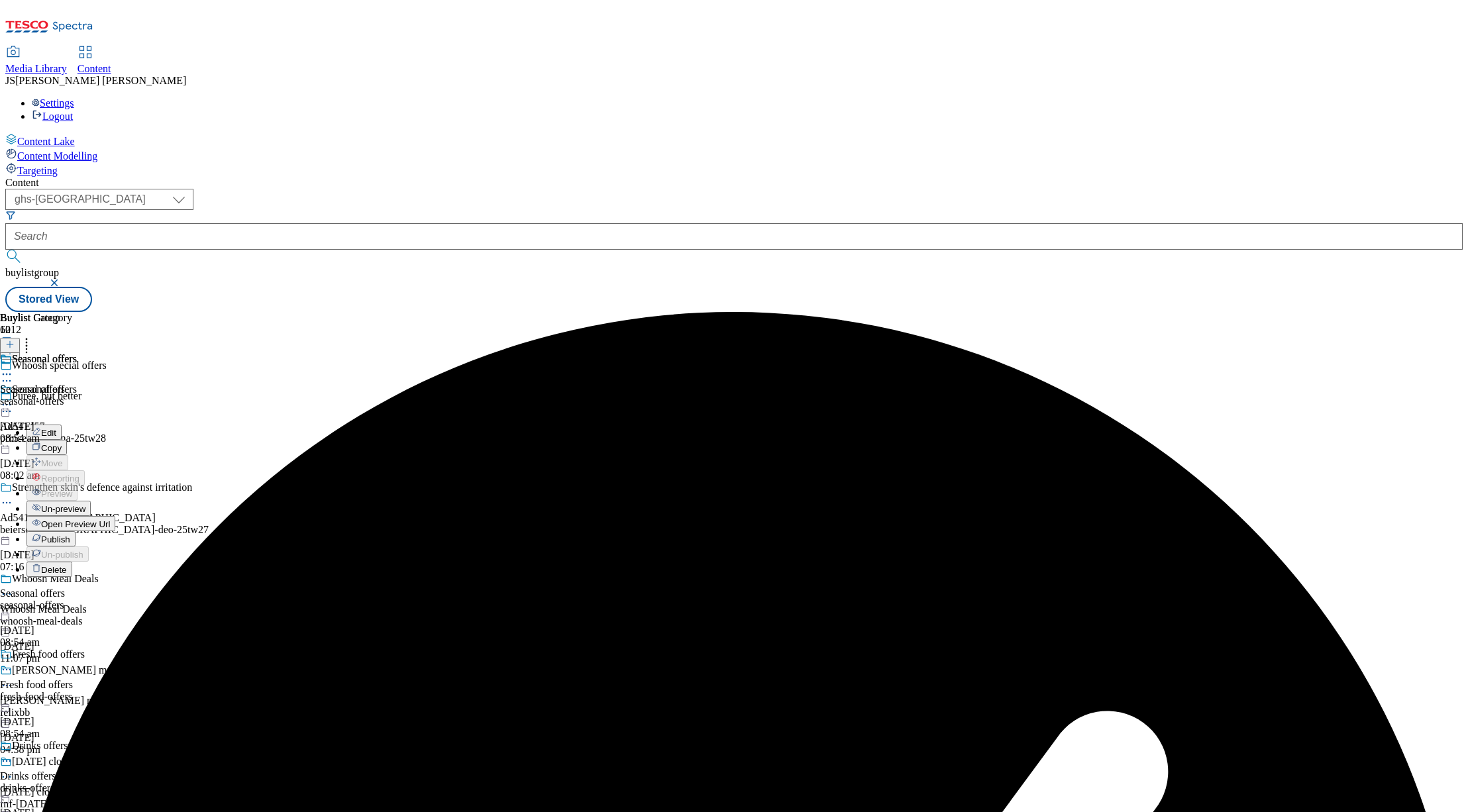
click at [70, 535] on span "Publish" at bounding box center [55, 539] width 29 height 9
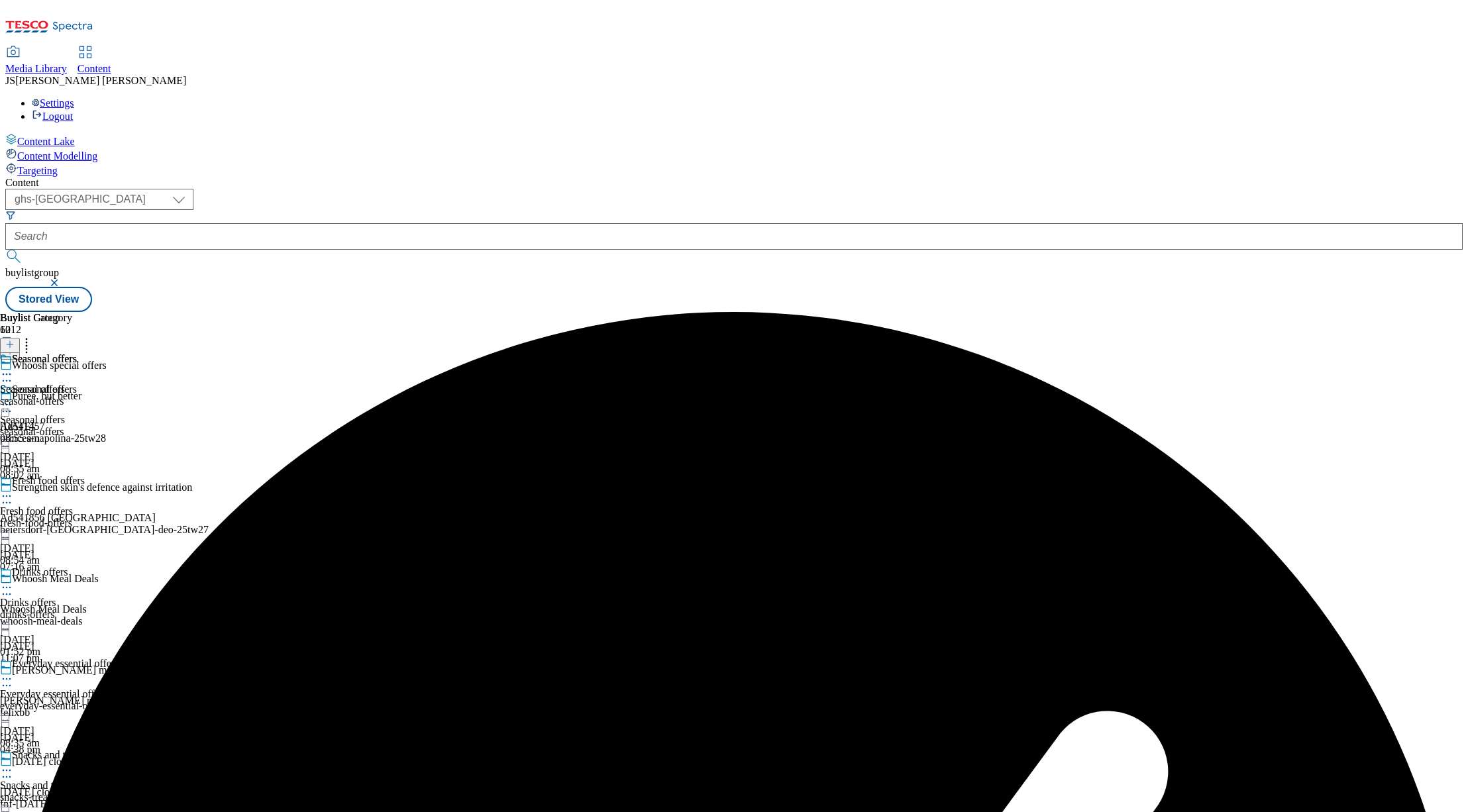
scroll to position [292, 0]
click at [226, 657] on div "Everyday essential offers Everyday essential offers everyday-essential-offers […" at bounding box center [113, 703] width 226 height 91
click at [13, 672] on icon at bounding box center [7, 679] width 13 height 13
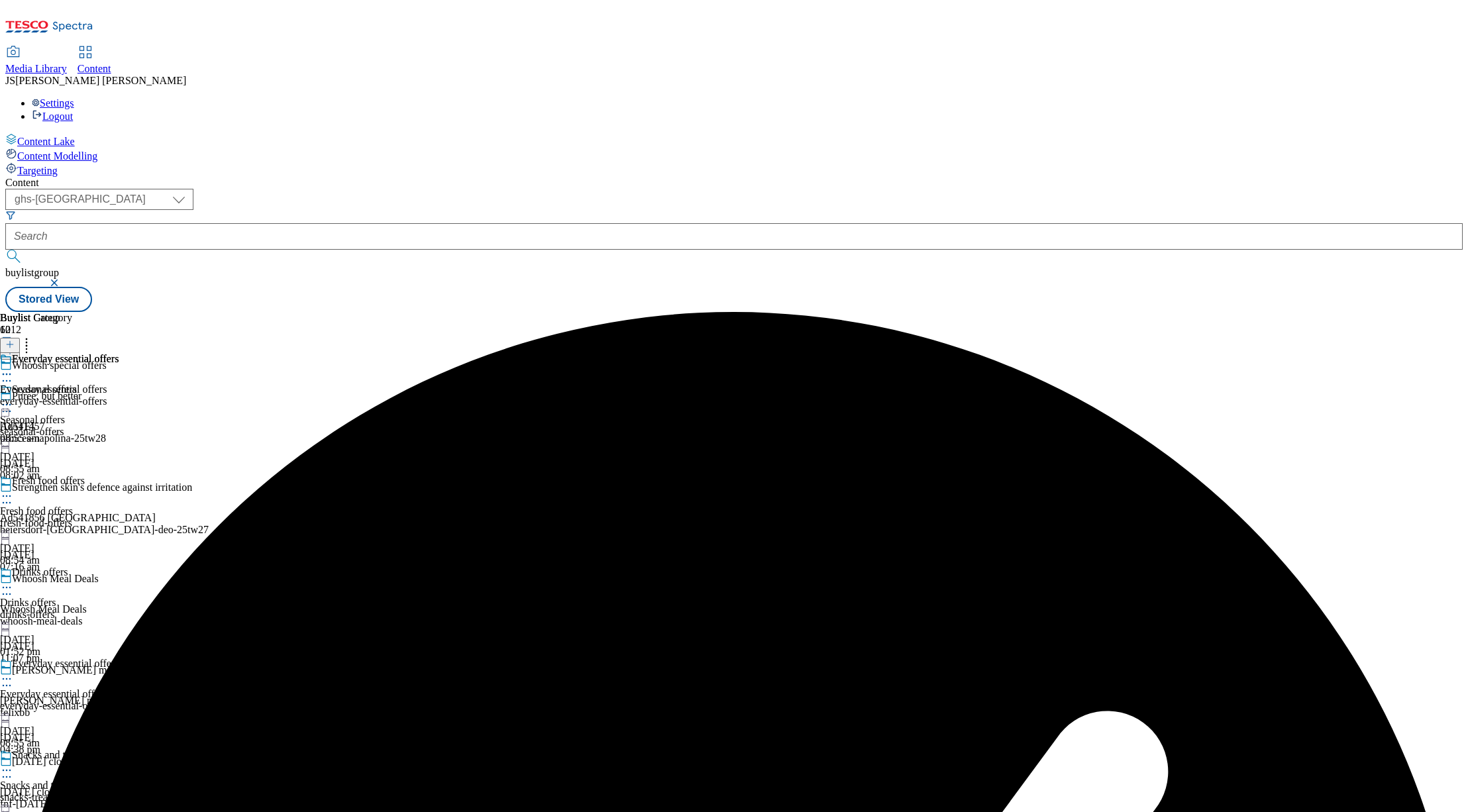
click at [13, 368] on icon at bounding box center [7, 374] width 13 height 13
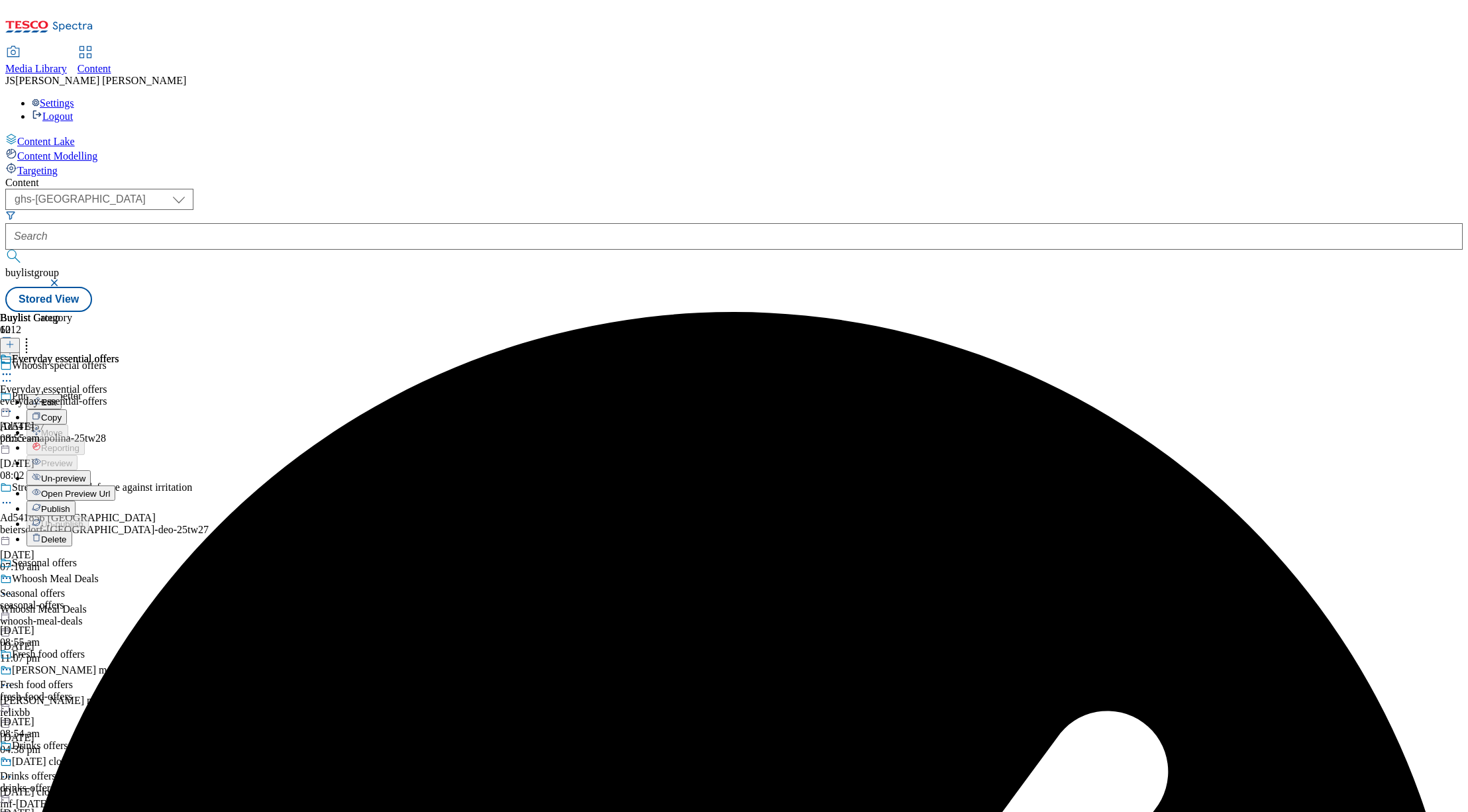
click at [86, 474] on span "Un-preview" at bounding box center [63, 479] width 45 height 9
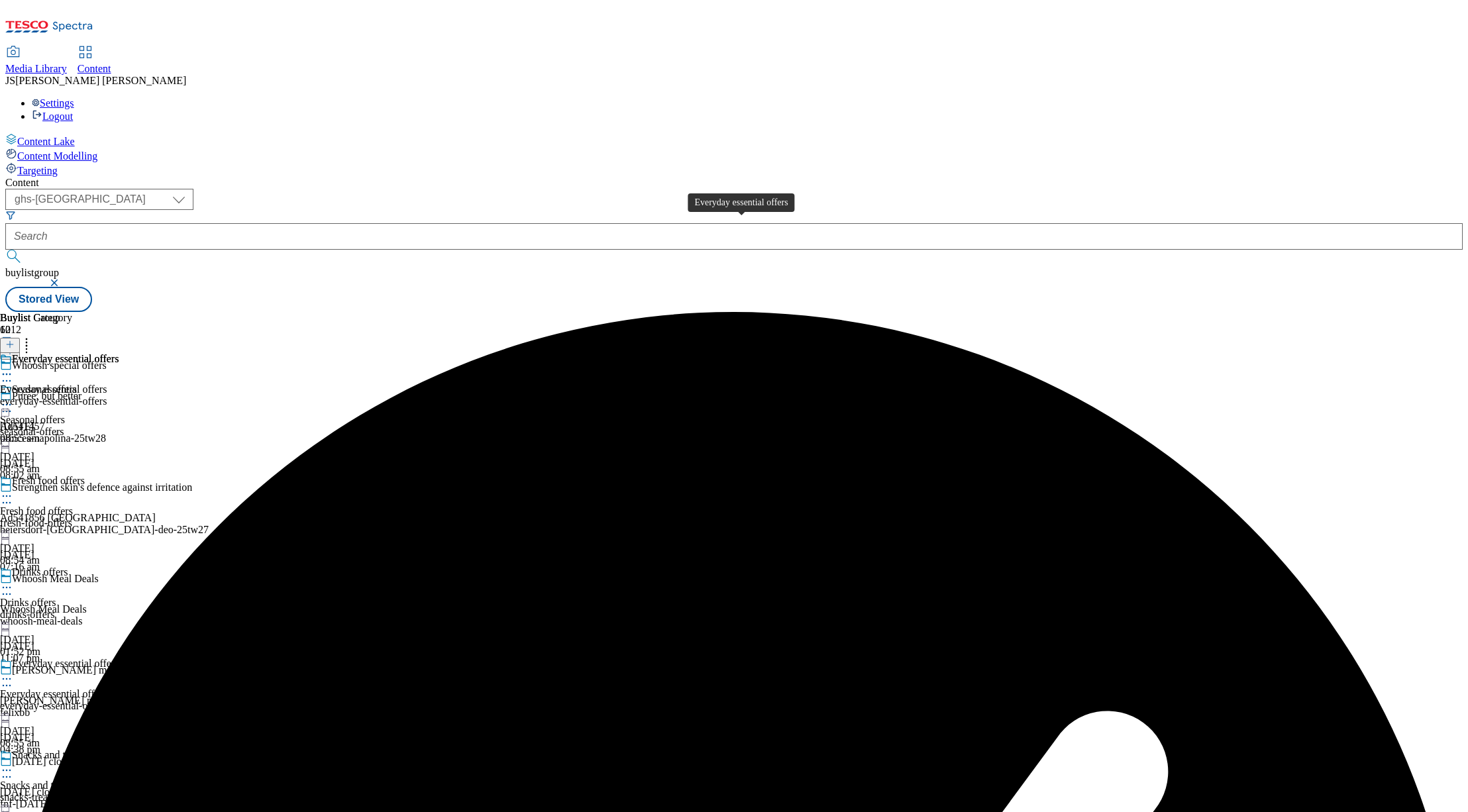
click at [106, 384] on div "Everyday essential offers" at bounding box center [53, 389] width 106 height 12
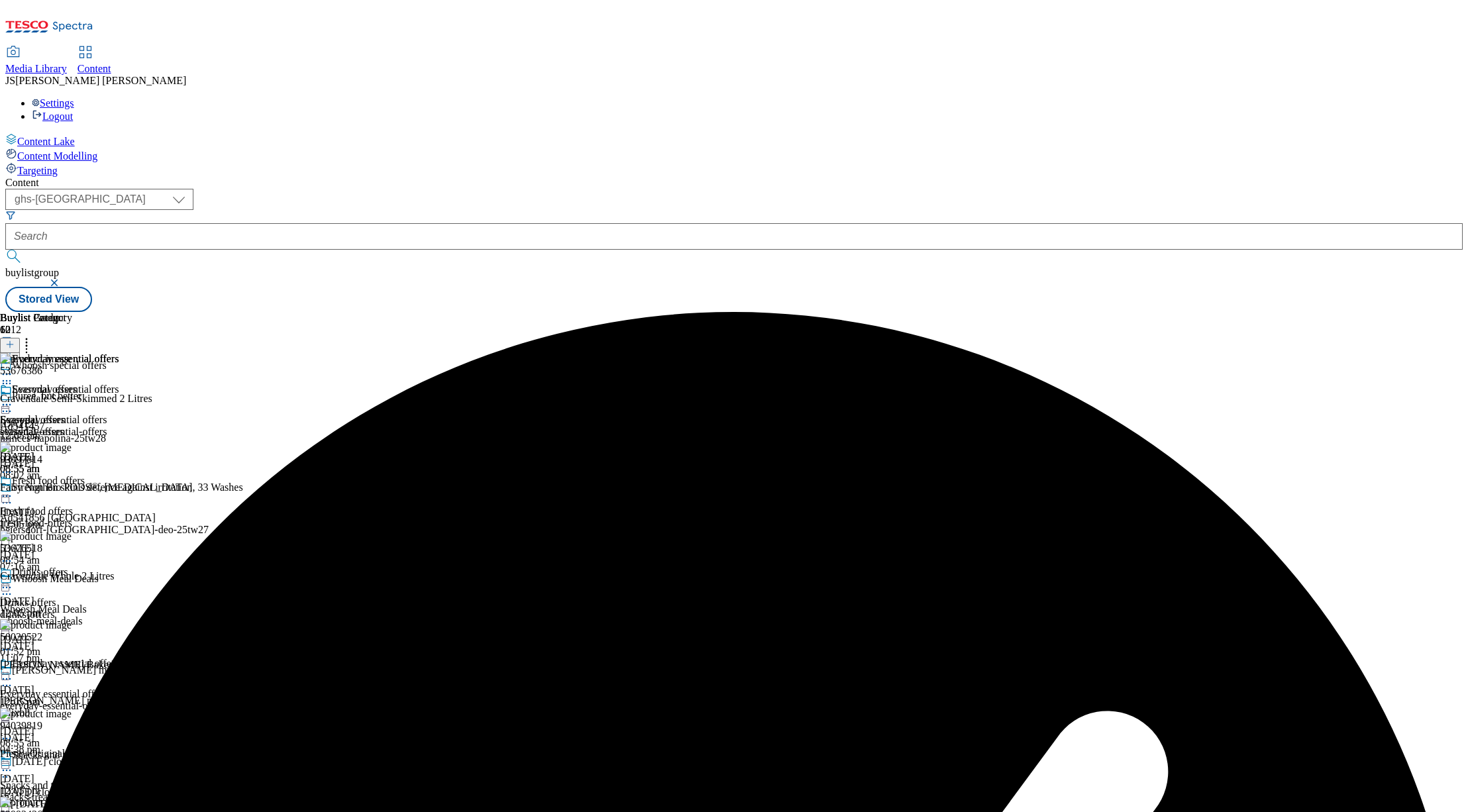
click at [14, 340] on icon at bounding box center [10, 345] width 10 height 9
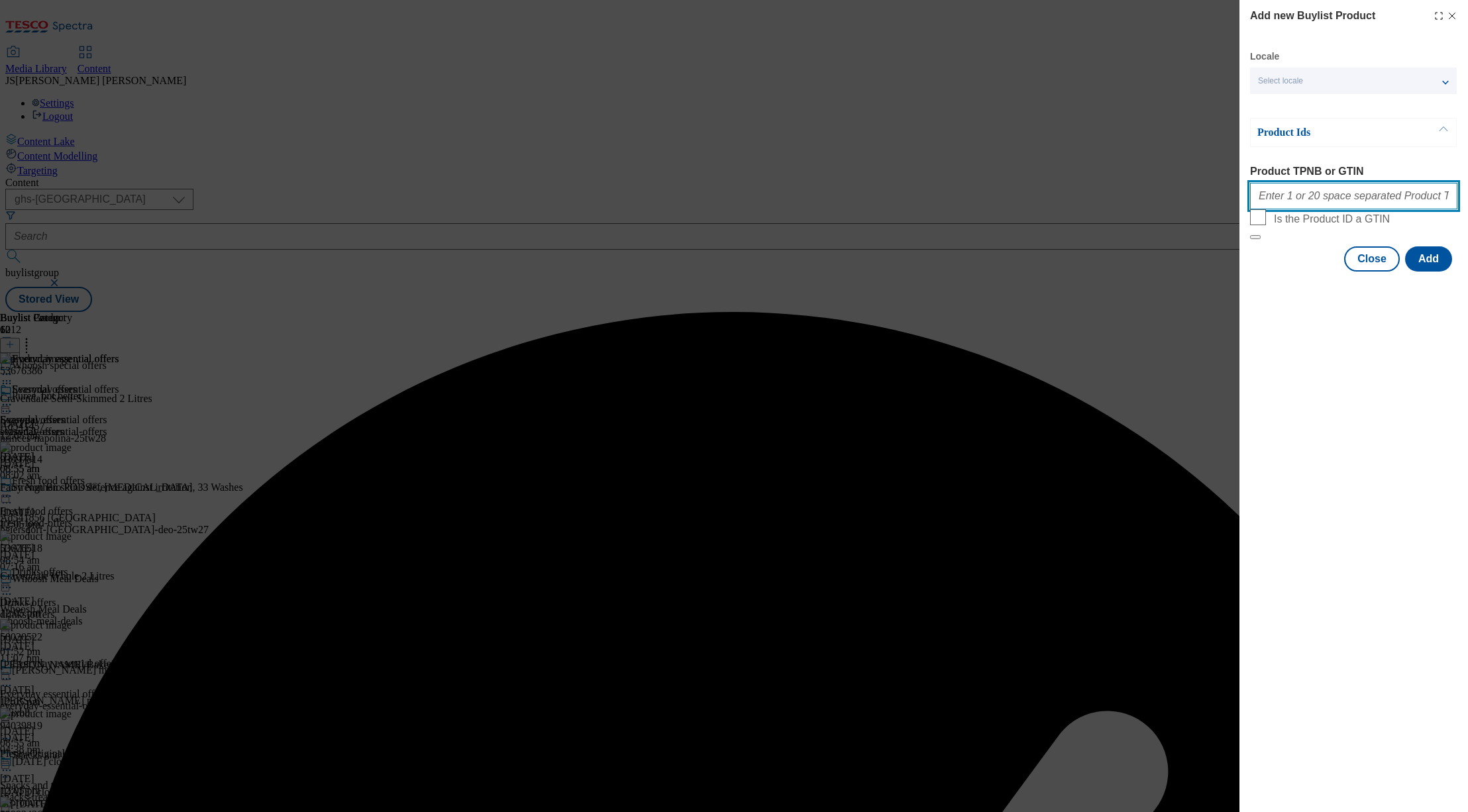
click at [1264, 204] on input "Product TPNB or GTIN" at bounding box center [1354, 196] width 207 height 27
paste input "50020522 50756233 82545083"
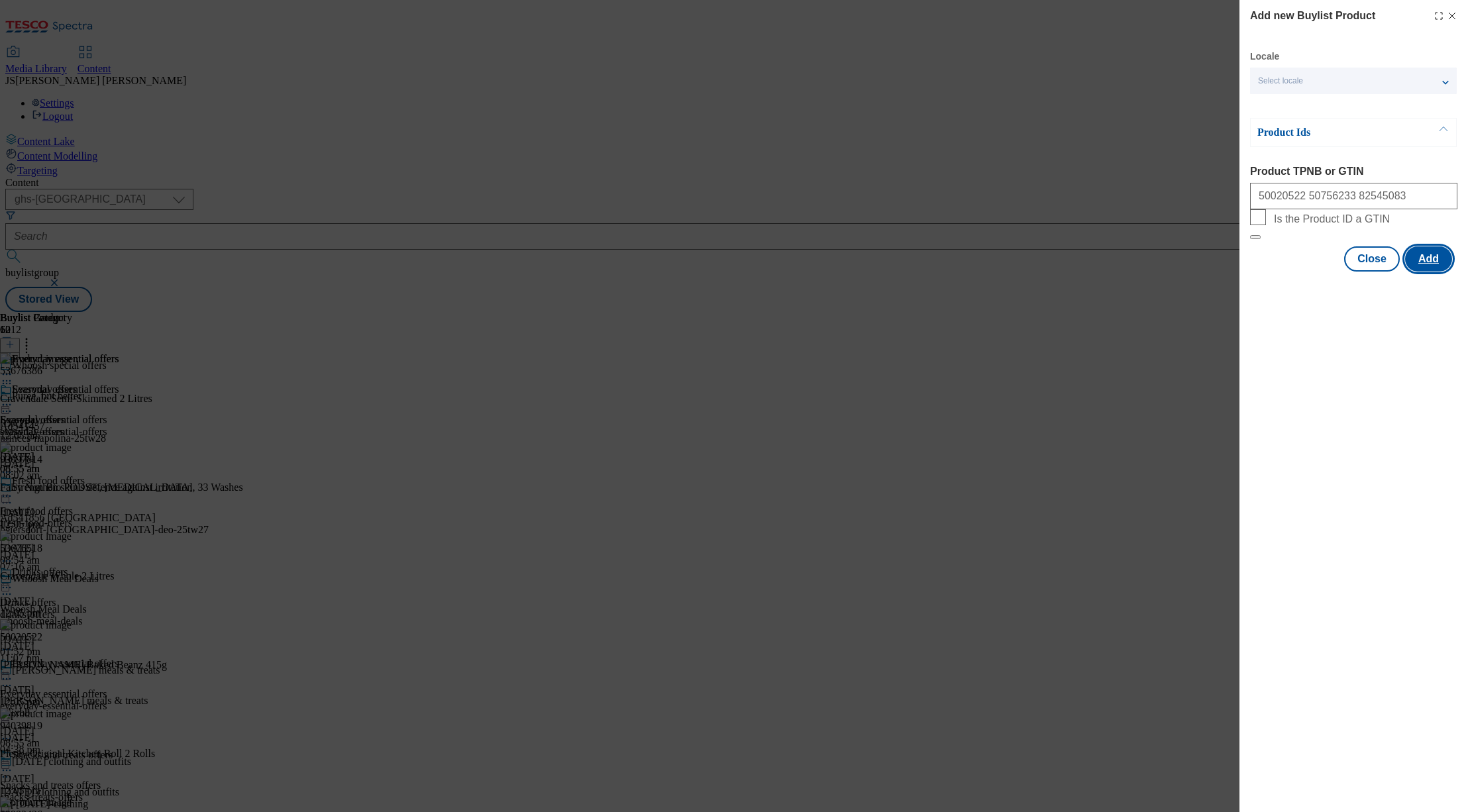
click at [1425, 272] on button "Add" at bounding box center [1429, 258] width 48 height 25
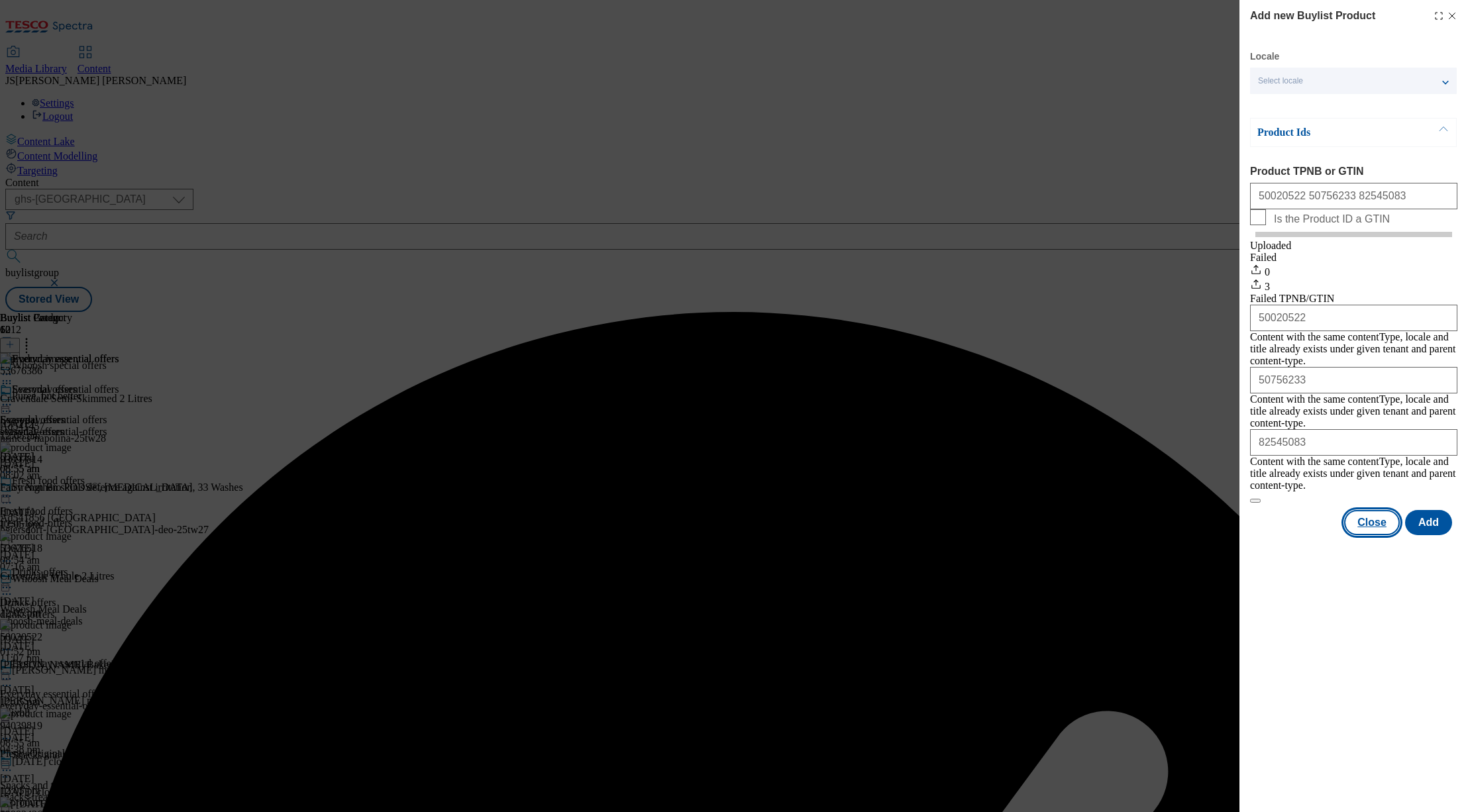
click at [1375, 510] on button "Close" at bounding box center [1372, 522] width 56 height 25
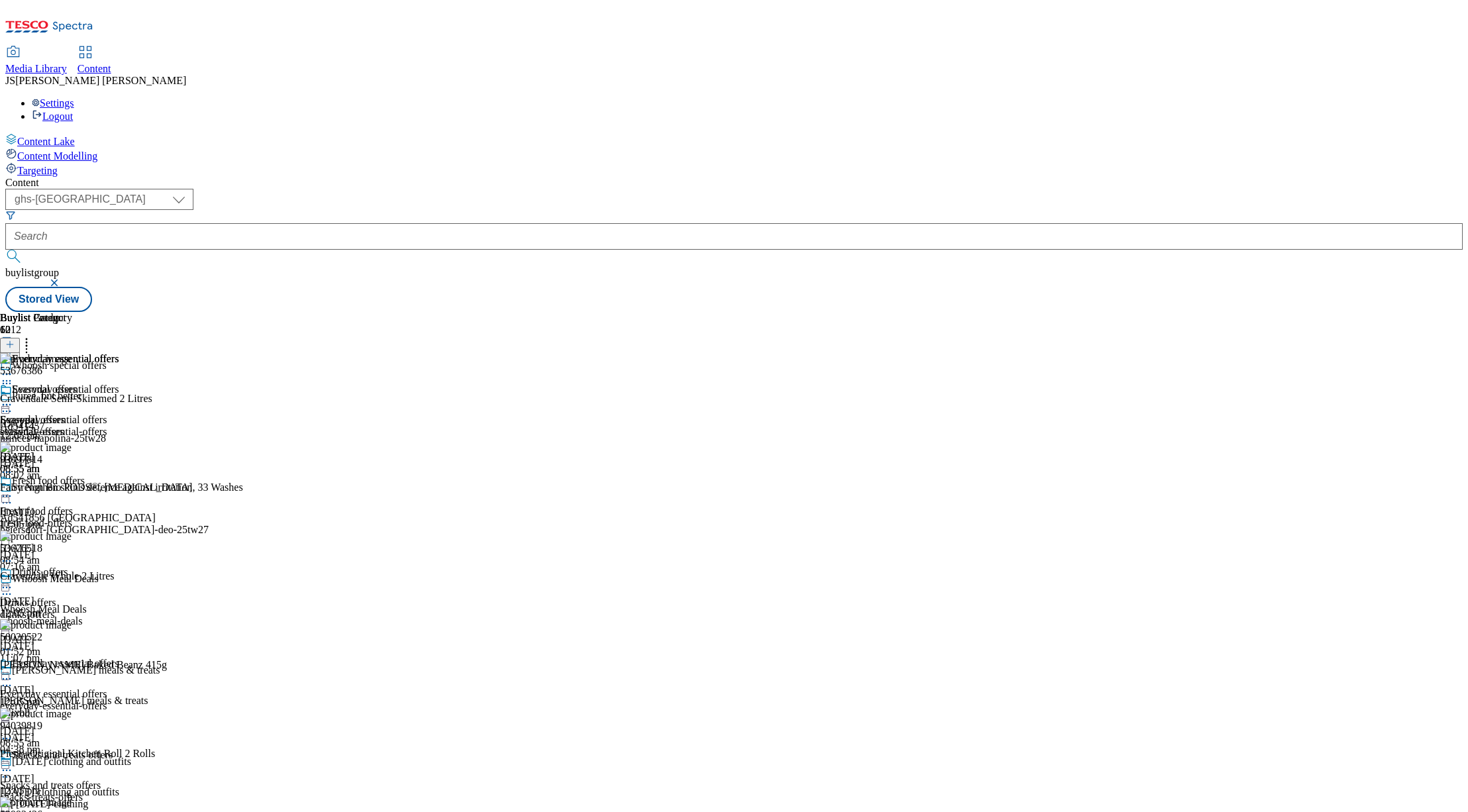
click at [33, 335] on icon at bounding box center [27, 342] width 13 height 13
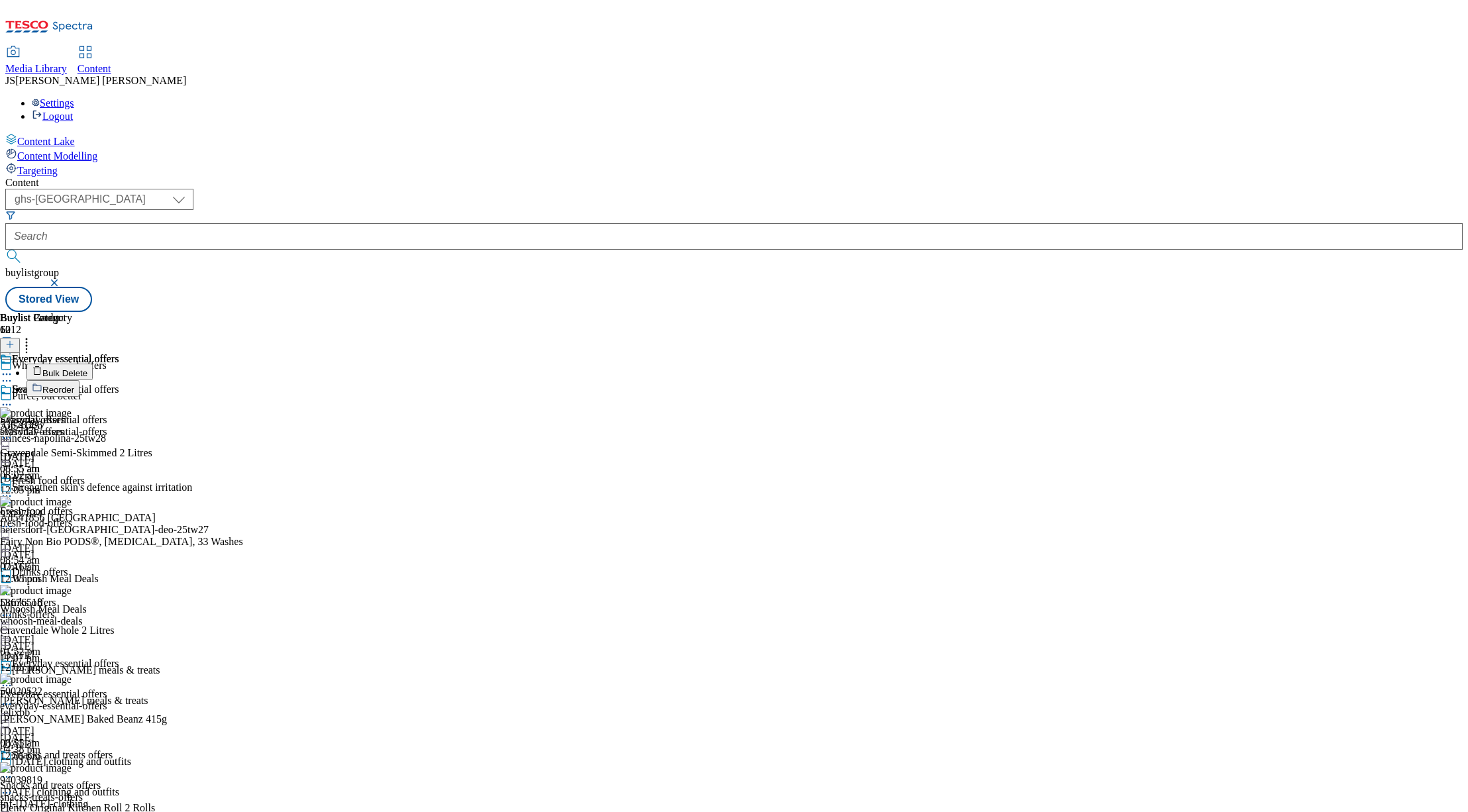
click at [74, 385] on span "Reorder" at bounding box center [58, 389] width 31 height 9
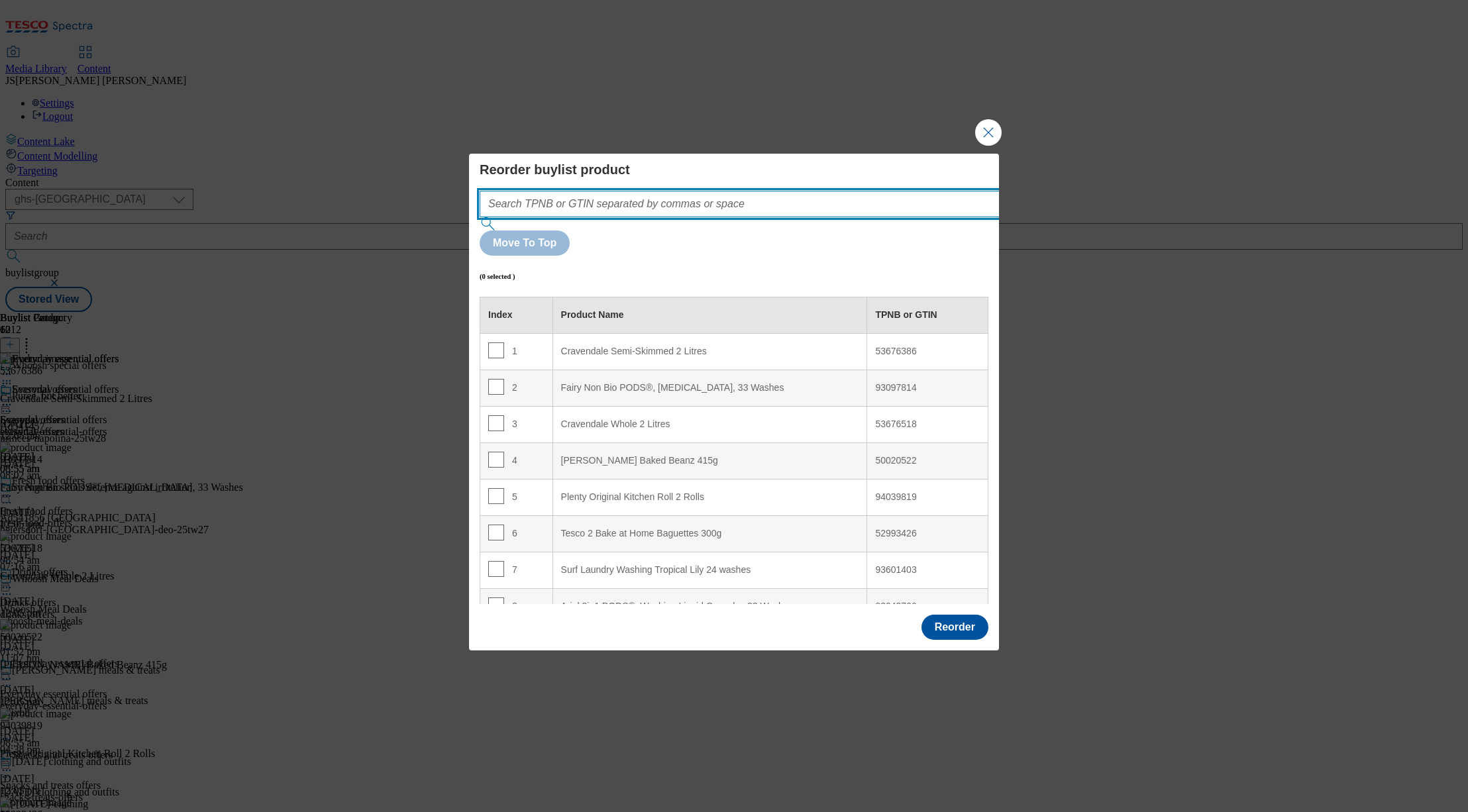
click at [564, 217] on input "Modal" at bounding box center [759, 204] width 560 height 27
paste input "50020522 50756233 82545083"
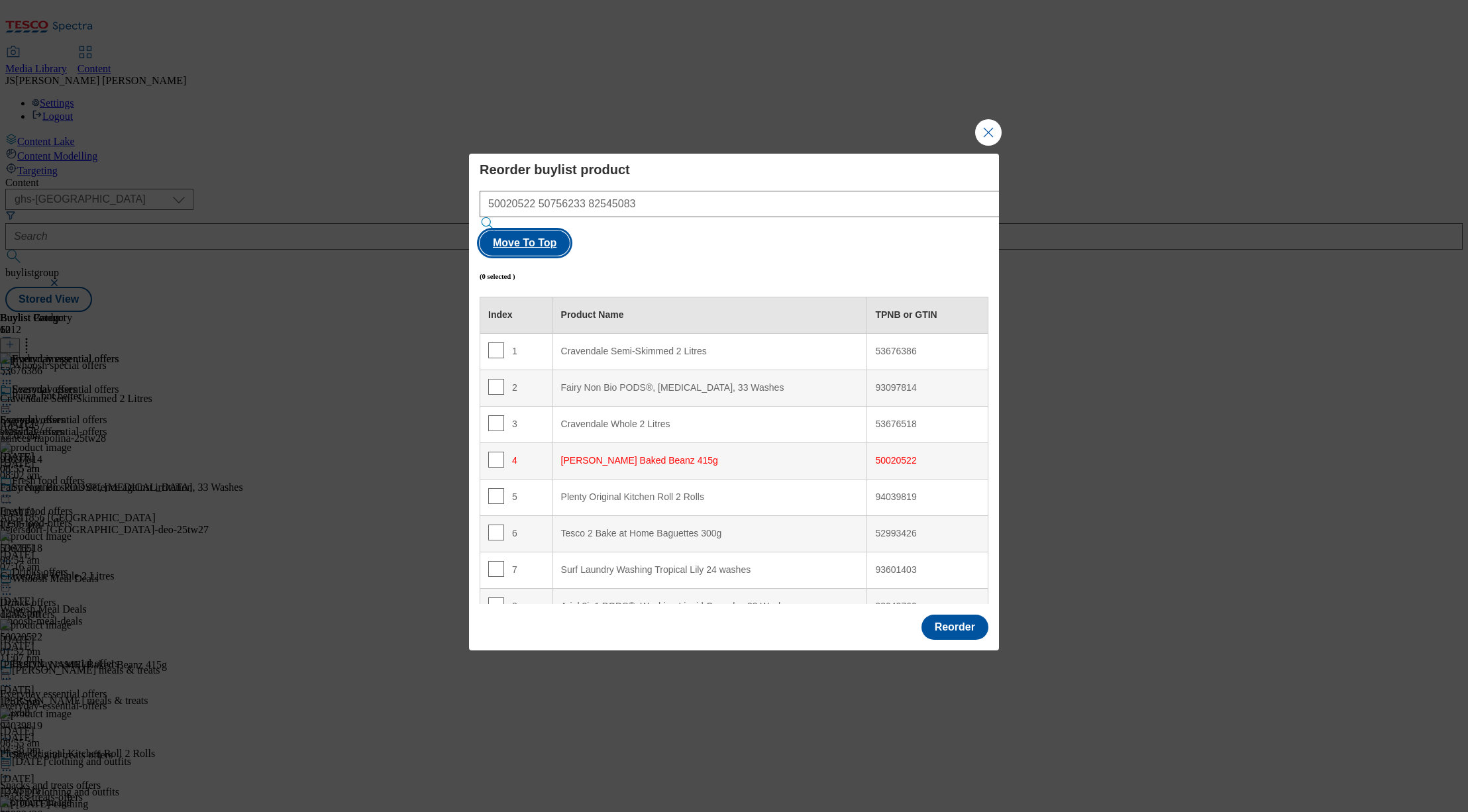
click at [570, 231] on button "Move To Top" at bounding box center [524, 243] width 90 height 25
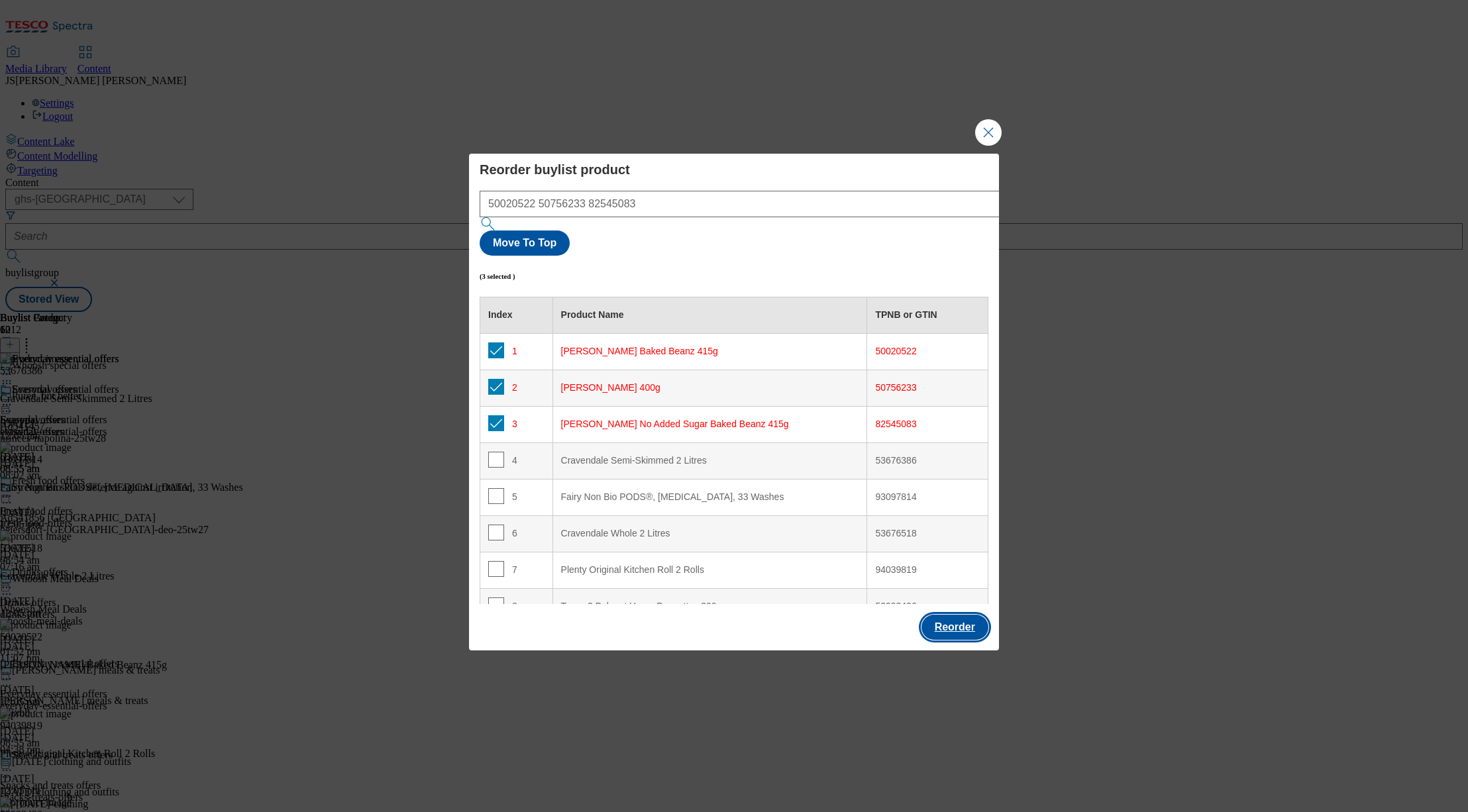
click at [975, 614] on button "Reorder" at bounding box center [955, 627] width 67 height 25
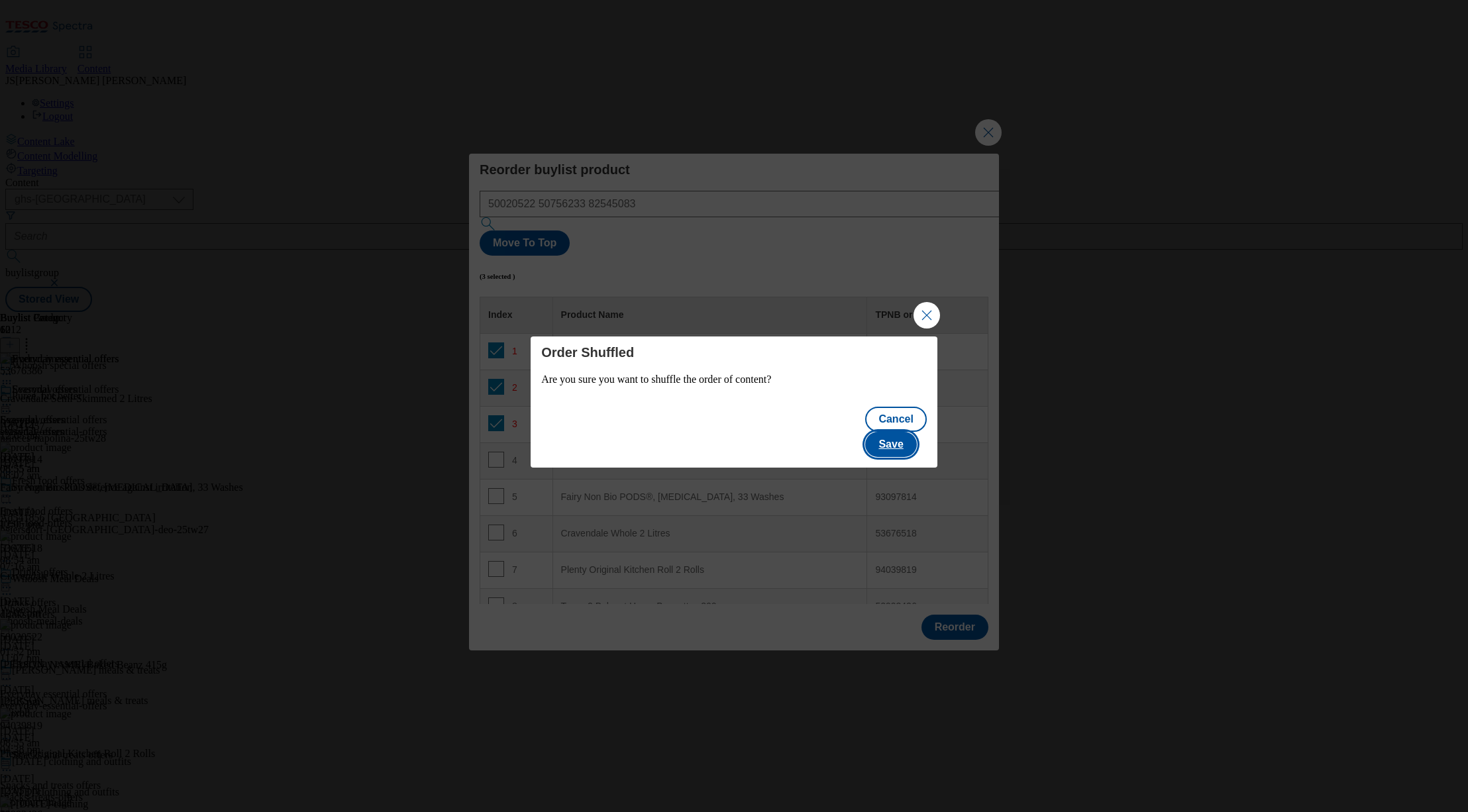
click at [906, 432] on button "Save" at bounding box center [891, 444] width 51 height 25
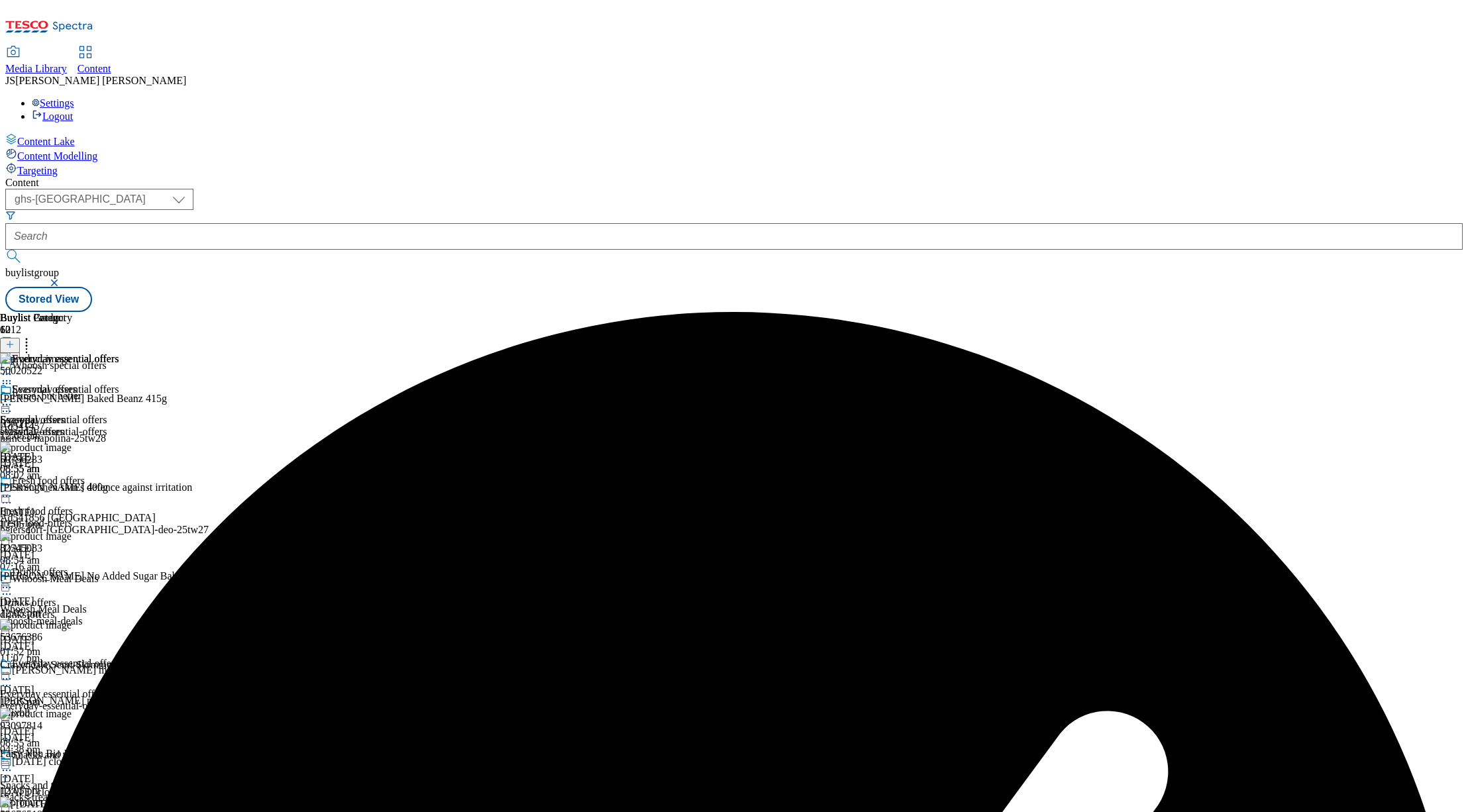
click at [13, 368] on icon at bounding box center [7, 374] width 13 height 13
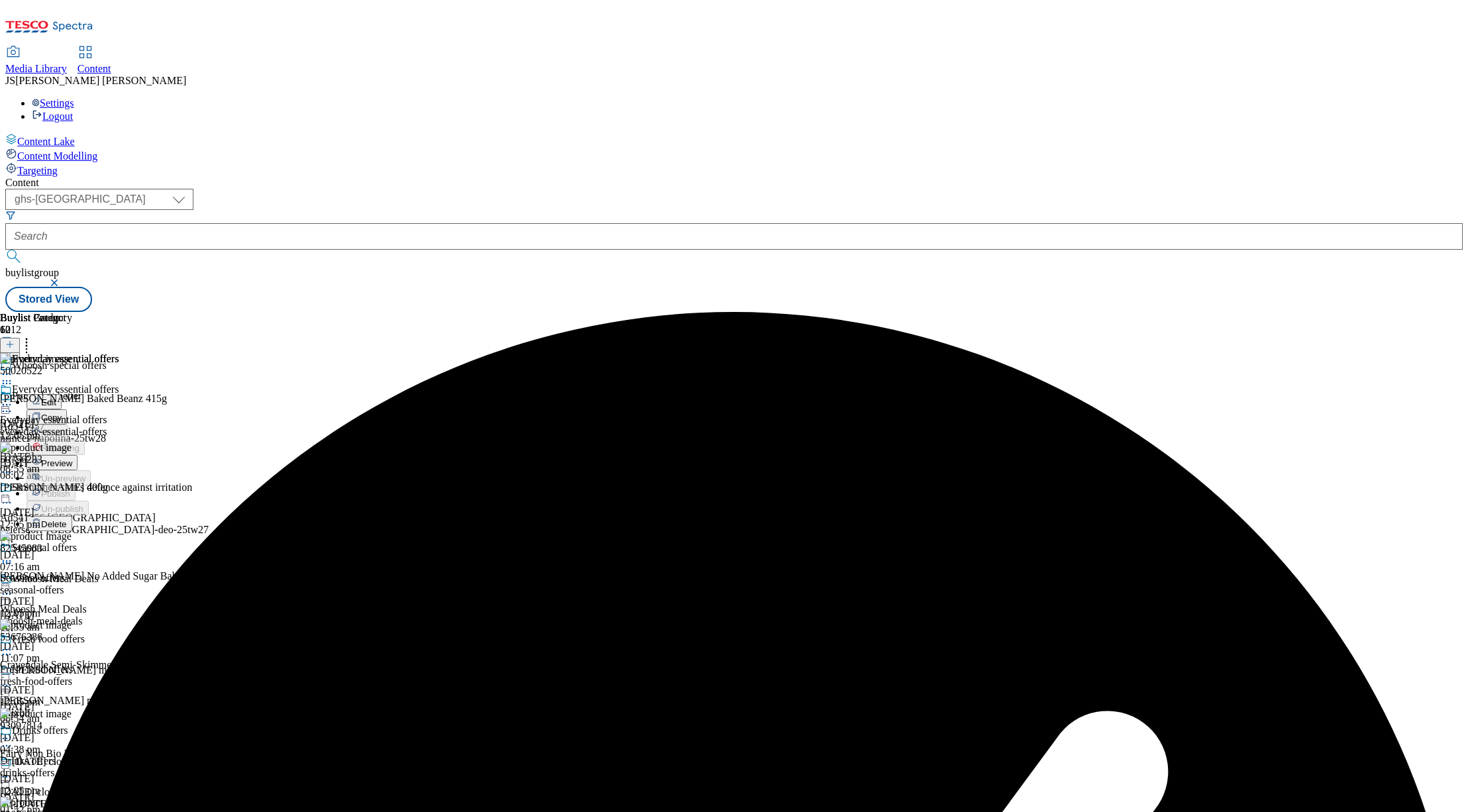
click at [56, 397] on span "Edit" at bounding box center [48, 402] width 15 height 9
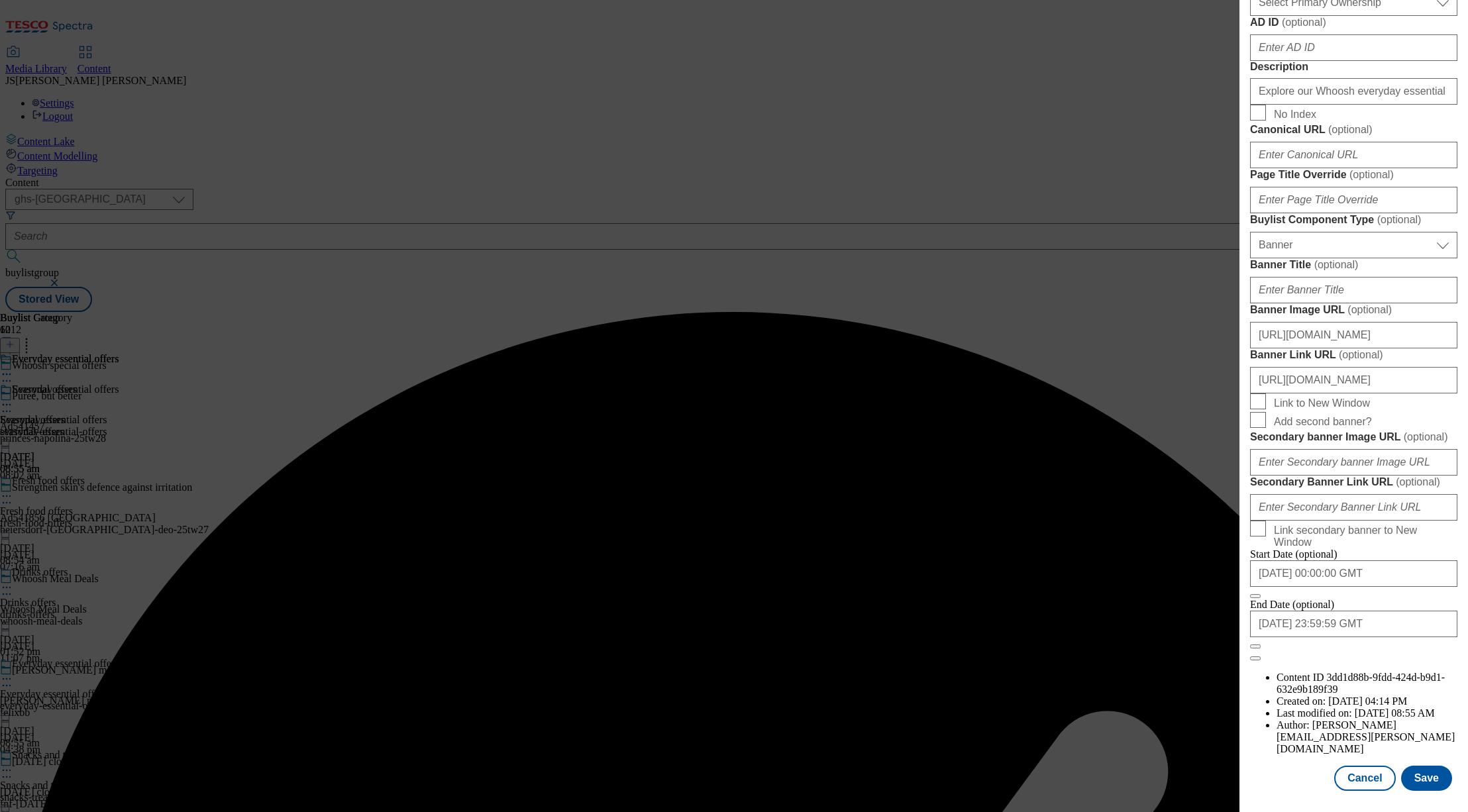
scroll to position [1174, 0]
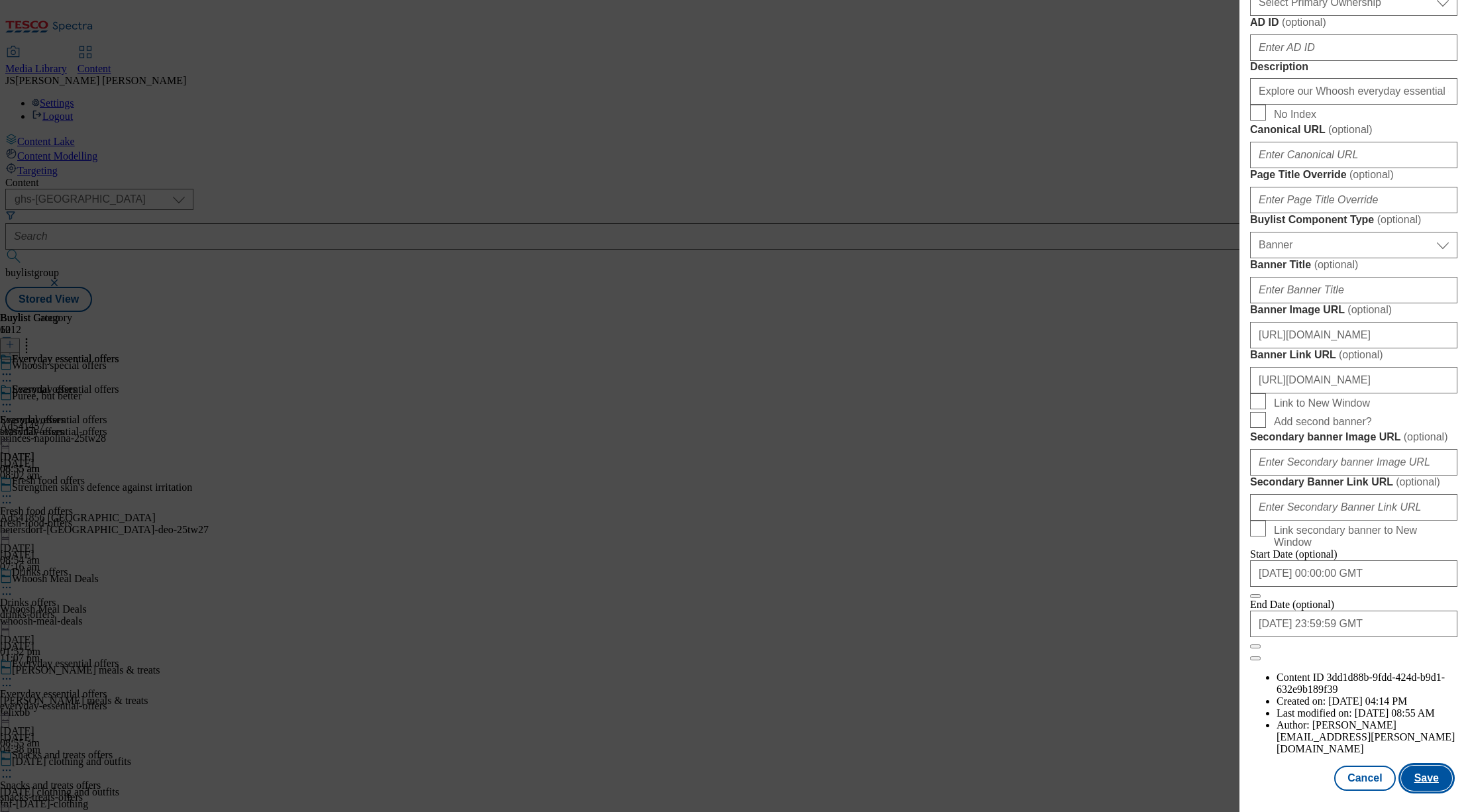
click at [1427, 779] on button "Save" at bounding box center [1427, 778] width 51 height 25
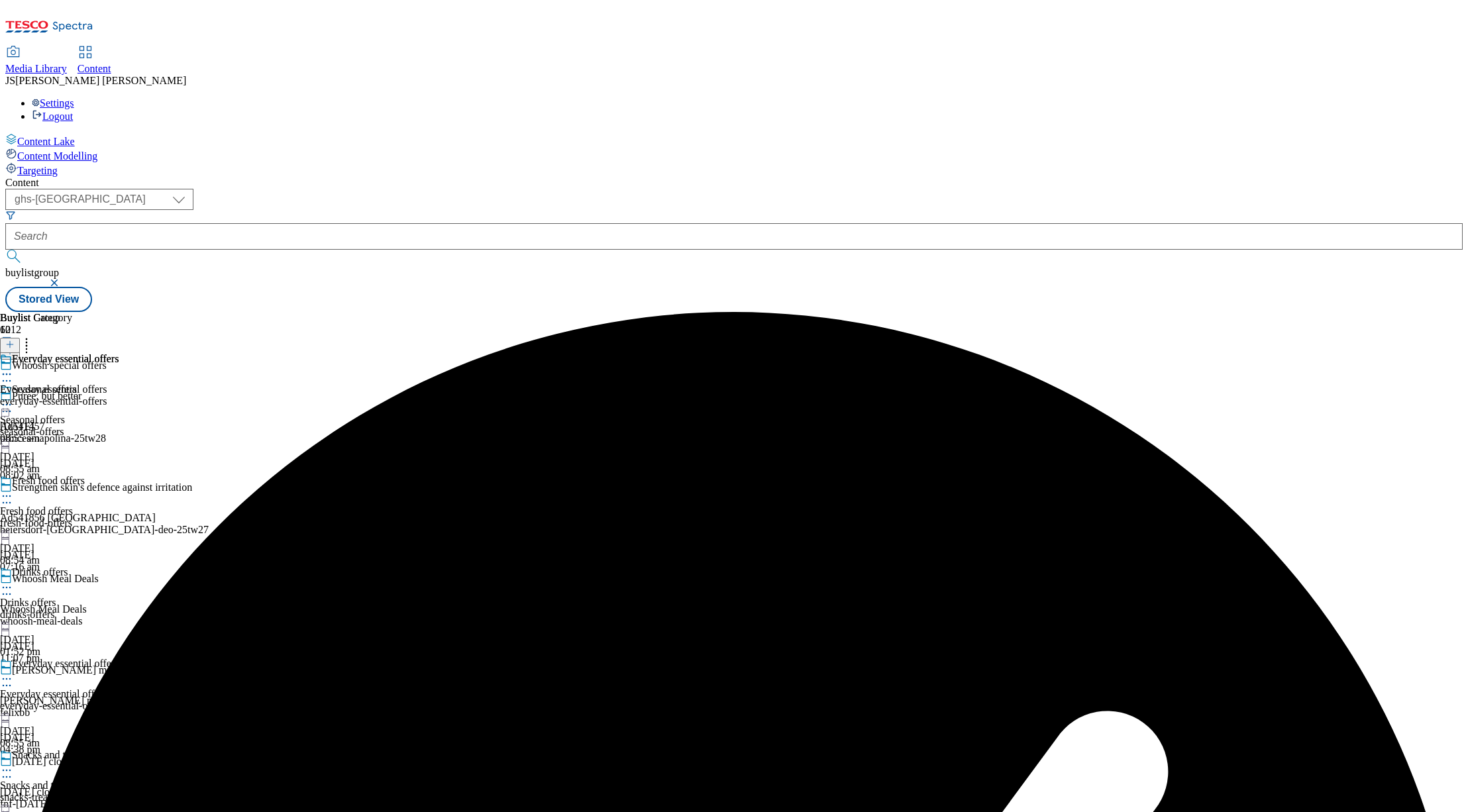
click at [13, 368] on icon at bounding box center [7, 374] width 13 height 13
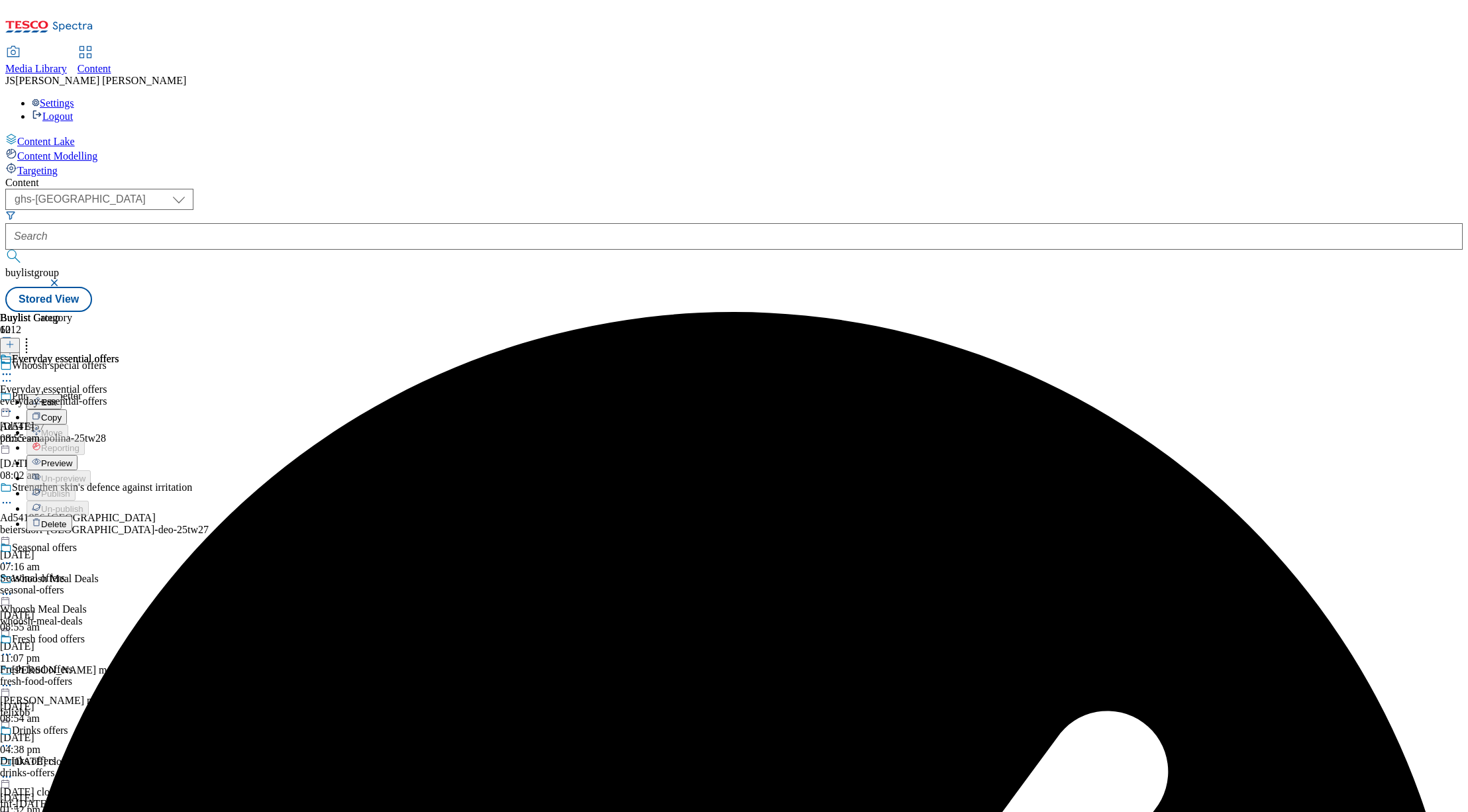
click at [72, 458] on span "Preview" at bounding box center [56, 463] width 31 height 9
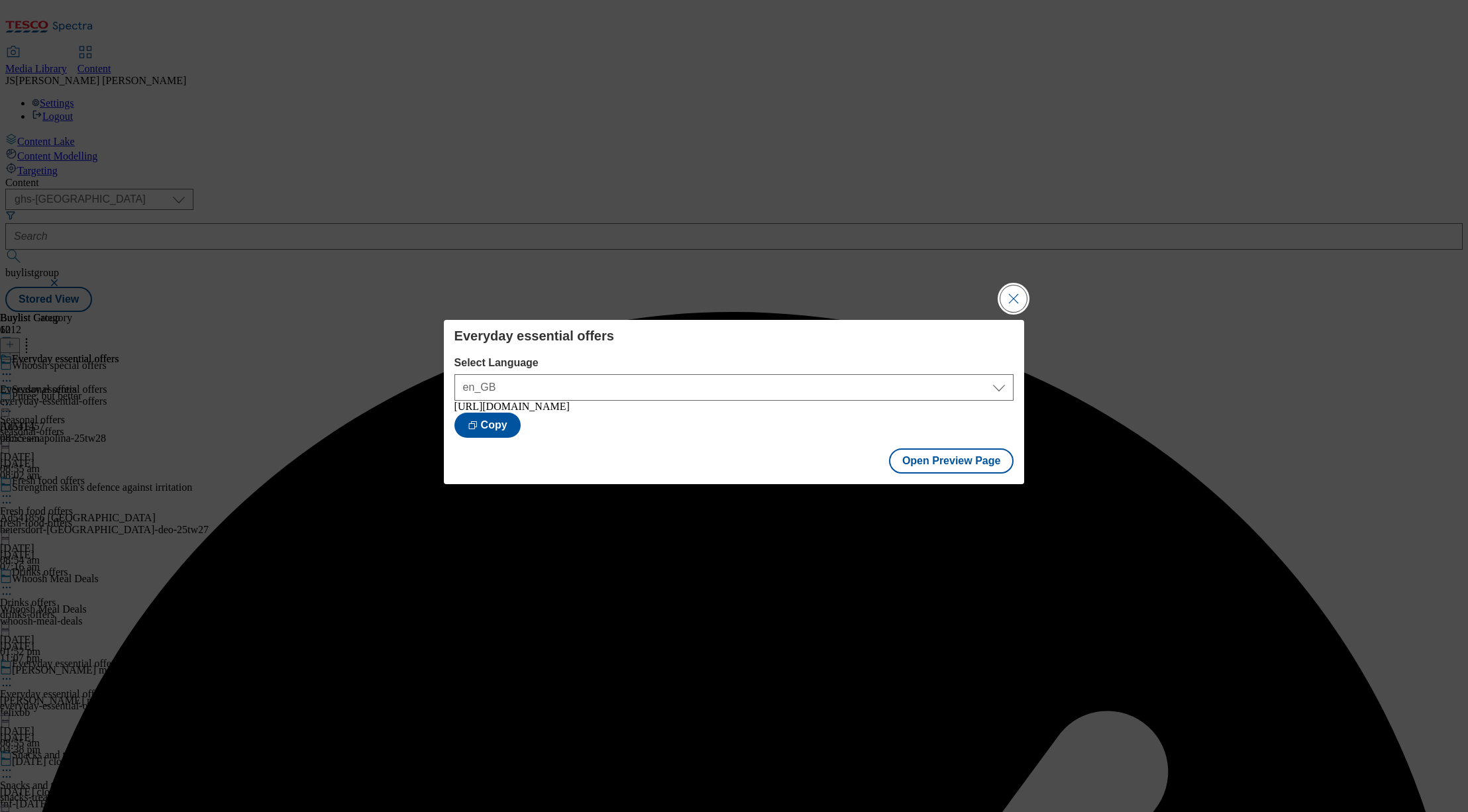
click at [1013, 298] on button "Close Modal" at bounding box center [1014, 299] width 27 height 27
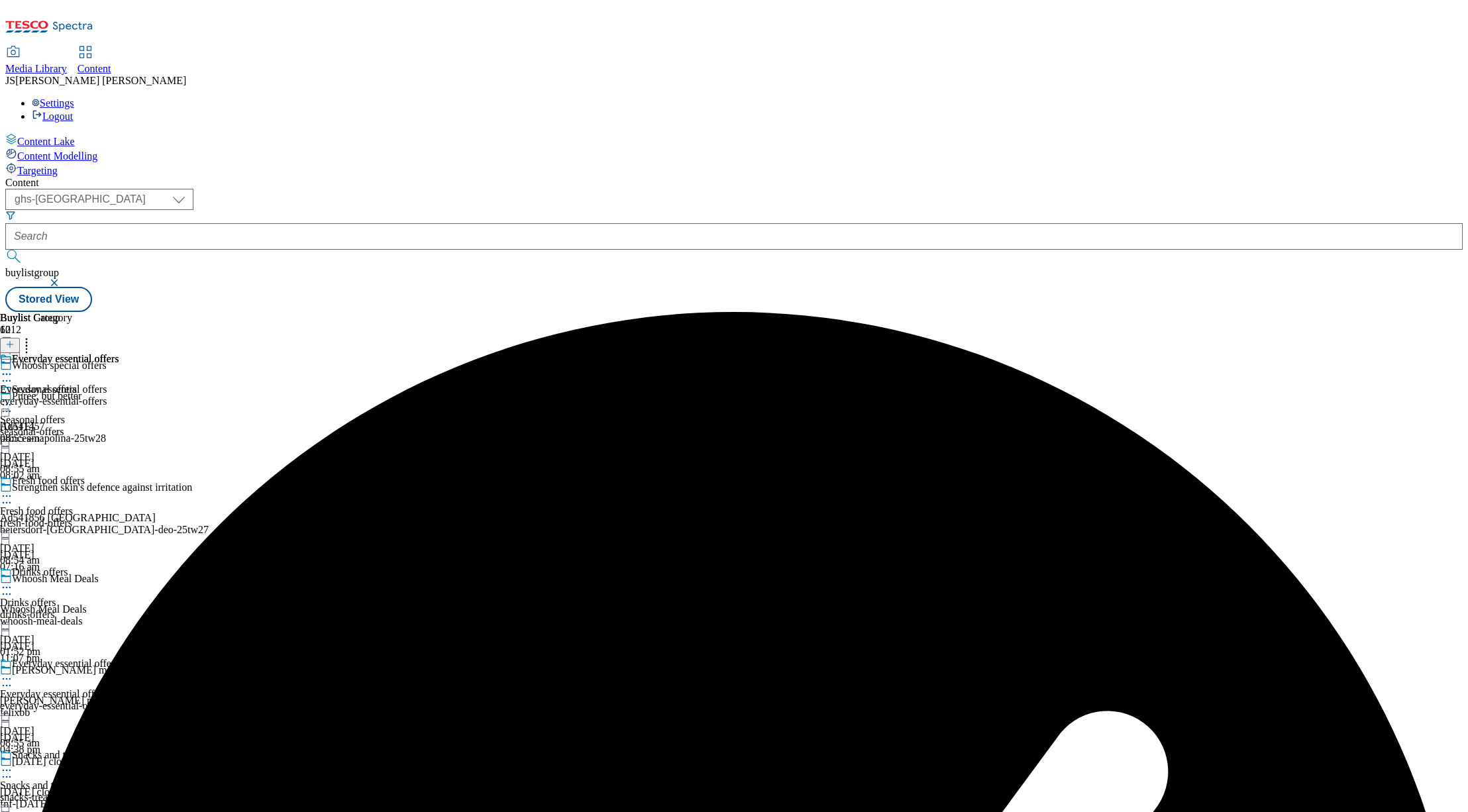
click at [13, 368] on icon at bounding box center [7, 374] width 13 height 13
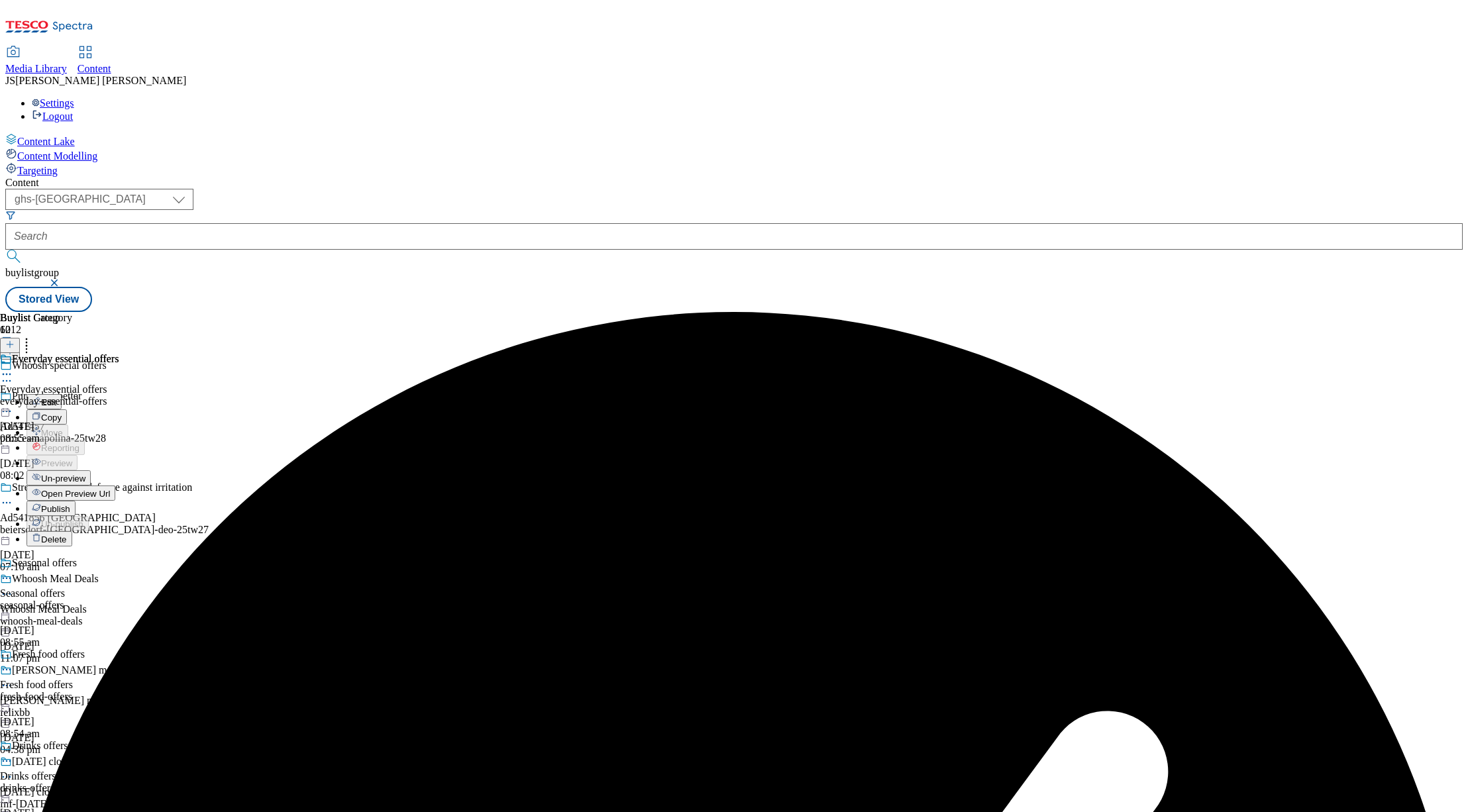
click at [70, 504] on span "Publish" at bounding box center [55, 509] width 29 height 9
